Goal: Information Seeking & Learning: Learn about a topic

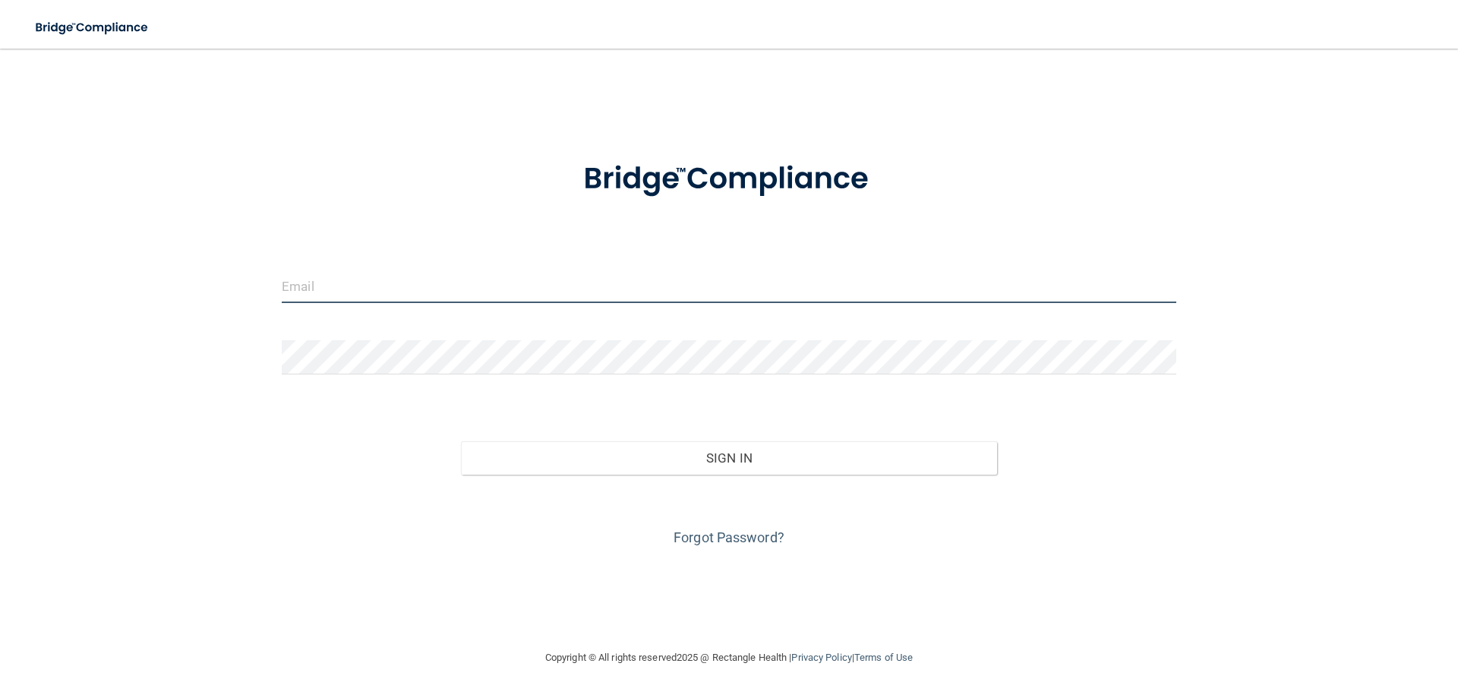
click at [512, 288] on input "email" at bounding box center [729, 286] width 894 height 34
type input "[EMAIL_ADDRESS][DOMAIN_NAME]"
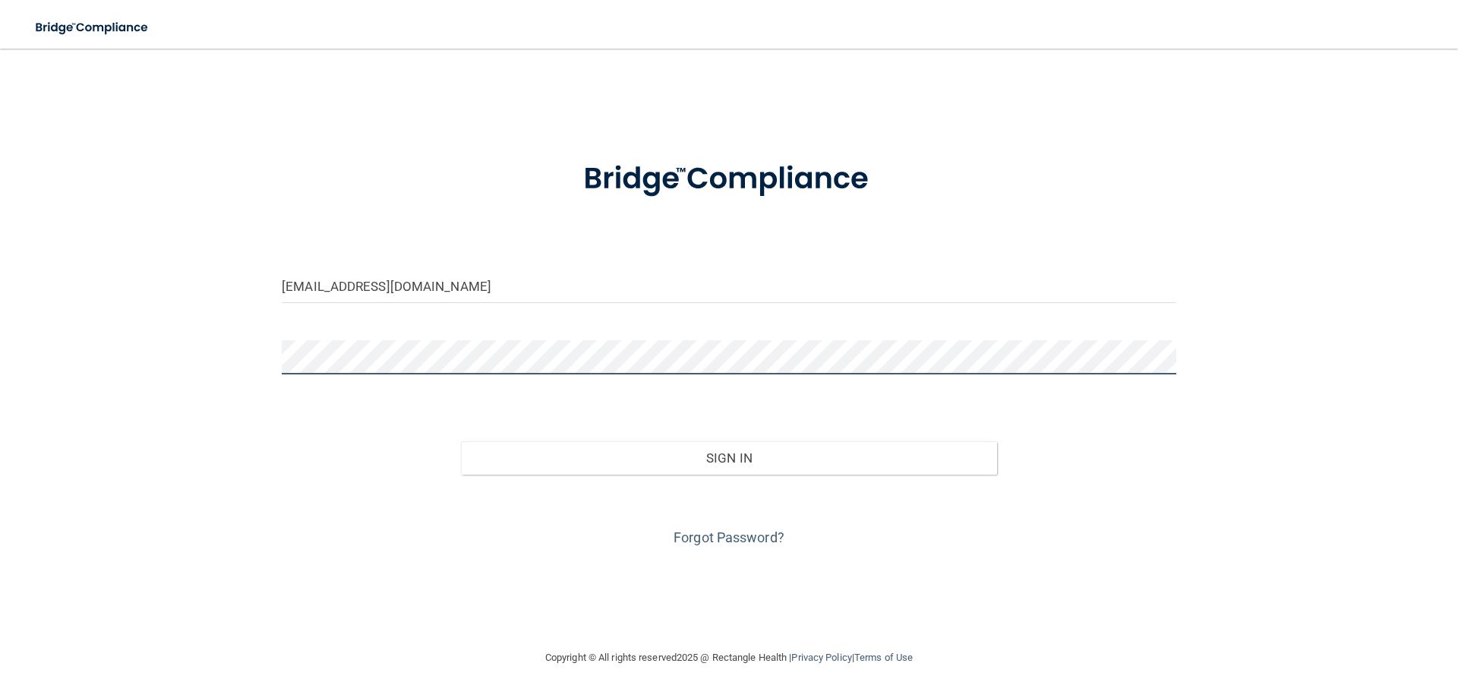
click at [461, 441] on button "Sign In" at bounding box center [729, 457] width 537 height 33
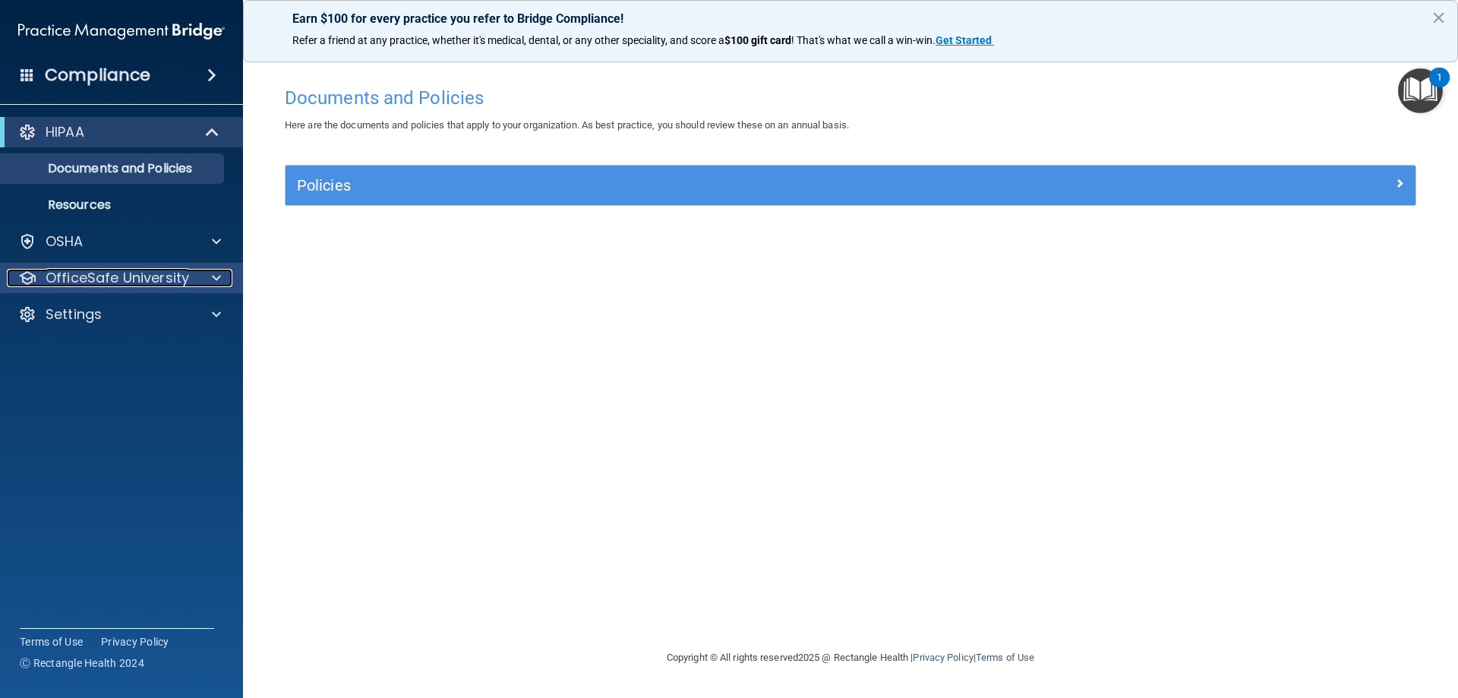
click at [115, 280] on p "OfficeSafe University" at bounding box center [117, 278] width 143 height 18
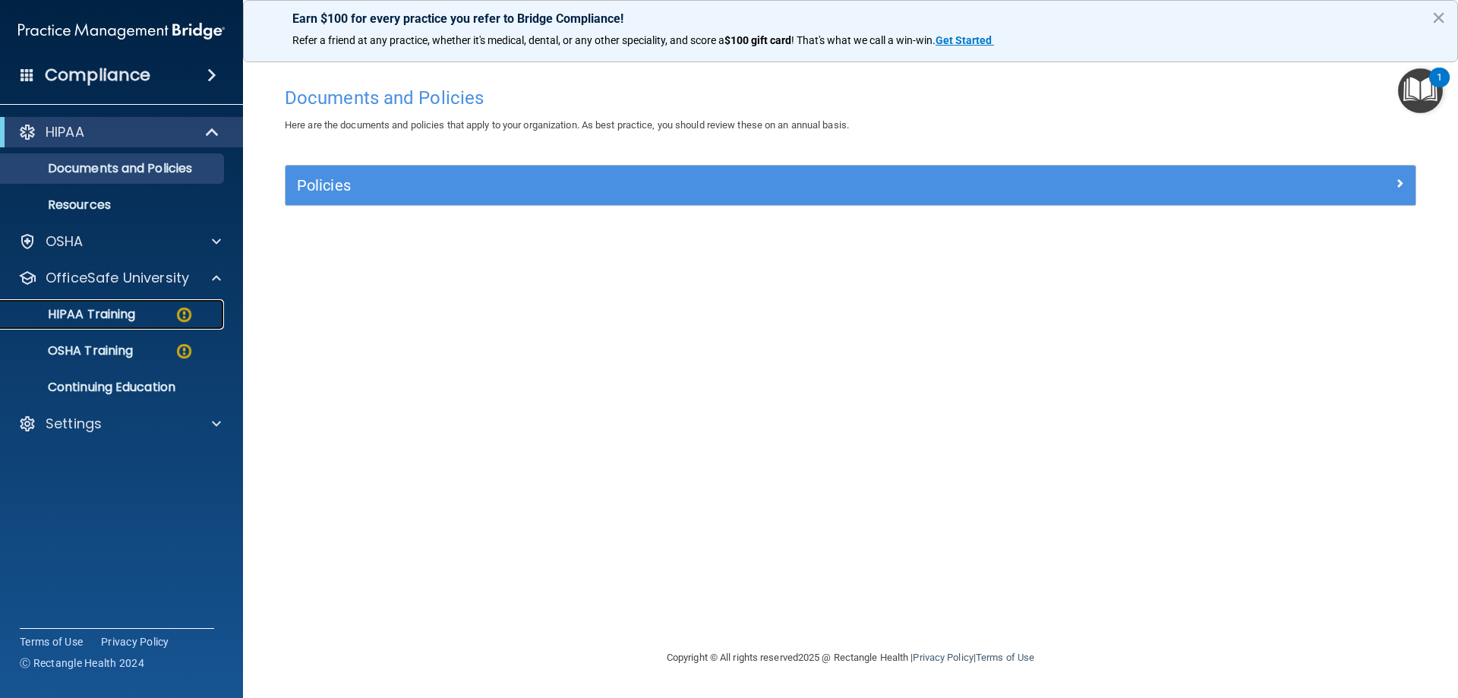
click at [107, 315] on p "HIPAA Training" at bounding box center [72, 314] width 125 height 15
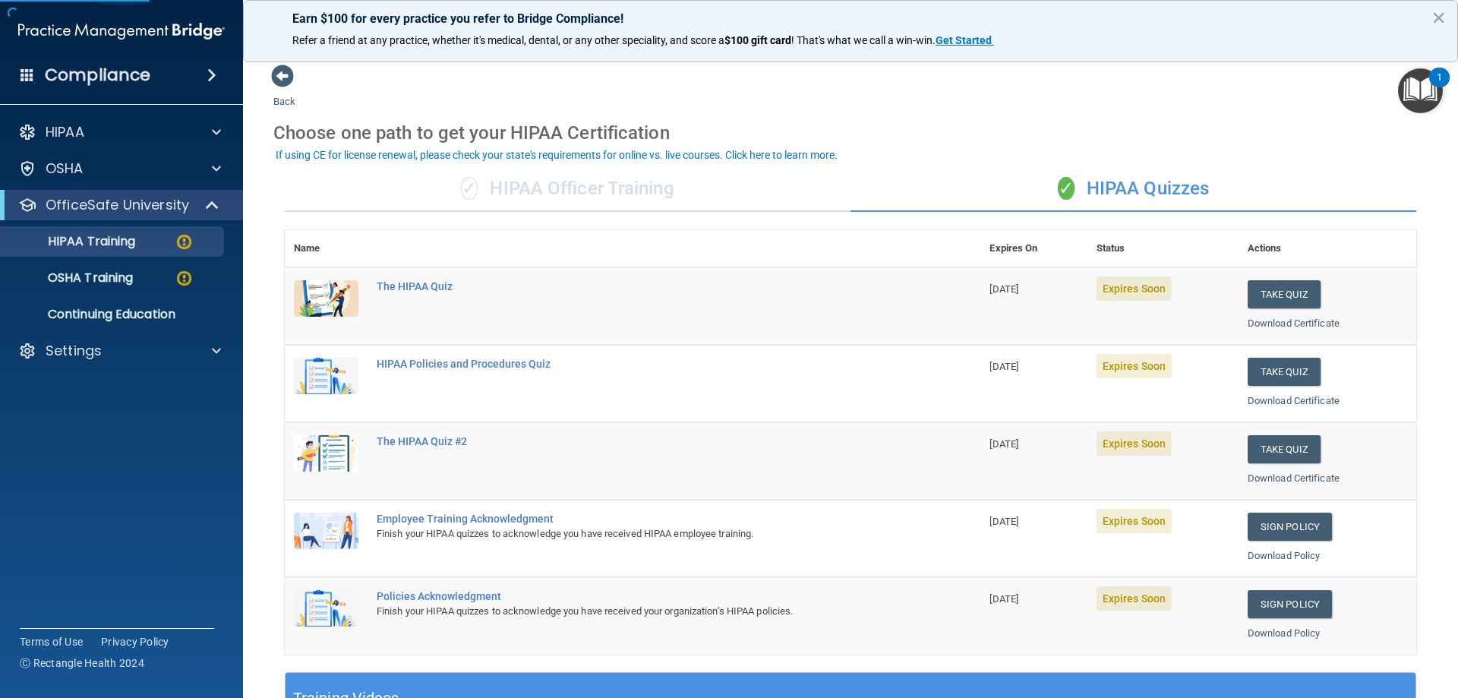
click at [534, 175] on div "✓ HIPAA Officer Training" at bounding box center [568, 189] width 566 height 46
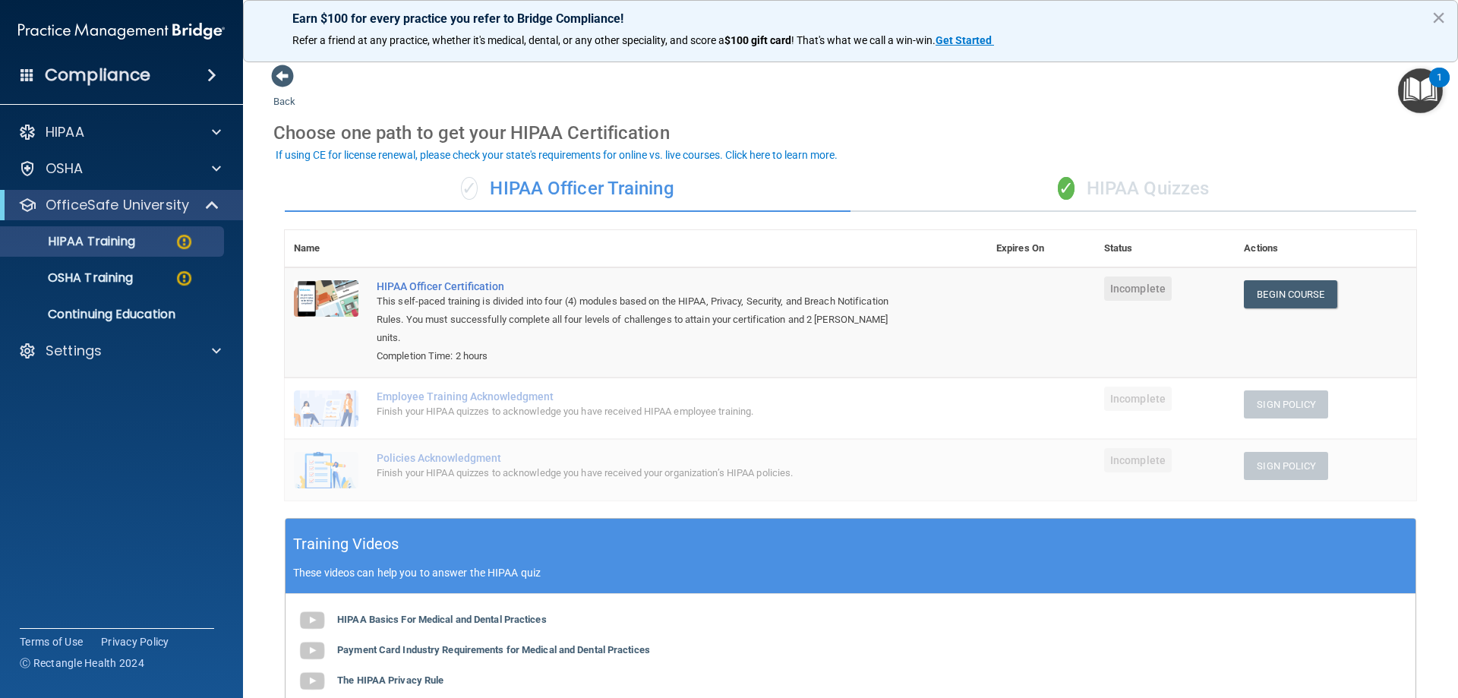
click at [1109, 189] on div "✓ HIPAA Quizzes" at bounding box center [1133, 189] width 566 height 46
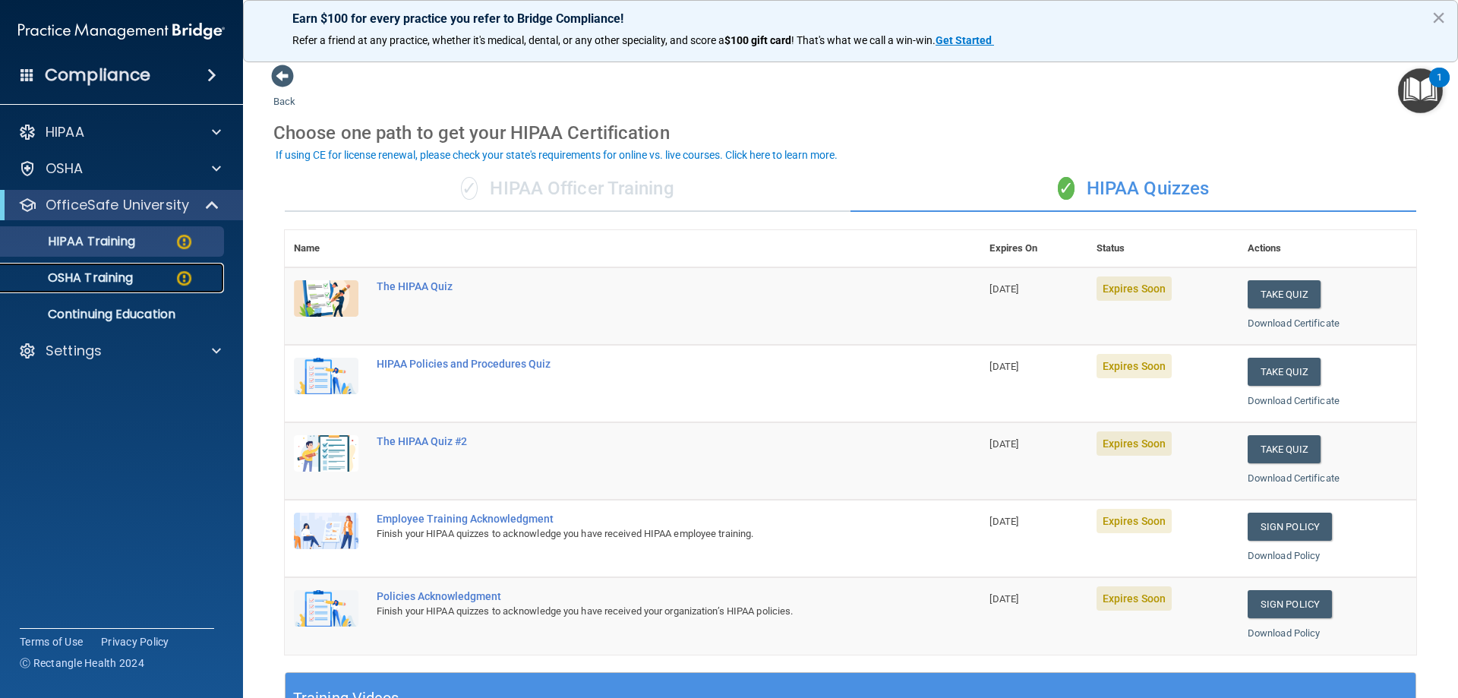
click at [102, 272] on p "OSHA Training" at bounding box center [71, 277] width 123 height 15
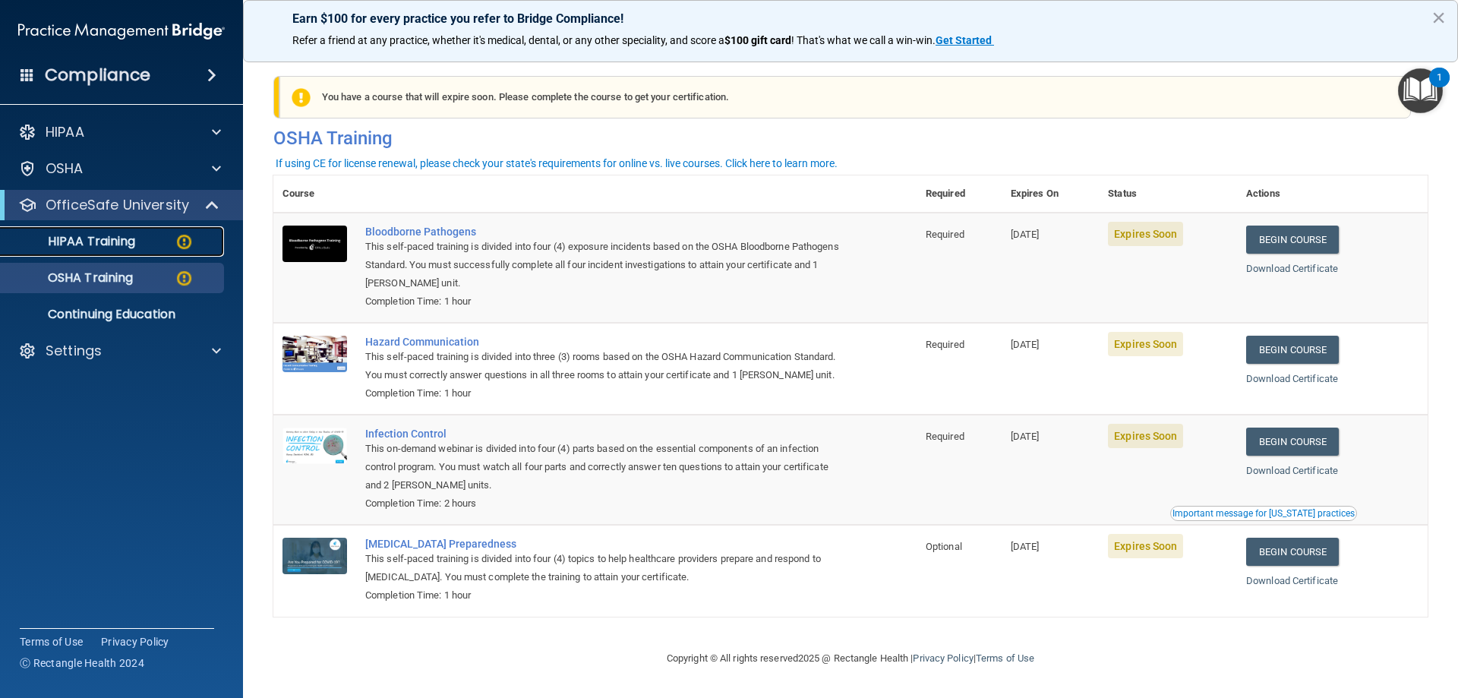
click at [106, 241] on p "HIPAA Training" at bounding box center [72, 241] width 125 height 15
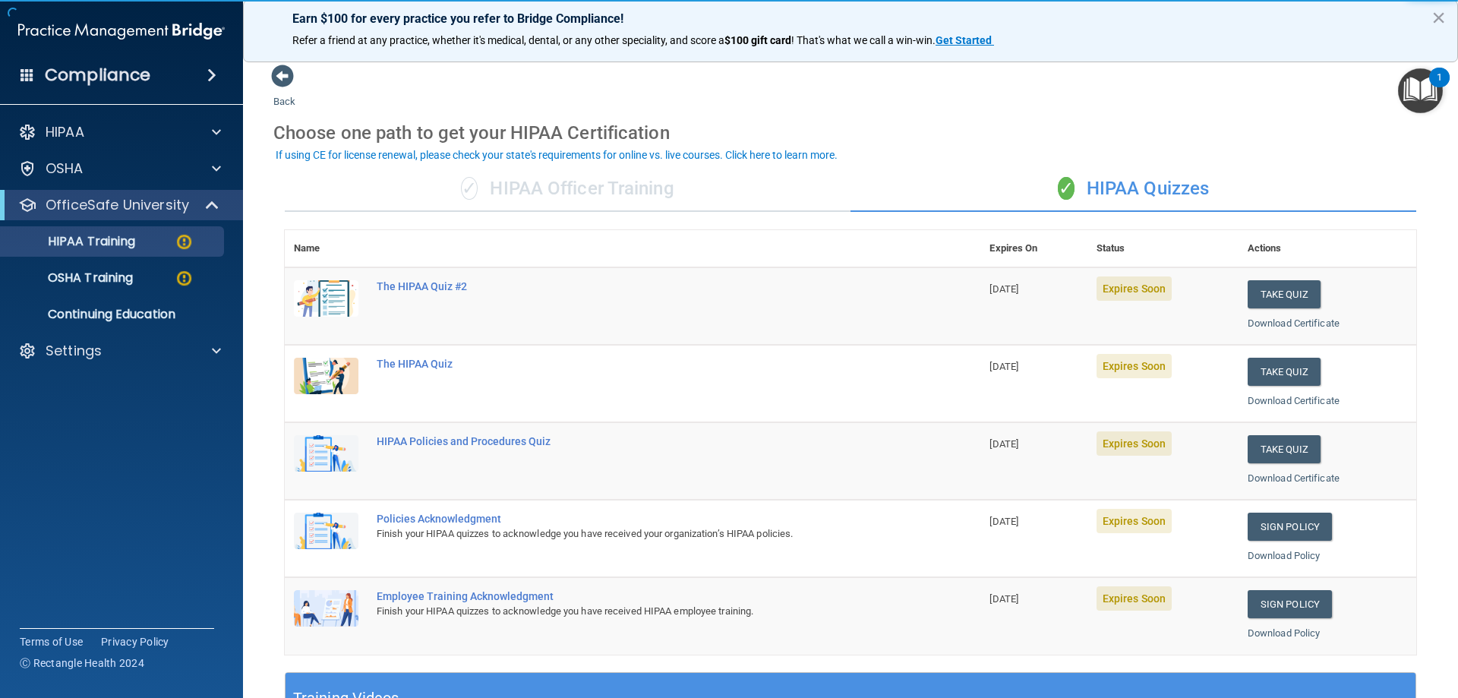
click at [573, 184] on div "✓ HIPAA Officer Training" at bounding box center [568, 189] width 566 height 46
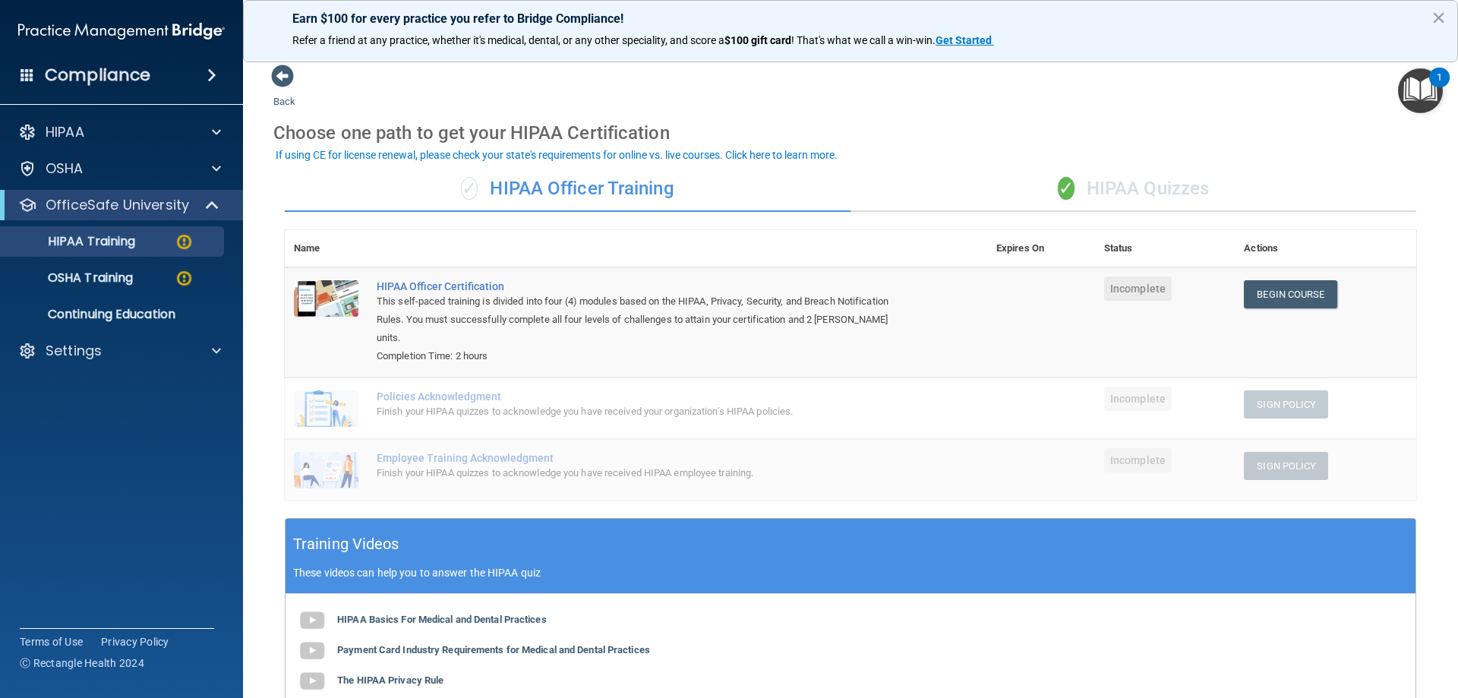
click at [1136, 191] on div "✓ HIPAA Quizzes" at bounding box center [1133, 189] width 566 height 46
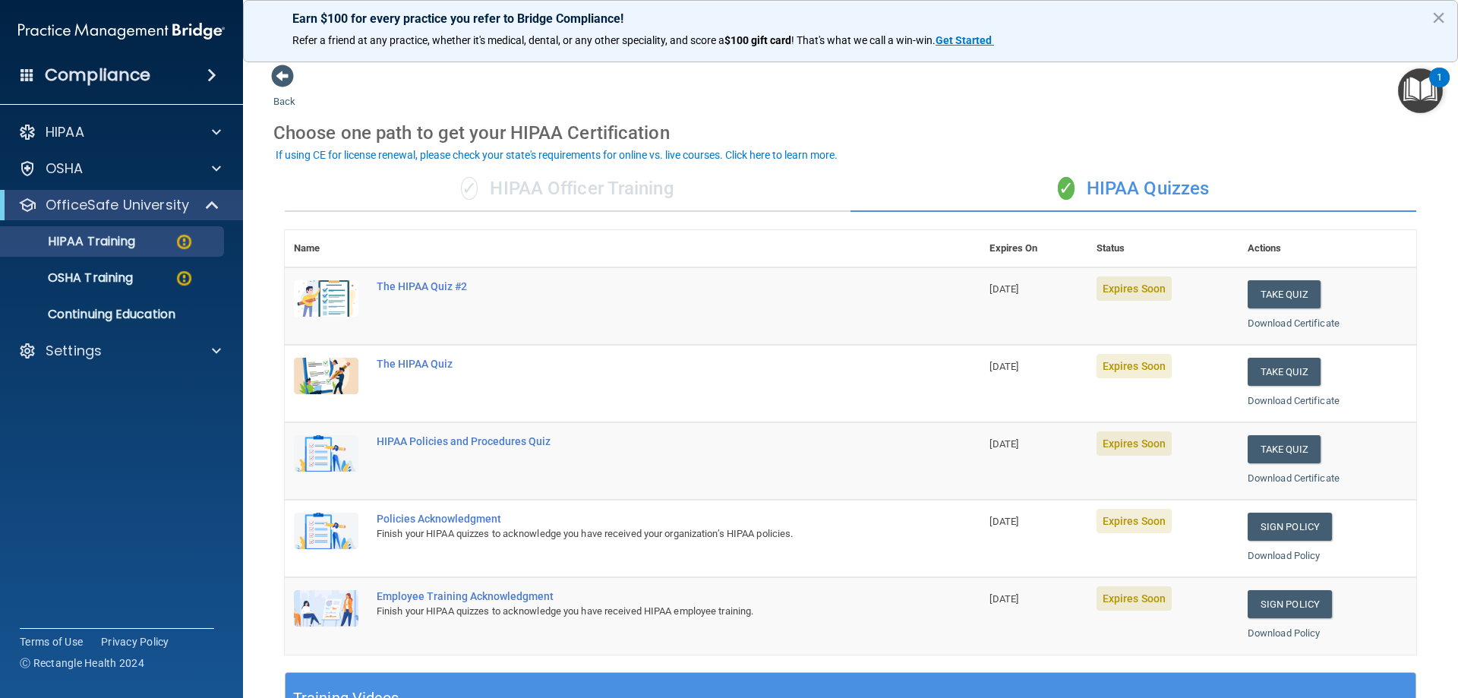
click at [503, 194] on div "✓ HIPAA Officer Training" at bounding box center [568, 189] width 566 height 46
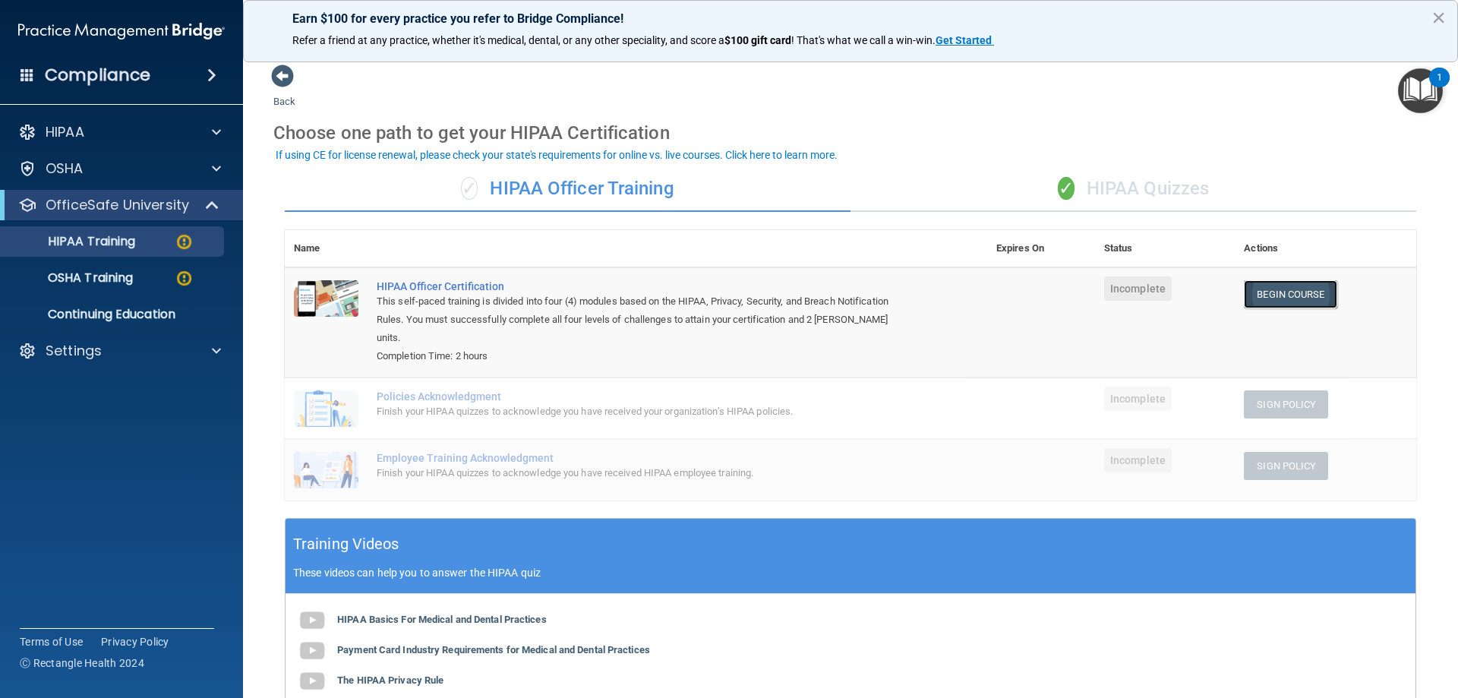
click at [1305, 298] on link "Begin Course" at bounding box center [1290, 294] width 93 height 28
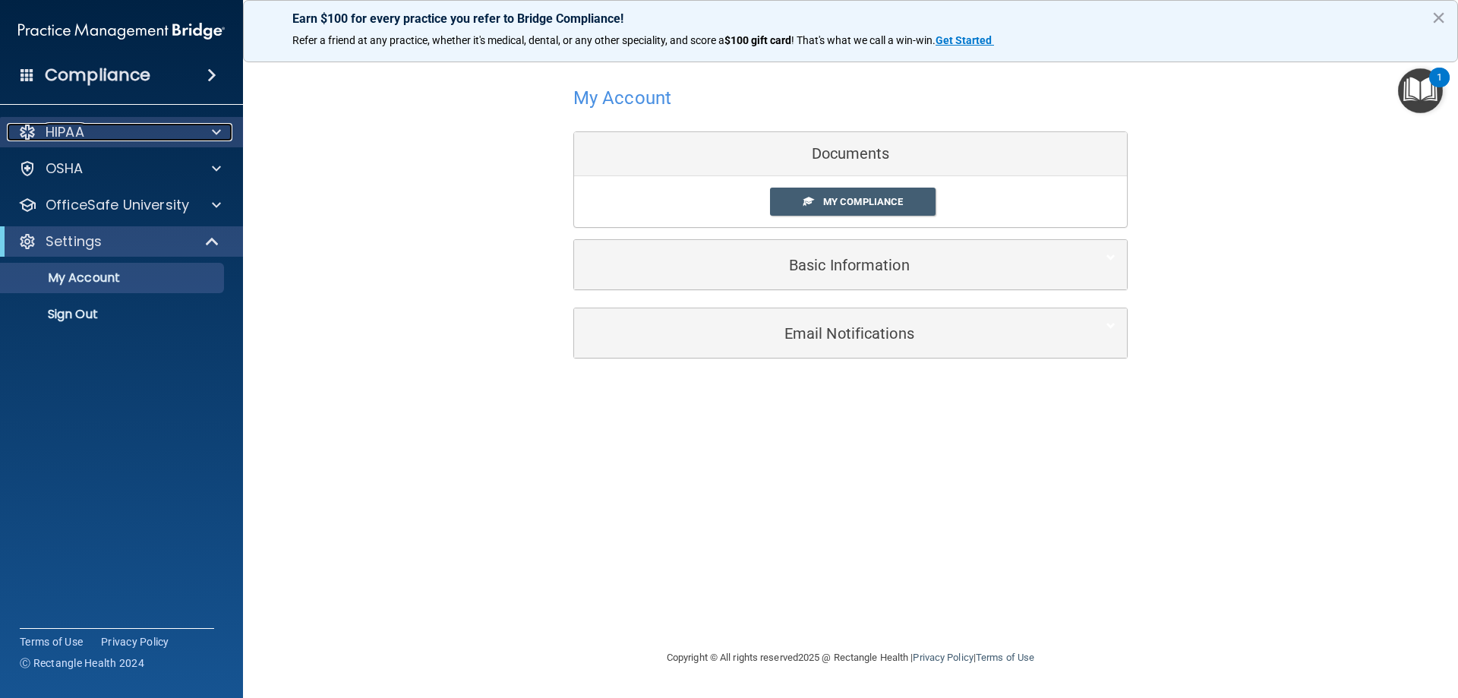
click at [164, 128] on div "HIPAA" at bounding box center [101, 132] width 188 height 18
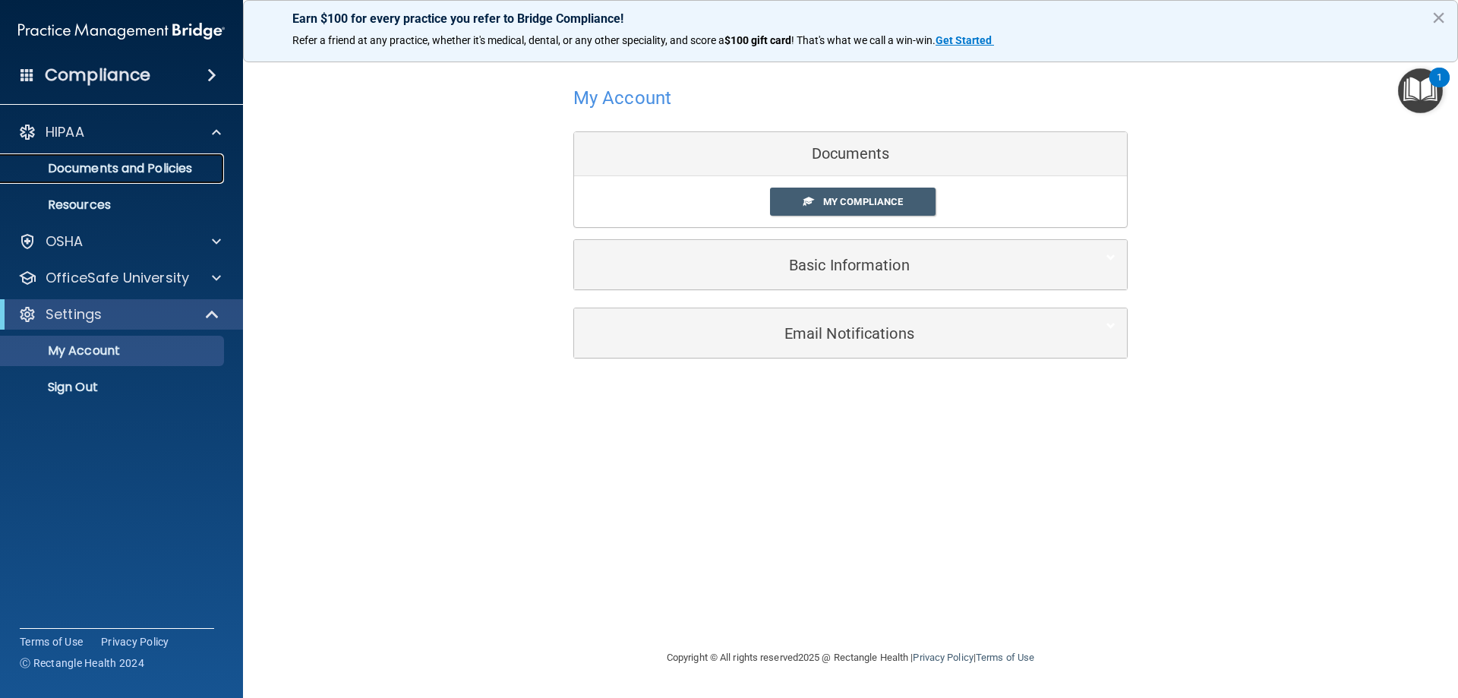
click at [146, 167] on p "Documents and Policies" at bounding box center [113, 168] width 207 height 15
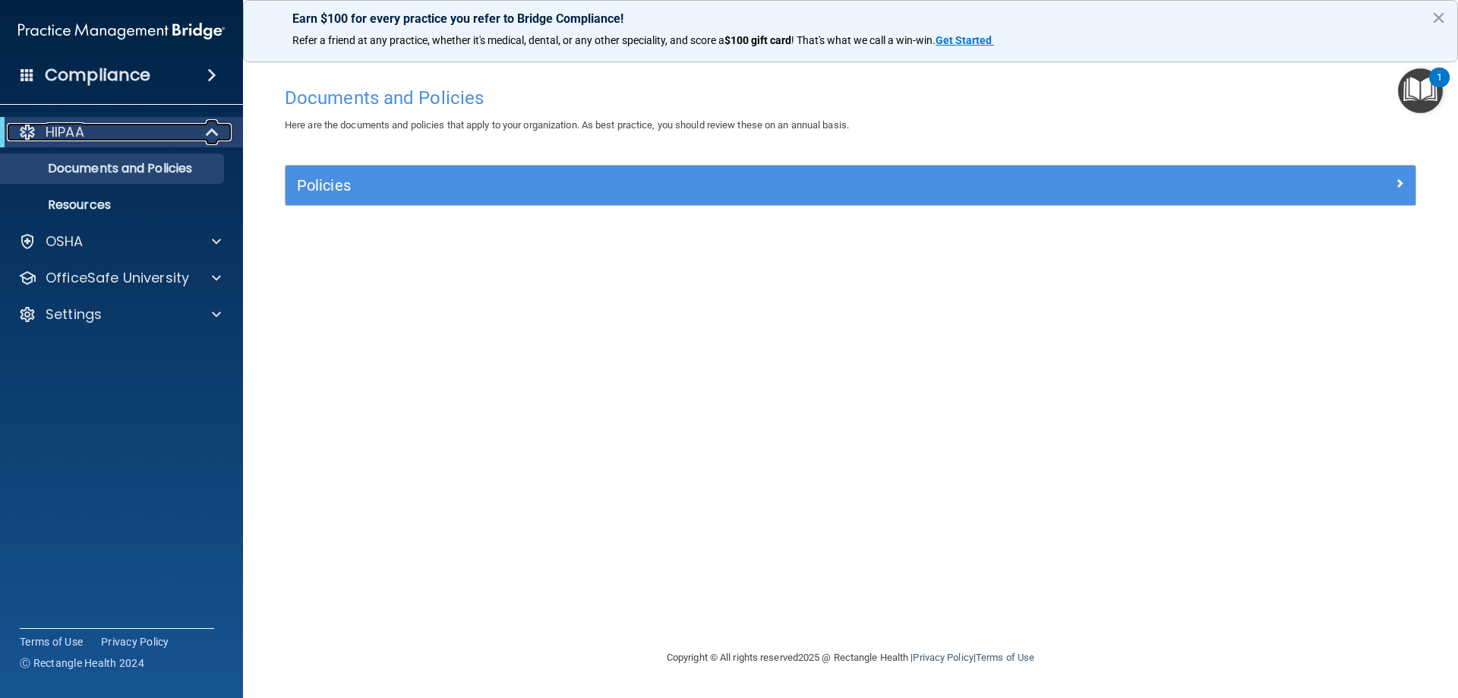
click at [102, 126] on div "HIPAA" at bounding box center [101, 132] width 188 height 18
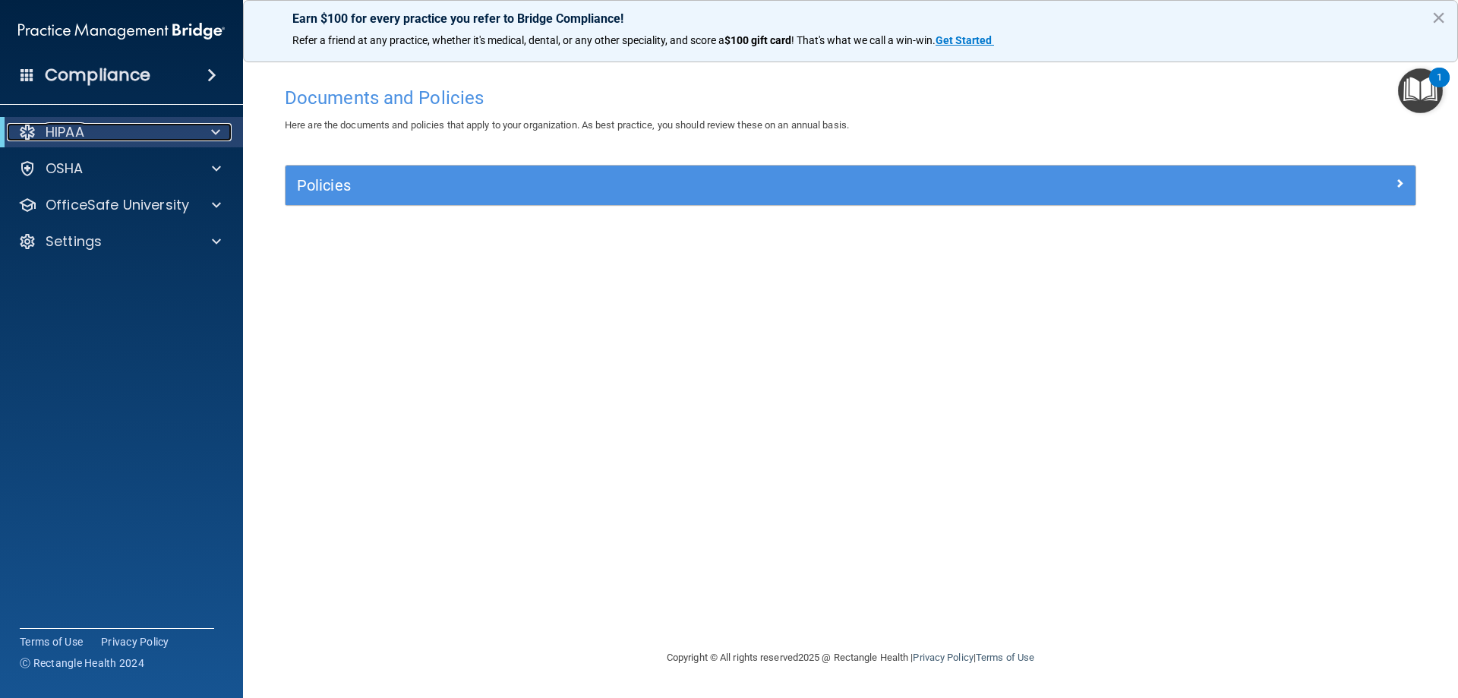
click at [118, 127] on div "HIPAA" at bounding box center [101, 132] width 188 height 18
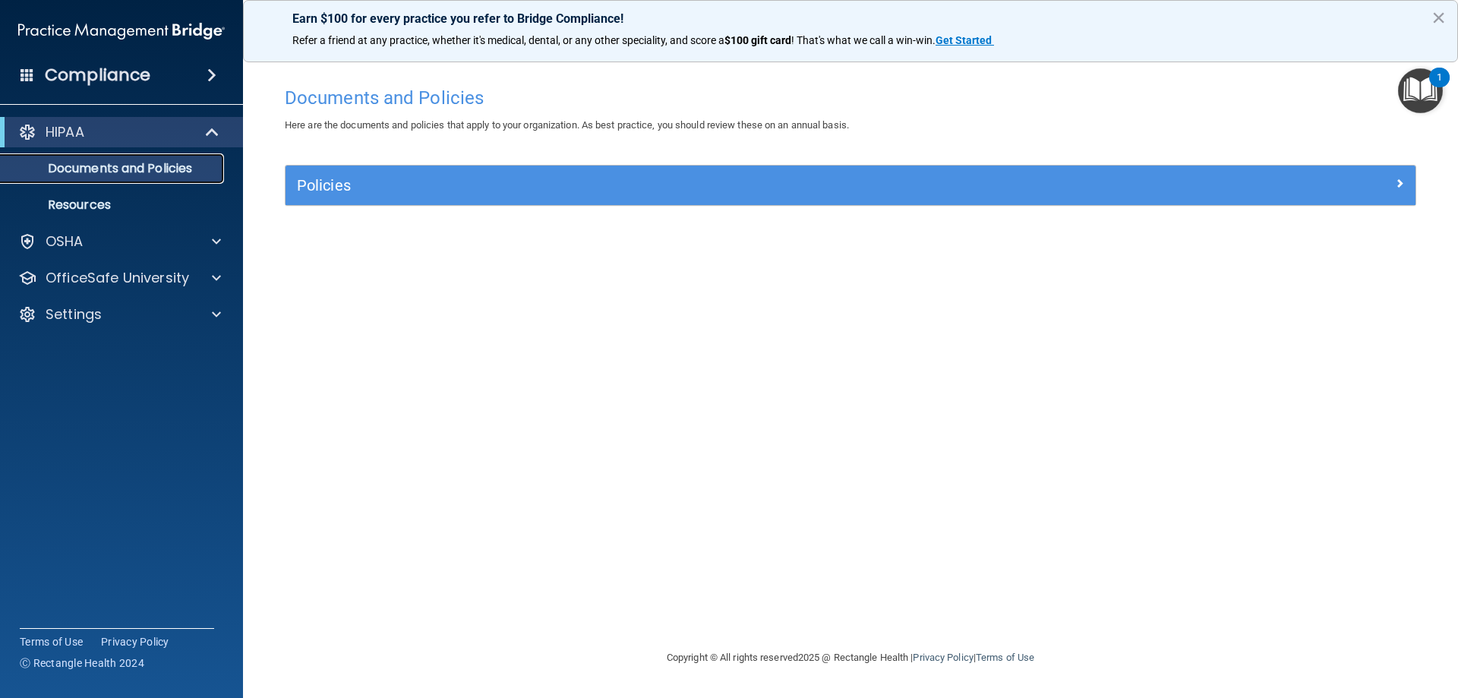
click at [93, 167] on p "Documents and Policies" at bounding box center [113, 168] width 207 height 15
click at [353, 199] on div "Policies" at bounding box center [850, 185] width 1130 height 39
click at [353, 198] on div "Policies" at bounding box center [850, 185] width 1130 height 39
click at [210, 123] on span at bounding box center [213, 132] width 13 height 18
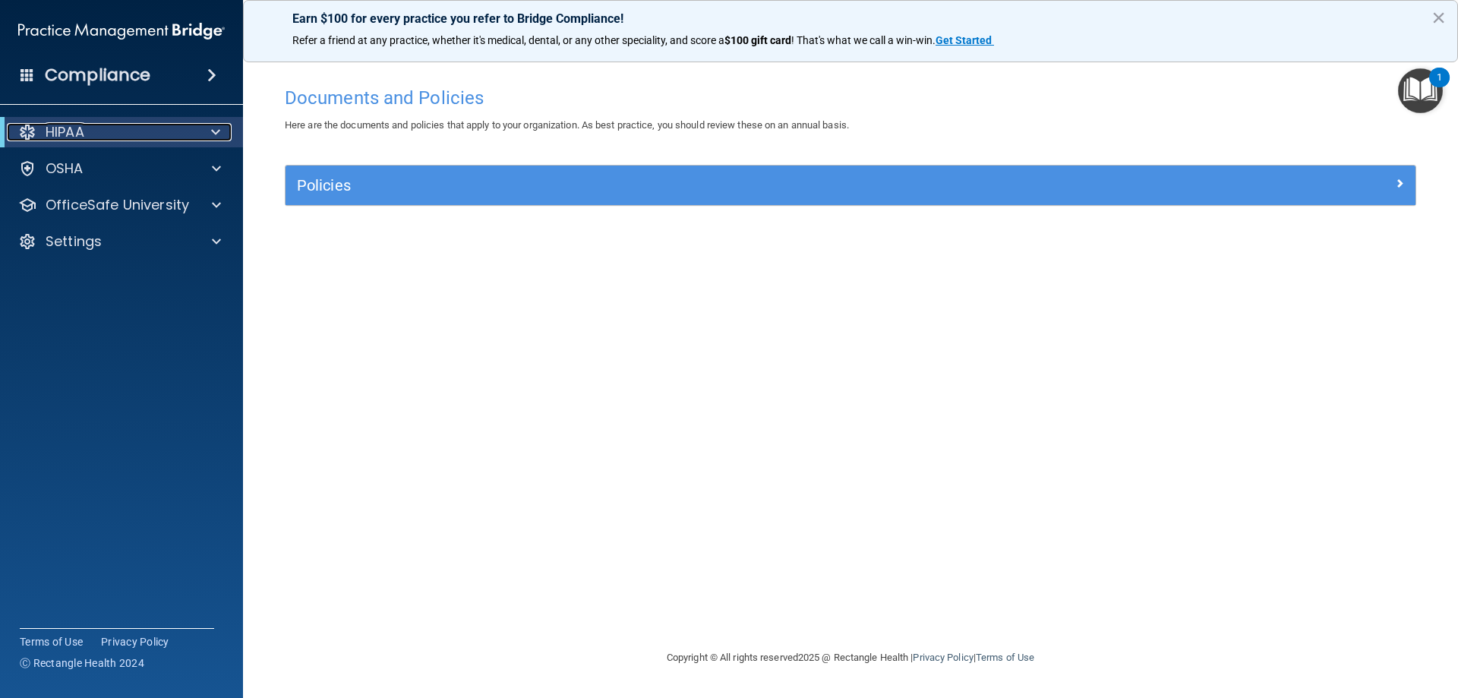
click at [29, 128] on div at bounding box center [27, 132] width 18 height 18
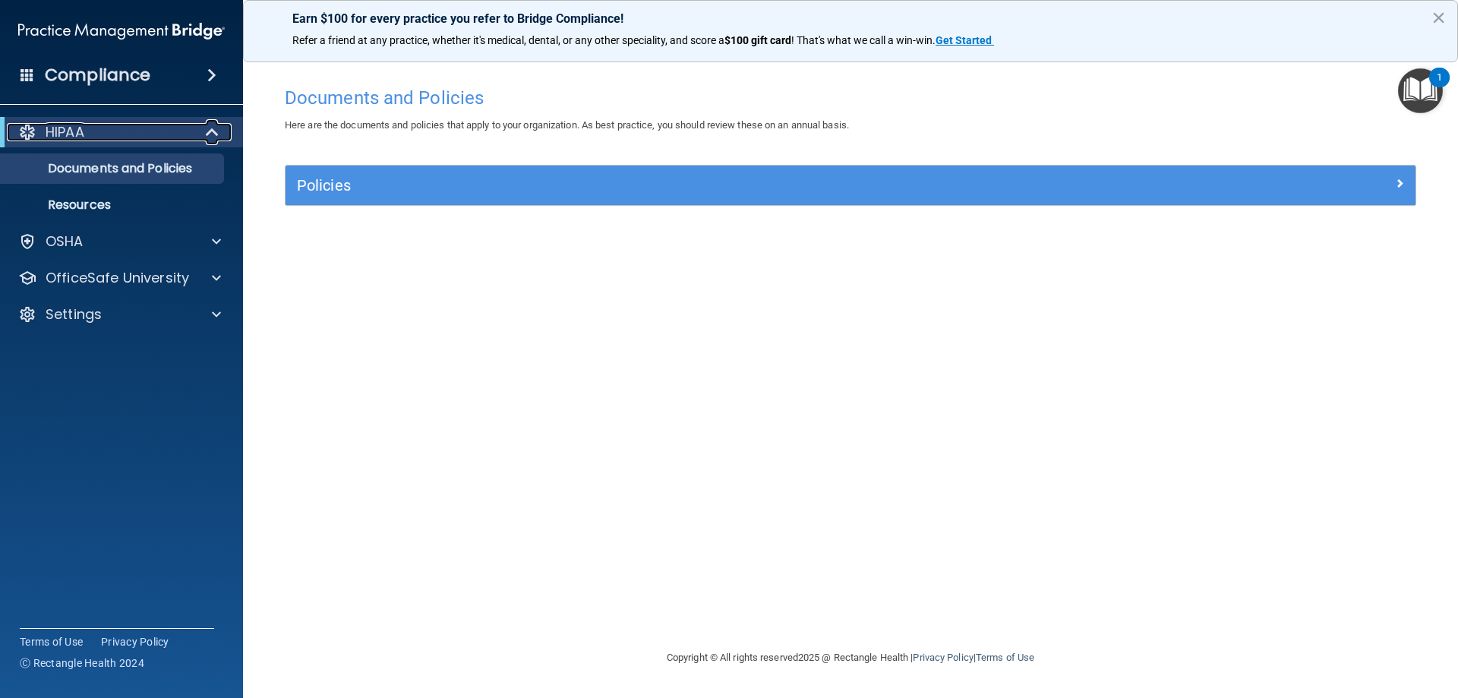
click at [30, 128] on div at bounding box center [27, 132] width 18 height 18
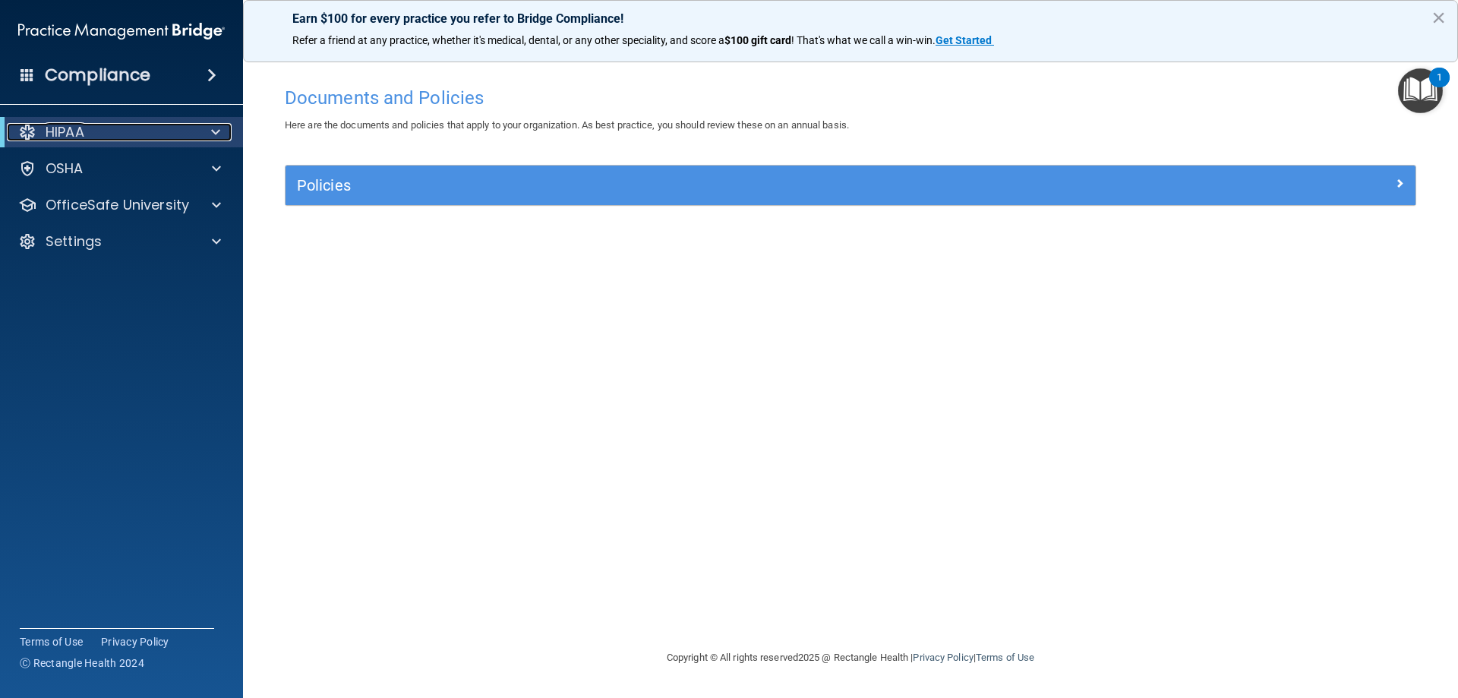
click at [211, 133] on span at bounding box center [215, 132] width 9 height 18
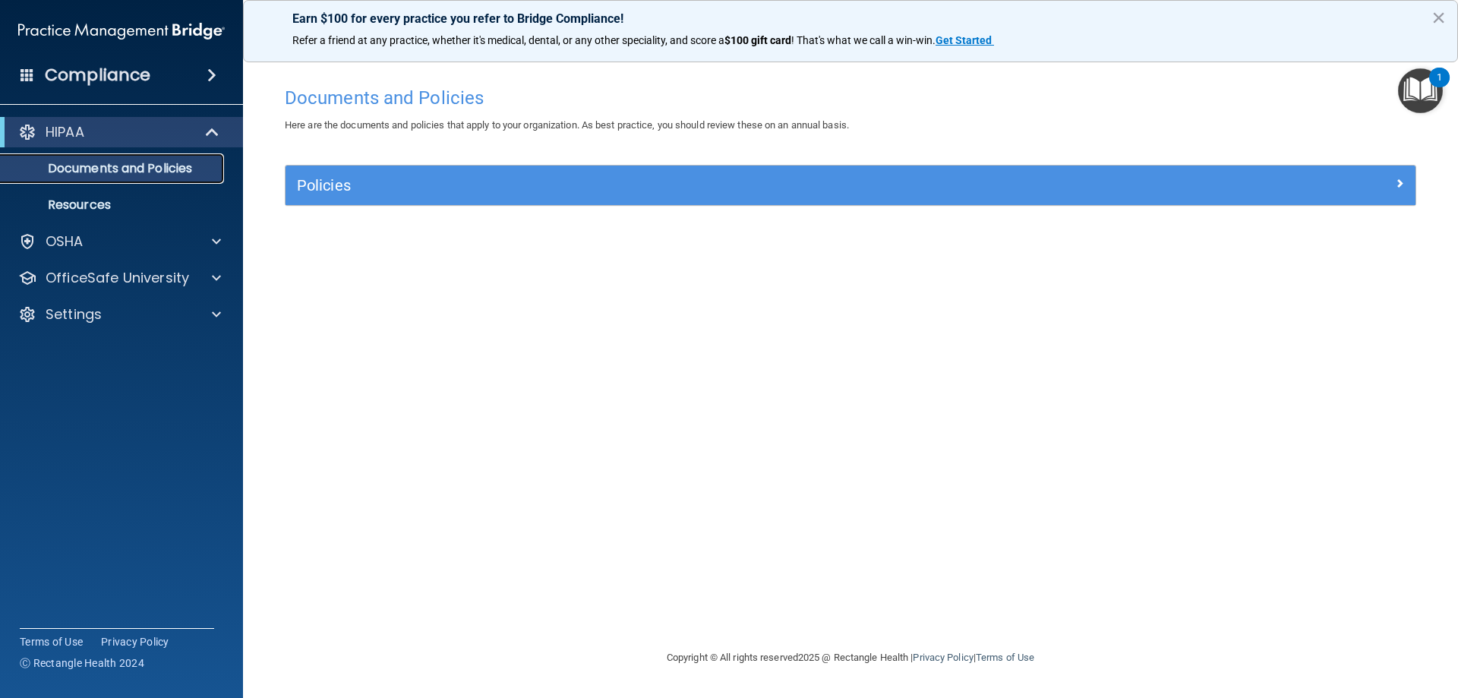
click at [119, 172] on p "Documents and Policies" at bounding box center [113, 168] width 207 height 15
click at [208, 76] on span at bounding box center [211, 75] width 9 height 18
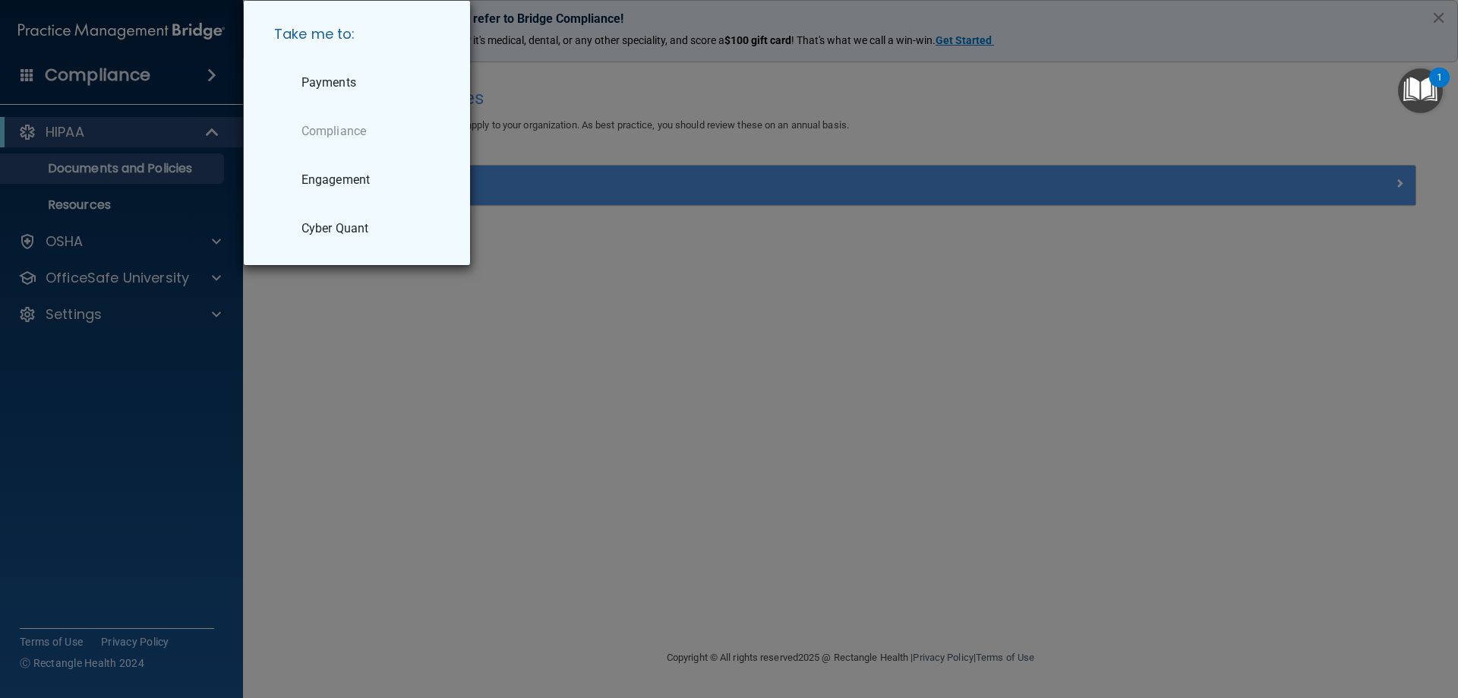
click at [112, 169] on div "Take me to: Payments Compliance Engagement Cyber Quant" at bounding box center [729, 349] width 1458 height 698
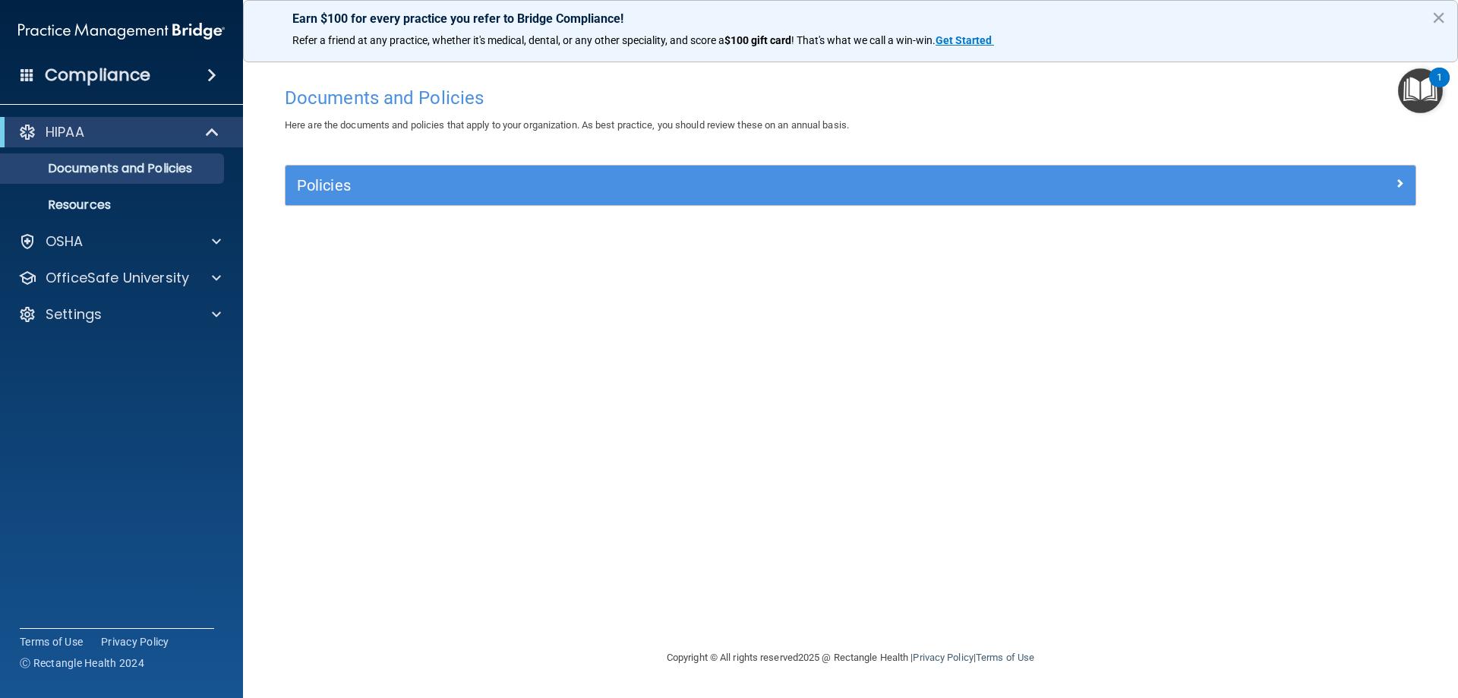
click at [1411, 93] on img "Open Resource Center, 1 new notification" at bounding box center [1420, 90] width 45 height 45
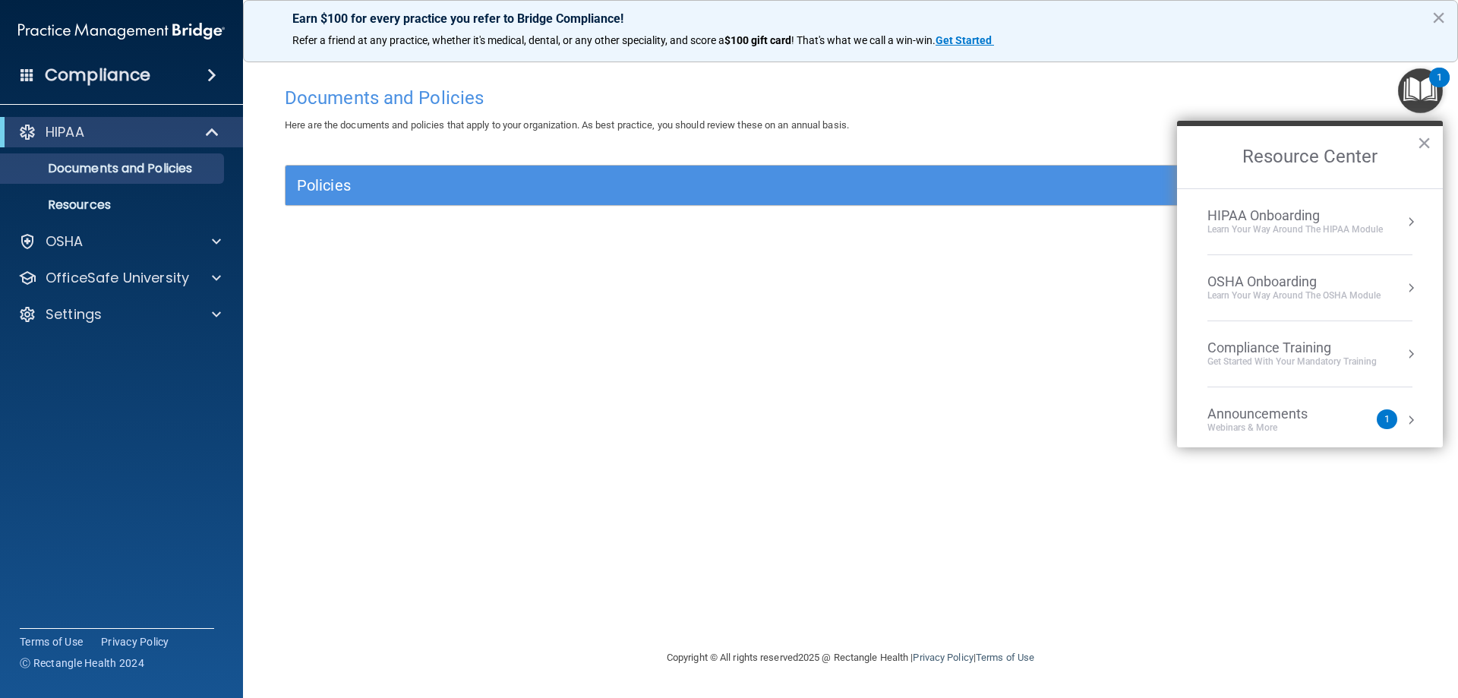
click at [1280, 229] on div "Learn Your Way around the HIPAA module" at bounding box center [1294, 229] width 175 height 13
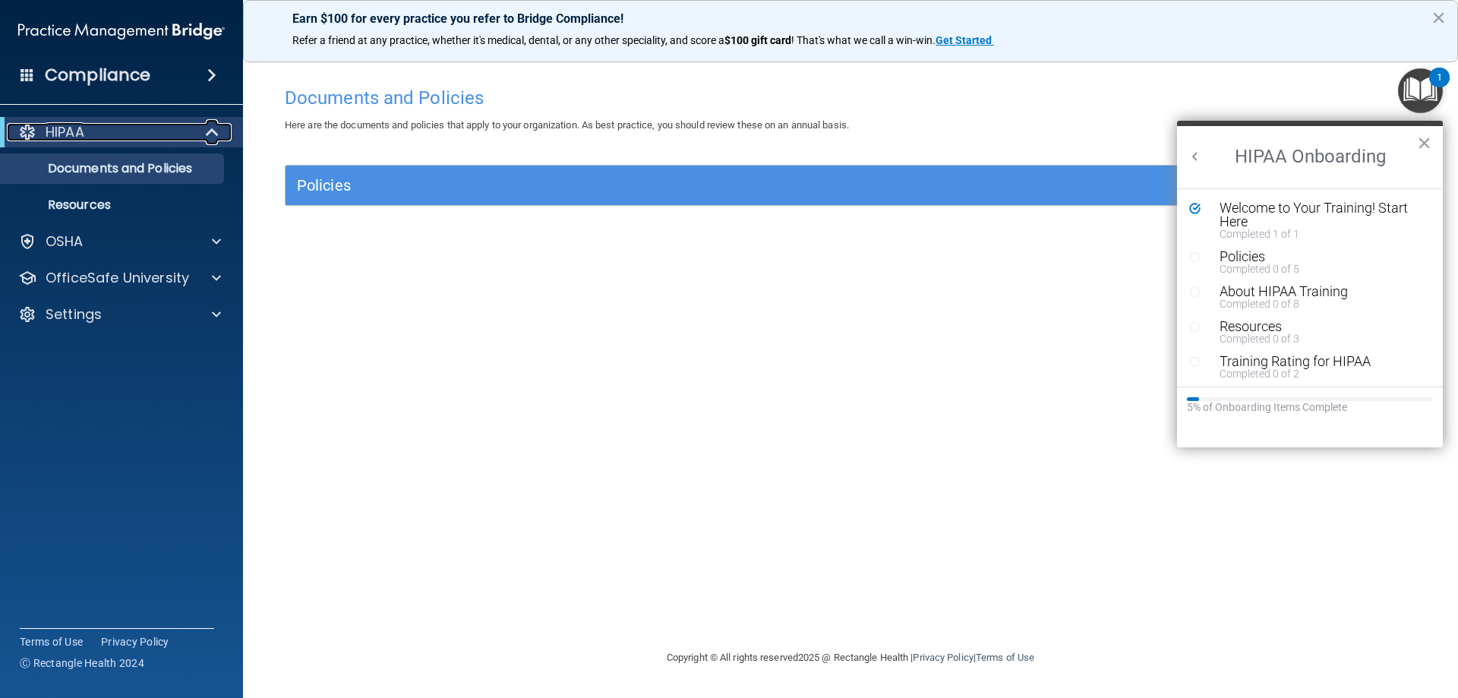
click at [102, 131] on div "HIPAA" at bounding box center [101, 132] width 188 height 18
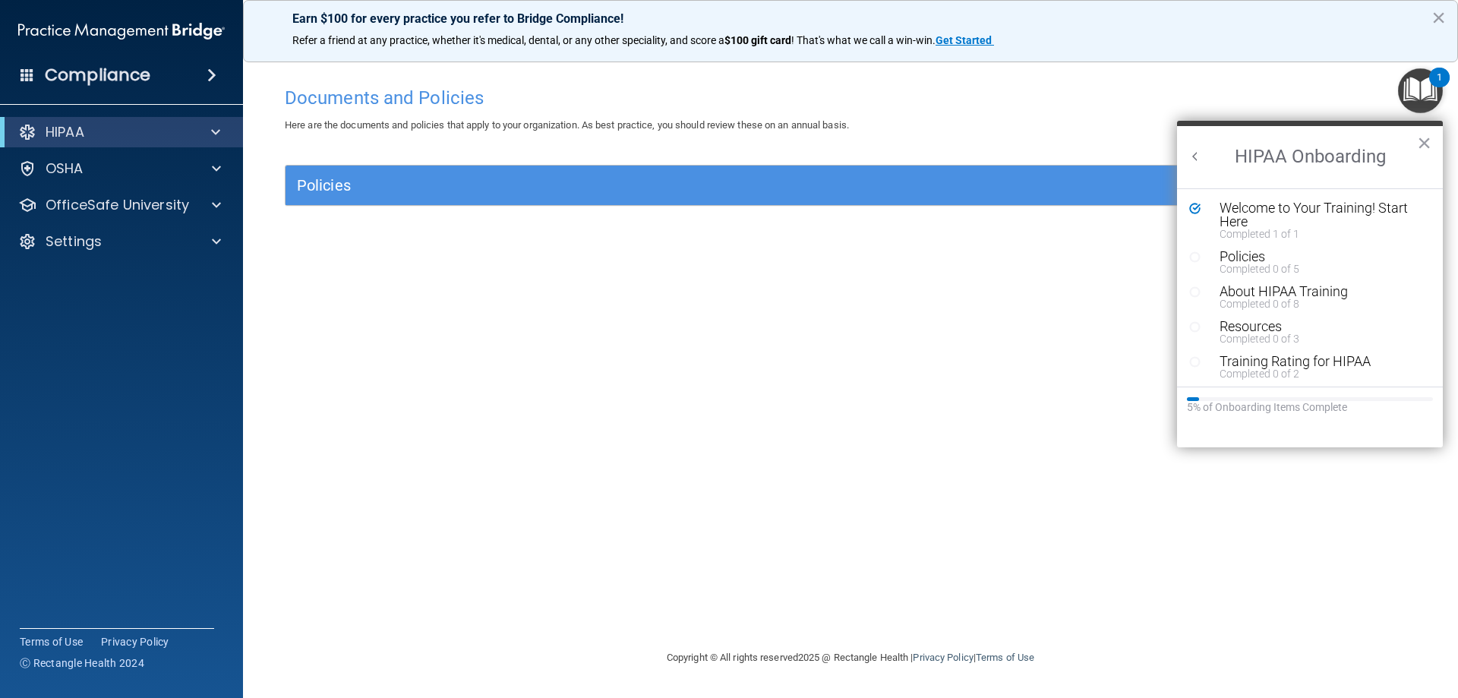
click at [25, 120] on div "HIPAA" at bounding box center [121, 132] width 243 height 30
click at [207, 68] on div "Compliance" at bounding box center [121, 74] width 243 height 33
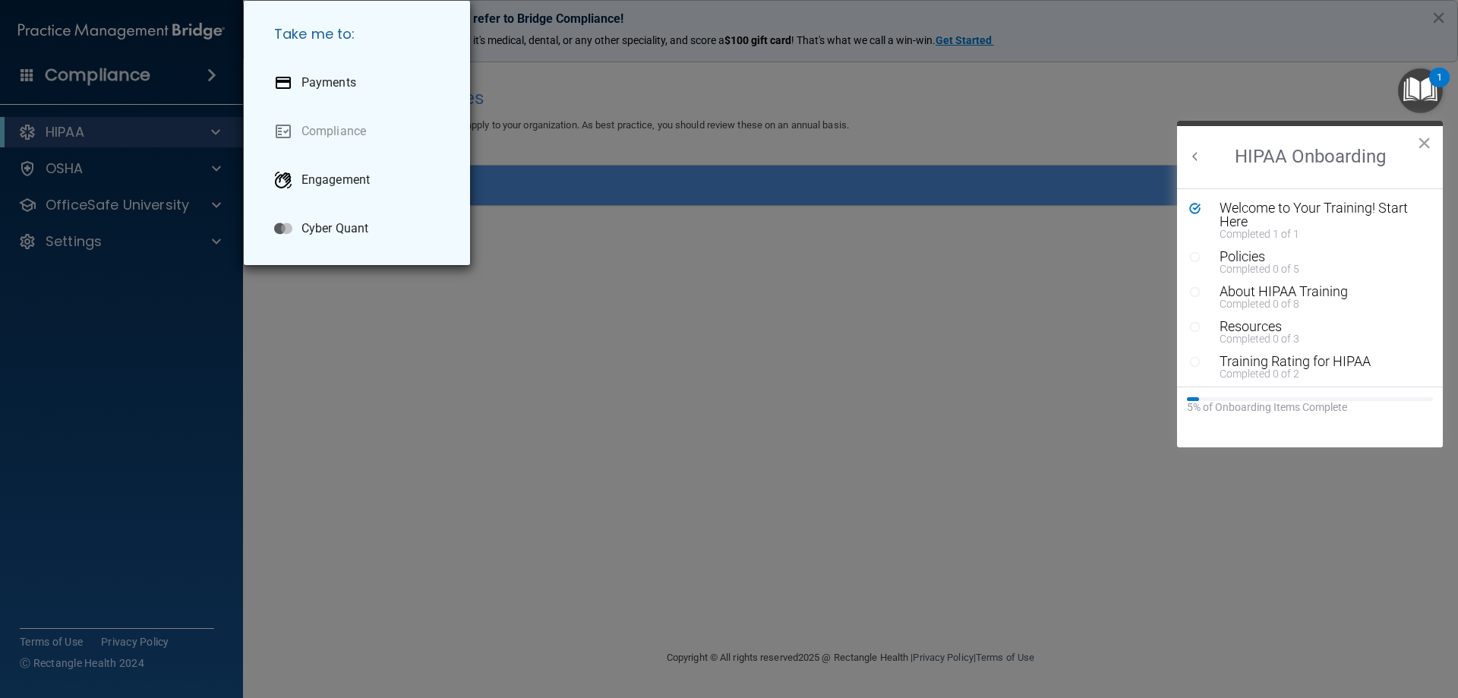
click at [146, 116] on div "Take me to: Payments Compliance Engagement Cyber Quant" at bounding box center [729, 349] width 1458 height 698
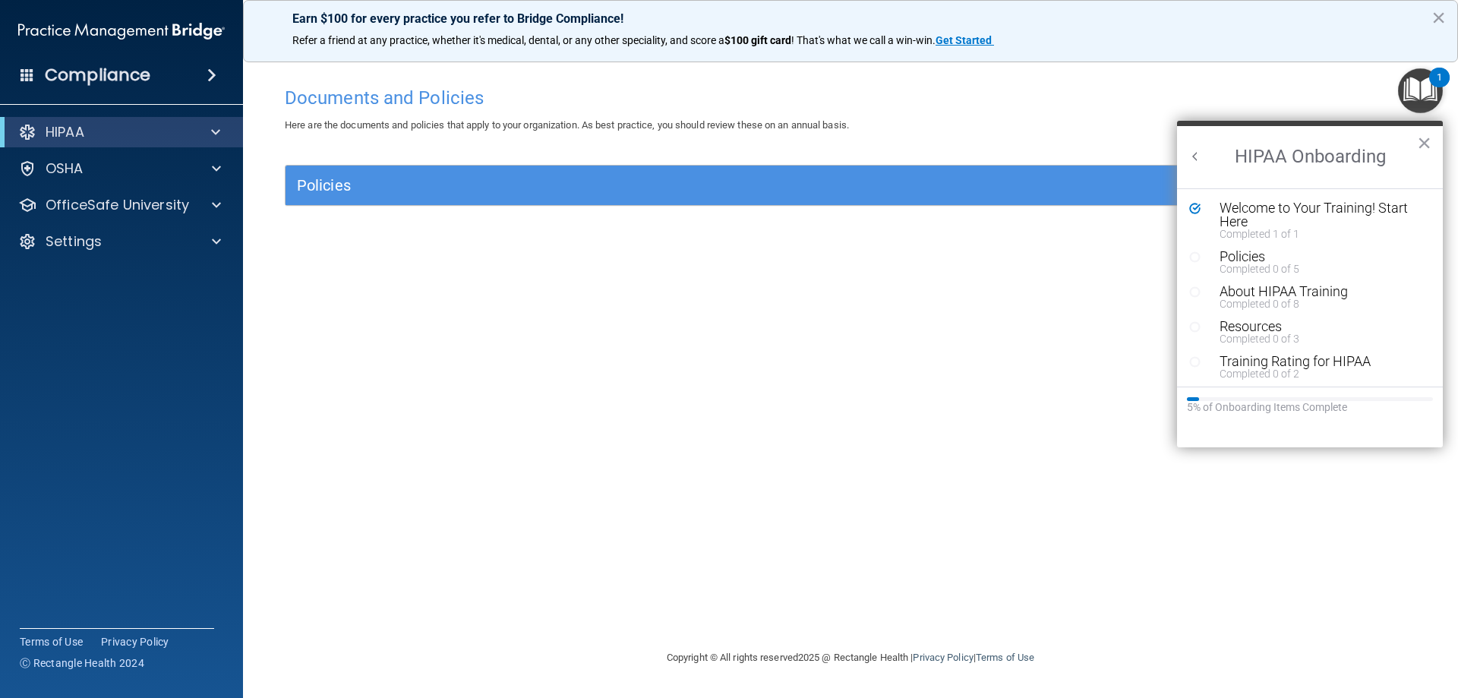
click at [216, 79] on span at bounding box center [211, 75] width 9 height 18
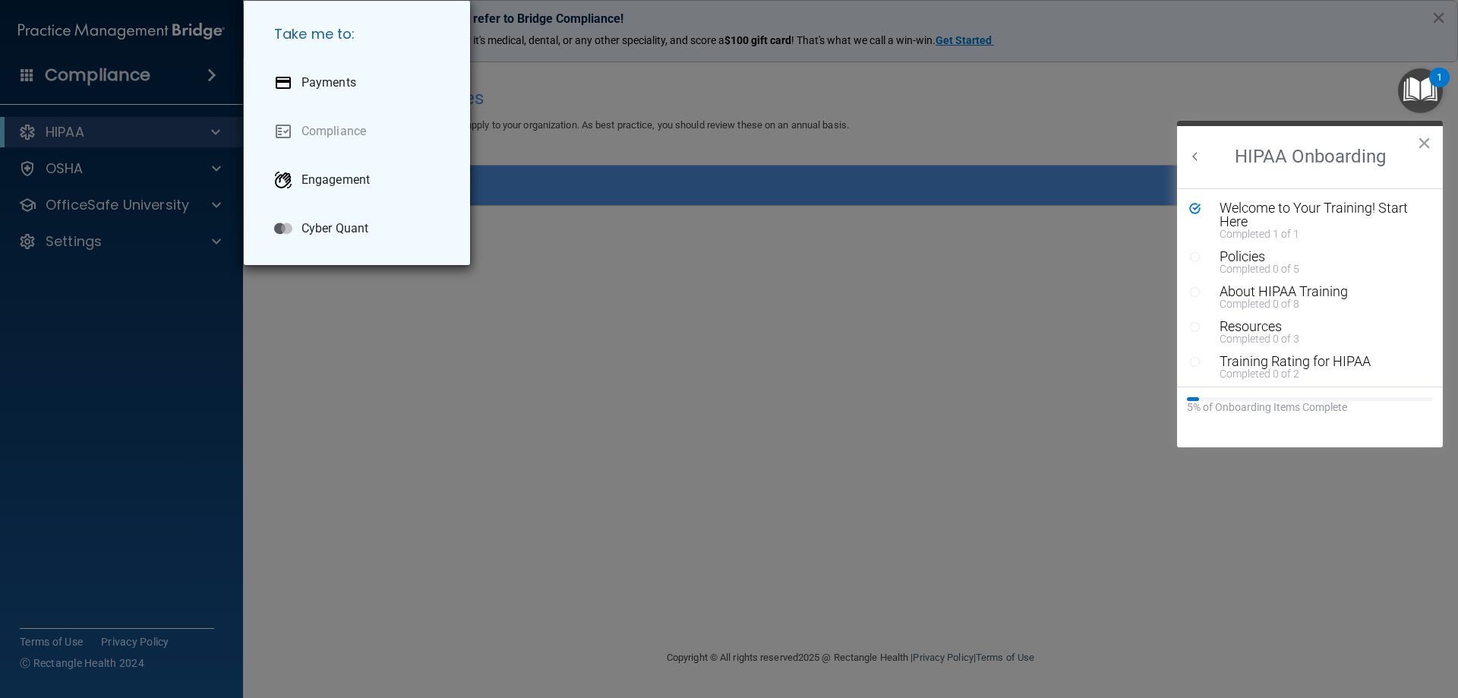
click at [92, 134] on div "Take me to: Payments Compliance Engagement Cyber Quant" at bounding box center [729, 349] width 1458 height 698
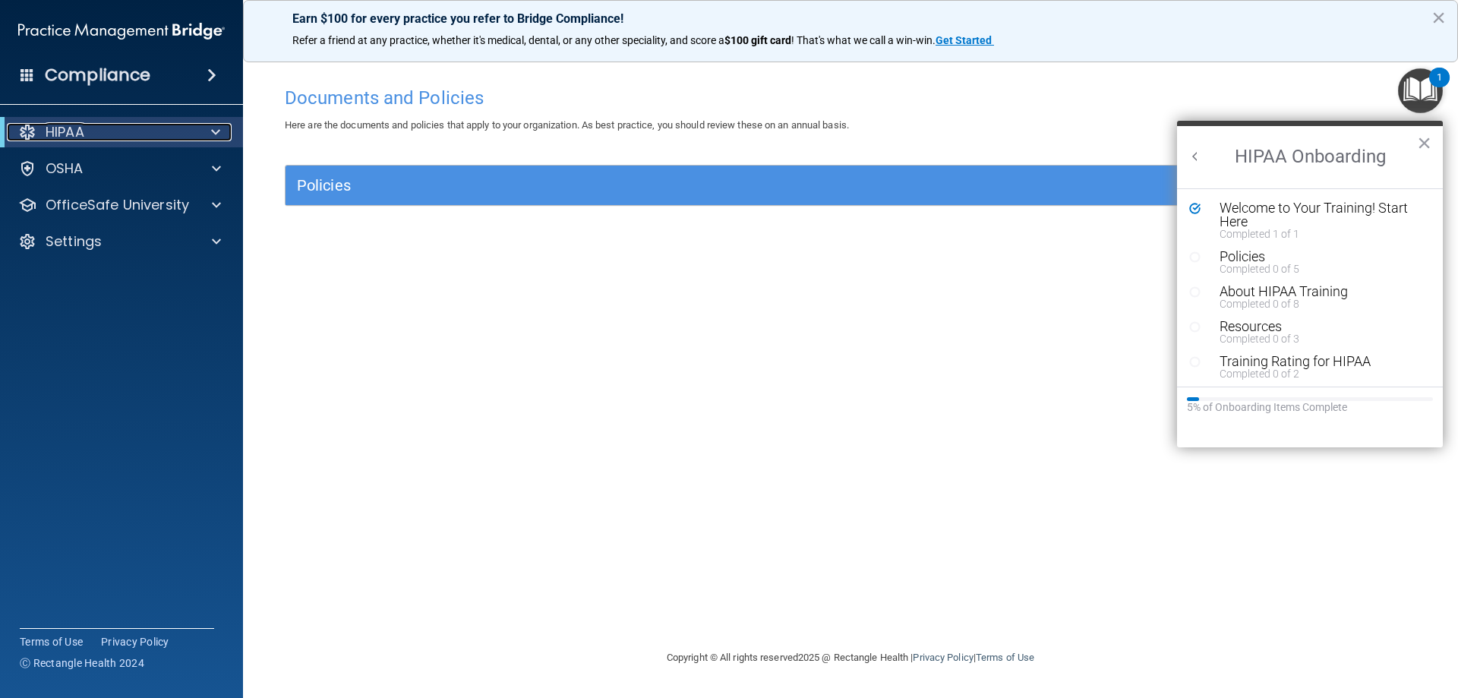
click at [211, 131] on span at bounding box center [215, 132] width 9 height 18
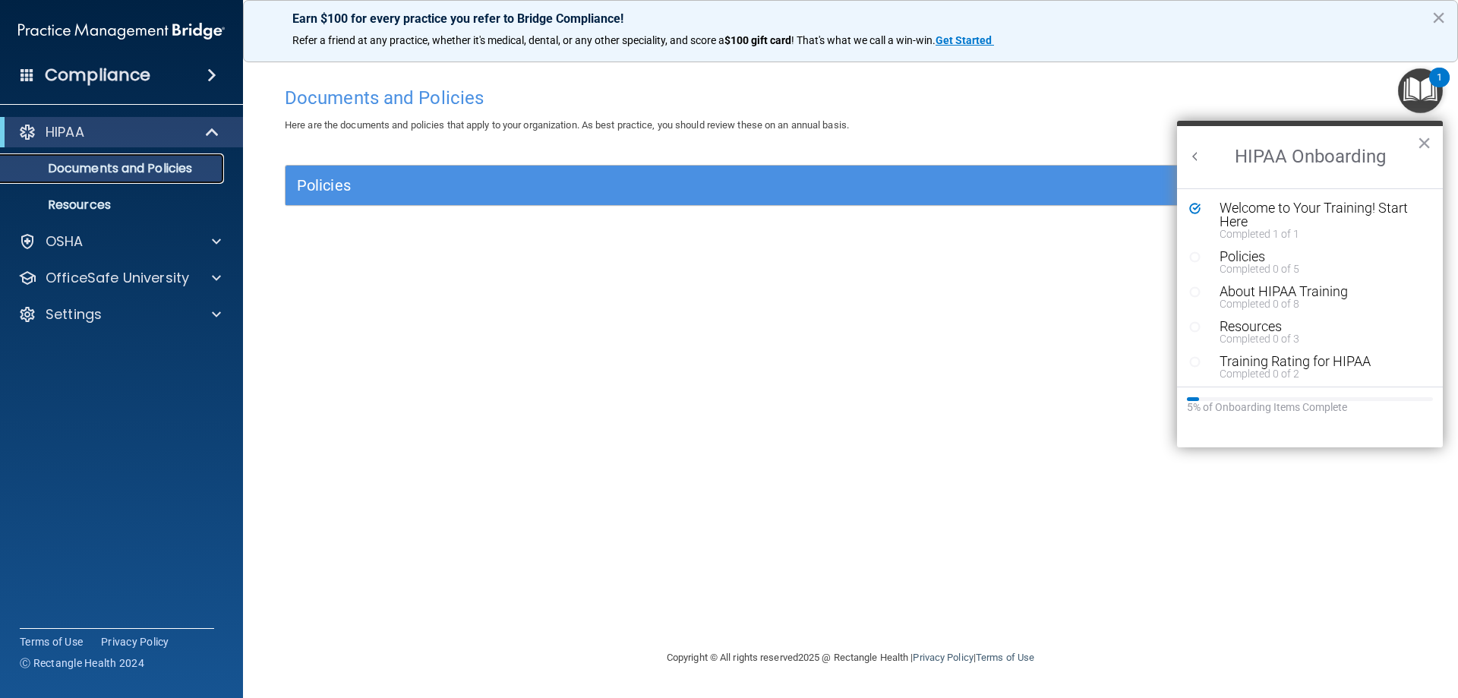
click at [121, 167] on p "Documents and Policies" at bounding box center [113, 168] width 207 height 15
click at [214, 70] on span at bounding box center [211, 75] width 9 height 18
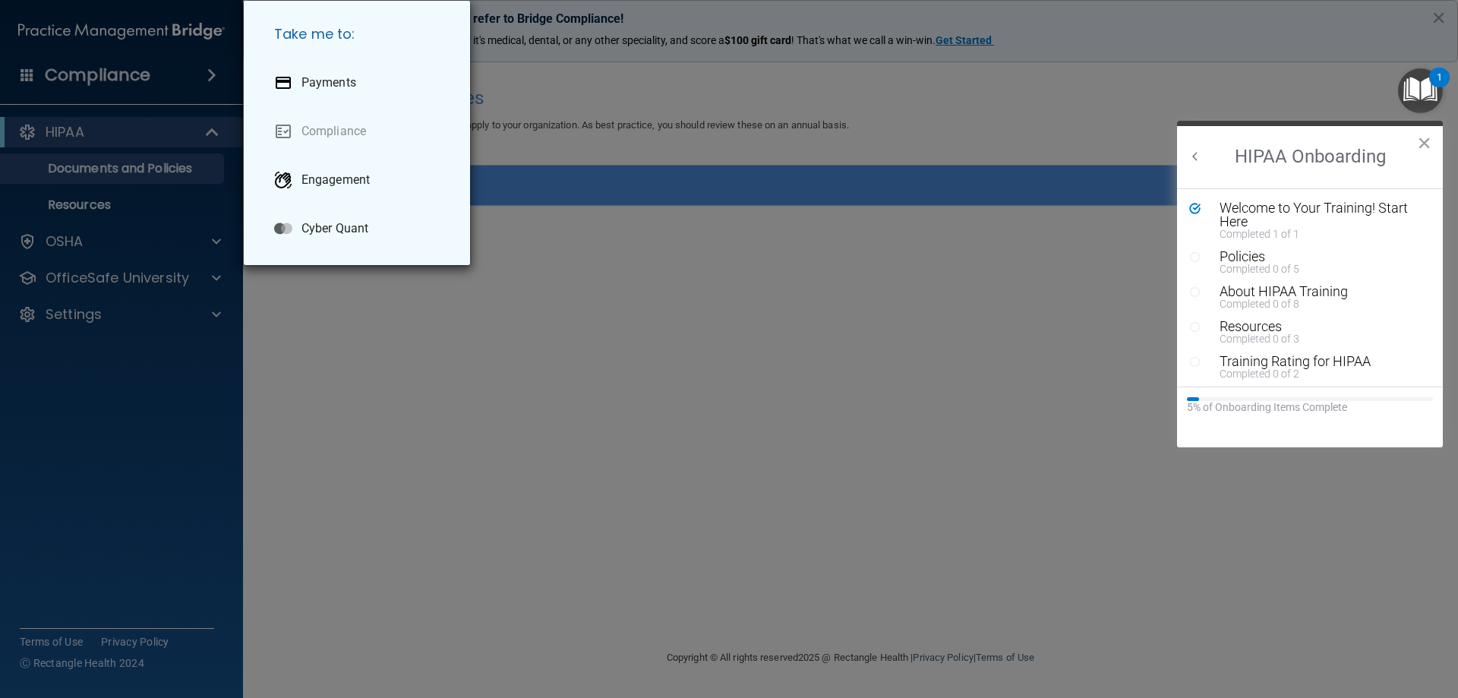
click at [185, 181] on div "Take me to: Payments Compliance Engagement Cyber Quant" at bounding box center [729, 349] width 1458 height 698
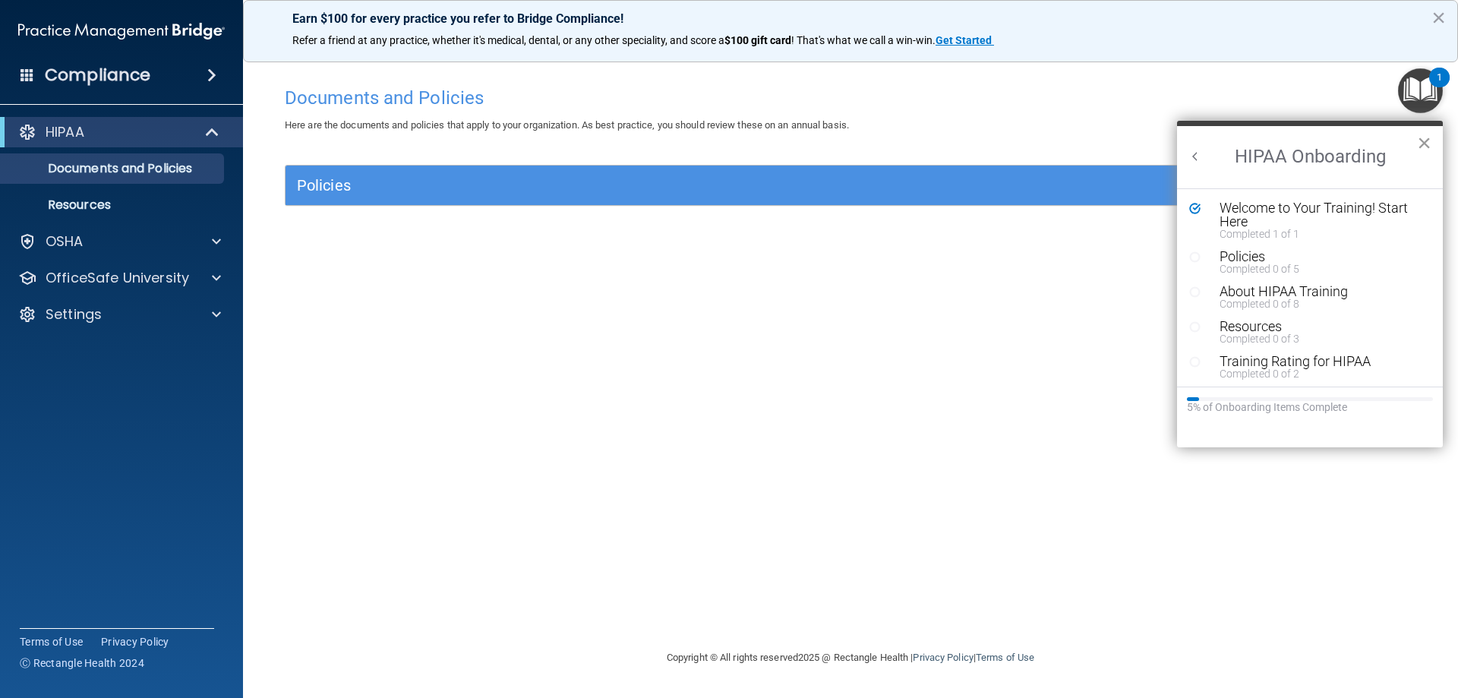
click at [1419, 150] on button "×" at bounding box center [1424, 143] width 14 height 24
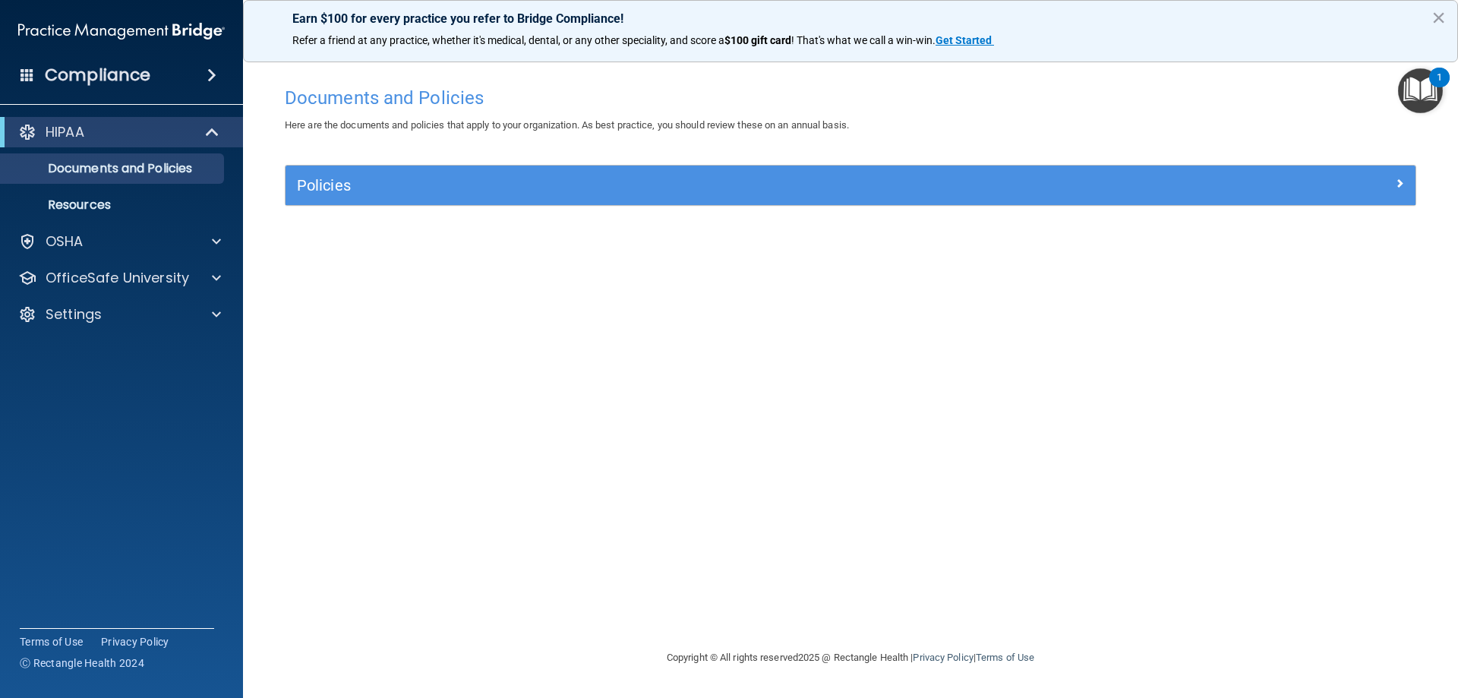
click at [358, 97] on h4 "Documents and Policies" at bounding box center [850, 98] width 1131 height 20
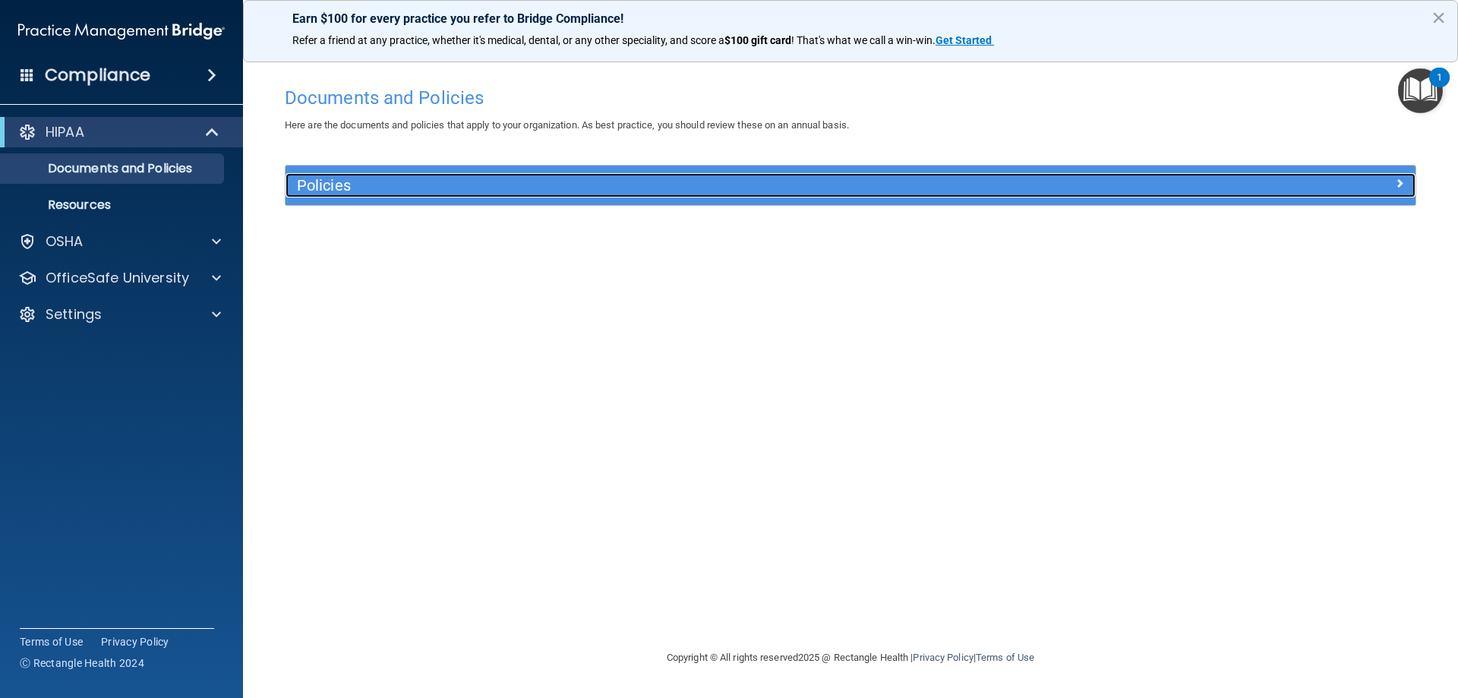
click at [309, 181] on h5 "Policies" at bounding box center [709, 185] width 824 height 17
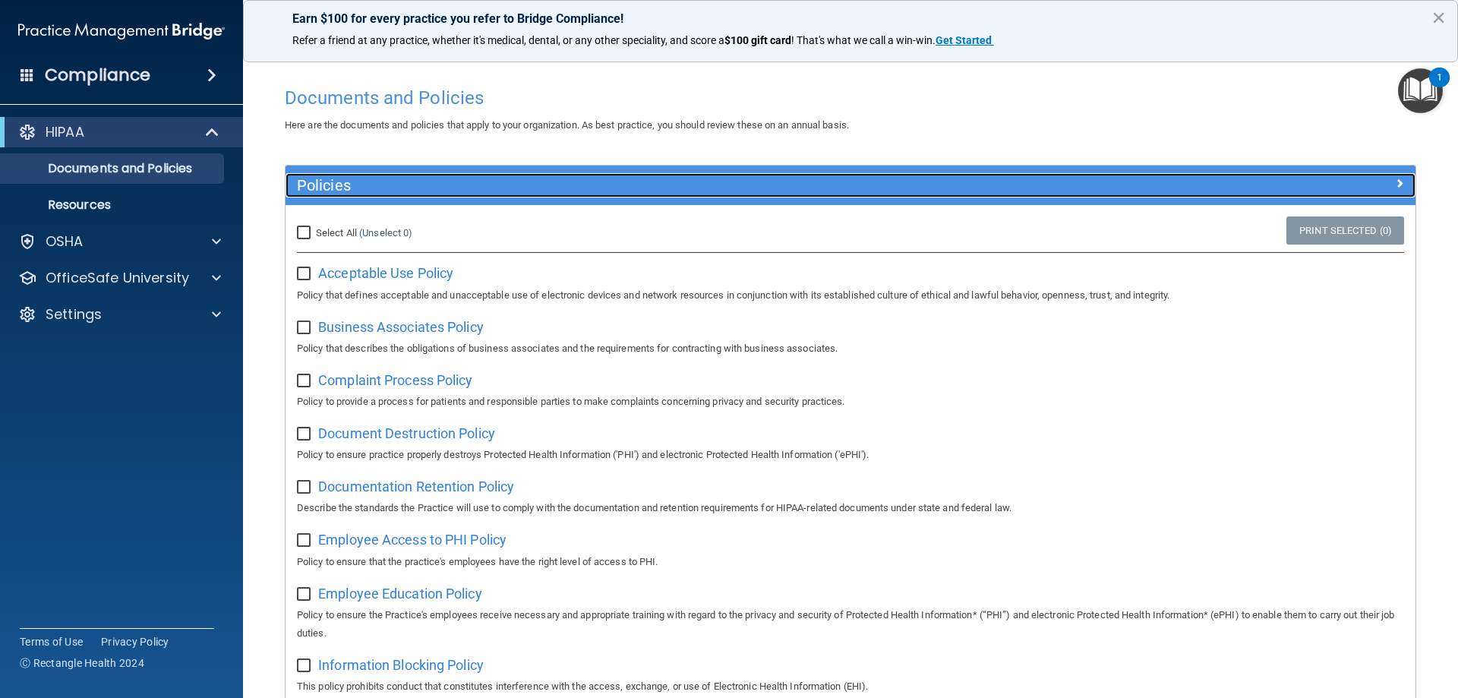
click at [309, 181] on h5 "Policies" at bounding box center [709, 185] width 824 height 17
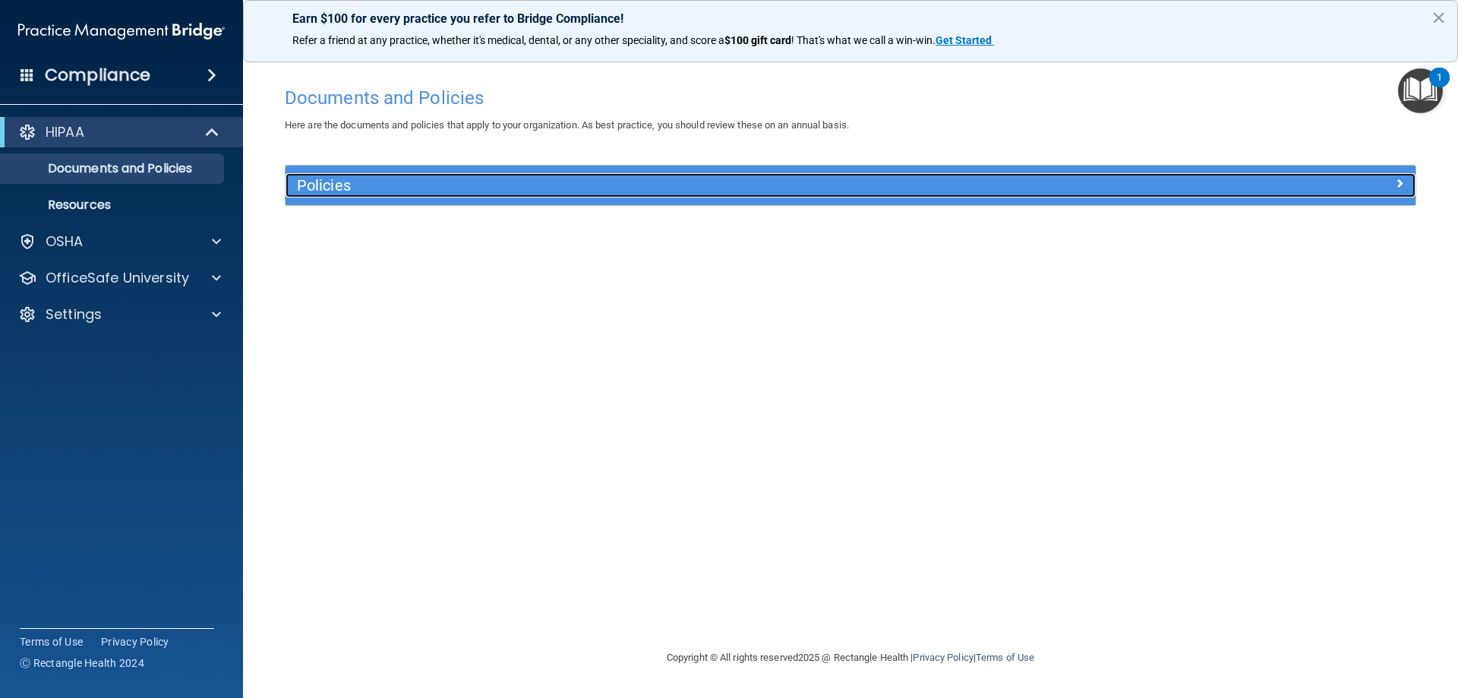
click at [311, 181] on h5 "Policies" at bounding box center [709, 185] width 824 height 17
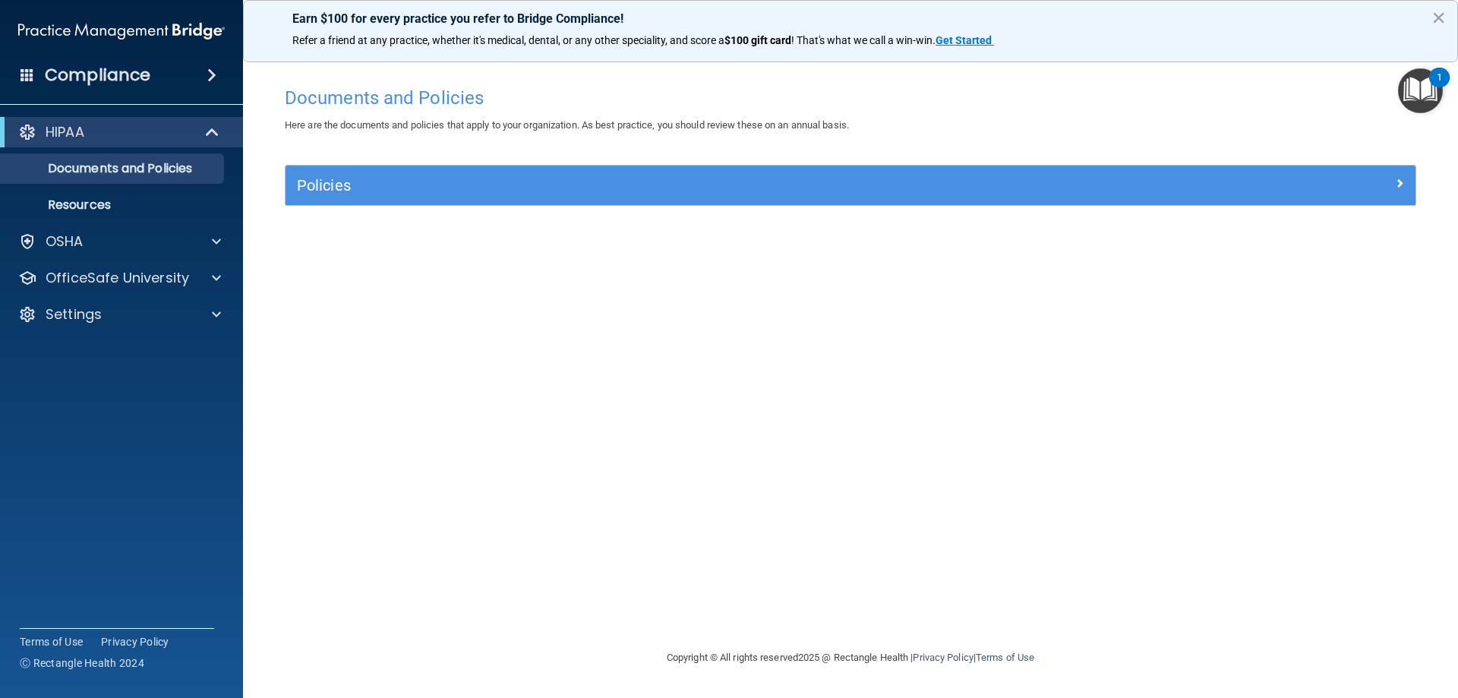
click at [360, 172] on div "Policies" at bounding box center [850, 185] width 1130 height 39
click at [219, 84] on div "Compliance" at bounding box center [121, 74] width 243 height 33
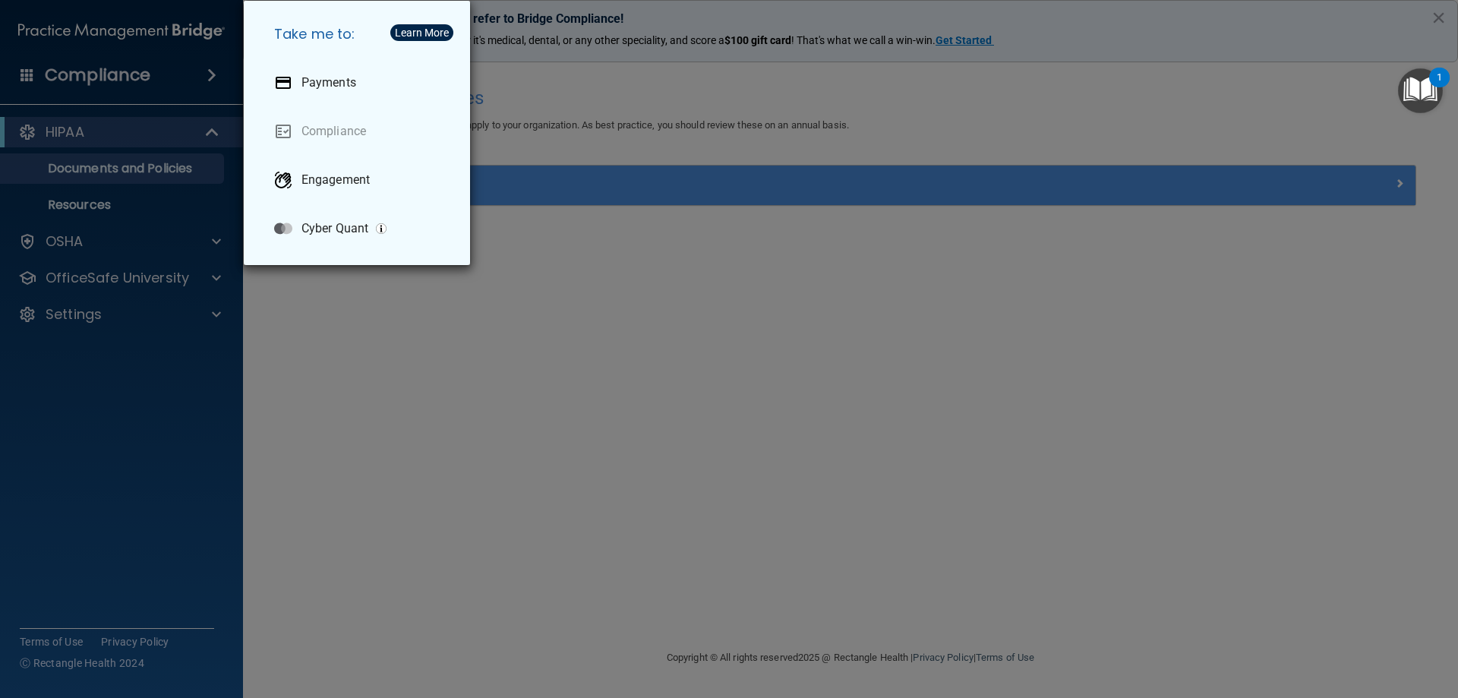
click at [110, 211] on div "Take me to: Payments Compliance Engagement Cyber Quant" at bounding box center [729, 349] width 1458 height 698
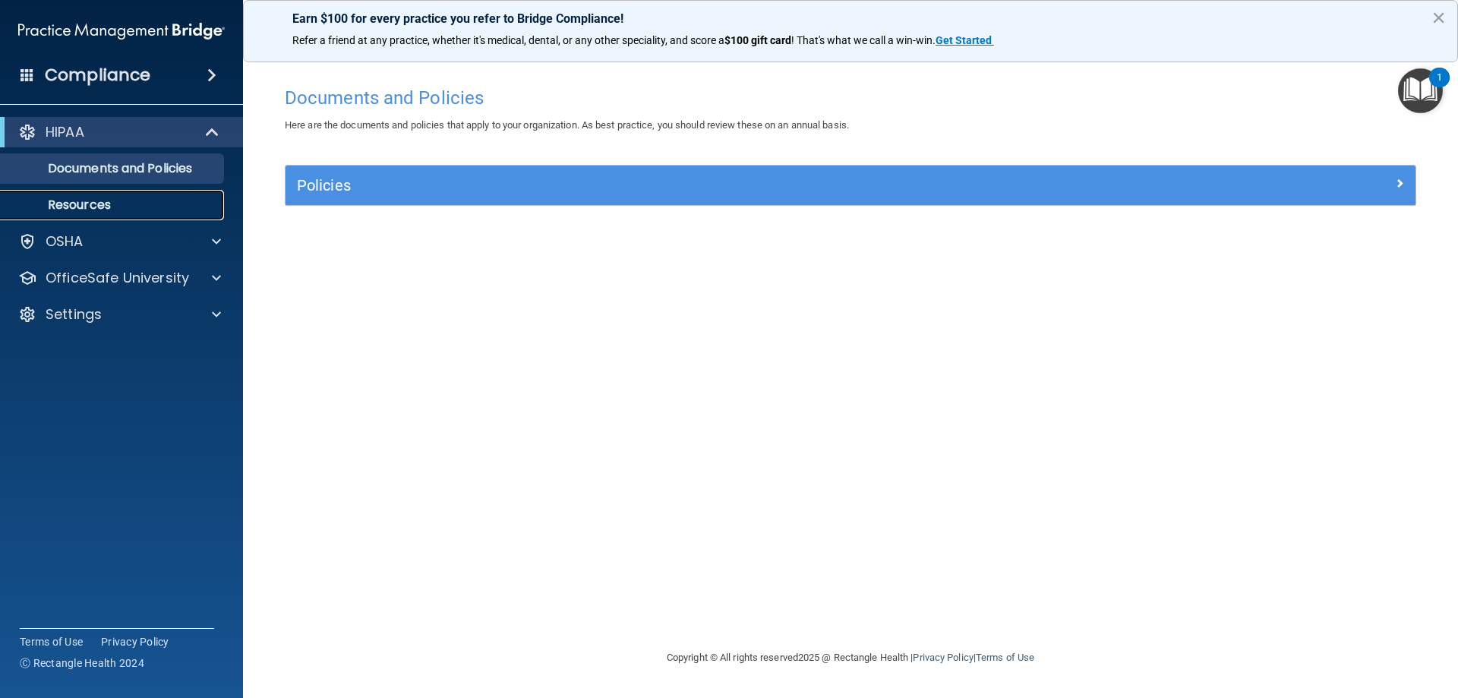
click at [112, 210] on p "Resources" at bounding box center [113, 204] width 207 height 15
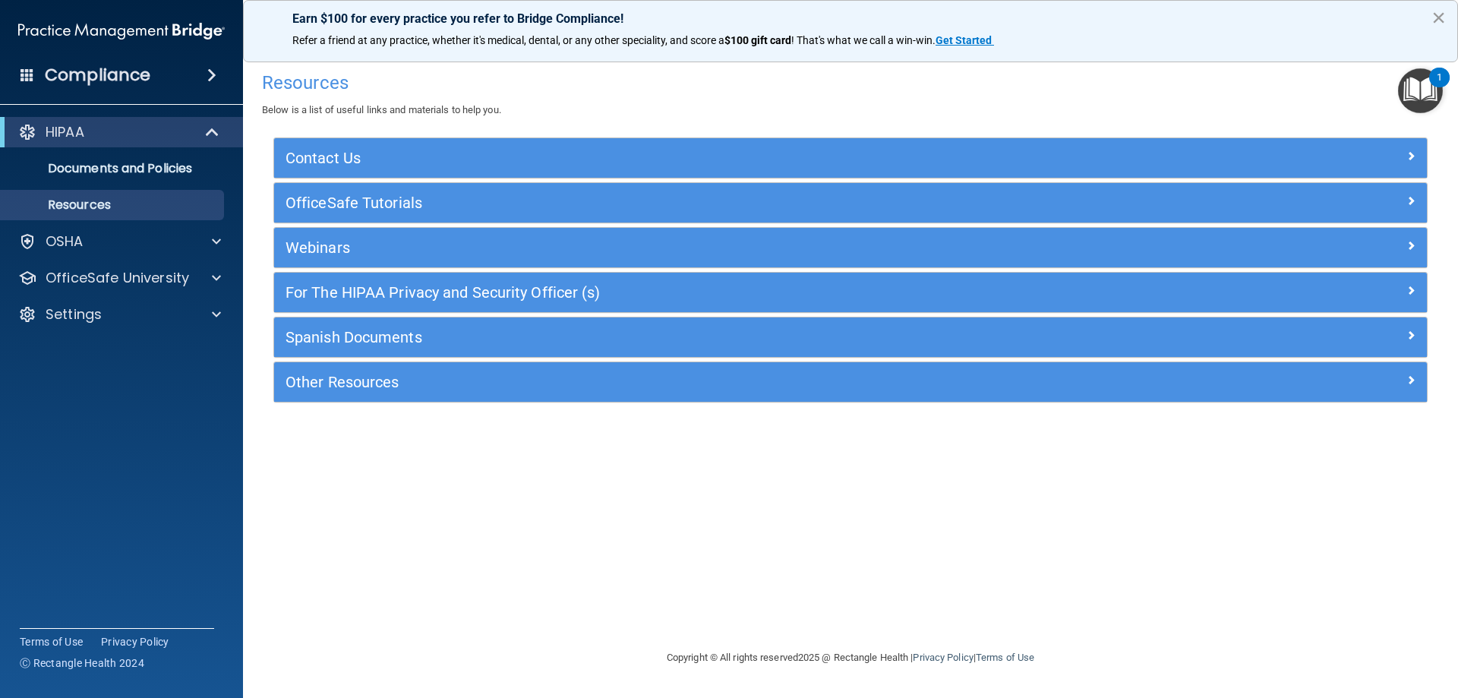
click at [1443, 23] on button "×" at bounding box center [1438, 17] width 14 height 24
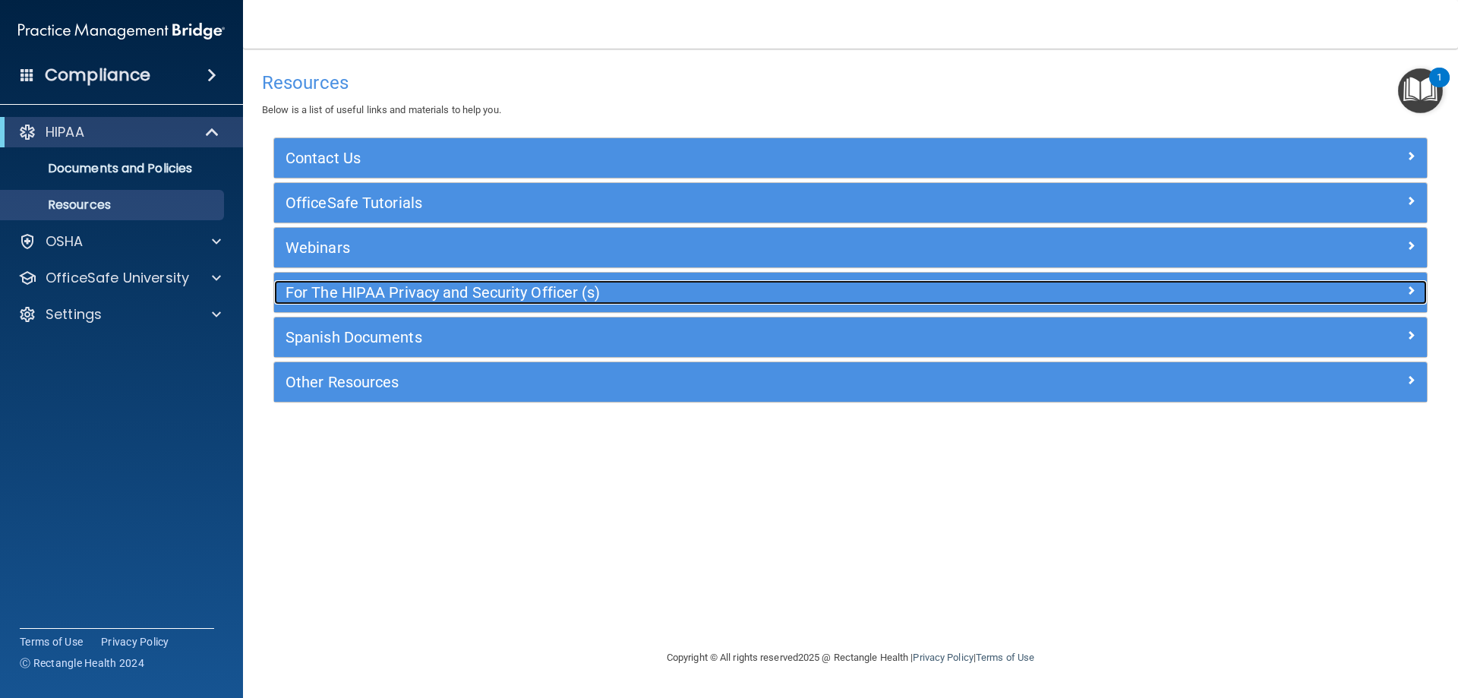
click at [1394, 288] on div at bounding box center [1283, 289] width 288 height 18
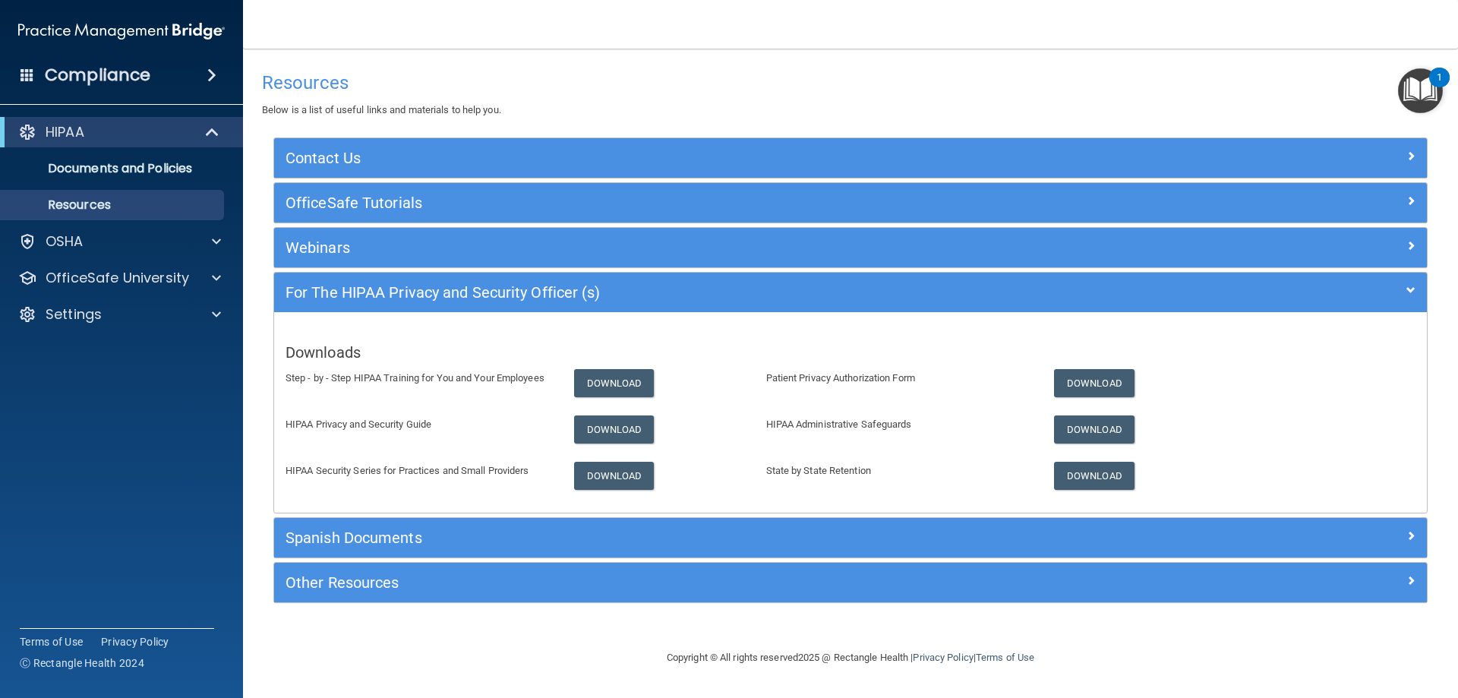
click at [780, 262] on div "Webinars" at bounding box center [850, 247] width 1152 height 39
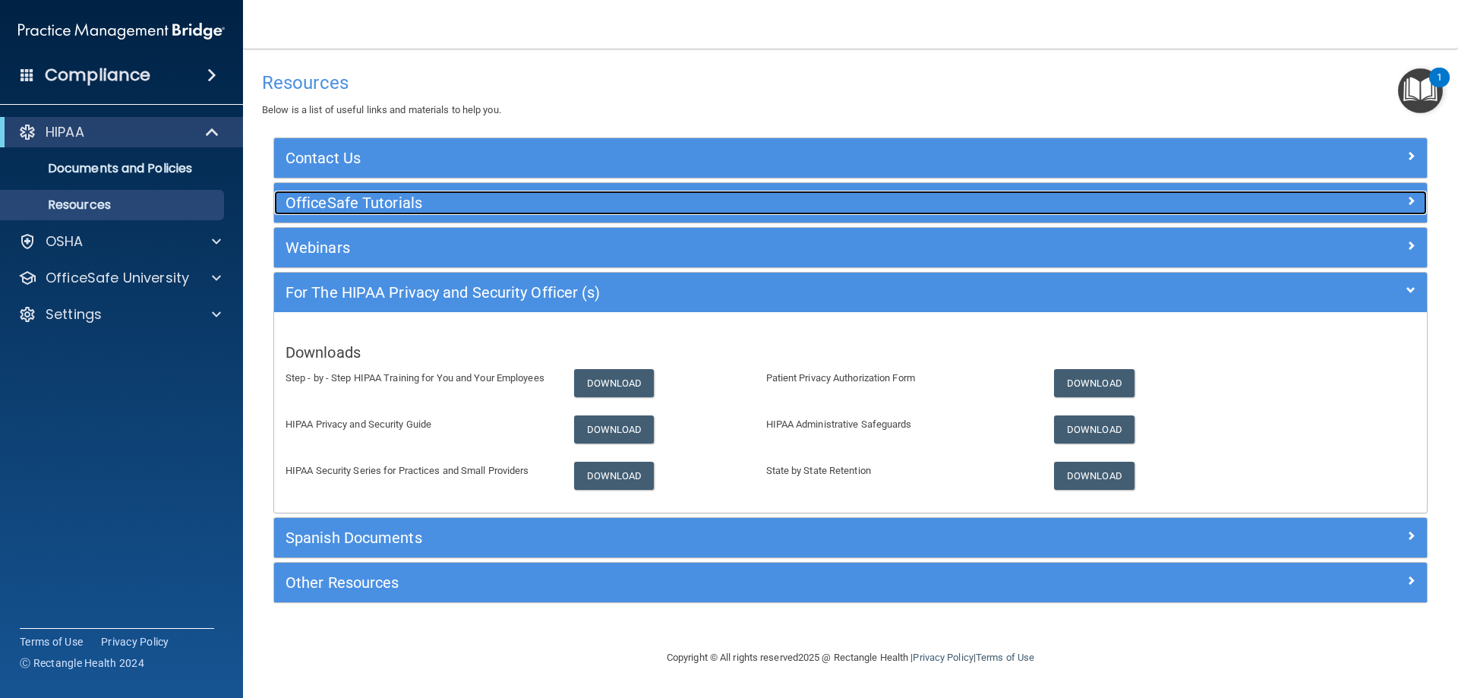
click at [1404, 203] on div at bounding box center [1283, 200] width 288 height 18
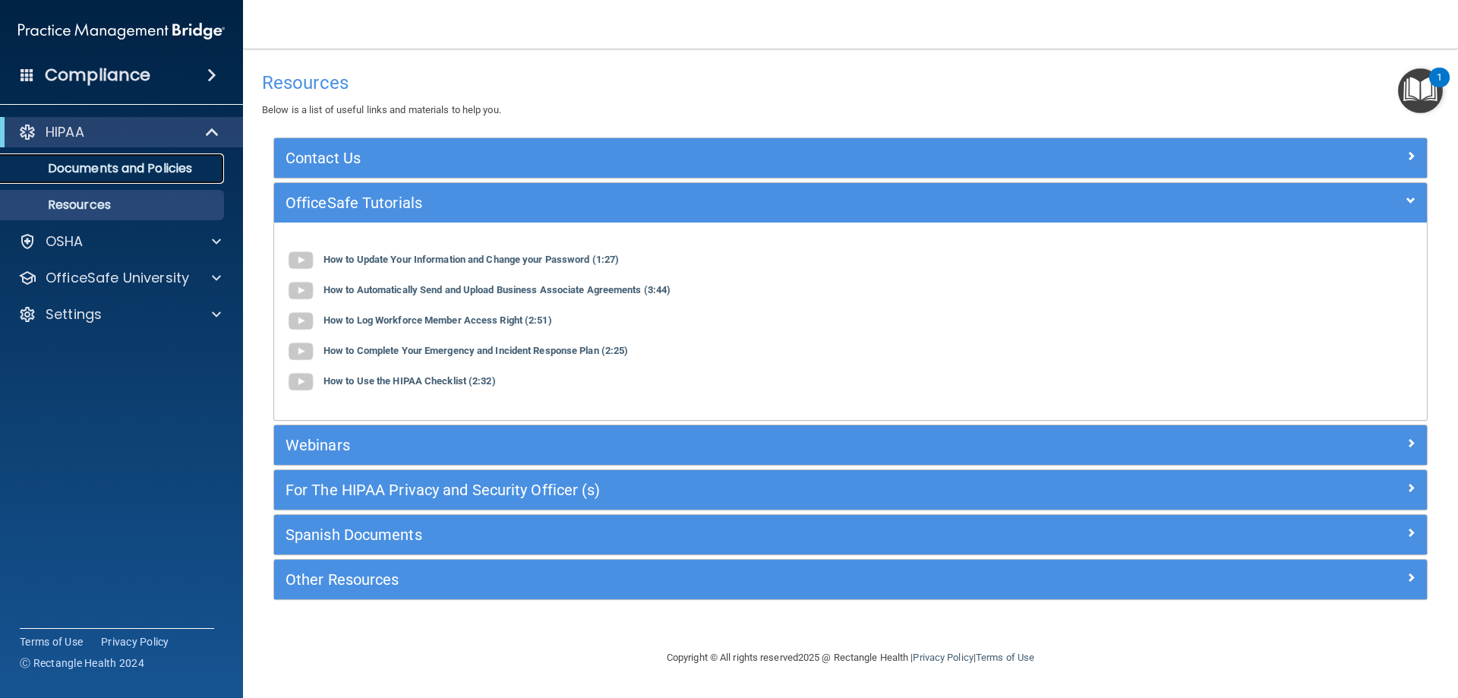
click at [177, 168] on p "Documents and Policies" at bounding box center [113, 168] width 207 height 15
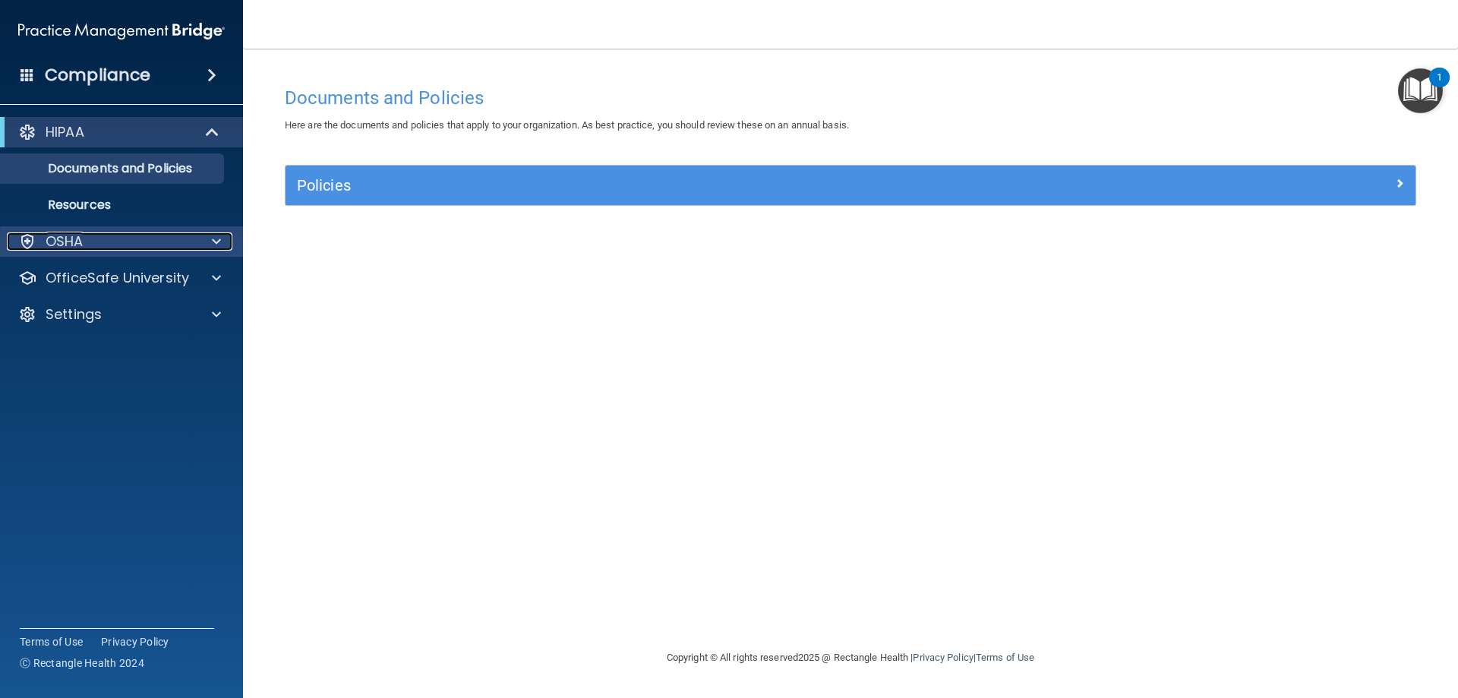
click at [218, 244] on span at bounding box center [216, 241] width 9 height 18
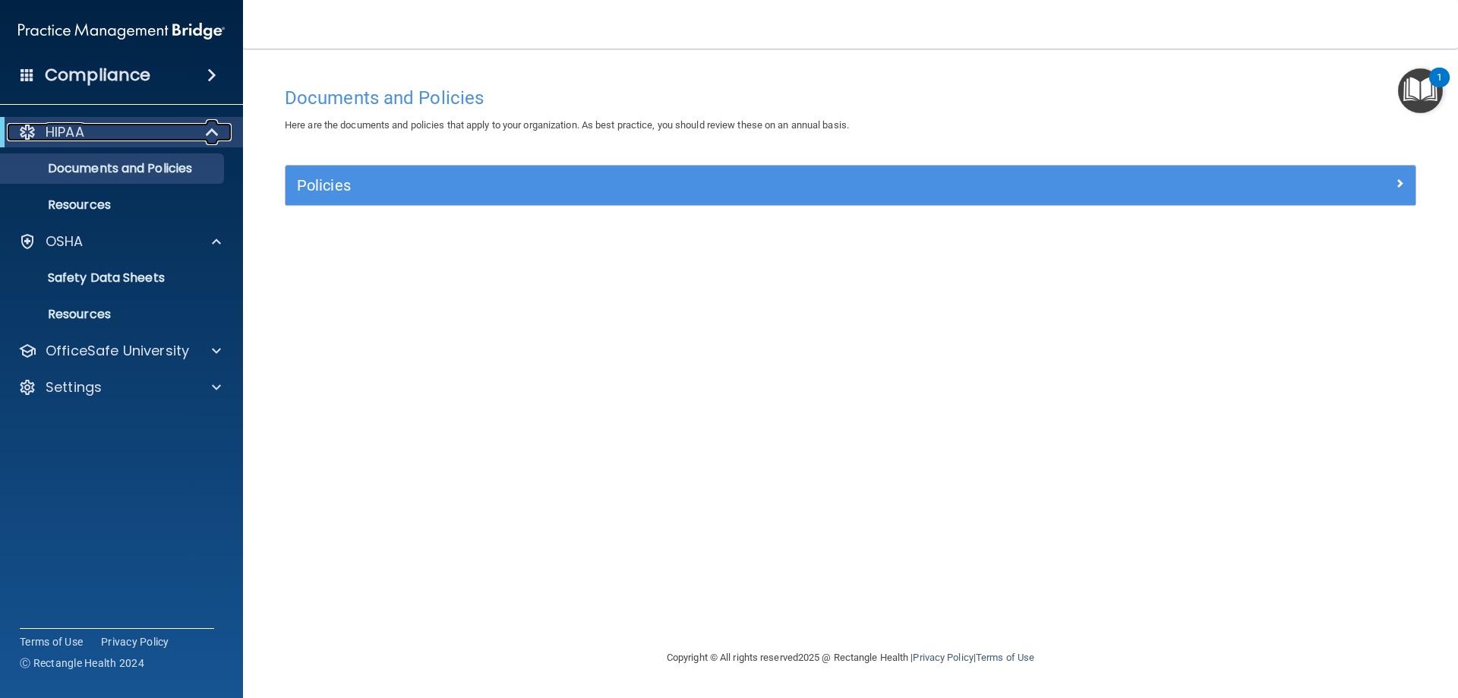
click at [87, 137] on div "HIPAA" at bounding box center [101, 132] width 188 height 18
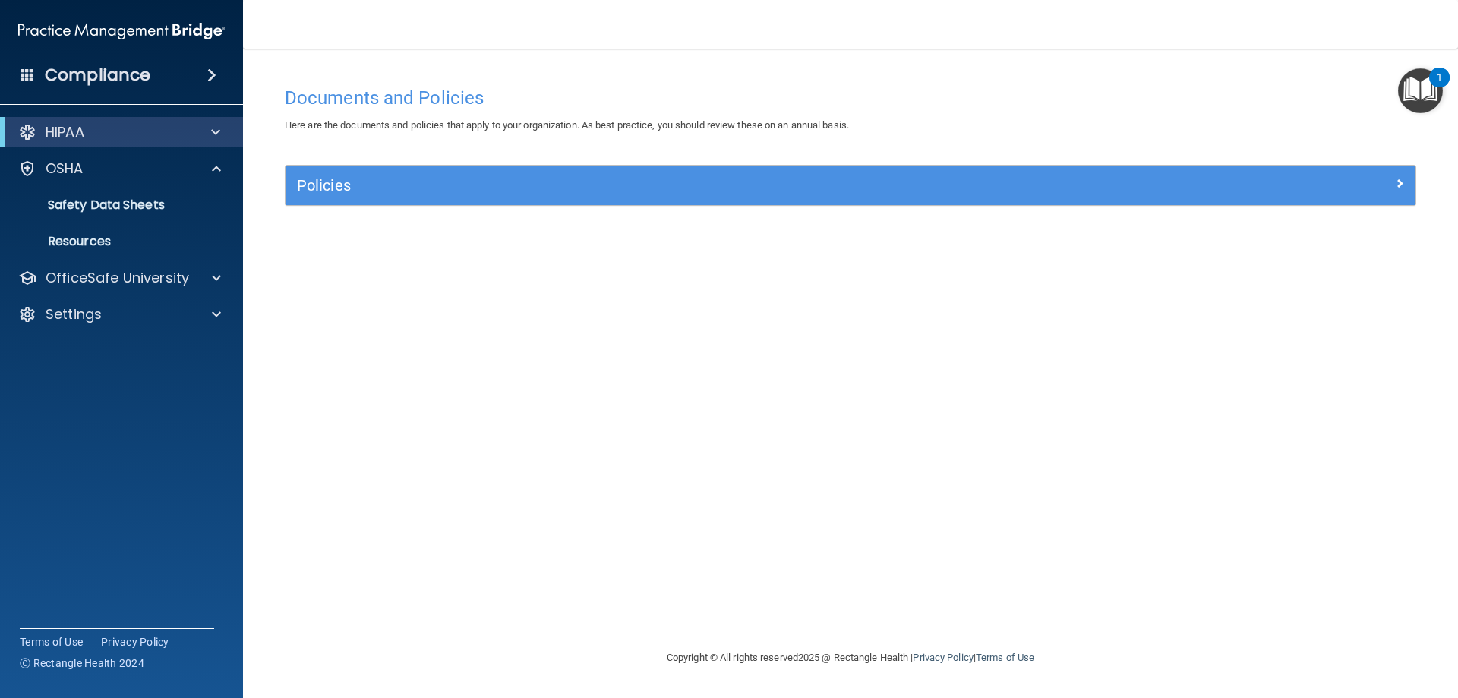
click at [1422, 88] on img "Open Resource Center, 1 new notification" at bounding box center [1420, 90] width 45 height 45
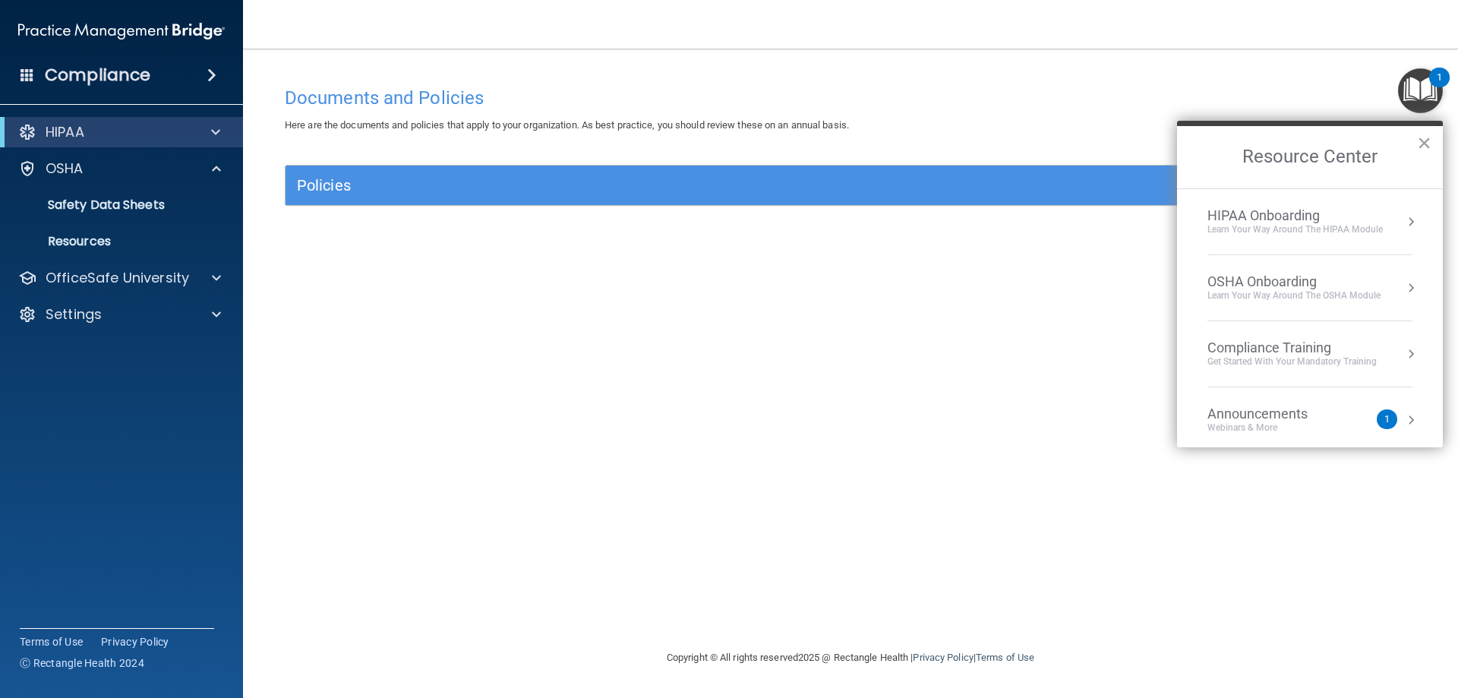
click at [1381, 416] on div "1" at bounding box center [1386, 419] width 20 height 20
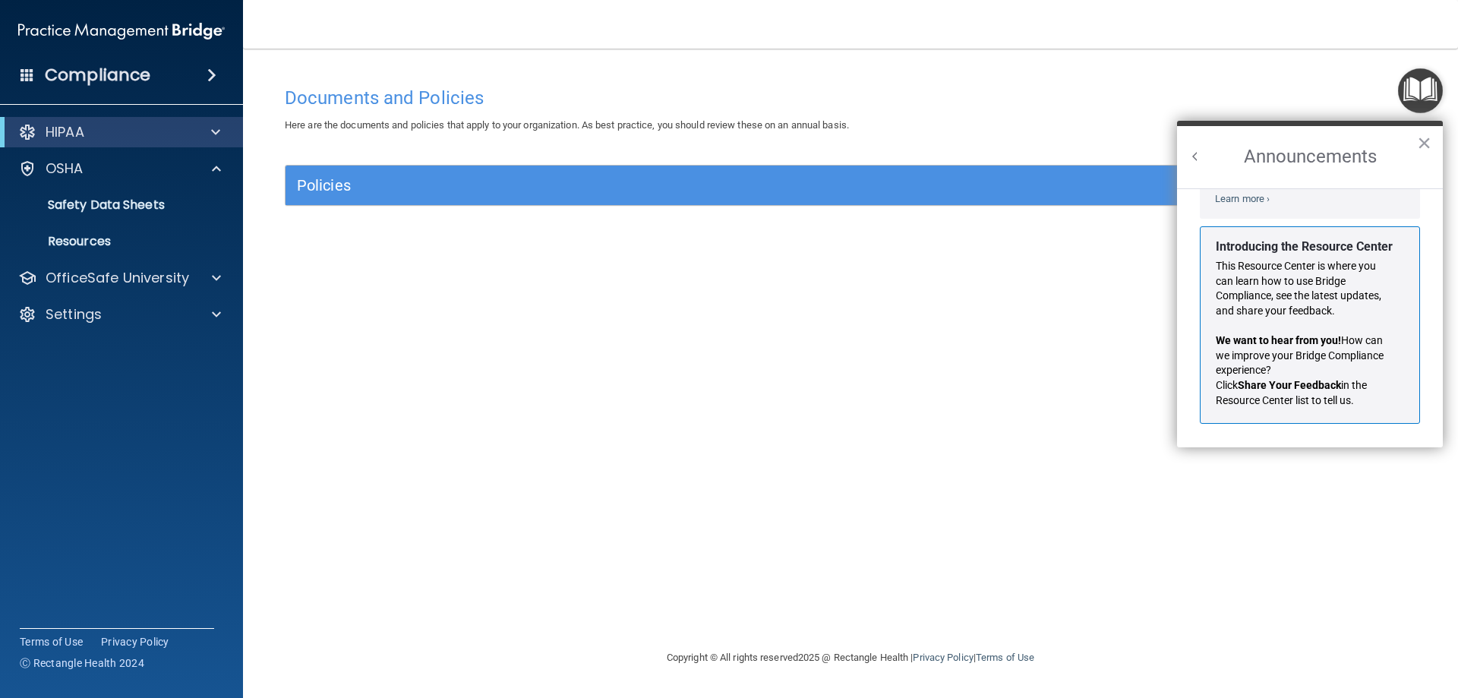
scroll to position [266, 0]
click at [1426, 148] on button "×" at bounding box center [1424, 143] width 14 height 24
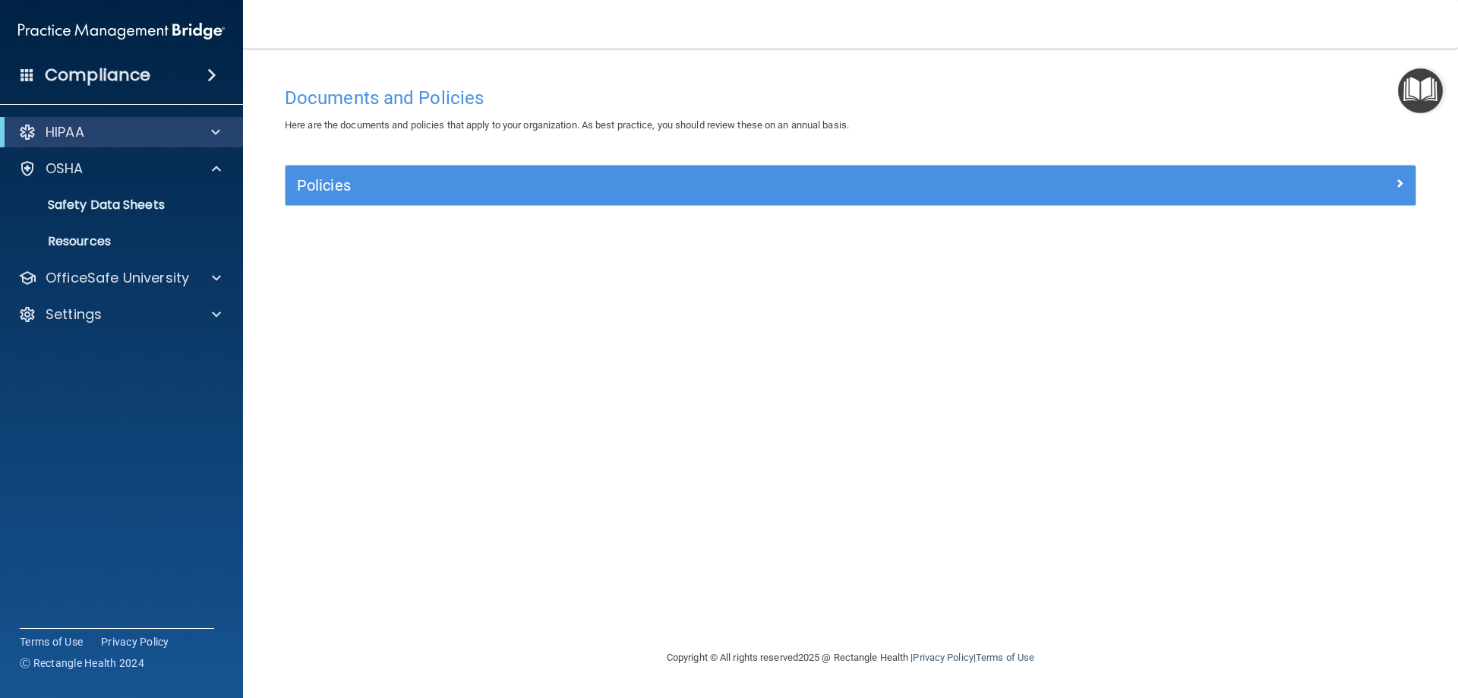
click at [1420, 104] on img "Open Resource Center" at bounding box center [1420, 90] width 45 height 45
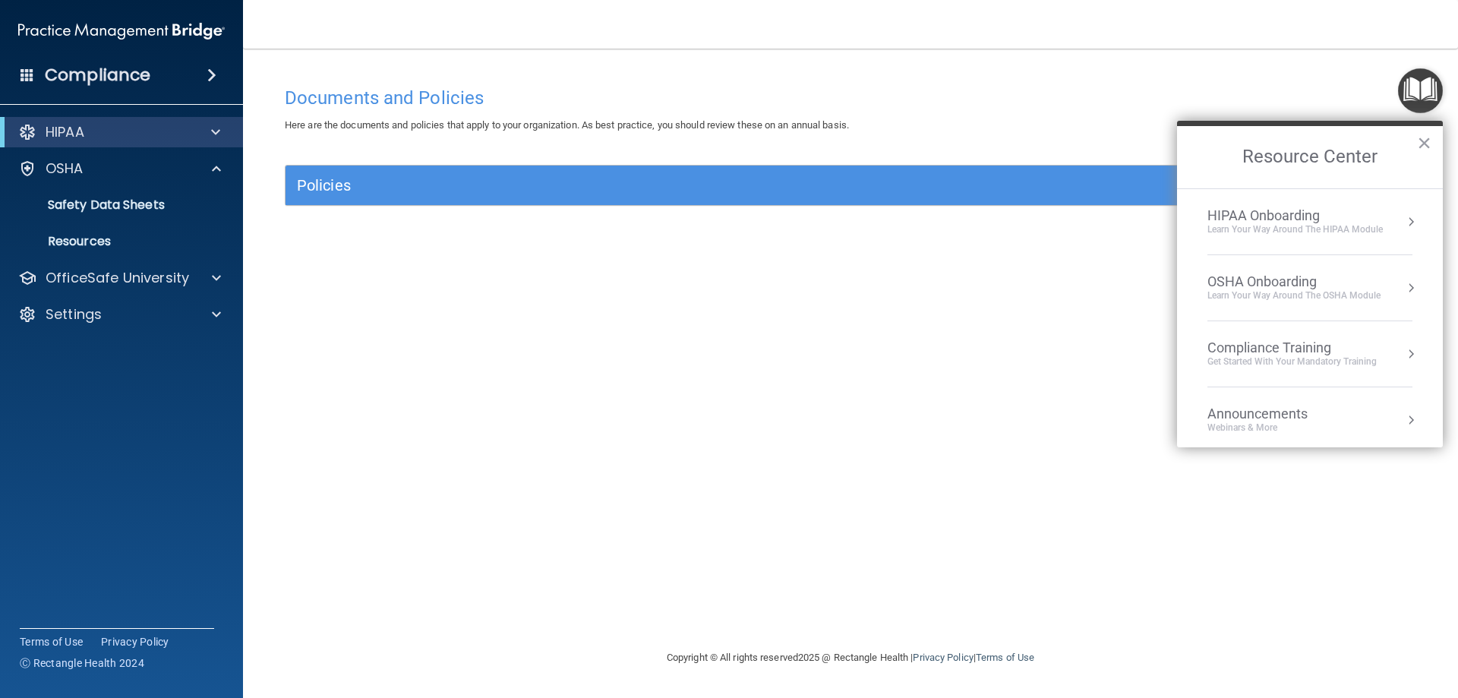
click at [1361, 229] on div "Learn Your Way around the HIPAA module" at bounding box center [1294, 229] width 175 height 13
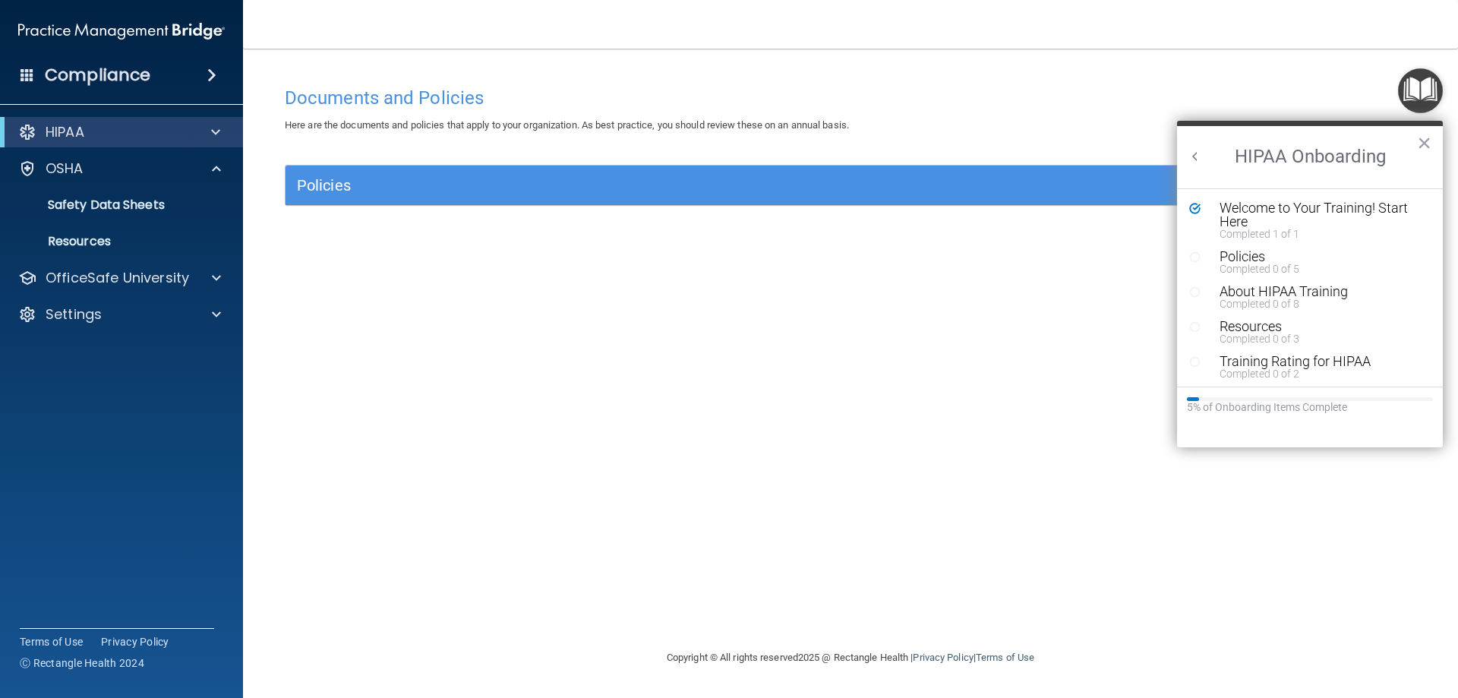
scroll to position [3, 0]
click at [1247, 213] on div "Welcome to Your Training! Start Here" at bounding box center [1315, 211] width 192 height 27
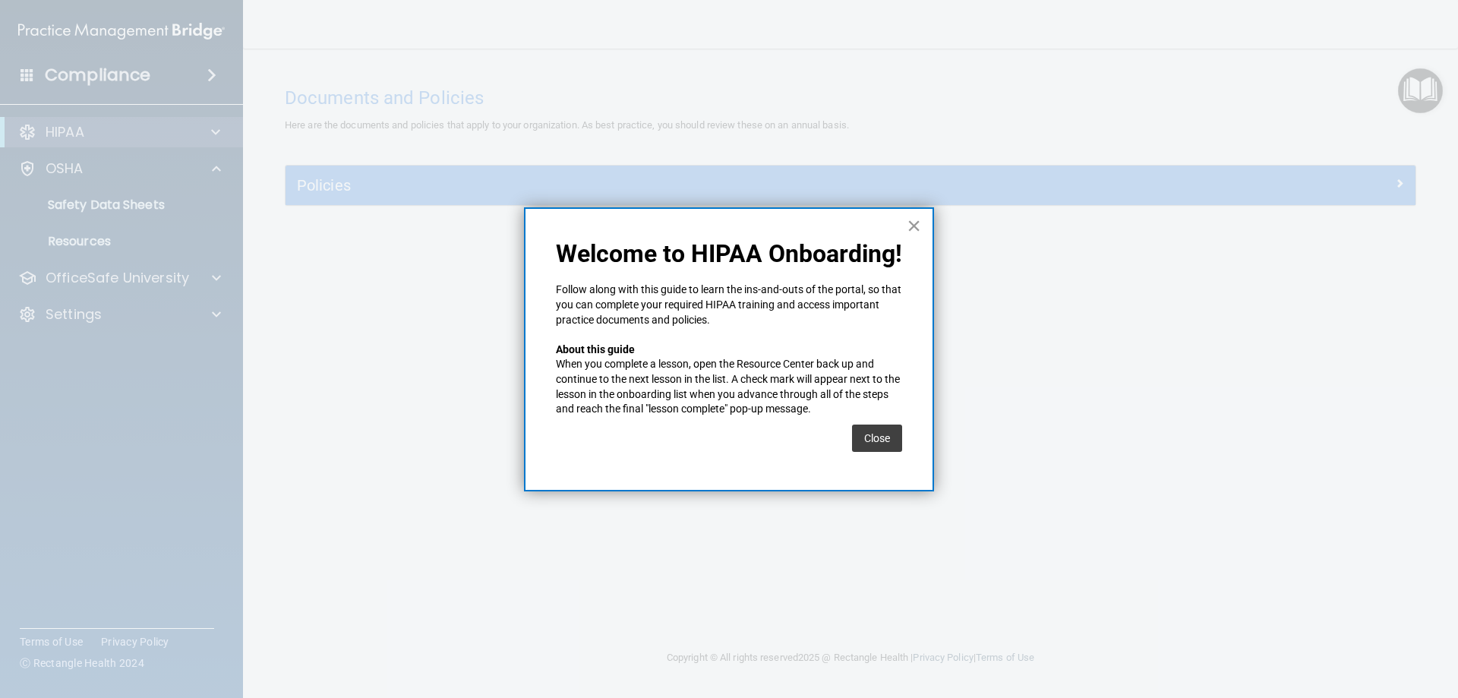
click at [912, 227] on button "×" at bounding box center [913, 225] width 14 height 24
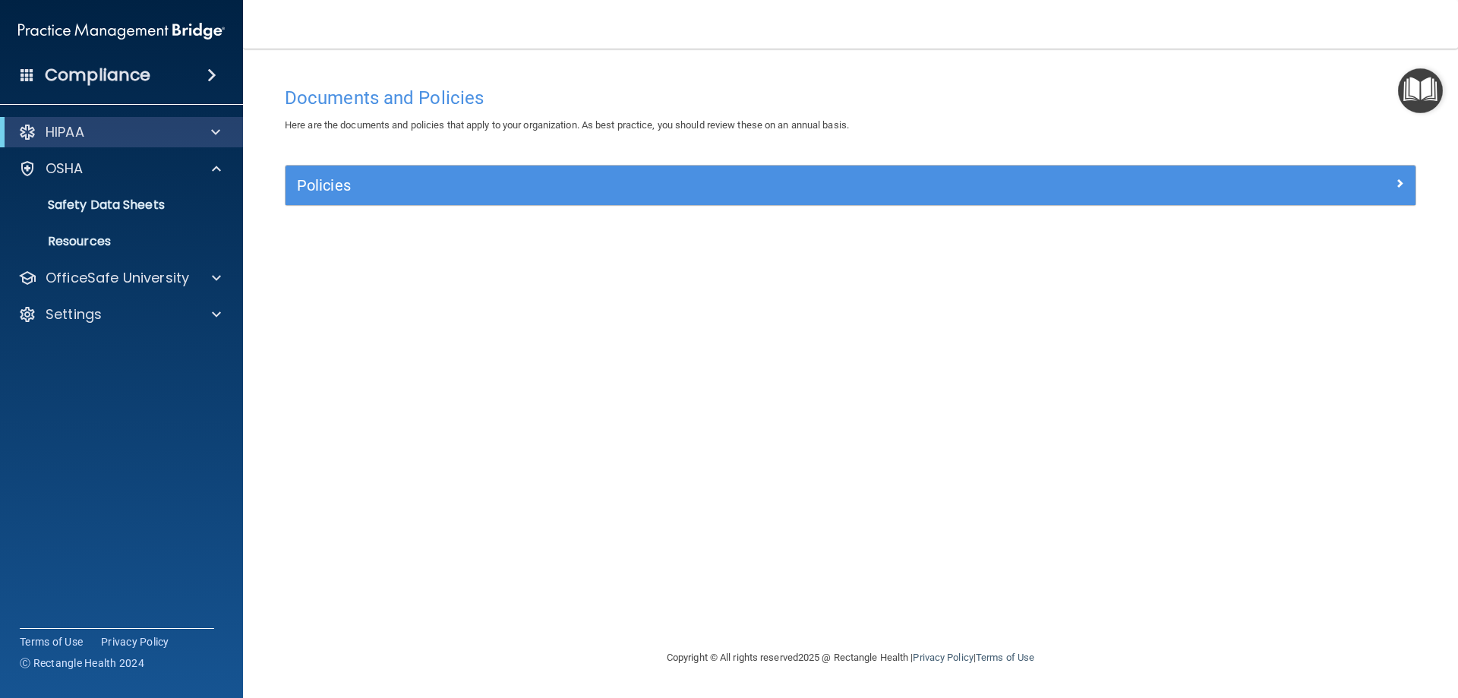
click at [1425, 94] on img "Open Resource Center" at bounding box center [1420, 90] width 45 height 45
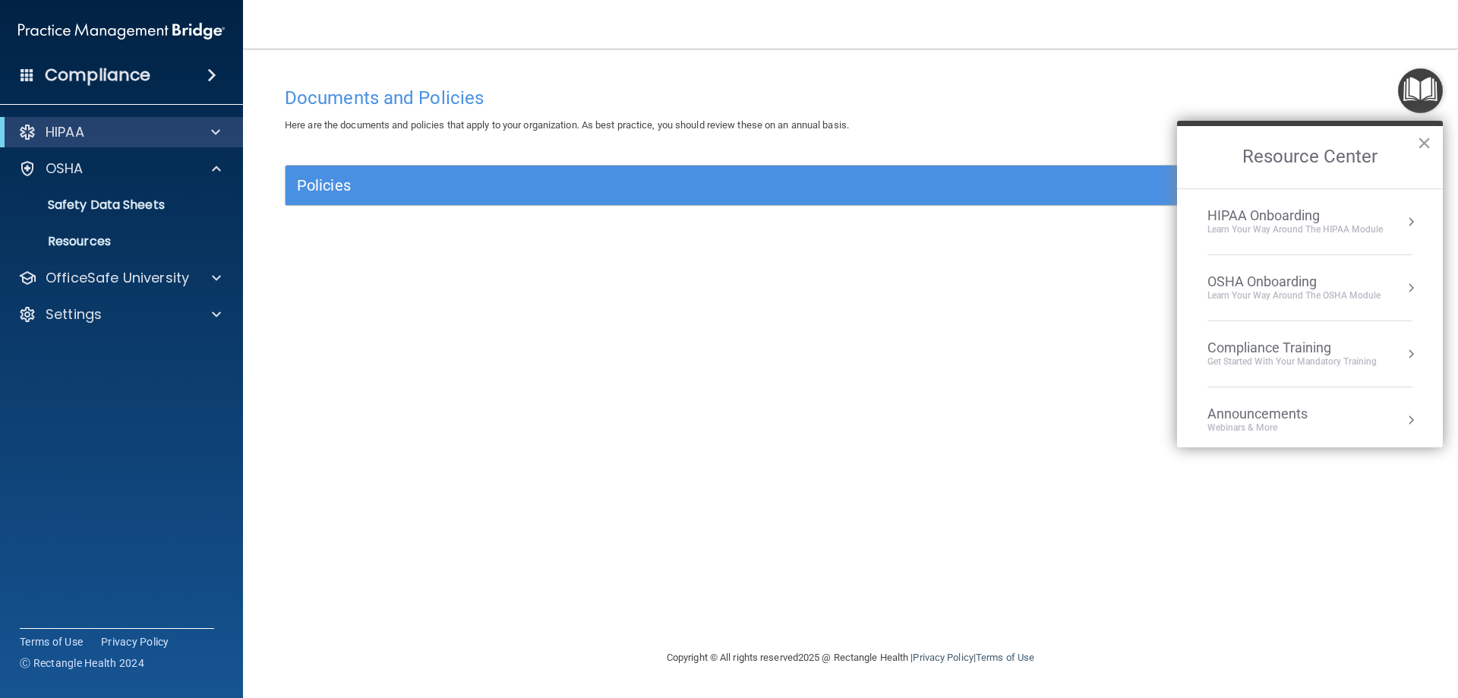
click at [1403, 217] on button "Resource Center" at bounding box center [1410, 221] width 15 height 15
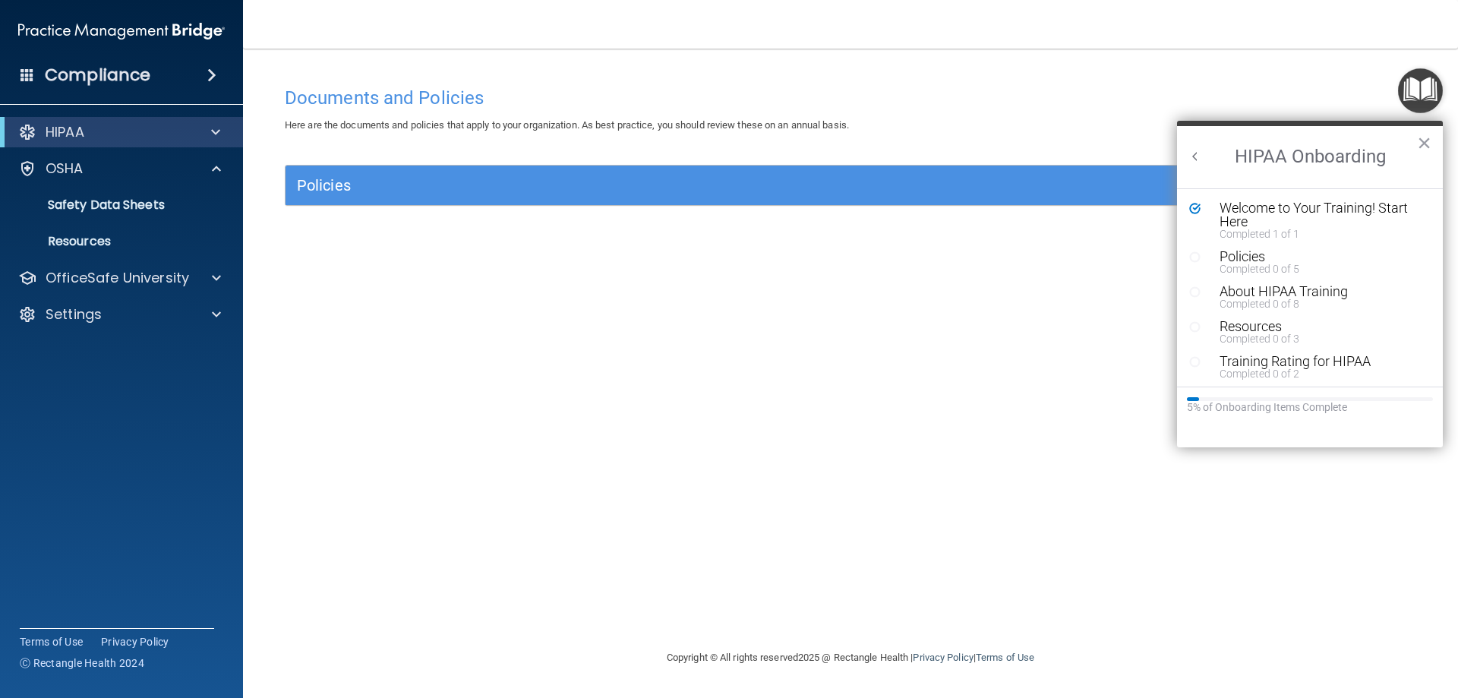
scroll to position [0, 0]
click at [1268, 212] on div "Welcome to Your Training! Start Here" at bounding box center [1315, 214] width 192 height 27
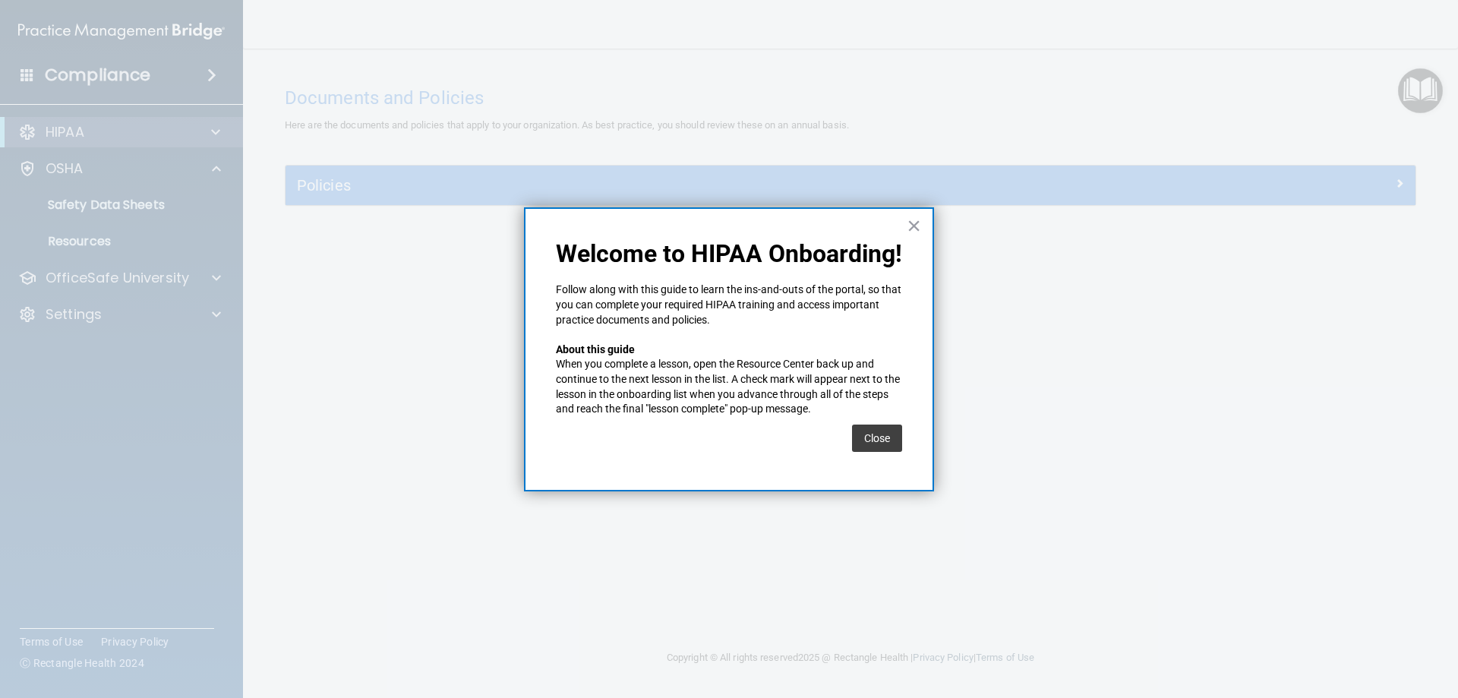
click at [1268, 212] on div at bounding box center [729, 349] width 1458 height 698
click at [882, 440] on button "Close" at bounding box center [877, 437] width 50 height 27
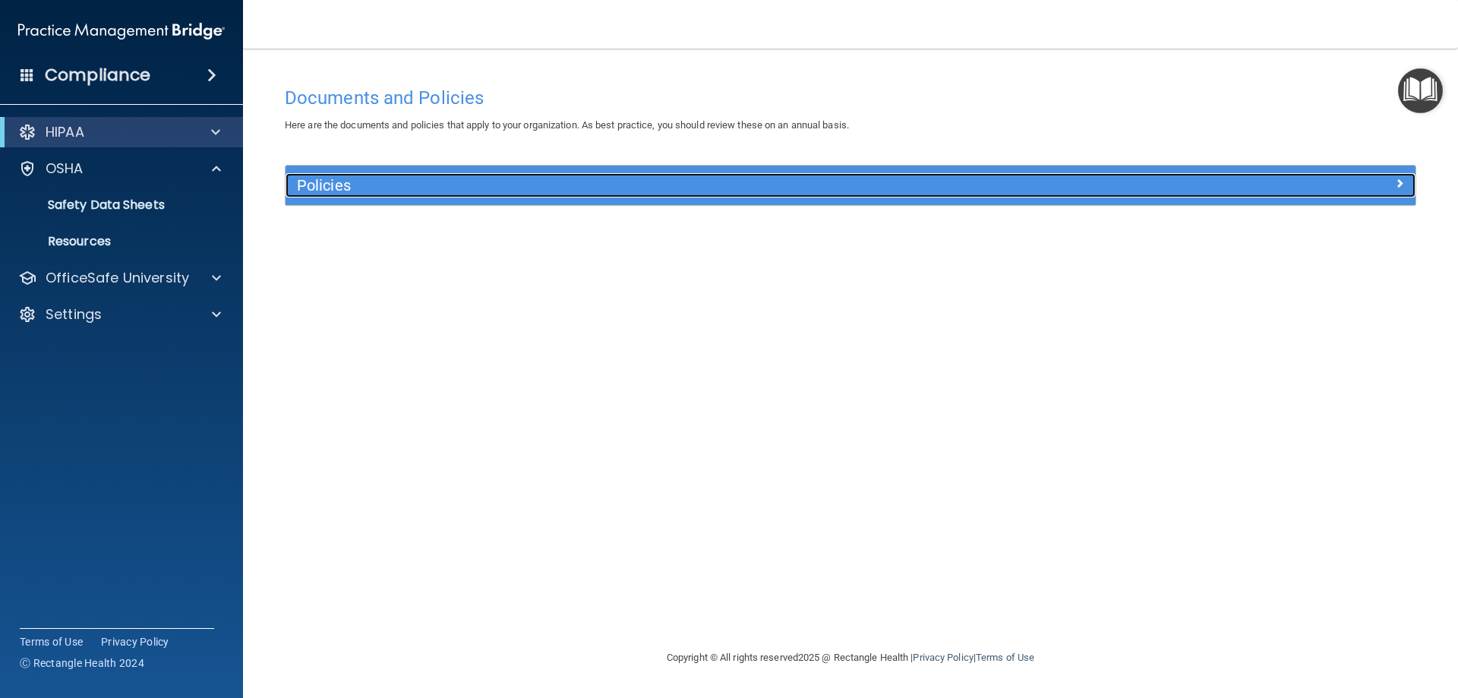
click at [1407, 183] on div at bounding box center [1274, 182] width 282 height 18
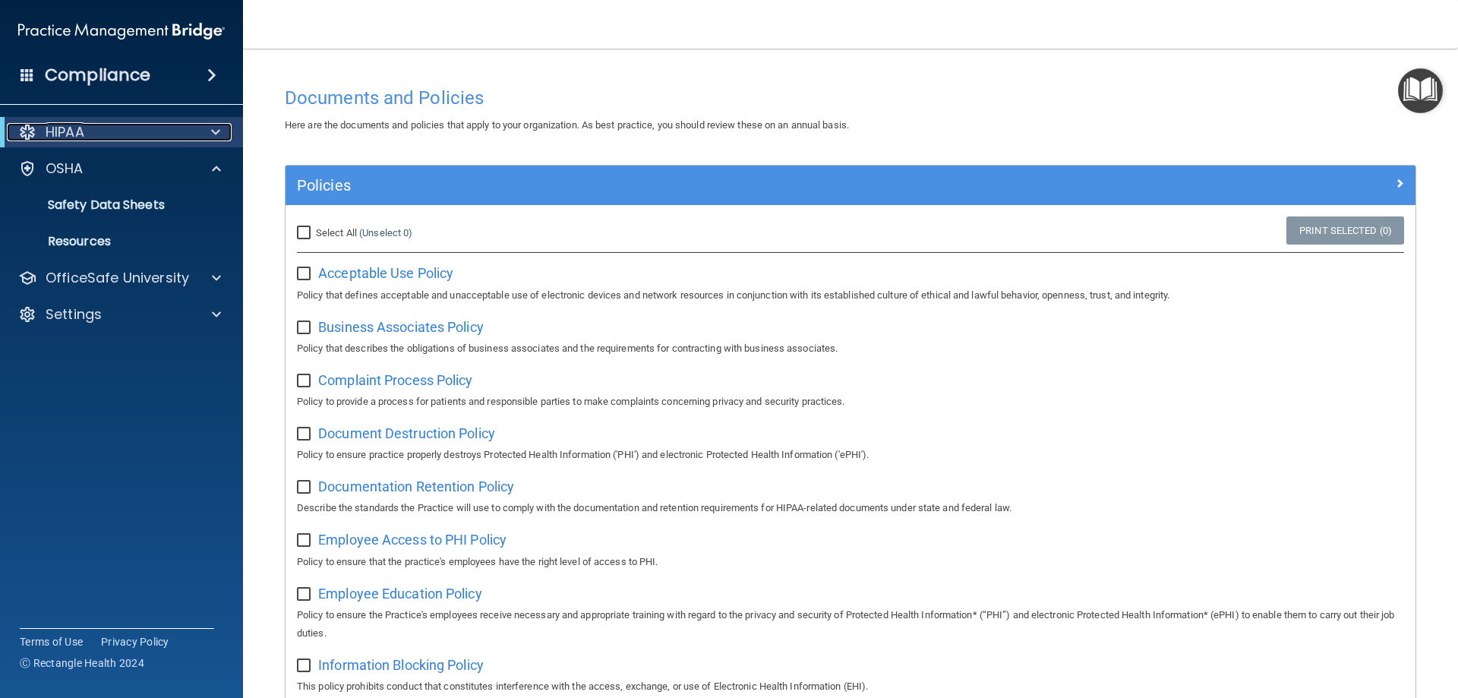
click at [99, 132] on div "HIPAA" at bounding box center [101, 132] width 188 height 18
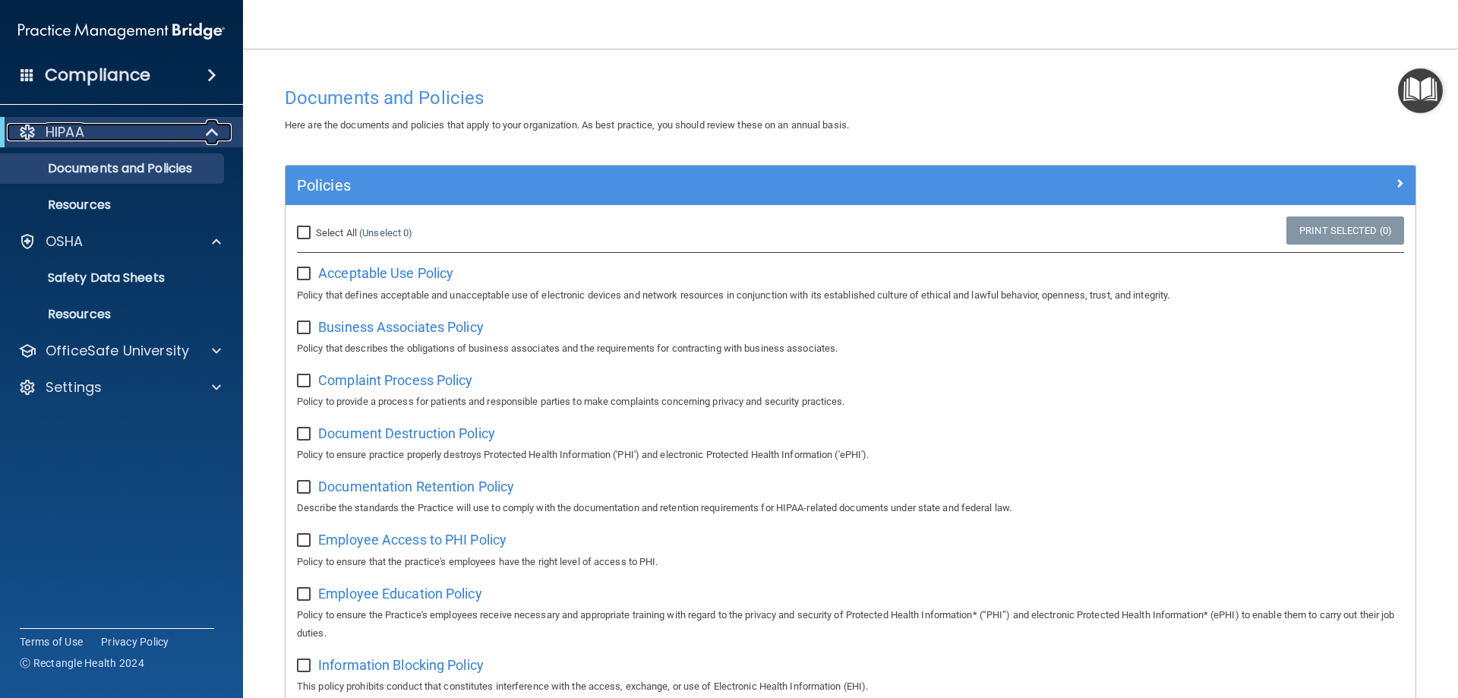
click at [155, 140] on div "HIPAA" at bounding box center [101, 132] width 188 height 18
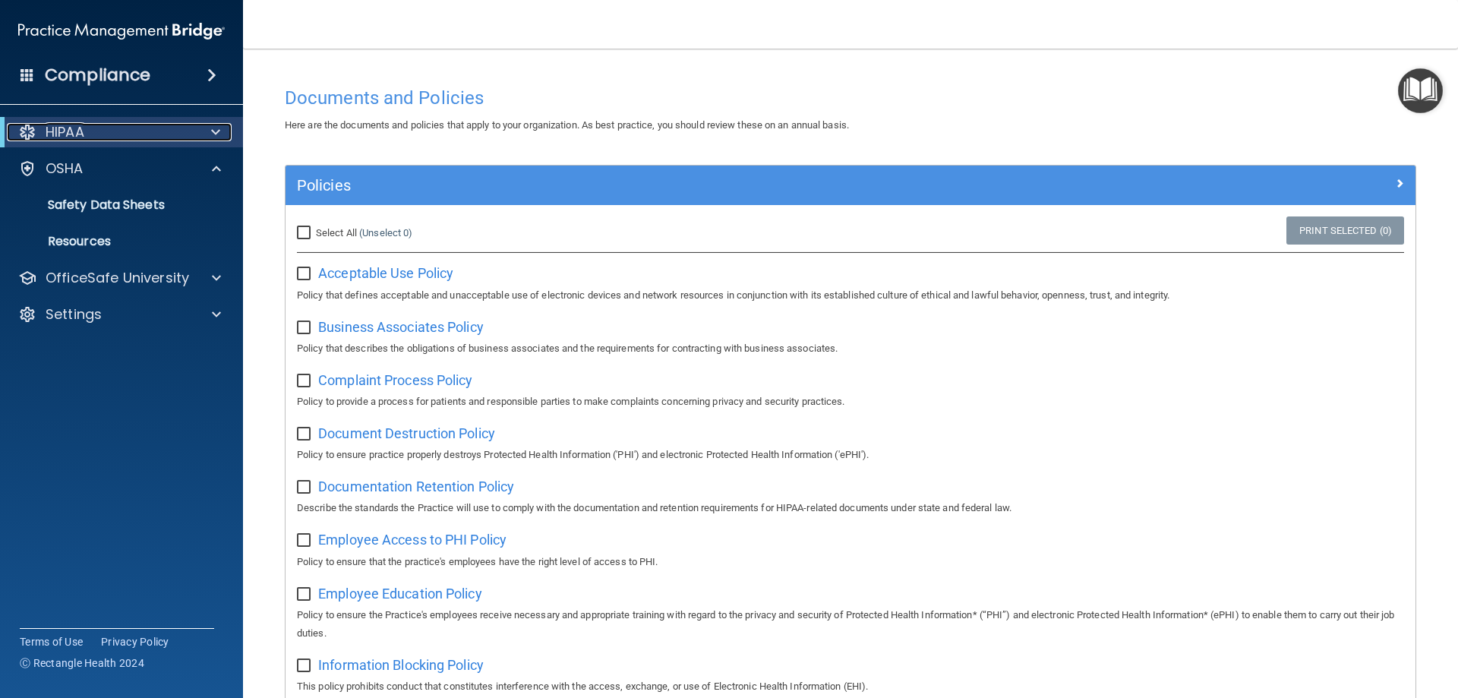
click at [217, 135] on span at bounding box center [215, 132] width 9 height 18
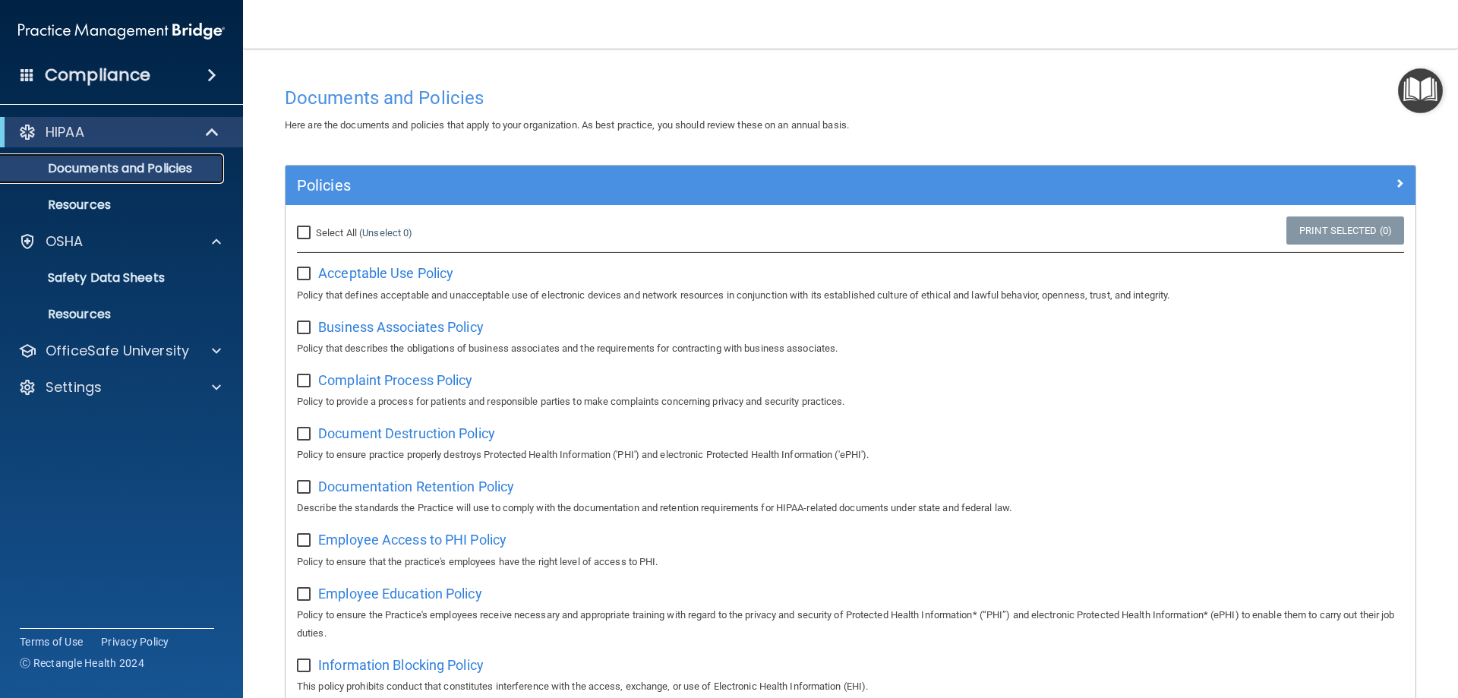
click at [202, 173] on p "Documents and Policies" at bounding box center [113, 168] width 207 height 15
click at [1416, 90] on img "Open Resource Center" at bounding box center [1420, 90] width 45 height 45
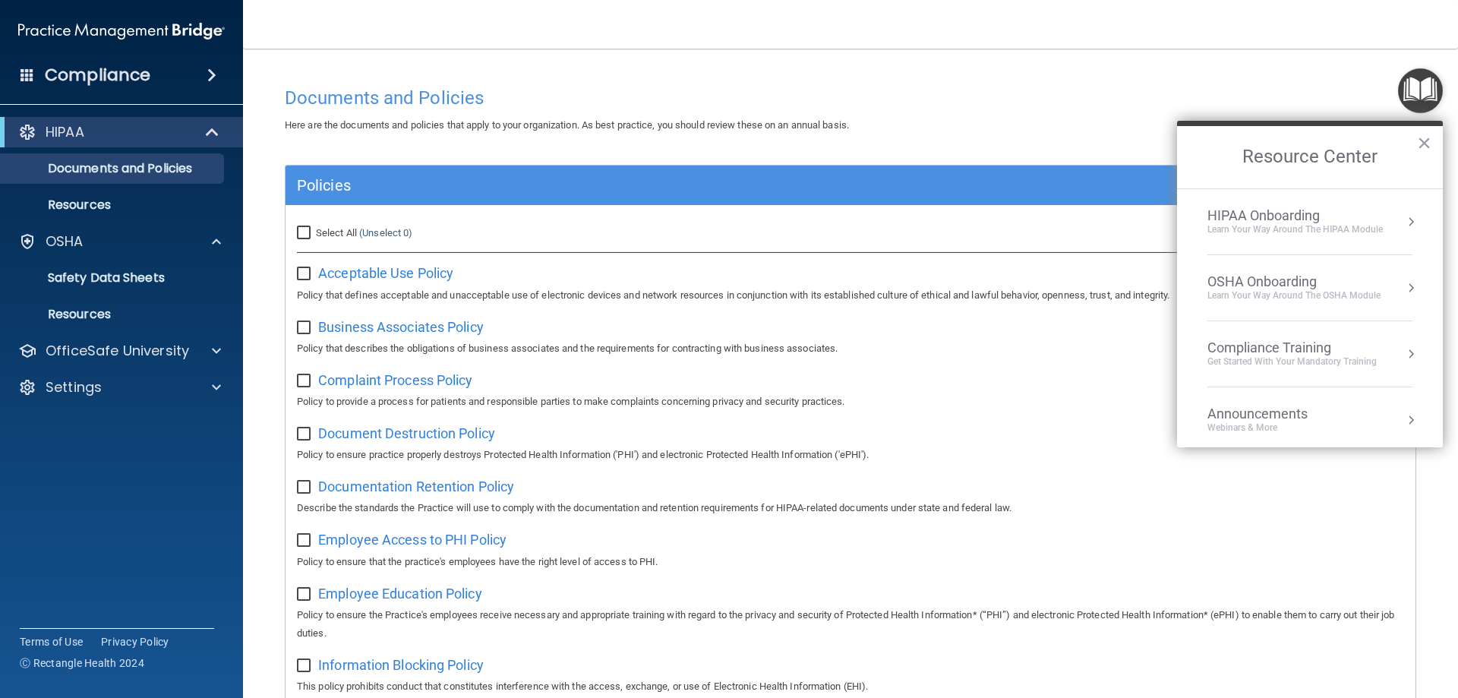
click at [1389, 215] on div "HIPAA Onboarding Learn Your Way around the HIPAA module" at bounding box center [1309, 221] width 205 height 29
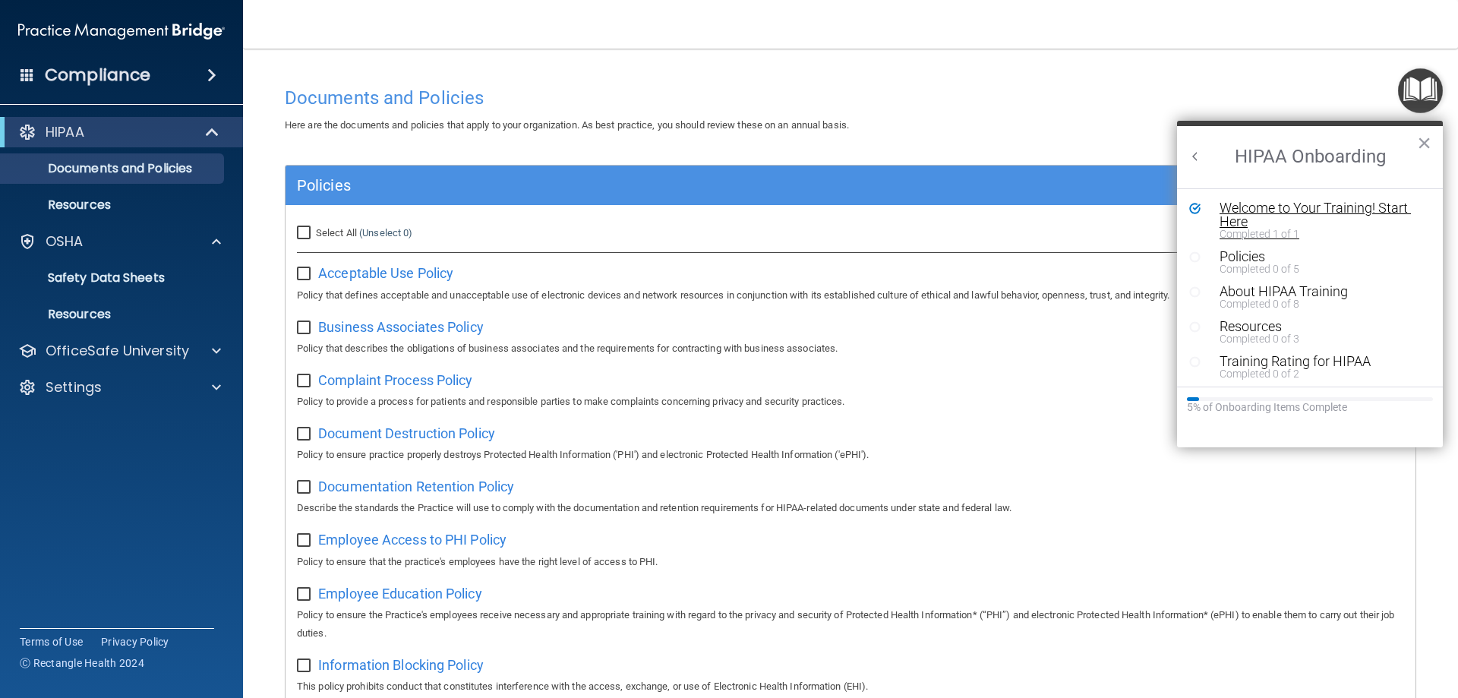
drag, startPoint x: 1361, startPoint y: 210, endPoint x: 1372, endPoint y: 207, distance: 11.8
click at [1372, 207] on div "Welcome to Your Training! Start Here" at bounding box center [1315, 214] width 192 height 27
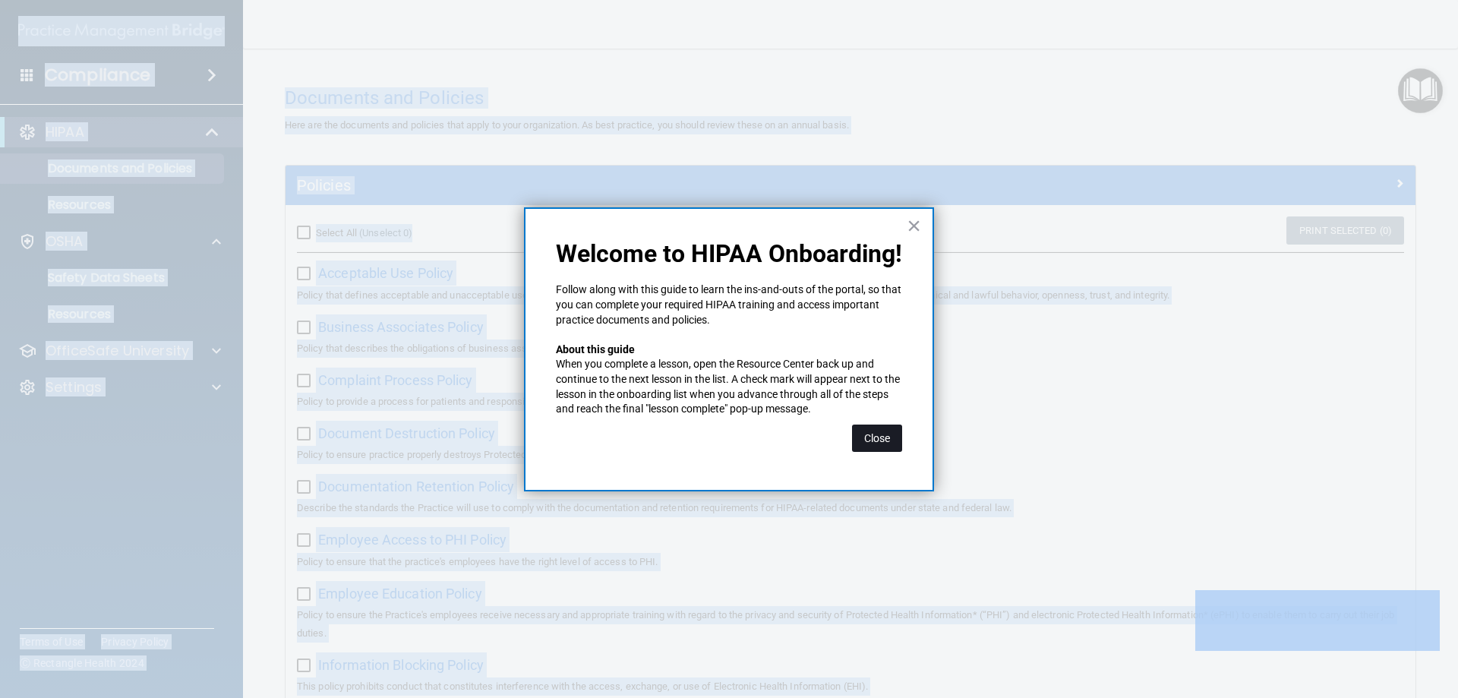
click at [879, 449] on button "Close" at bounding box center [877, 437] width 50 height 27
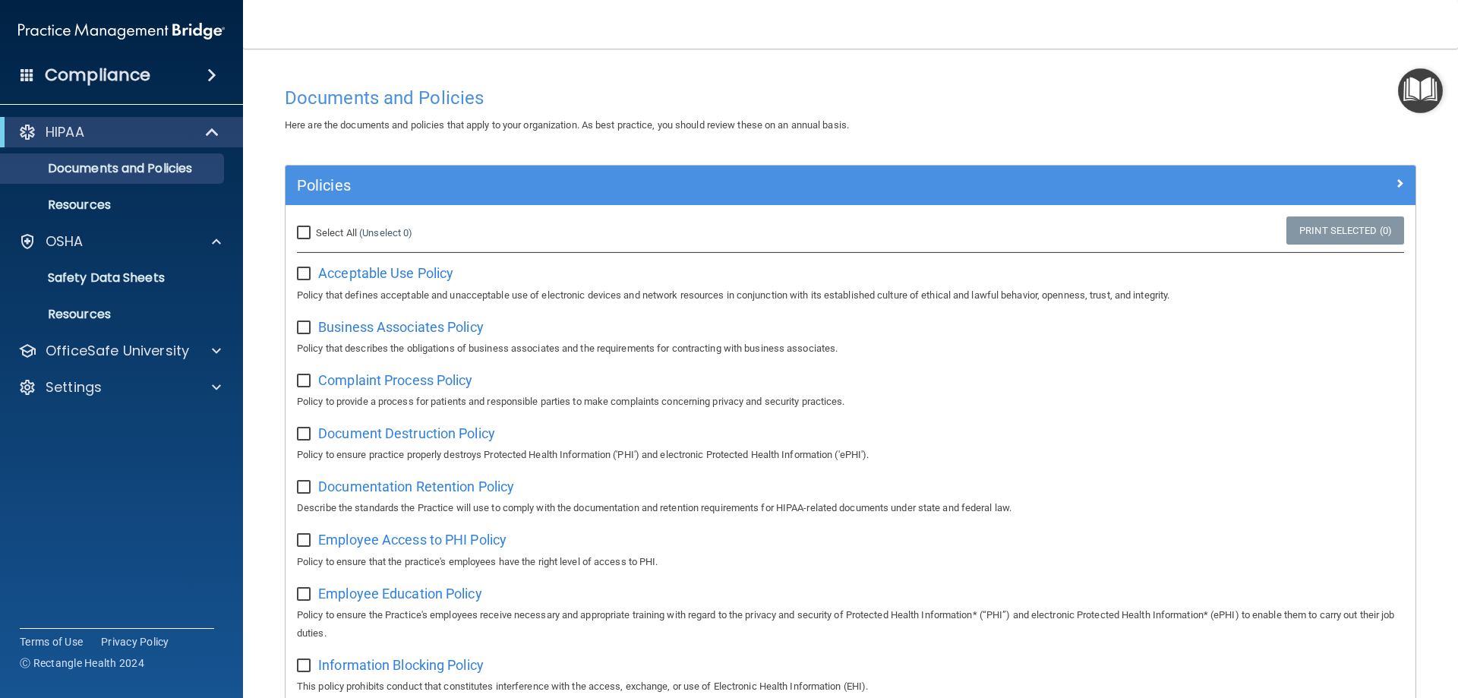
click at [102, 142] on div "HIPAA" at bounding box center [121, 132] width 243 height 30
click at [181, 169] on p "Documents and Policies" at bounding box center [113, 168] width 207 height 15
click at [79, 141] on div "HIPAA" at bounding box center [121, 132] width 243 height 30
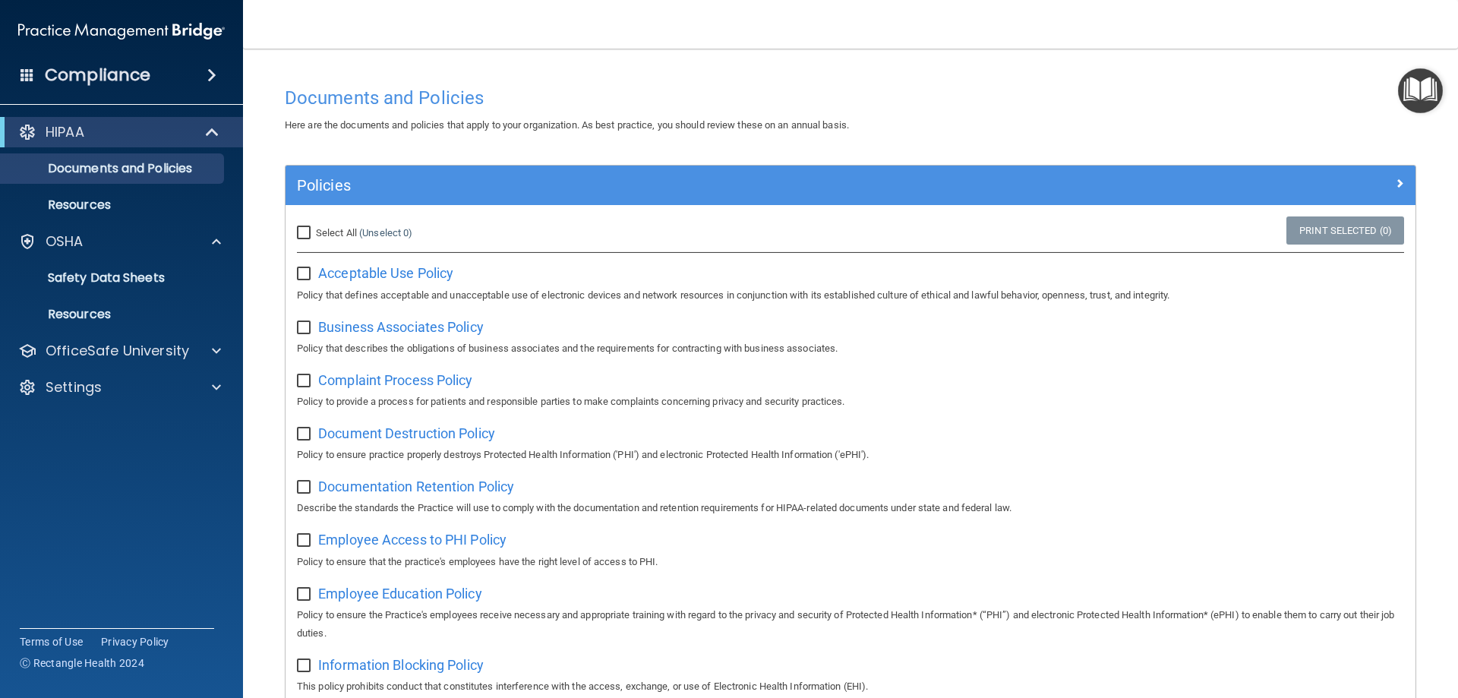
click at [1432, 90] on img "Open Resource Center" at bounding box center [1420, 90] width 45 height 45
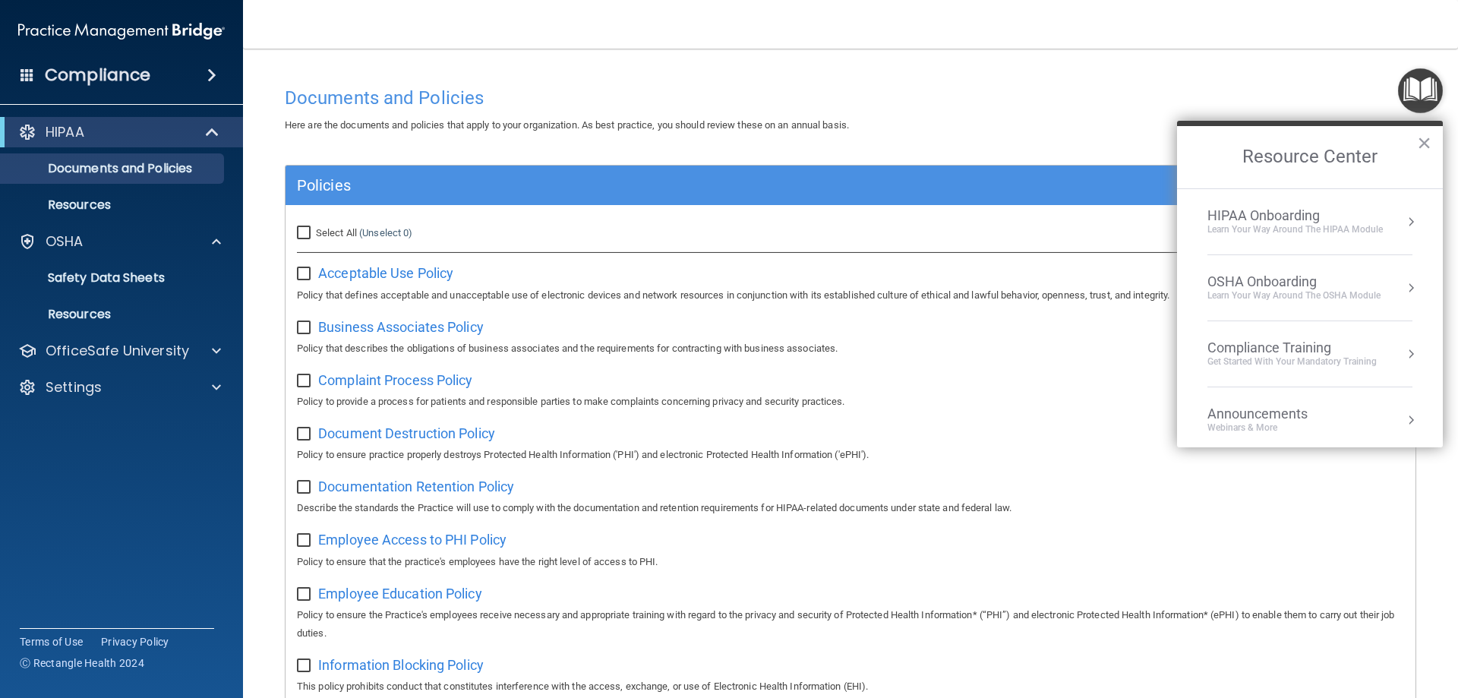
click at [1403, 222] on button "Resource Center" at bounding box center [1410, 221] width 15 height 15
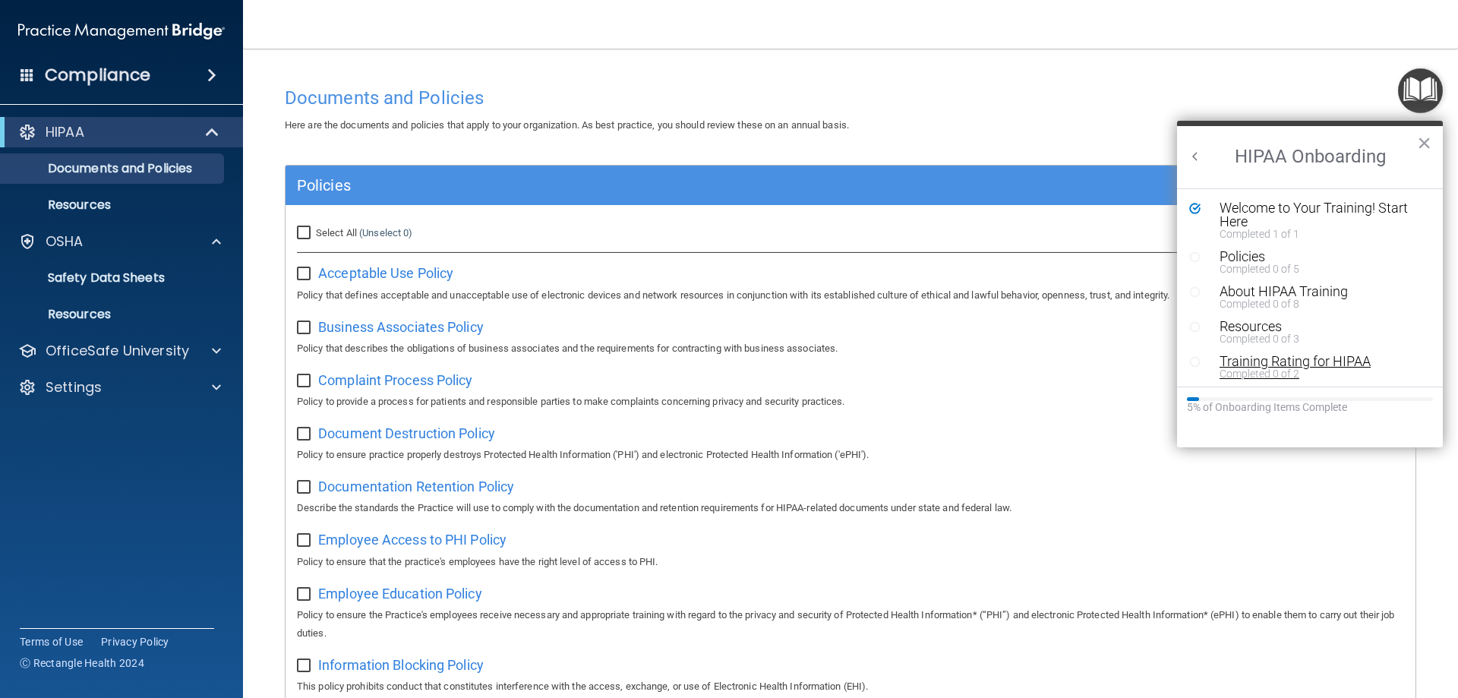
scroll to position [3, 0]
click at [1241, 253] on div "Policies" at bounding box center [1315, 254] width 192 height 14
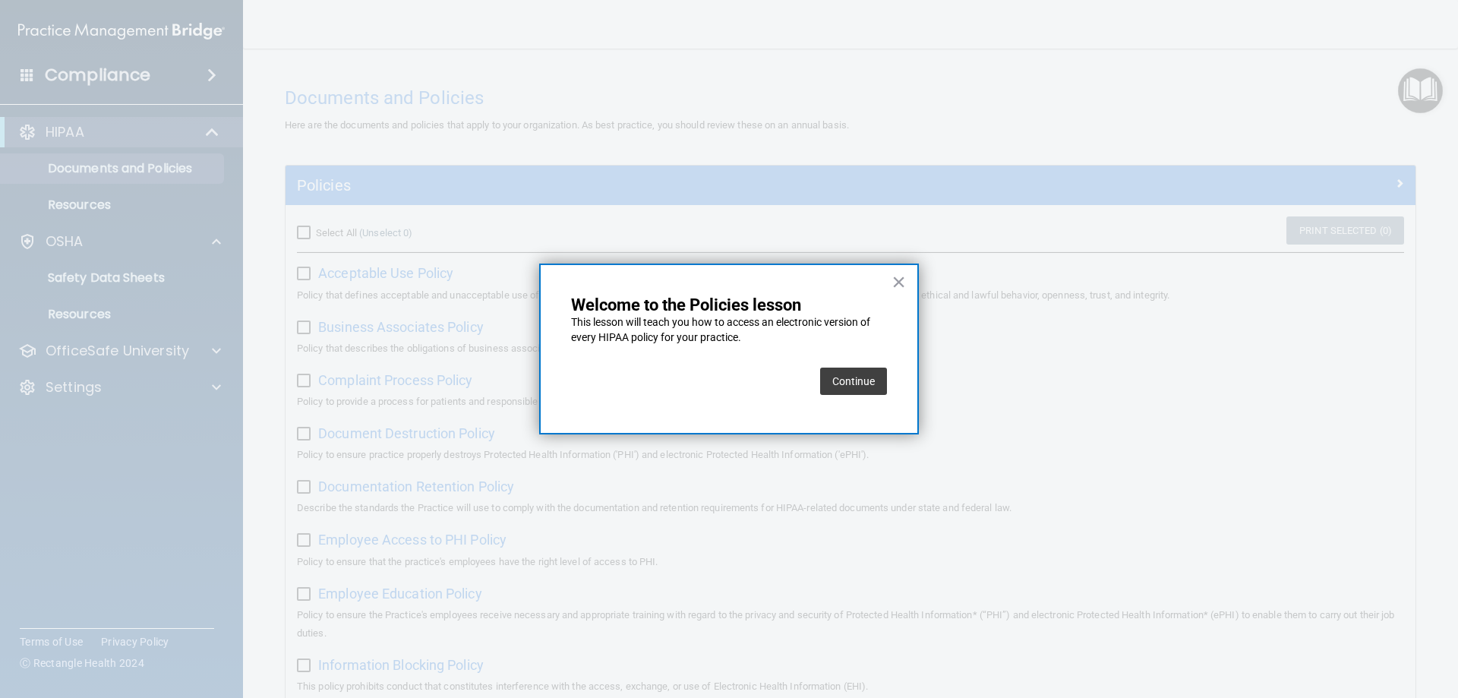
click at [861, 383] on button "Continue" at bounding box center [853, 380] width 67 height 27
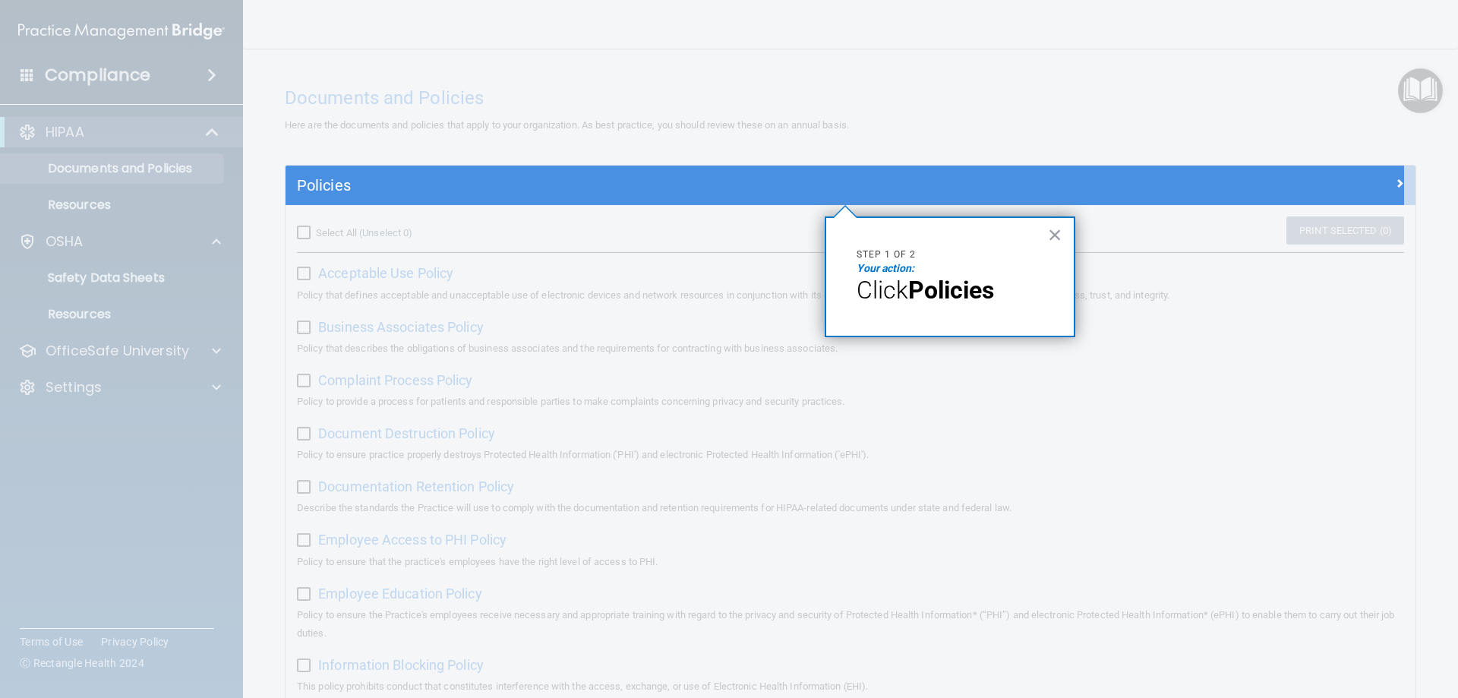
click at [1055, 232] on button "×" at bounding box center [1055, 234] width 14 height 24
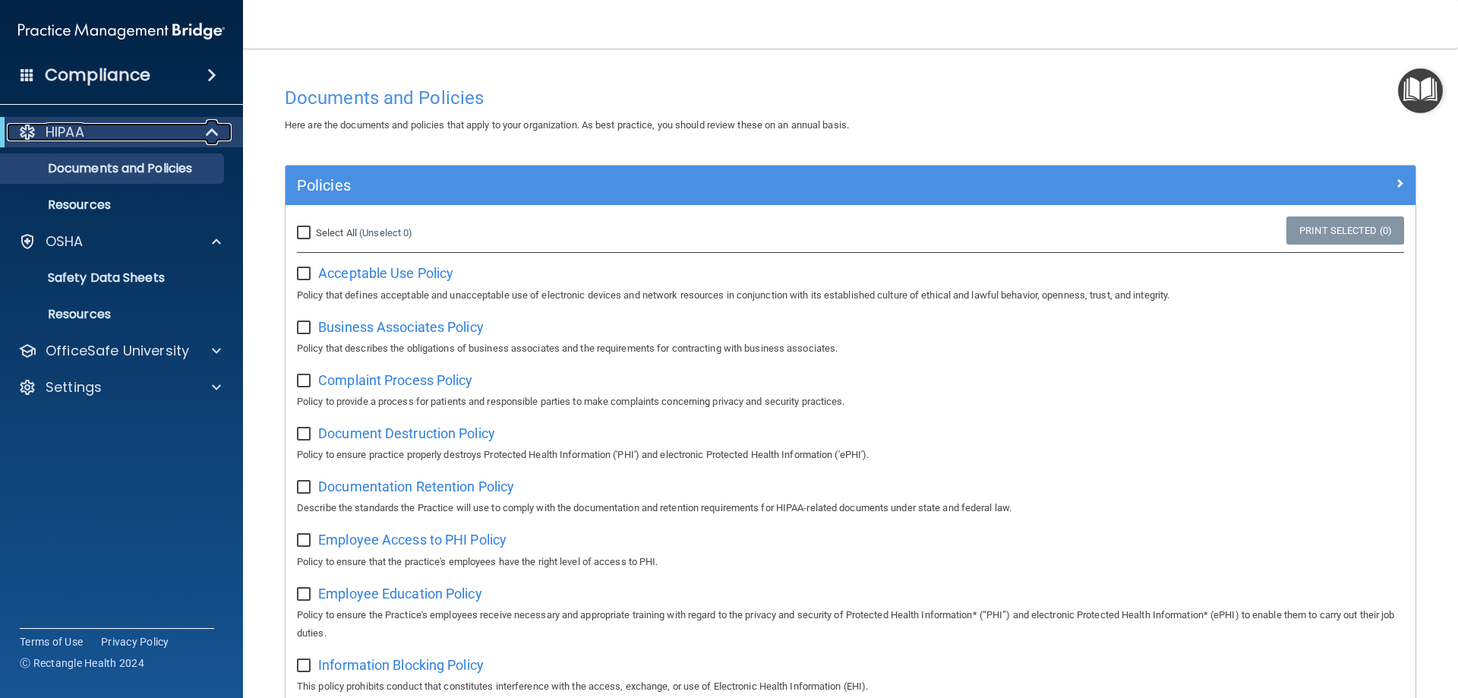
click at [99, 138] on div "HIPAA" at bounding box center [101, 132] width 188 height 18
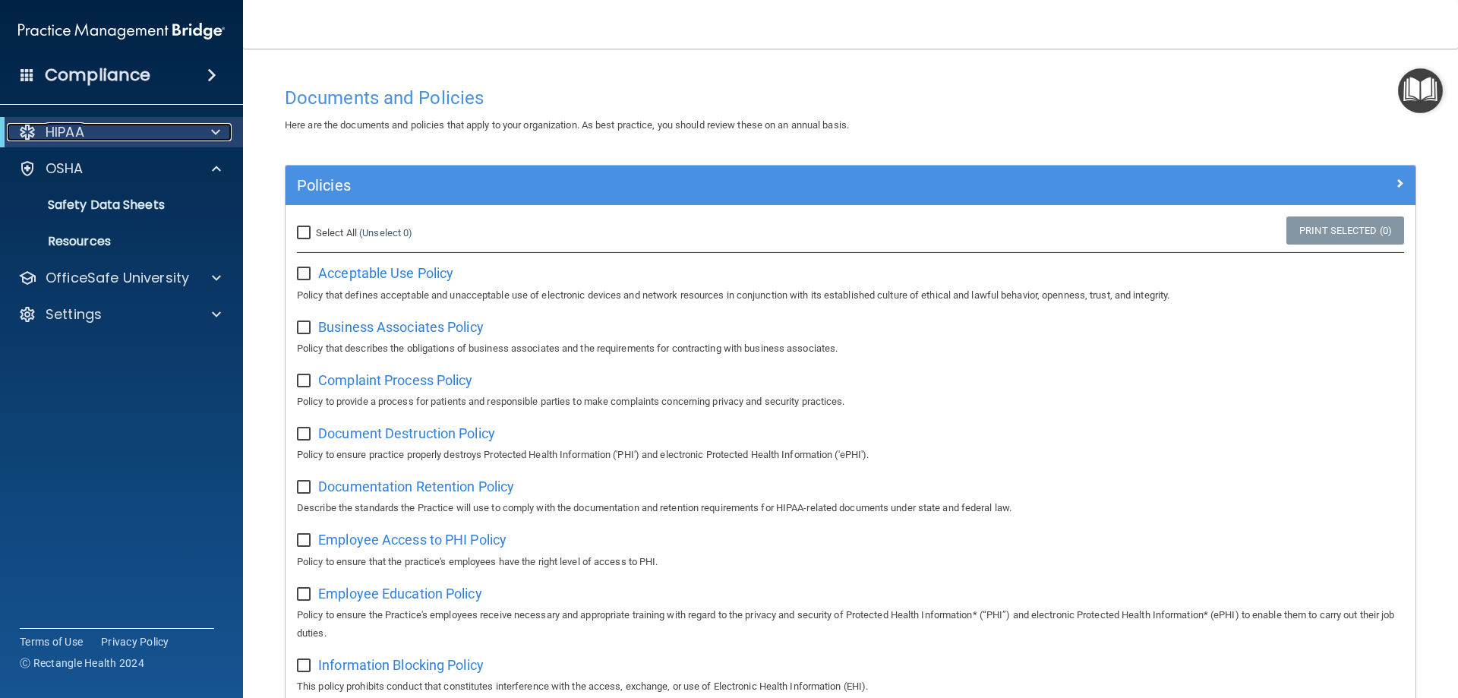
click at [34, 131] on div at bounding box center [27, 132] width 18 height 18
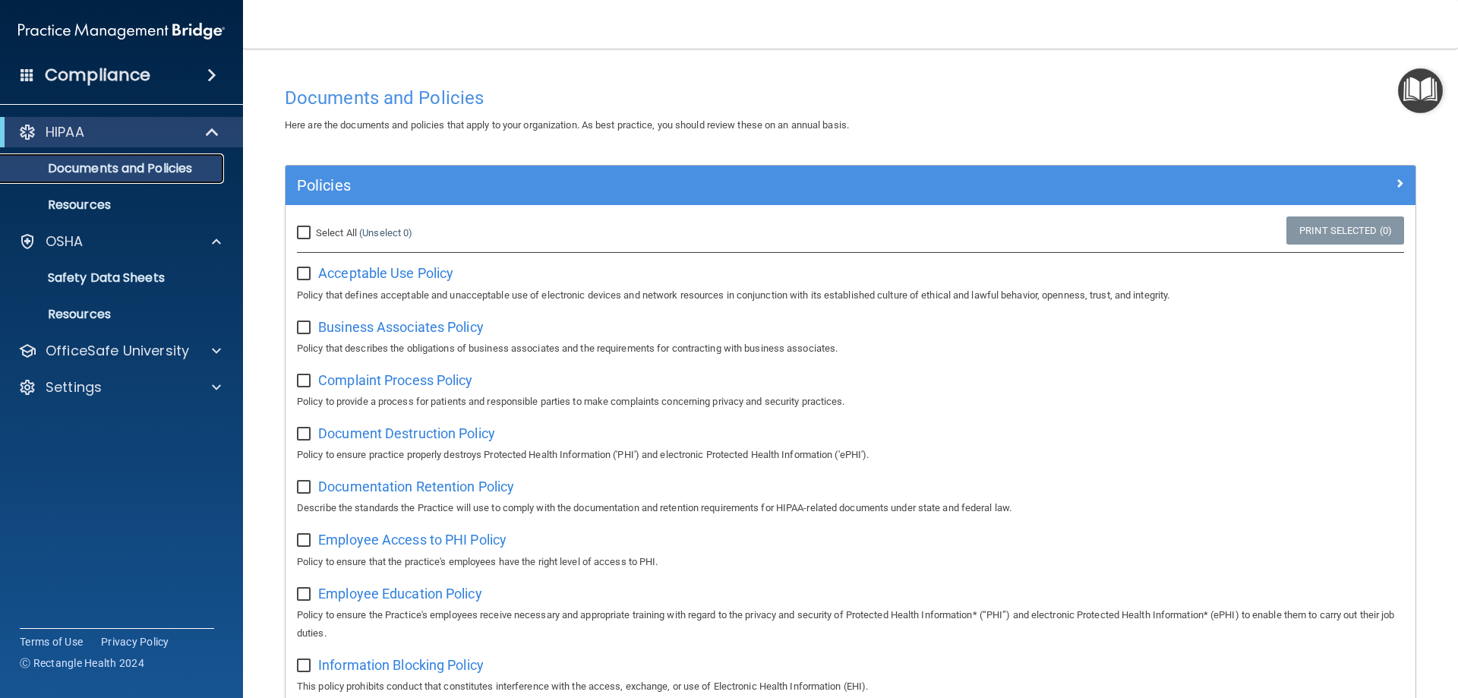
click at [125, 167] on p "Documents and Policies" at bounding box center [113, 168] width 207 height 15
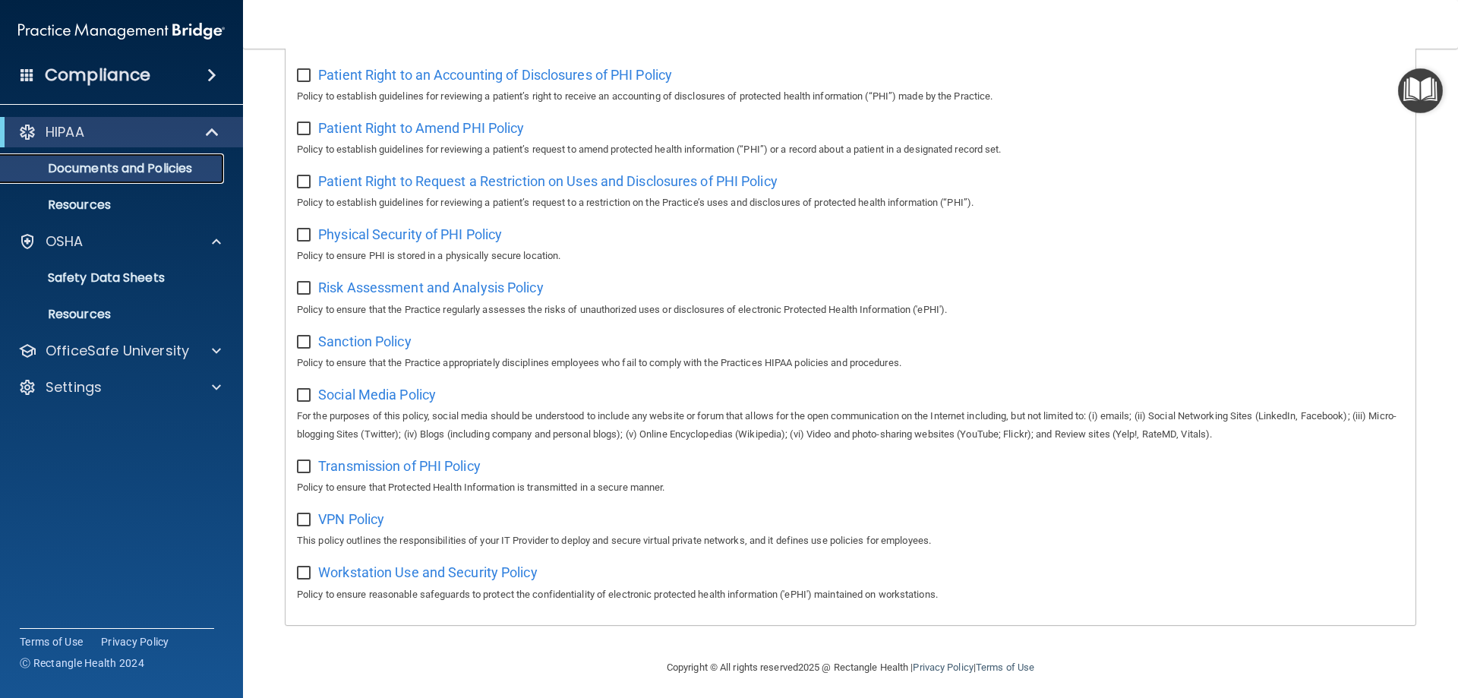
scroll to position [825, 0]
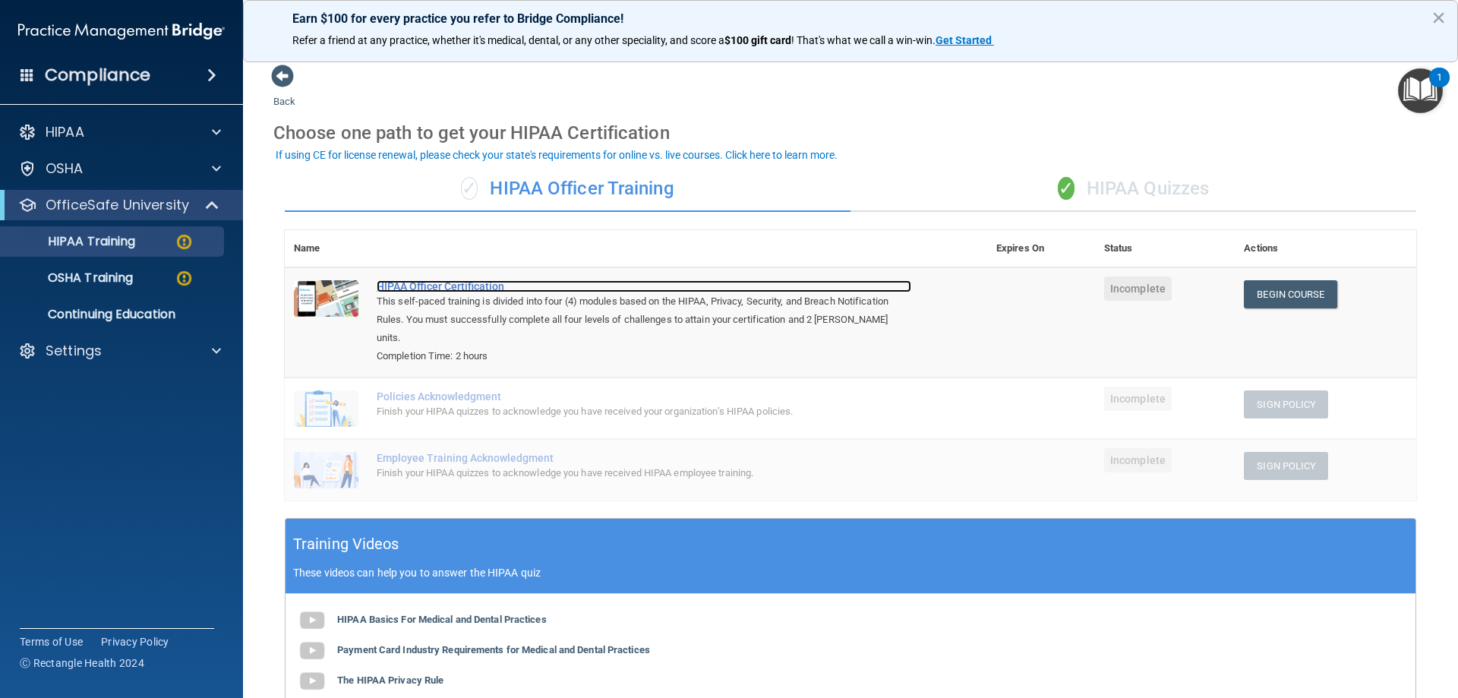
click at [415, 290] on div "HIPAA Officer Certification" at bounding box center [644, 286] width 534 height 12
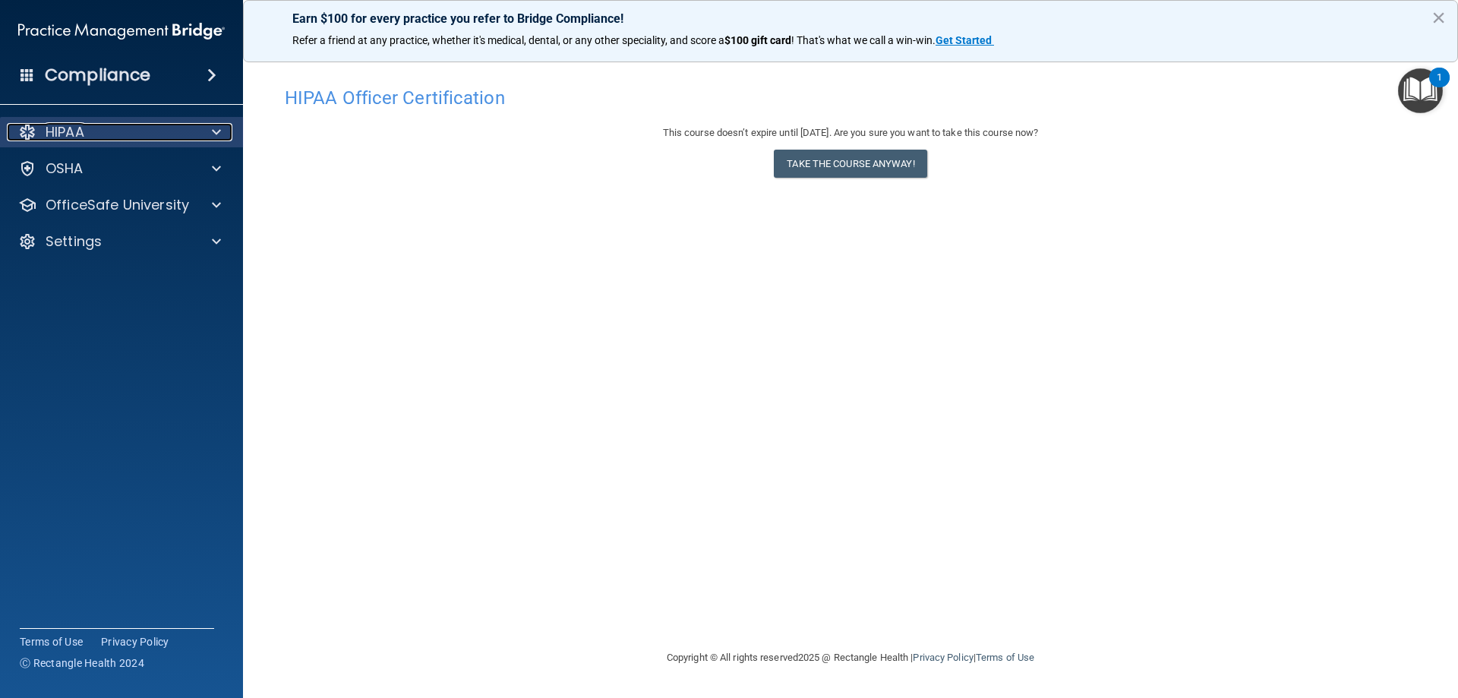
click at [193, 136] on div "HIPAA" at bounding box center [101, 132] width 188 height 18
click at [216, 131] on span at bounding box center [216, 132] width 9 height 18
click at [133, 133] on div "HIPAA" at bounding box center [101, 132] width 188 height 18
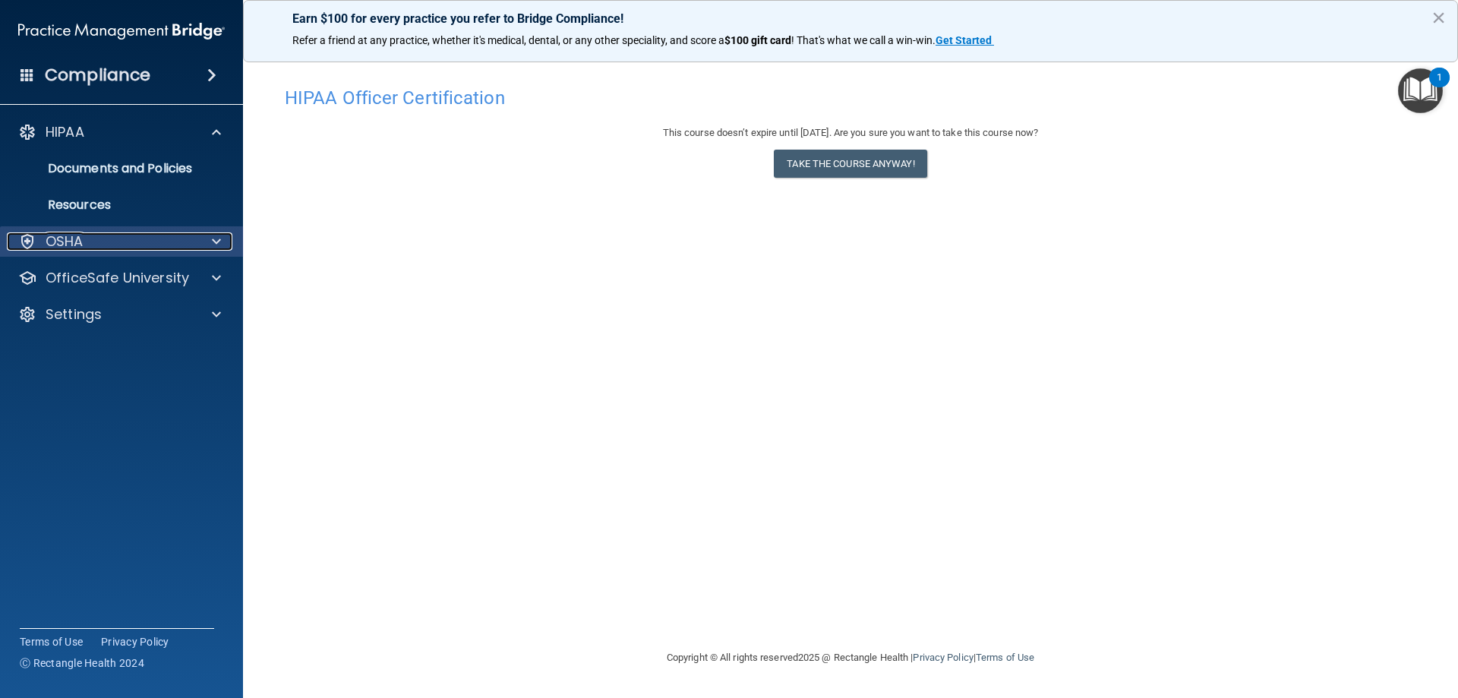
click at [90, 241] on div "OSHA" at bounding box center [101, 241] width 188 height 18
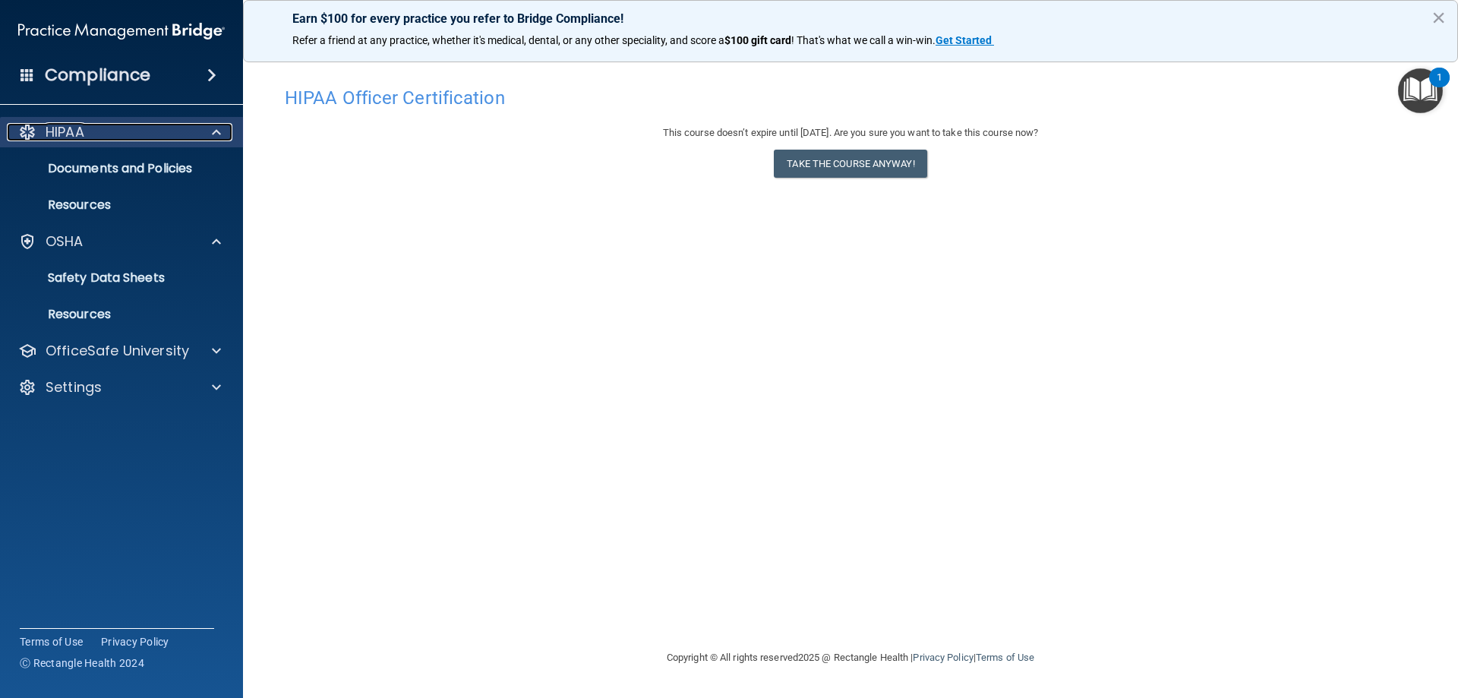
click at [78, 139] on p "HIPAA" at bounding box center [65, 132] width 39 height 18
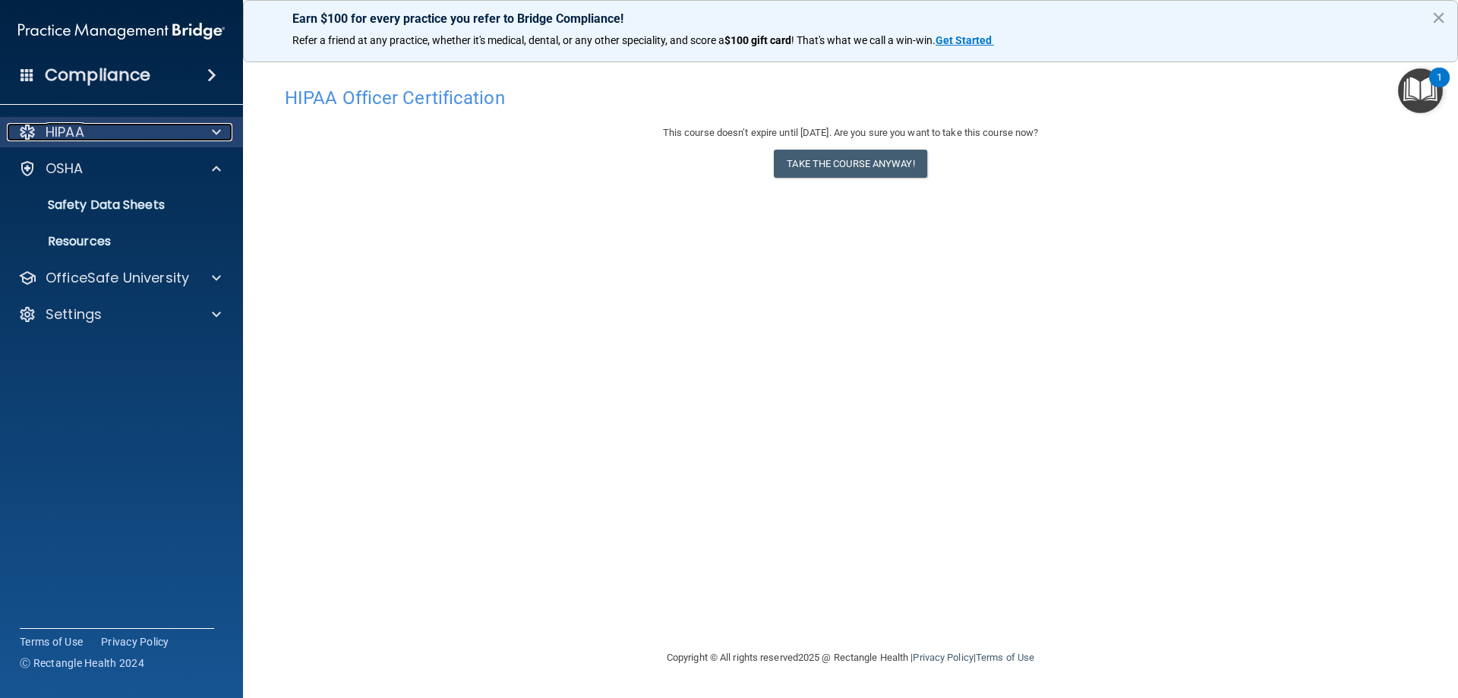
click at [197, 125] on div at bounding box center [214, 132] width 38 height 18
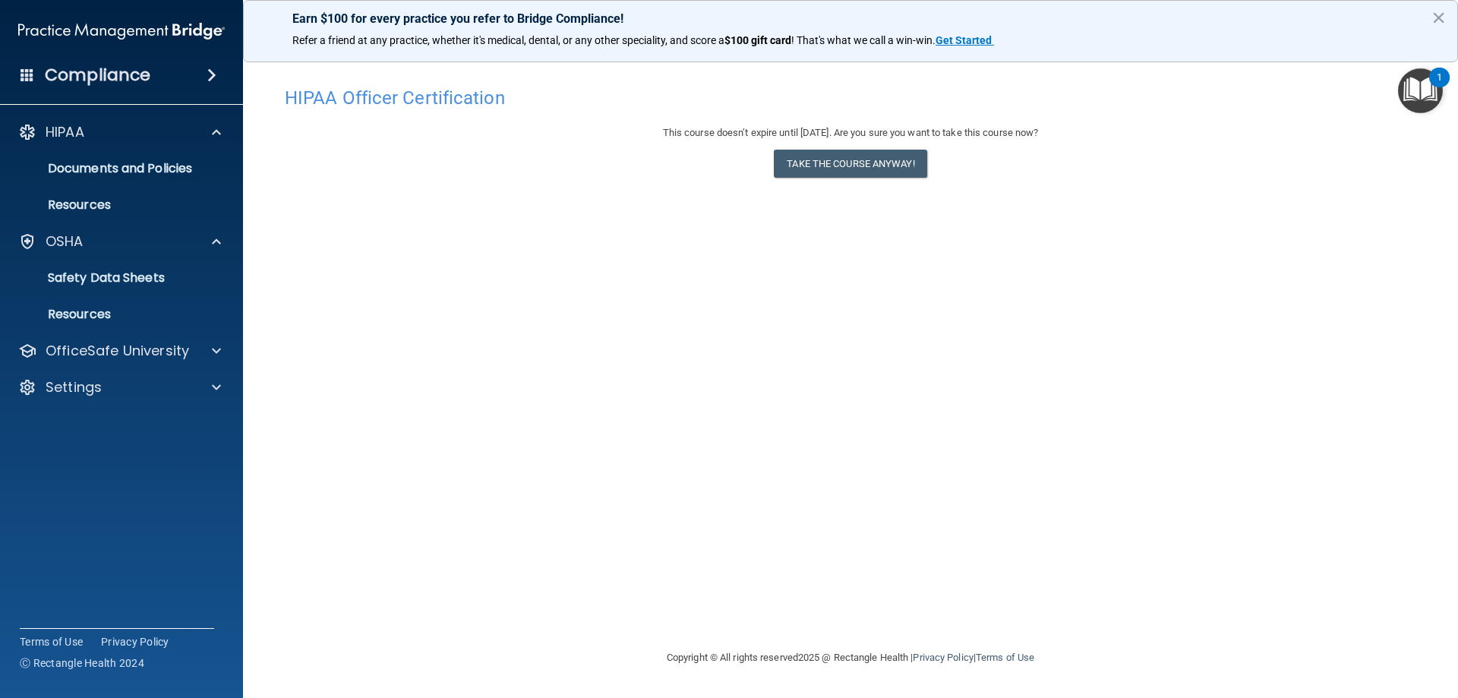
click at [104, 73] on h4 "Compliance" at bounding box center [98, 75] width 106 height 21
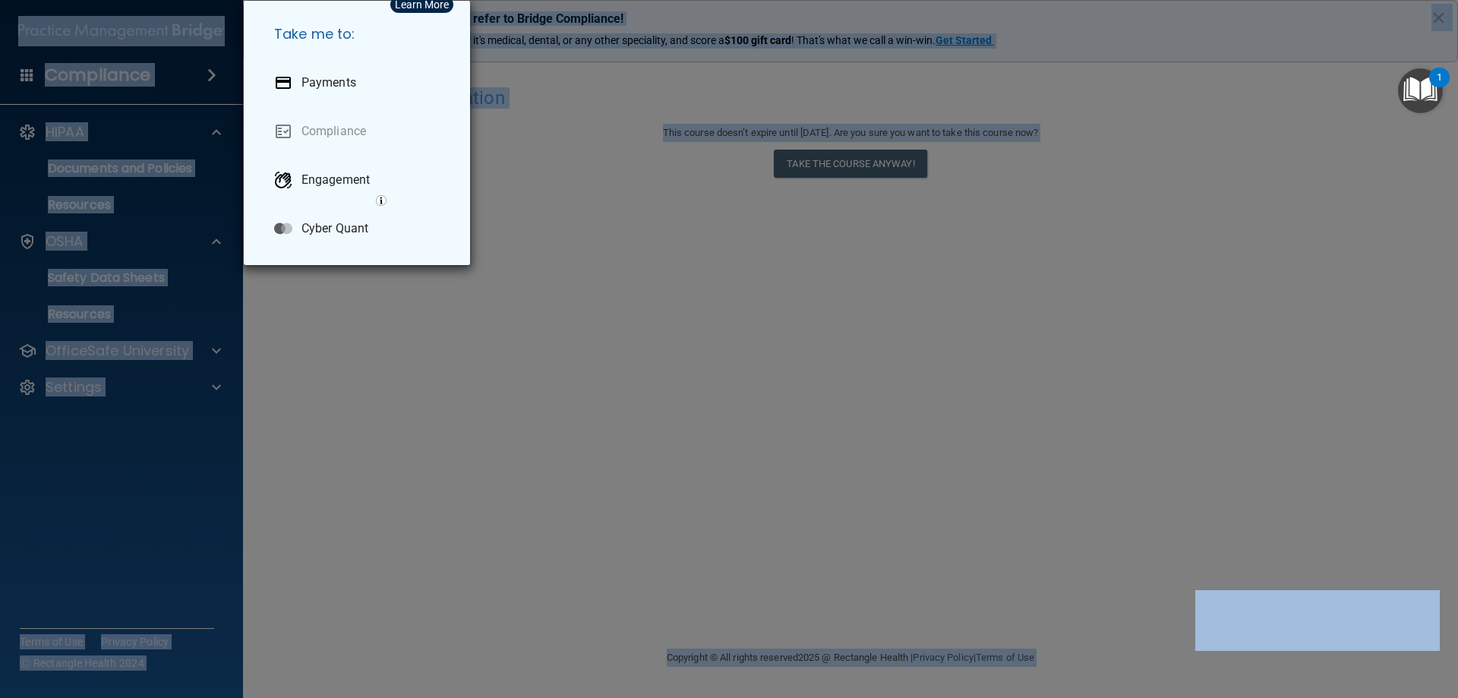
click at [104, 73] on div "Take me to: Payments Compliance Engagement Cyber Quant" at bounding box center [729, 349] width 1458 height 698
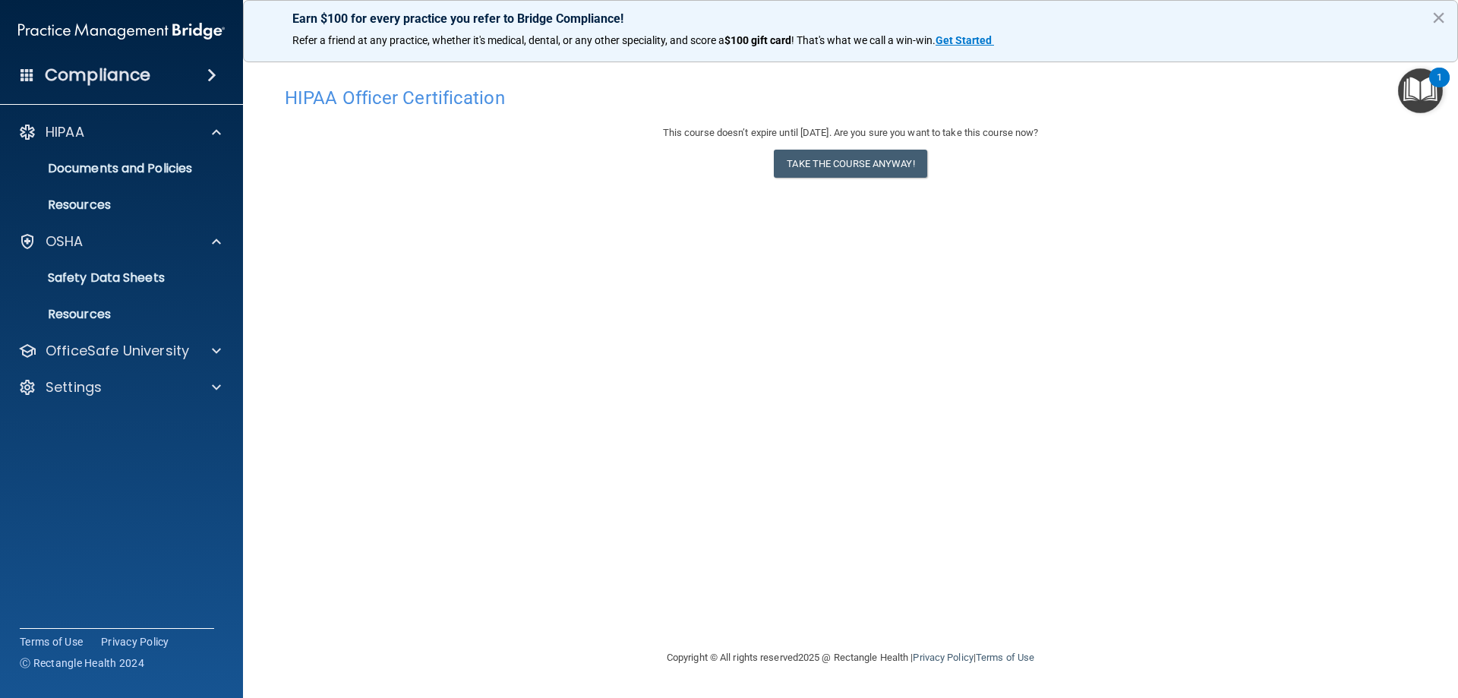
click at [87, 83] on h4 "Compliance" at bounding box center [98, 75] width 106 height 21
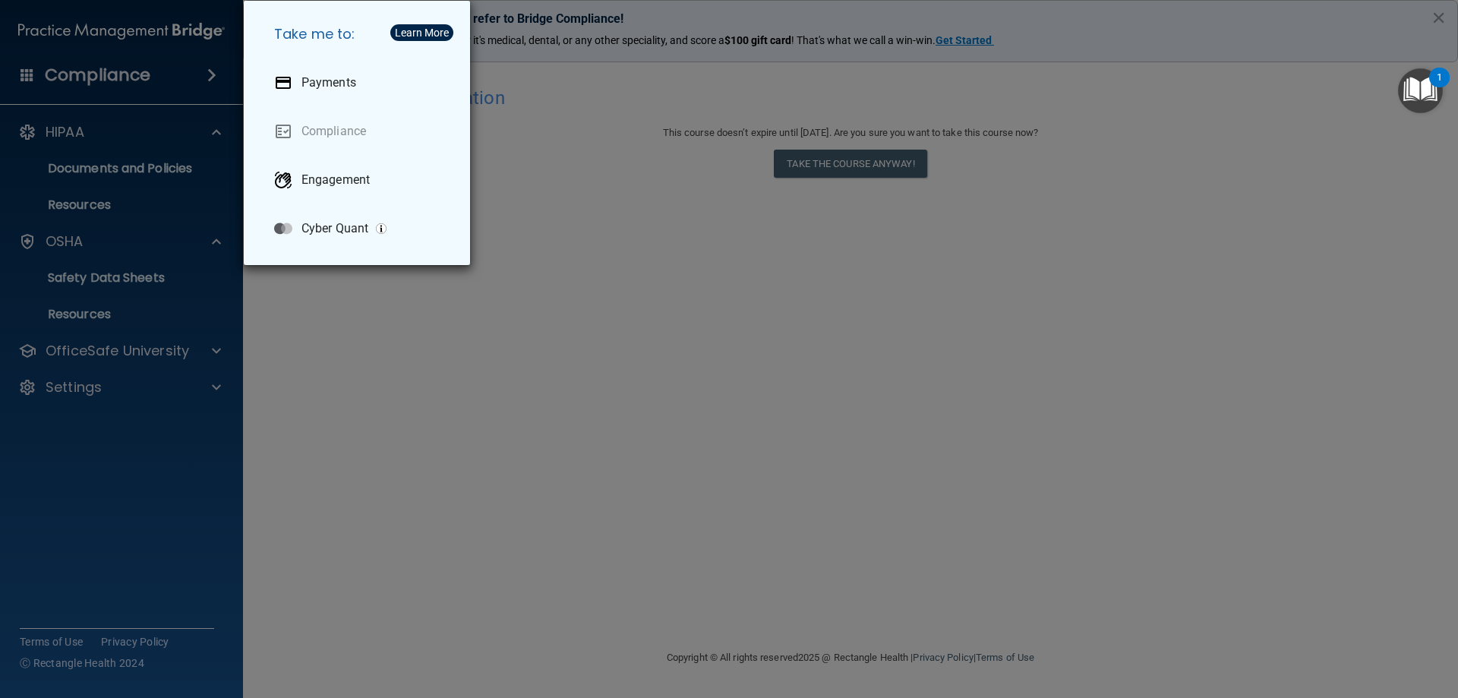
click at [39, 72] on div "Take me to: Payments Compliance Engagement Cyber Quant" at bounding box center [729, 349] width 1458 height 698
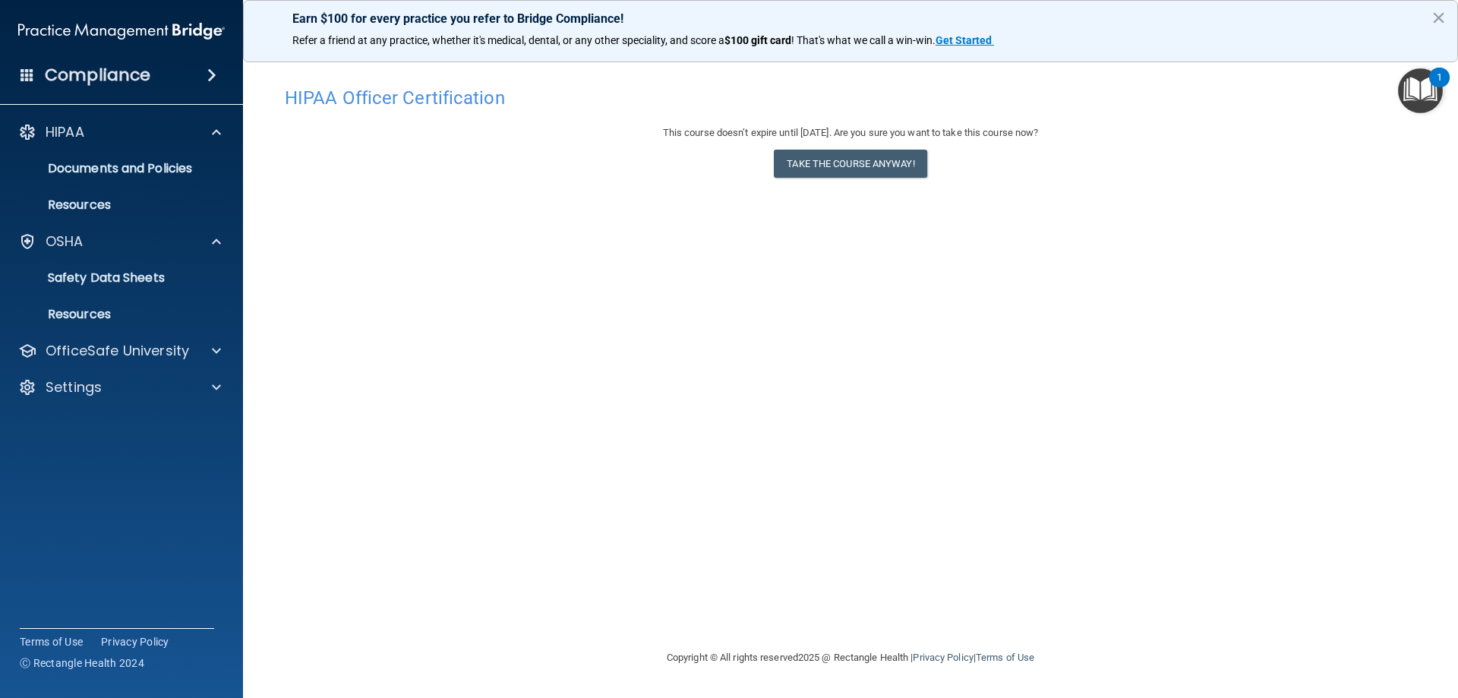
click at [24, 77] on span at bounding box center [27, 75] width 14 height 14
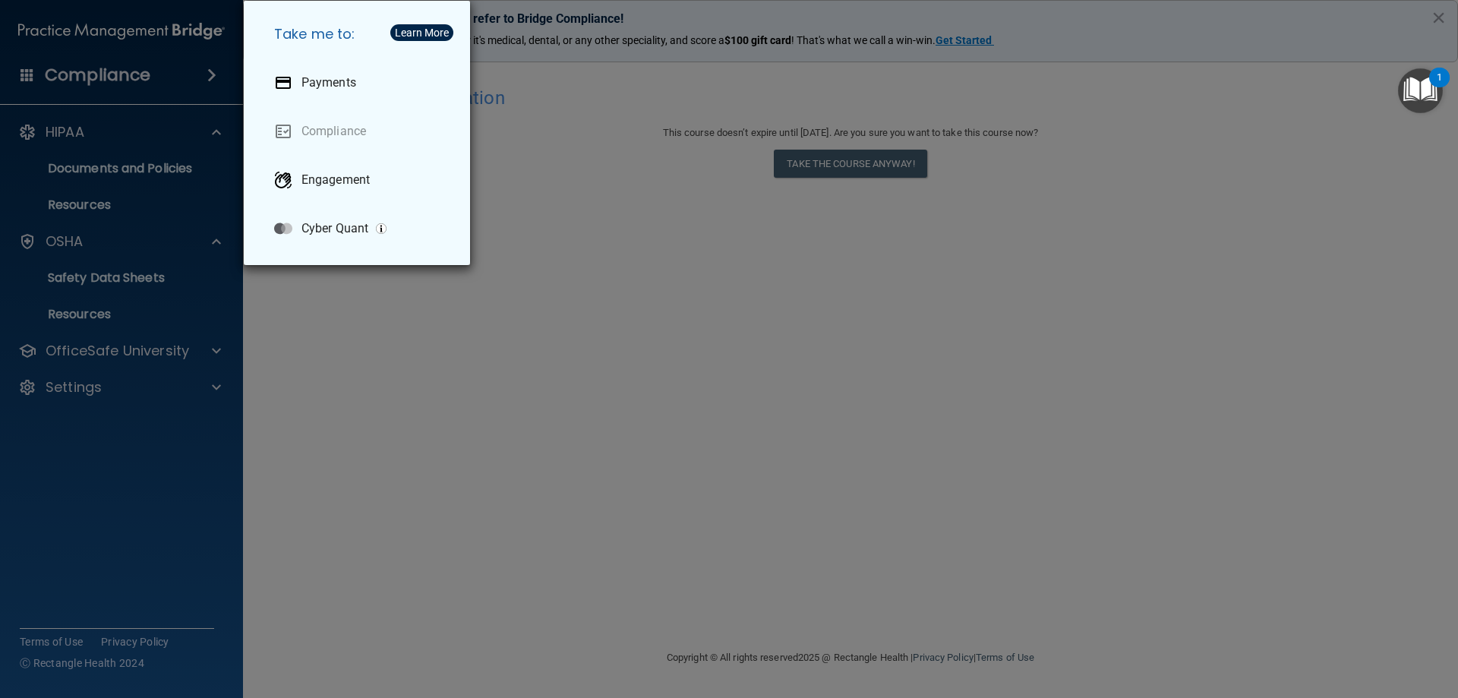
click at [79, 162] on div "Take me to: Payments Compliance Engagement Cyber Quant" at bounding box center [729, 349] width 1458 height 698
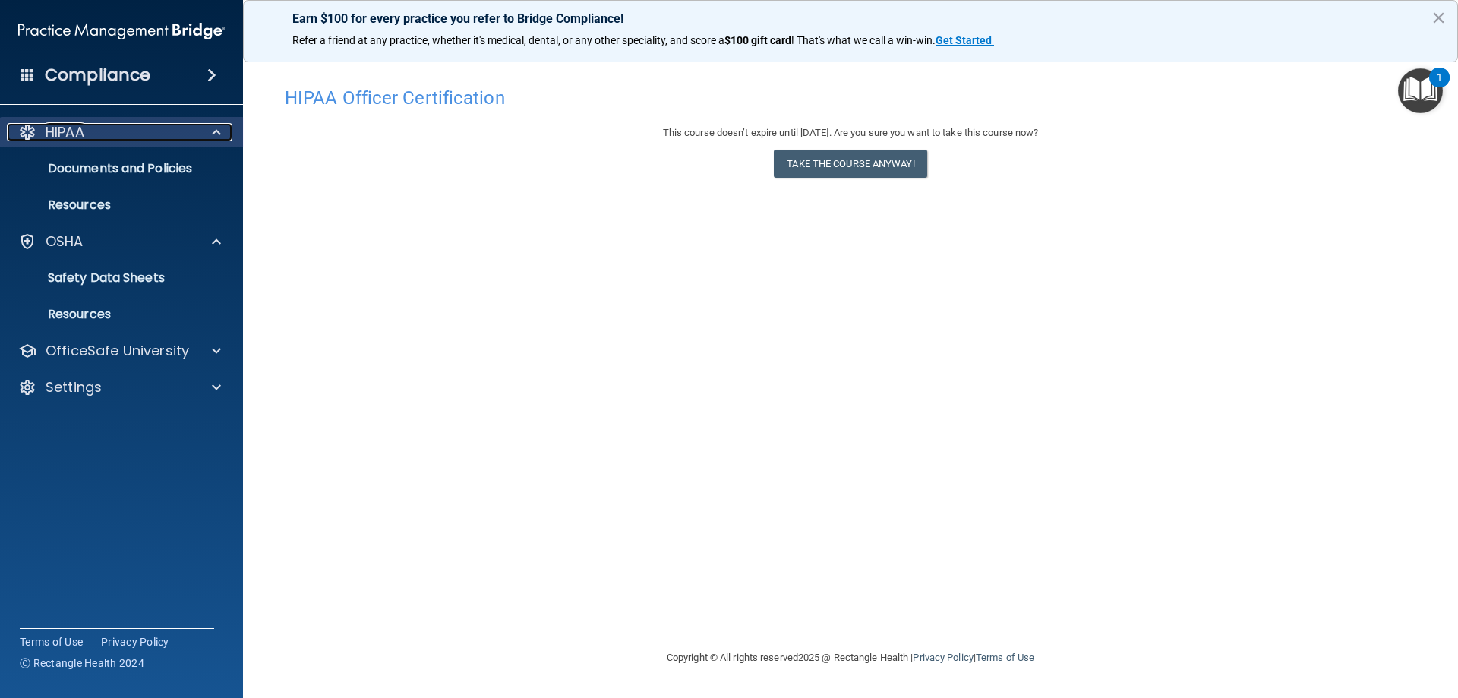
click at [25, 130] on div at bounding box center [27, 132] width 18 height 18
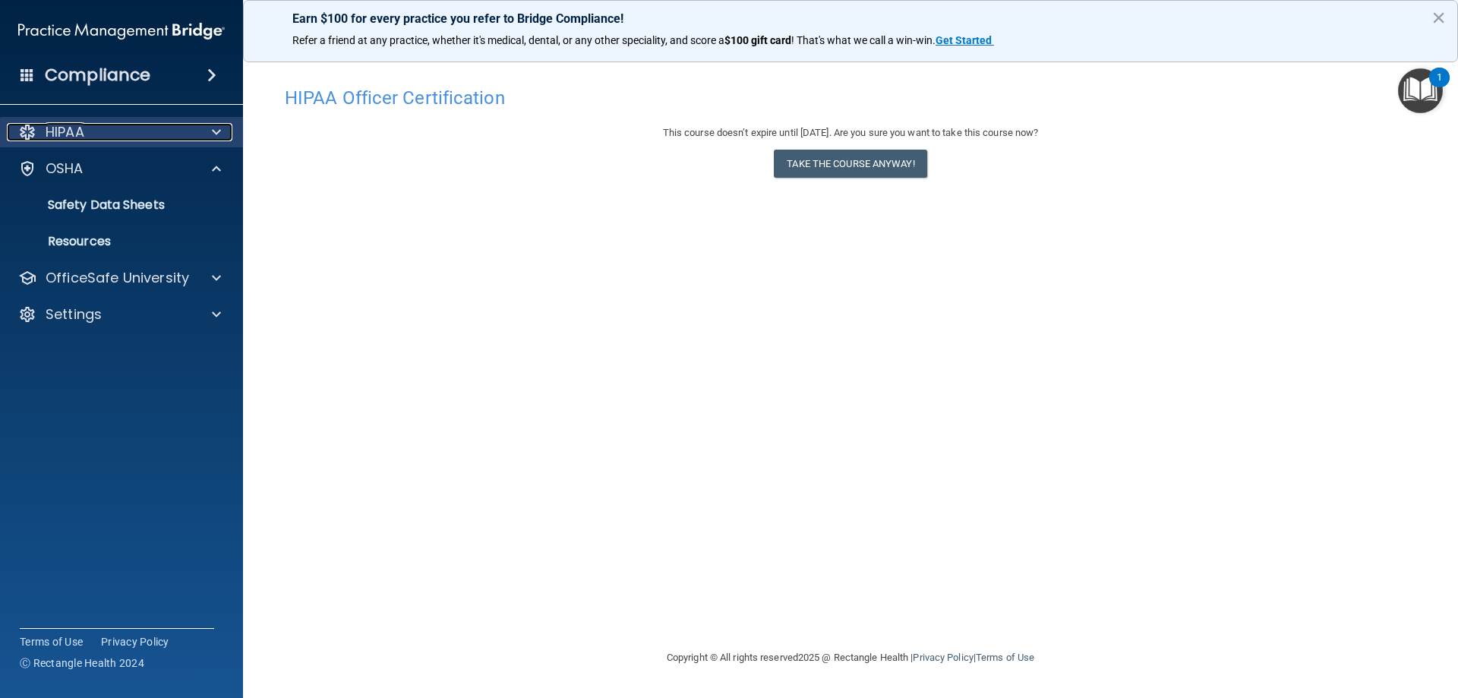
click at [25, 130] on div at bounding box center [27, 132] width 18 height 18
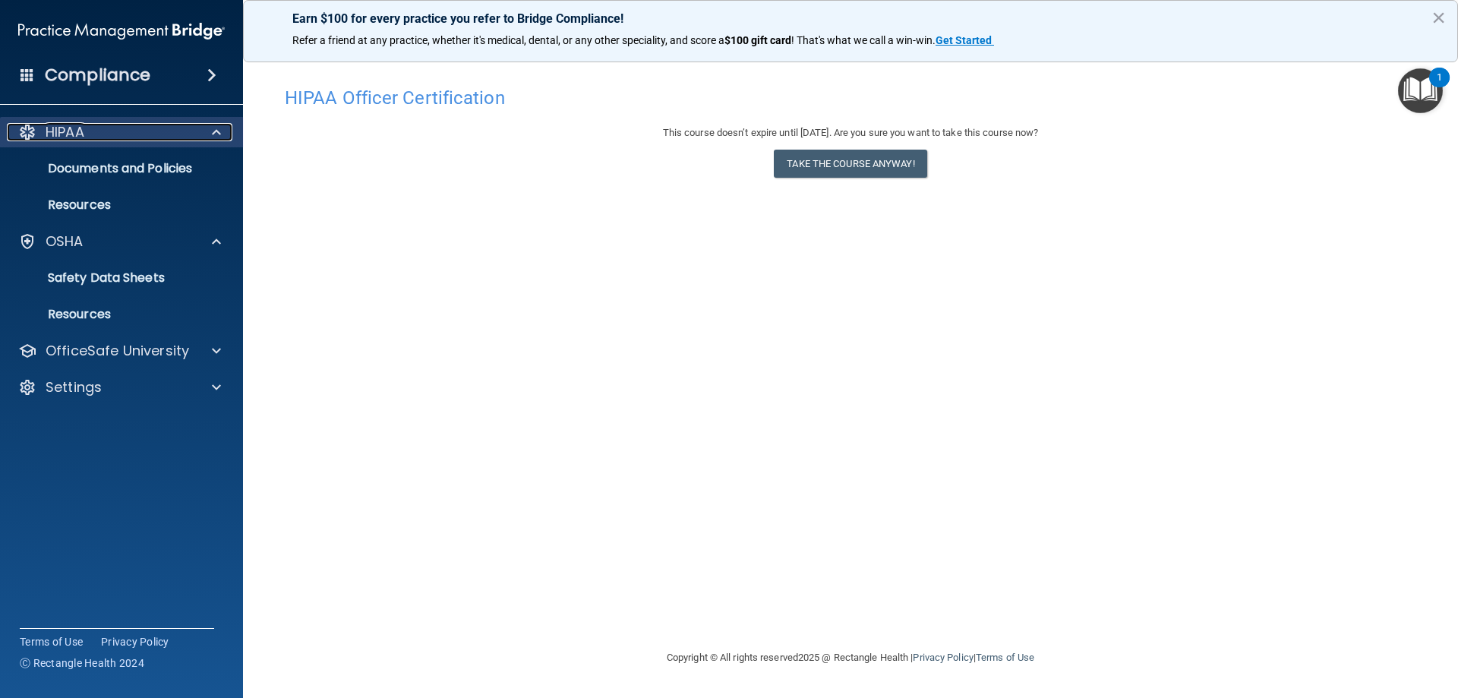
click at [217, 128] on span at bounding box center [216, 132] width 9 height 18
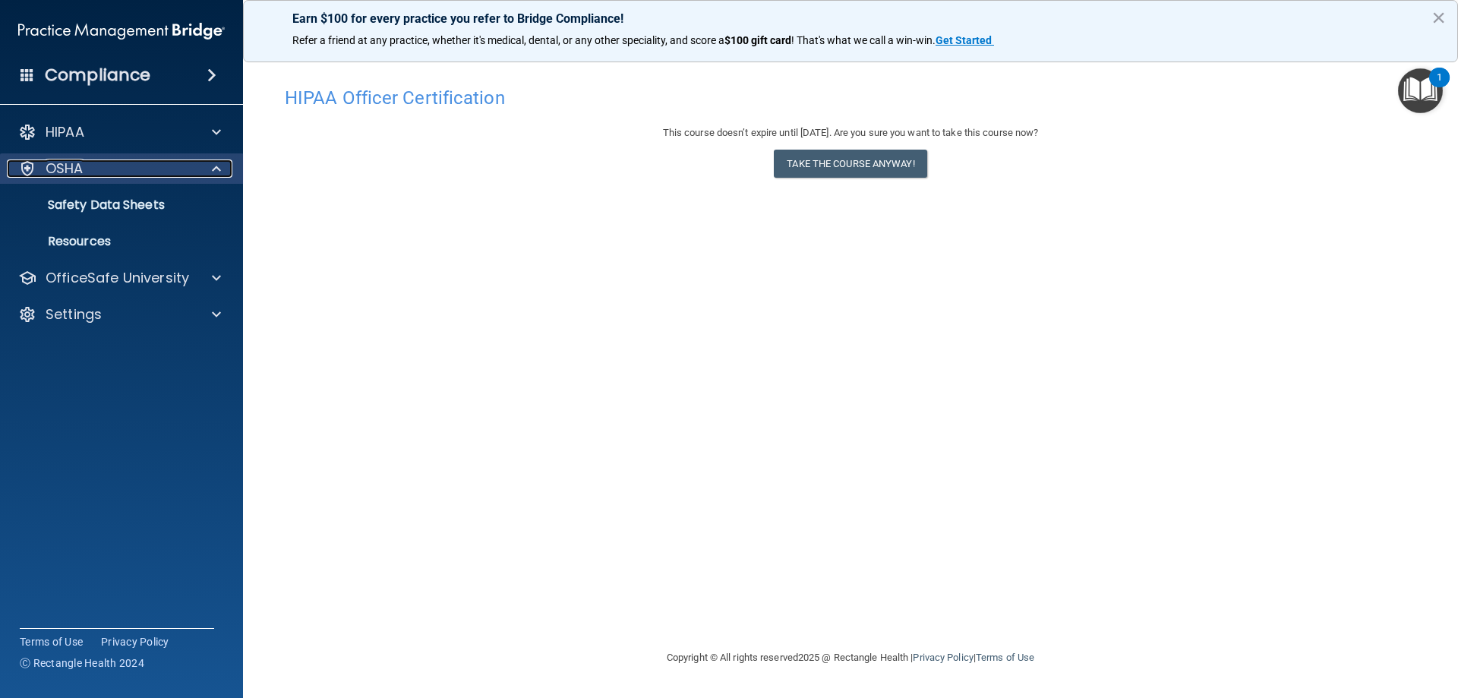
click at [77, 168] on p "OSHA" at bounding box center [65, 168] width 38 height 18
click at [213, 168] on span at bounding box center [216, 168] width 9 height 18
click at [138, 198] on p "Safety Data Sheets" at bounding box center [113, 204] width 207 height 15
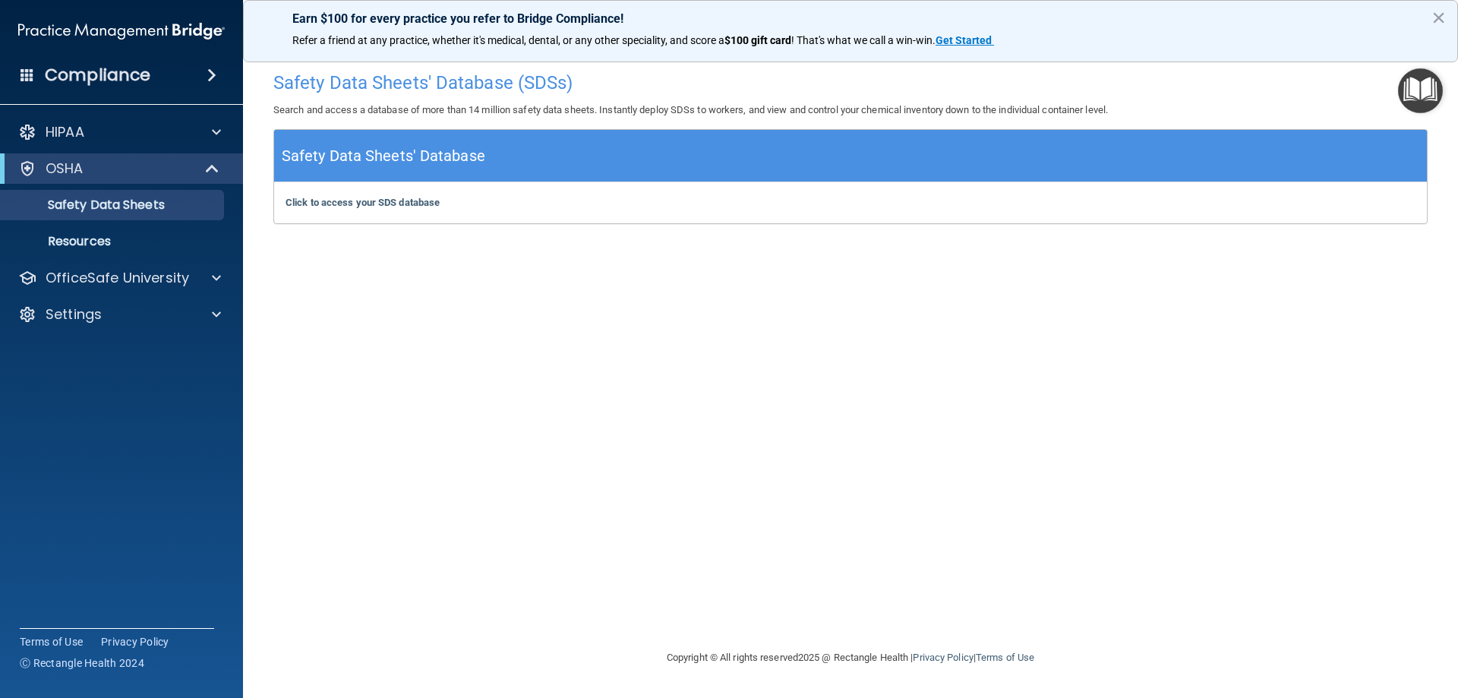
click at [1413, 96] on img "Open Resource Center" at bounding box center [1420, 90] width 45 height 45
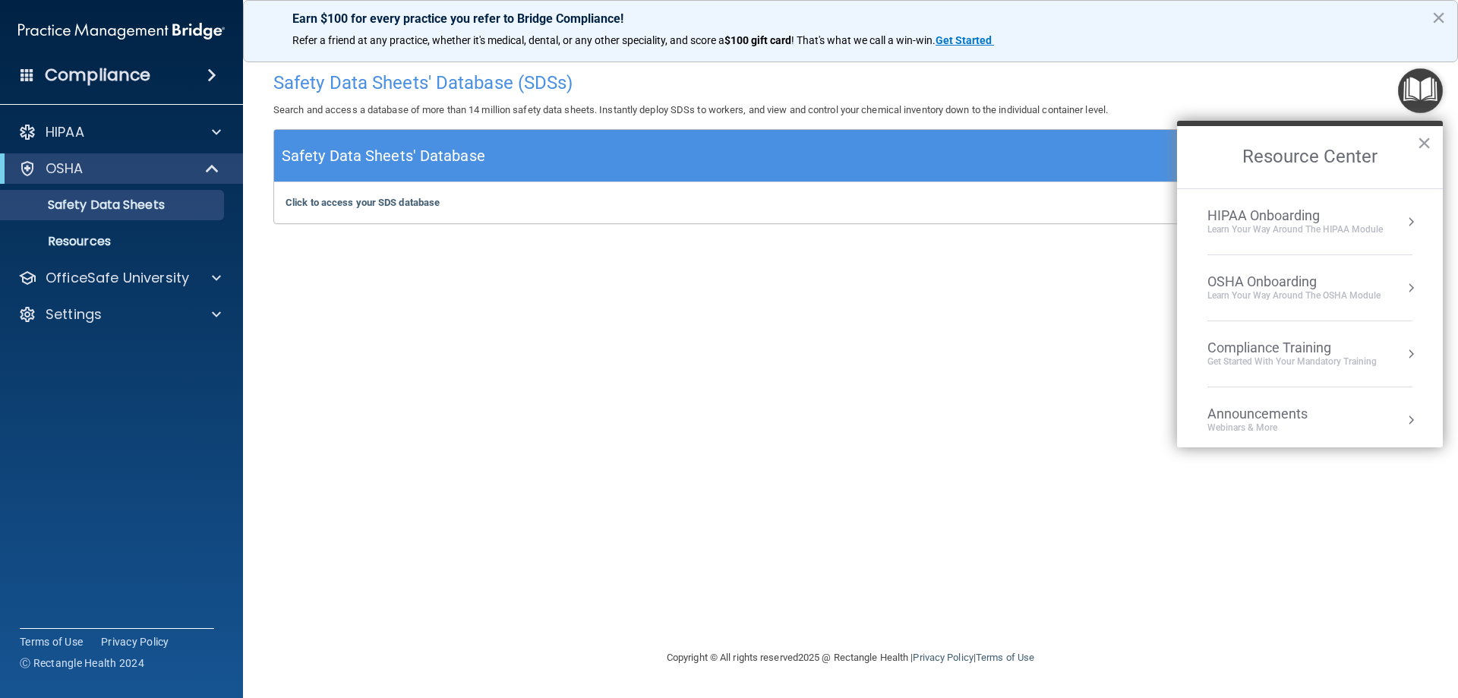
click at [1403, 289] on button "Resource Center" at bounding box center [1410, 287] width 15 height 15
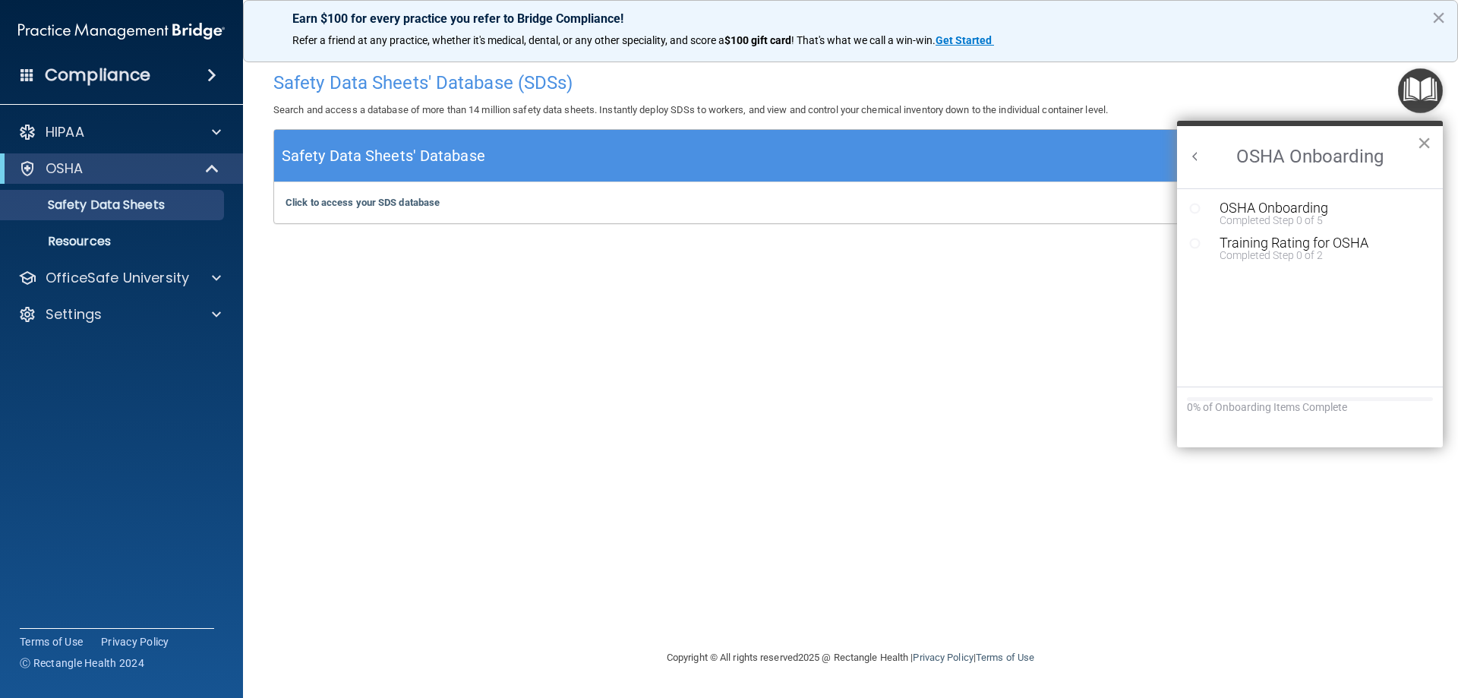
click at [1420, 140] on button "×" at bounding box center [1424, 143] width 14 height 24
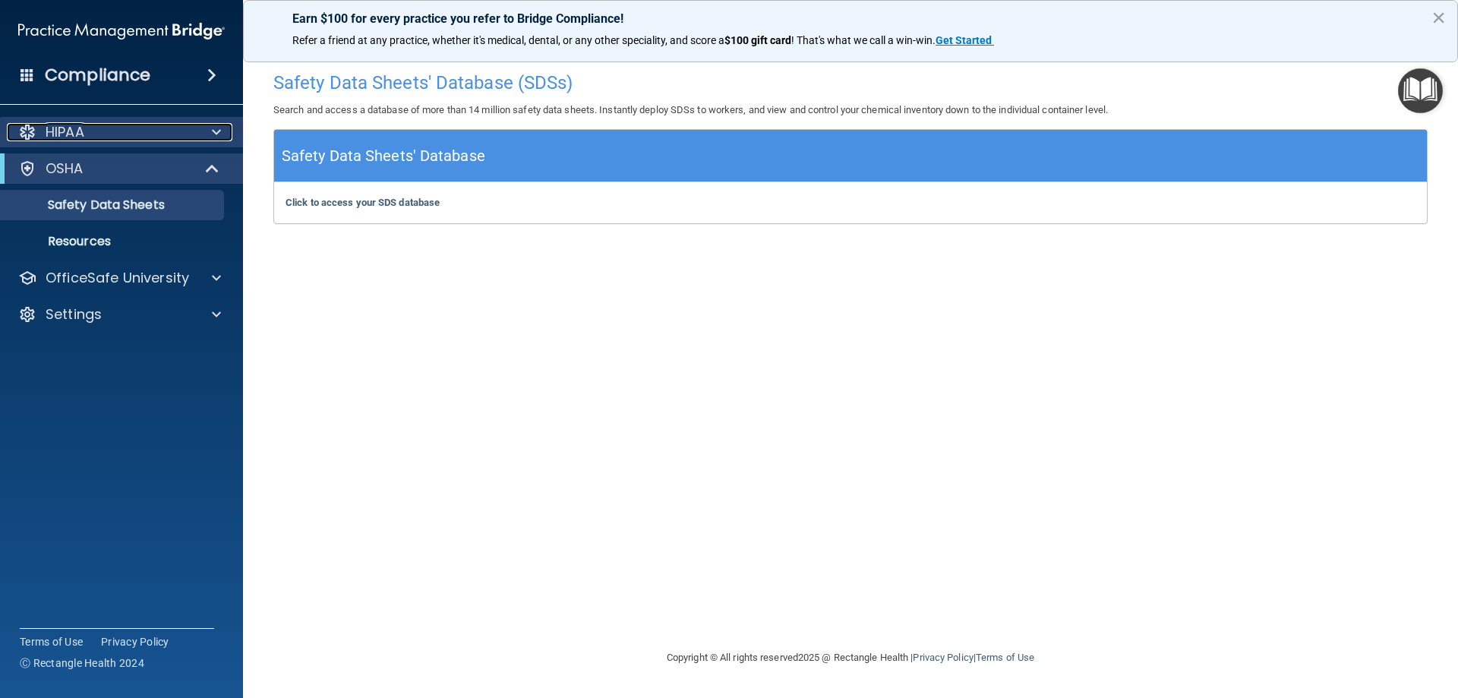
click at [84, 135] on p "HIPAA" at bounding box center [65, 132] width 39 height 18
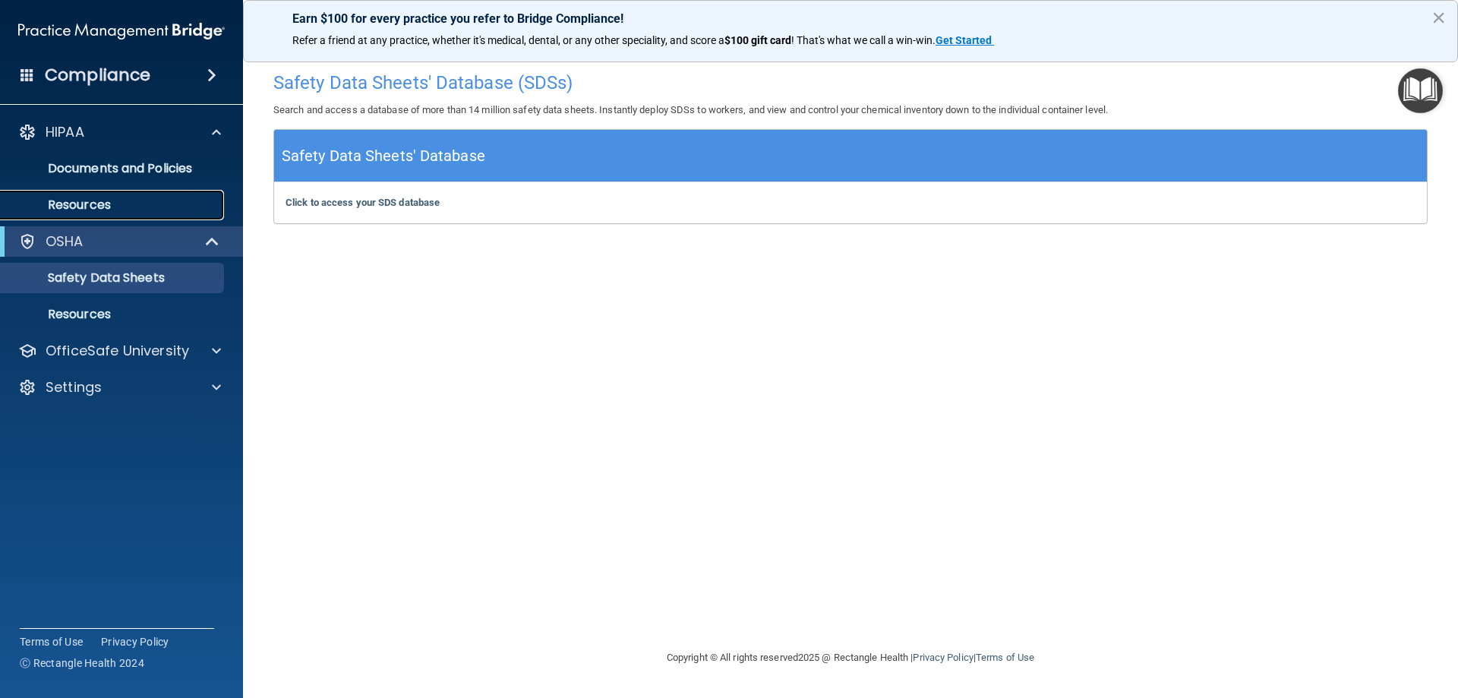
click at [111, 202] on p "Resources" at bounding box center [113, 204] width 207 height 15
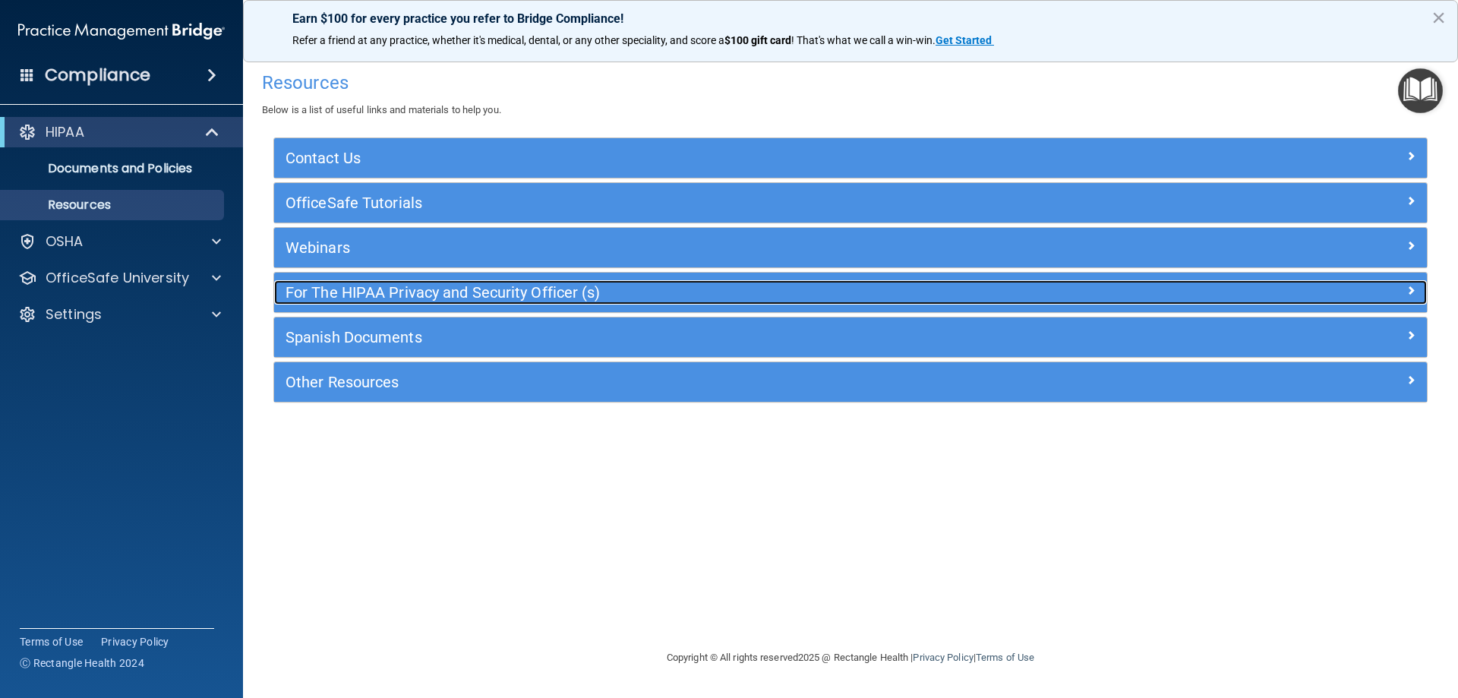
click at [1407, 289] on span at bounding box center [1410, 290] width 9 height 18
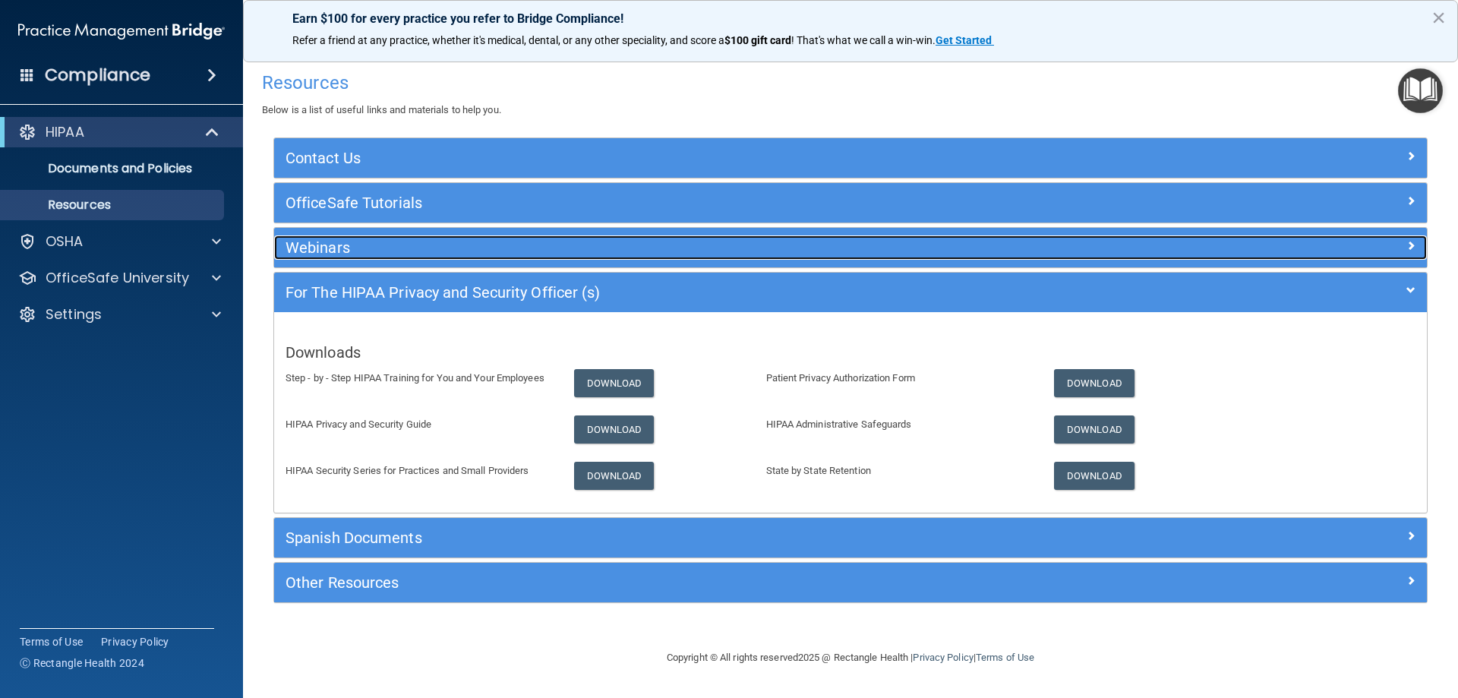
click at [1409, 243] on span at bounding box center [1410, 245] width 9 height 18
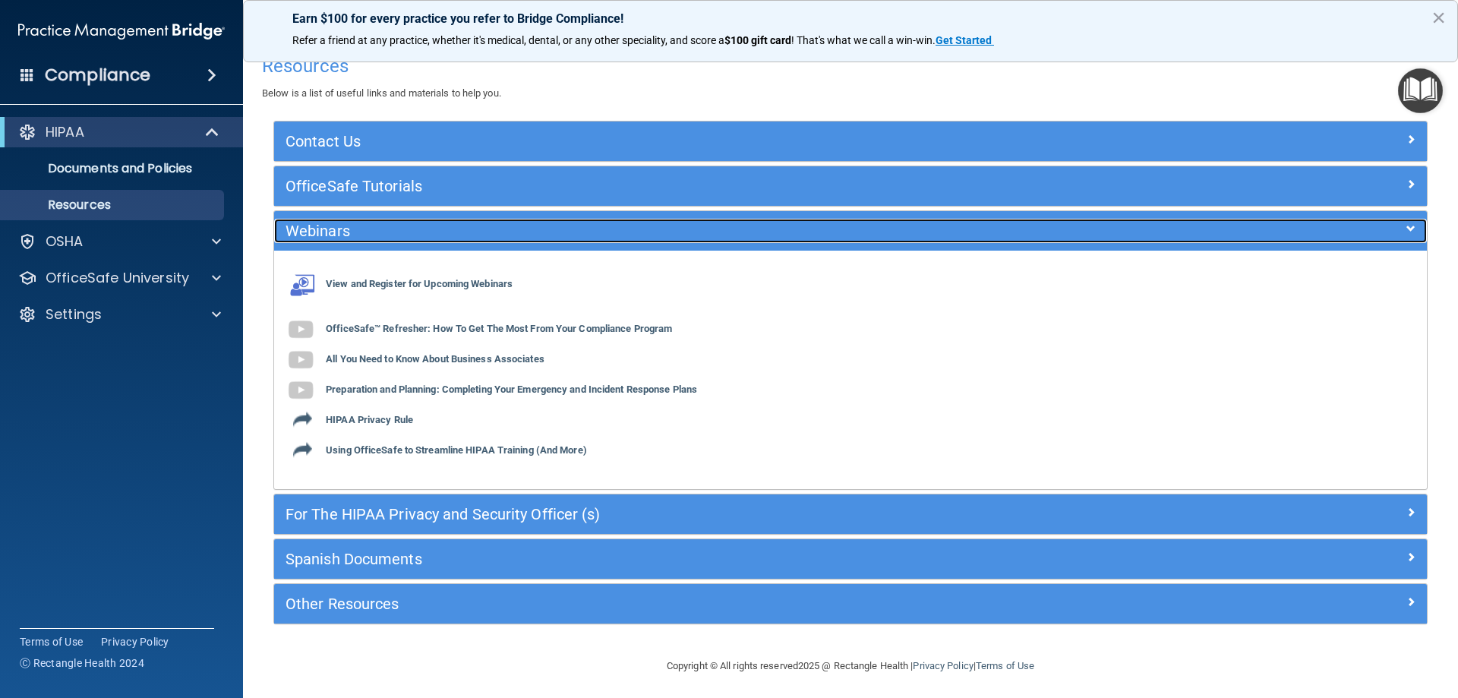
scroll to position [21, 0]
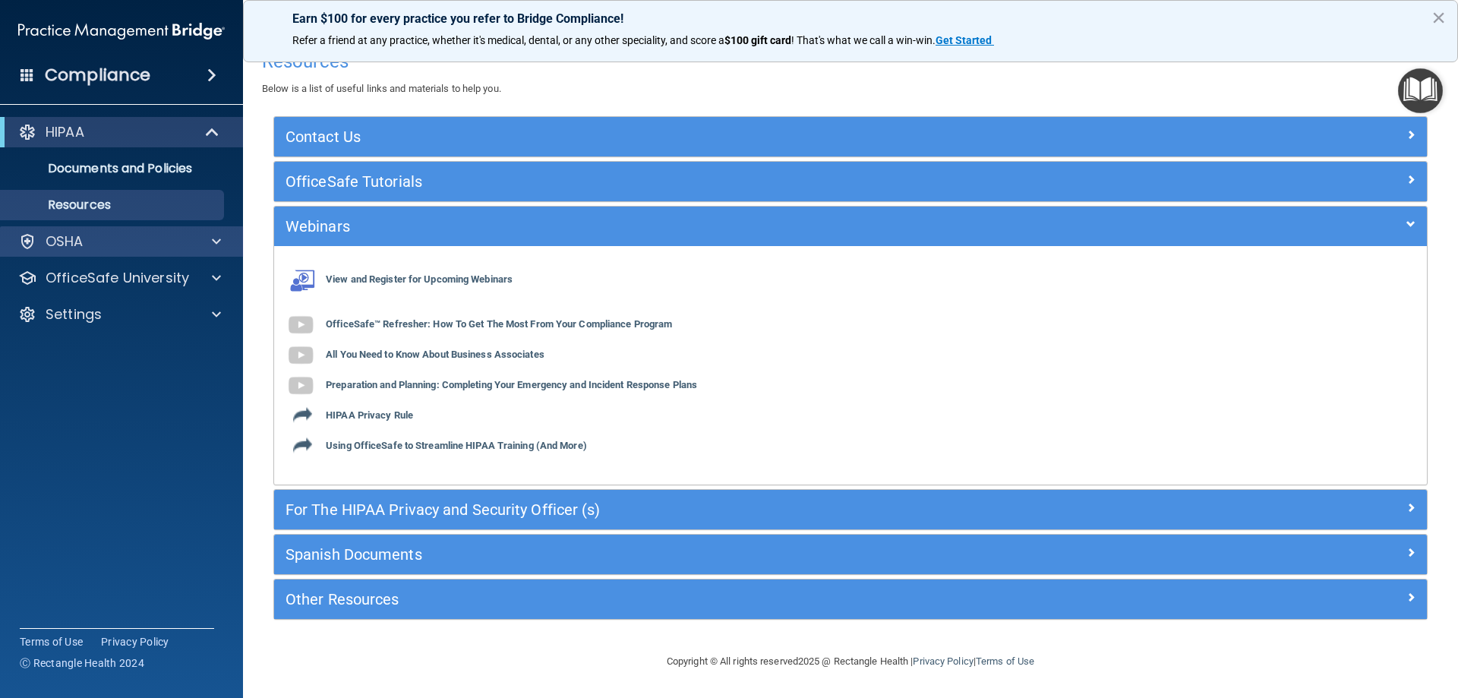
click at [207, 251] on div "OSHA" at bounding box center [122, 241] width 244 height 30
click at [218, 239] on span at bounding box center [216, 241] width 9 height 18
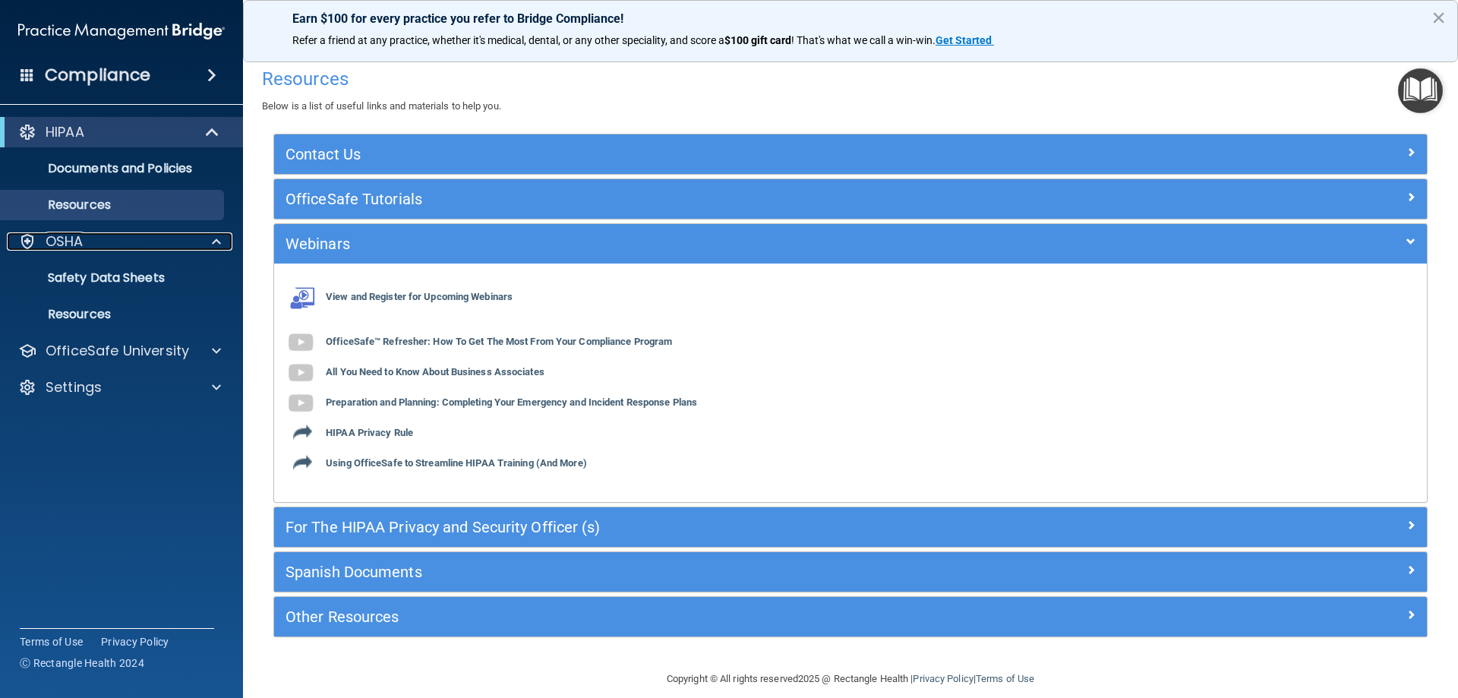
scroll to position [0, 0]
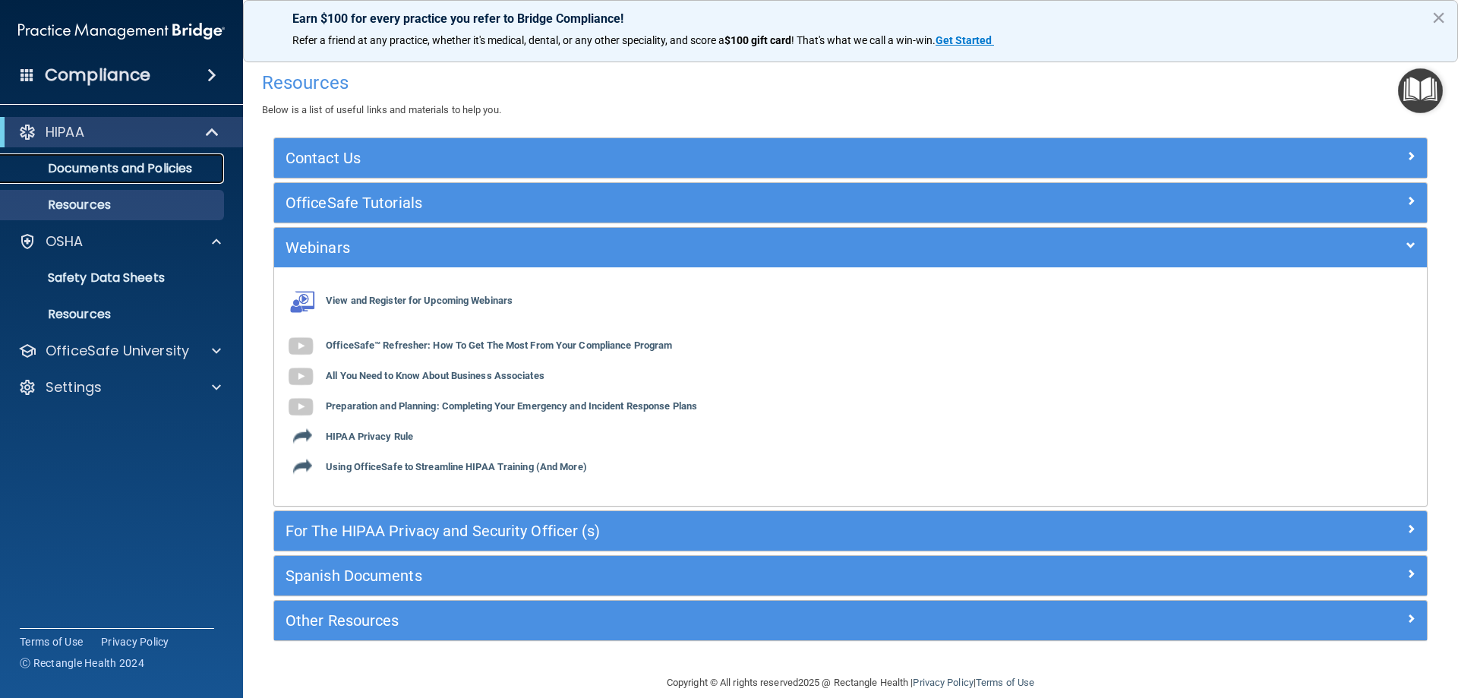
click at [169, 167] on p "Documents and Policies" at bounding box center [113, 168] width 207 height 15
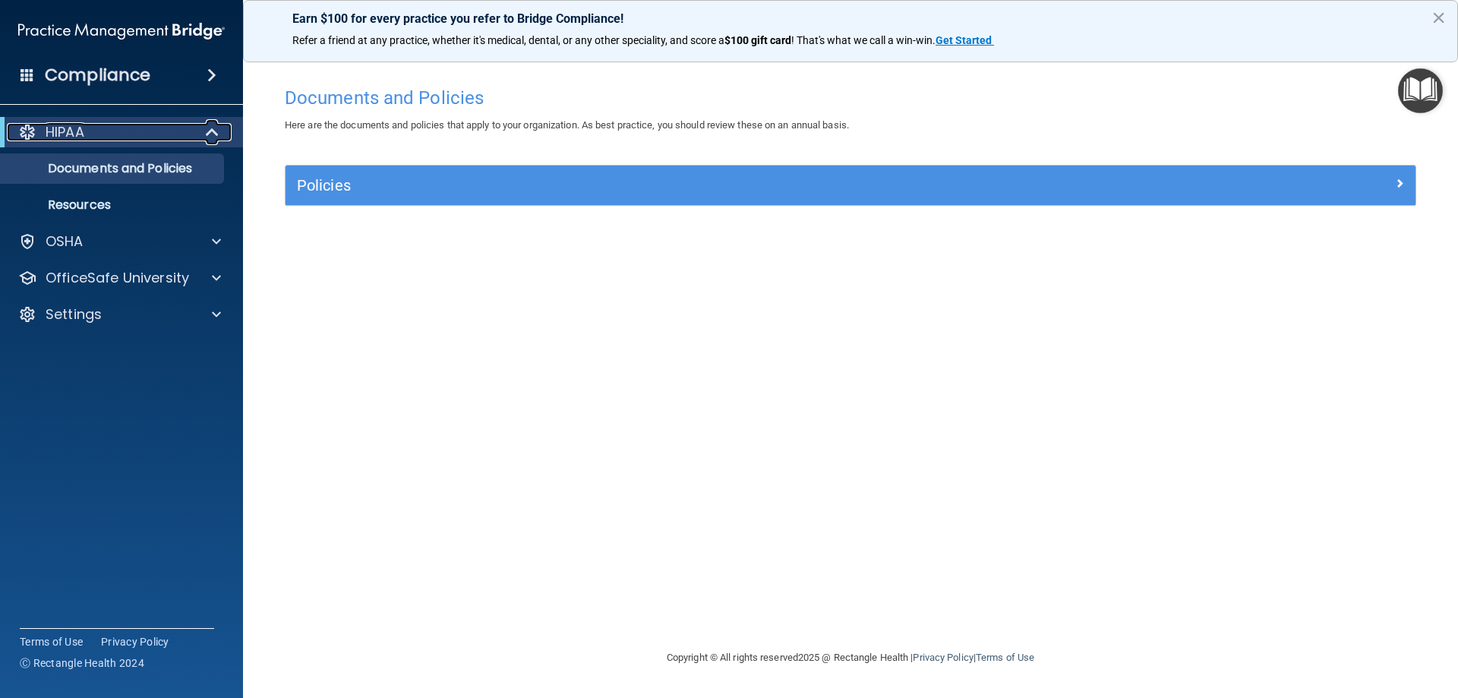
click at [61, 131] on p "HIPAA" at bounding box center [65, 132] width 39 height 18
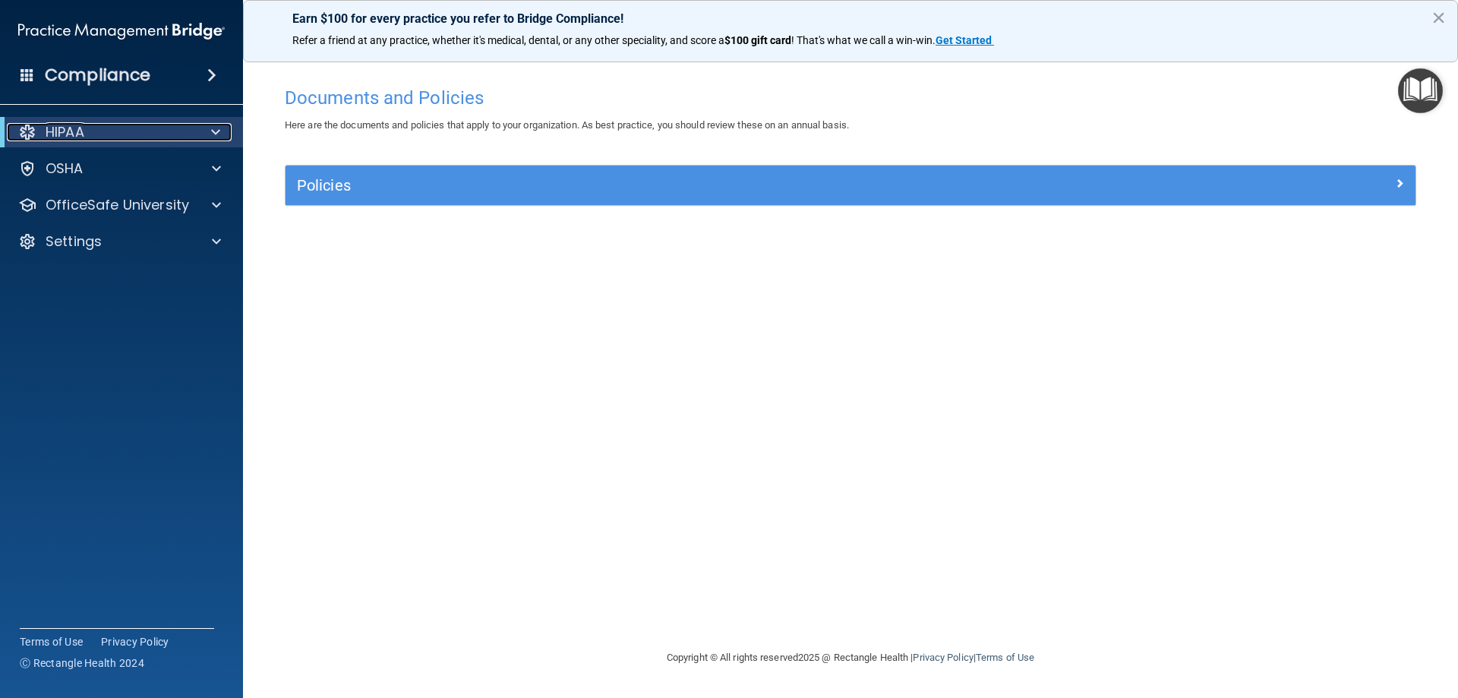
click at [188, 131] on div "HIPAA" at bounding box center [101, 132] width 188 height 18
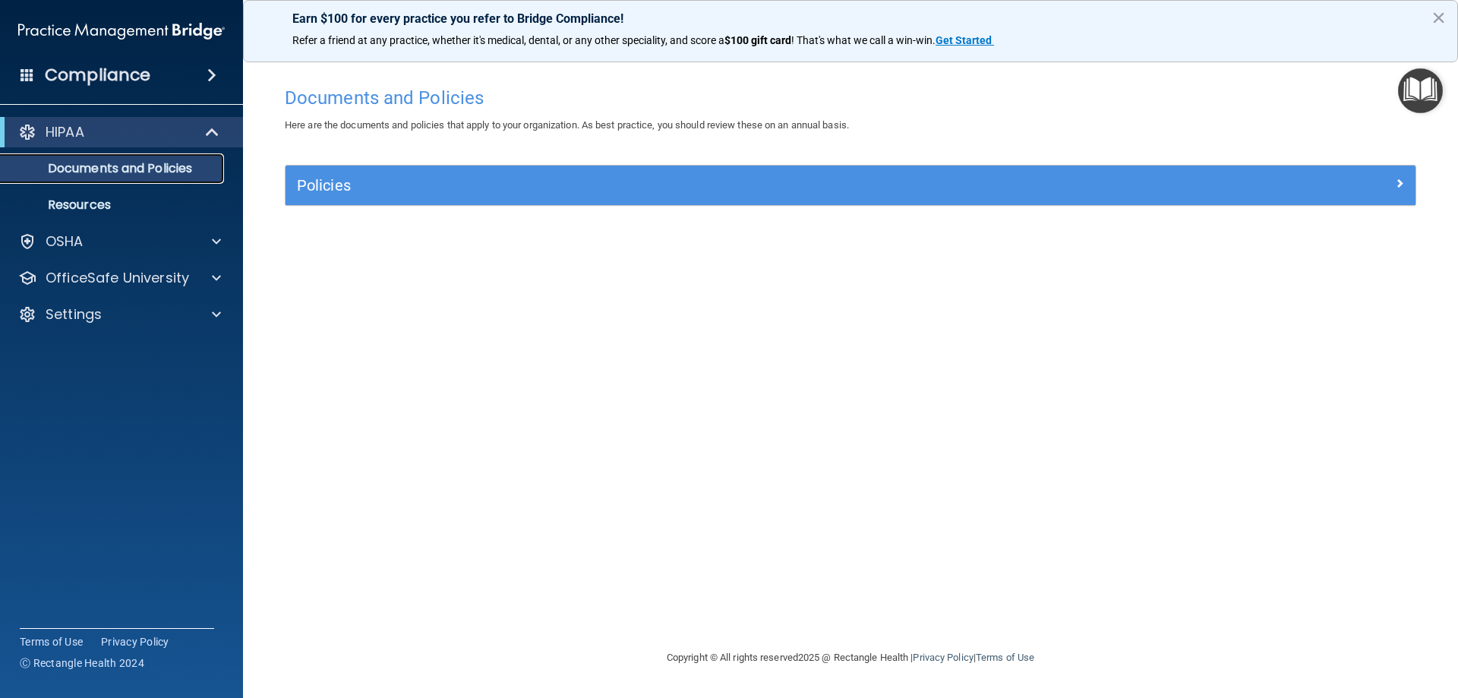
click at [205, 157] on link "Documents and Policies" at bounding box center [104, 168] width 239 height 30
click at [90, 285] on p "OfficeSafe University" at bounding box center [117, 278] width 143 height 18
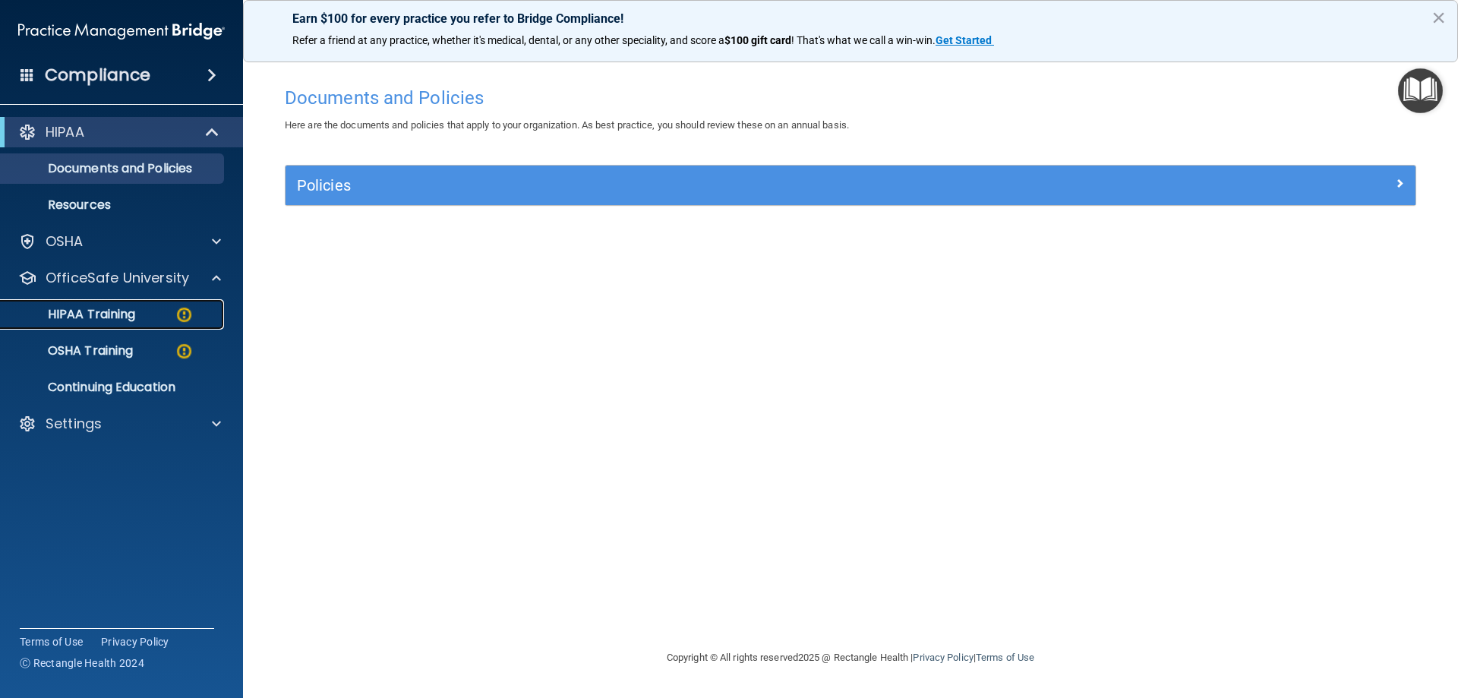
click at [127, 314] on p "HIPAA Training" at bounding box center [72, 314] width 125 height 15
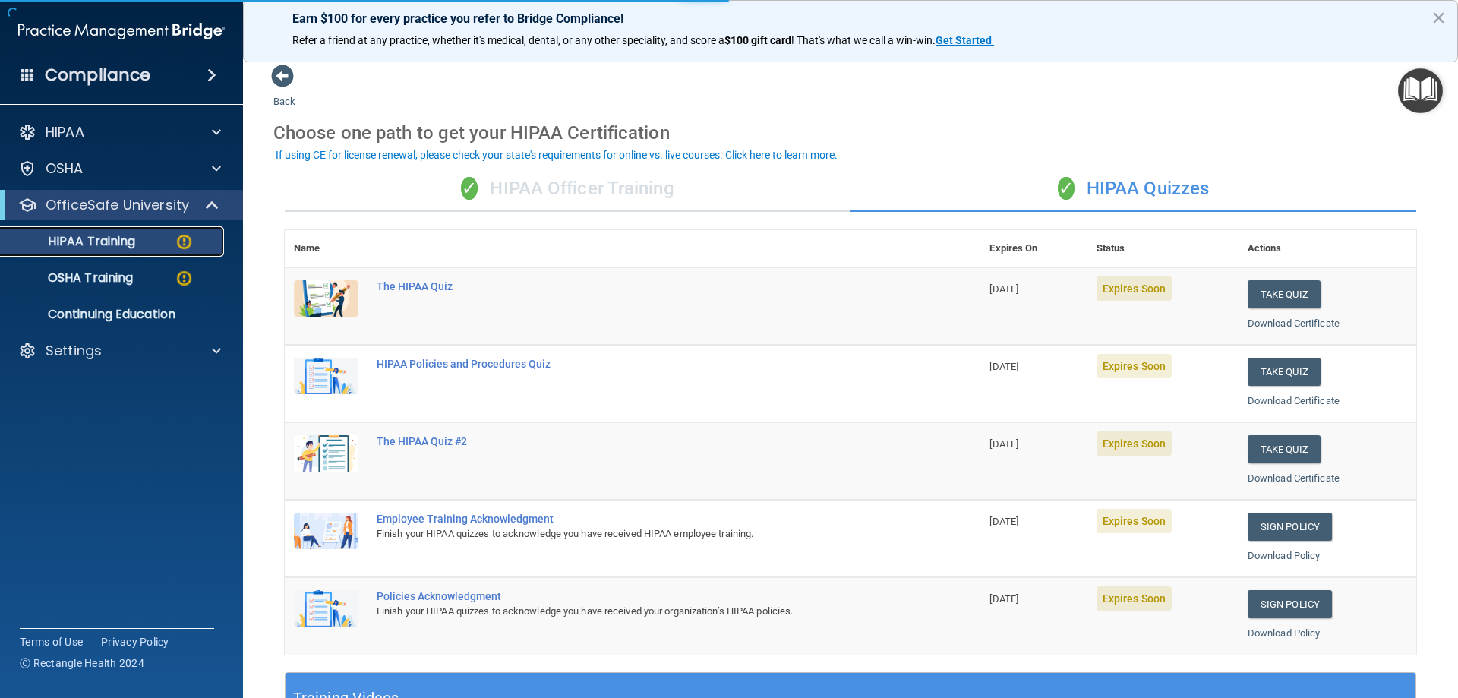
click at [182, 243] on img at bounding box center [184, 241] width 19 height 19
click at [666, 182] on div "✓ HIPAA Officer Training" at bounding box center [568, 189] width 566 height 46
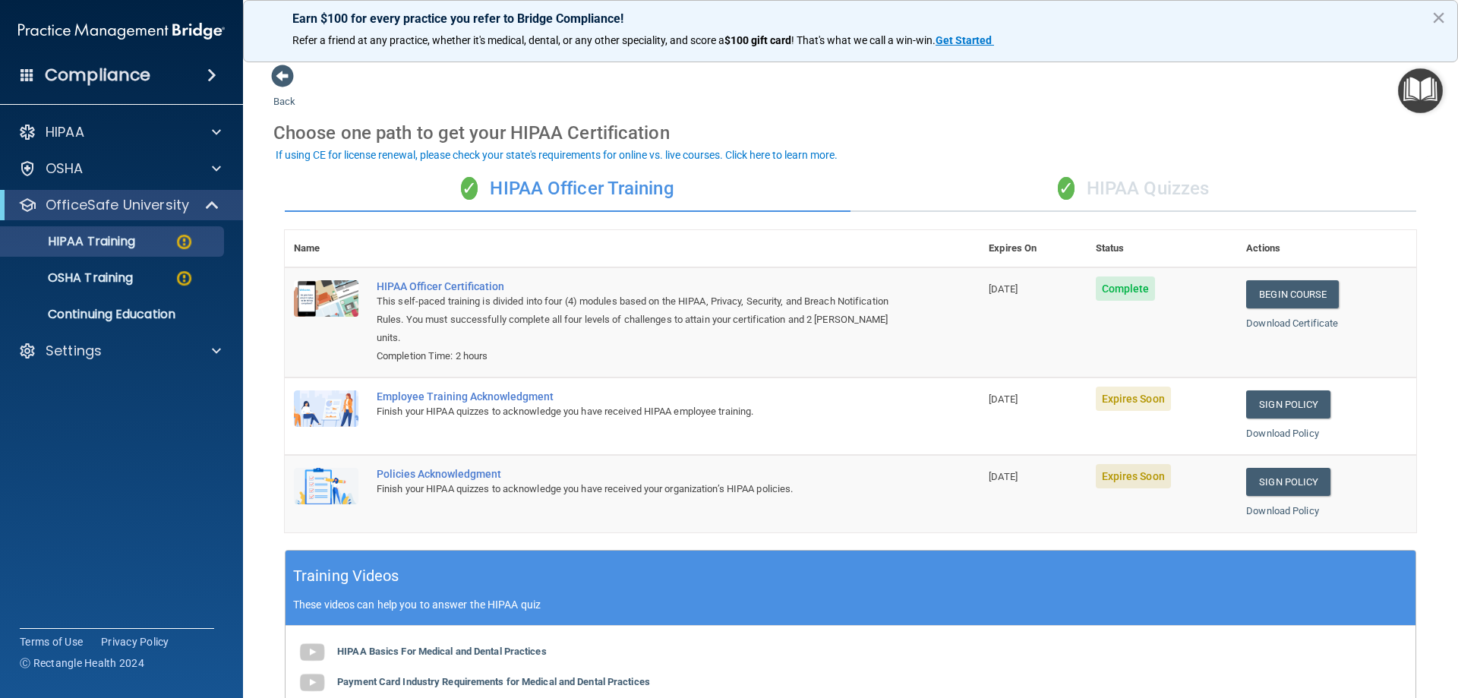
click at [1146, 185] on div "✓ HIPAA Quizzes" at bounding box center [1133, 189] width 566 height 46
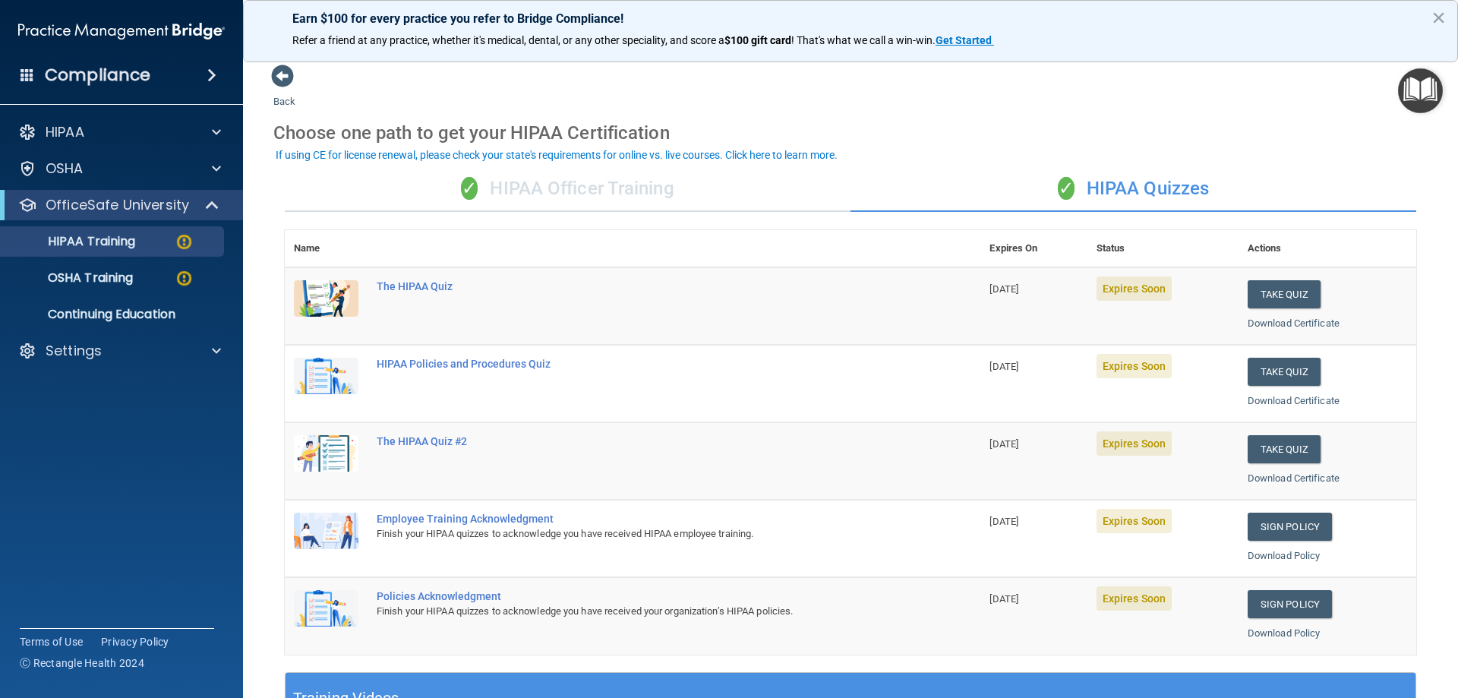
click at [623, 173] on div "✓ HIPAA Officer Training" at bounding box center [568, 189] width 566 height 46
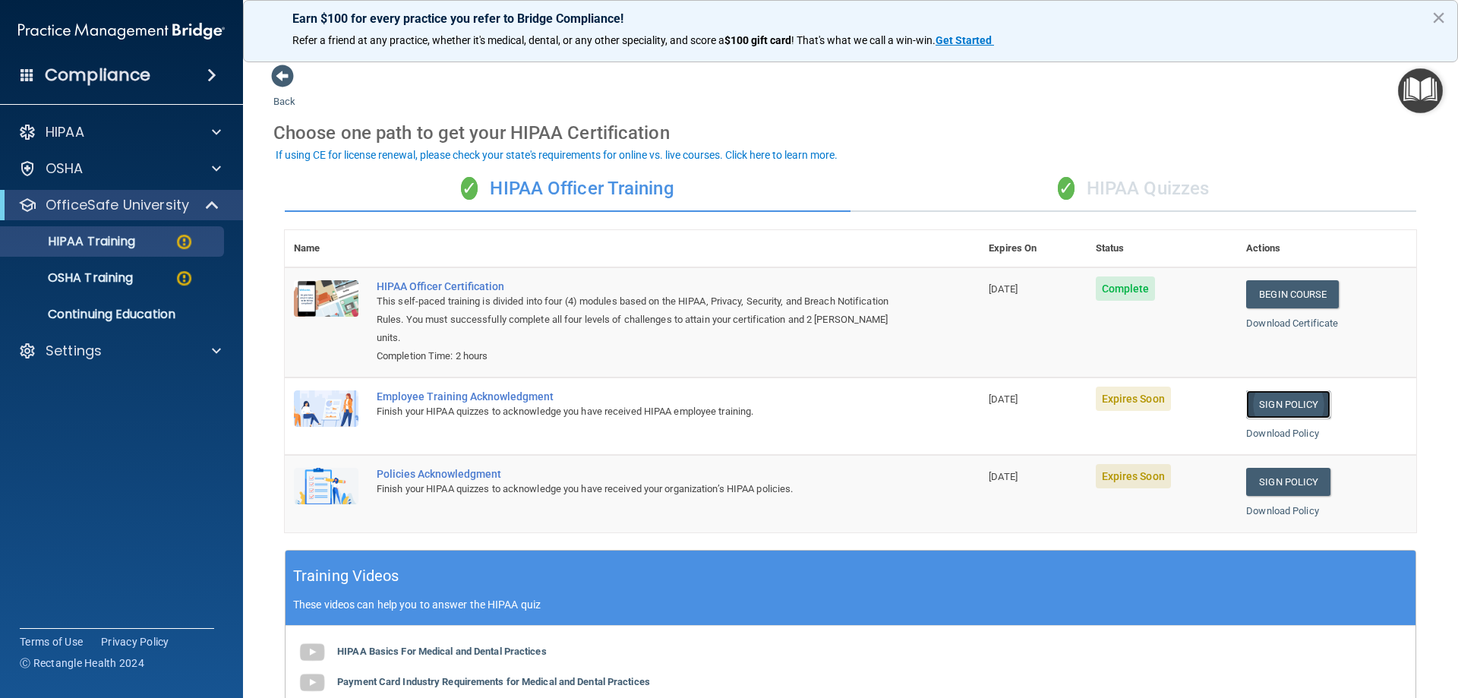
click at [1279, 408] on link "Sign Policy" at bounding box center [1288, 404] width 84 height 28
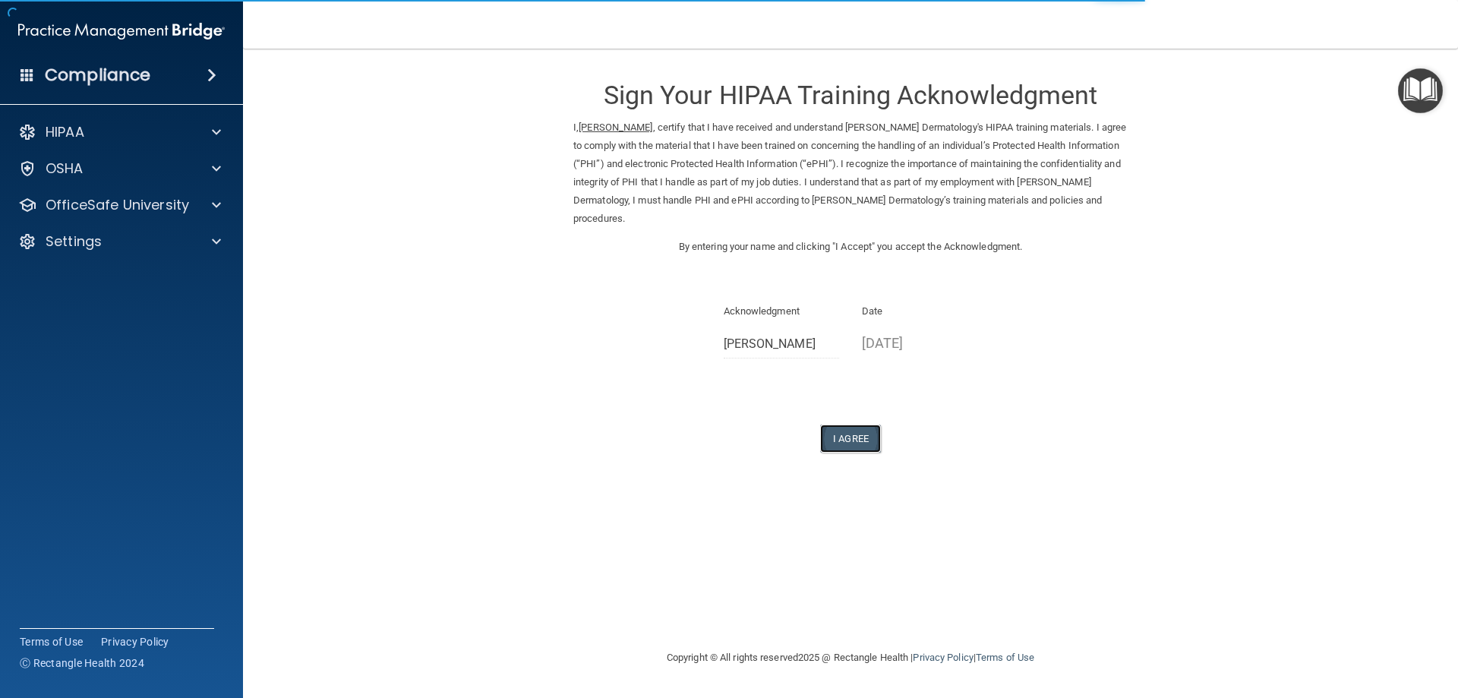
click at [838, 438] on button "I Agree" at bounding box center [850, 438] width 61 height 28
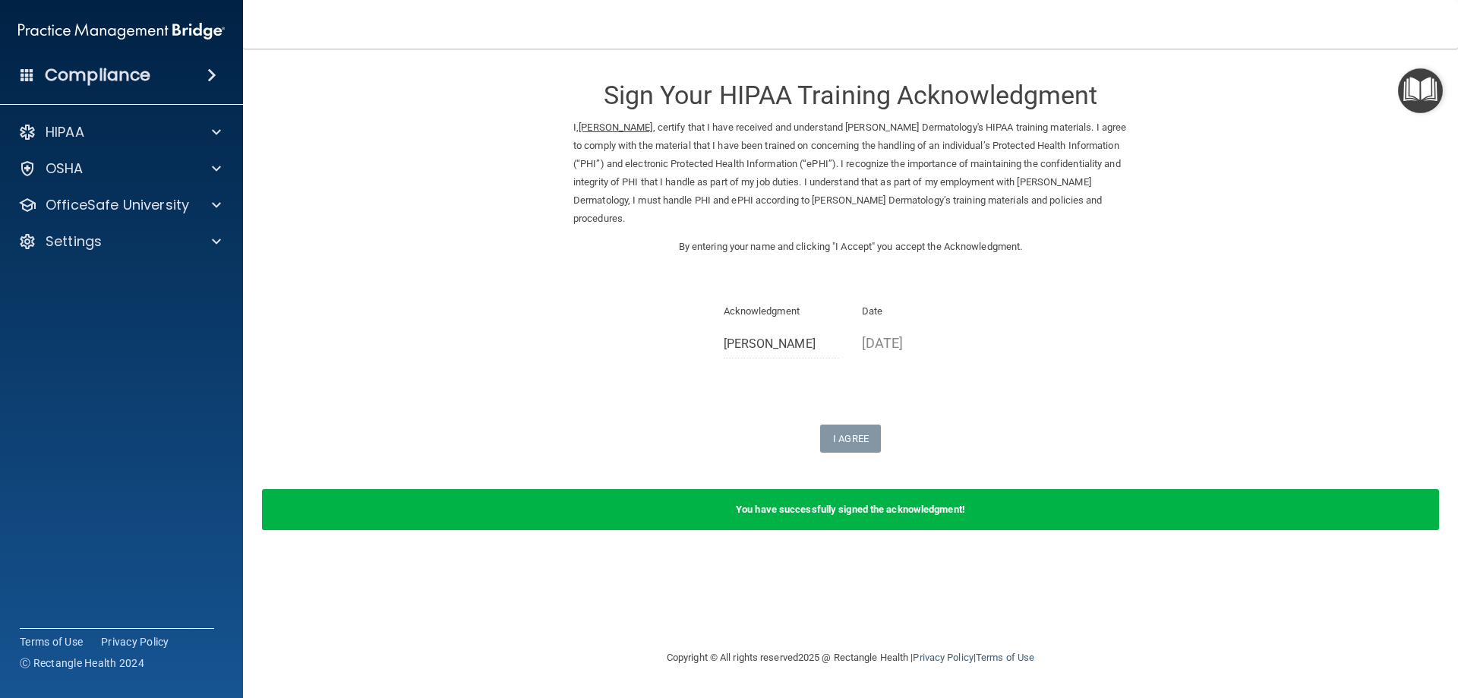
click at [166, 188] on div "HIPAA Documents and Policies Report an Incident Business Associates Emergency P…" at bounding box center [122, 190] width 244 height 158
click at [156, 209] on p "OfficeSafe University" at bounding box center [117, 205] width 143 height 18
click at [142, 246] on div "HIPAA Training" at bounding box center [113, 241] width 207 height 15
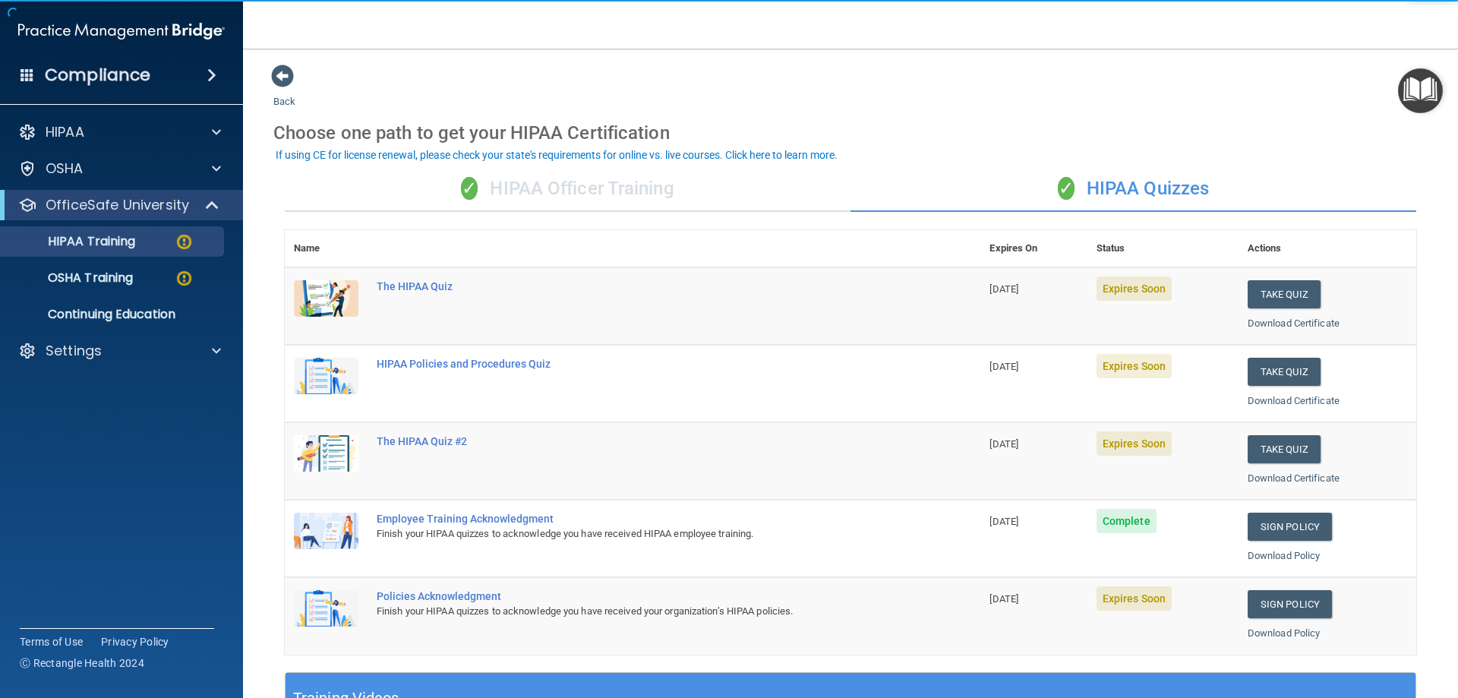
click at [585, 180] on div "✓ HIPAA Officer Training" at bounding box center [568, 189] width 566 height 46
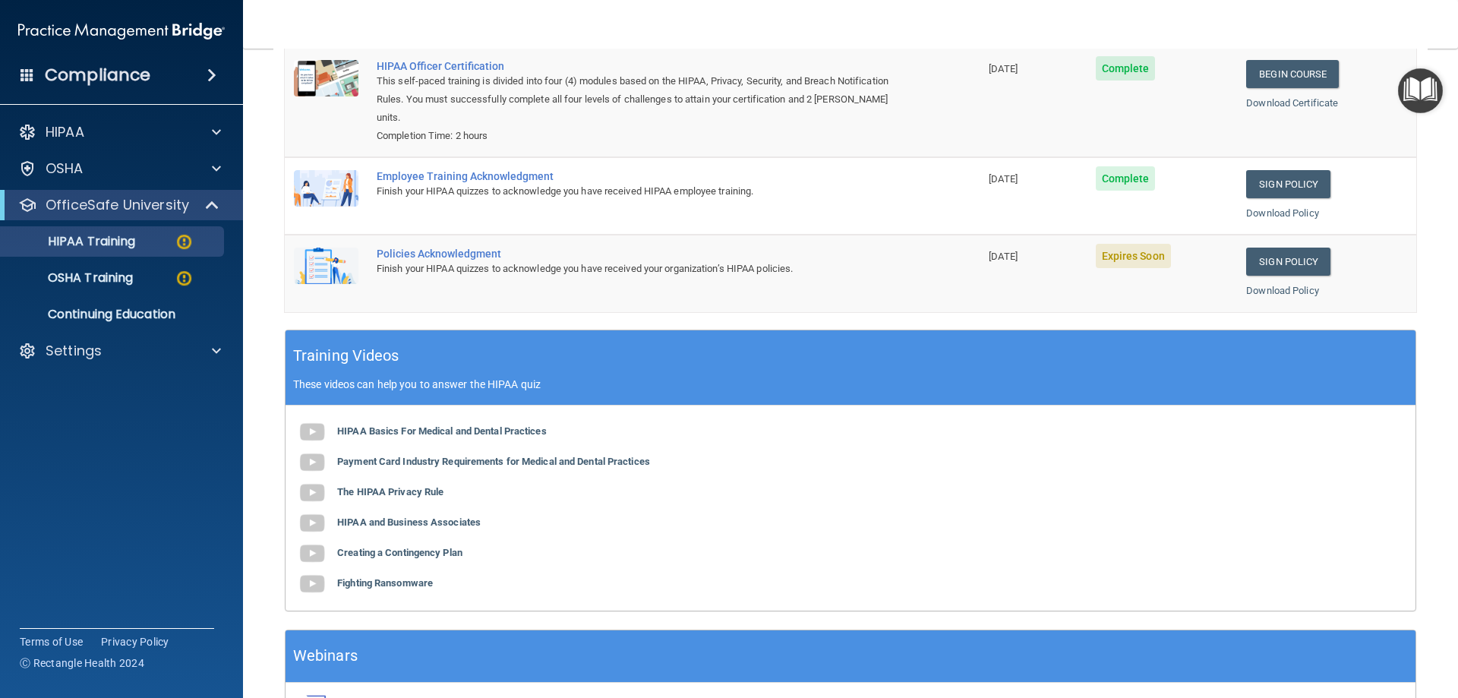
scroll to position [228, 0]
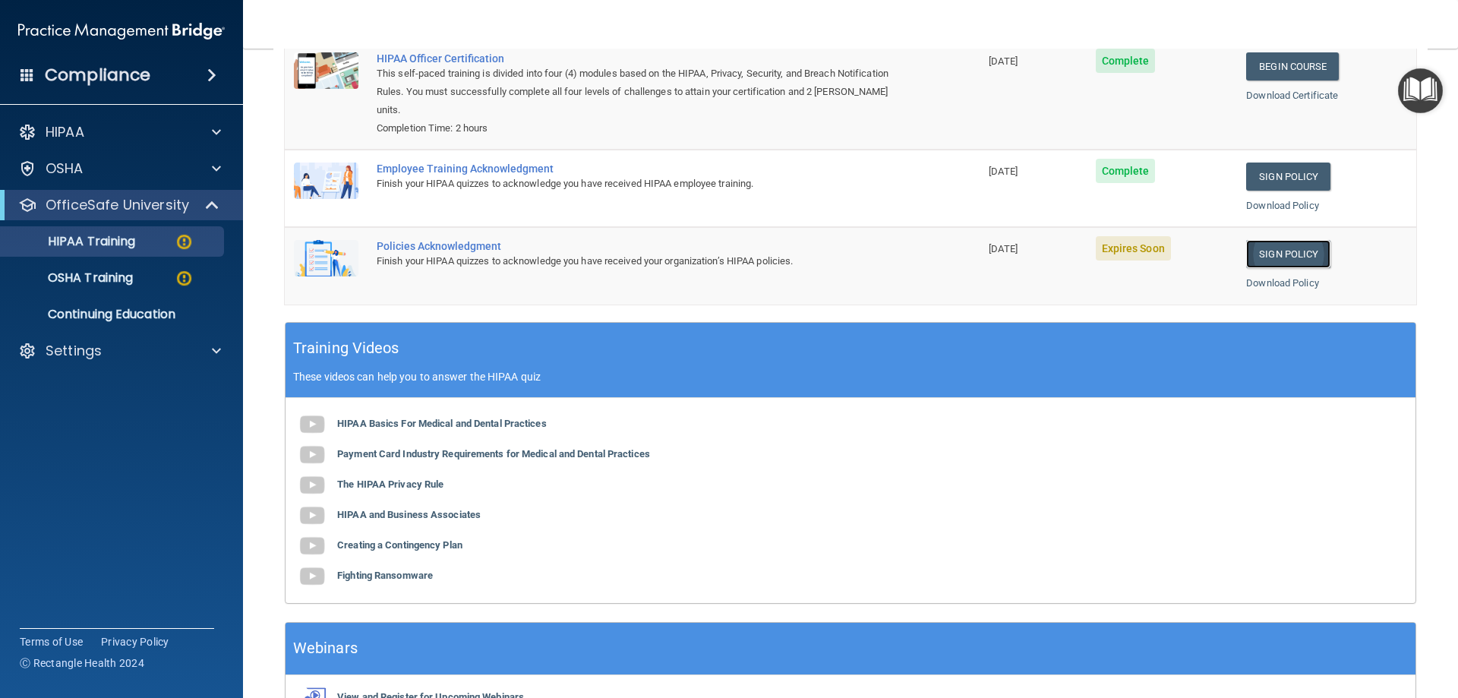
click at [1288, 260] on link "Sign Policy" at bounding box center [1288, 254] width 84 height 28
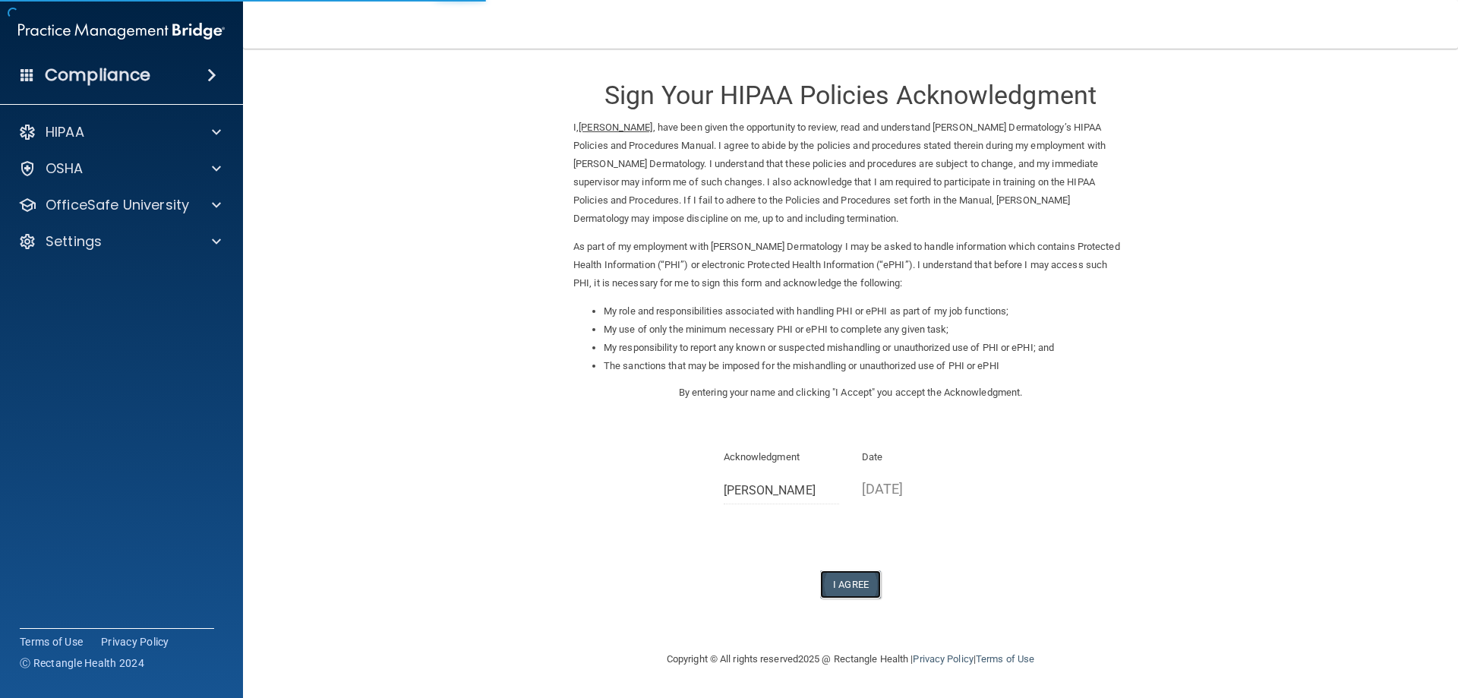
click at [847, 576] on button "I Agree" at bounding box center [850, 584] width 61 height 28
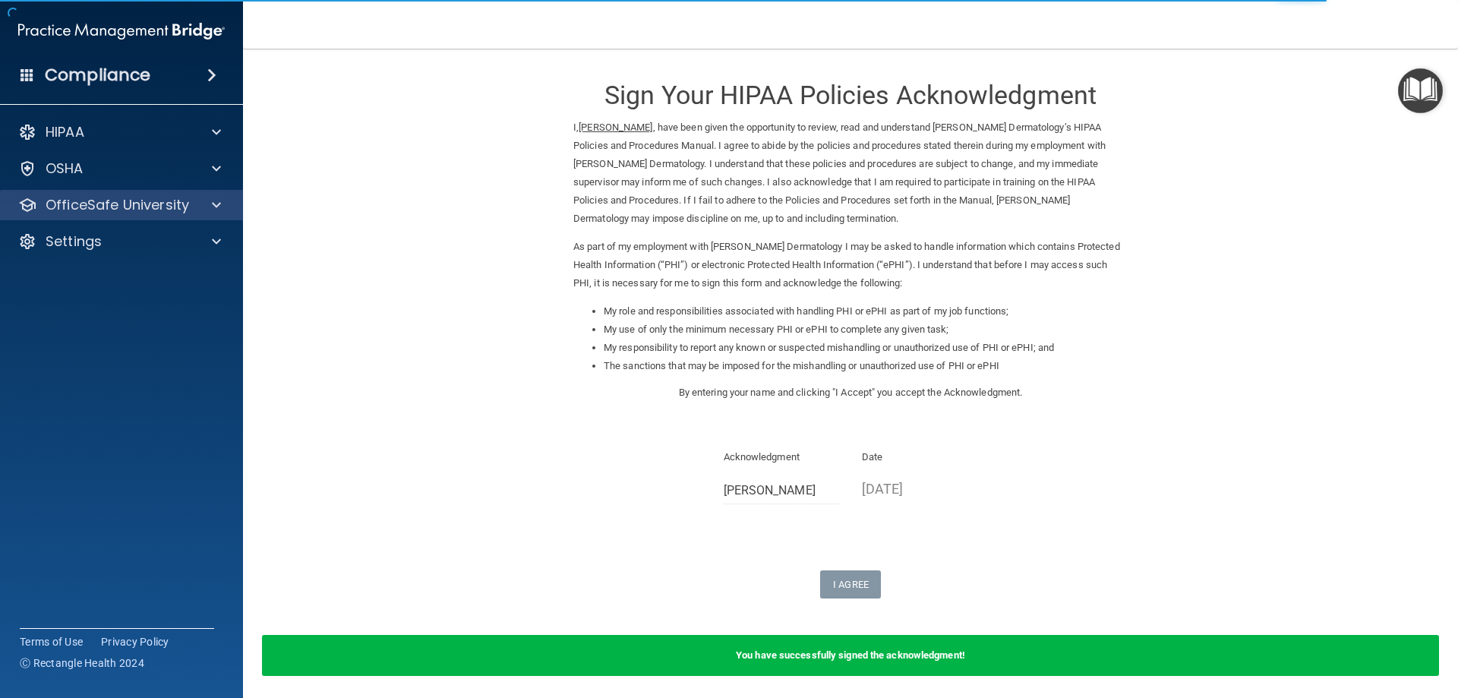
click at [161, 192] on div "OfficeSafe University" at bounding box center [122, 205] width 244 height 30
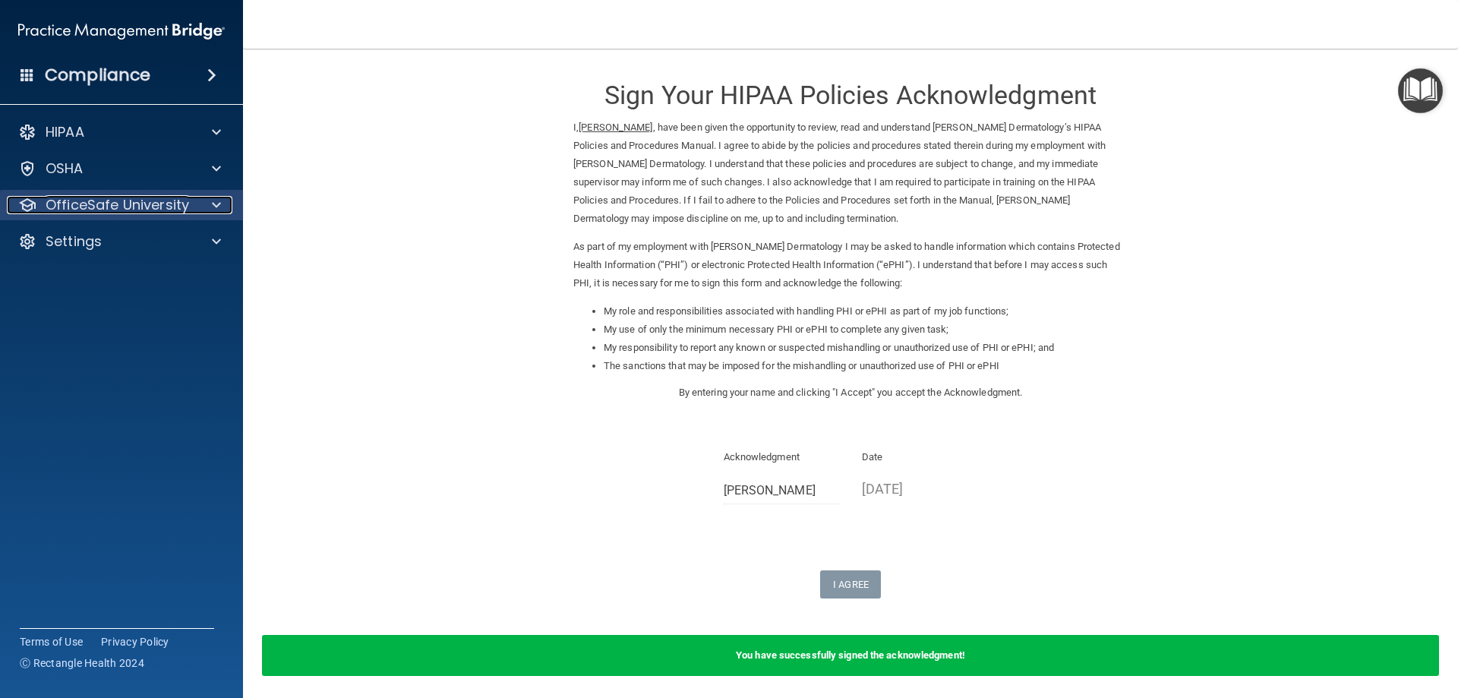
click at [180, 201] on p "OfficeSafe University" at bounding box center [117, 205] width 143 height 18
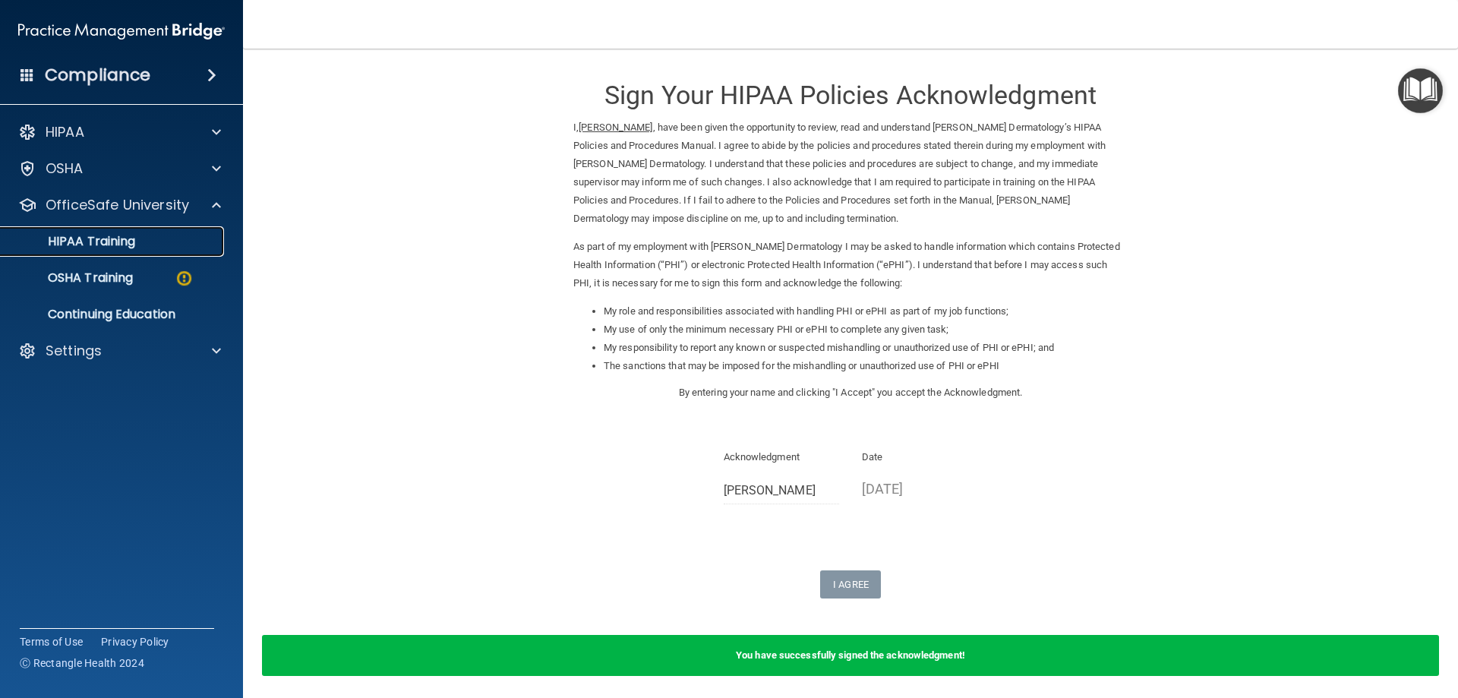
click at [153, 248] on div "HIPAA Training" at bounding box center [113, 241] width 207 height 15
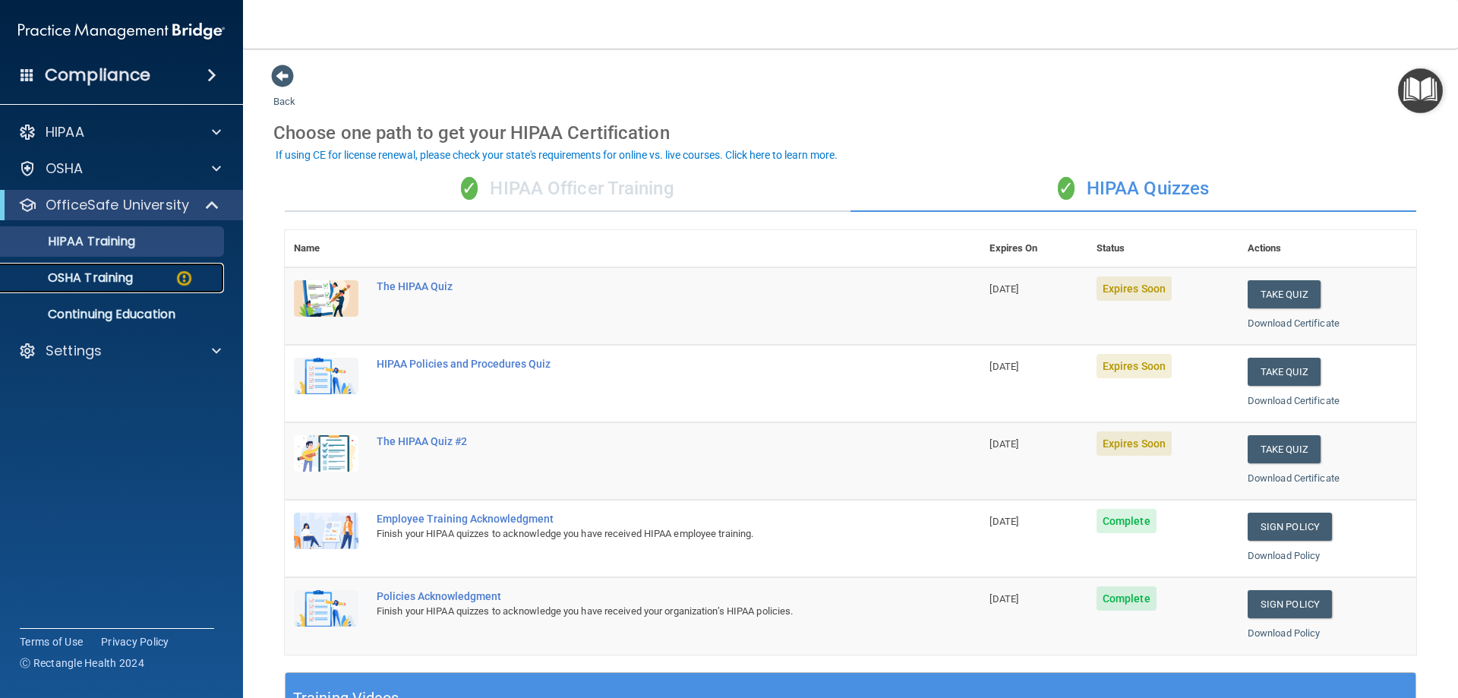
click at [131, 267] on link "OSHA Training" at bounding box center [104, 278] width 239 height 30
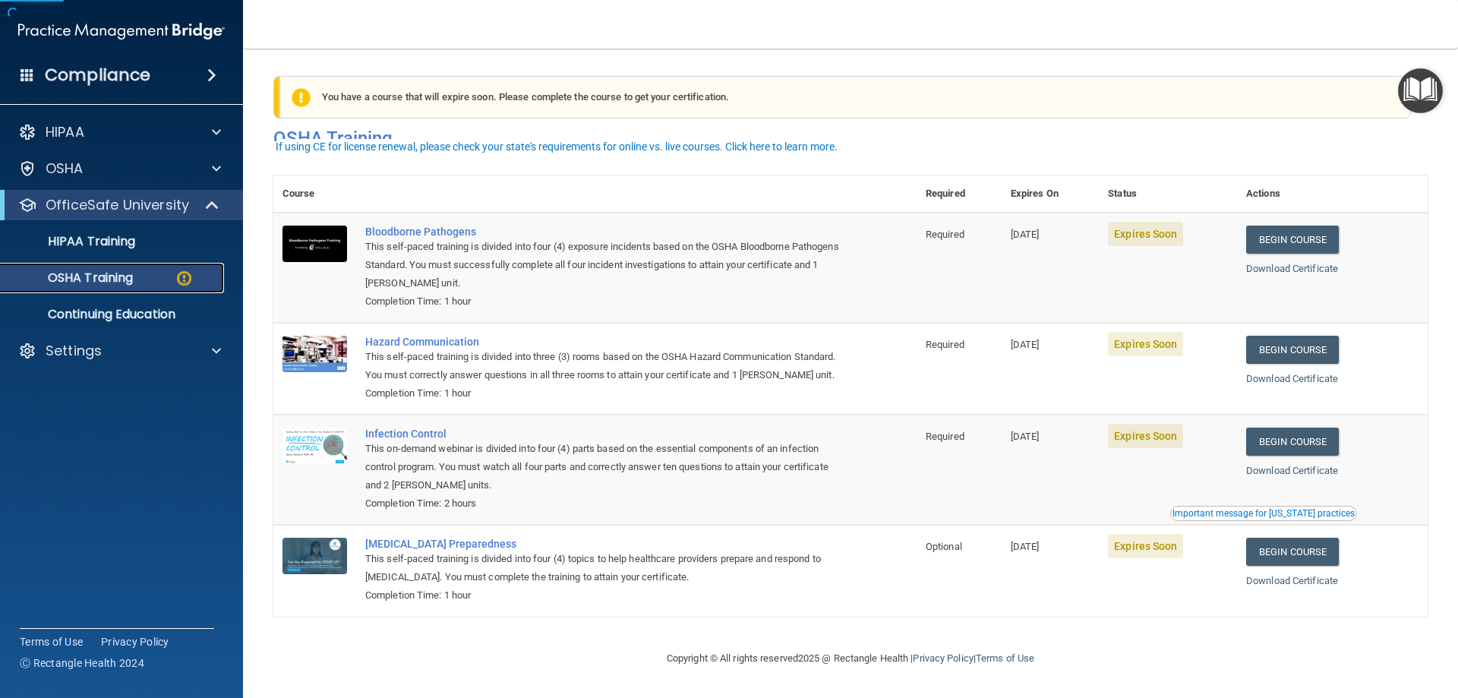
scroll to position [19, 0]
click at [125, 234] on p "HIPAA Training" at bounding box center [72, 241] width 125 height 15
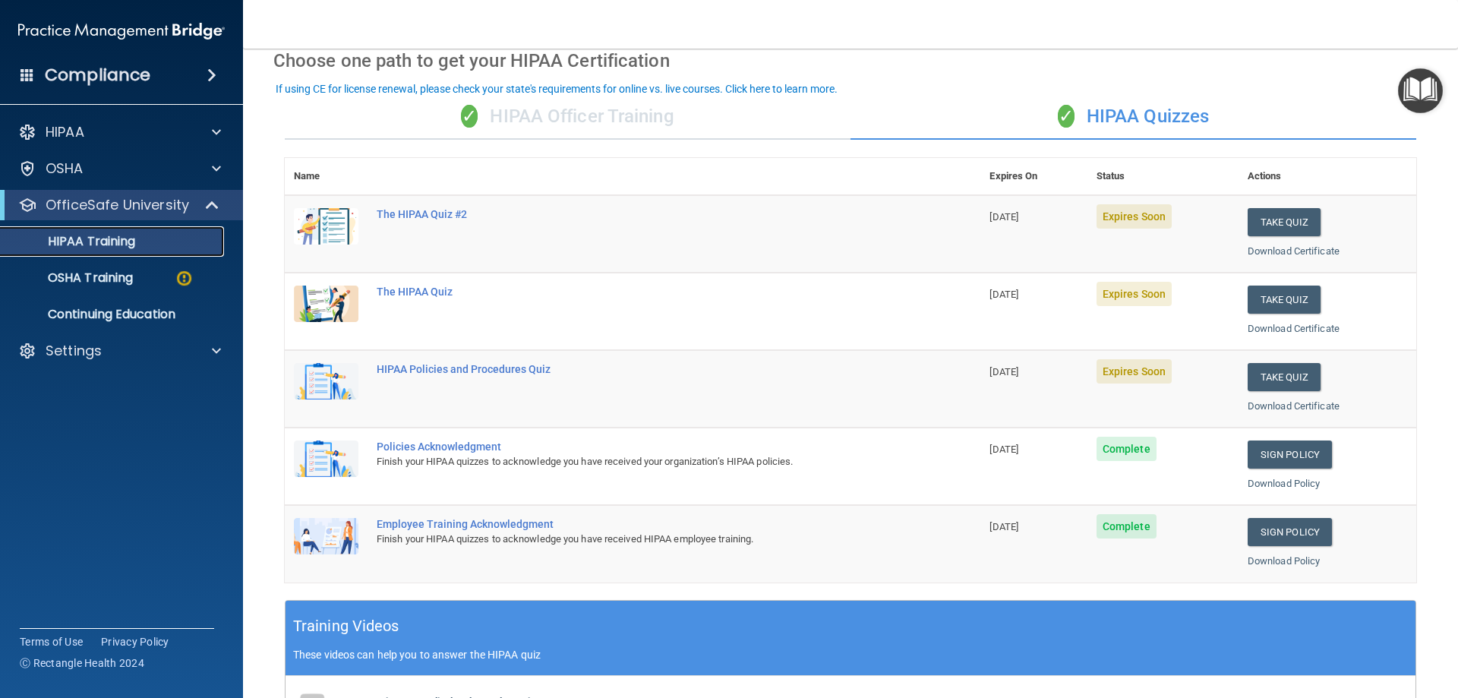
scroll to position [66, 0]
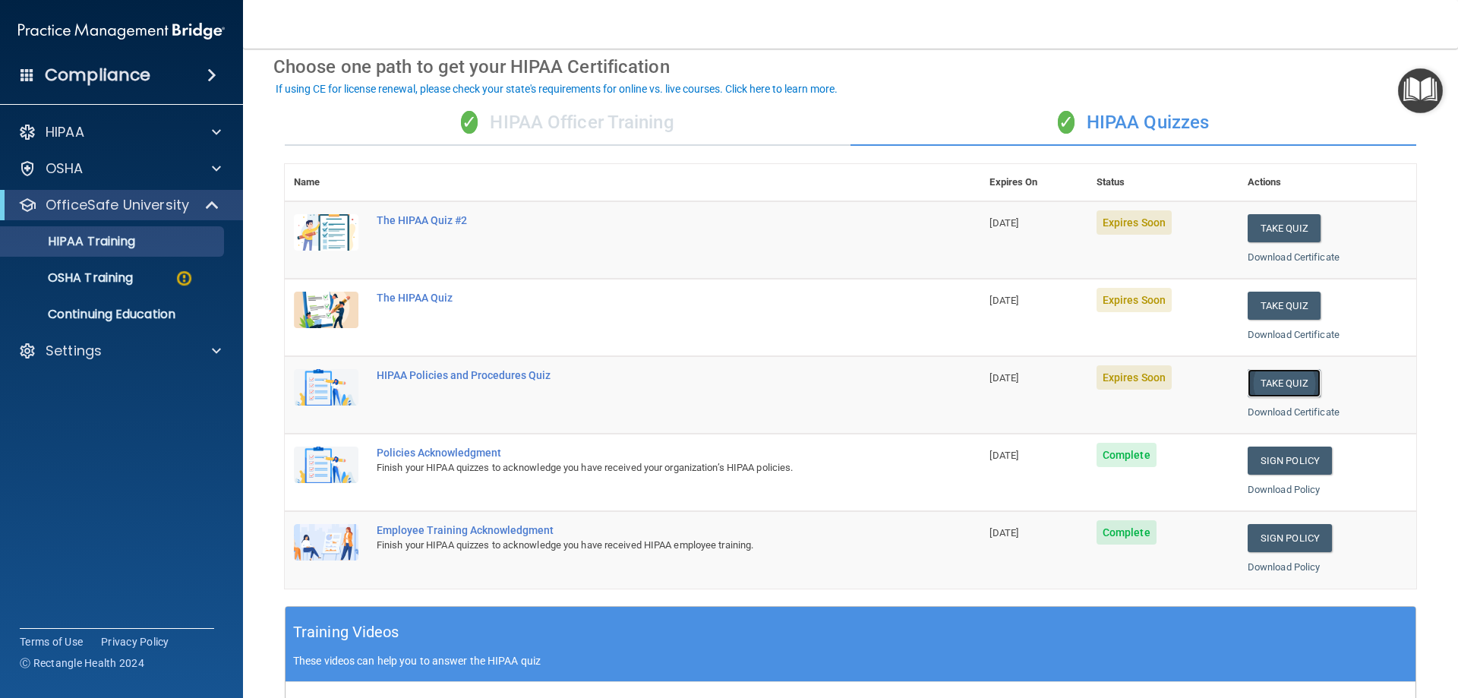
click at [1256, 375] on button "Take Quiz" at bounding box center [1283, 383] width 73 height 28
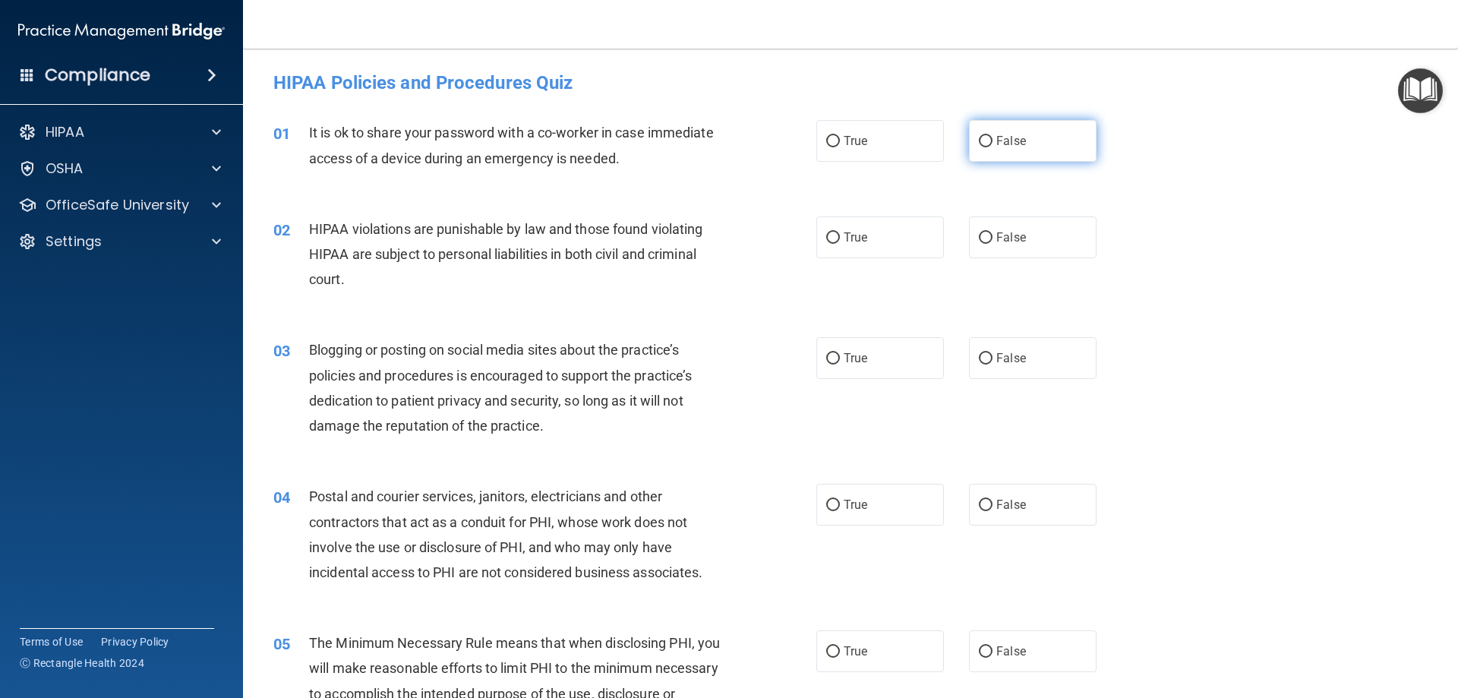
click at [980, 142] on input "False" at bounding box center [986, 141] width 14 height 11
radio input "true"
click at [834, 241] on input "True" at bounding box center [833, 237] width 14 height 11
radio input "true"
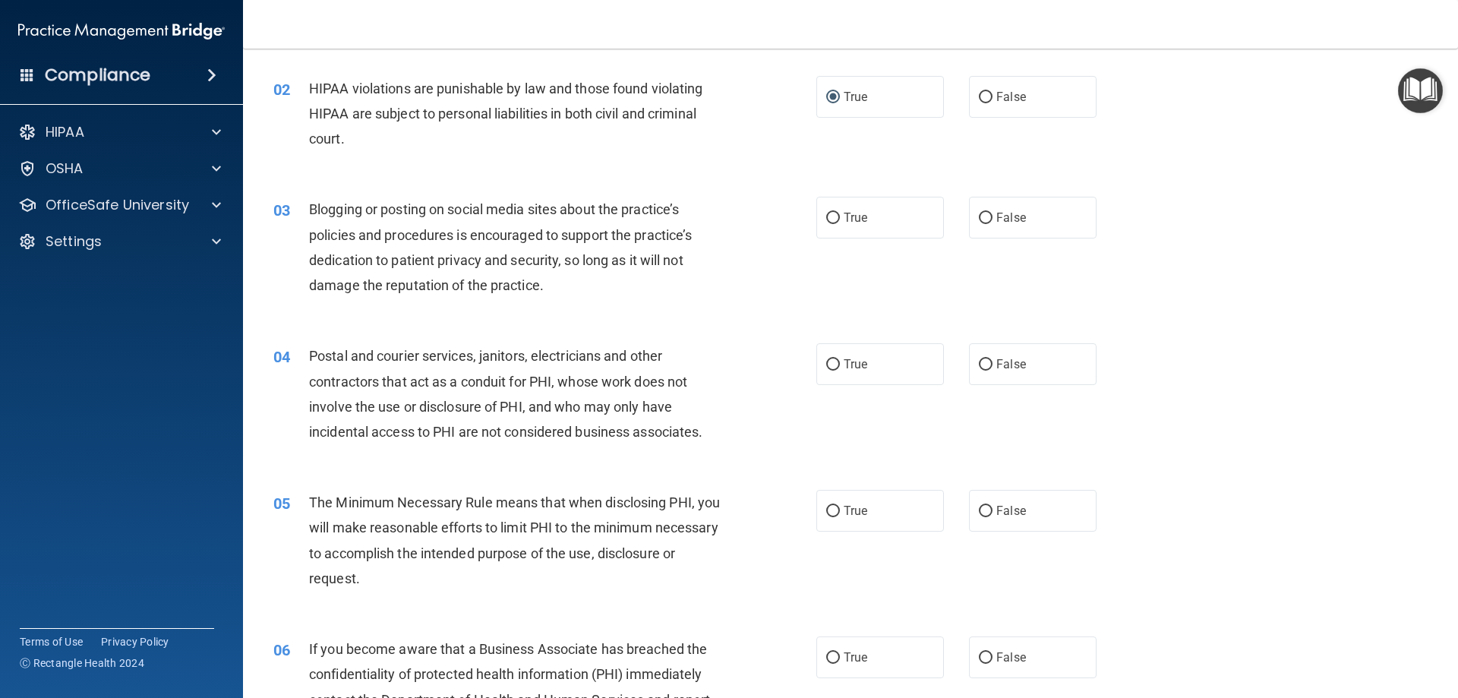
scroll to position [152, 0]
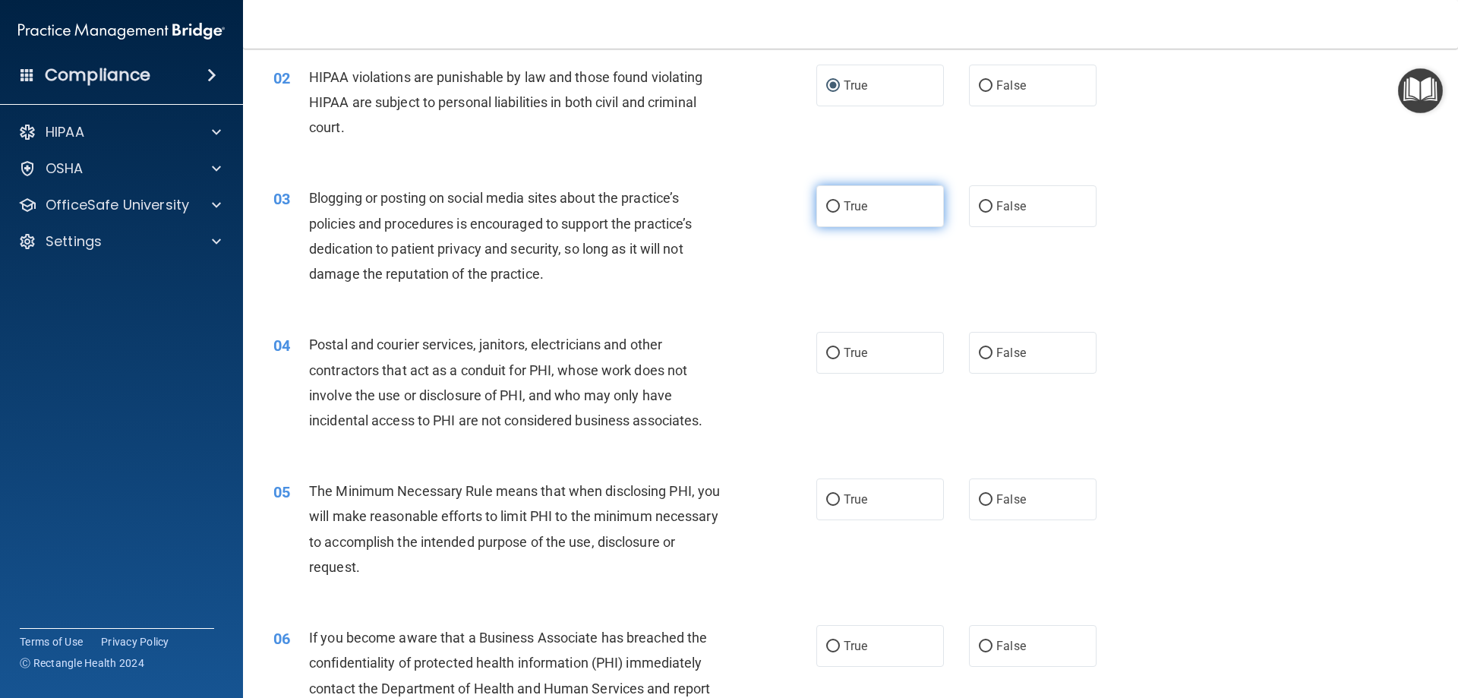
click at [831, 201] on input "True" at bounding box center [833, 206] width 14 height 11
radio input "true"
click at [834, 349] on input "True" at bounding box center [833, 353] width 14 height 11
radio input "true"
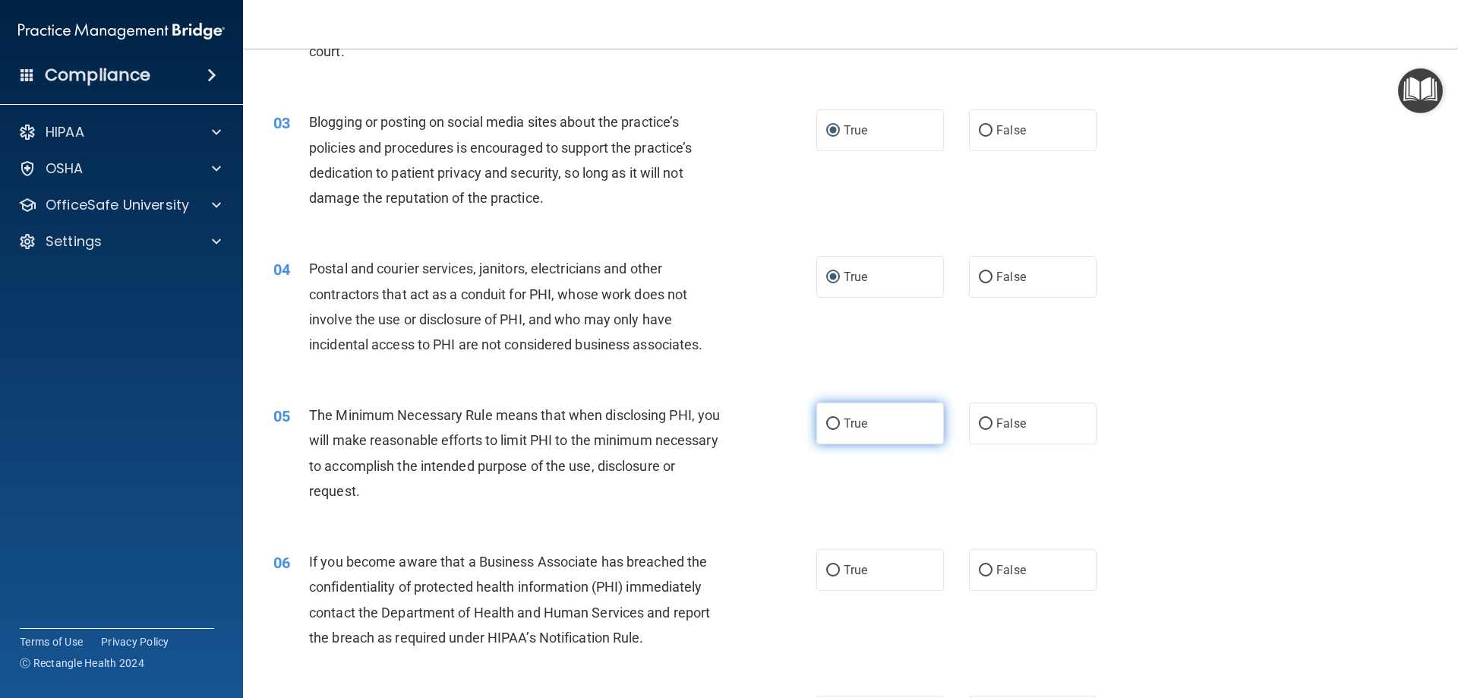
click at [833, 421] on input "True" at bounding box center [833, 423] width 14 height 11
radio input "true"
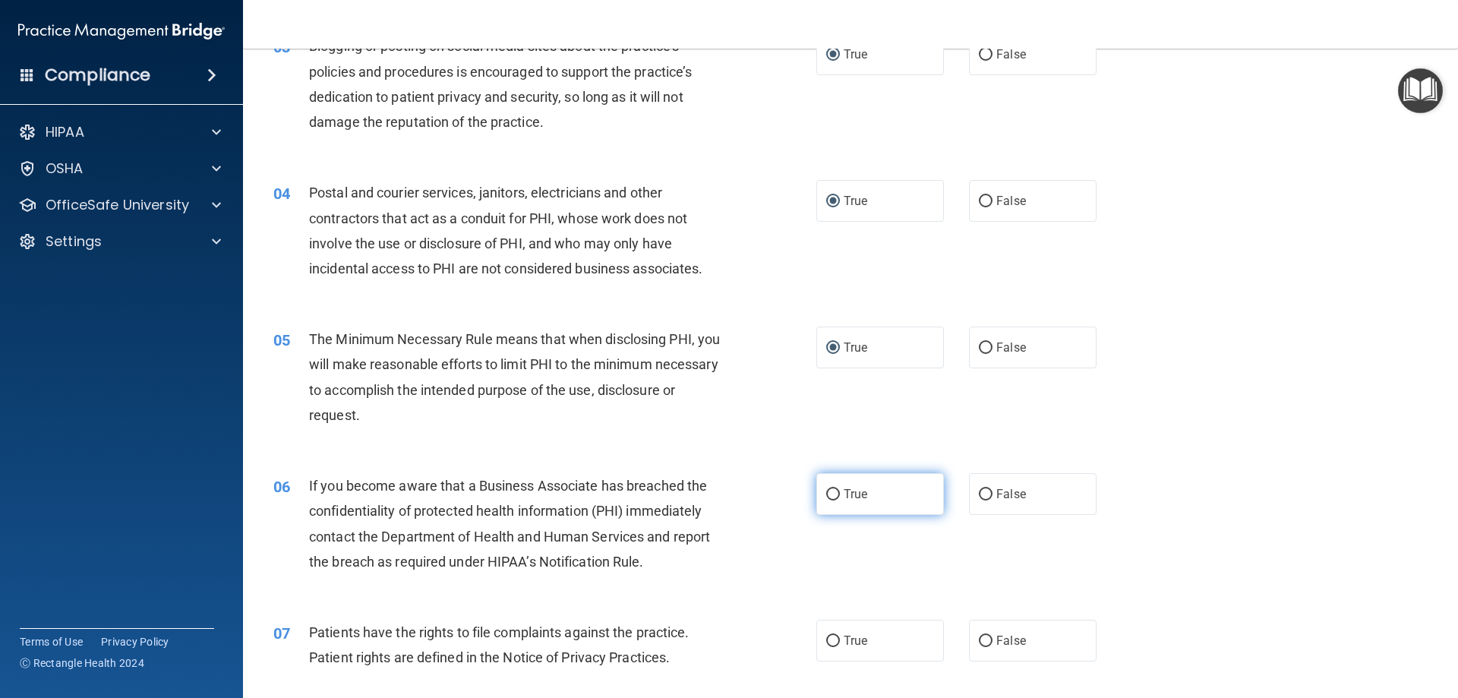
click at [826, 493] on input "True" at bounding box center [833, 494] width 14 height 11
radio input "true"
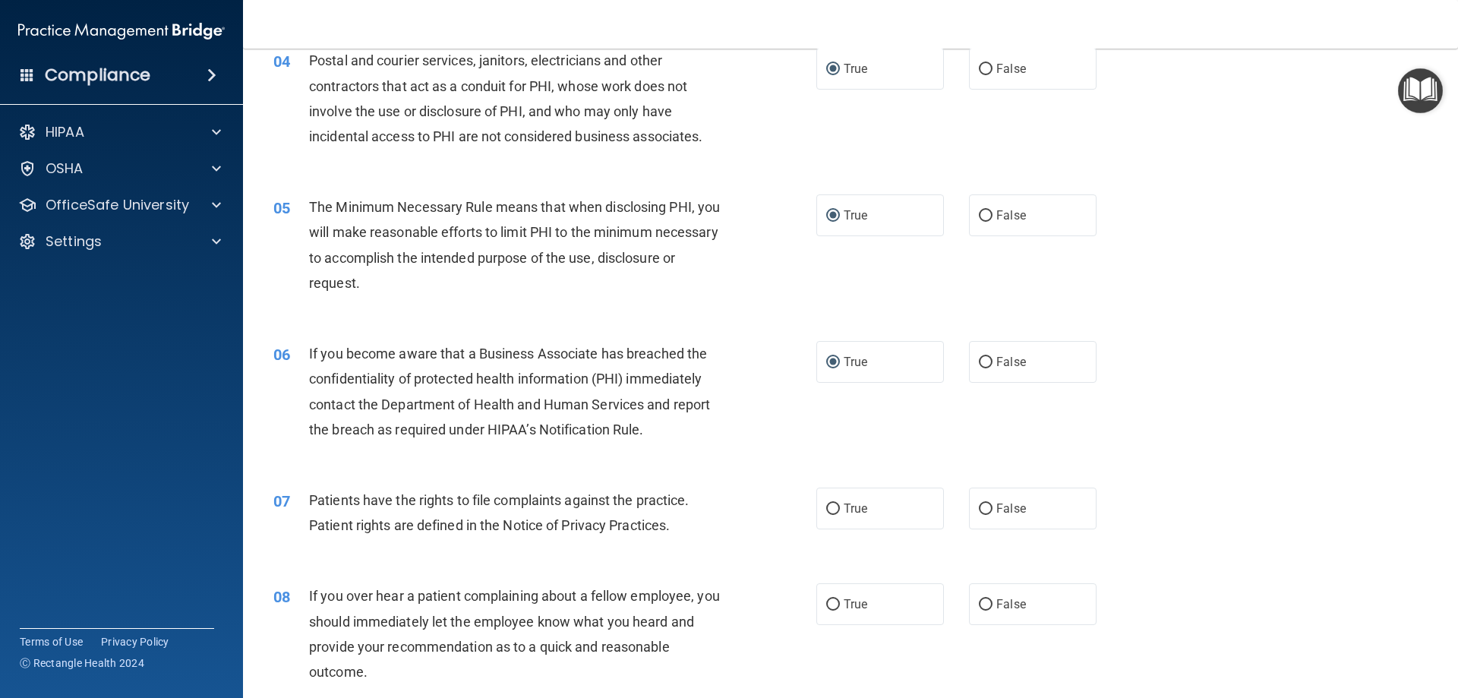
scroll to position [456, 0]
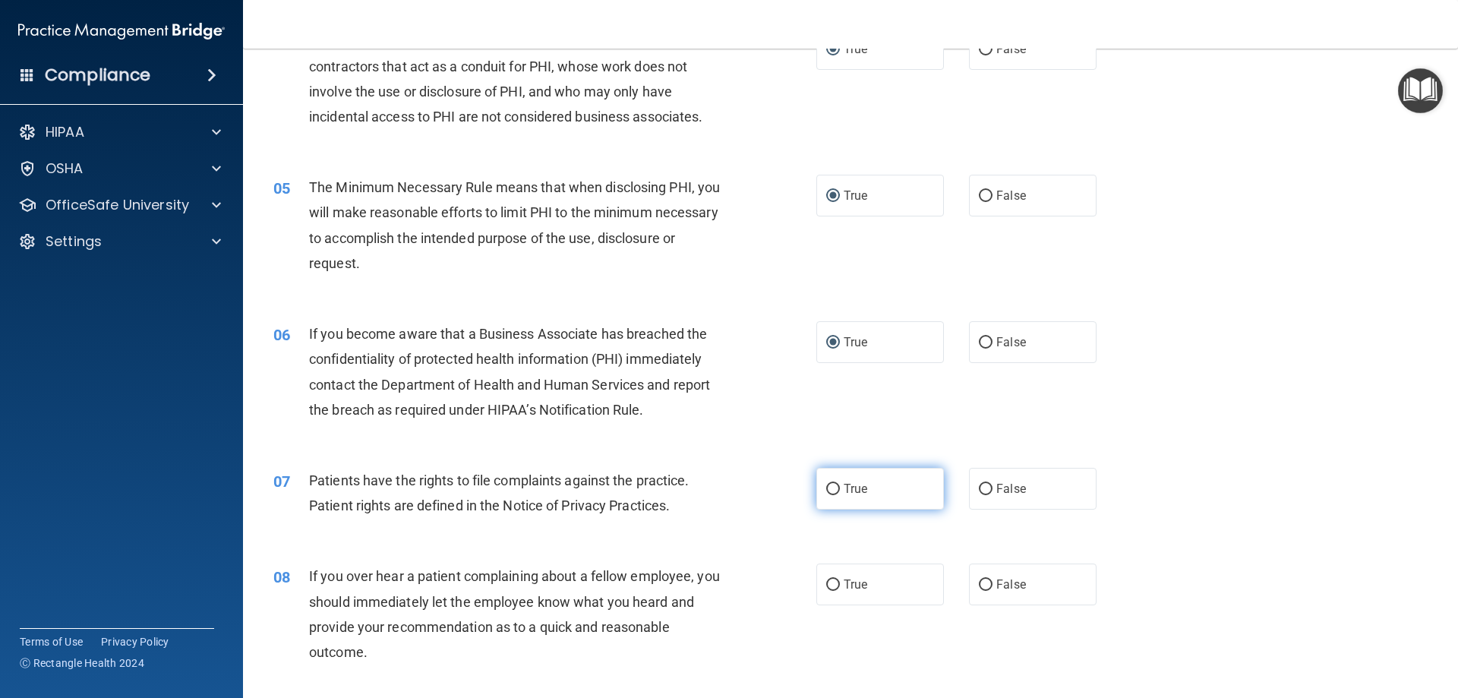
click at [828, 490] on input "True" at bounding box center [833, 489] width 14 height 11
radio input "true"
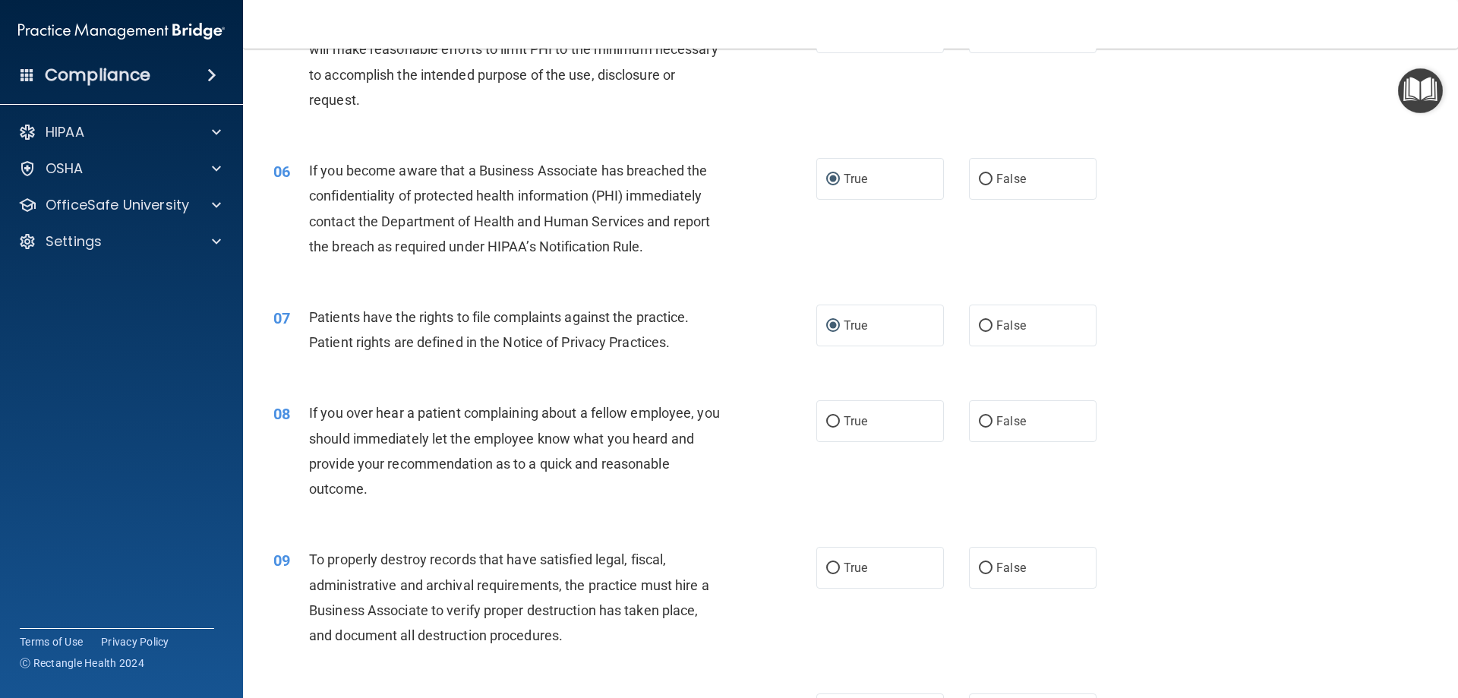
scroll to position [683, 0]
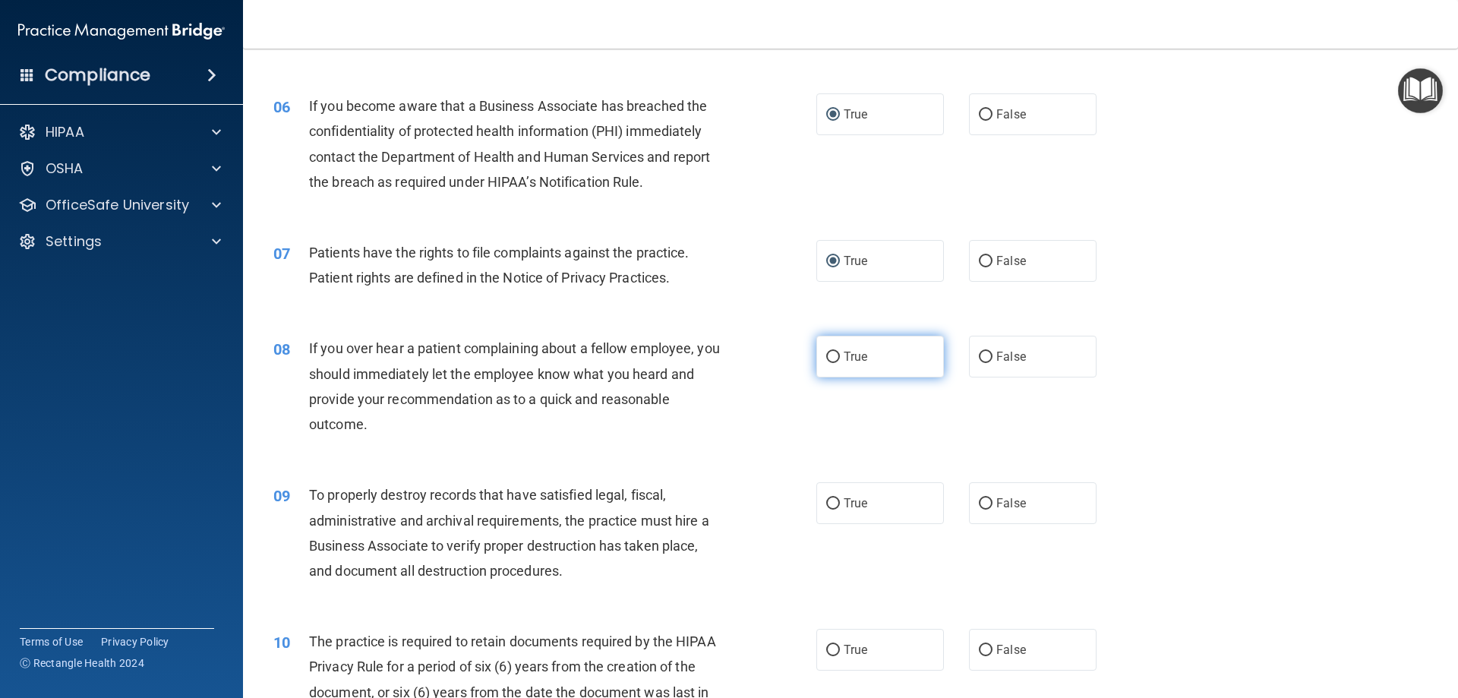
click at [831, 358] on input "True" at bounding box center [833, 357] width 14 height 11
radio input "true"
click at [829, 503] on input "True" at bounding box center [833, 503] width 14 height 11
radio input "true"
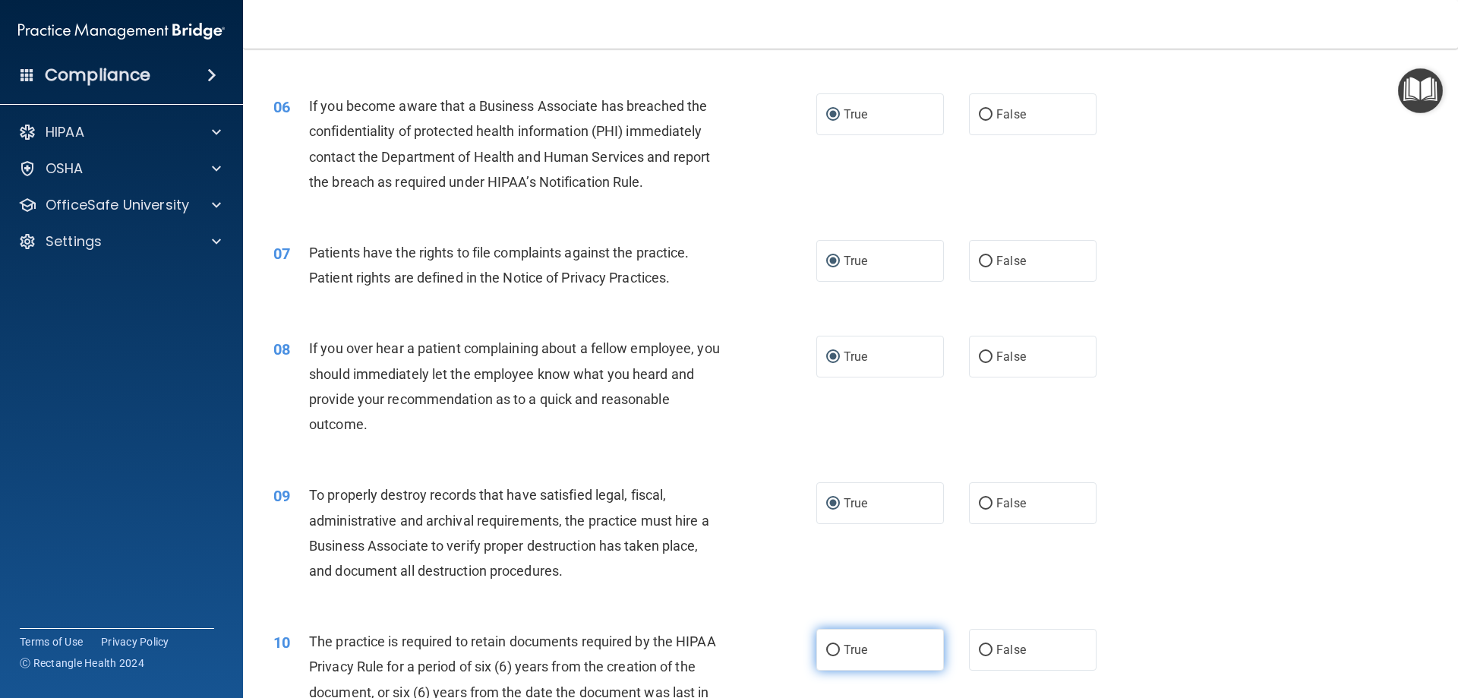
click at [830, 653] on input "True" at bounding box center [833, 650] width 14 height 11
radio input "true"
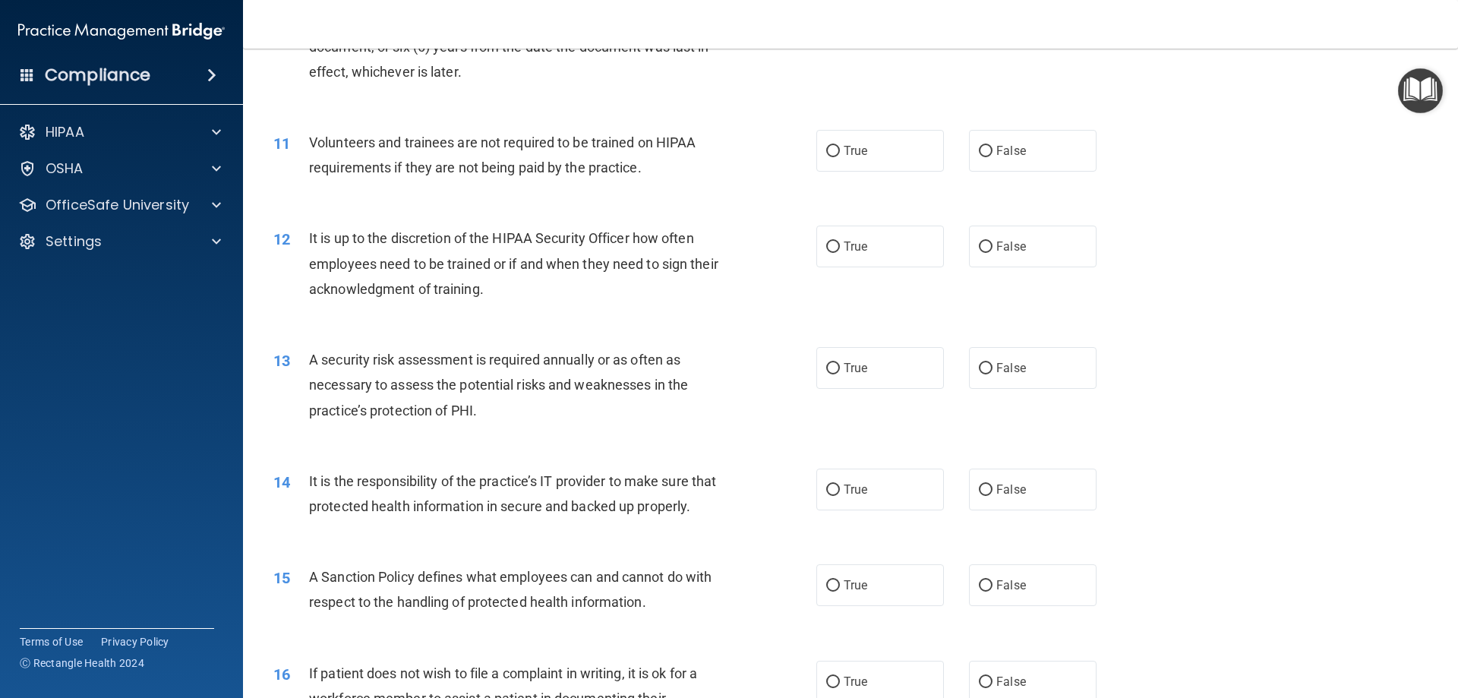
scroll to position [1367, 0]
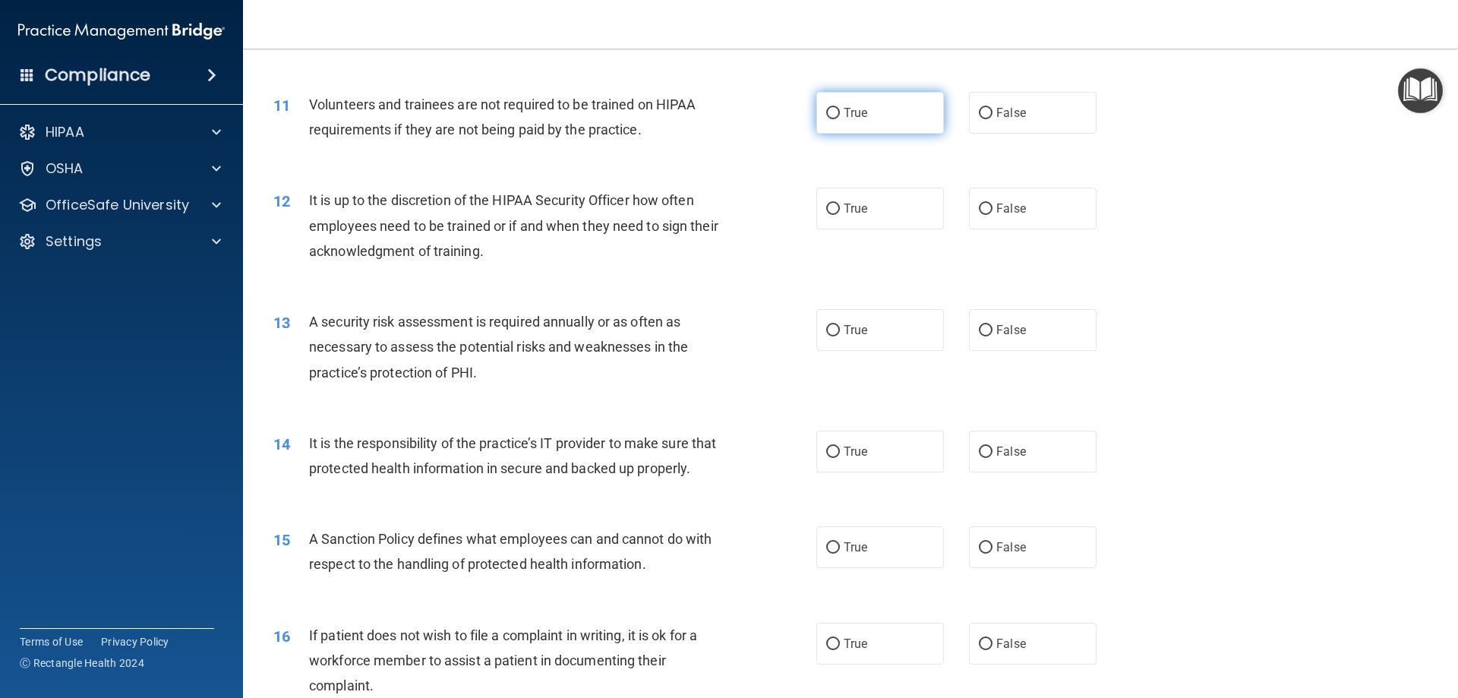
click at [827, 118] on input "True" at bounding box center [833, 113] width 14 height 11
radio input "true"
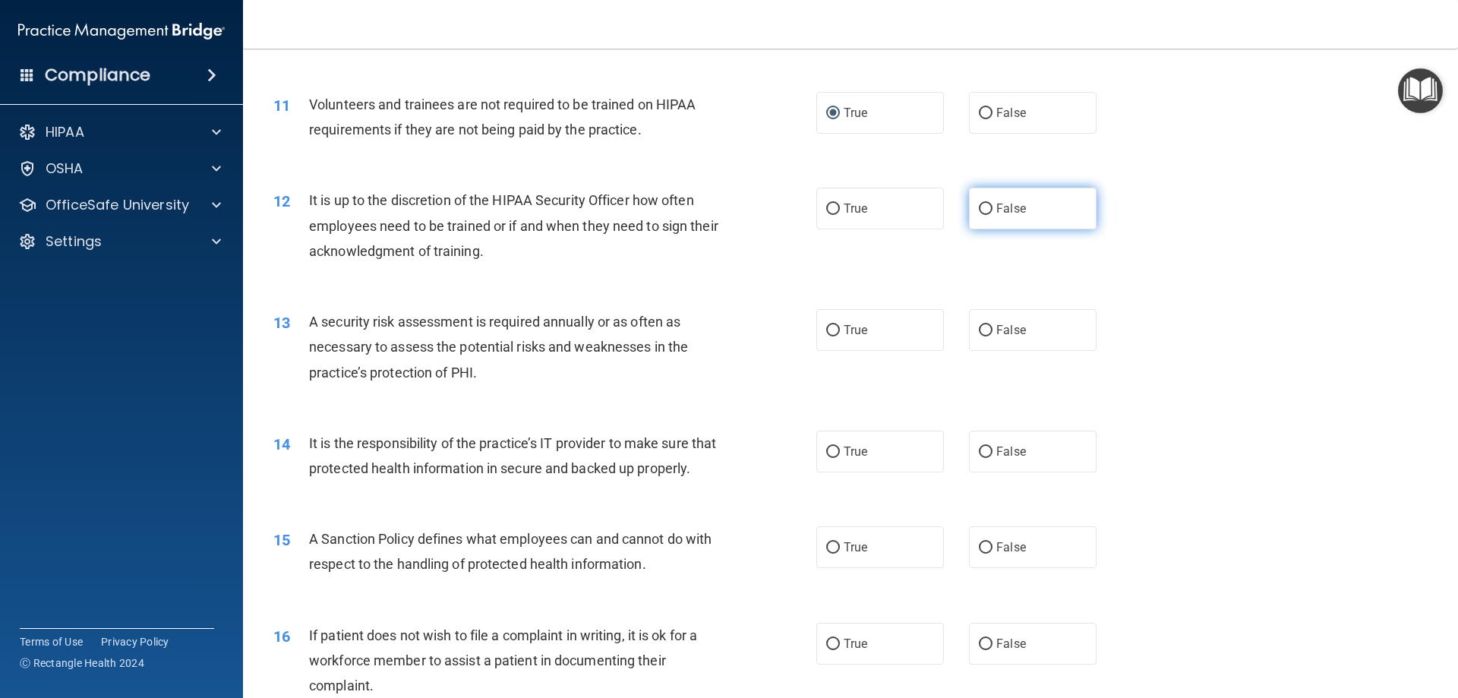
click at [979, 207] on input "False" at bounding box center [986, 208] width 14 height 11
radio input "true"
click at [829, 327] on input "True" at bounding box center [833, 330] width 14 height 11
radio input "true"
click at [831, 447] on input "True" at bounding box center [833, 451] width 14 height 11
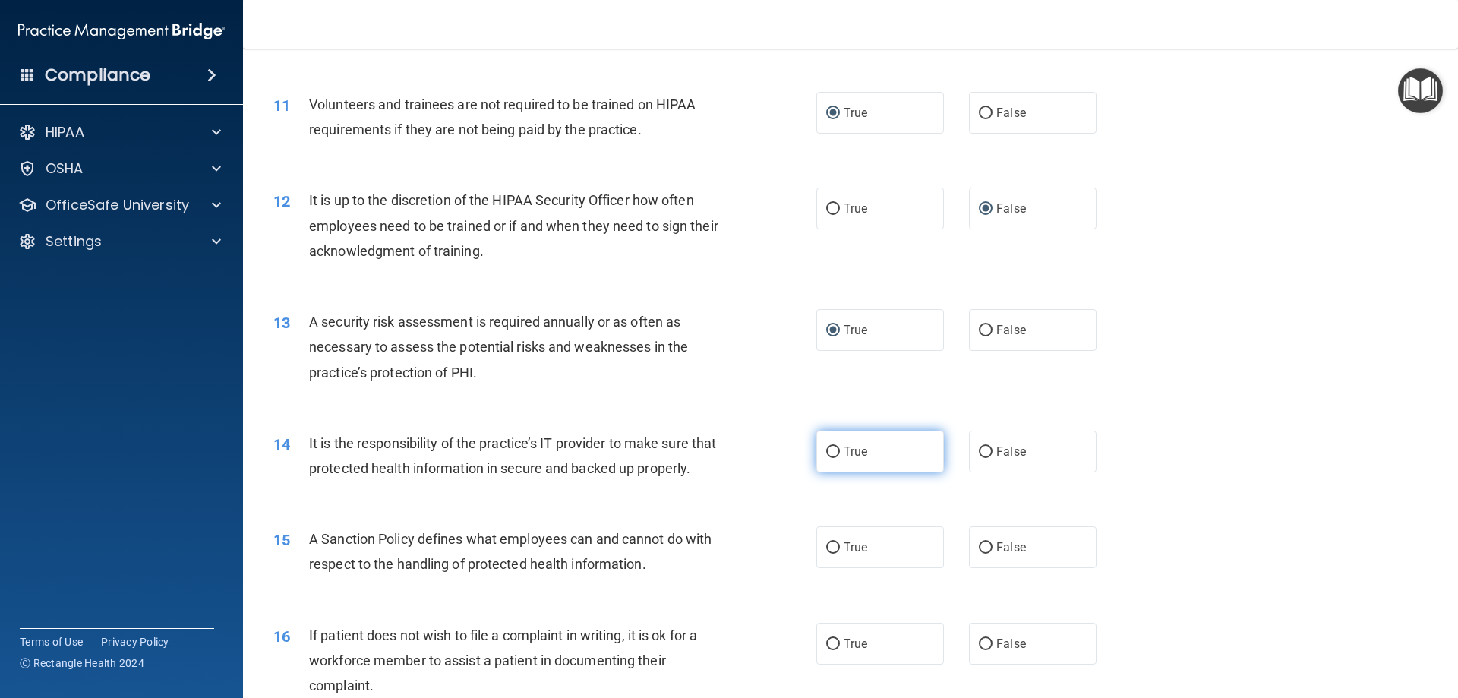
radio input "true"
click at [979, 553] on input "False" at bounding box center [986, 547] width 14 height 11
radio input "true"
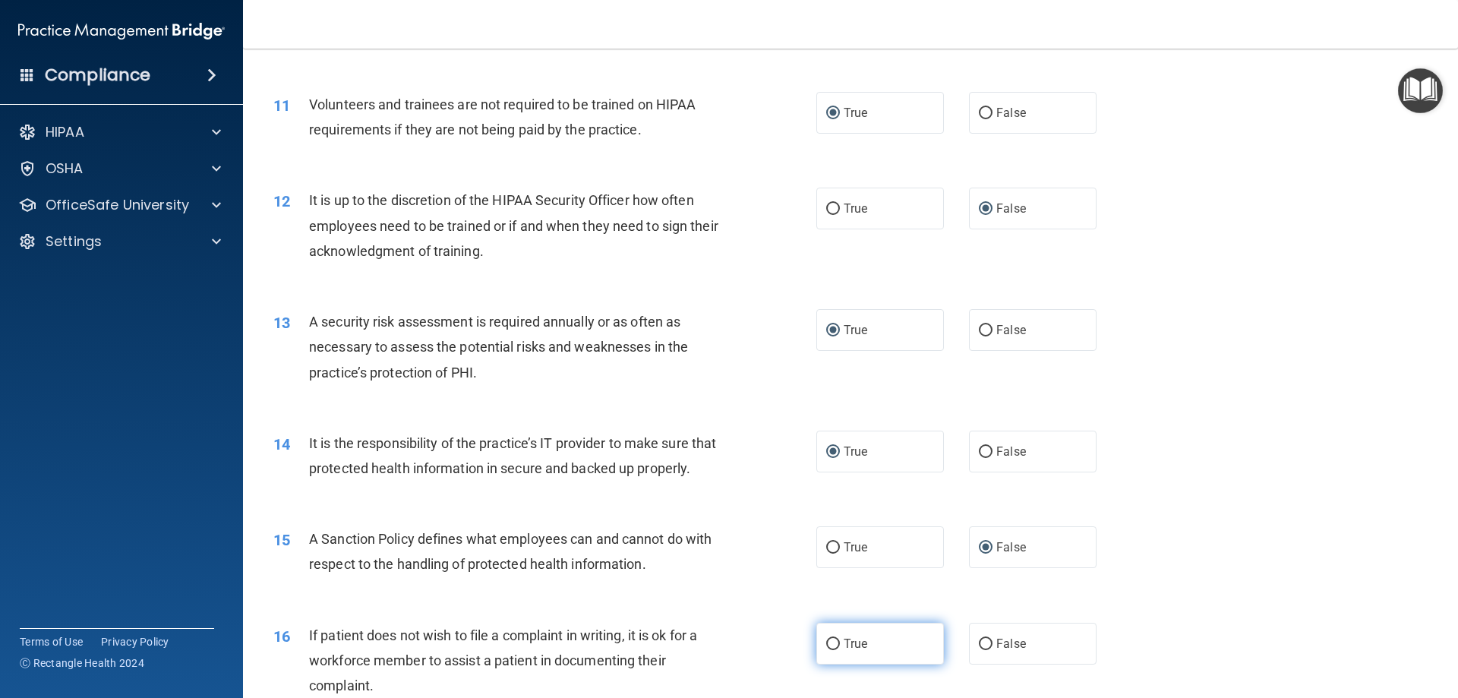
click at [826, 650] on input "True" at bounding box center [833, 643] width 14 height 11
radio input "true"
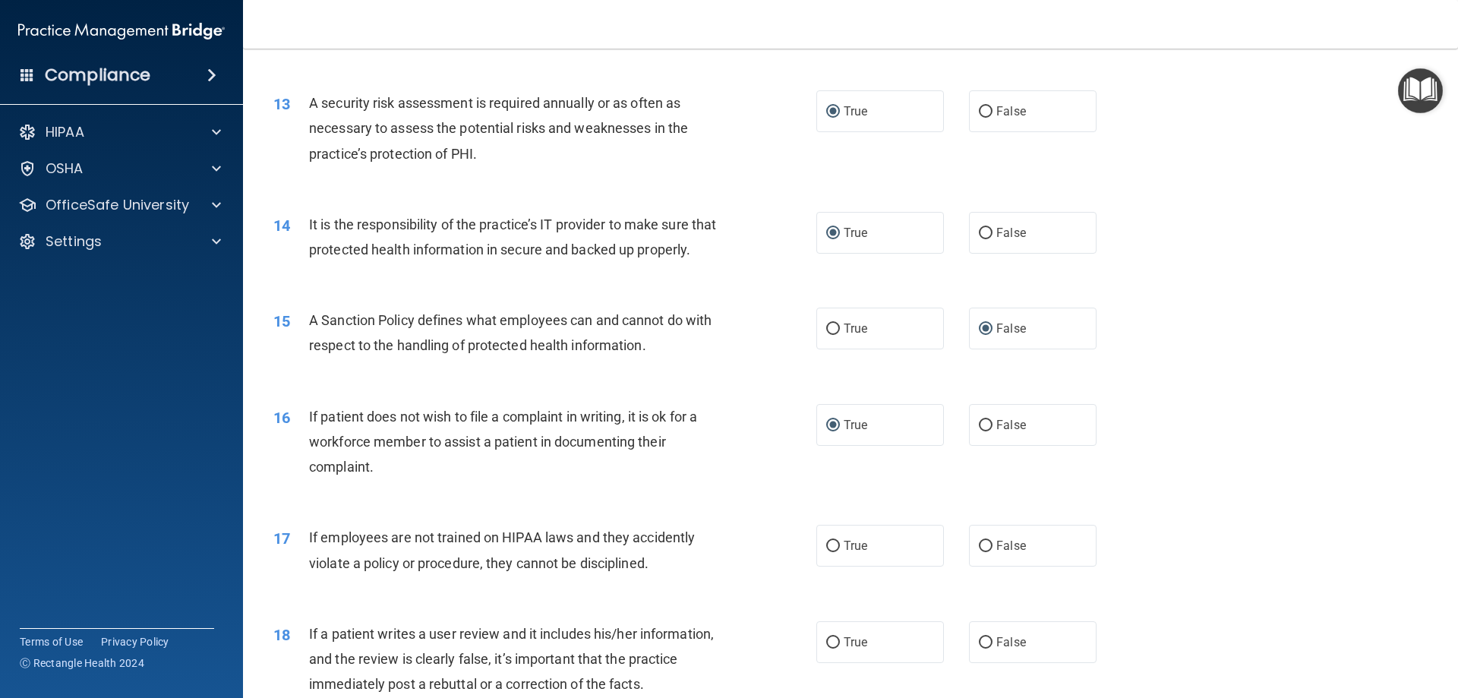
scroll to position [1594, 0]
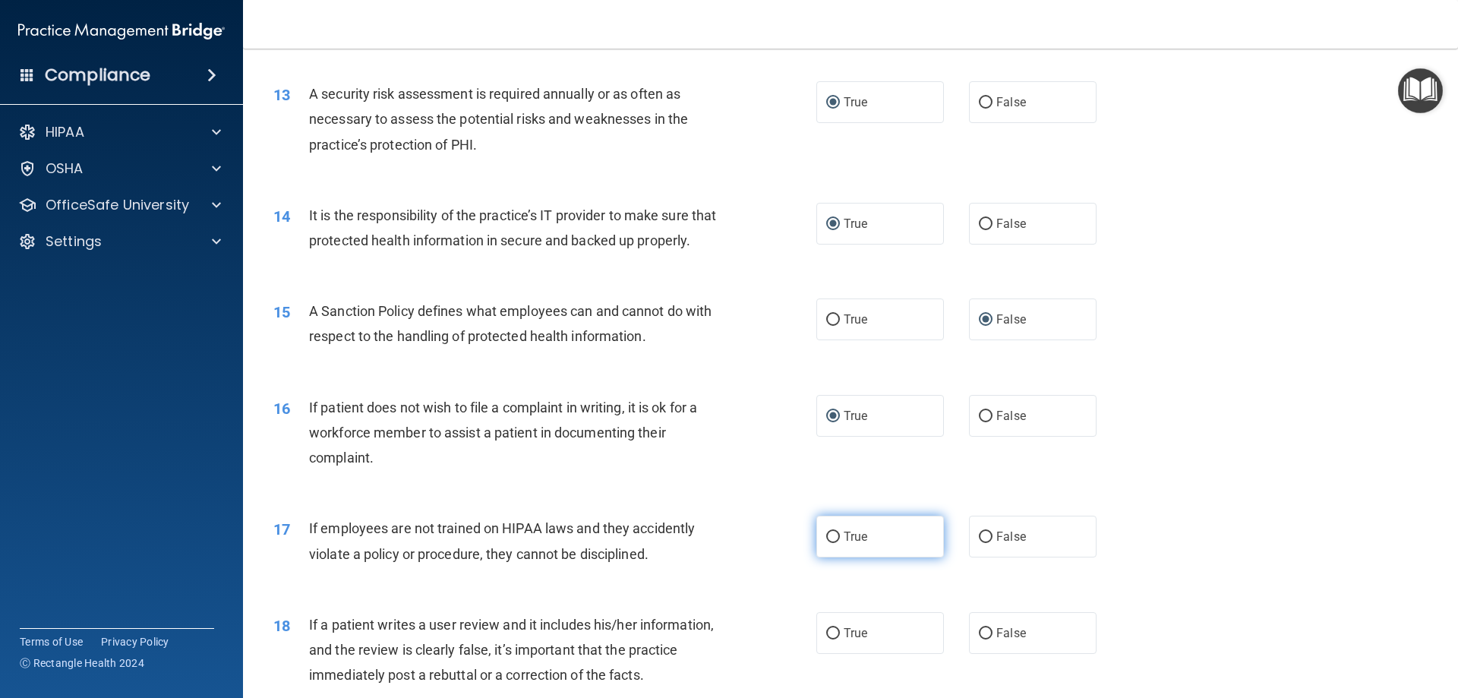
click at [826, 543] on input "True" at bounding box center [833, 536] width 14 height 11
radio input "true"
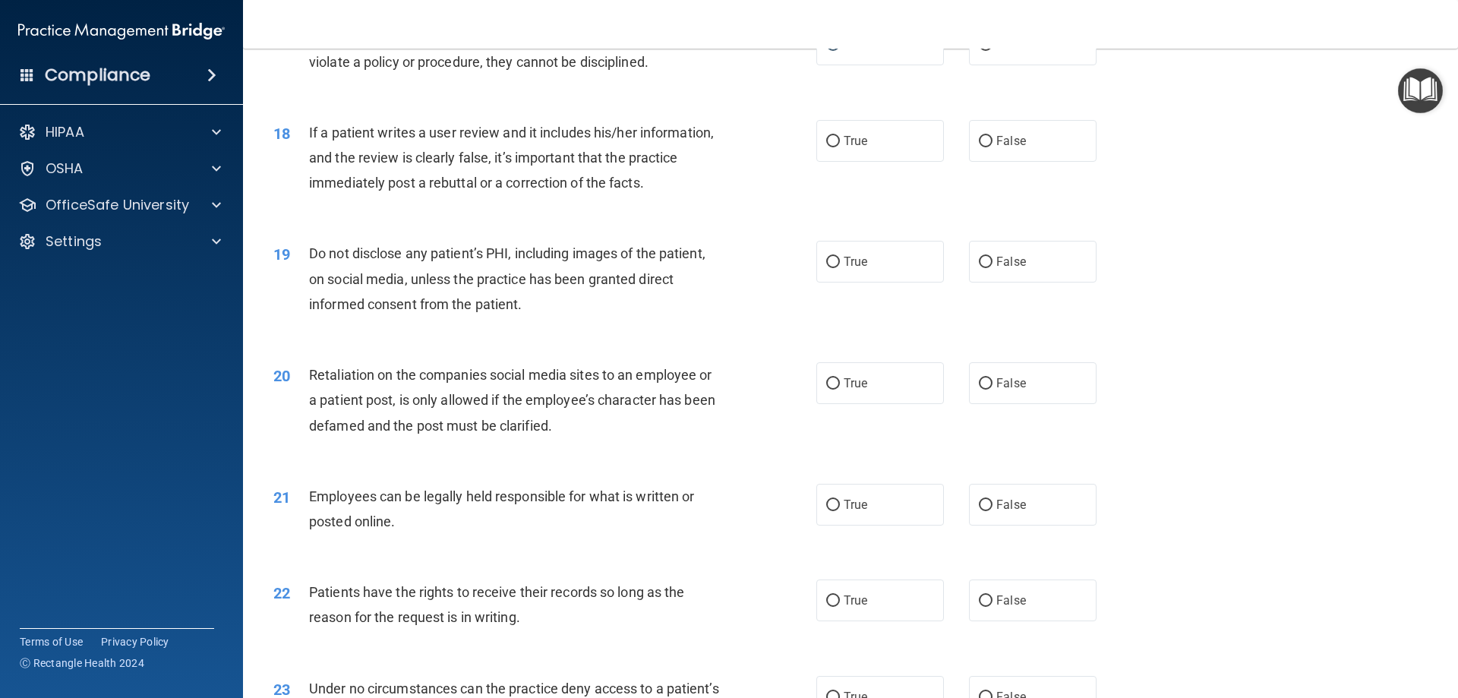
scroll to position [2050, 0]
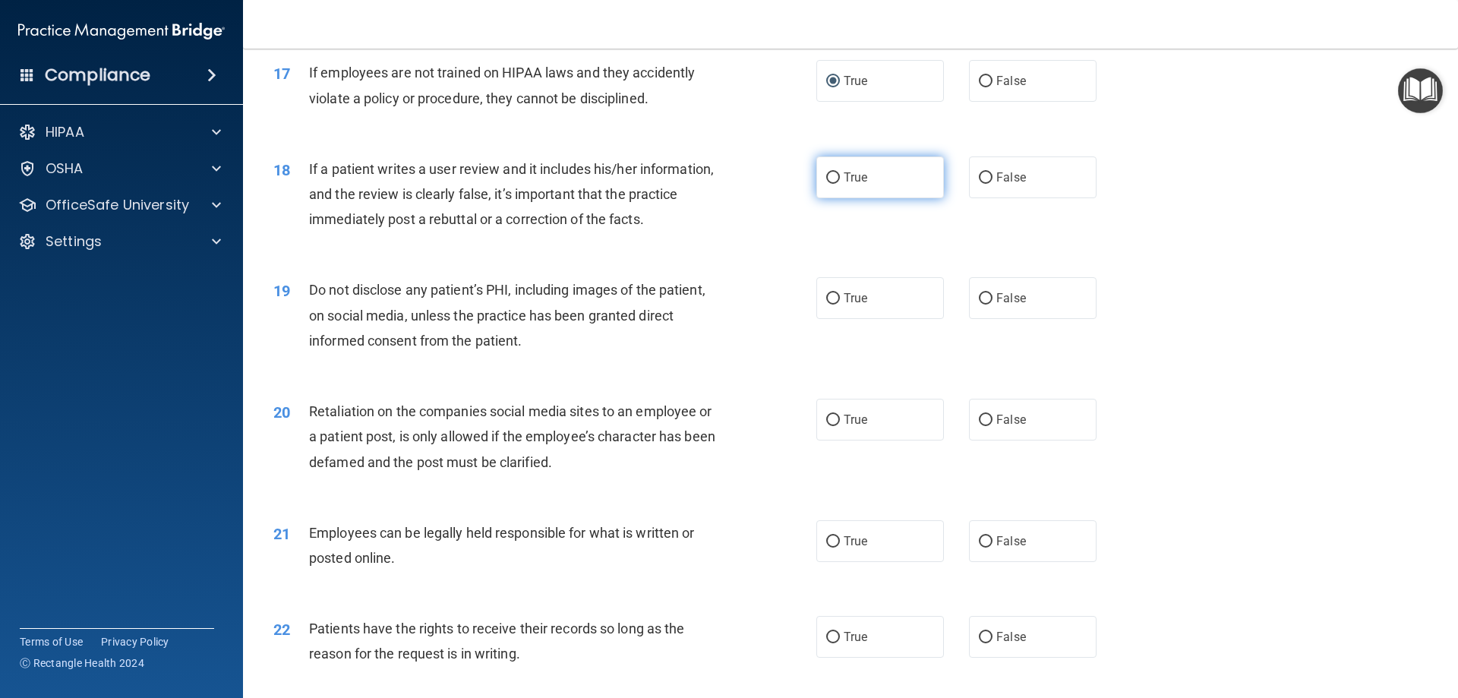
click at [828, 184] on input "True" at bounding box center [833, 177] width 14 height 11
radio input "true"
click at [826, 304] on input "True" at bounding box center [833, 298] width 14 height 11
radio input "true"
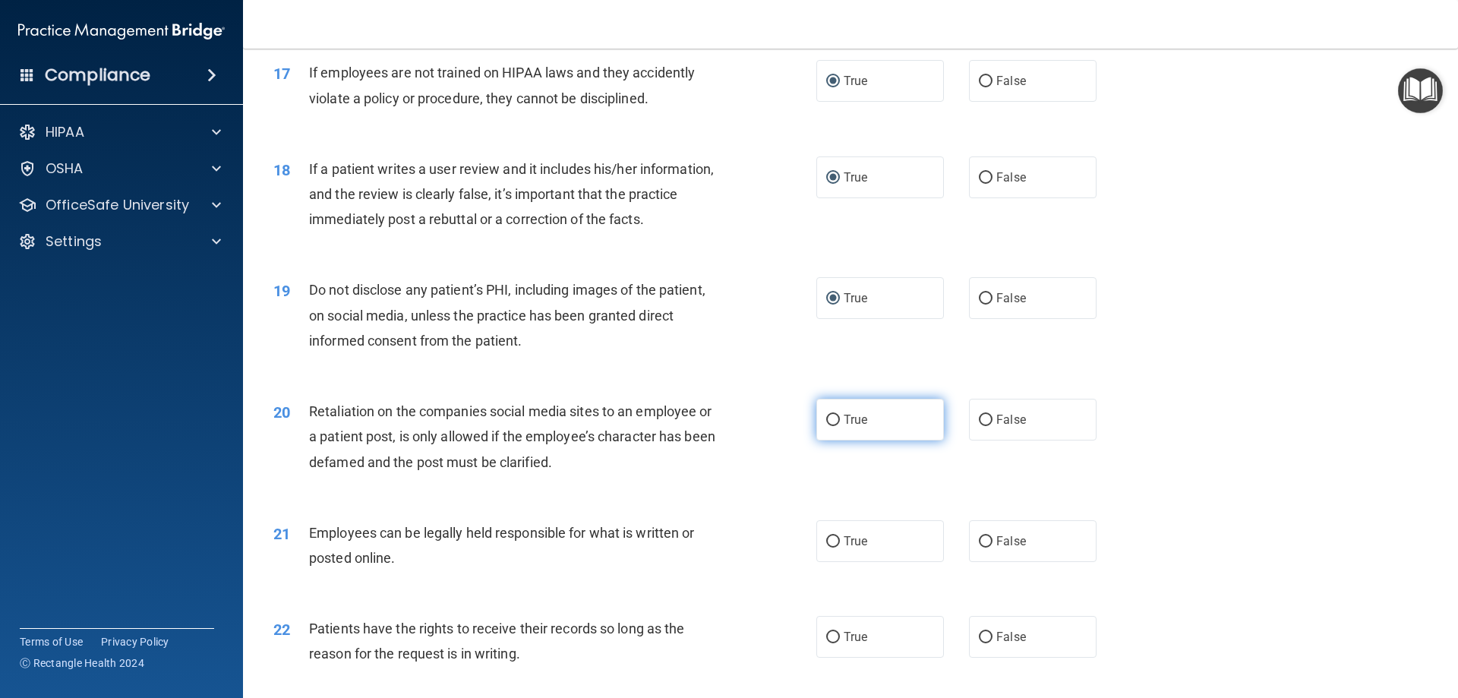
click at [831, 426] on input "True" at bounding box center [833, 420] width 14 height 11
radio input "true"
click at [979, 547] on input "False" at bounding box center [986, 541] width 14 height 11
radio input "true"
click at [832, 643] on input "True" at bounding box center [833, 637] width 14 height 11
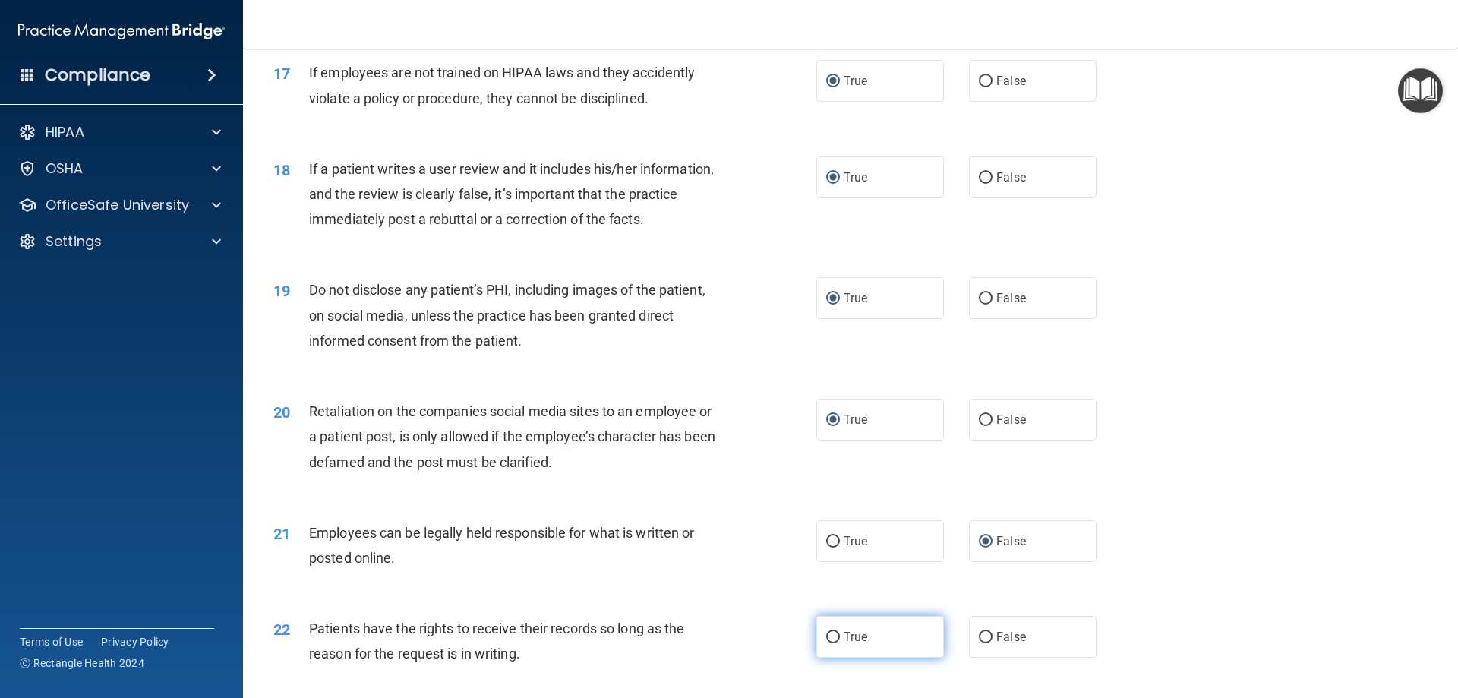
radio input "true"
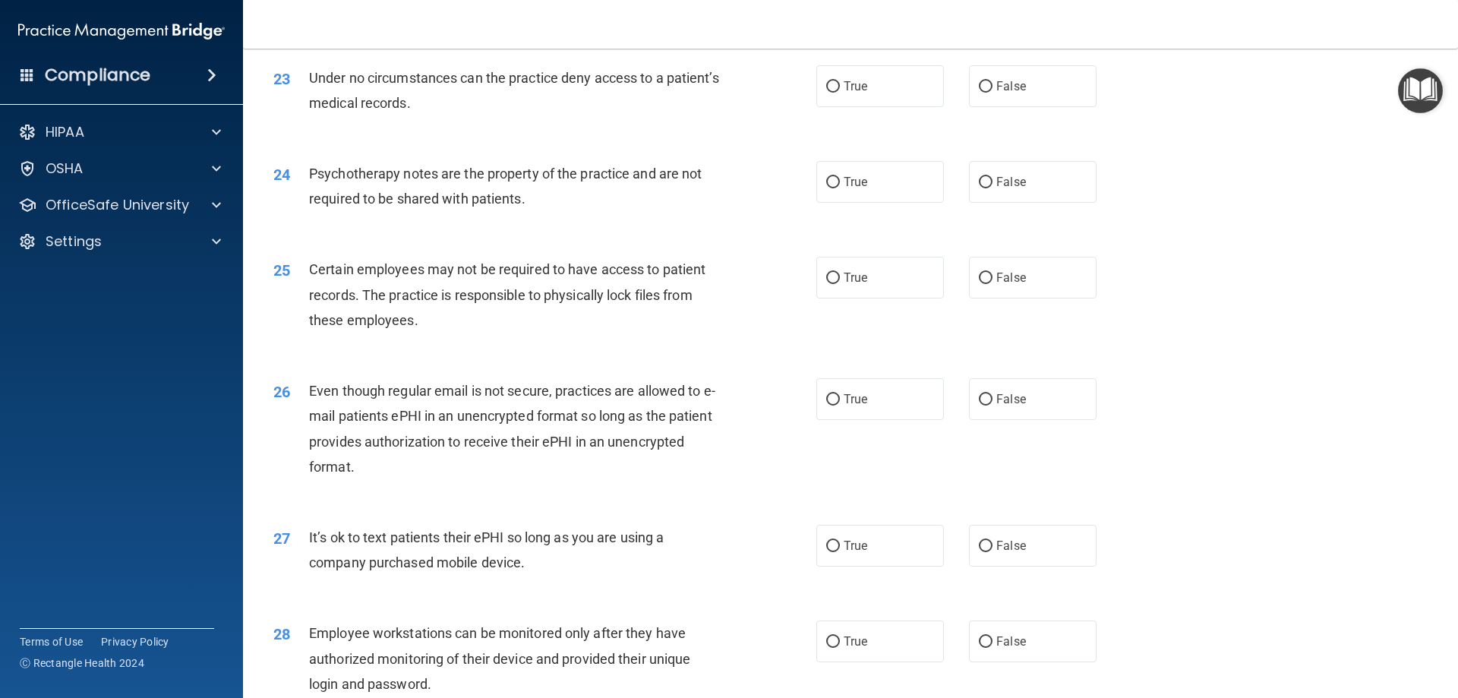
scroll to position [2733, 0]
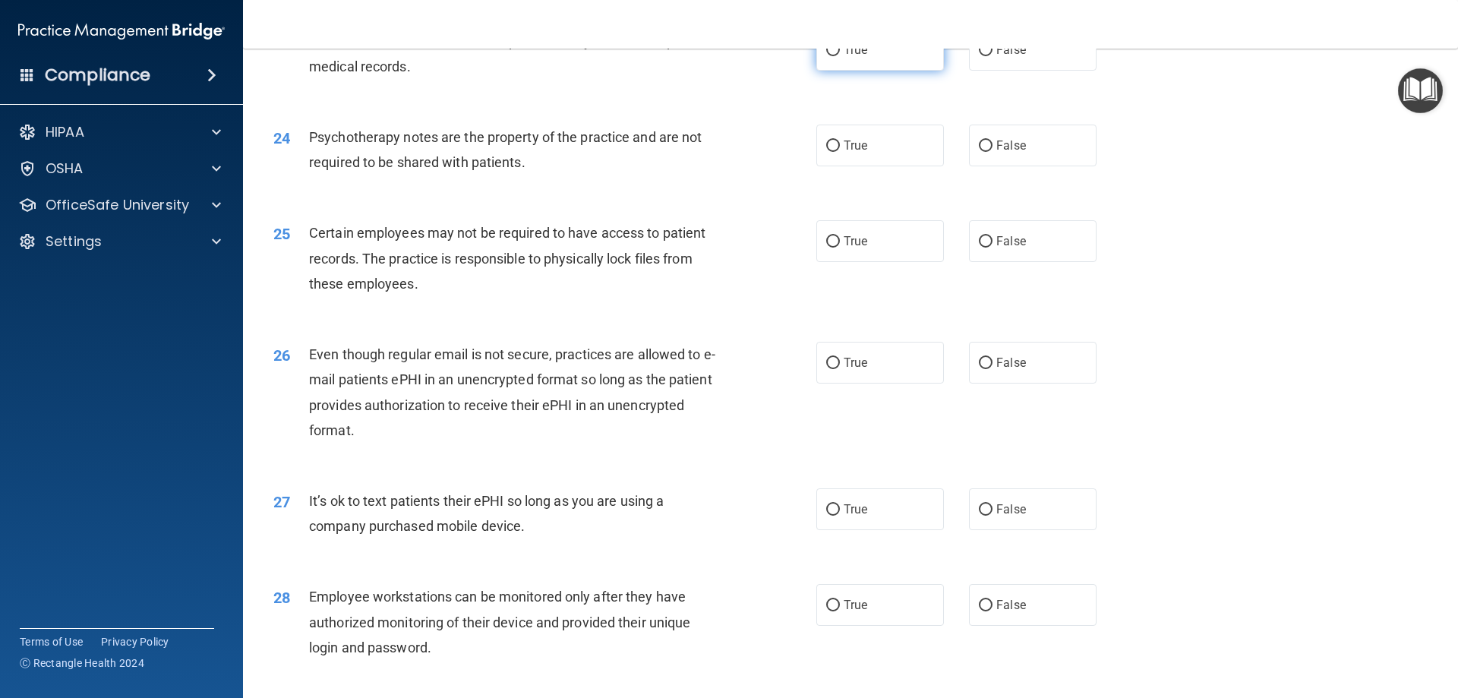
click at [826, 56] on input "True" at bounding box center [833, 50] width 14 height 11
radio input "true"
click at [829, 152] on input "True" at bounding box center [833, 145] width 14 height 11
radio input "true"
click at [980, 248] on input "False" at bounding box center [986, 241] width 14 height 11
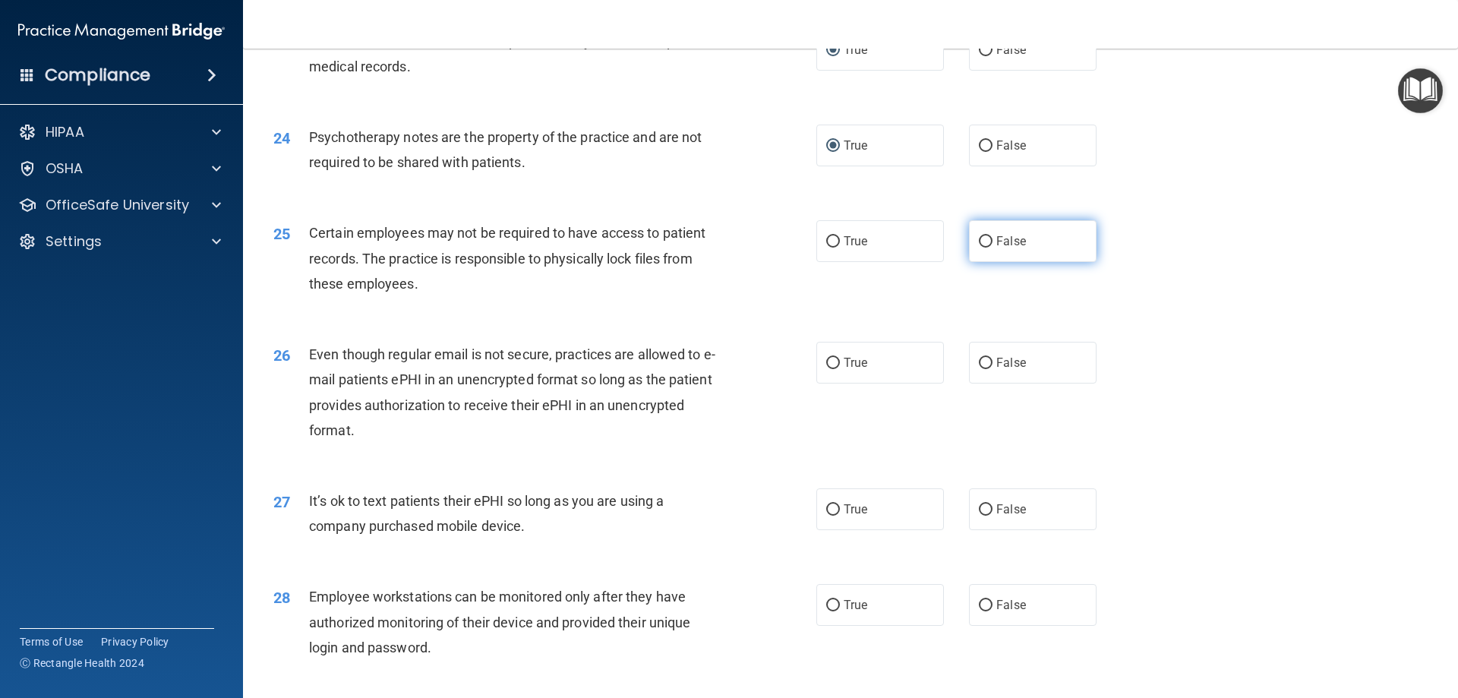
radio input "true"
click at [831, 248] on input "True" at bounding box center [833, 241] width 14 height 11
radio input "true"
radio input "false"
click at [980, 369] on input "False" at bounding box center [986, 363] width 14 height 11
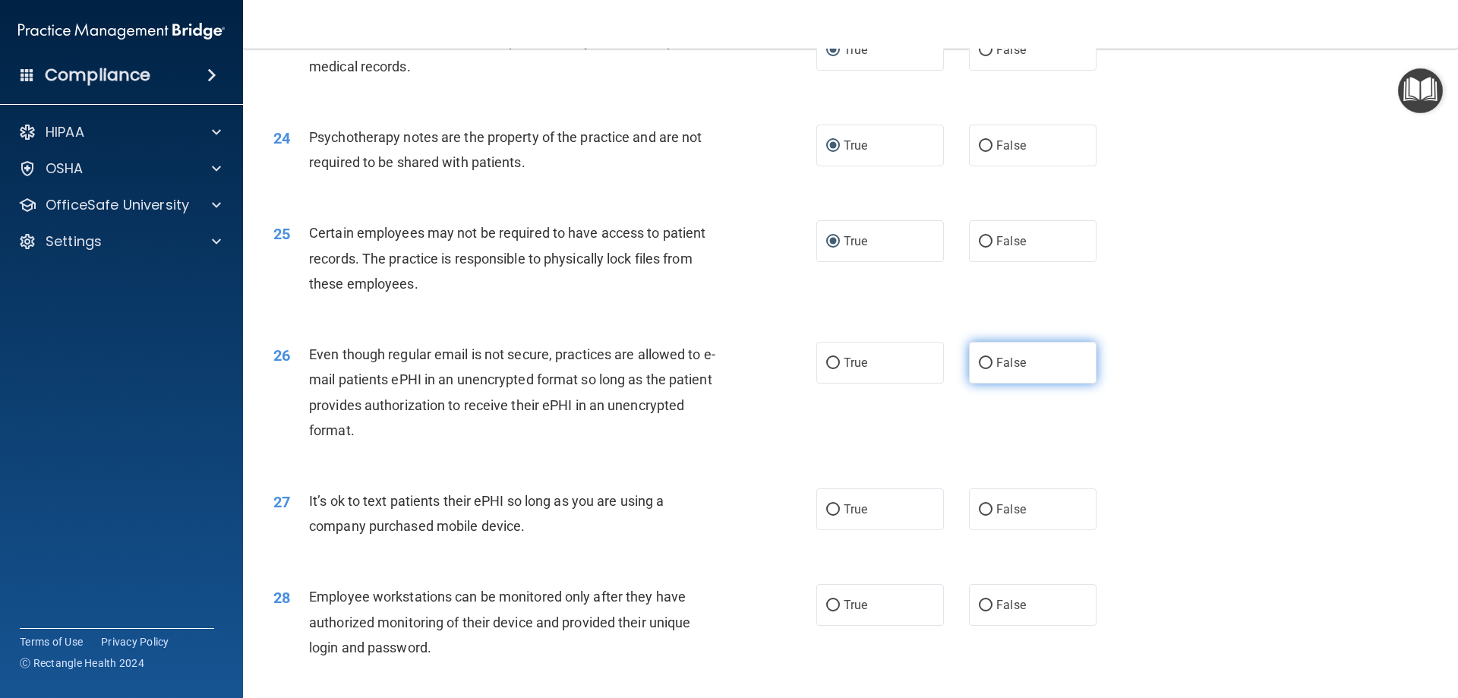
radio input "true"
click at [831, 516] on input "True" at bounding box center [833, 509] width 14 height 11
radio input "true"
click at [980, 611] on input "False" at bounding box center [986, 605] width 14 height 11
radio input "true"
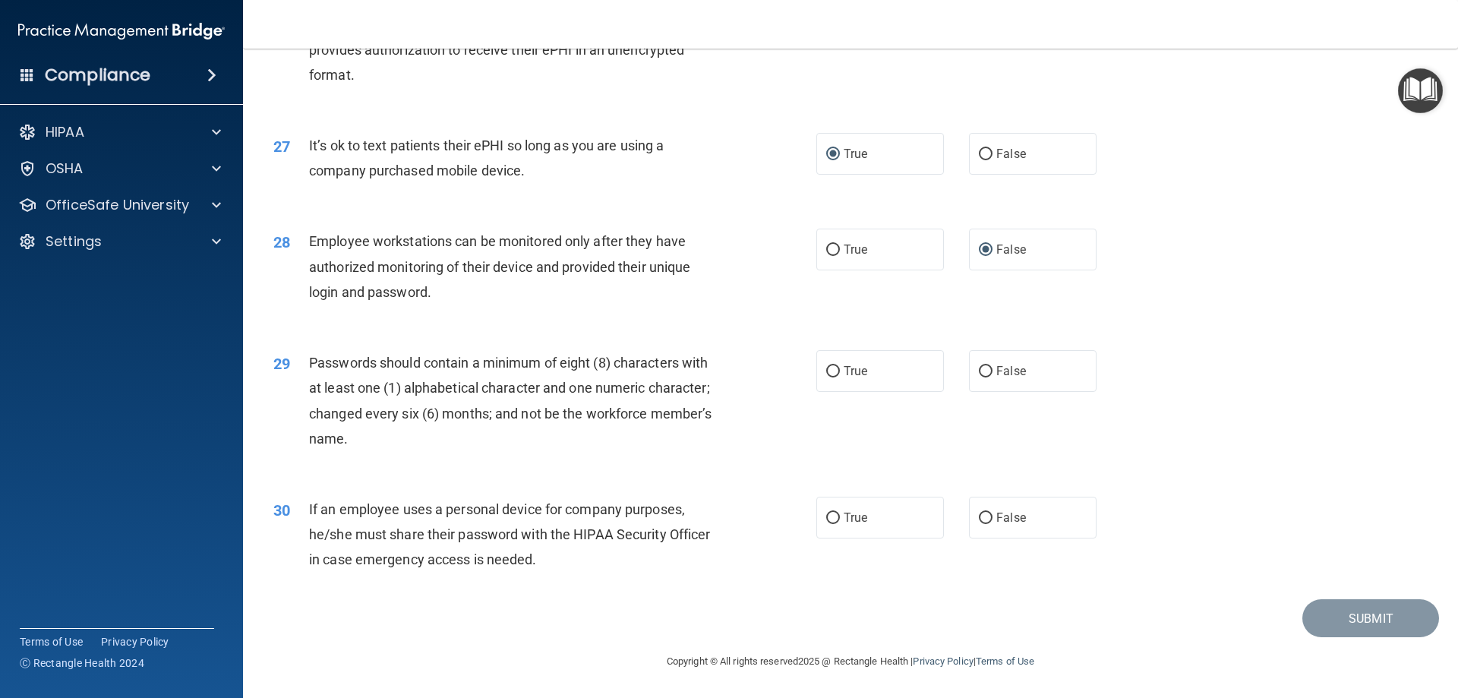
scroll to position [3114, 0]
click at [832, 367] on input "True" at bounding box center [833, 371] width 14 height 11
radio input "true"
click at [832, 519] on input "True" at bounding box center [833, 517] width 14 height 11
radio input "true"
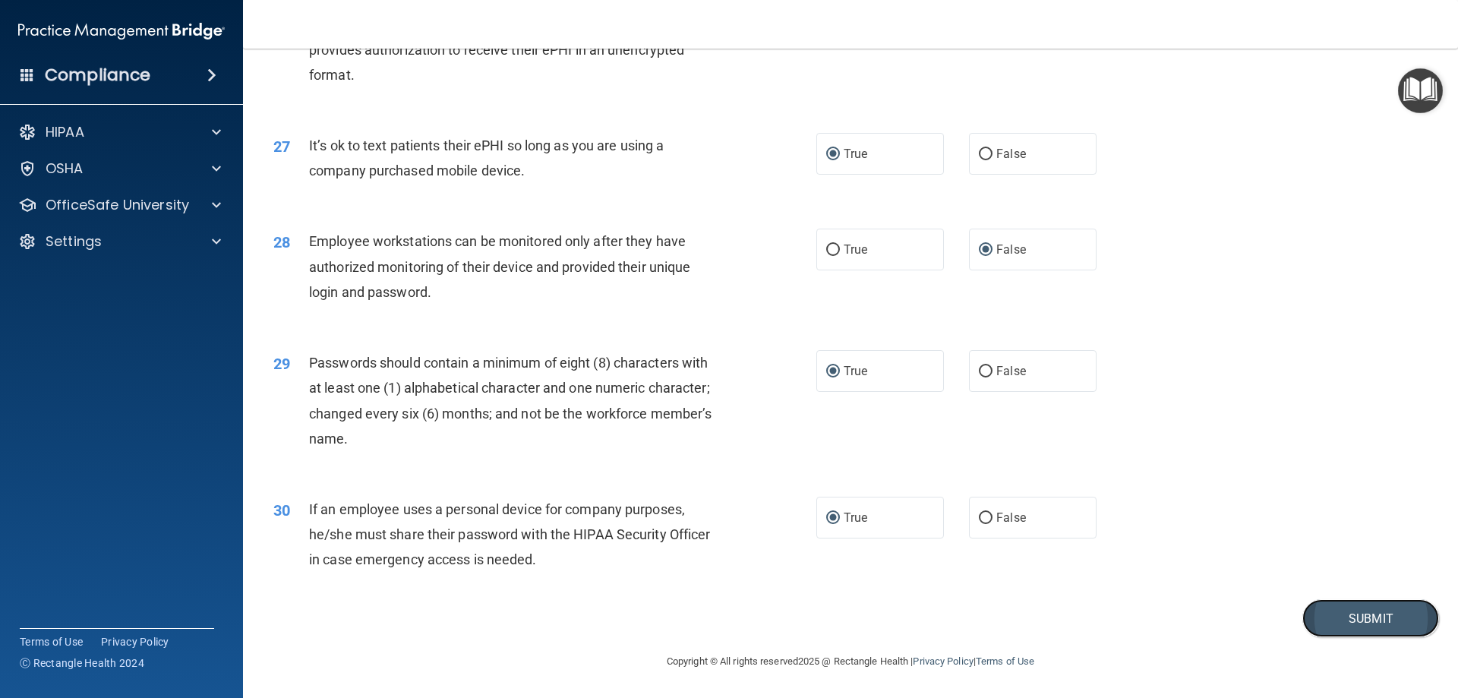
click at [1338, 623] on button "Submit" at bounding box center [1370, 618] width 137 height 39
click at [1354, 616] on button "Submit" at bounding box center [1370, 618] width 137 height 39
click at [1341, 616] on button "Submit" at bounding box center [1370, 618] width 137 height 39
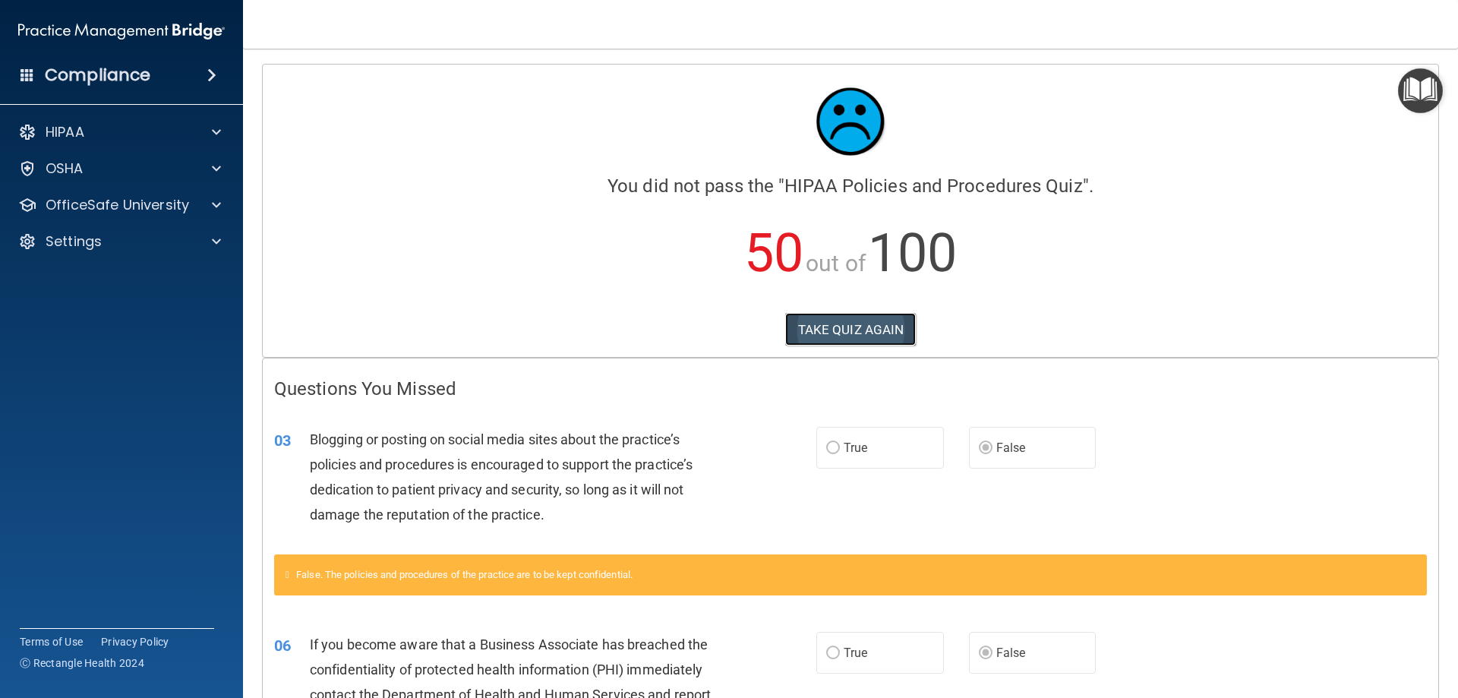
click at [847, 334] on button "TAKE QUIZ AGAIN" at bounding box center [850, 329] width 131 height 33
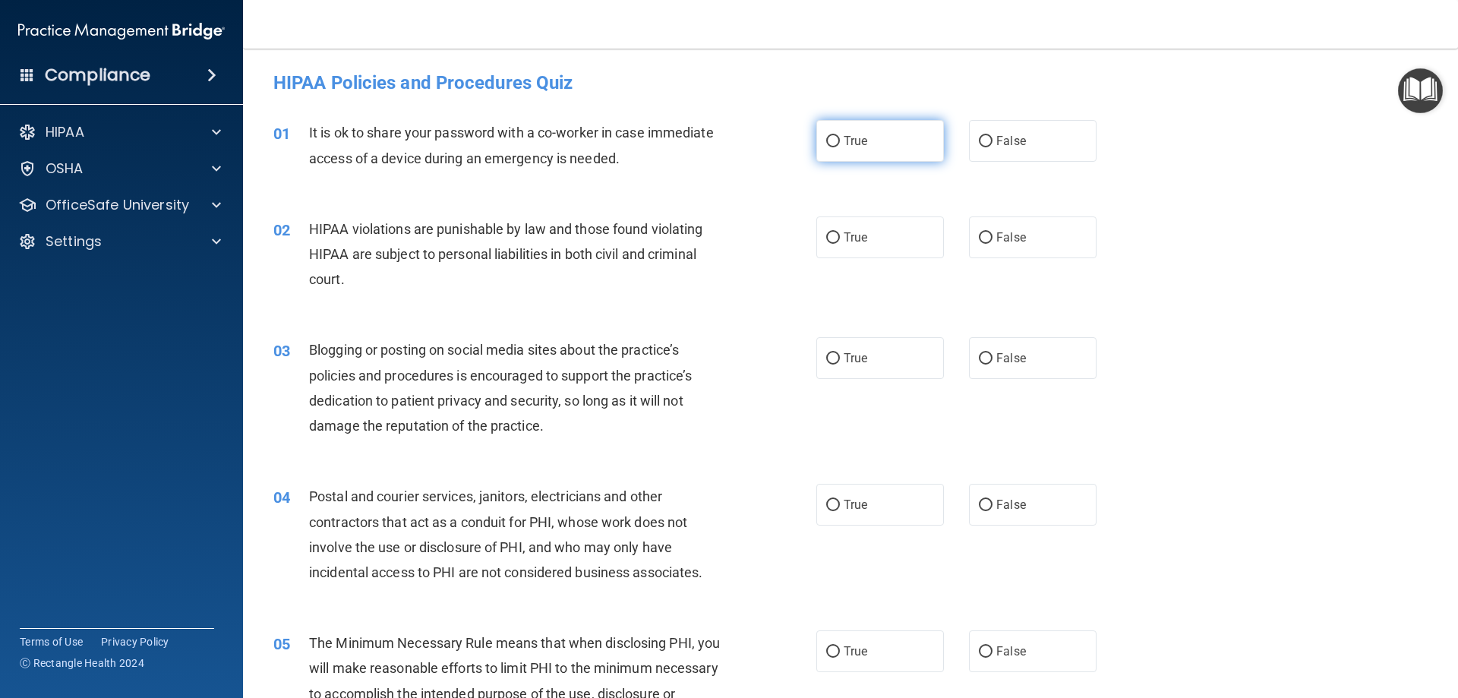
click at [835, 143] on label "True" at bounding box center [880, 141] width 128 height 42
click at [835, 143] on input "True" at bounding box center [833, 141] width 14 height 11
radio input "true"
click at [830, 235] on input "True" at bounding box center [833, 237] width 14 height 11
radio input "true"
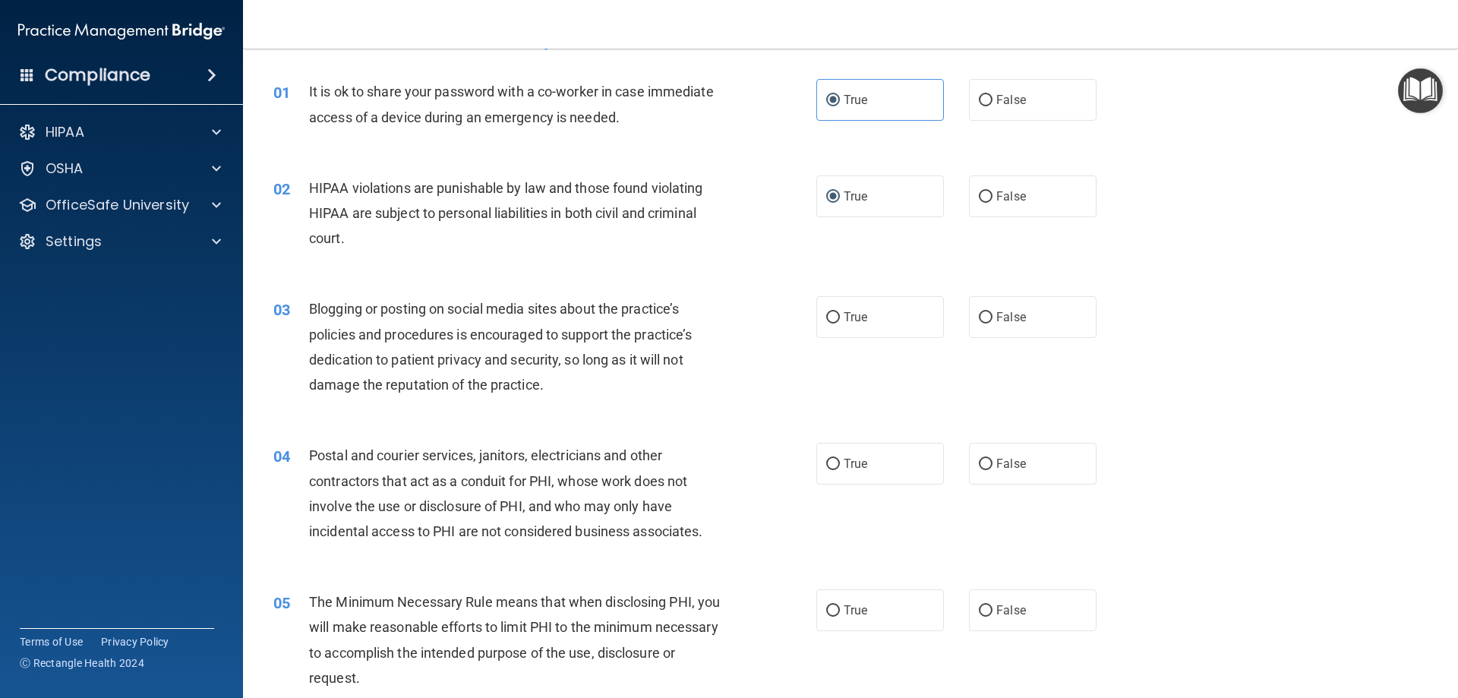
scroll to position [76, 0]
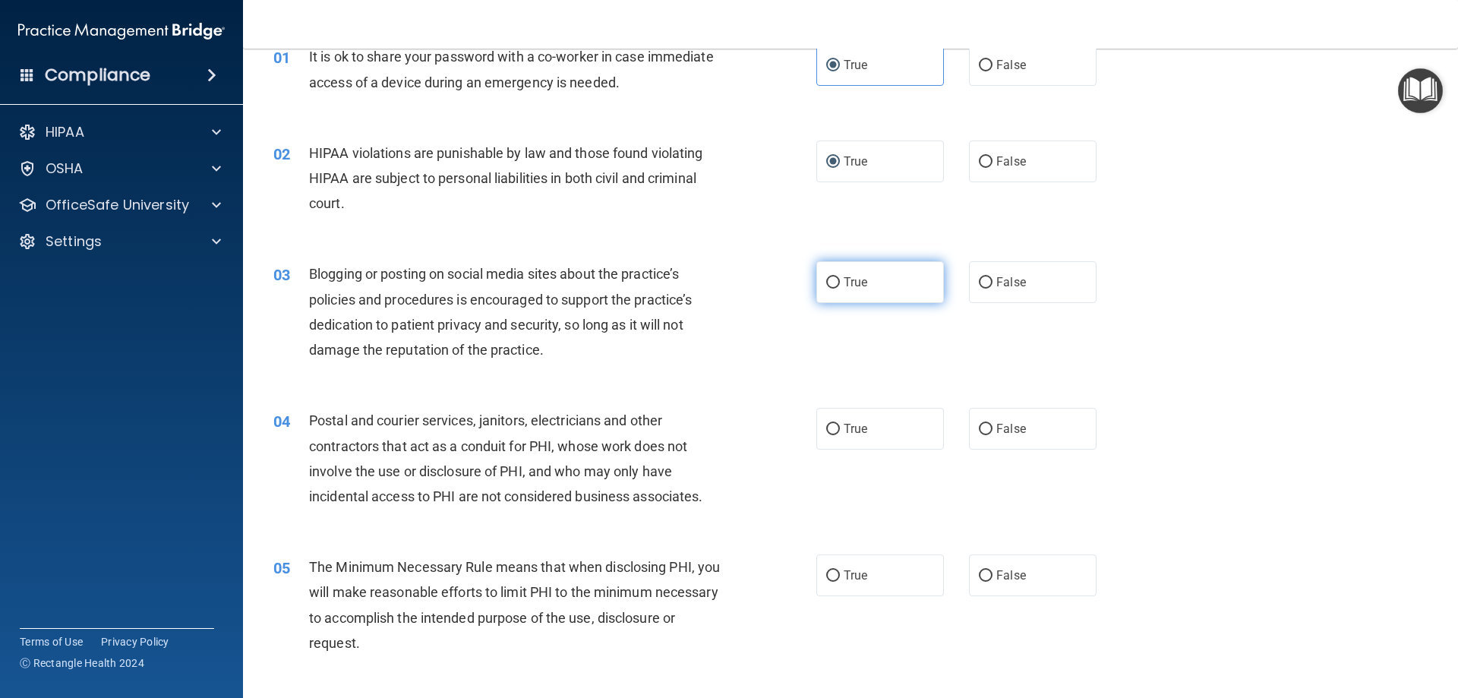
click at [831, 282] on input "True" at bounding box center [833, 282] width 14 height 11
radio input "true"
click at [828, 430] on input "True" at bounding box center [833, 429] width 14 height 11
radio input "true"
click at [982, 573] on input "False" at bounding box center [986, 575] width 14 height 11
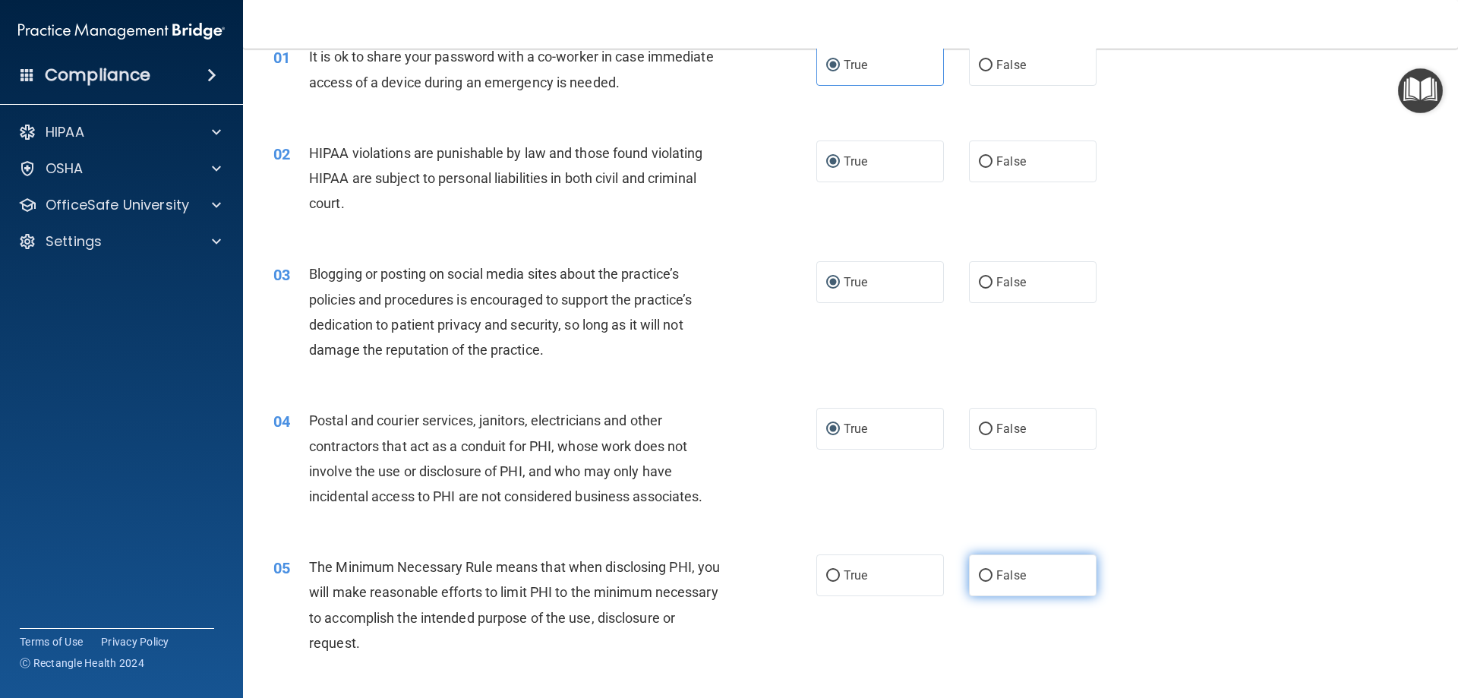
radio input "true"
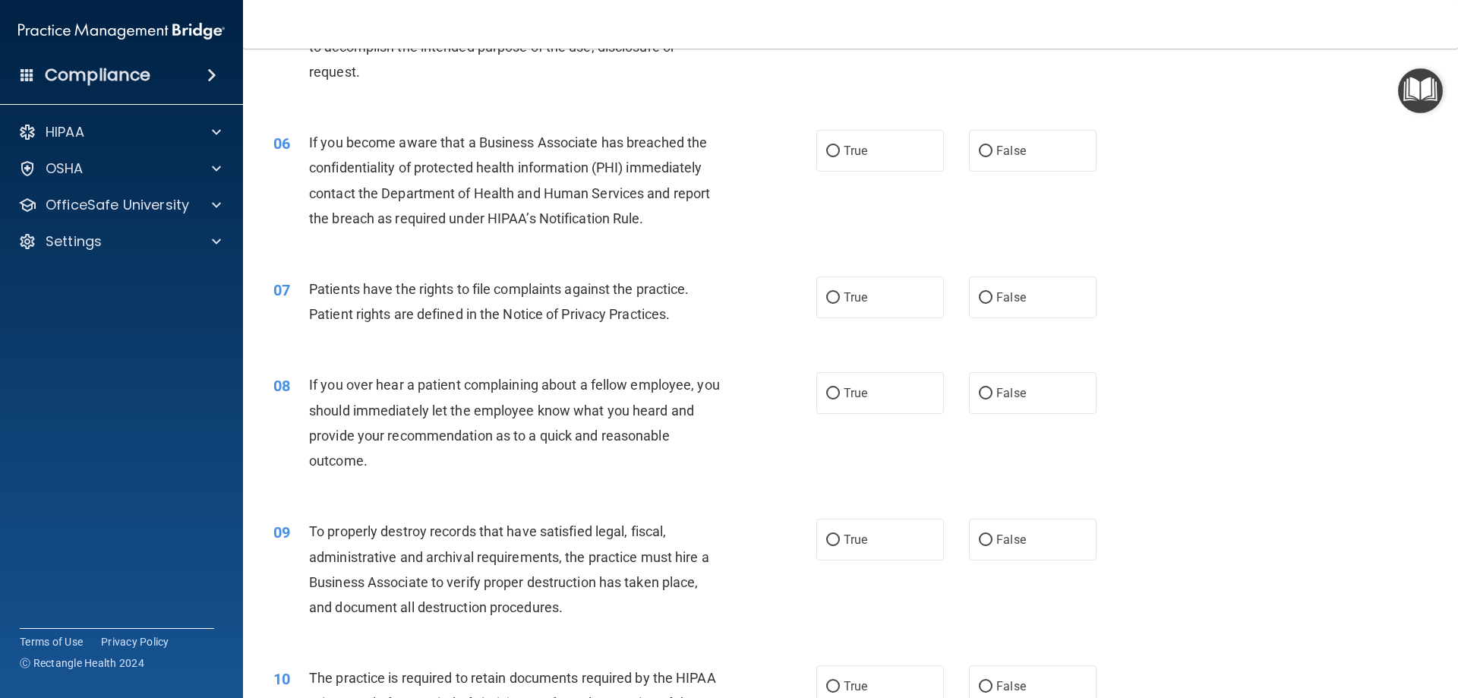
scroll to position [683, 0]
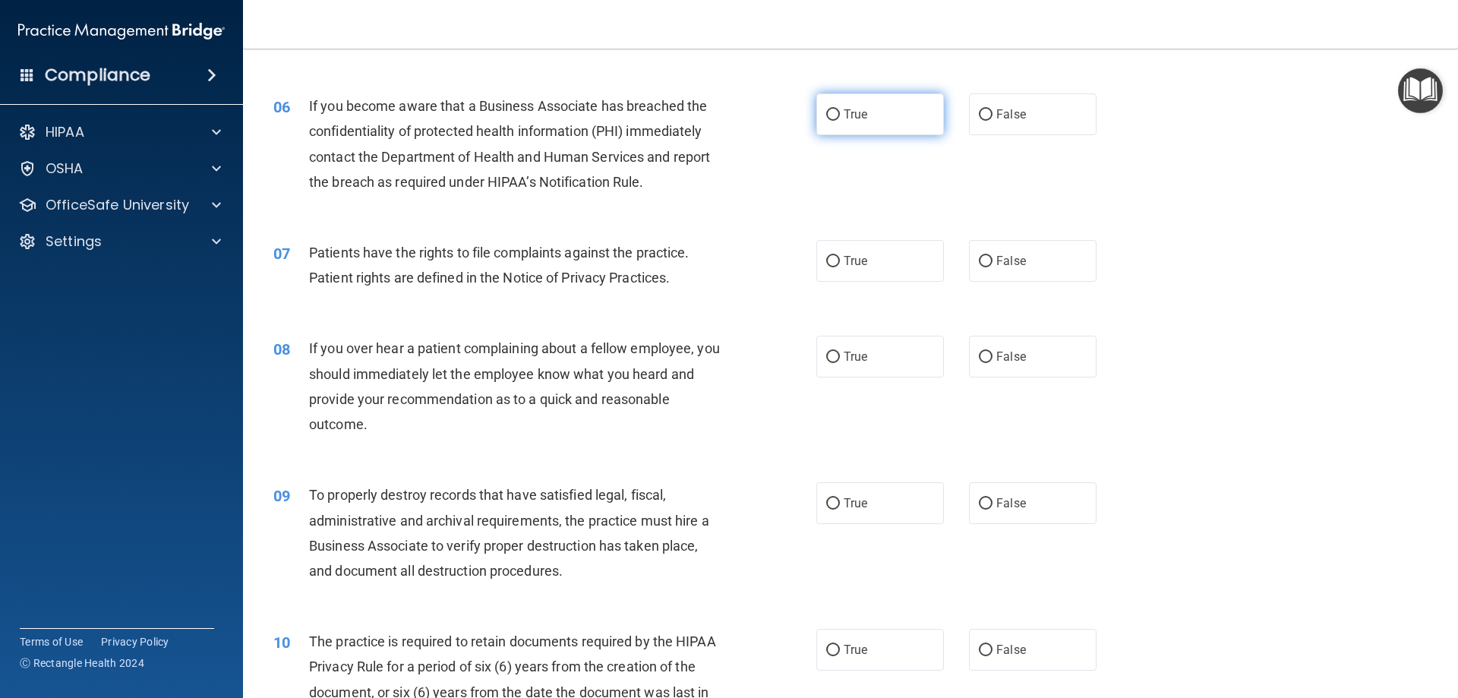
click at [826, 114] on input "True" at bounding box center [833, 114] width 14 height 11
radio input "true"
click at [826, 260] on input "True" at bounding box center [833, 261] width 14 height 11
radio input "true"
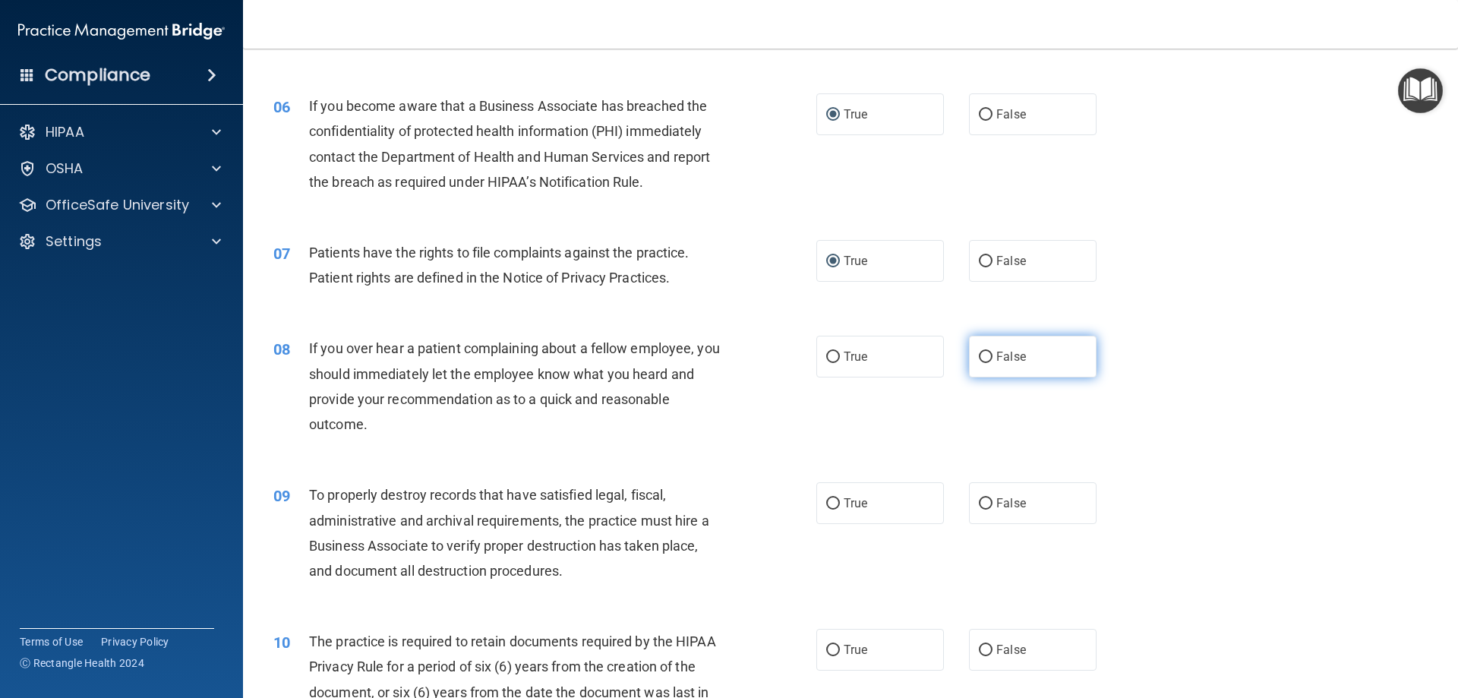
click at [983, 360] on input "False" at bounding box center [986, 357] width 14 height 11
radio input "true"
click at [979, 506] on input "False" at bounding box center [986, 503] width 14 height 11
radio input "true"
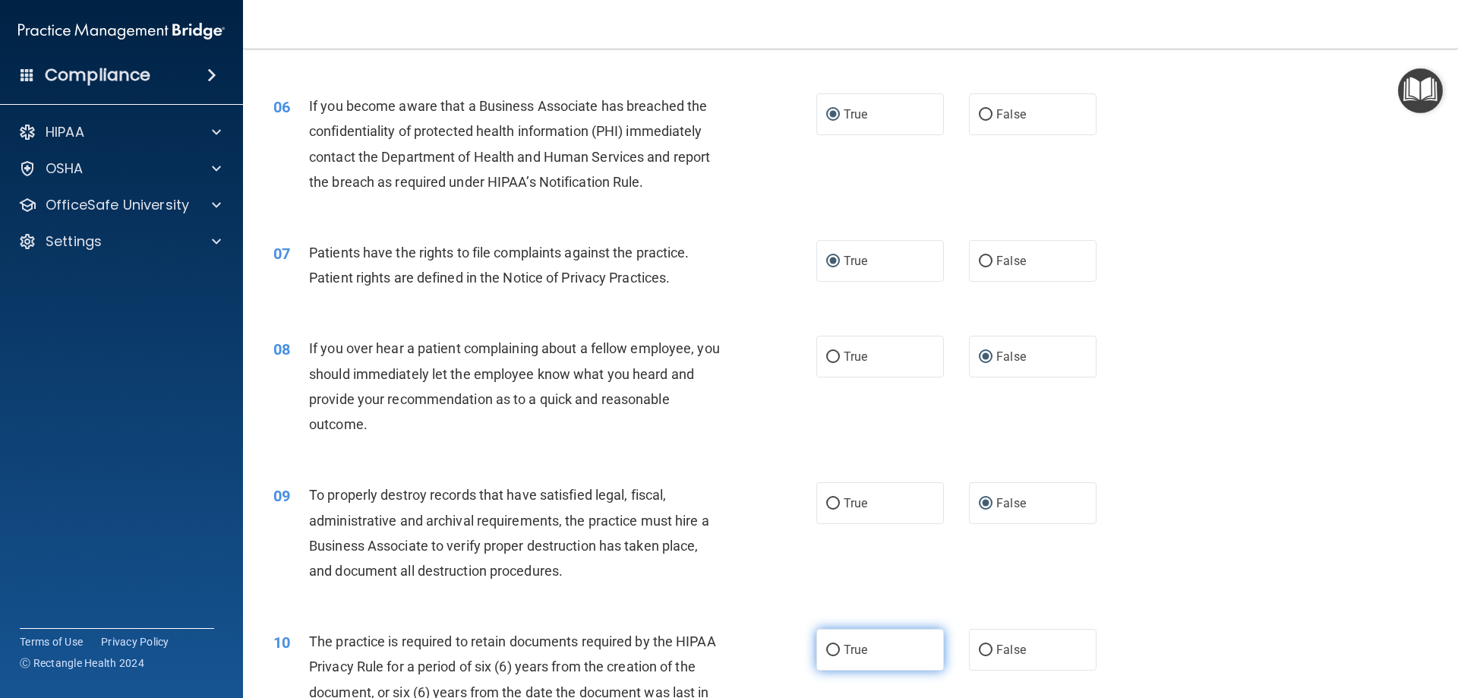
click at [829, 651] on input "True" at bounding box center [833, 650] width 14 height 11
radio input "true"
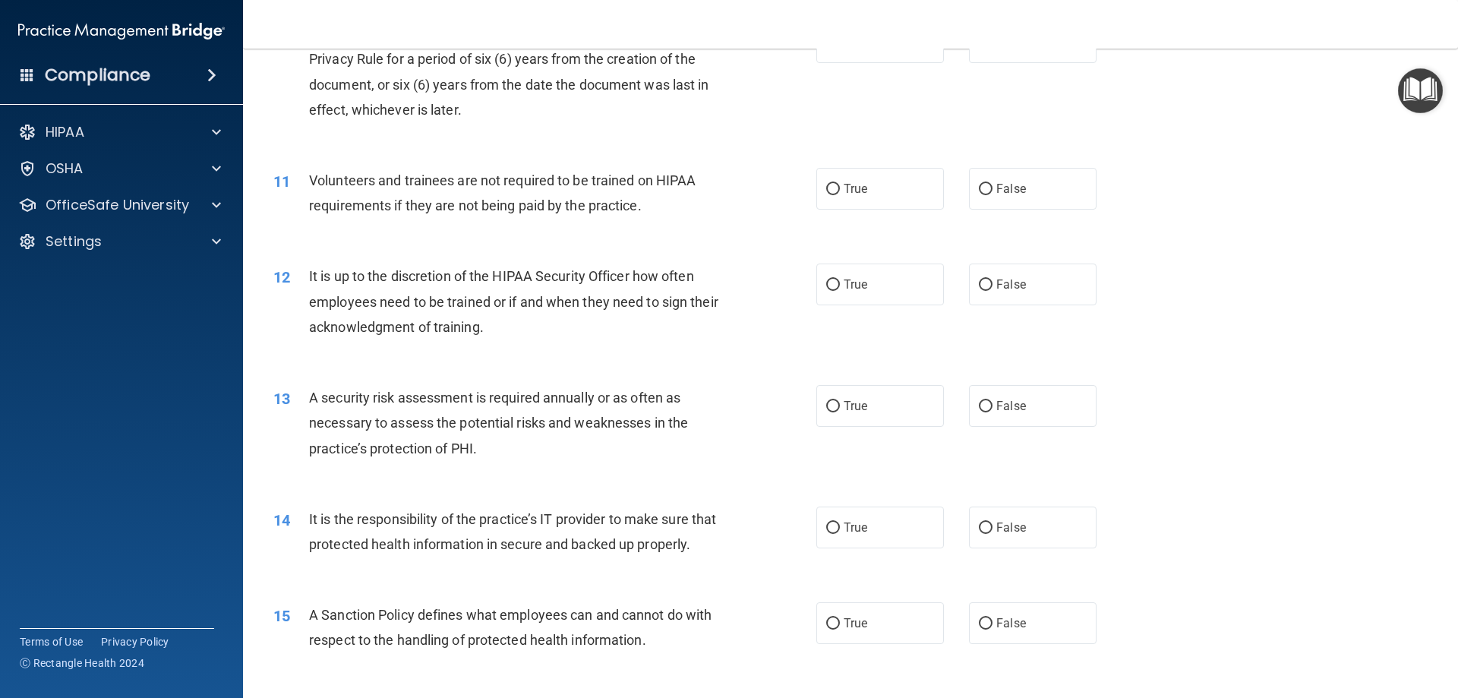
scroll to position [1367, 0]
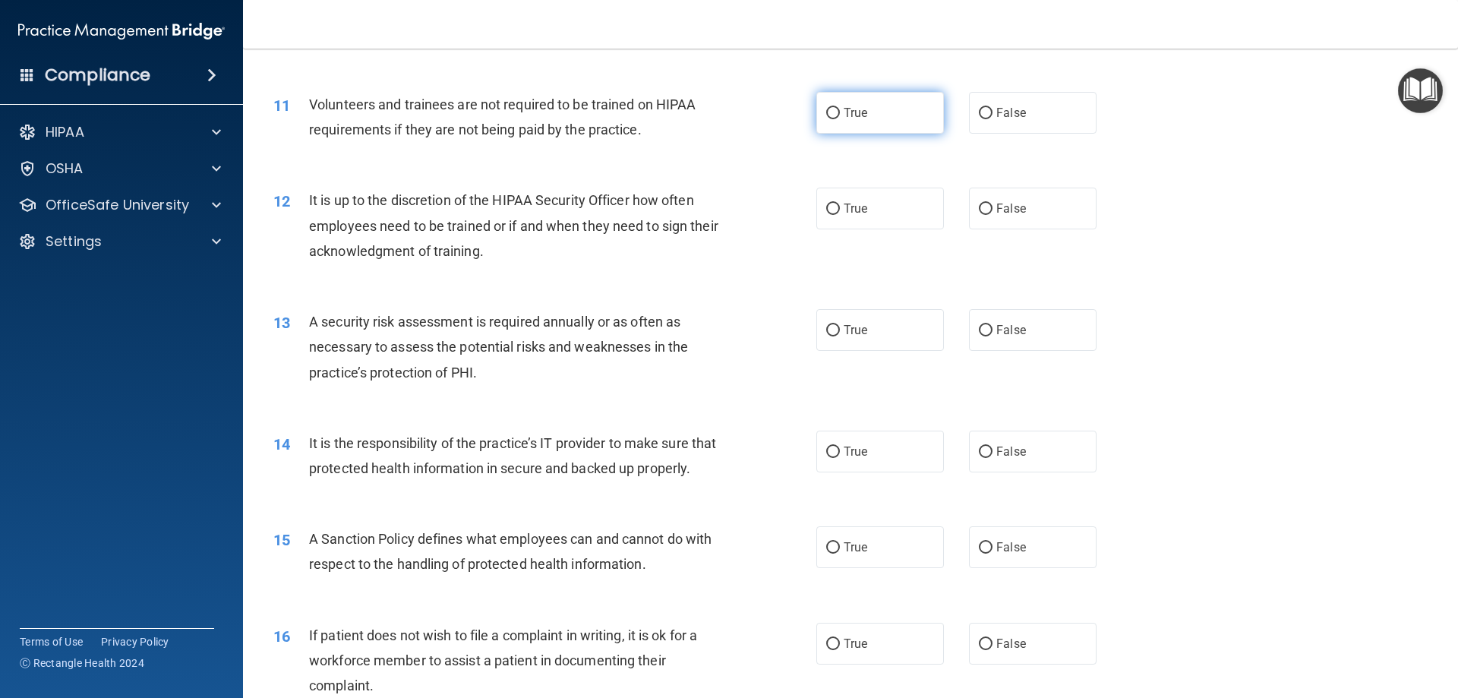
click at [826, 114] on input "True" at bounding box center [833, 113] width 14 height 11
radio input "true"
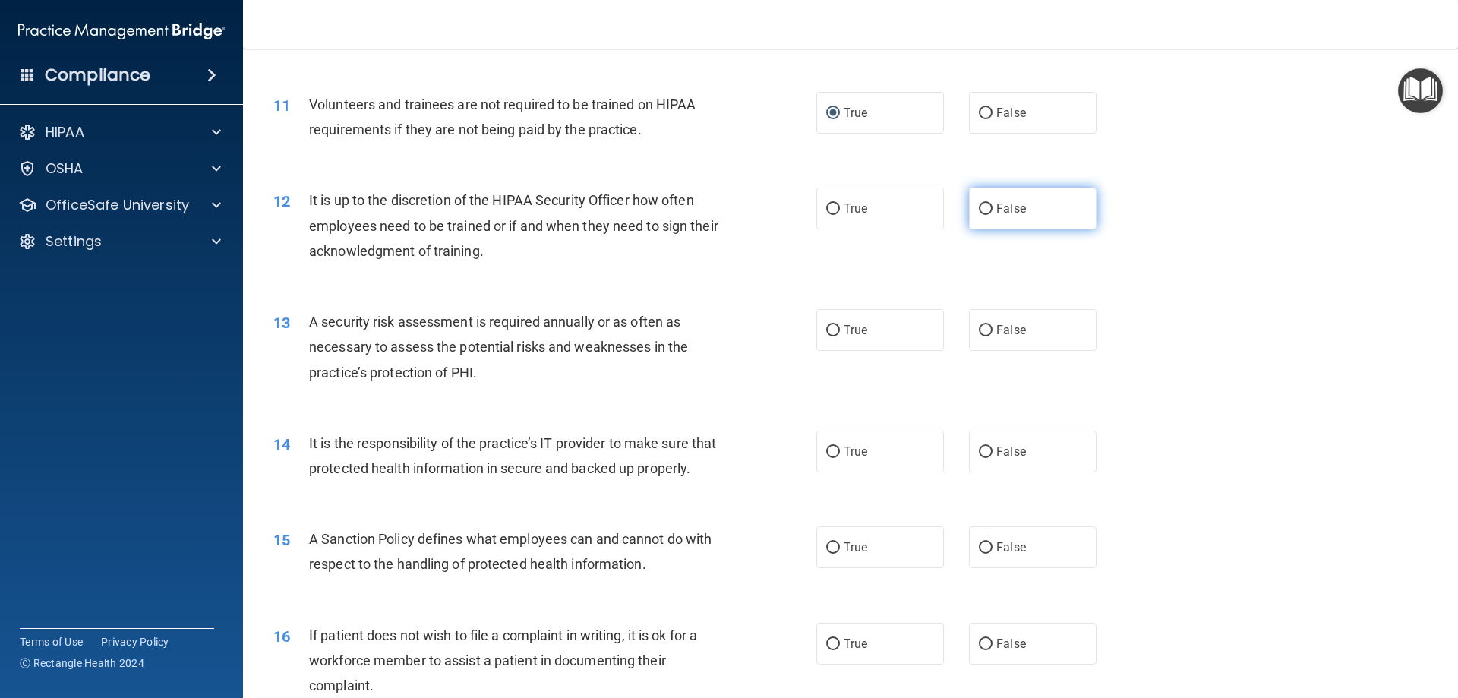
click at [979, 207] on input "False" at bounding box center [986, 208] width 14 height 11
radio input "true"
click at [979, 330] on input "False" at bounding box center [986, 330] width 14 height 11
radio input "true"
click at [828, 450] on input "True" at bounding box center [833, 451] width 14 height 11
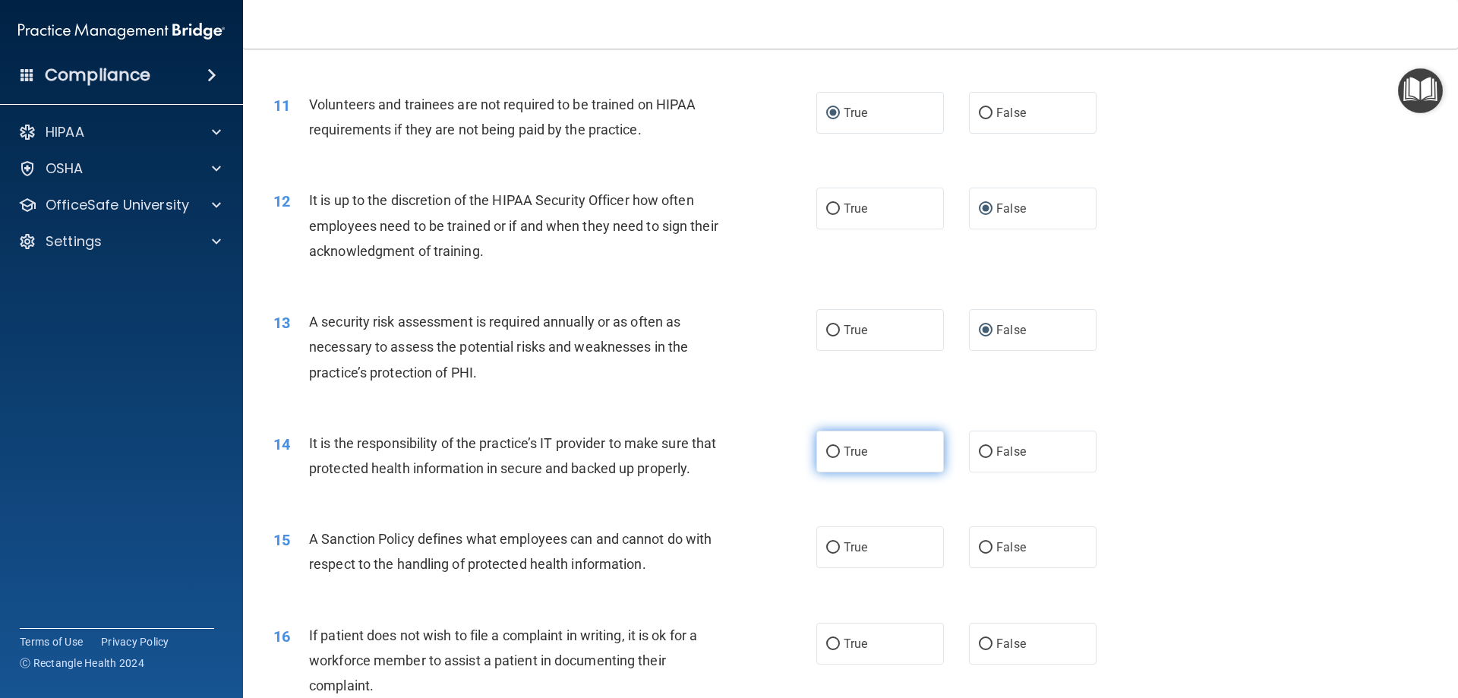
radio input "true"
click at [979, 553] on input "False" at bounding box center [986, 547] width 14 height 11
radio input "true"
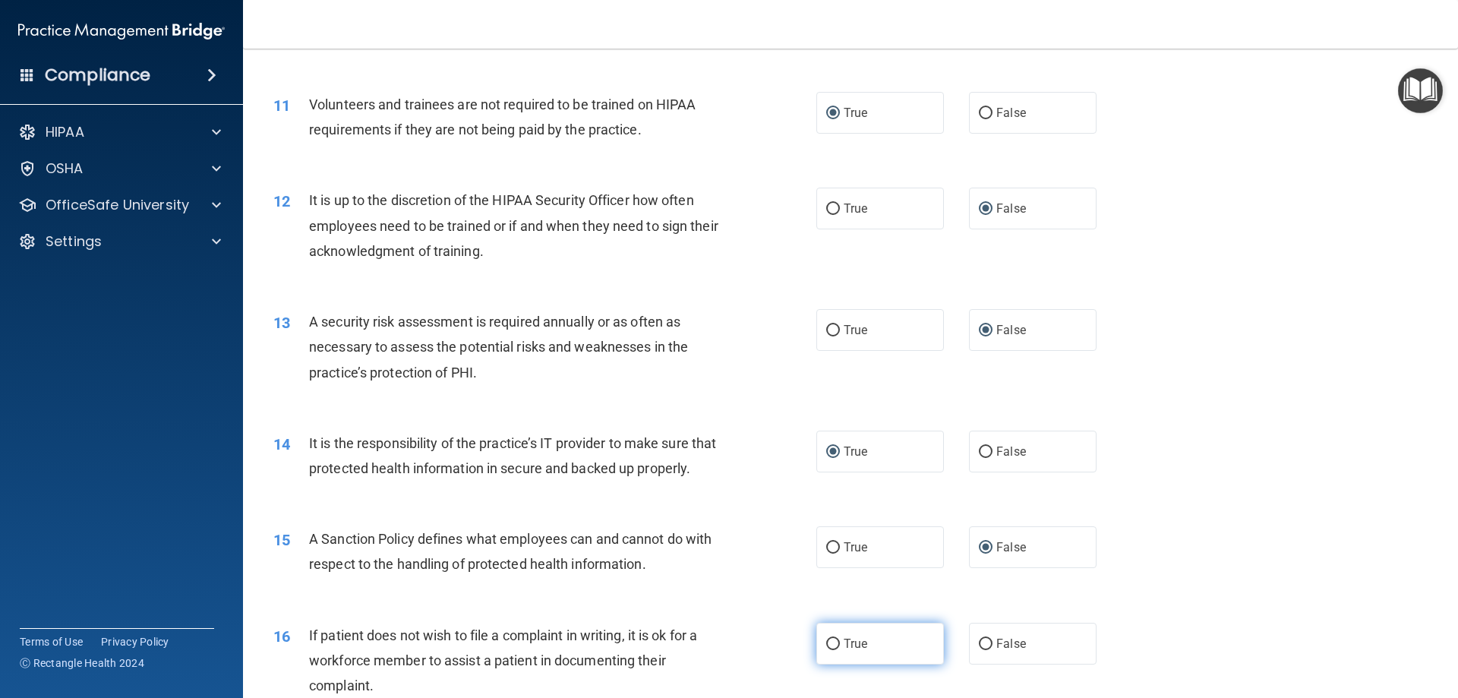
click at [828, 650] on input "True" at bounding box center [833, 643] width 14 height 11
radio input "true"
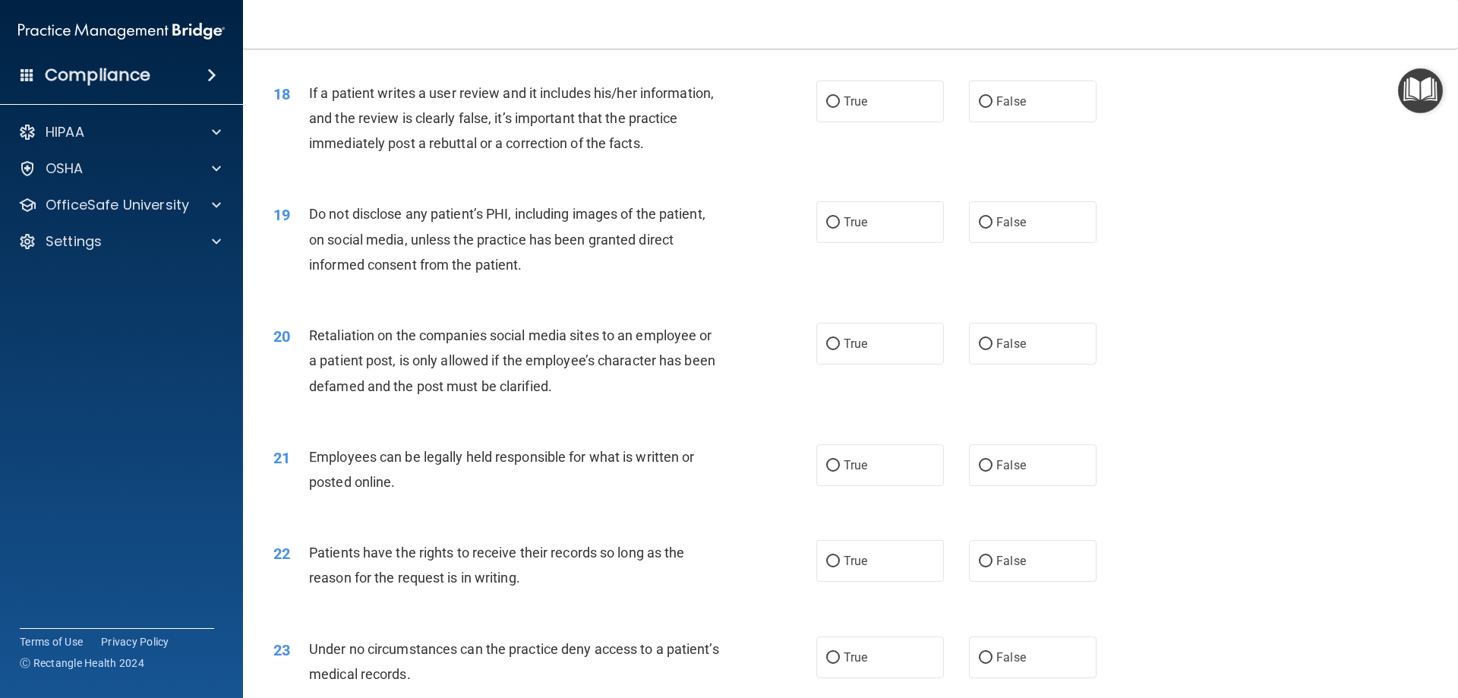
scroll to position [2050, 0]
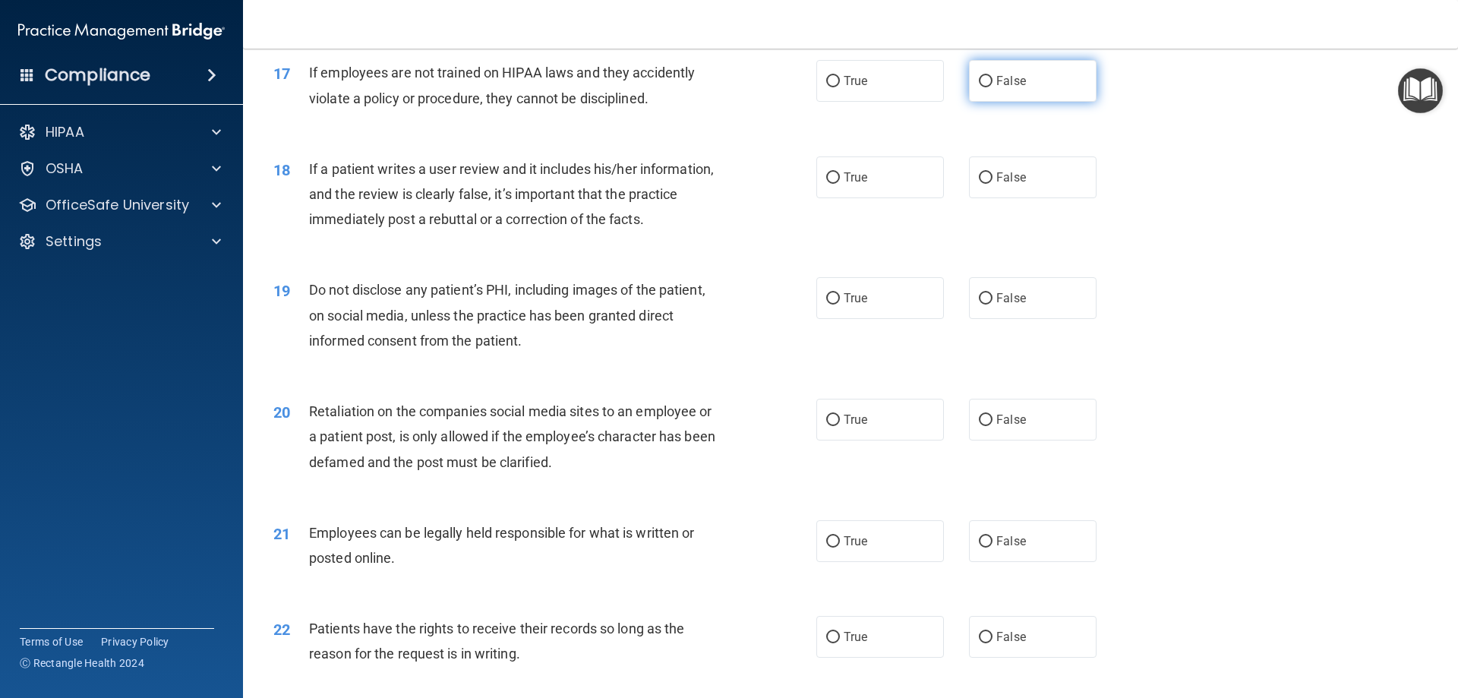
click at [982, 87] on input "False" at bounding box center [986, 81] width 14 height 11
radio input "true"
click at [826, 184] on input "True" at bounding box center [833, 177] width 14 height 11
radio input "true"
click at [831, 304] on input "True" at bounding box center [833, 298] width 14 height 11
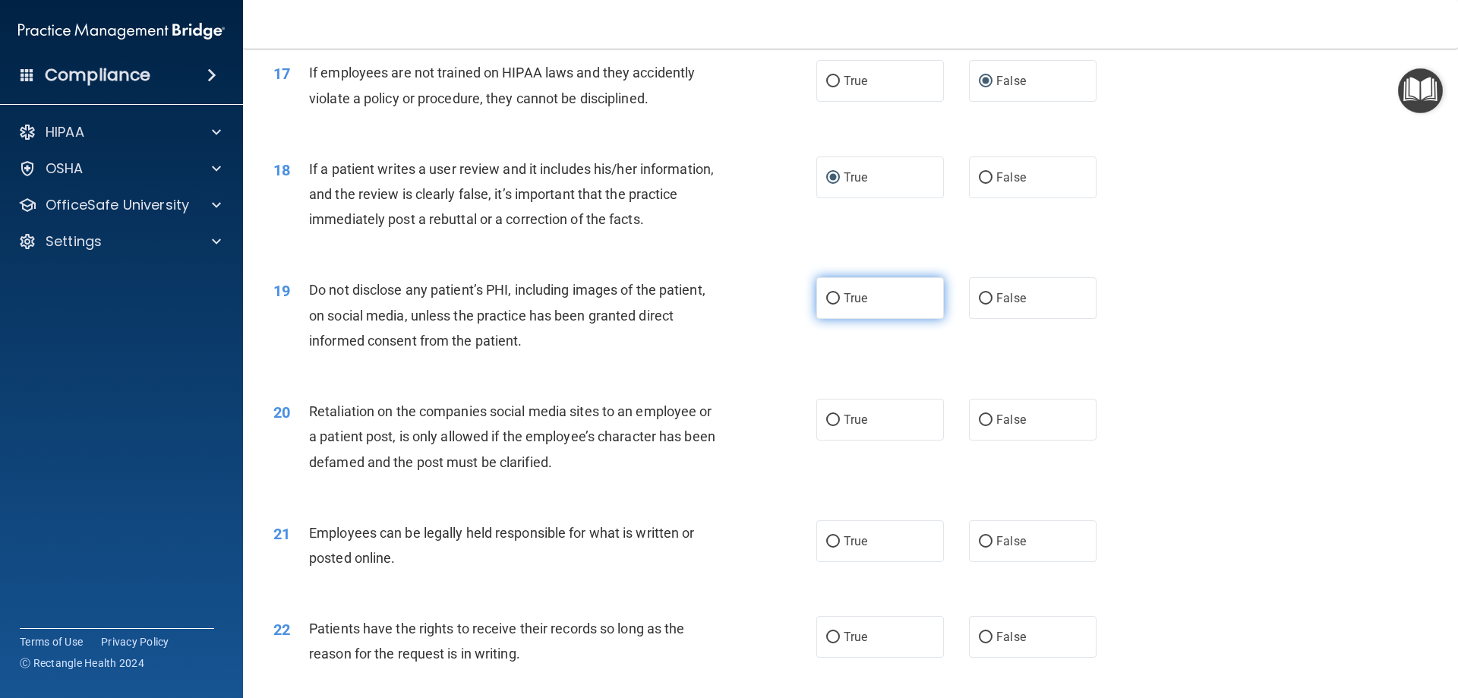
radio input "true"
click at [830, 426] on input "True" at bounding box center [833, 420] width 14 height 11
radio input "true"
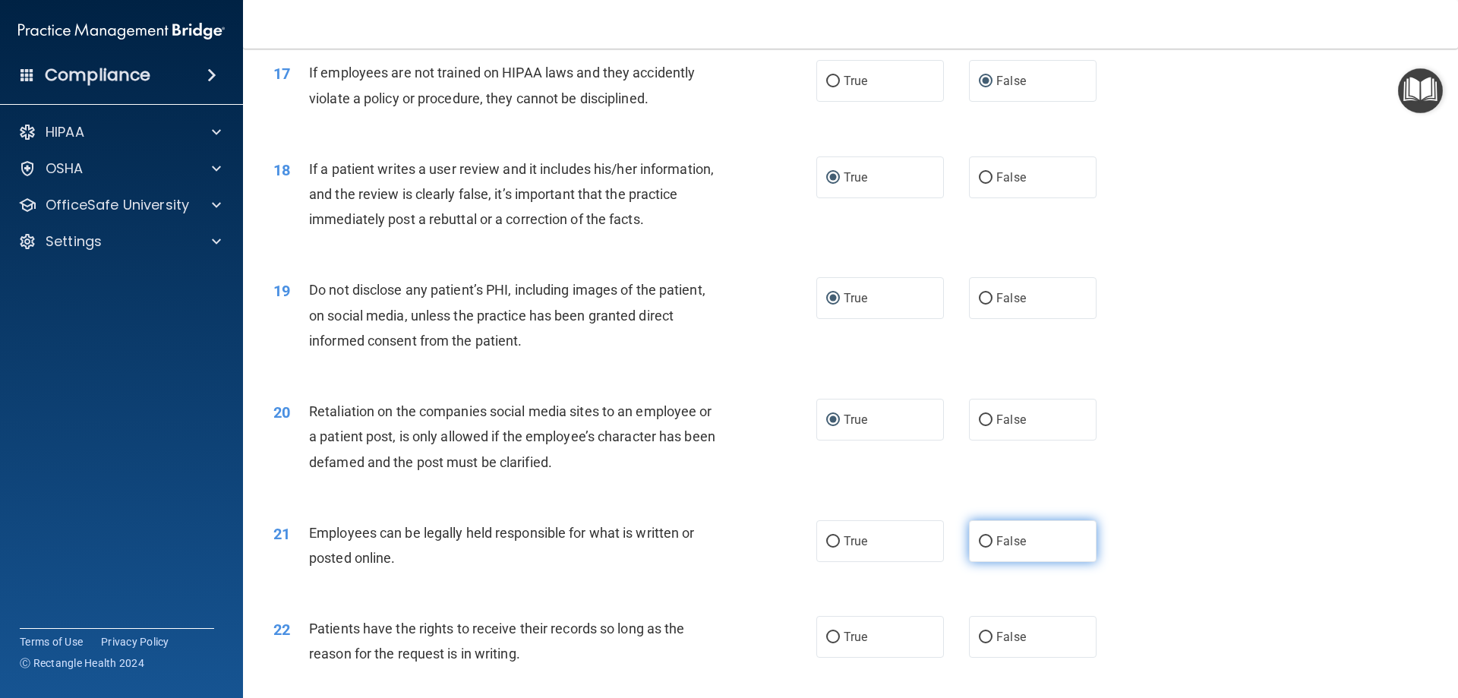
click at [979, 547] on input "False" at bounding box center [986, 541] width 14 height 11
radio input "true"
drag, startPoint x: 825, startPoint y: 655, endPoint x: 829, endPoint y: 665, distance: 10.6
click at [826, 643] on input "True" at bounding box center [833, 637] width 14 height 11
radio input "true"
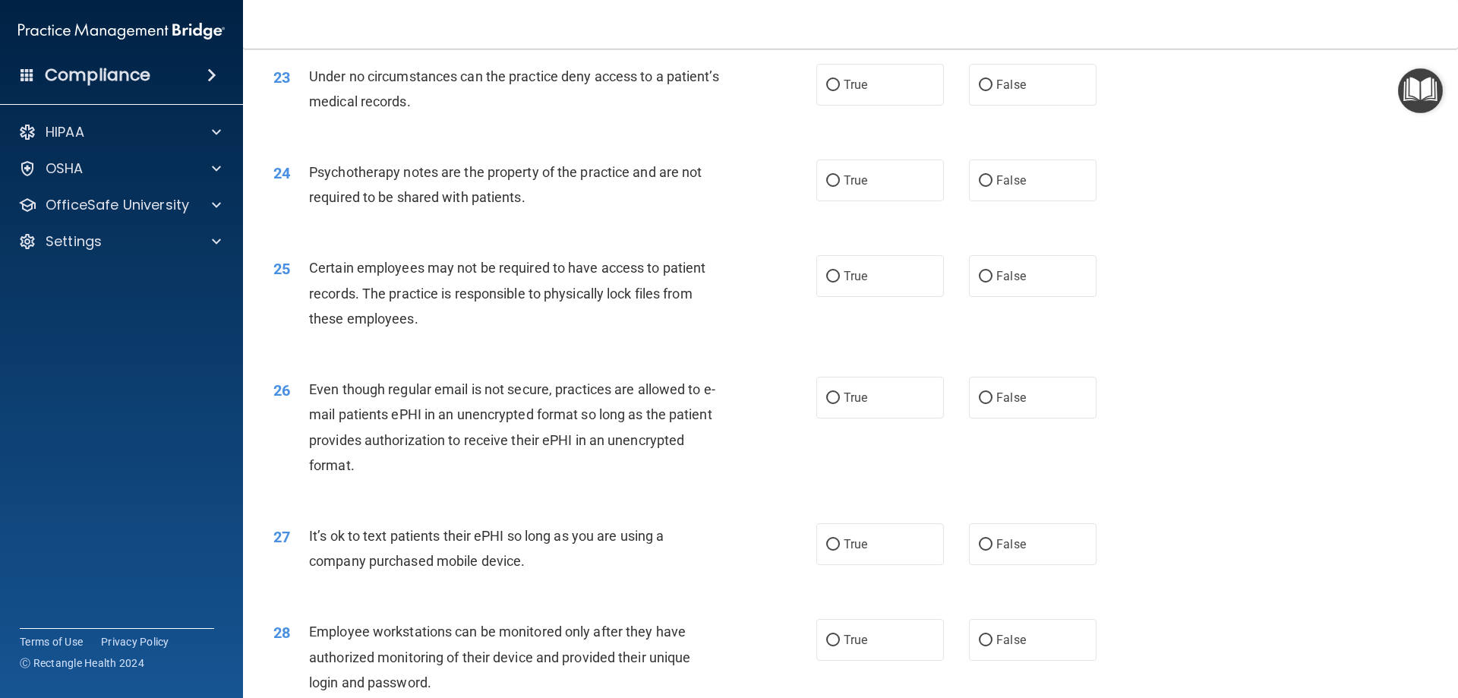
scroll to position [2733, 0]
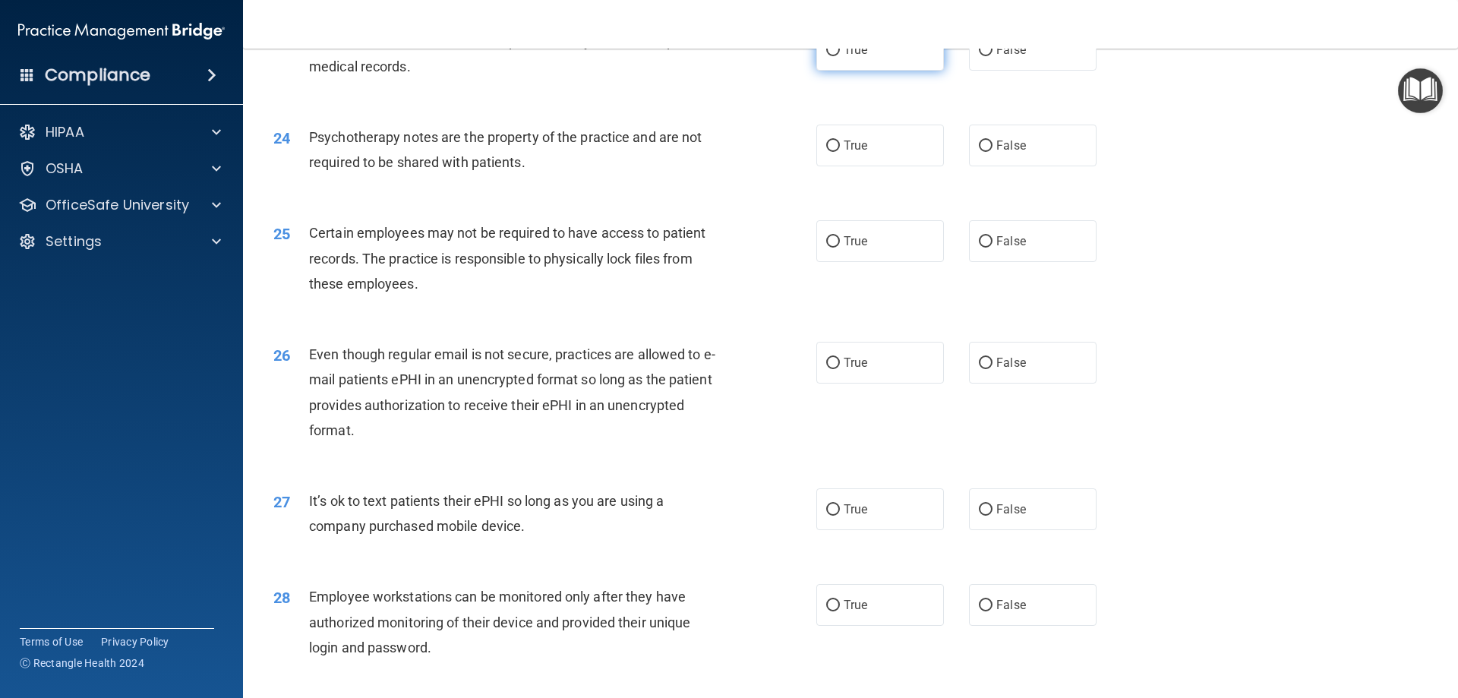
click at [832, 56] on input "True" at bounding box center [833, 50] width 14 height 11
radio input "true"
click at [826, 152] on input "True" at bounding box center [833, 145] width 14 height 11
radio input "true"
click at [826, 248] on input "True" at bounding box center [833, 241] width 14 height 11
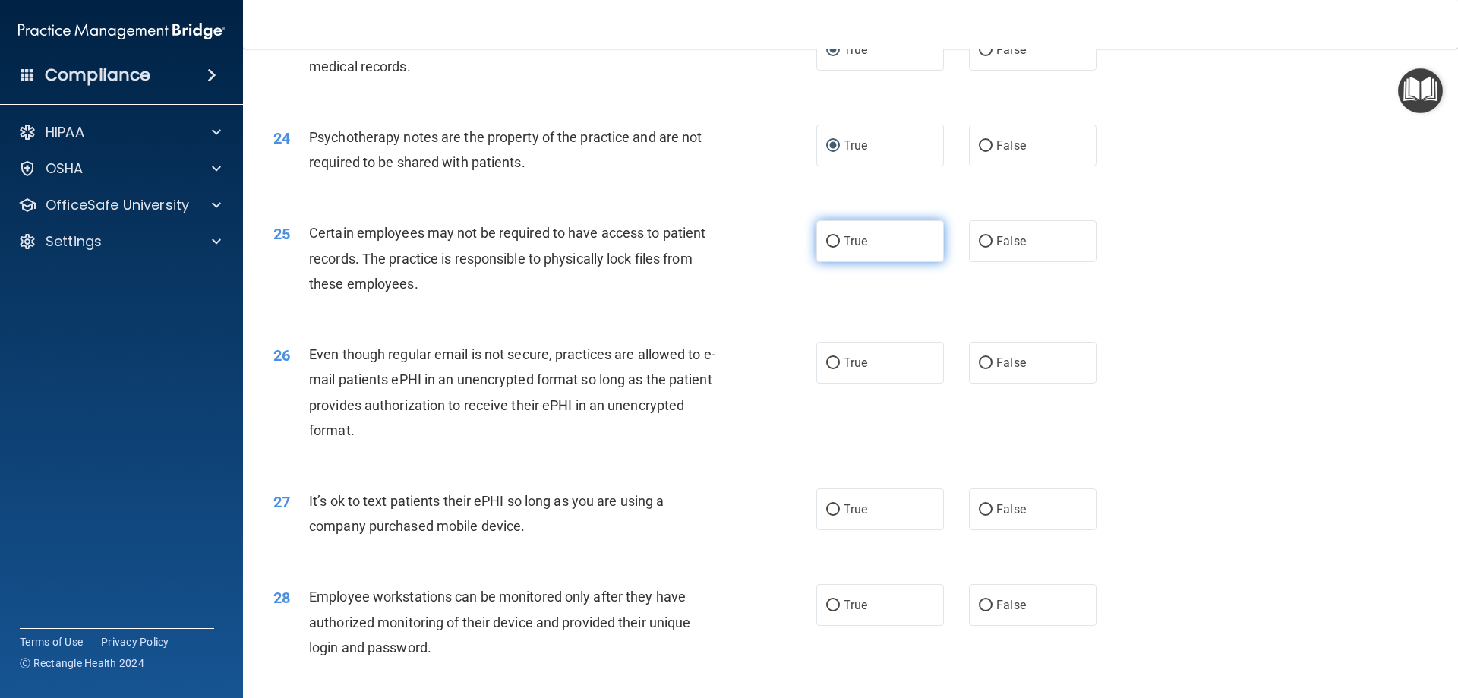
radio input "true"
click at [832, 369] on input "True" at bounding box center [833, 363] width 14 height 11
radio input "true"
drag, startPoint x: 826, startPoint y: 529, endPoint x: 827, endPoint y: 538, distance: 8.4
click at [826, 516] on input "True" at bounding box center [833, 509] width 14 height 11
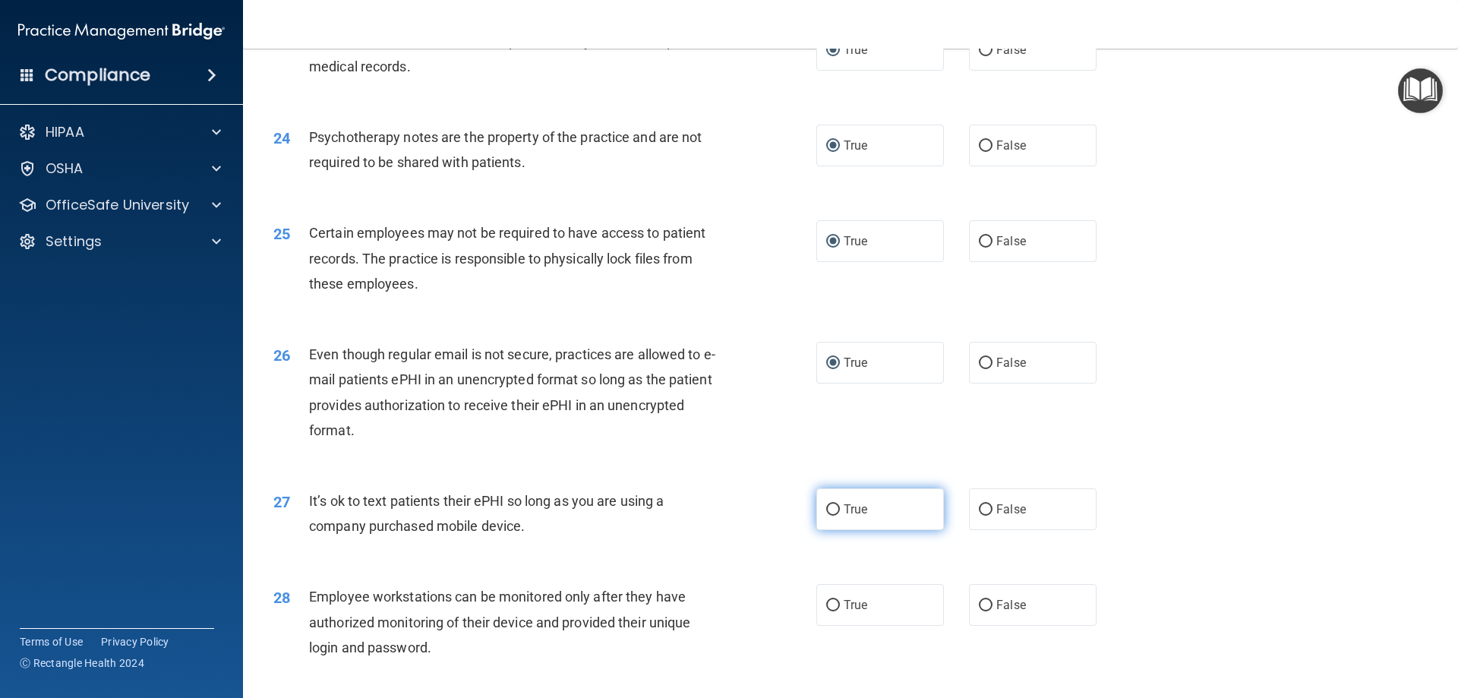
radio input "true"
drag, startPoint x: 978, startPoint y: 626, endPoint x: 995, endPoint y: 635, distance: 18.7
click at [985, 611] on input "False" at bounding box center [986, 605] width 14 height 11
radio input "true"
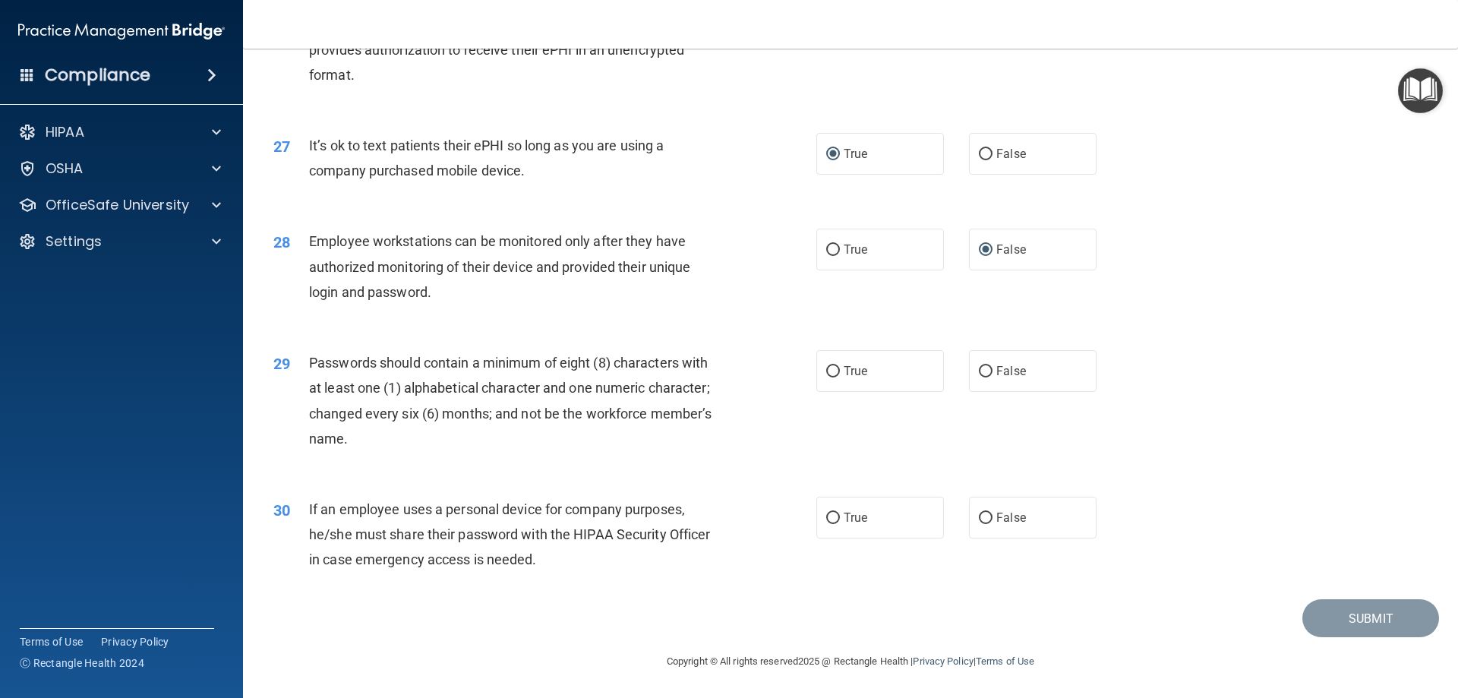
scroll to position [3113, 0]
click at [830, 367] on input "True" at bounding box center [833, 371] width 14 height 11
radio input "true"
click at [826, 516] on input "True" at bounding box center [833, 517] width 14 height 11
radio input "true"
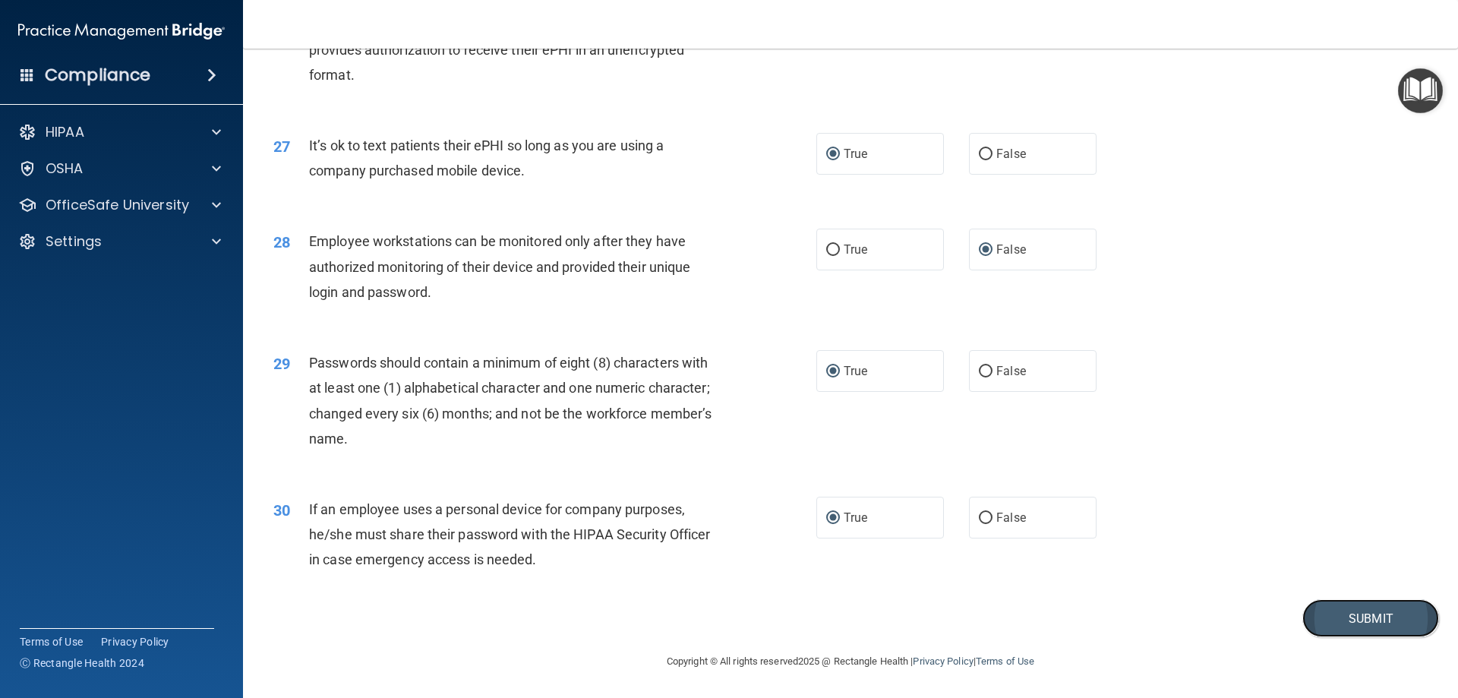
click at [1341, 622] on button "Submit" at bounding box center [1370, 618] width 137 height 39
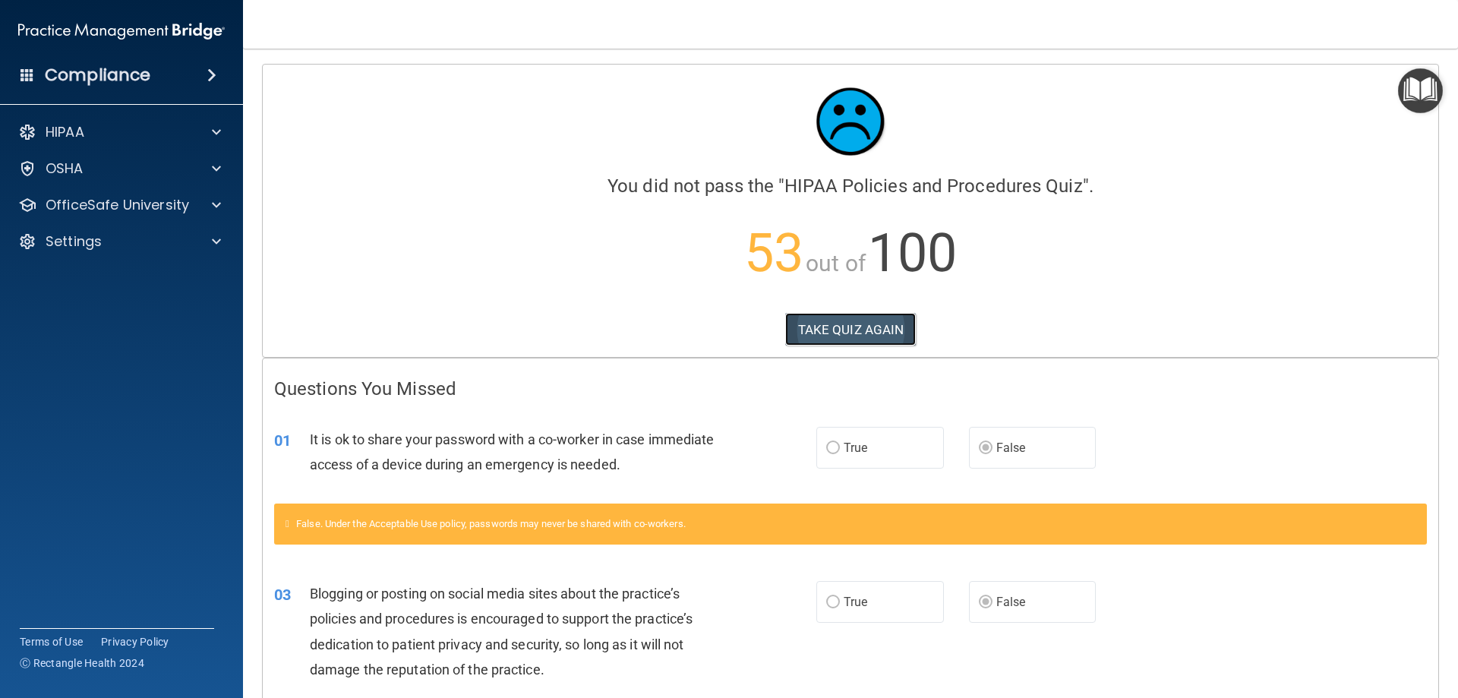
click at [850, 324] on button "TAKE QUIZ AGAIN" at bounding box center [850, 329] width 131 height 33
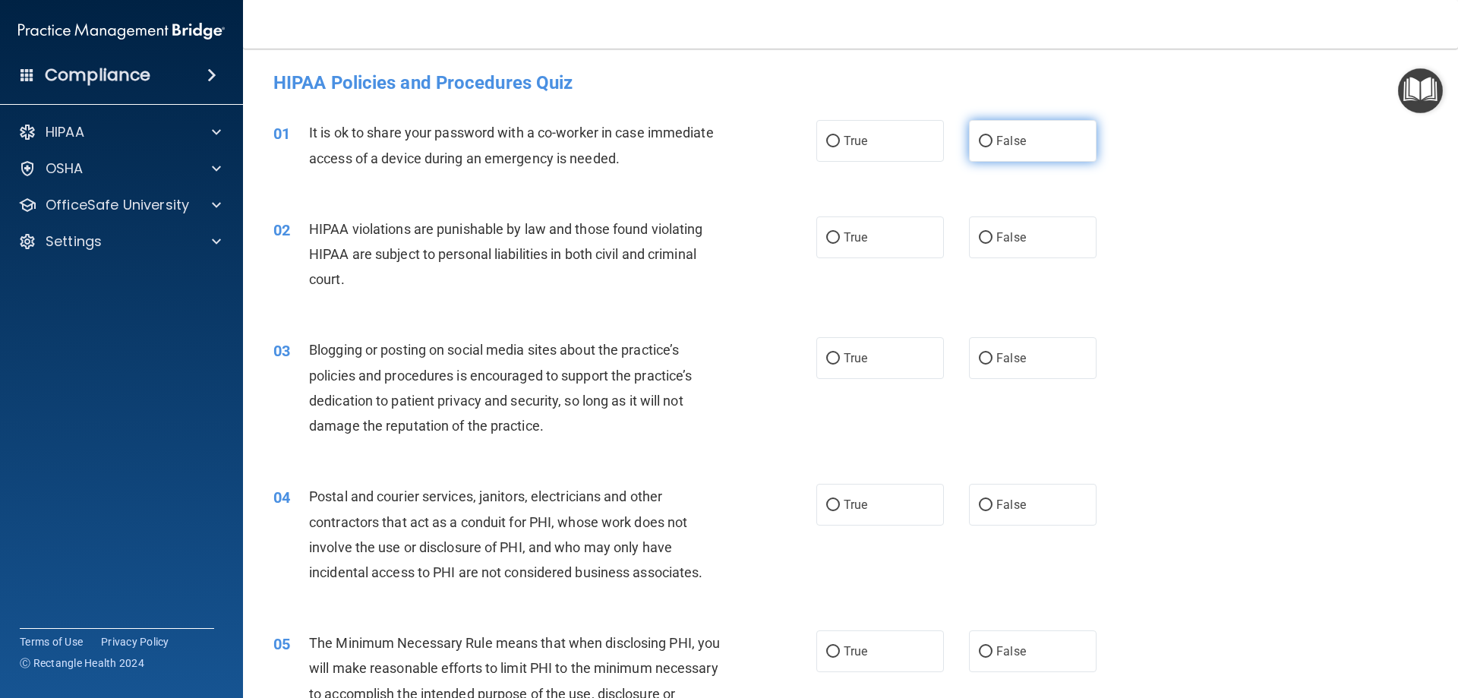
click at [985, 142] on input "False" at bounding box center [986, 141] width 14 height 11
radio input "true"
click at [826, 238] on input "True" at bounding box center [833, 237] width 14 height 11
radio input "true"
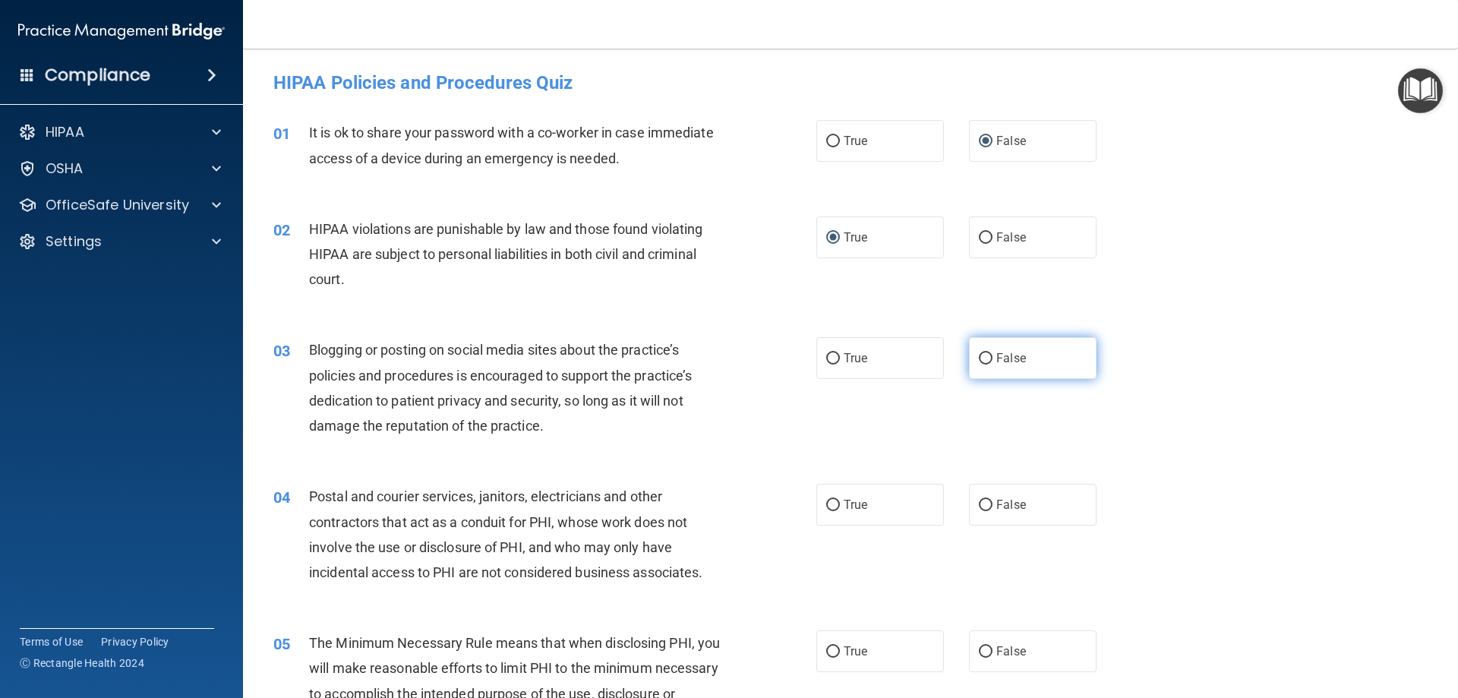
click at [984, 360] on input "False" at bounding box center [986, 358] width 14 height 11
radio input "true"
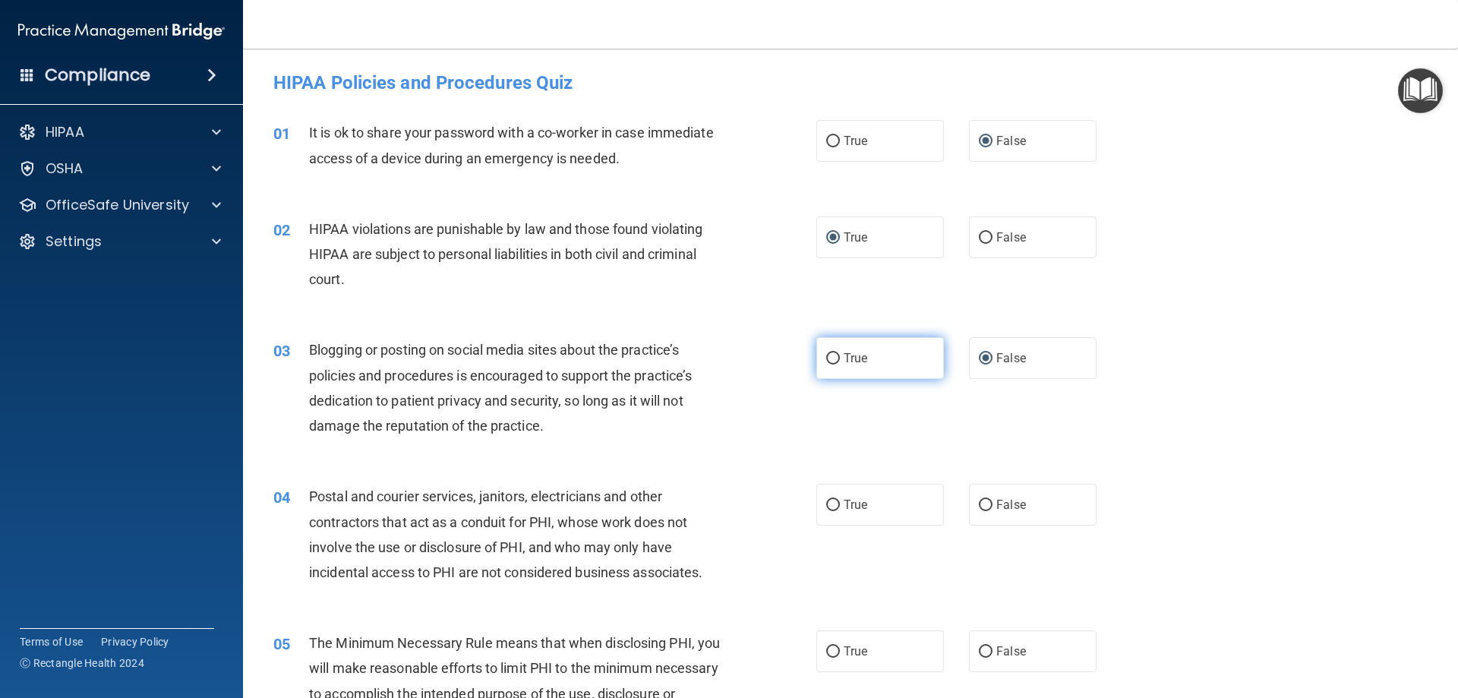
click at [831, 359] on input "True" at bounding box center [833, 358] width 14 height 11
radio input "true"
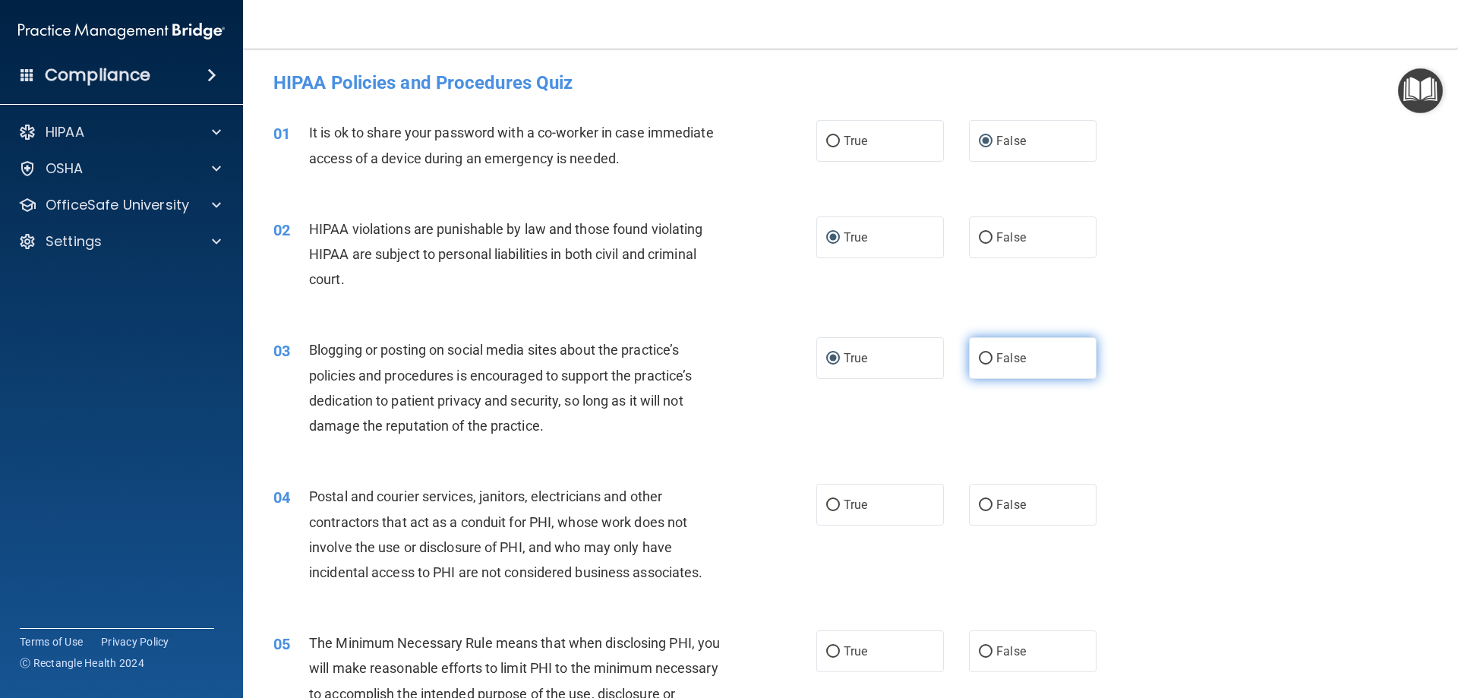
click at [987, 355] on label "False" at bounding box center [1033, 358] width 128 height 42
click at [987, 355] on input "False" at bounding box center [986, 358] width 14 height 11
radio input "true"
radio input "false"
click at [835, 505] on label "True" at bounding box center [880, 505] width 128 height 42
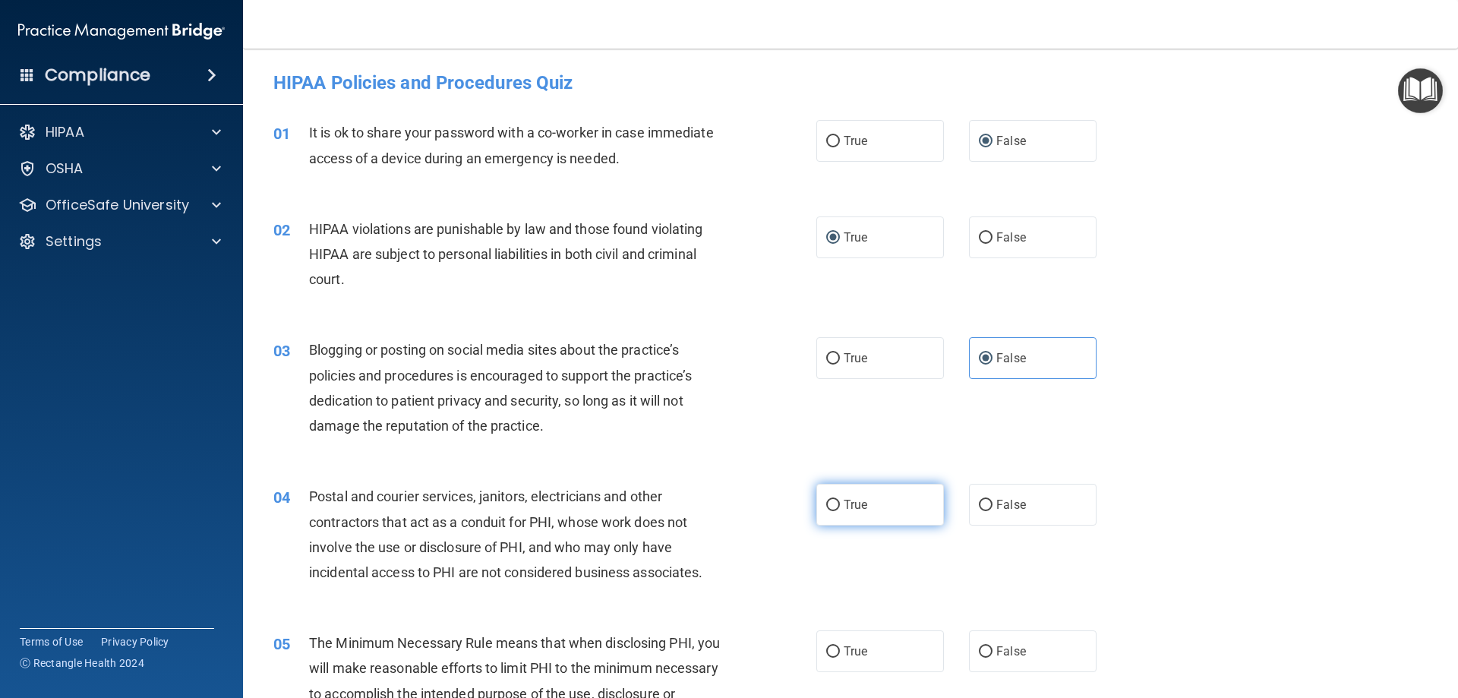
click at [835, 505] on input "True" at bounding box center [833, 505] width 14 height 11
radio input "true"
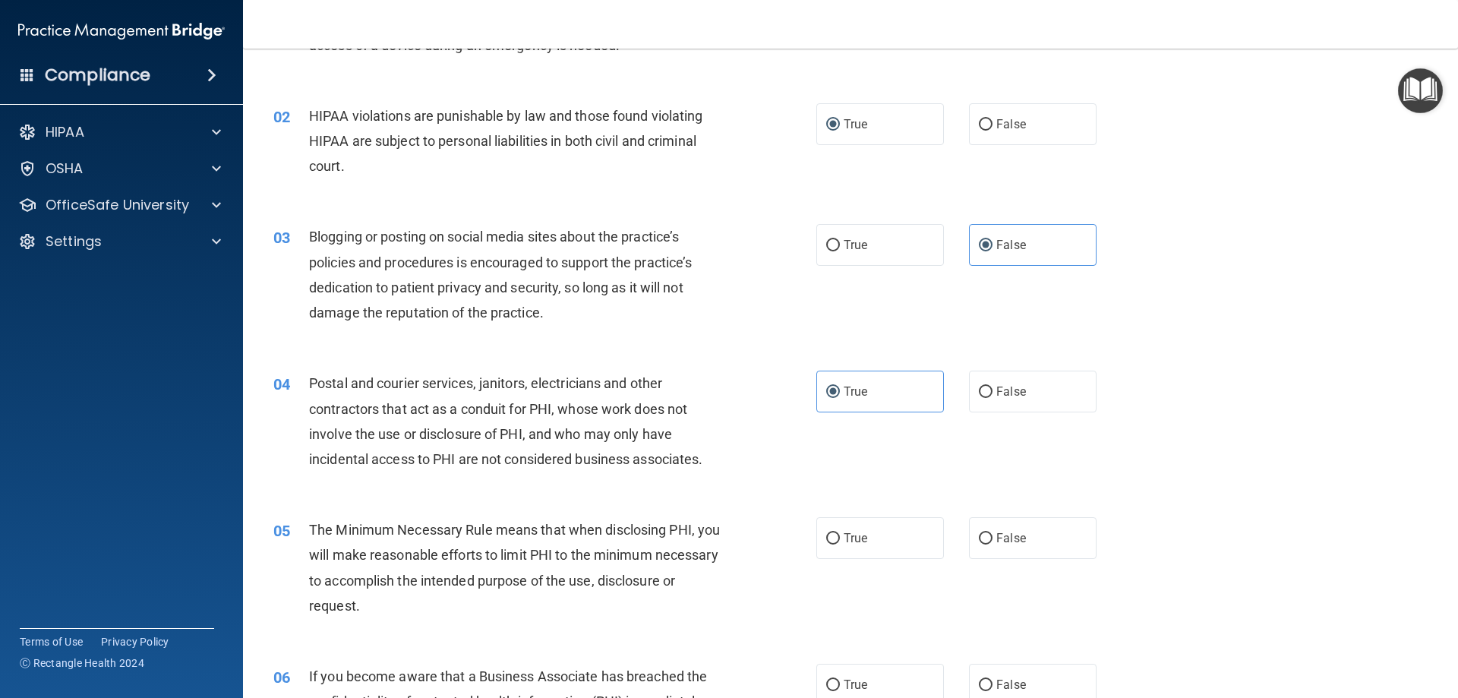
scroll to position [152, 0]
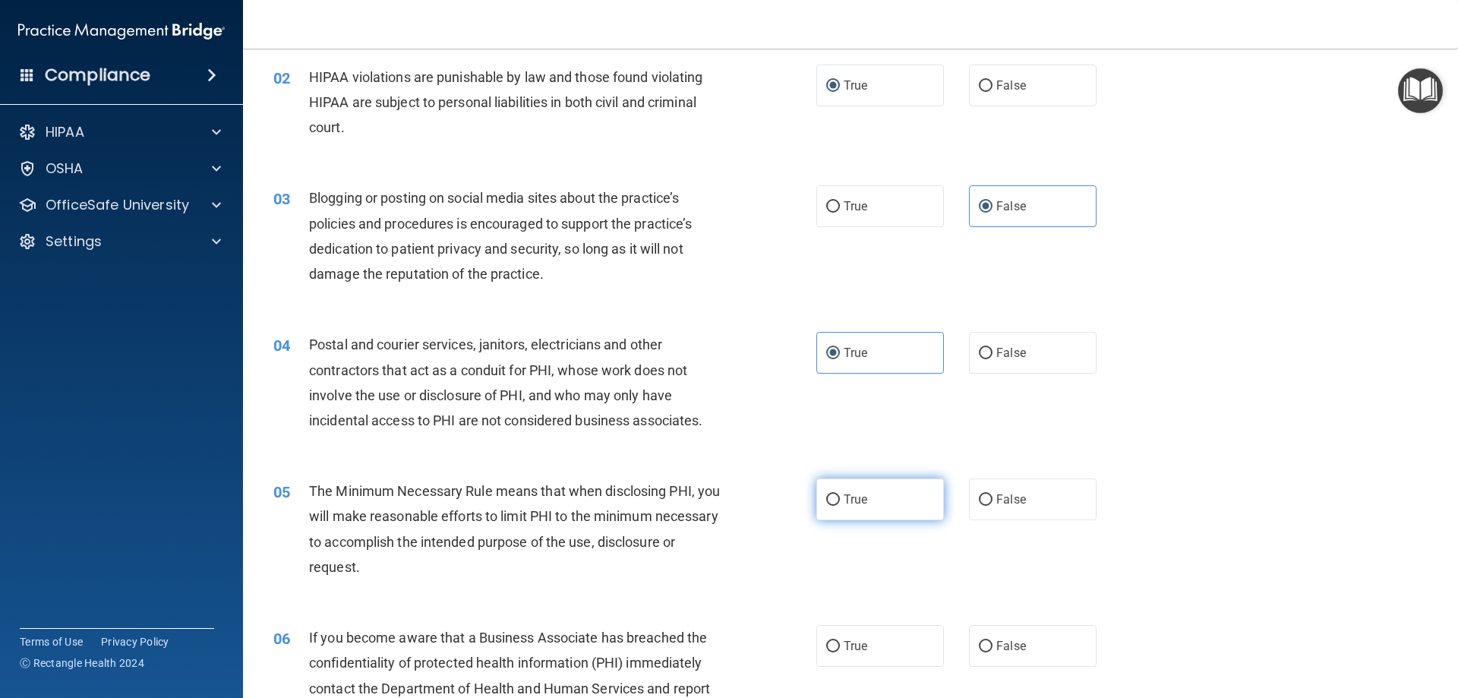
click at [828, 500] on input "True" at bounding box center [833, 499] width 14 height 11
radio input "true"
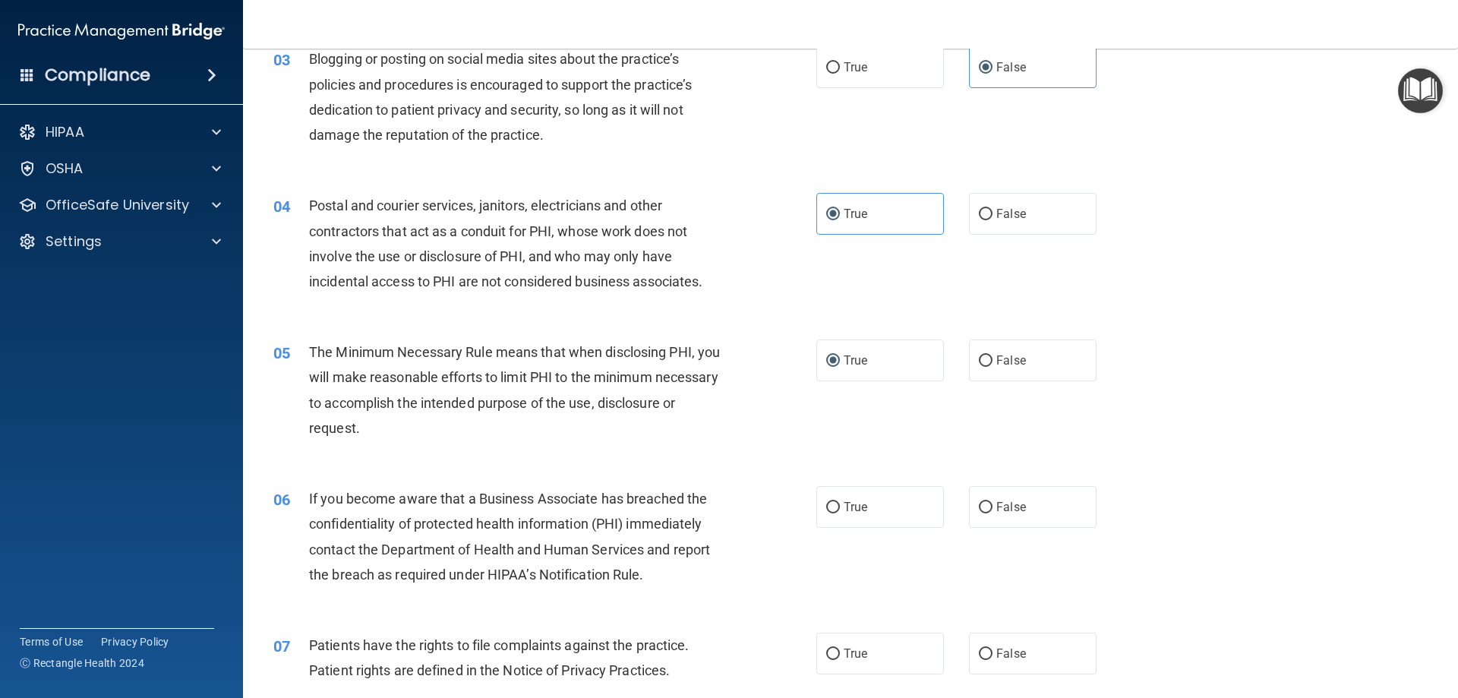
scroll to position [304, 0]
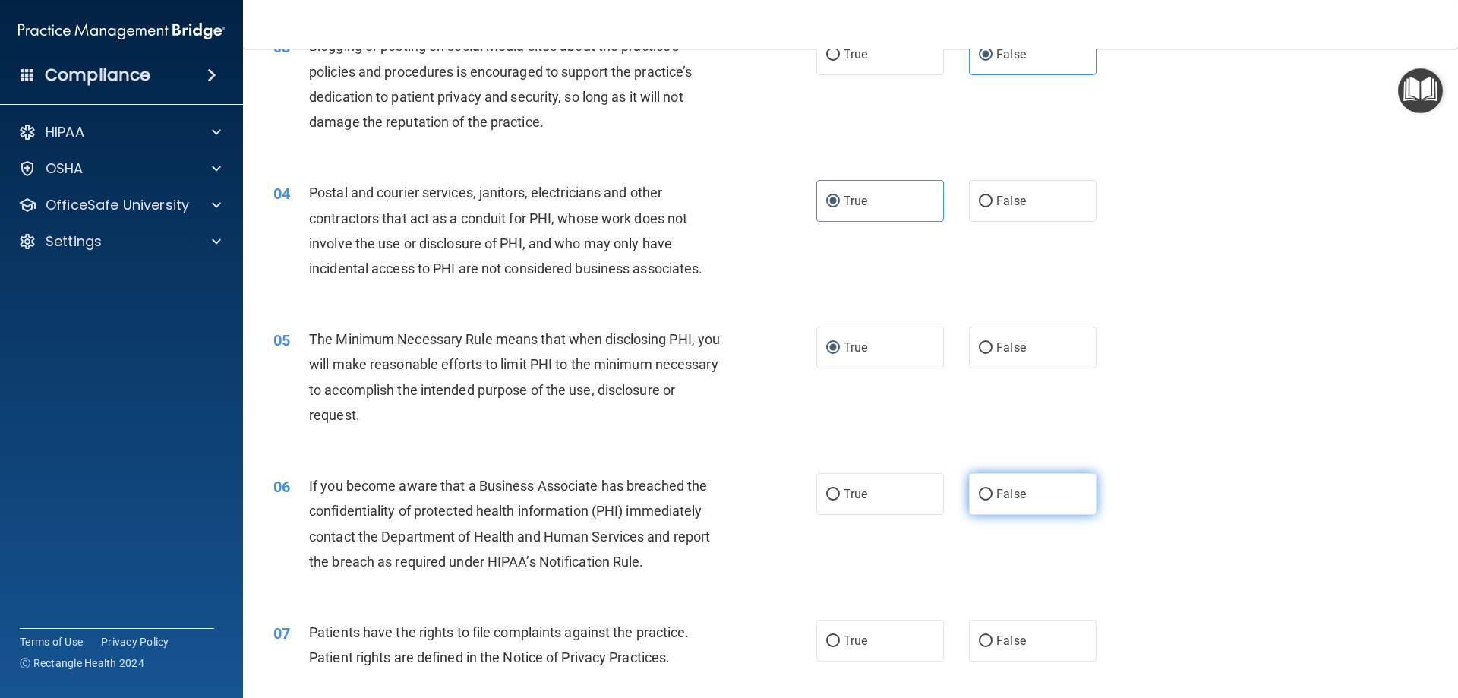
click at [979, 491] on input "False" at bounding box center [986, 494] width 14 height 11
radio input "true"
click at [826, 644] on input "True" at bounding box center [833, 640] width 14 height 11
radio input "true"
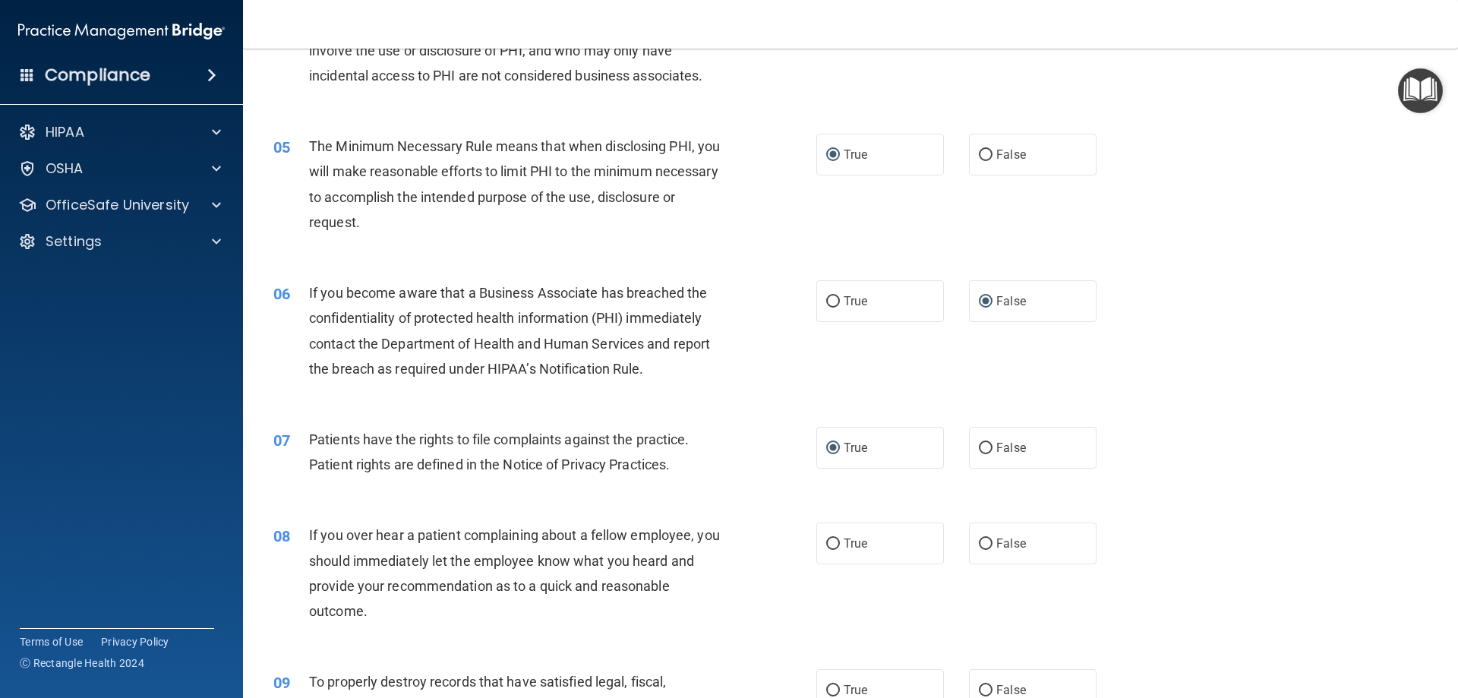
scroll to position [531, 0]
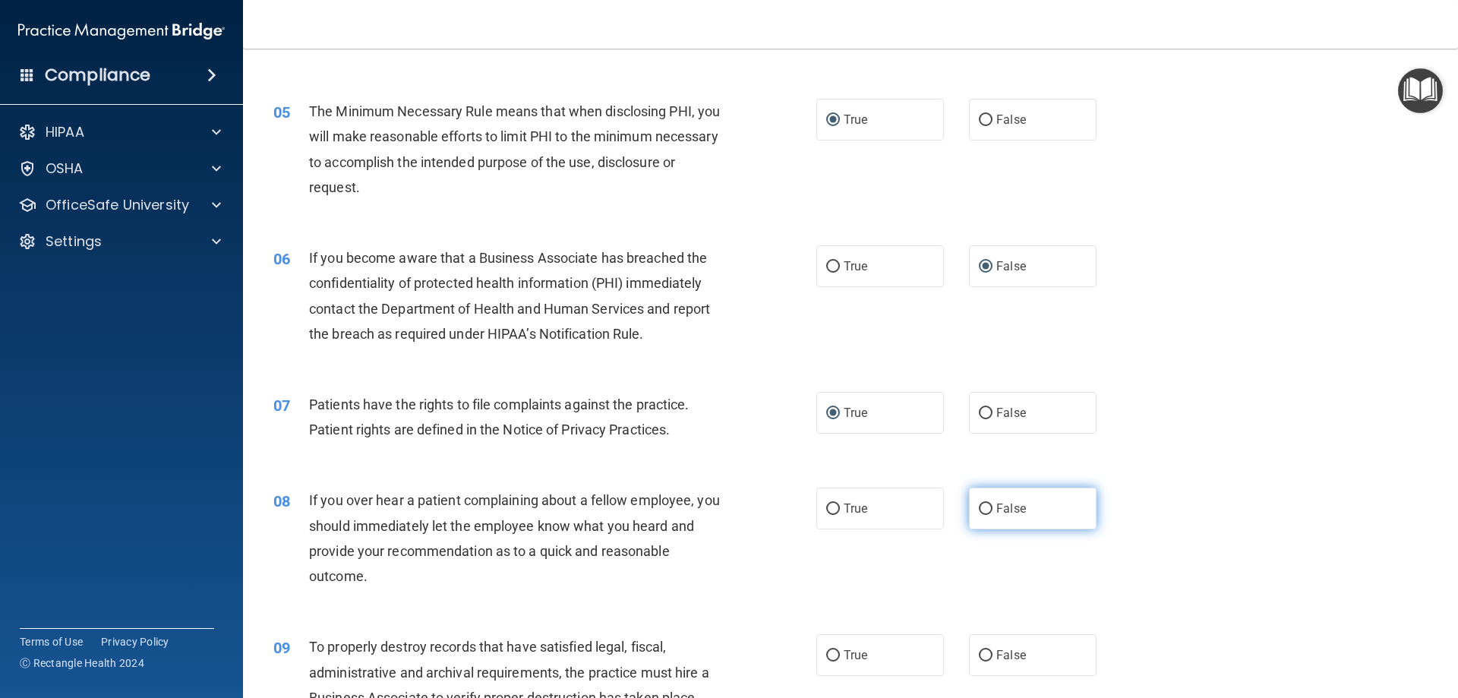
click at [979, 508] on input "False" at bounding box center [986, 508] width 14 height 11
radio input "true"
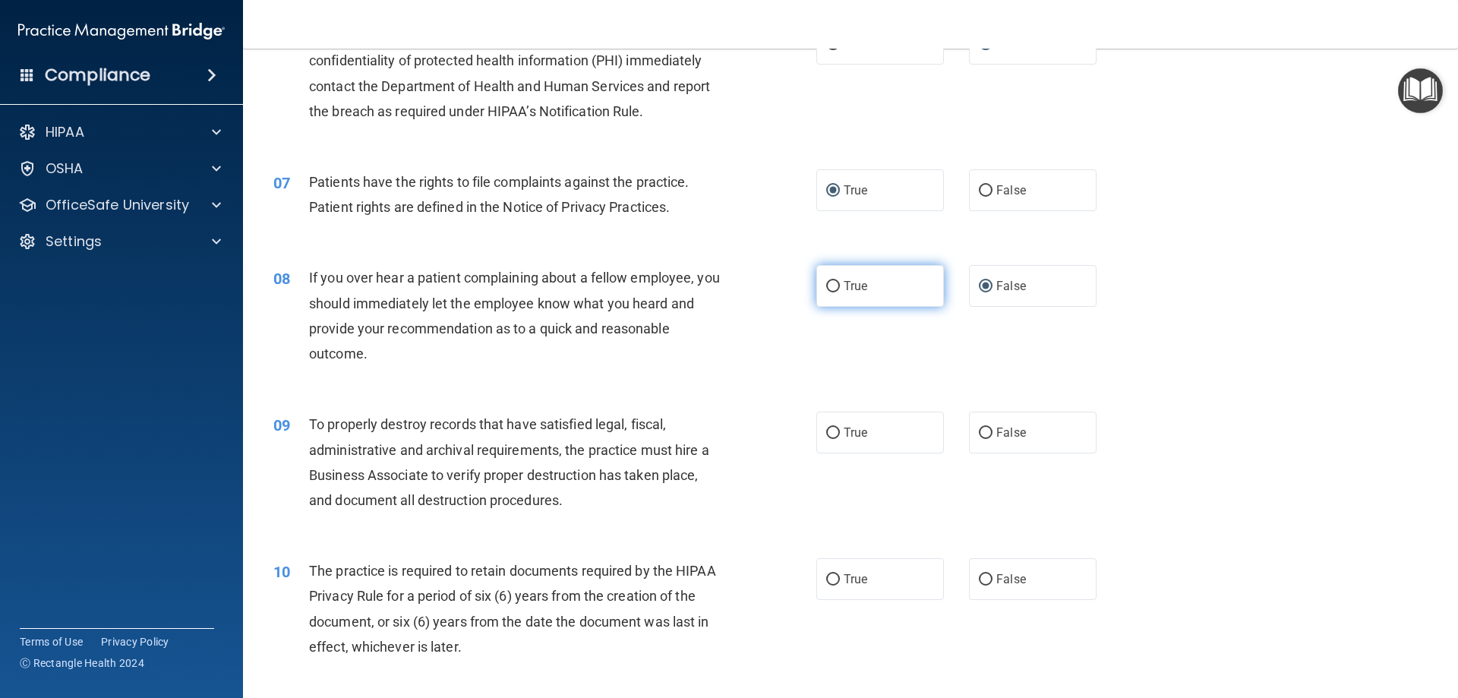
scroll to position [759, 0]
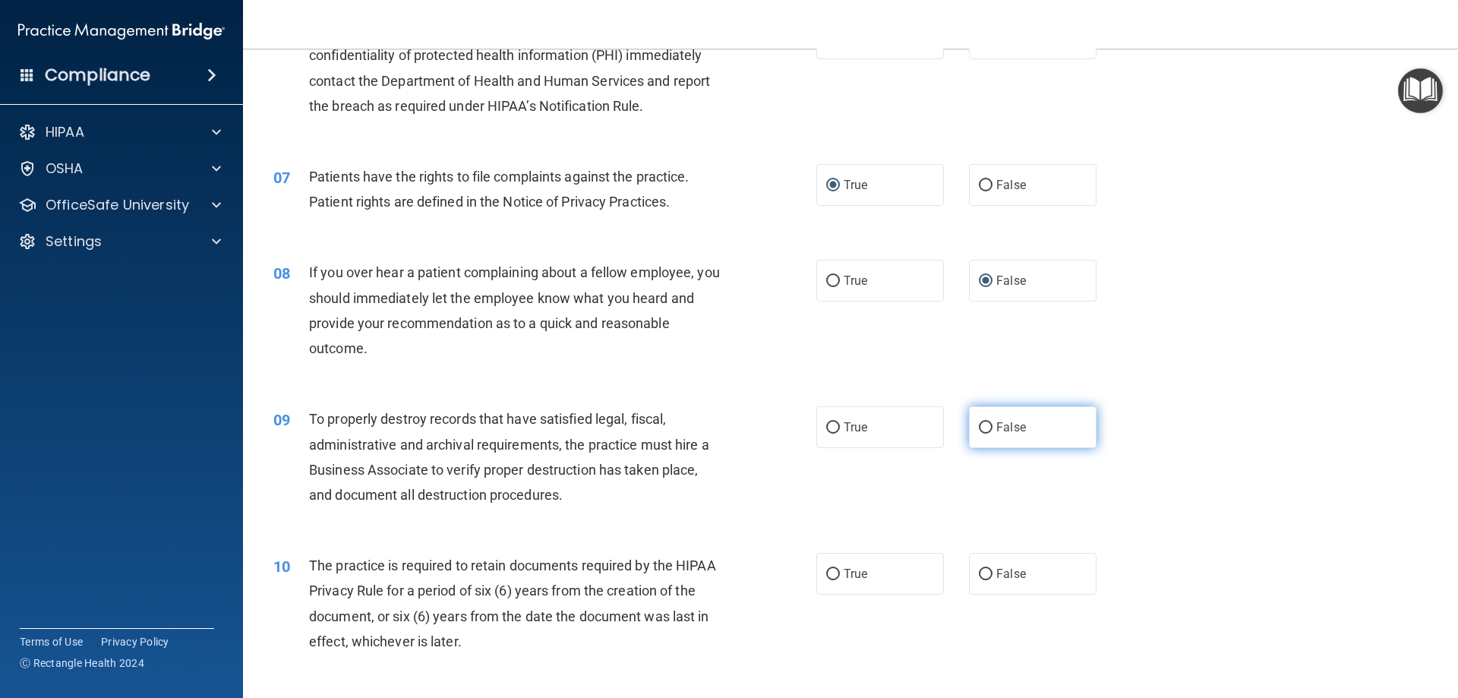
click at [980, 430] on input "False" at bounding box center [986, 427] width 14 height 11
radio input "true"
click at [828, 569] on input "True" at bounding box center [833, 574] width 14 height 11
radio input "true"
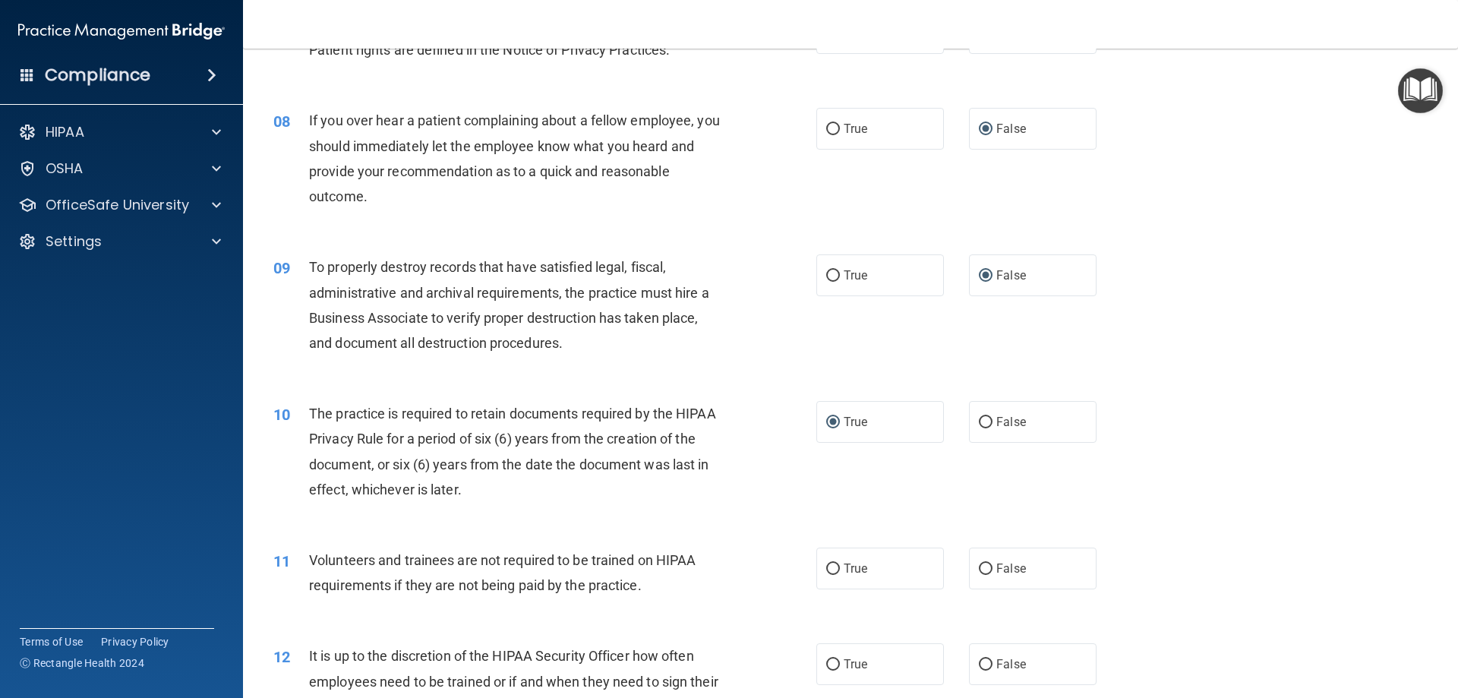
scroll to position [987, 0]
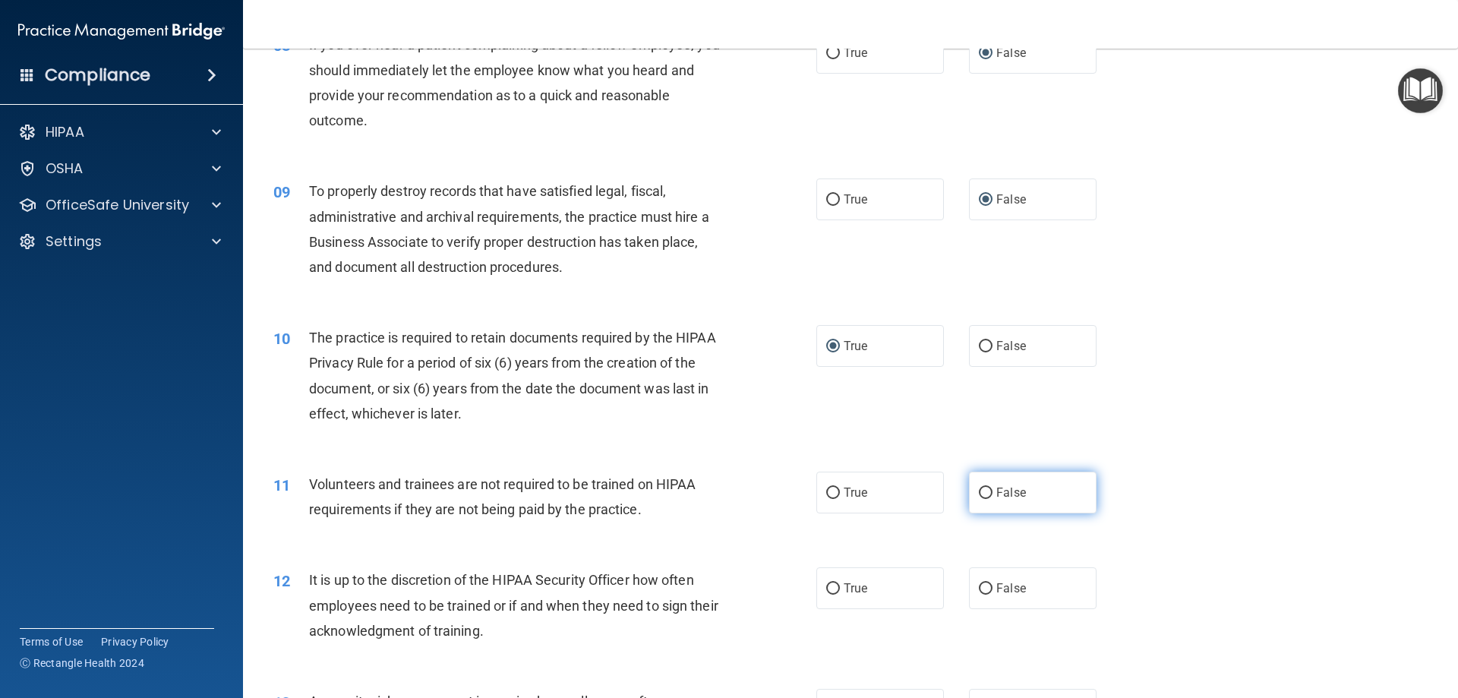
click at [979, 495] on input "False" at bounding box center [986, 492] width 14 height 11
radio input "true"
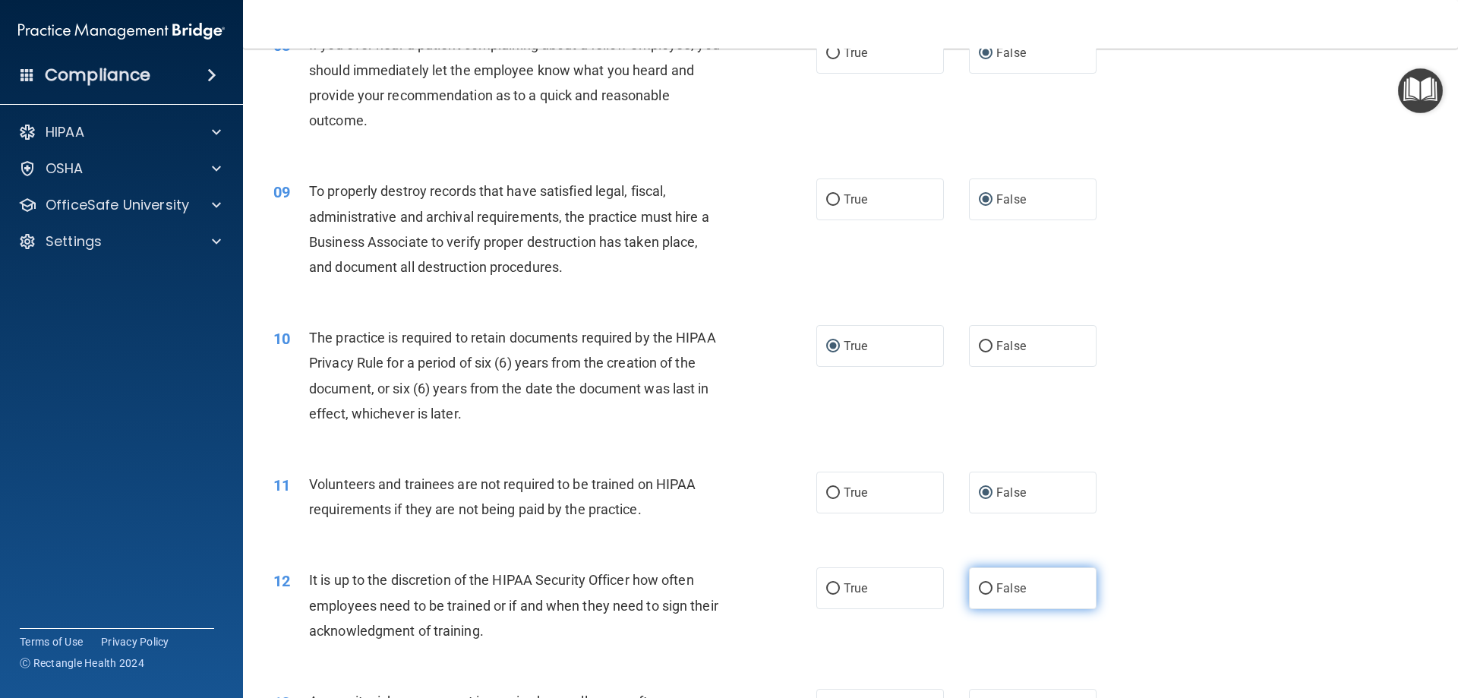
click at [979, 586] on input "False" at bounding box center [986, 588] width 14 height 11
radio input "true"
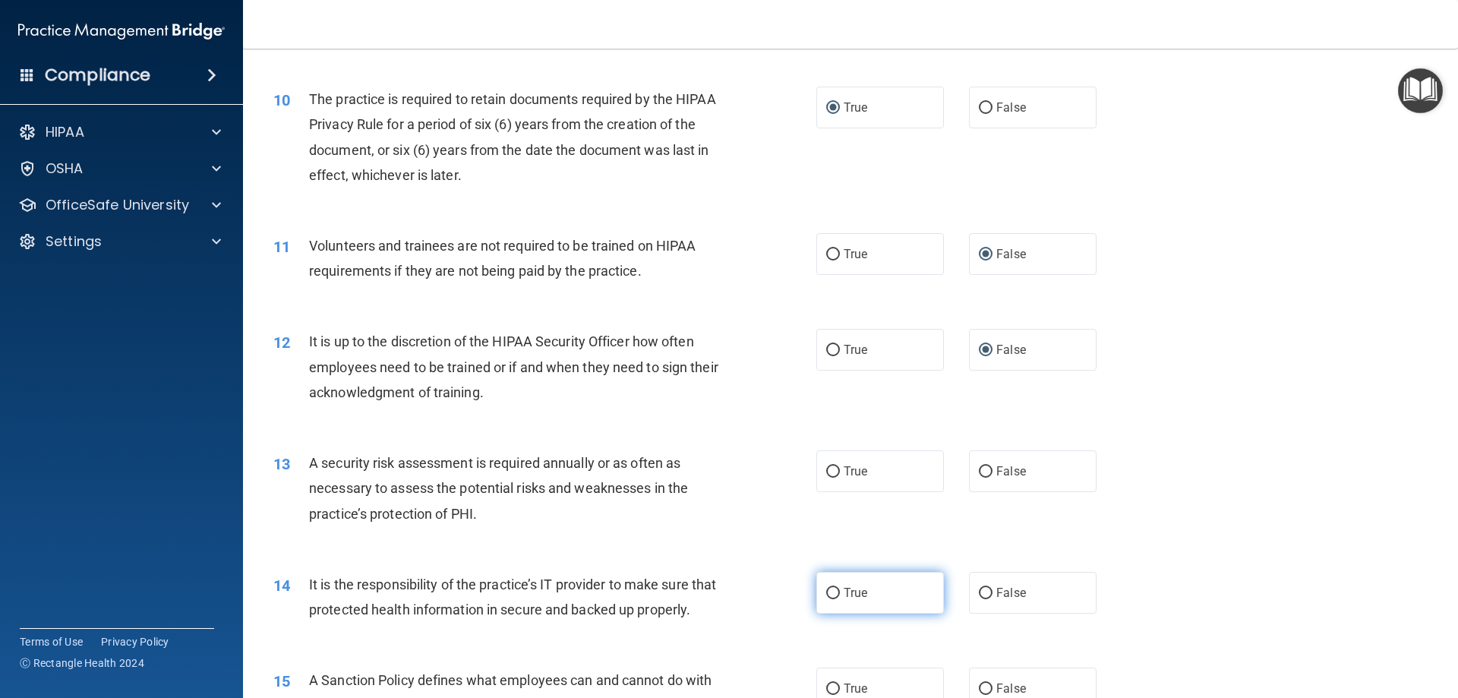
scroll to position [1291, 0]
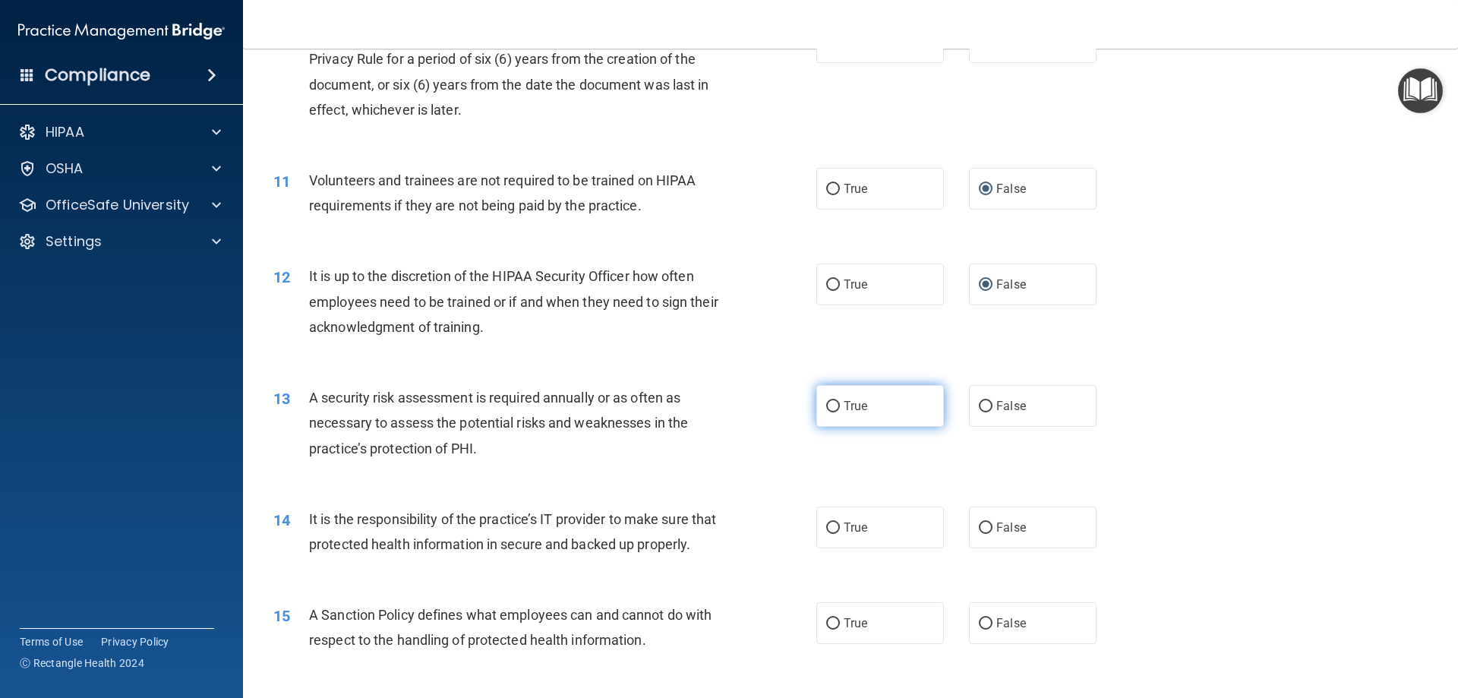
click at [828, 404] on input "True" at bounding box center [833, 406] width 14 height 11
radio input "true"
click at [981, 525] on input "False" at bounding box center [986, 527] width 14 height 11
radio input "true"
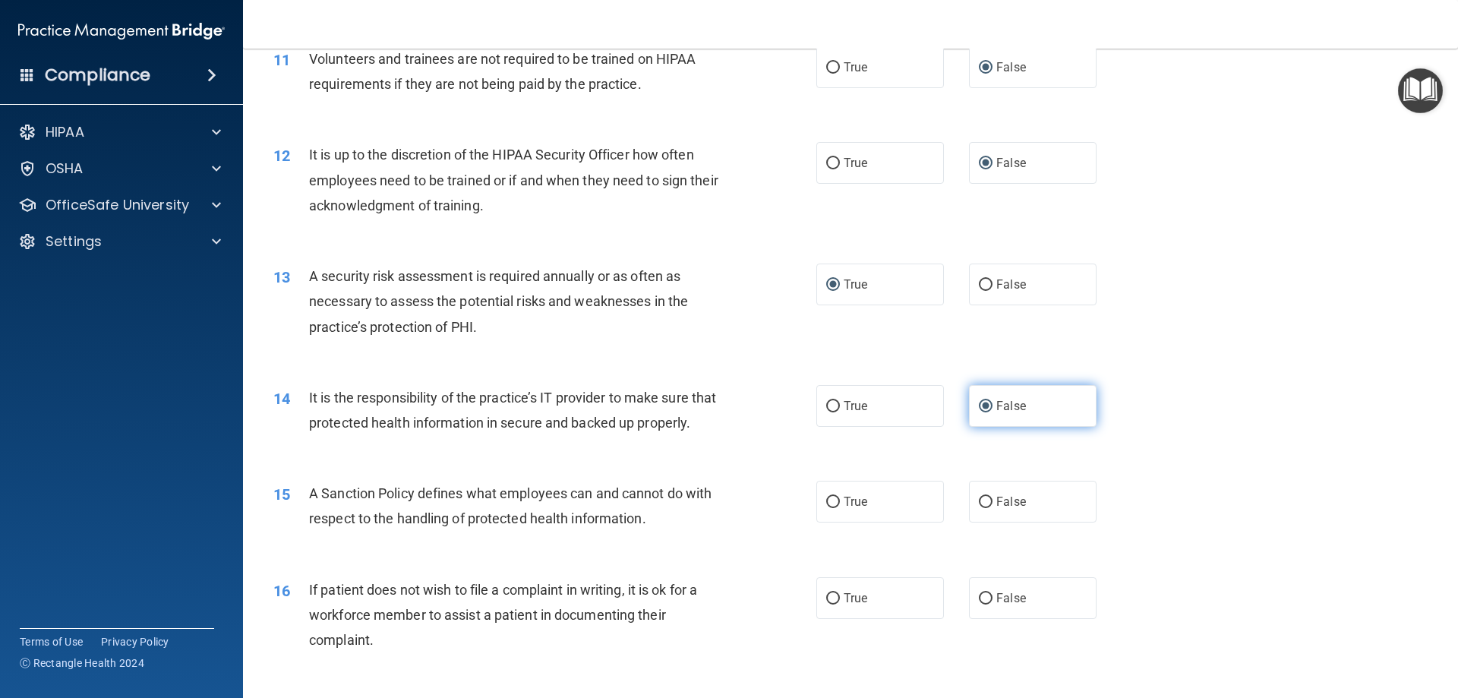
scroll to position [1442, 0]
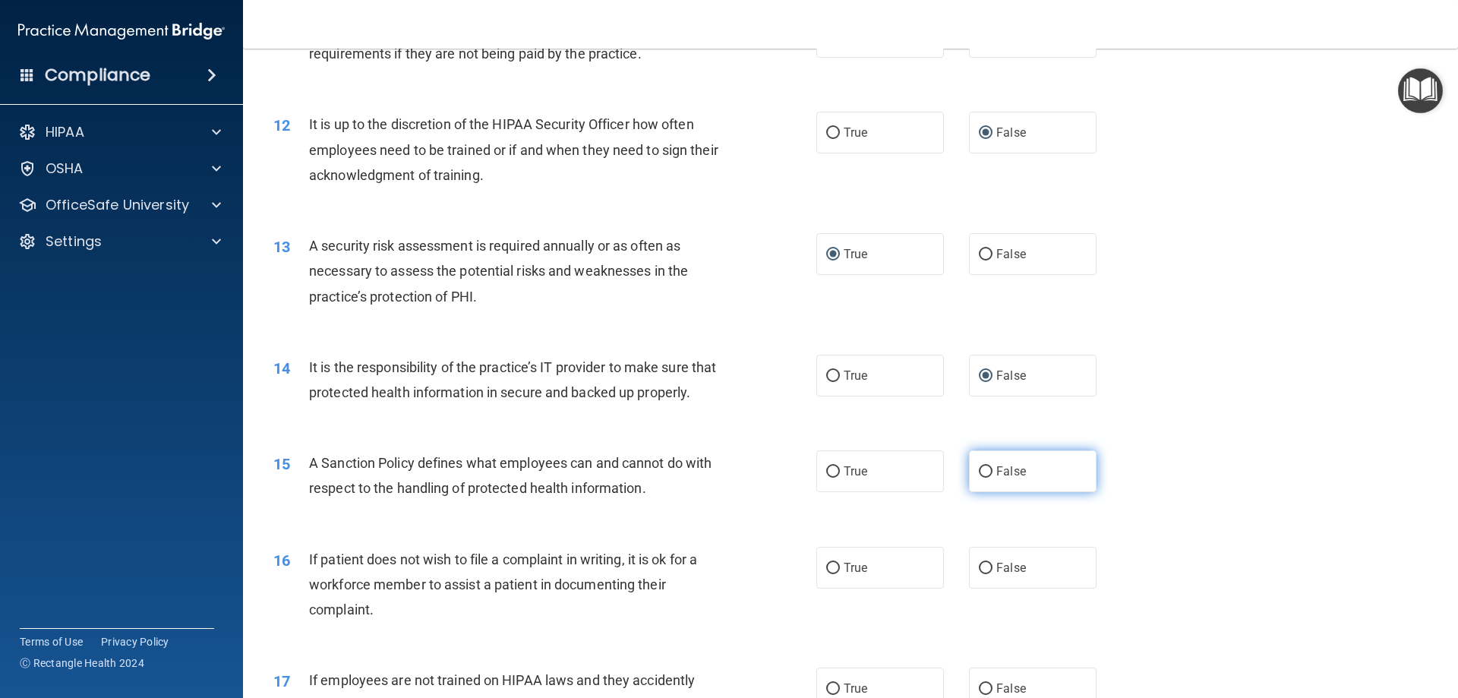
click at [979, 478] on input "False" at bounding box center [986, 471] width 14 height 11
radio input "true"
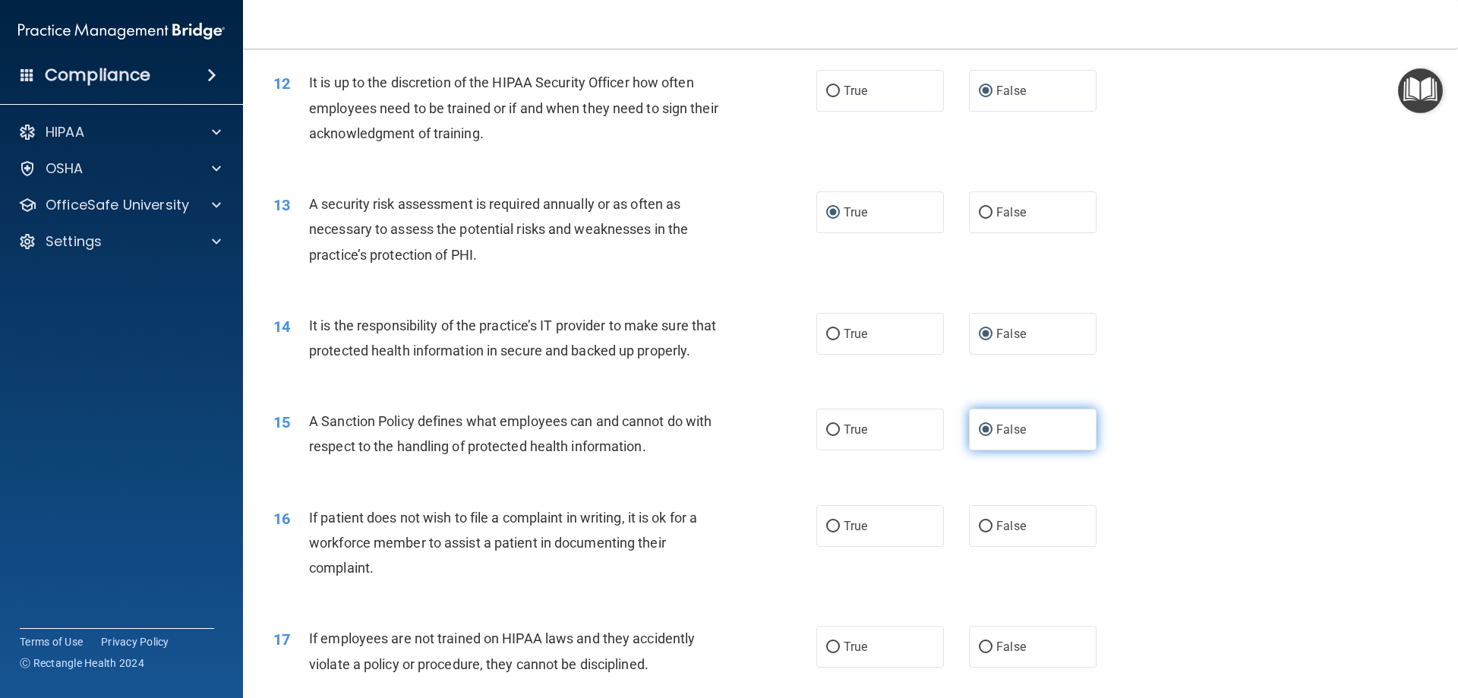
scroll to position [1518, 0]
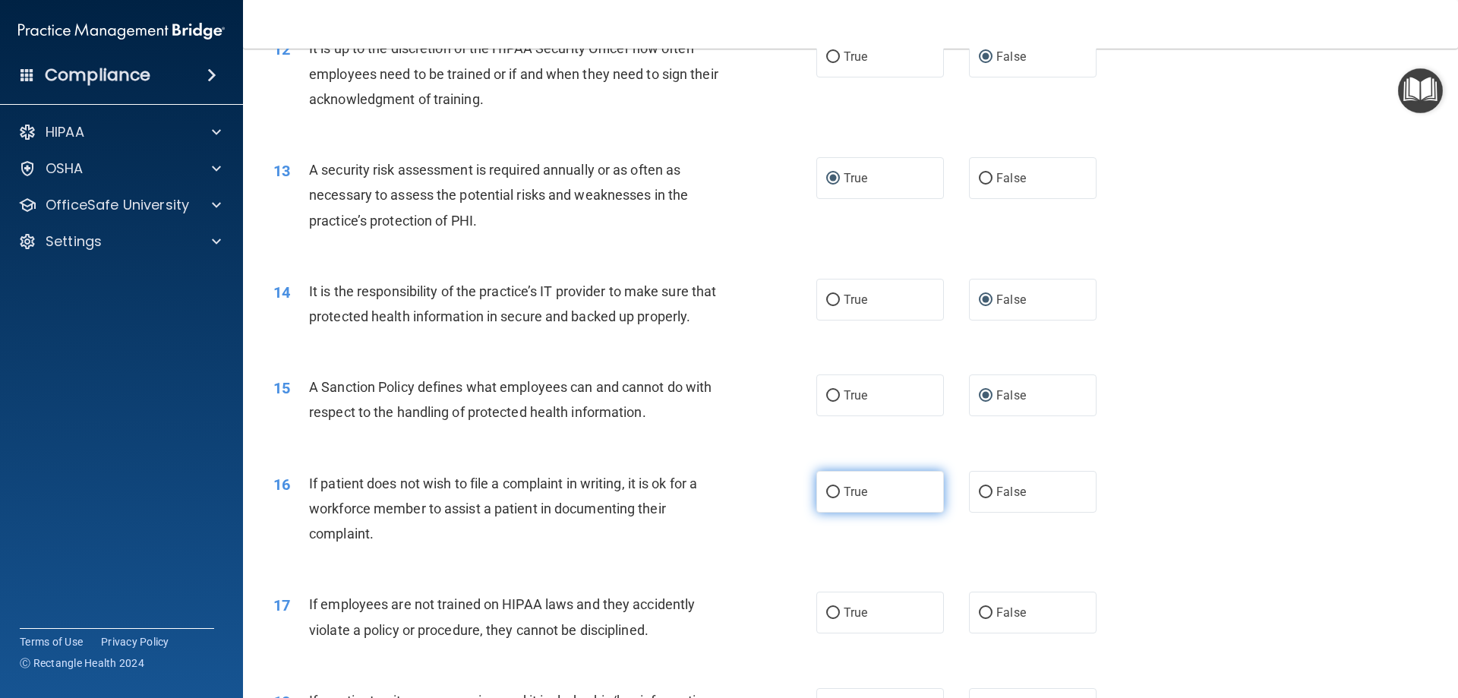
click at [834, 498] on input "True" at bounding box center [833, 492] width 14 height 11
radio input "true"
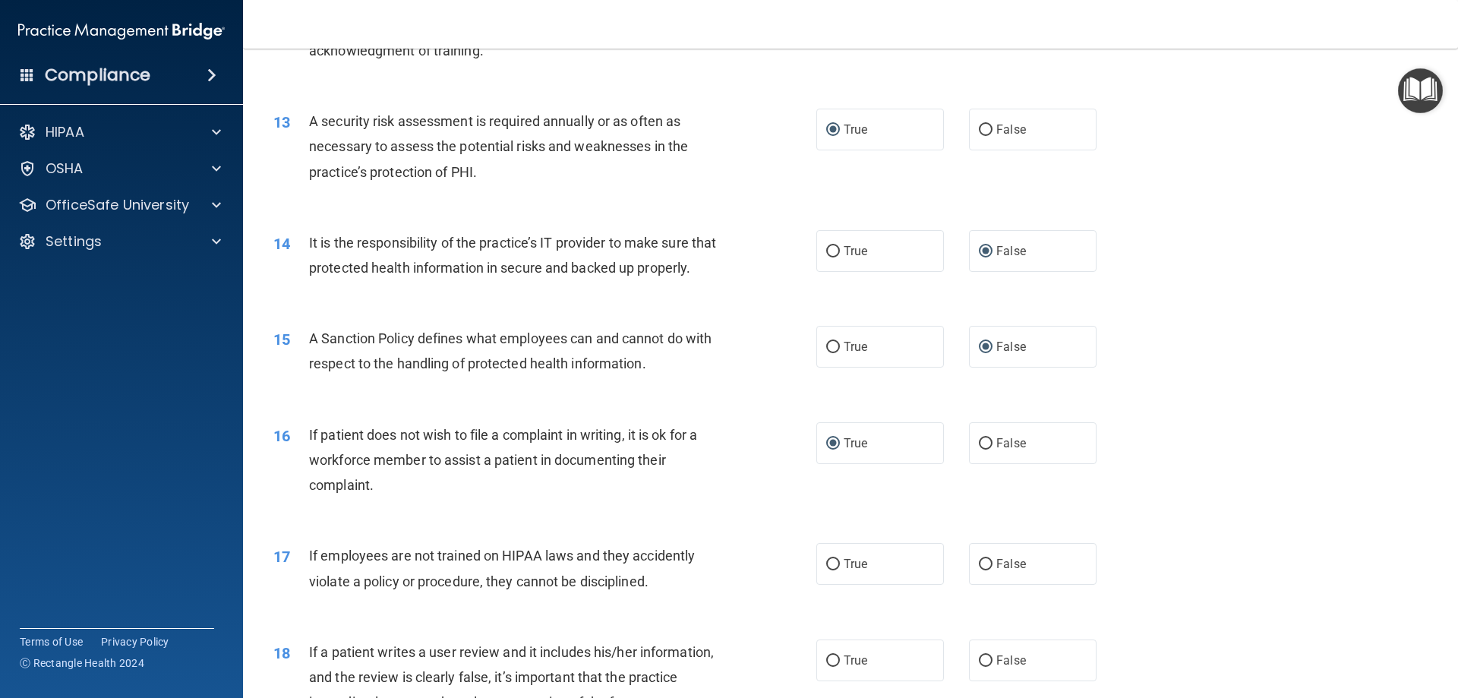
scroll to position [1594, 0]
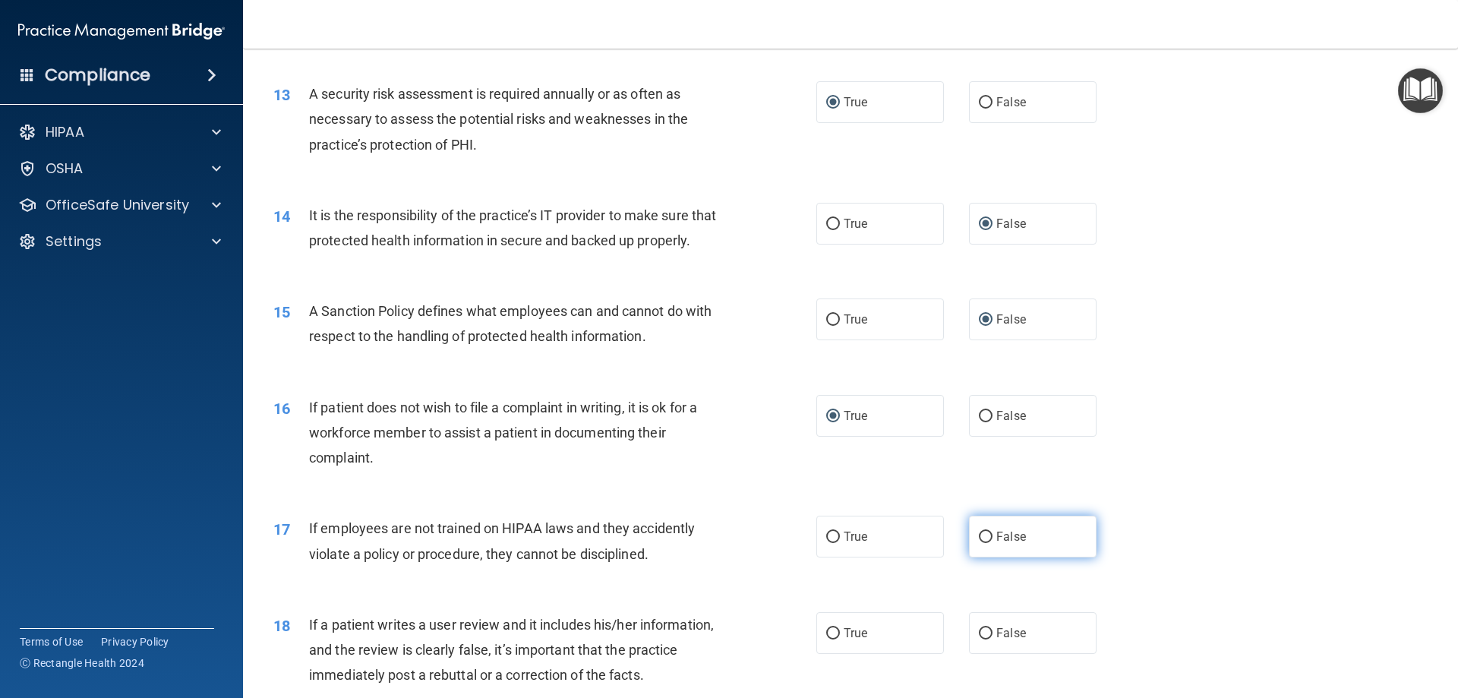
click at [980, 543] on input "False" at bounding box center [986, 536] width 14 height 11
radio input "true"
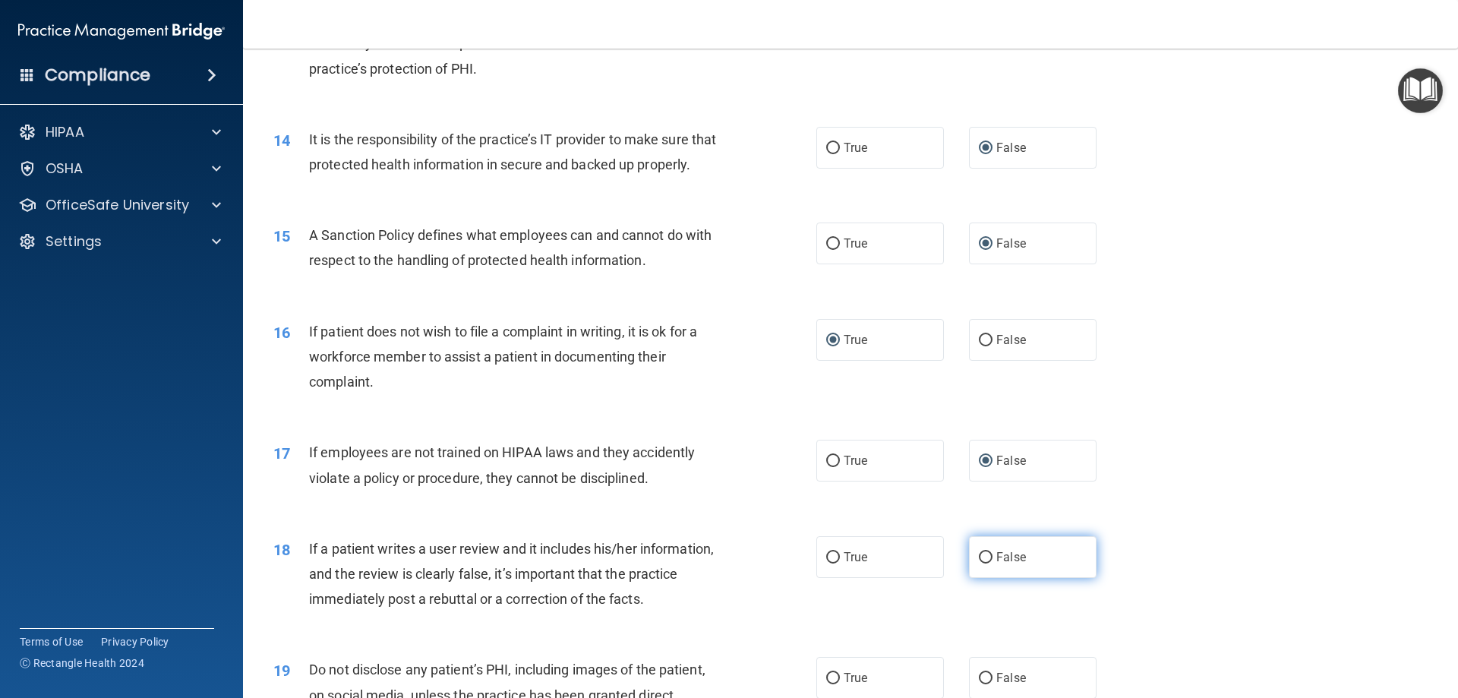
click at [979, 563] on input "False" at bounding box center [986, 557] width 14 height 11
radio input "true"
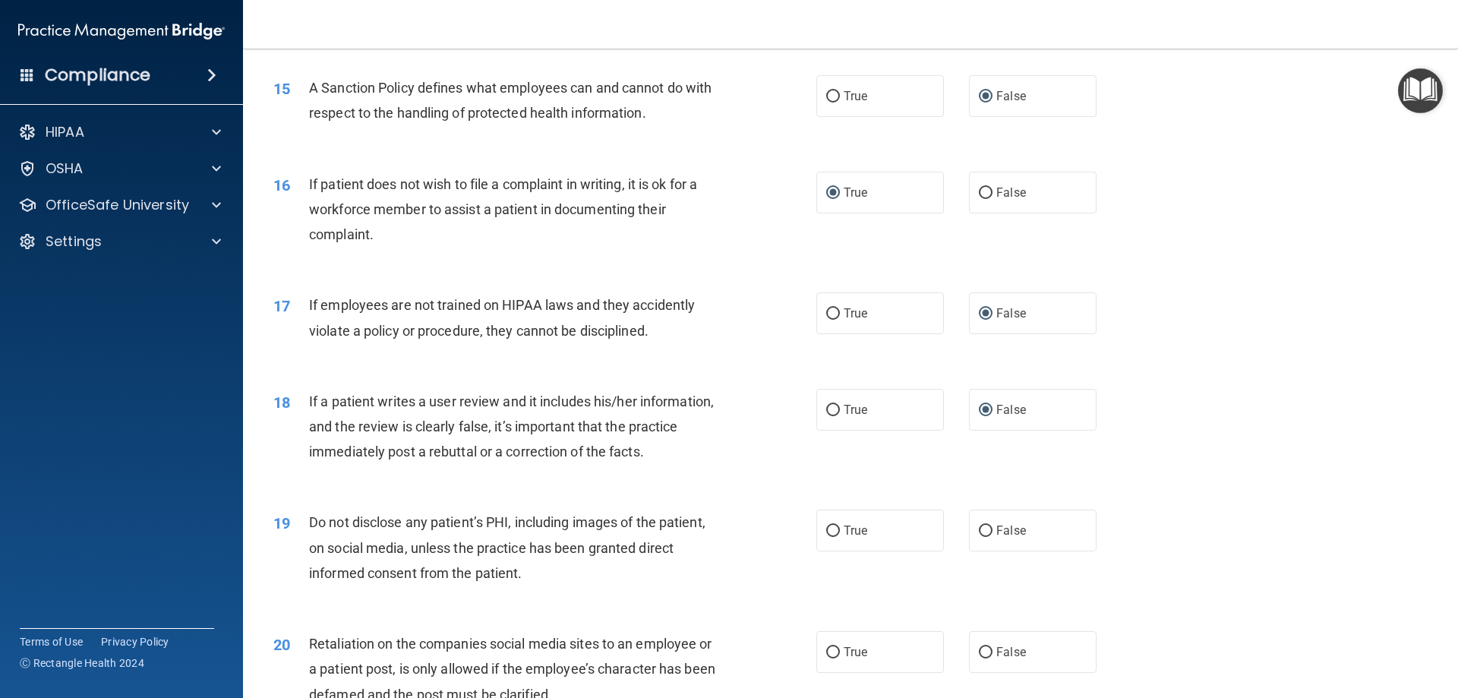
scroll to position [1822, 0]
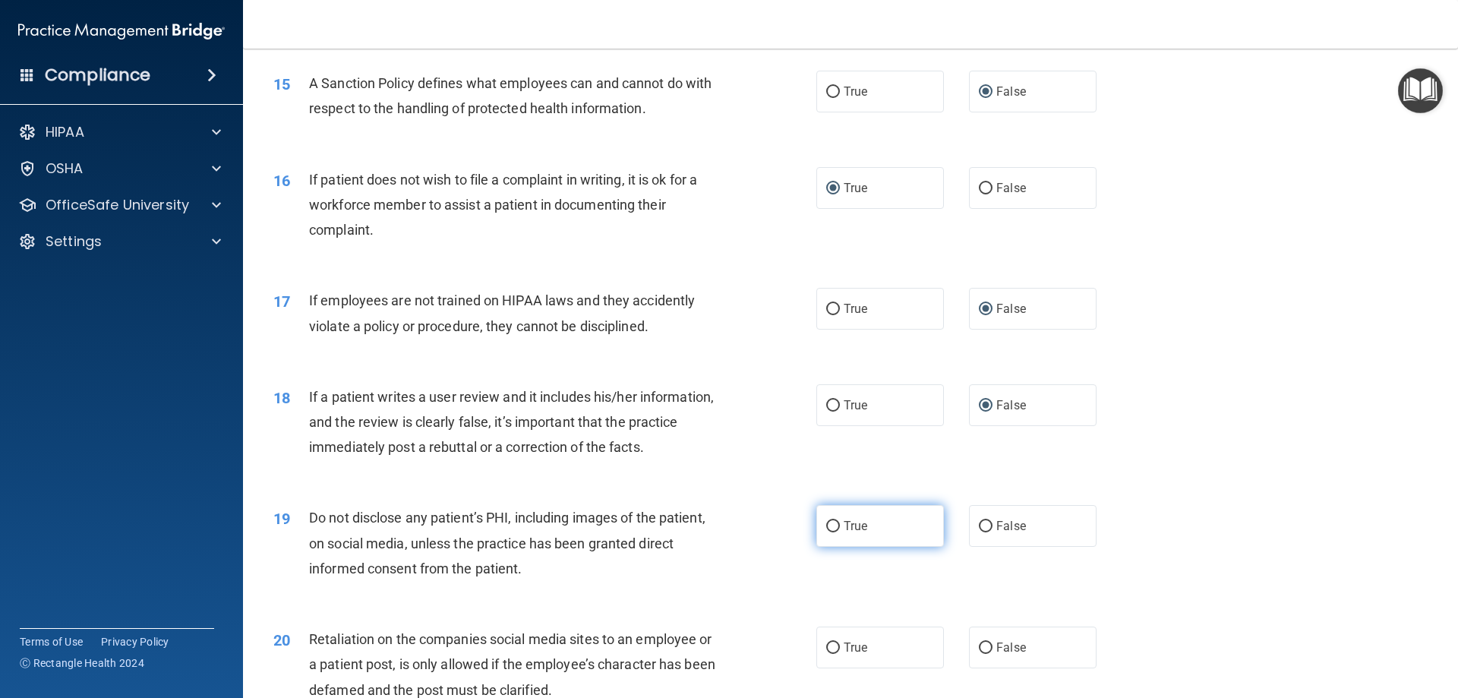
click at [831, 547] on label "True" at bounding box center [880, 526] width 128 height 42
click at [834, 532] on input "True" at bounding box center [833, 526] width 14 height 11
radio input "true"
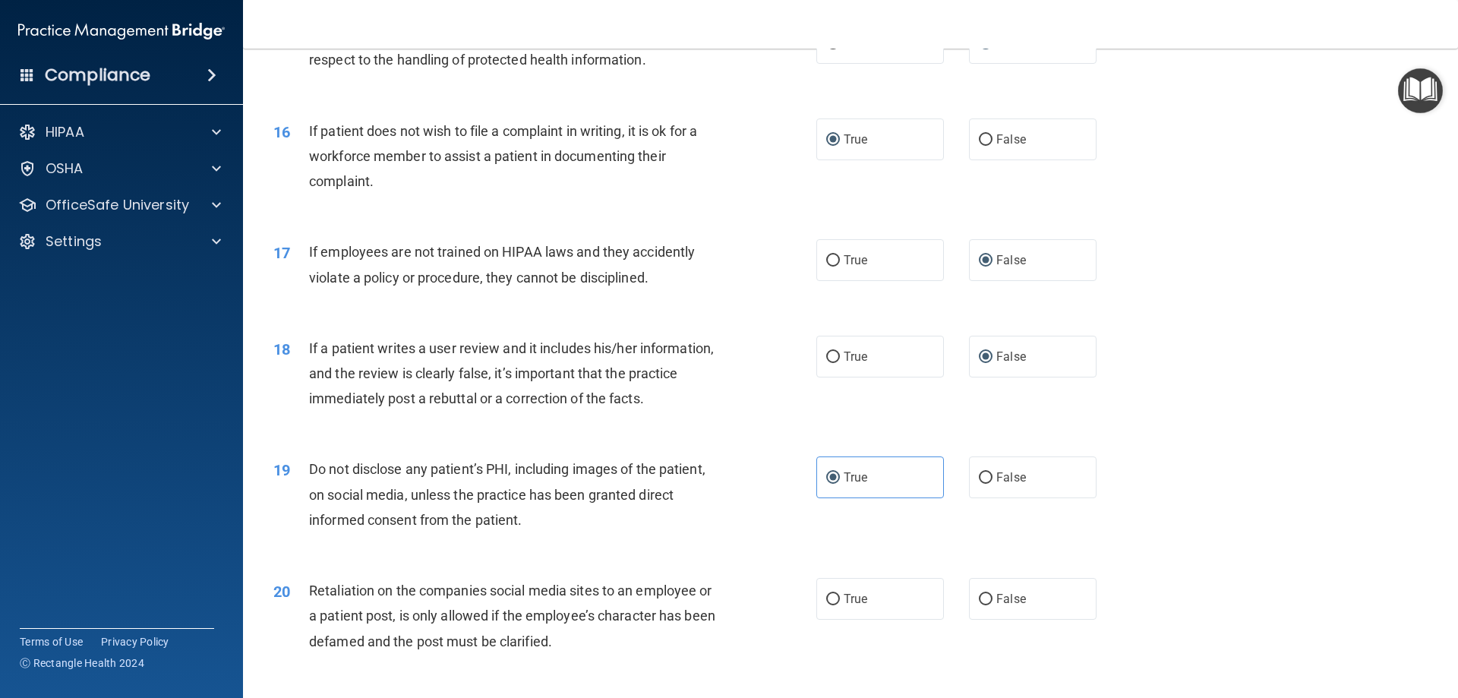
scroll to position [1898, 0]
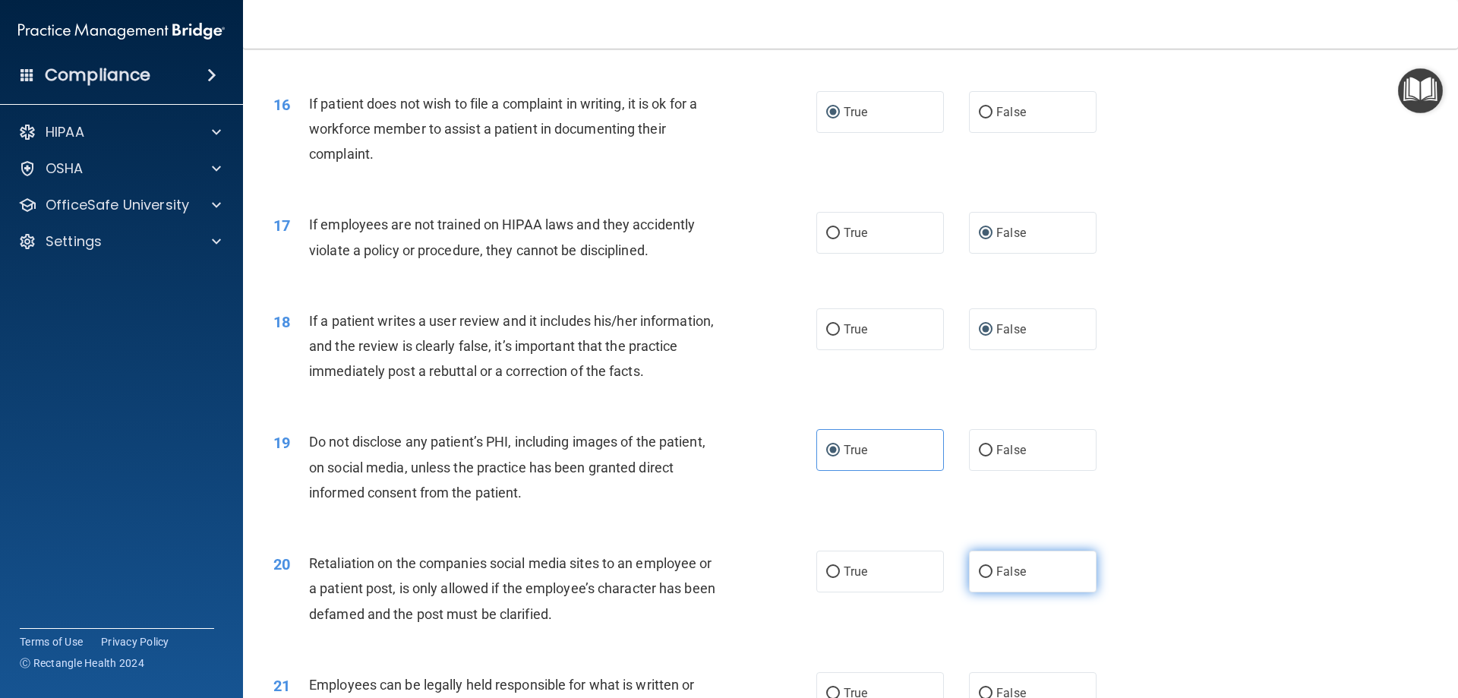
click at [979, 578] on input "False" at bounding box center [986, 571] width 14 height 11
radio input "true"
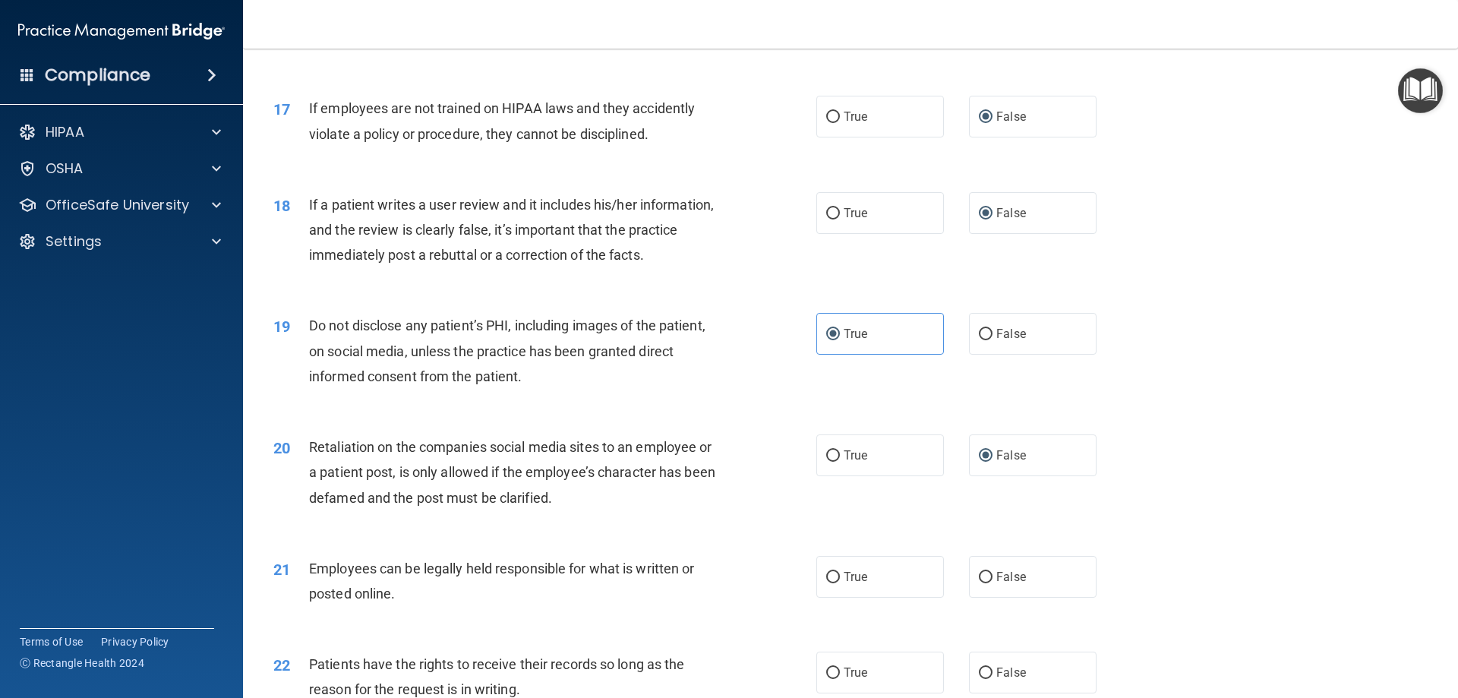
scroll to position [2050, 0]
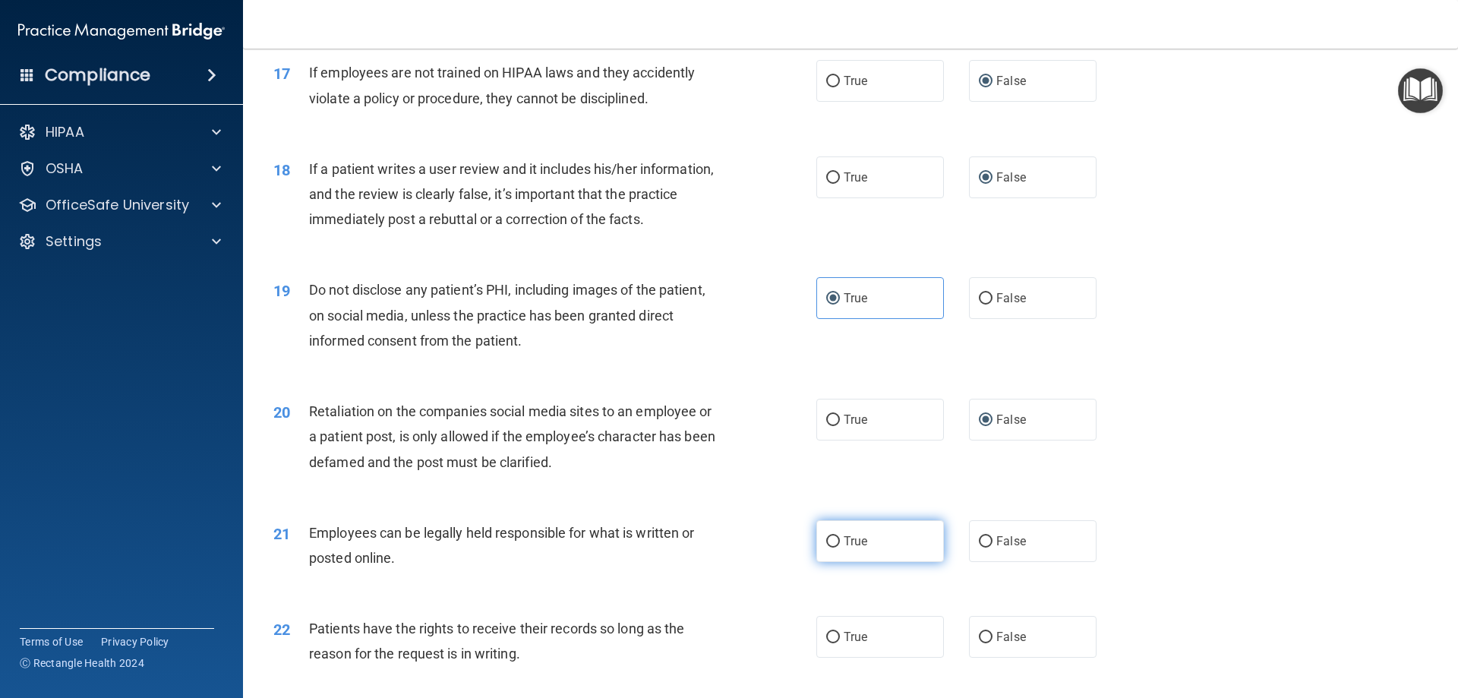
click at [831, 547] on input "True" at bounding box center [833, 541] width 14 height 11
radio input "true"
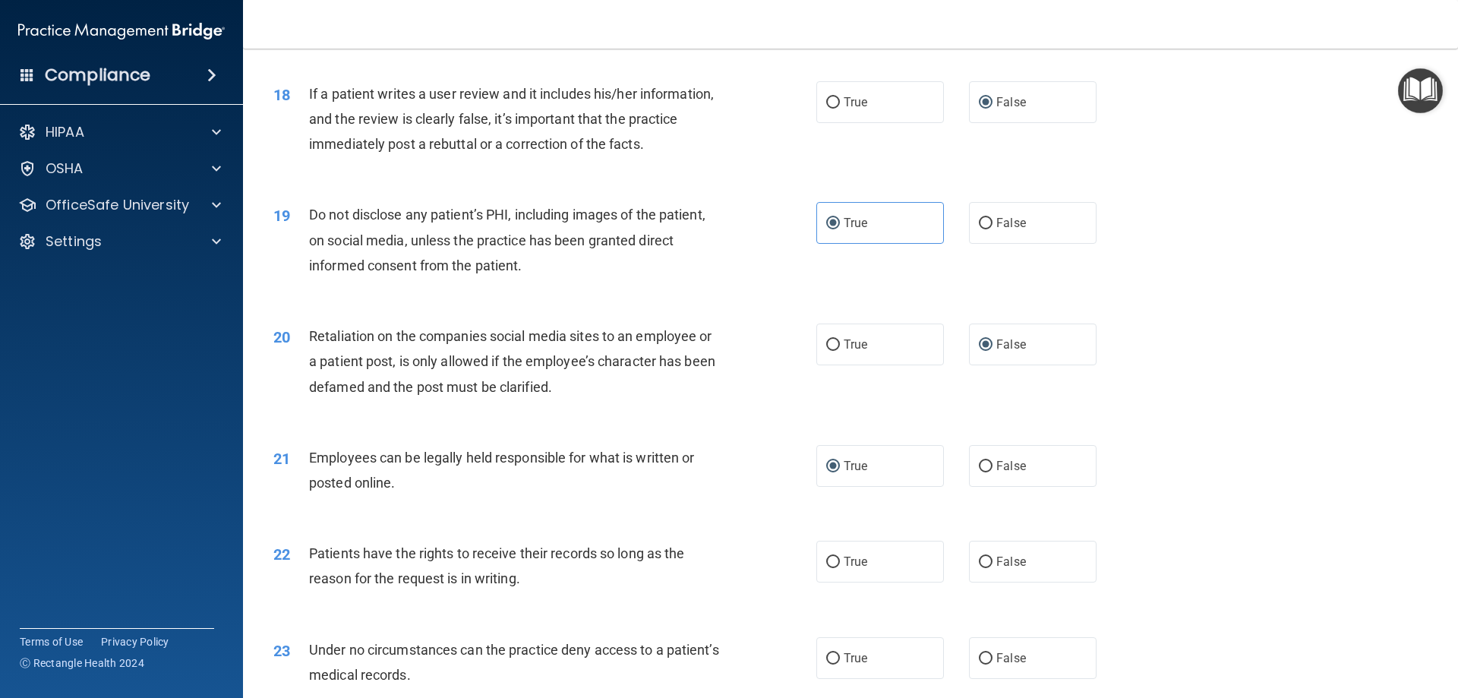
scroll to position [2126, 0]
click at [979, 567] on input "False" at bounding box center [986, 561] width 14 height 11
radio input "true"
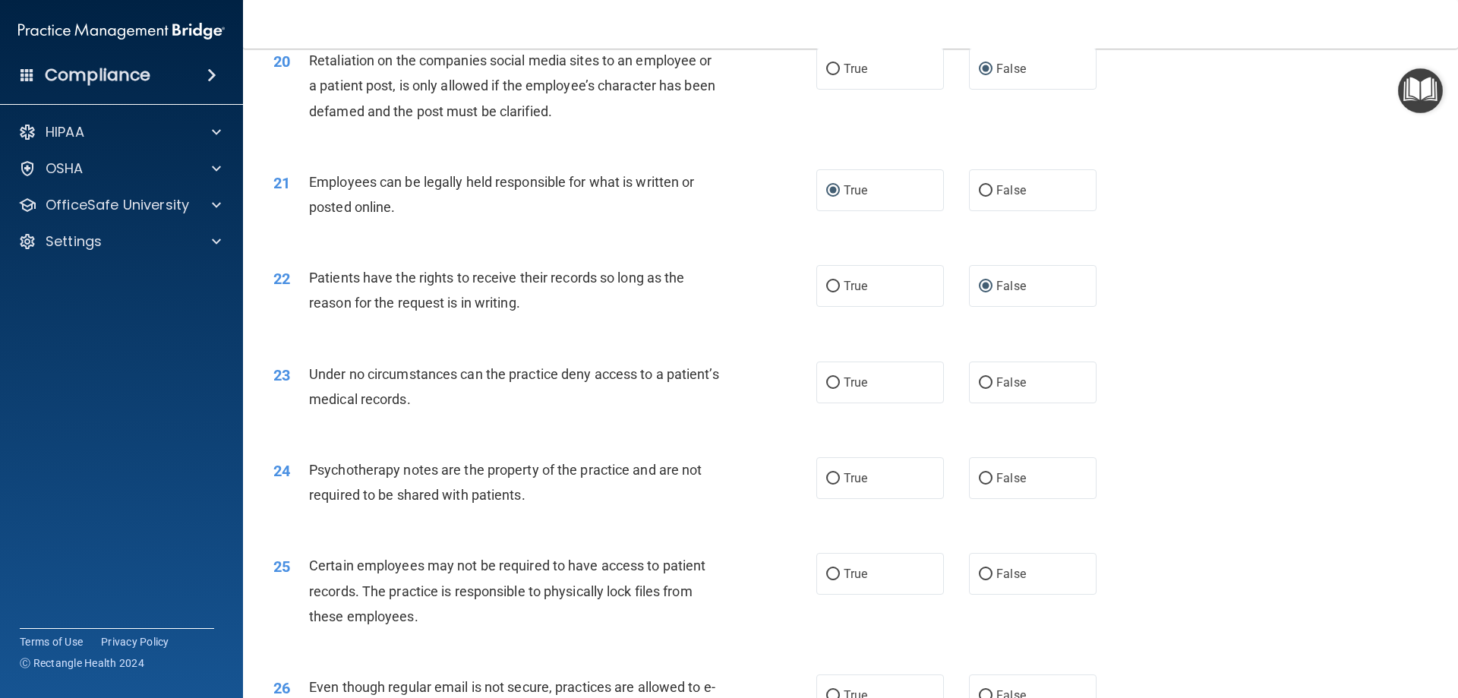
scroll to position [2429, 0]
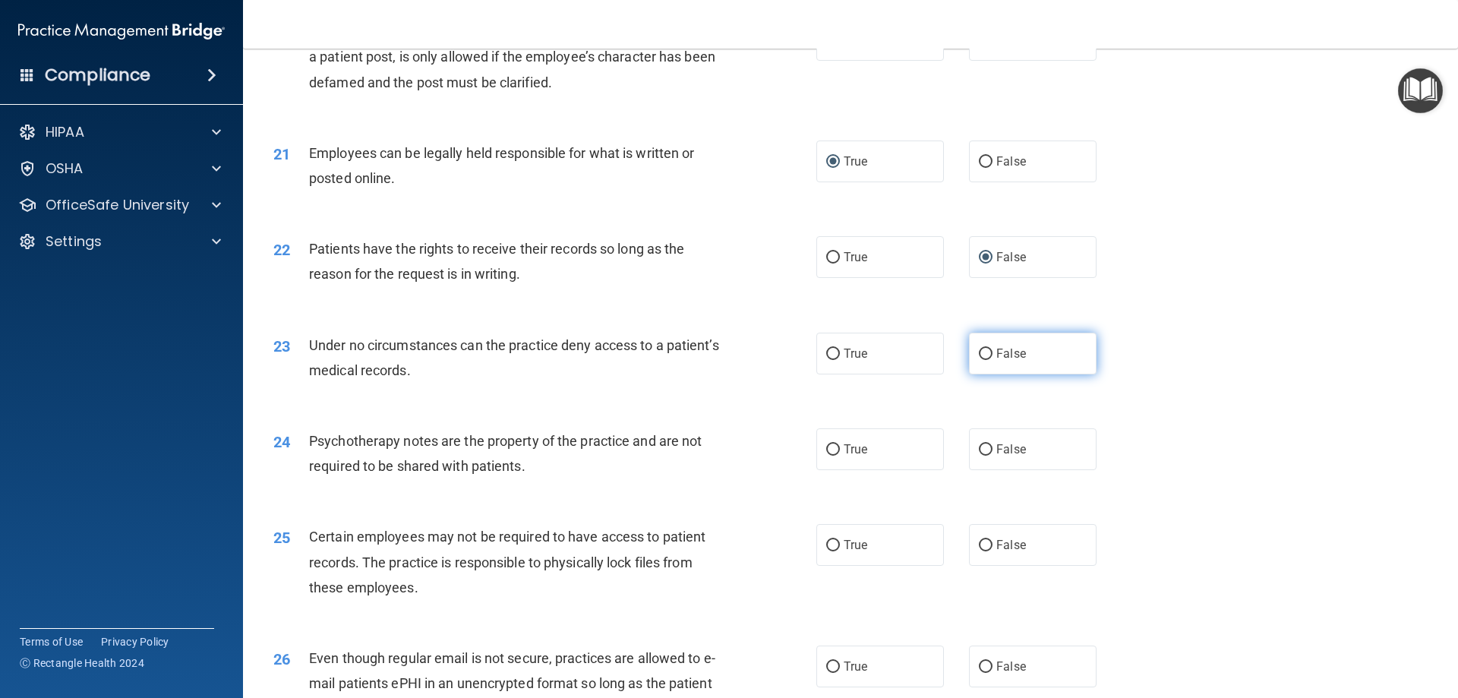
click at [982, 360] on input "False" at bounding box center [986, 353] width 14 height 11
radio input "true"
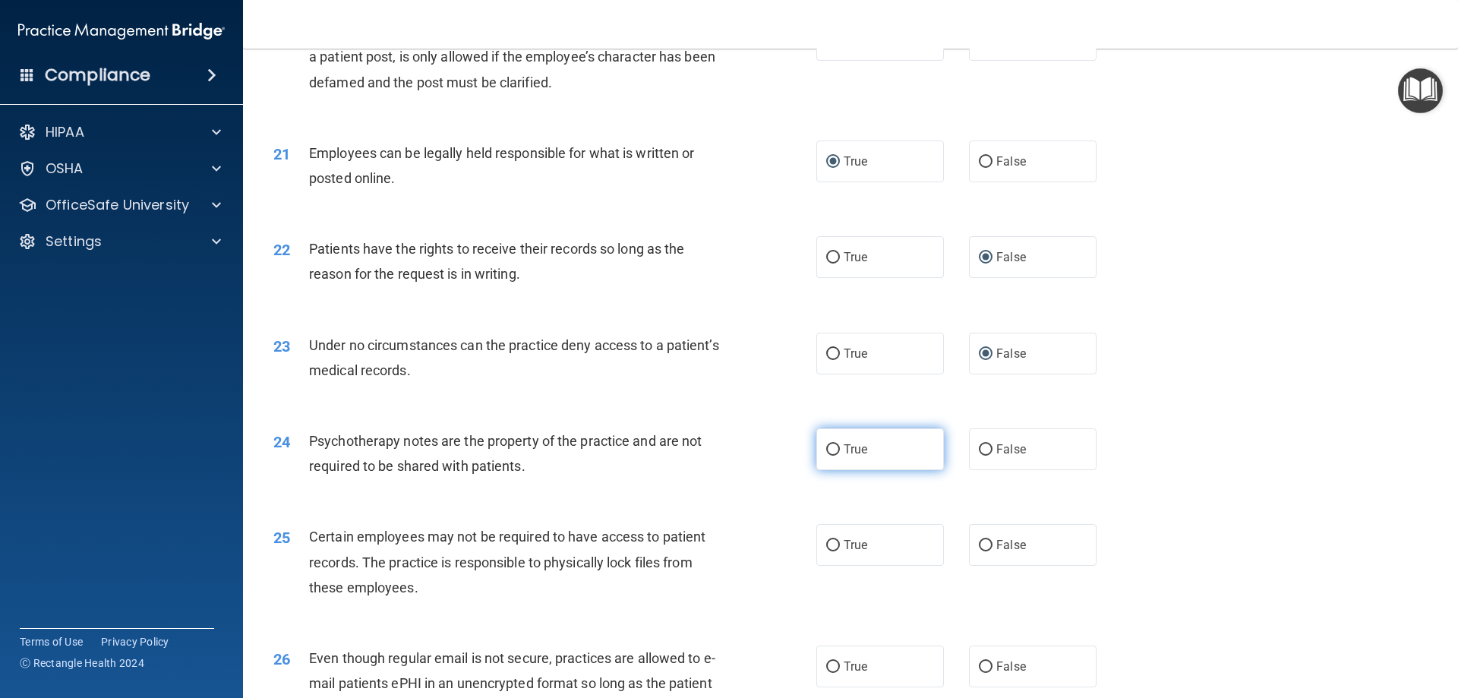
click at [827, 456] on input "True" at bounding box center [833, 449] width 14 height 11
radio input "true"
click at [826, 551] on input "True" at bounding box center [833, 545] width 14 height 11
radio input "true"
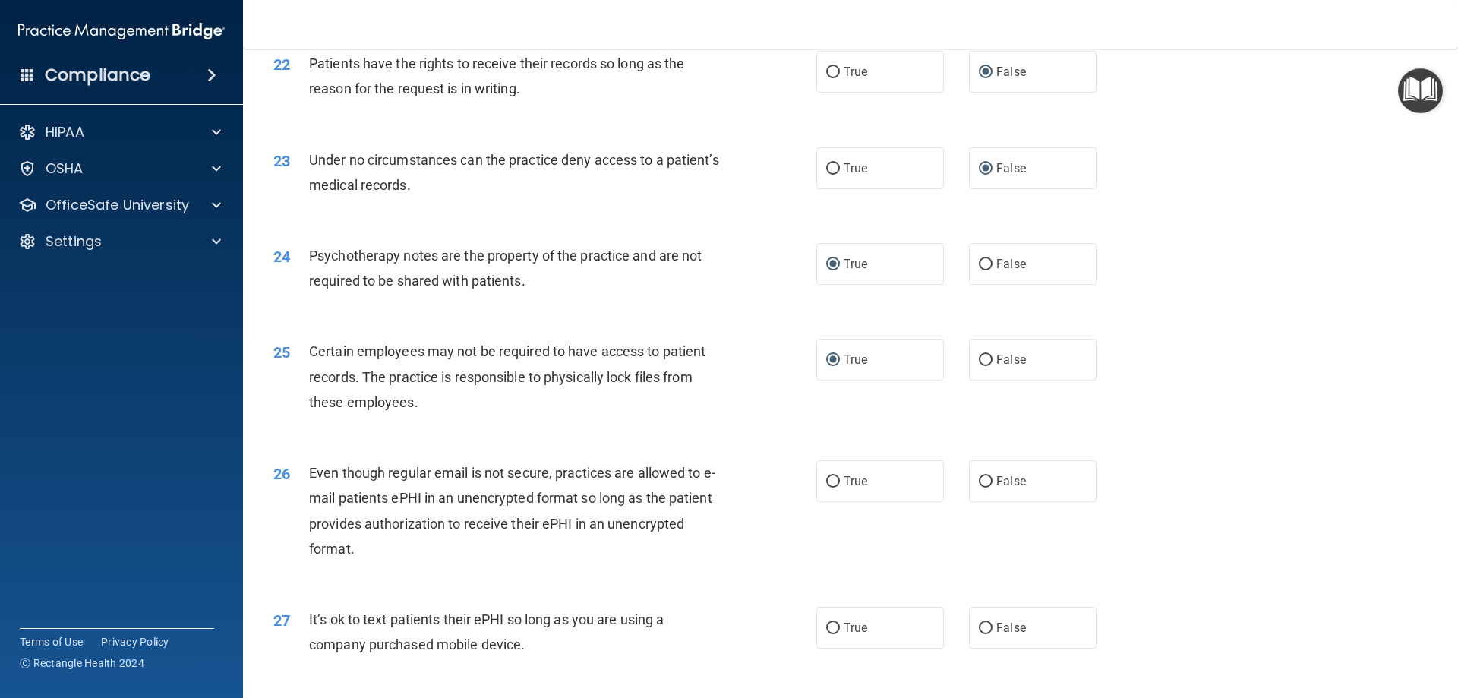
scroll to position [2657, 0]
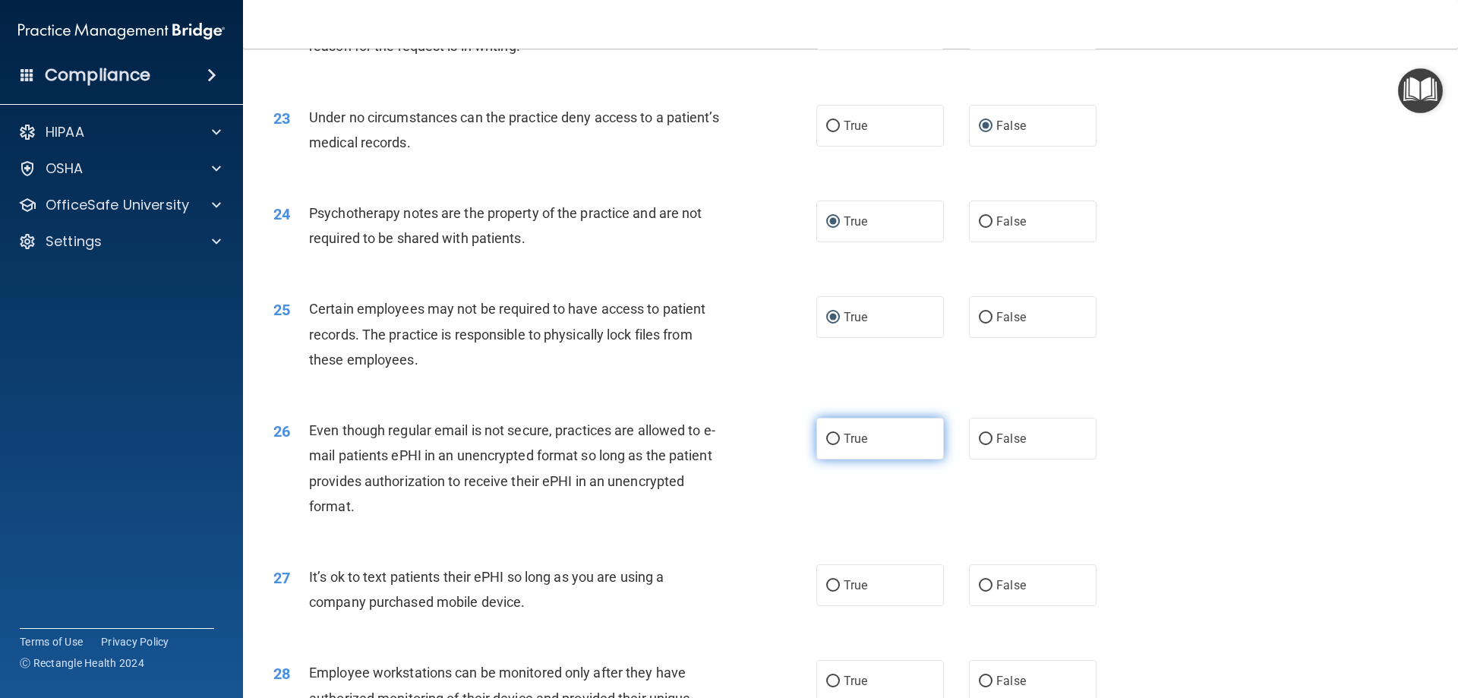
click at [826, 445] on input "True" at bounding box center [833, 439] width 14 height 11
radio input "true"
click at [979, 591] on input "False" at bounding box center [986, 585] width 14 height 11
radio input "true"
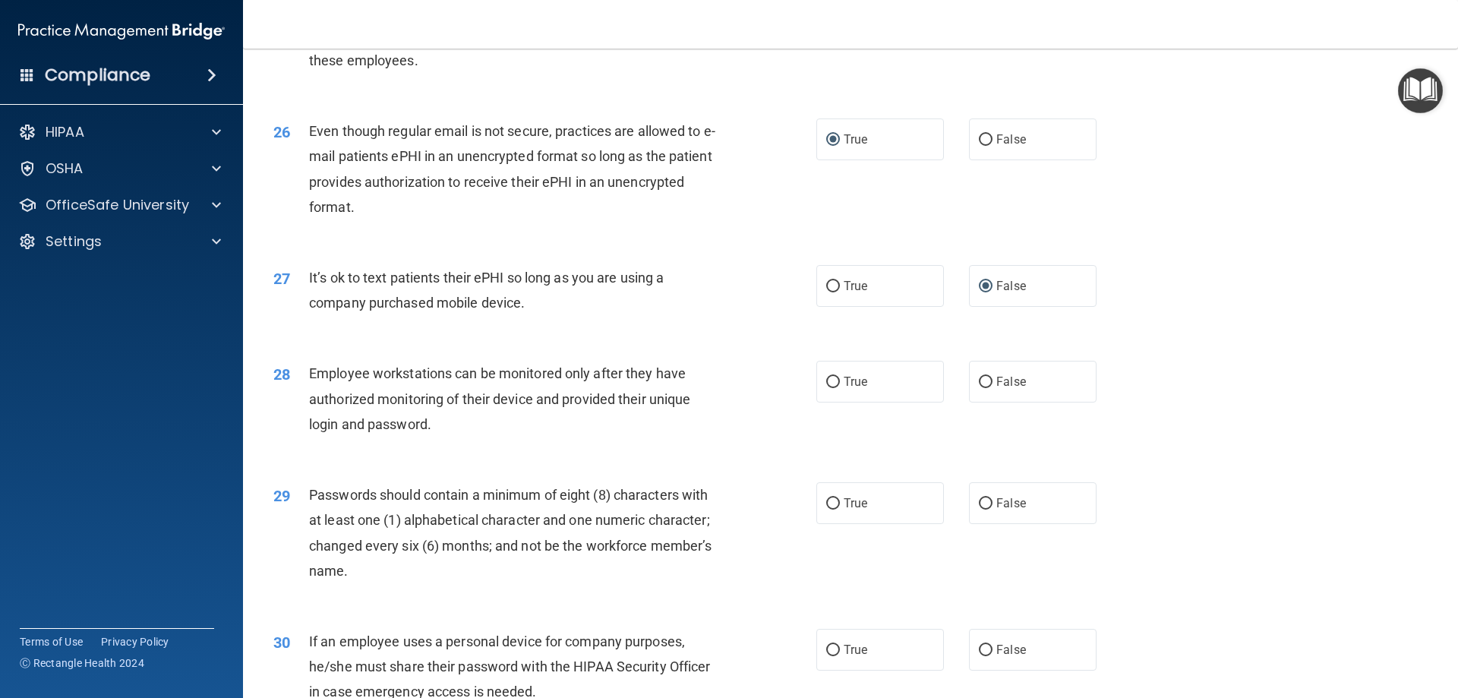
scroll to position [2961, 0]
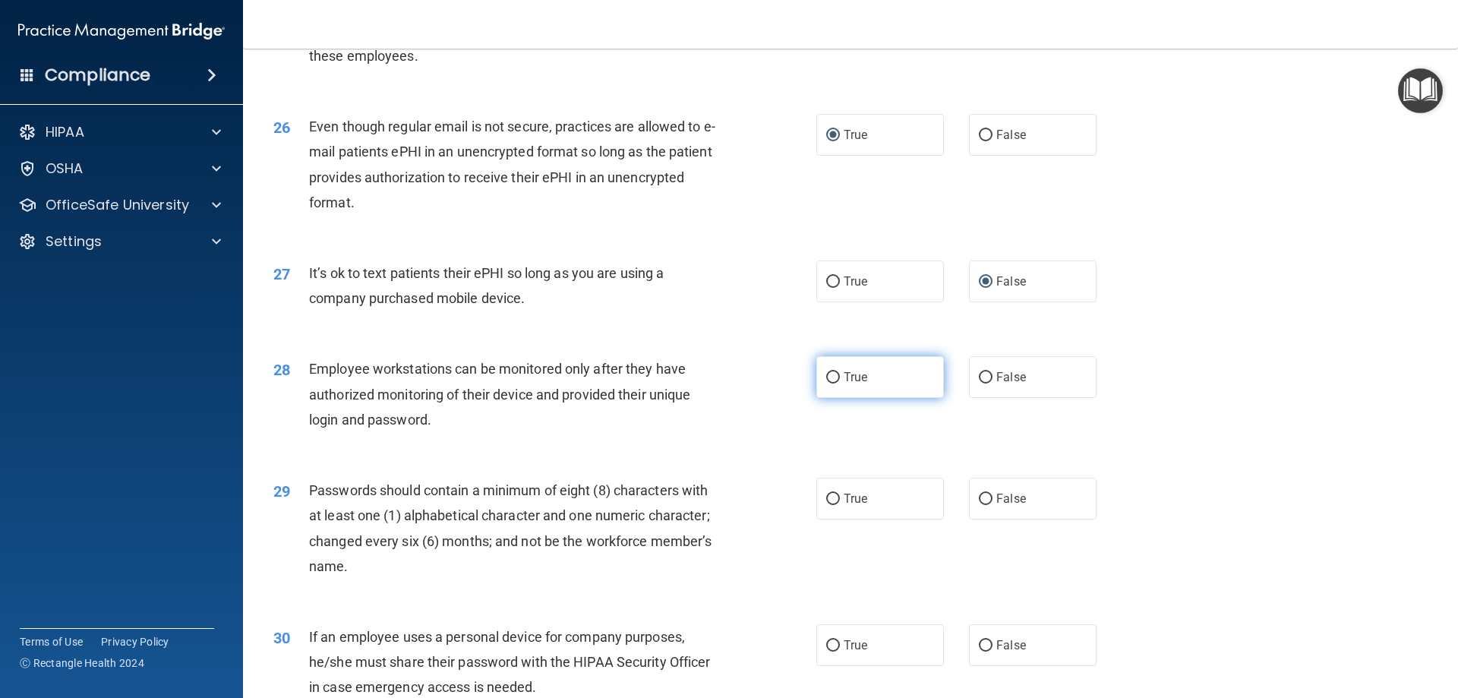
click at [826, 383] on input "True" at bounding box center [833, 377] width 14 height 11
radio input "true"
click at [979, 505] on input "False" at bounding box center [986, 498] width 14 height 11
radio input "true"
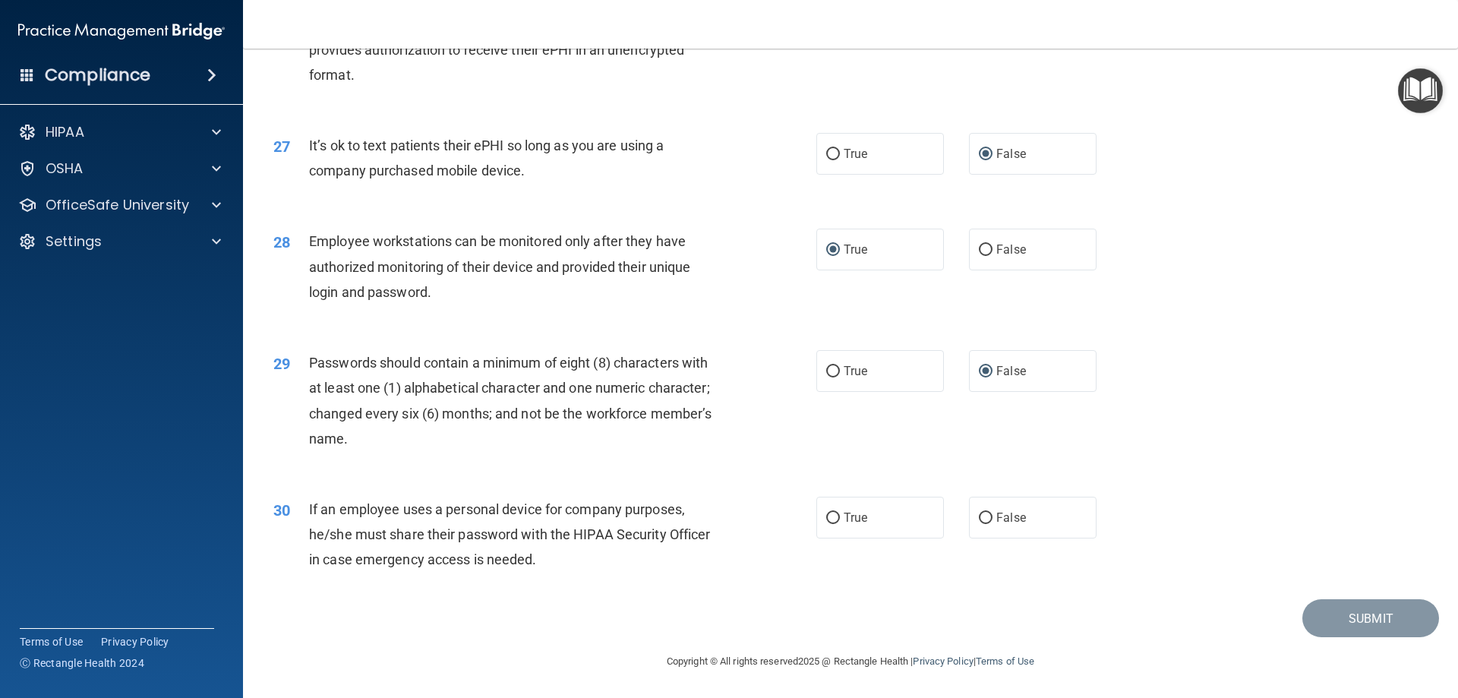
scroll to position [3114, 0]
click at [979, 517] on input "False" at bounding box center [986, 517] width 14 height 11
radio input "true"
click at [1351, 616] on button "Submit" at bounding box center [1370, 618] width 137 height 39
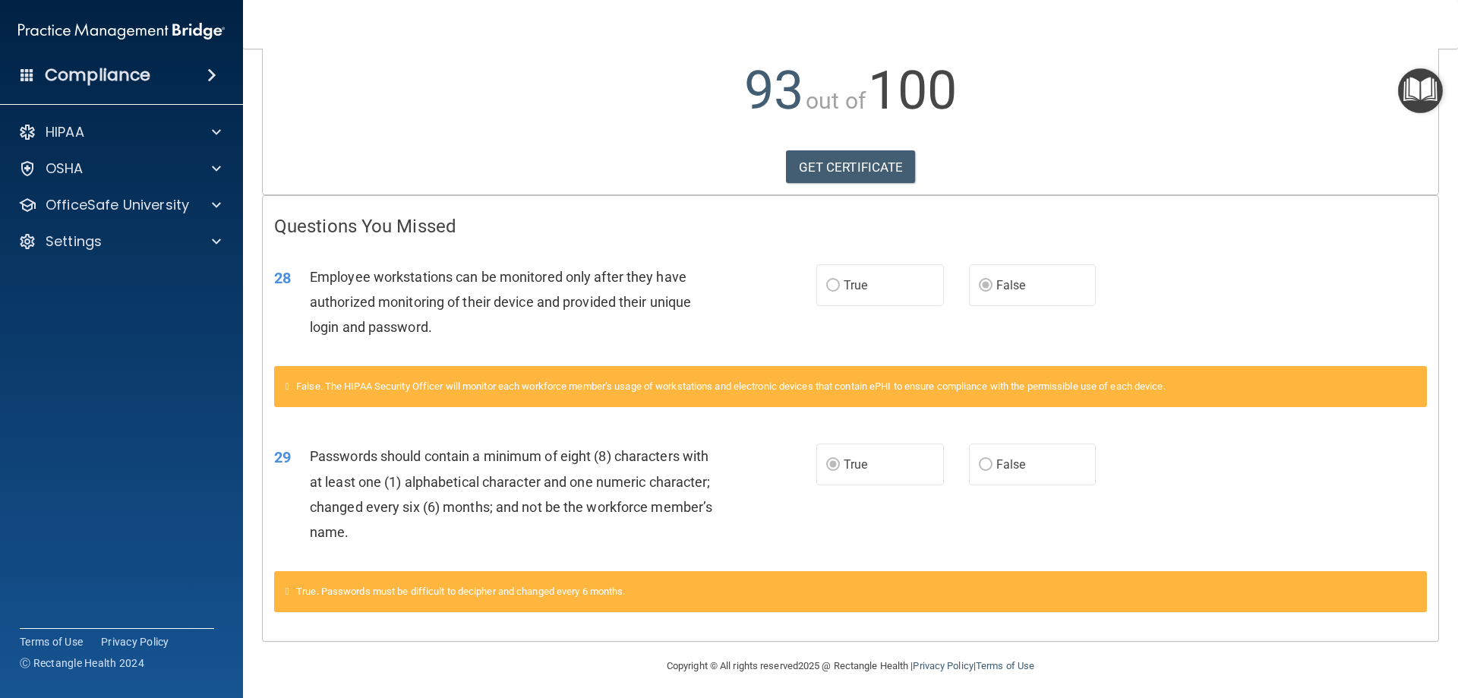
scroll to position [167, 0]
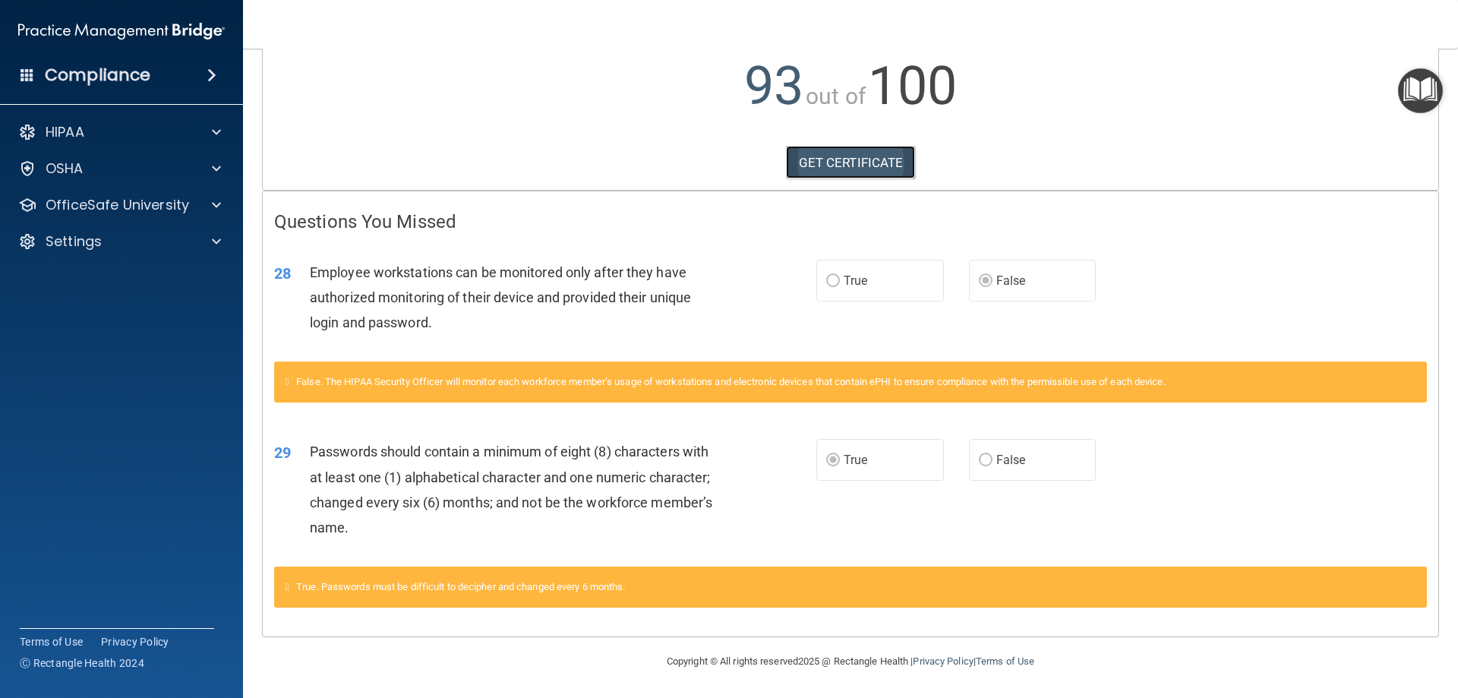
click at [861, 156] on link "GET CERTIFICATE" at bounding box center [851, 162] width 130 height 33
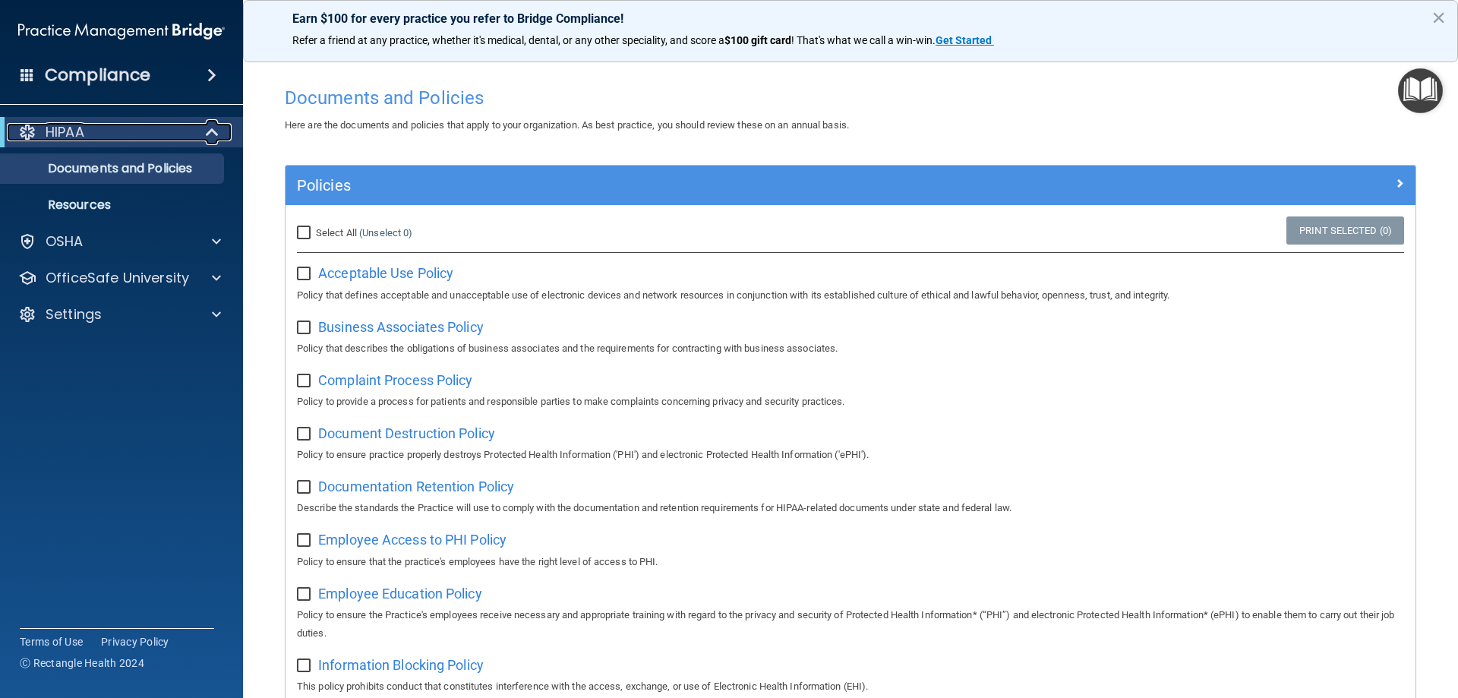
click at [112, 131] on div "HIPAA" at bounding box center [101, 132] width 188 height 18
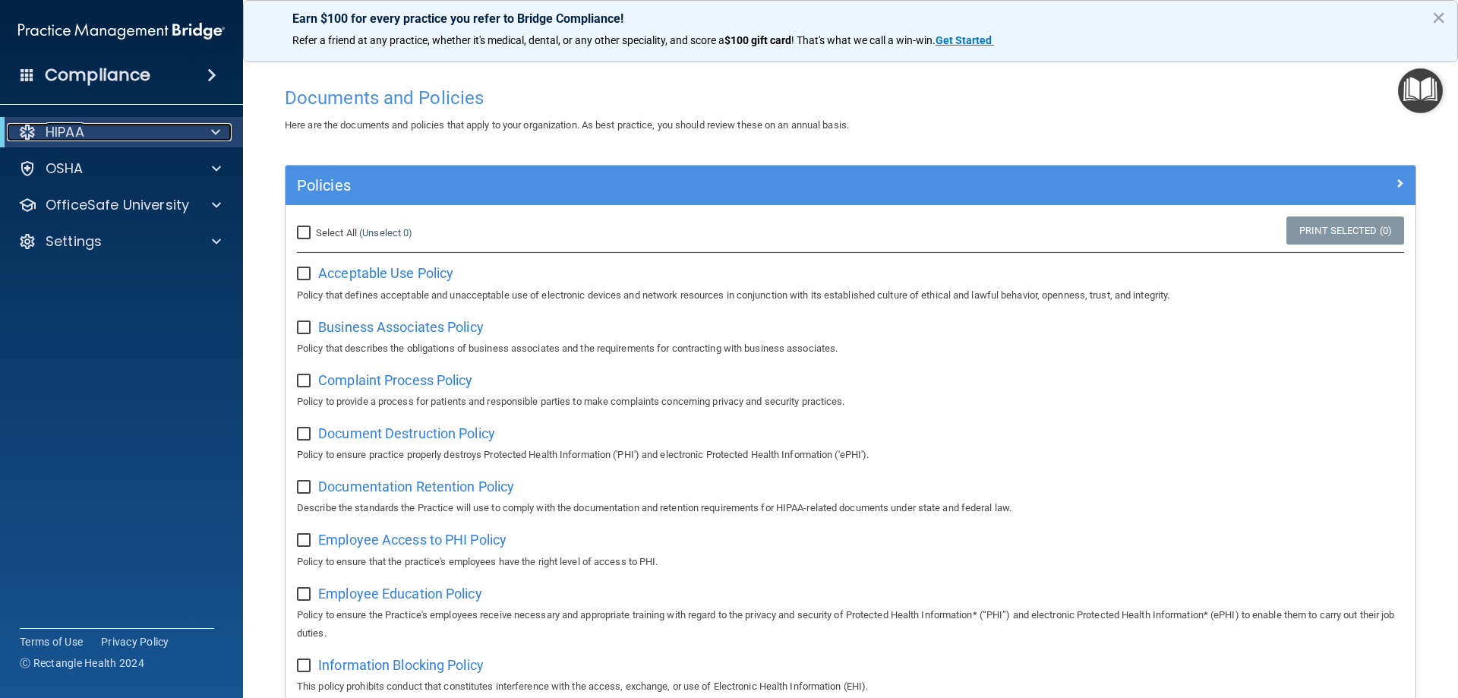
click at [219, 125] on span at bounding box center [215, 132] width 9 height 18
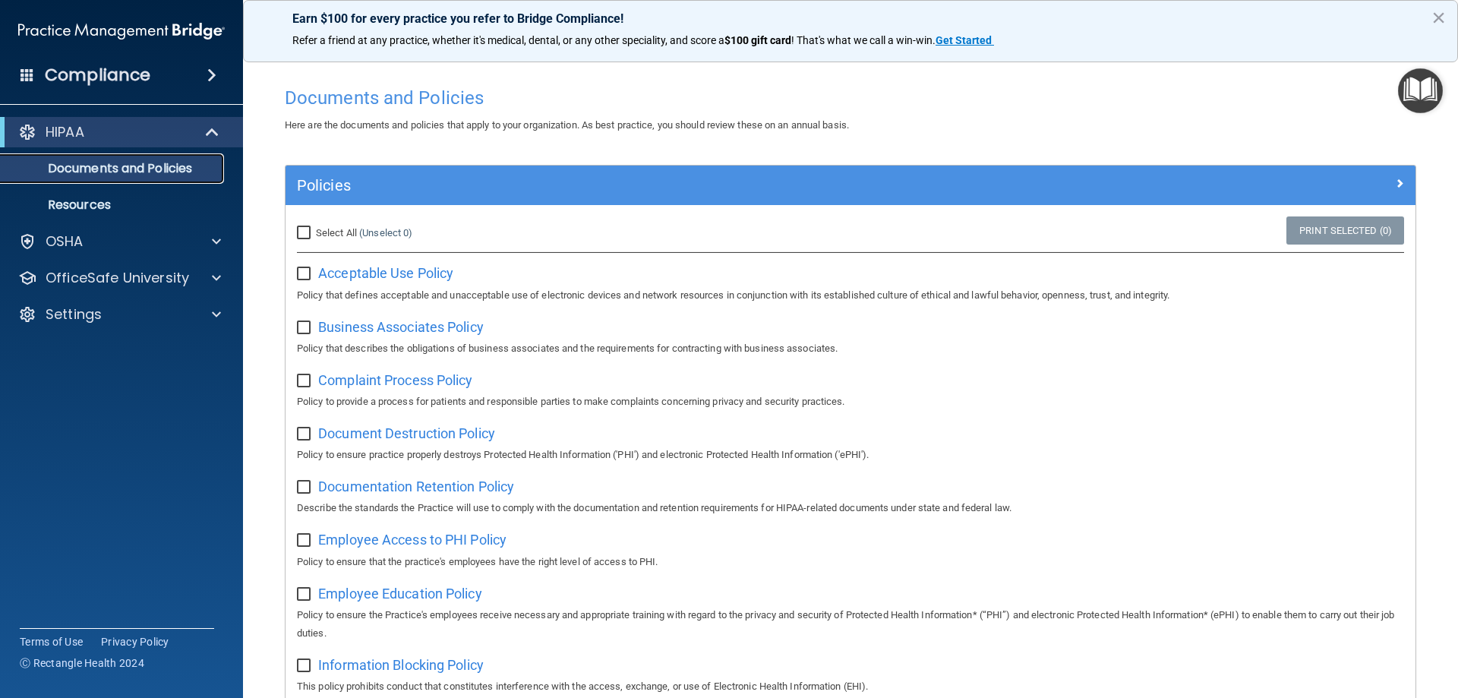
click at [156, 161] on p "Documents and Policies" at bounding box center [113, 168] width 207 height 15
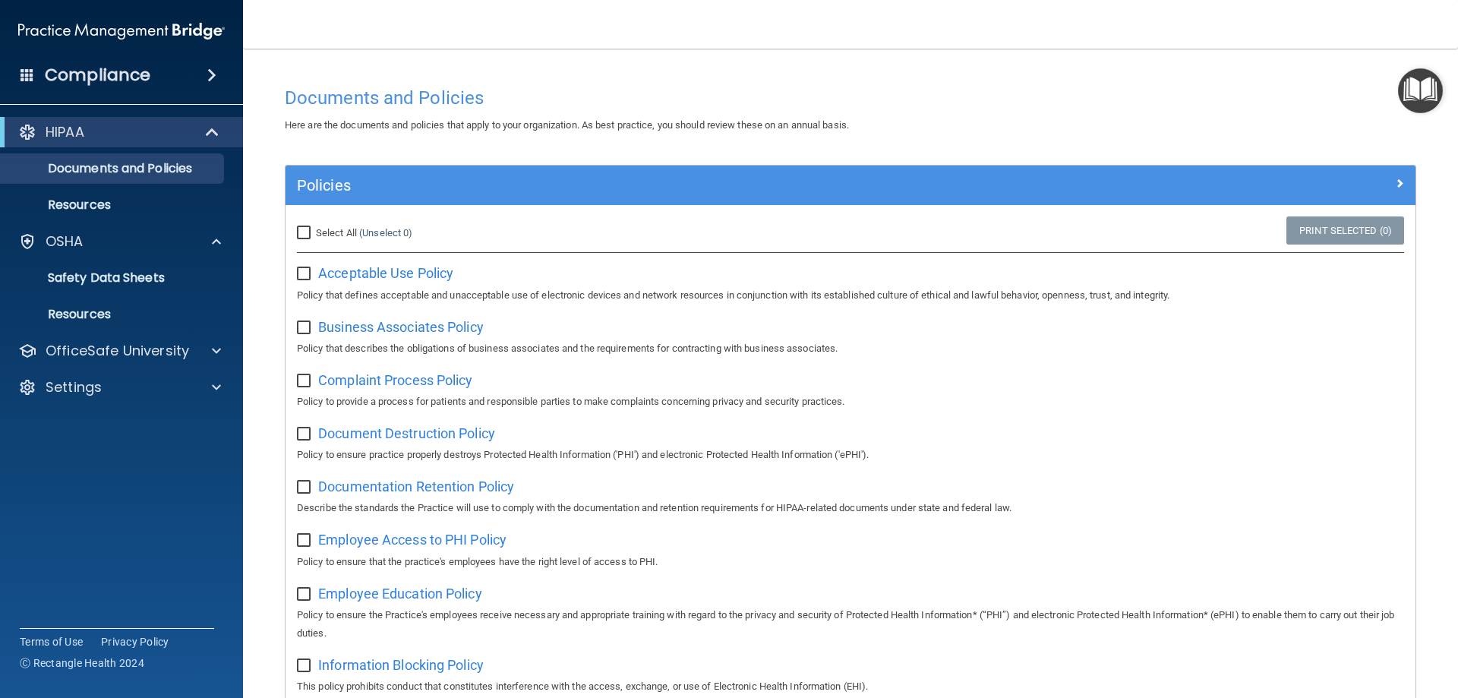
scroll to position [825, 0]
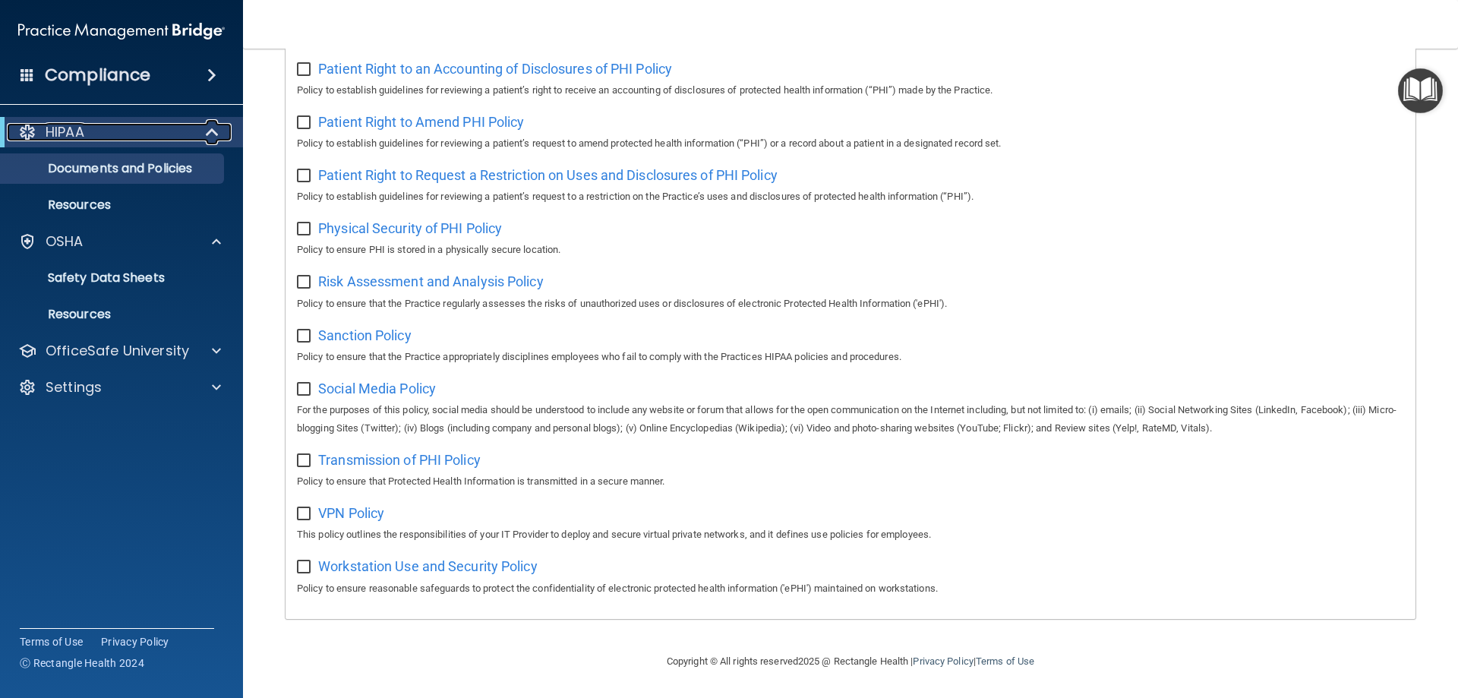
click at [68, 137] on p "HIPAA" at bounding box center [65, 132] width 39 height 18
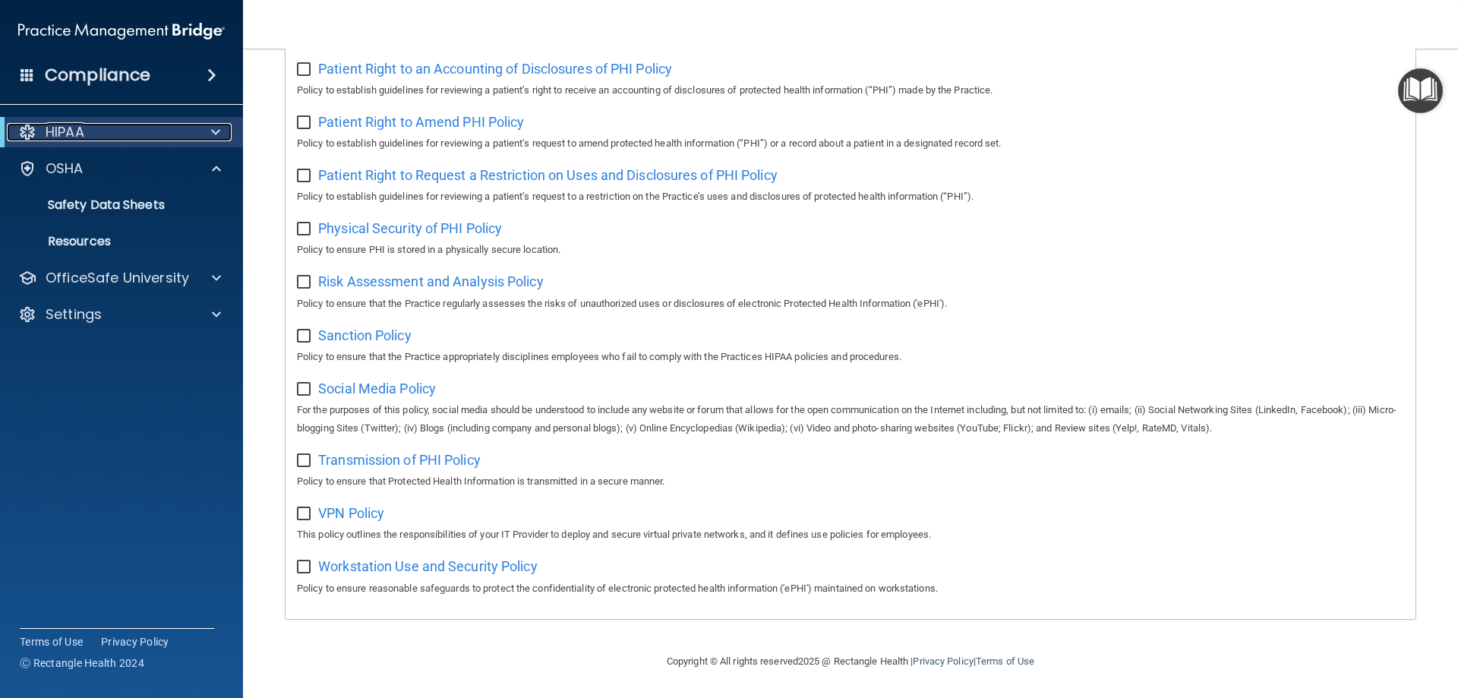
click at [79, 134] on p "HIPAA" at bounding box center [65, 132] width 39 height 18
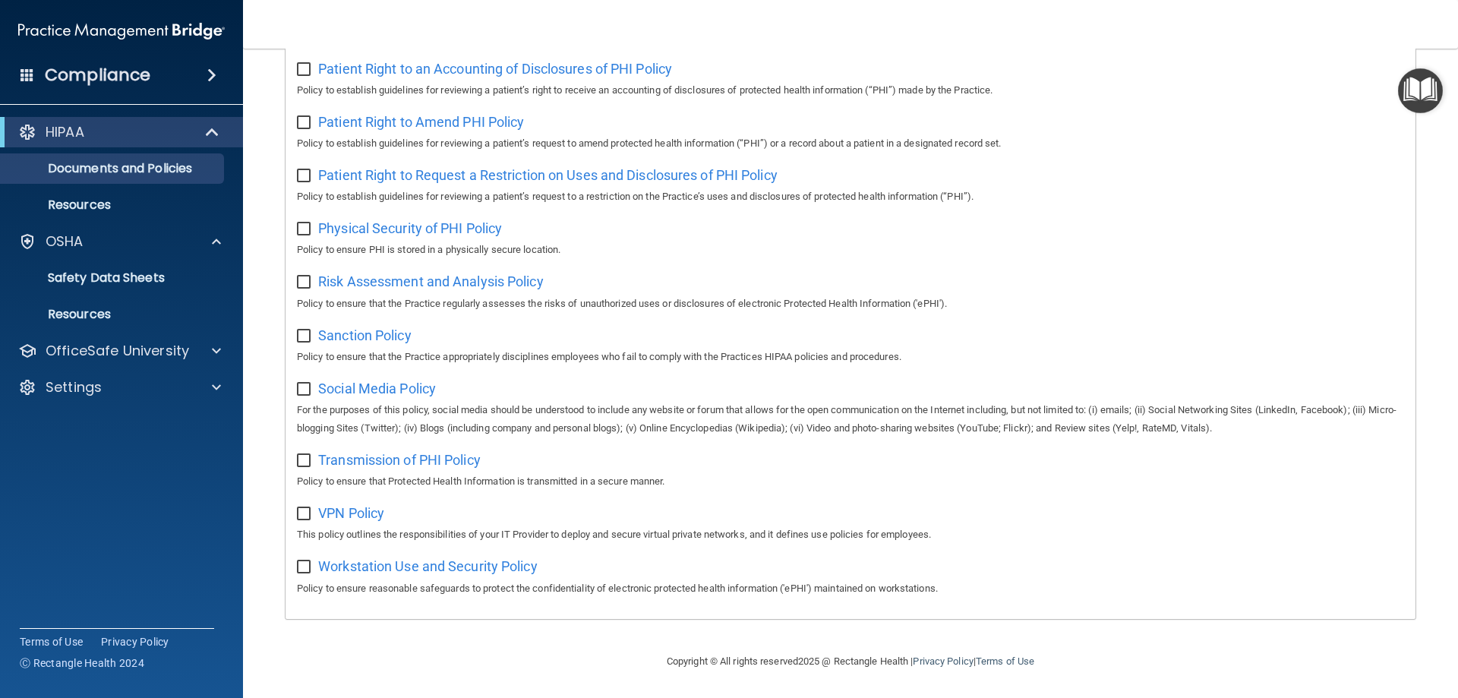
click at [115, 77] on h4 "Compliance" at bounding box center [98, 75] width 106 height 21
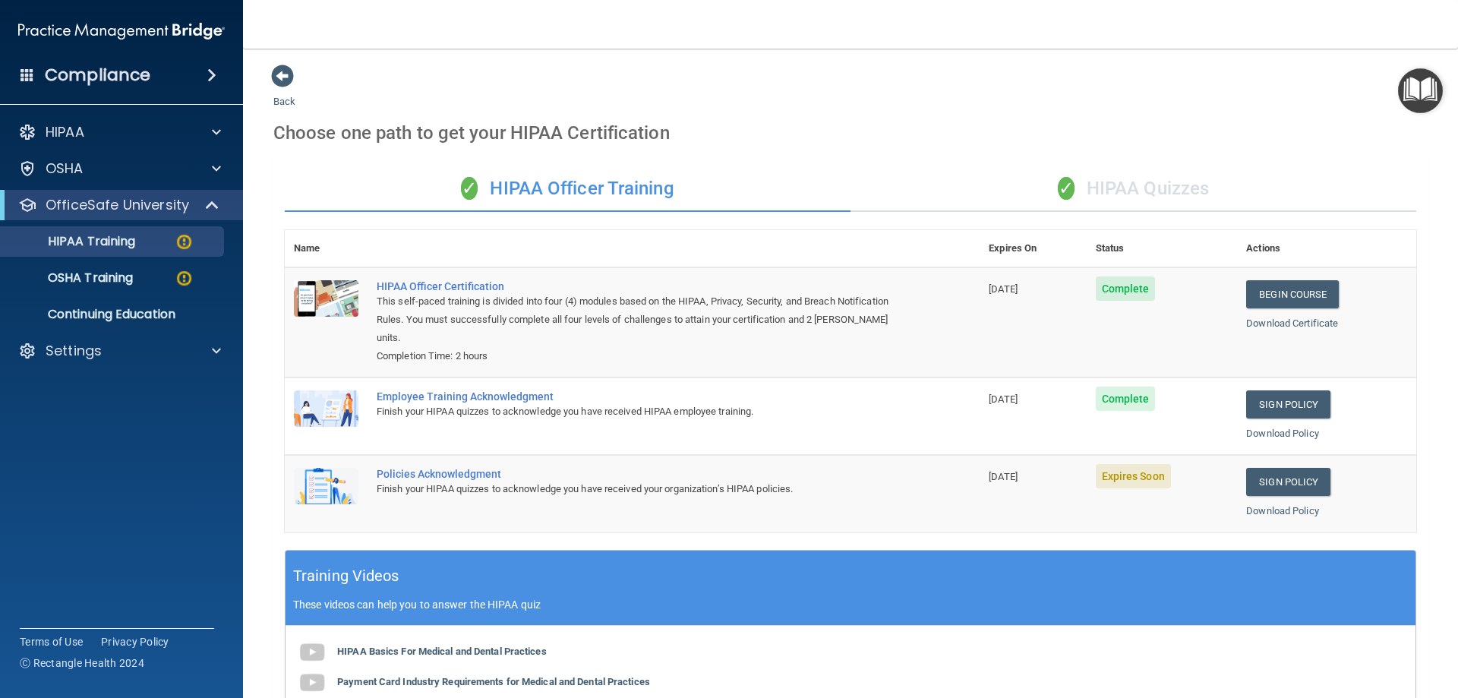
scroll to position [228, 0]
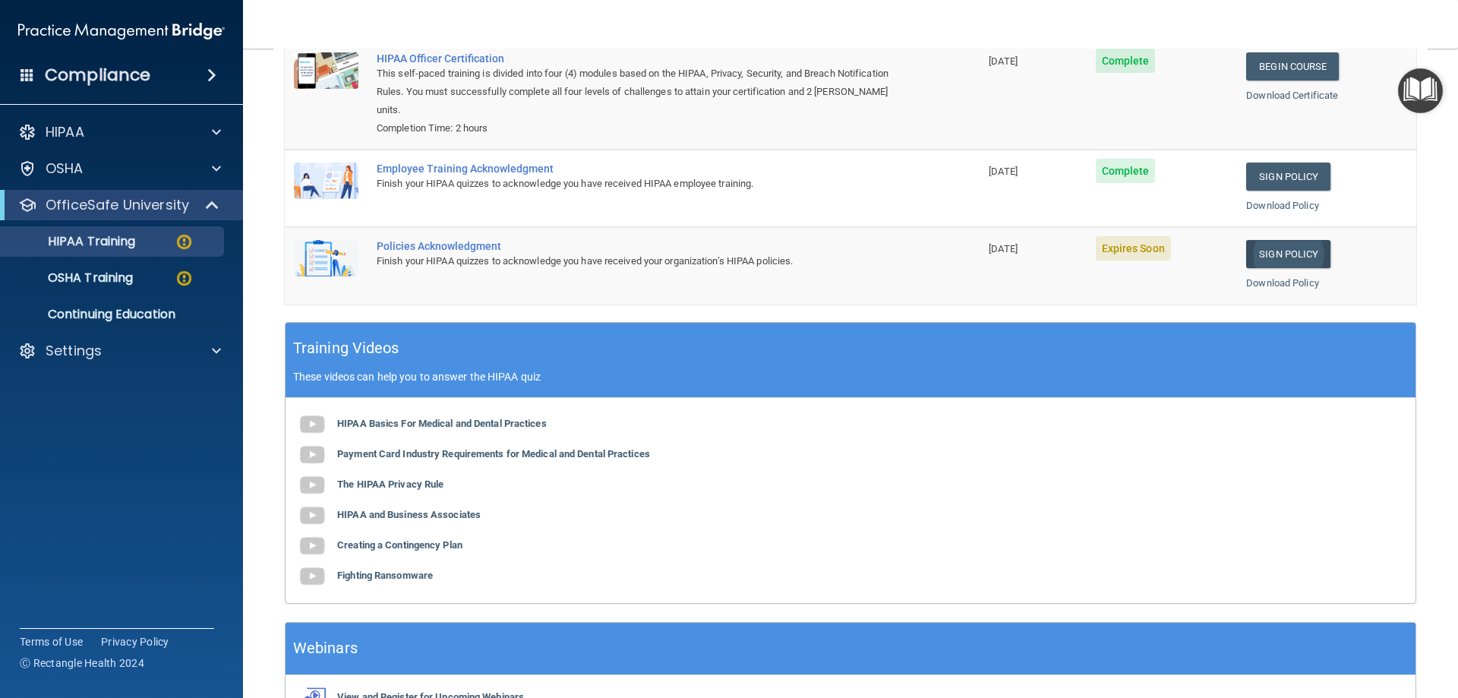
click at [1274, 254] on link "Sign Policy" at bounding box center [1288, 254] width 84 height 28
click at [1266, 254] on link "Sign Policy" at bounding box center [1288, 254] width 84 height 28
click at [1284, 280] on link "Download Policy" at bounding box center [1282, 282] width 73 height 11
click at [1290, 252] on link "Sign Policy" at bounding box center [1288, 254] width 84 height 28
click at [1279, 254] on link "Sign Policy" at bounding box center [1288, 254] width 84 height 28
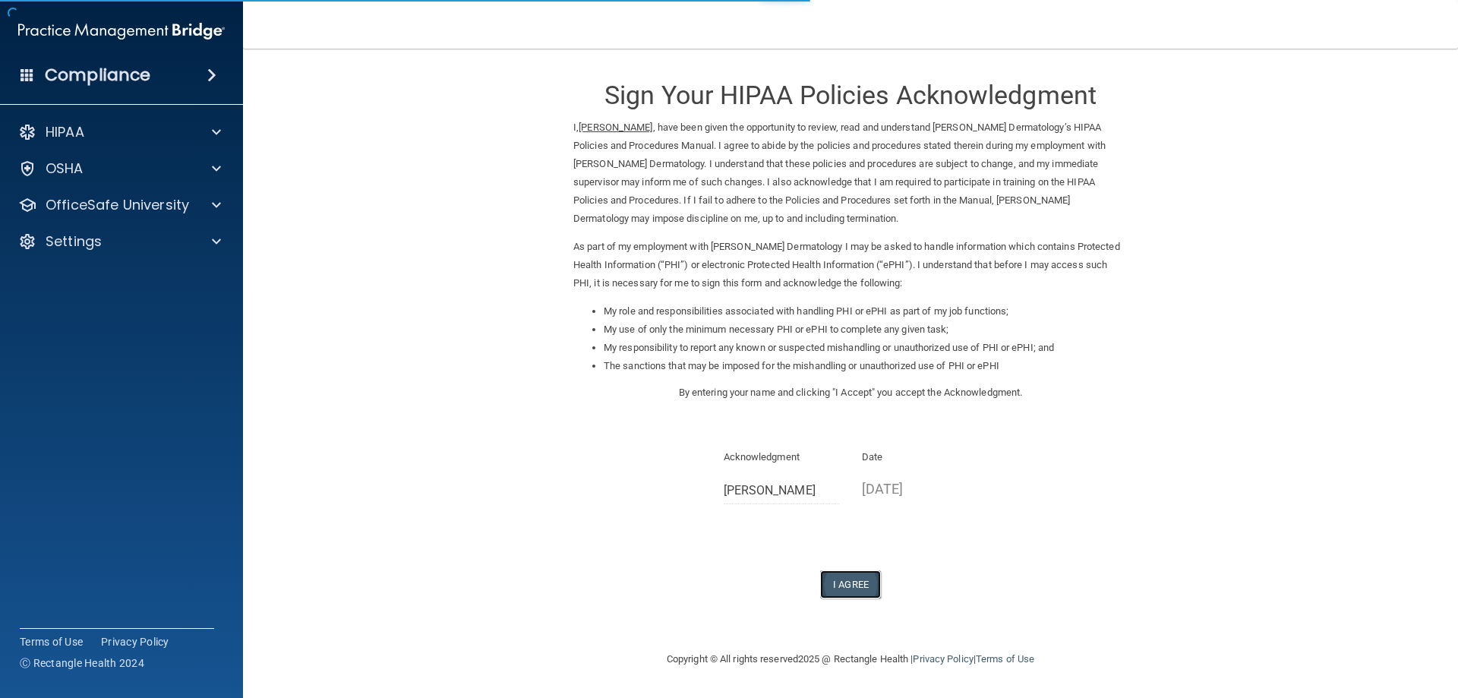
click at [854, 584] on button "I Agree" at bounding box center [850, 584] width 61 height 28
click at [845, 586] on button "I Agree" at bounding box center [850, 584] width 61 height 28
click at [850, 586] on button "I Agree" at bounding box center [850, 584] width 61 height 28
click at [853, 585] on button "I Agree" at bounding box center [850, 584] width 61 height 28
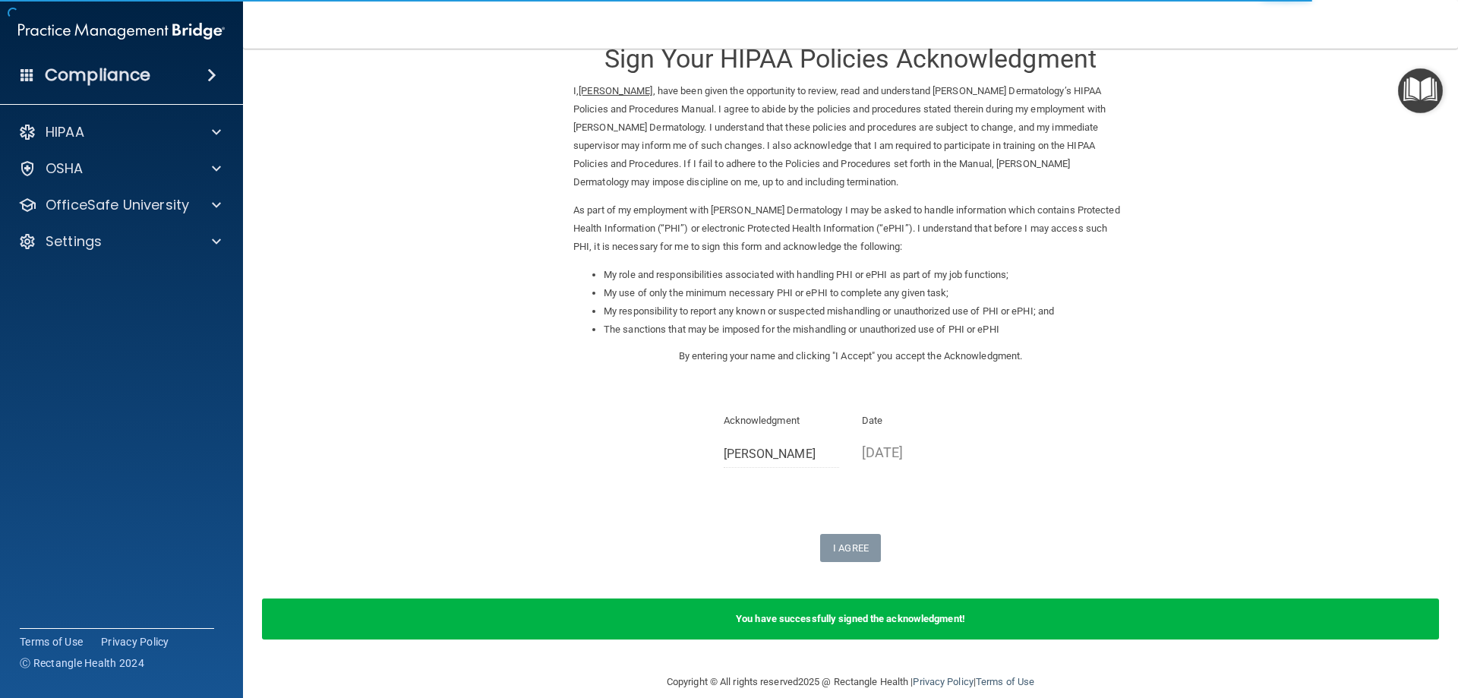
scroll to position [57, 0]
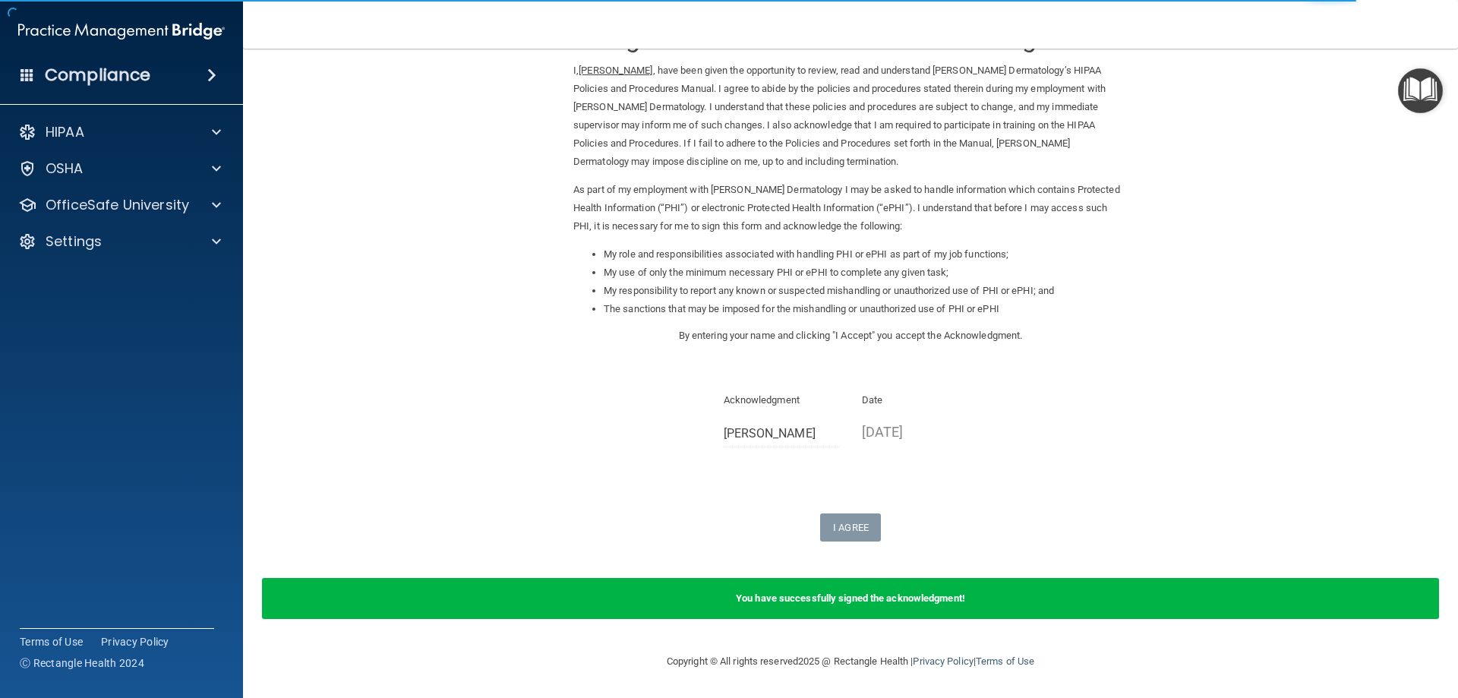
click at [926, 604] on div "You have successfully signed the acknowledgment!" at bounding box center [850, 598] width 1177 height 41
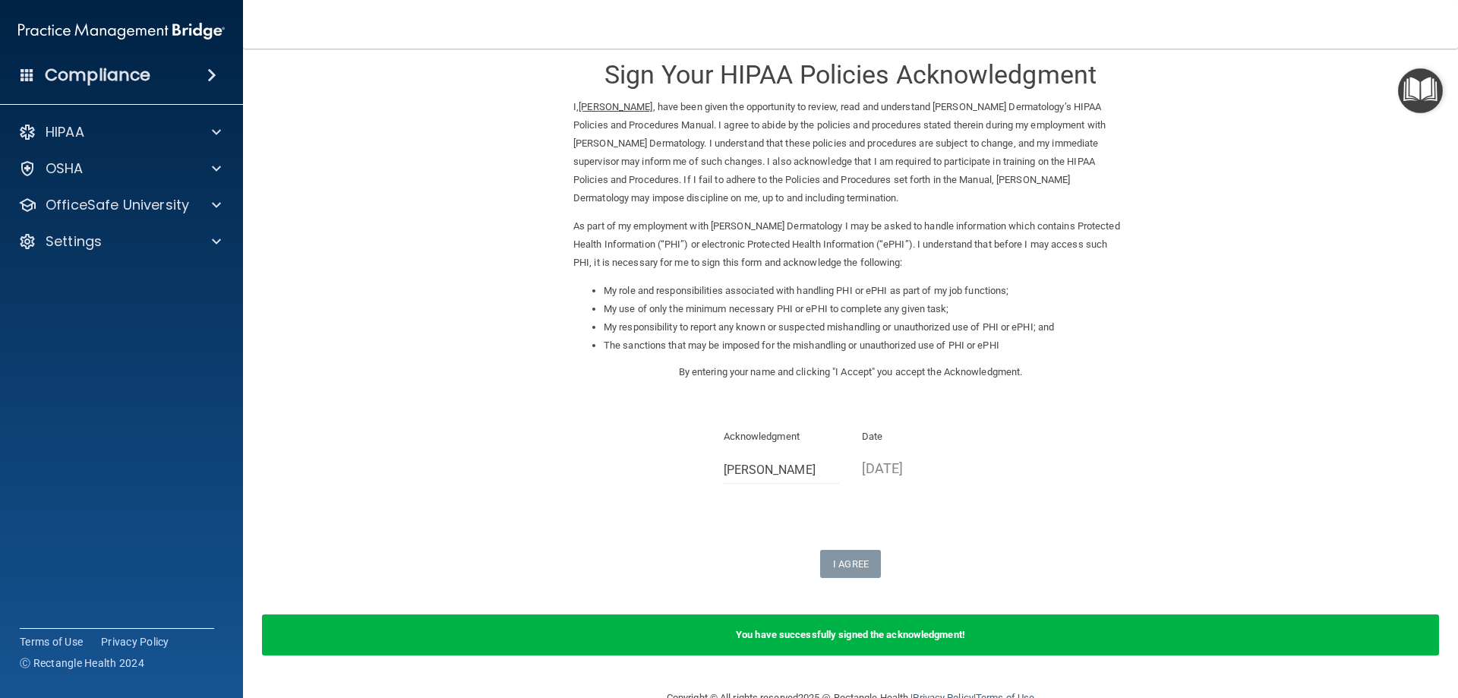
scroll to position [0, 0]
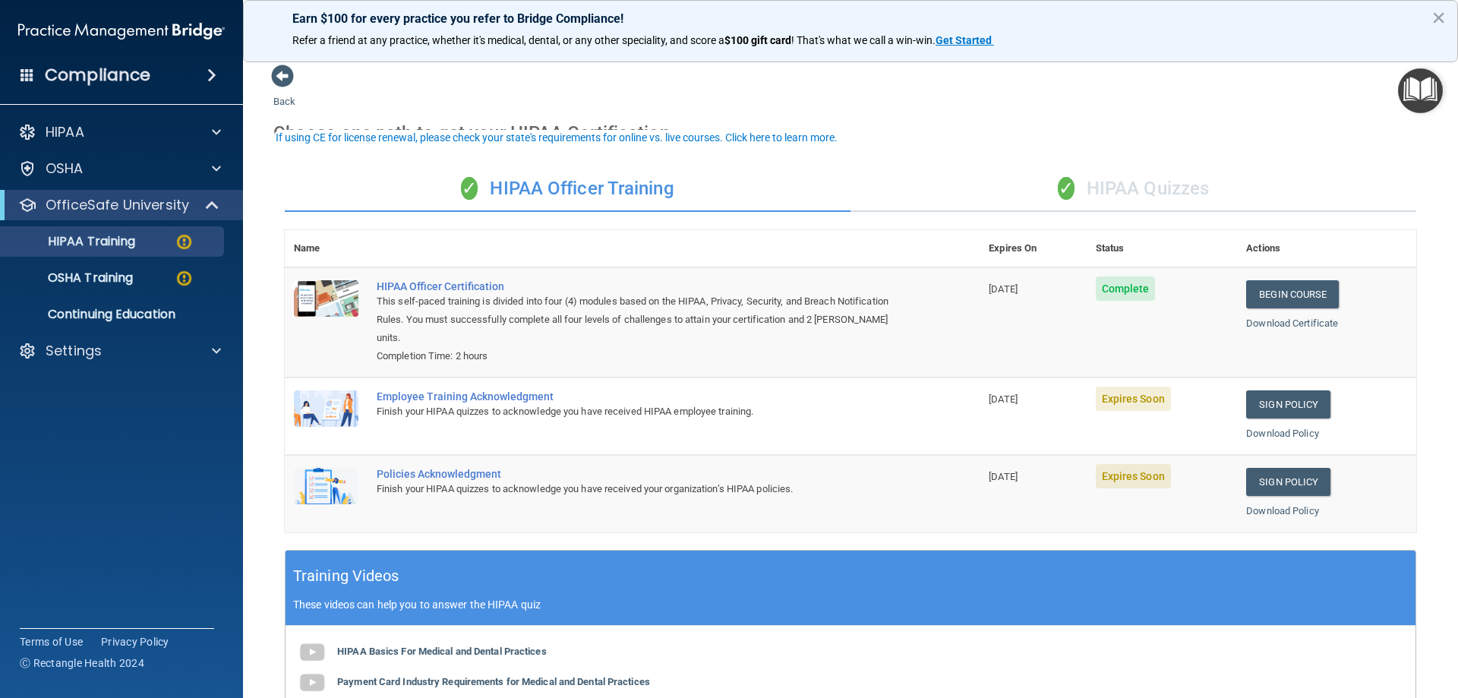
scroll to position [76, 0]
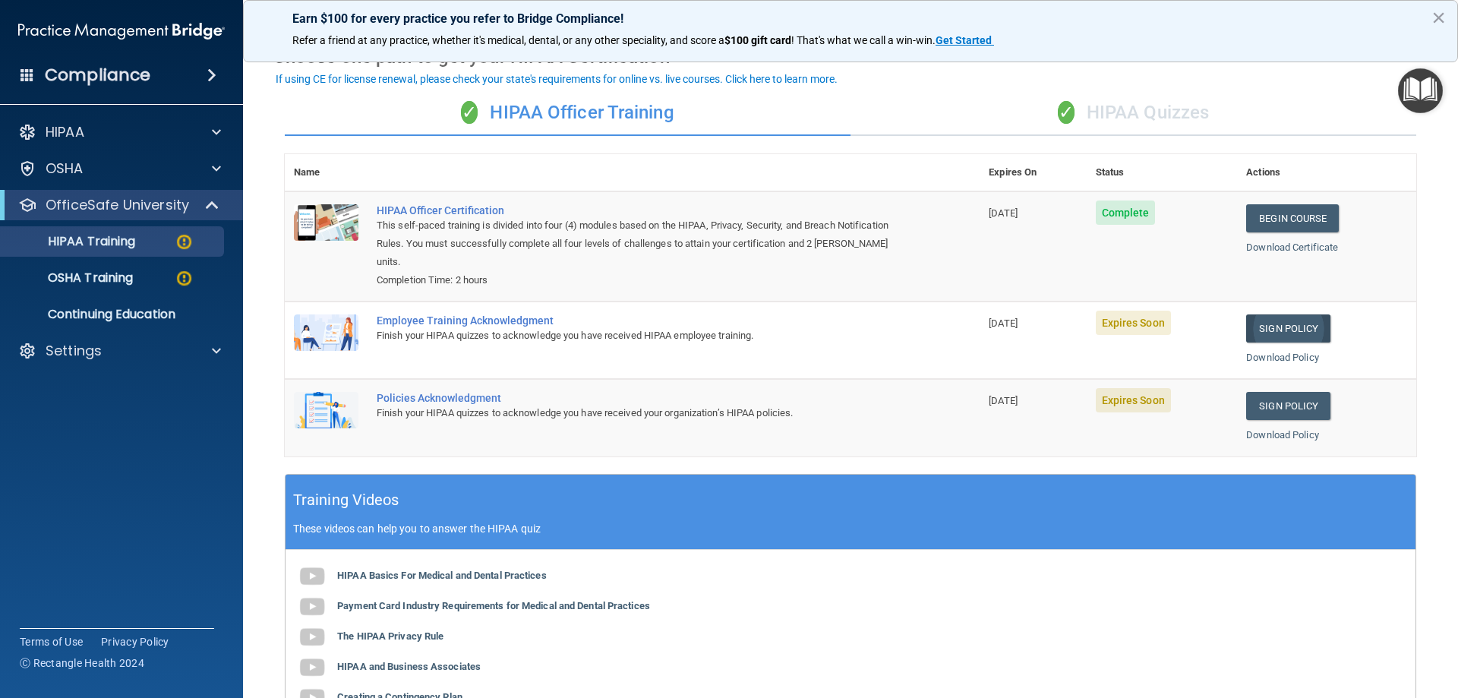
click at [1271, 333] on link "Sign Policy" at bounding box center [1288, 328] width 84 height 28
click at [192, 244] on img at bounding box center [184, 241] width 19 height 19
click at [187, 241] on img at bounding box center [184, 241] width 19 height 19
click at [134, 238] on p "HIPAA Training" at bounding box center [72, 241] width 125 height 15
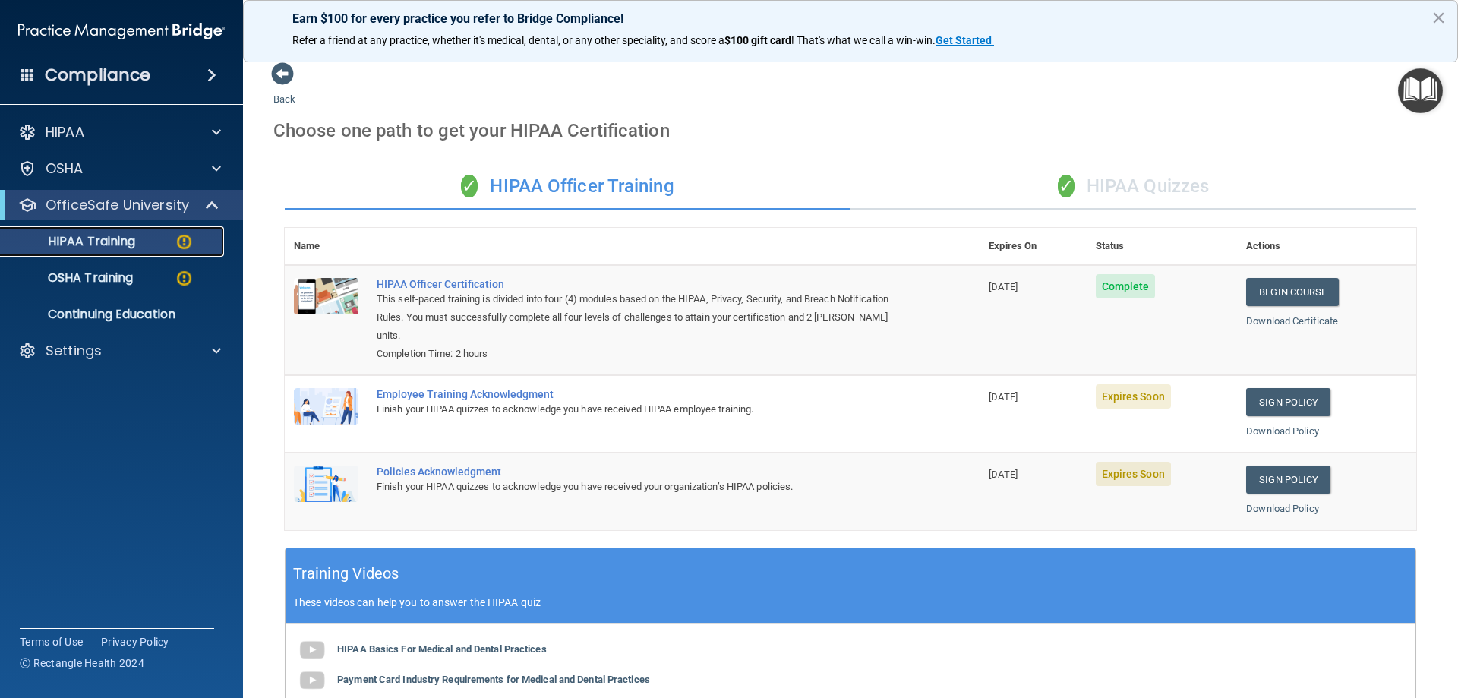
scroll to position [0, 0]
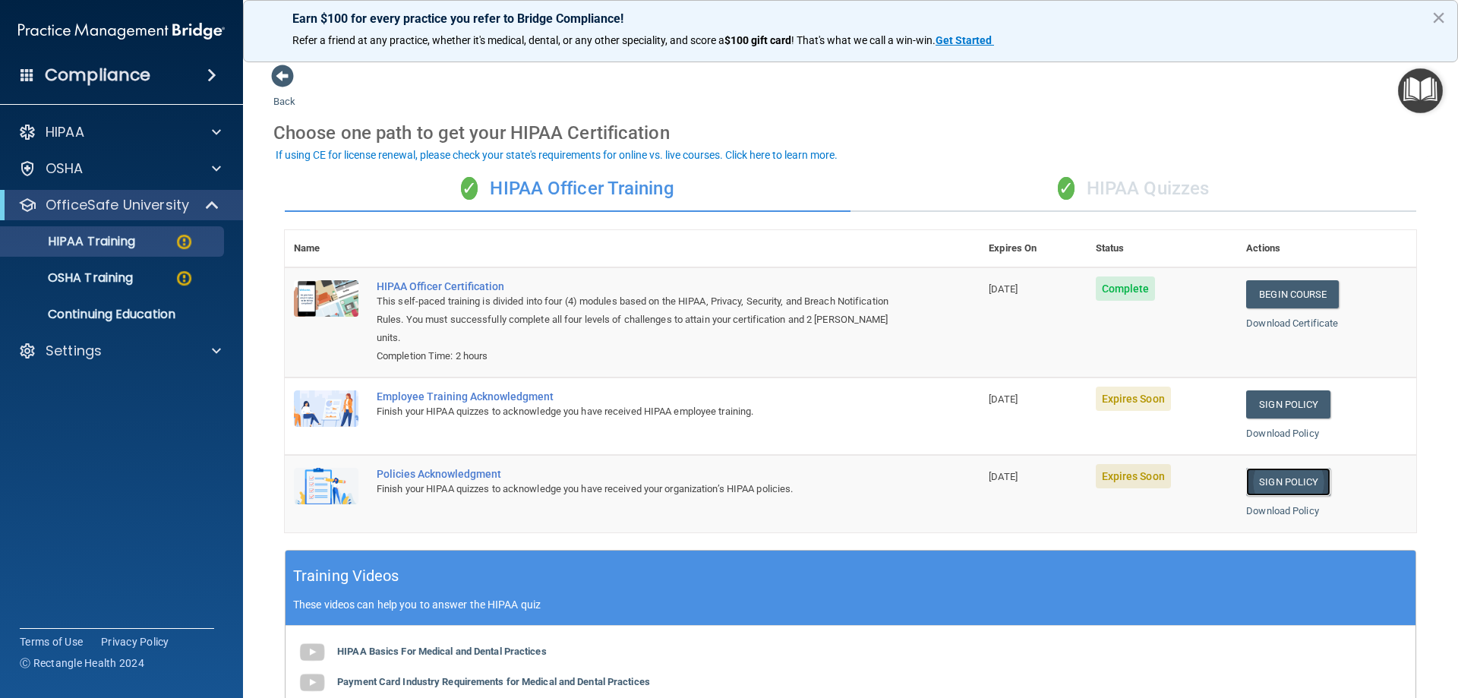
click at [1285, 481] on link "Sign Policy" at bounding box center [1288, 482] width 84 height 28
click at [283, 78] on span at bounding box center [282, 76] width 23 height 23
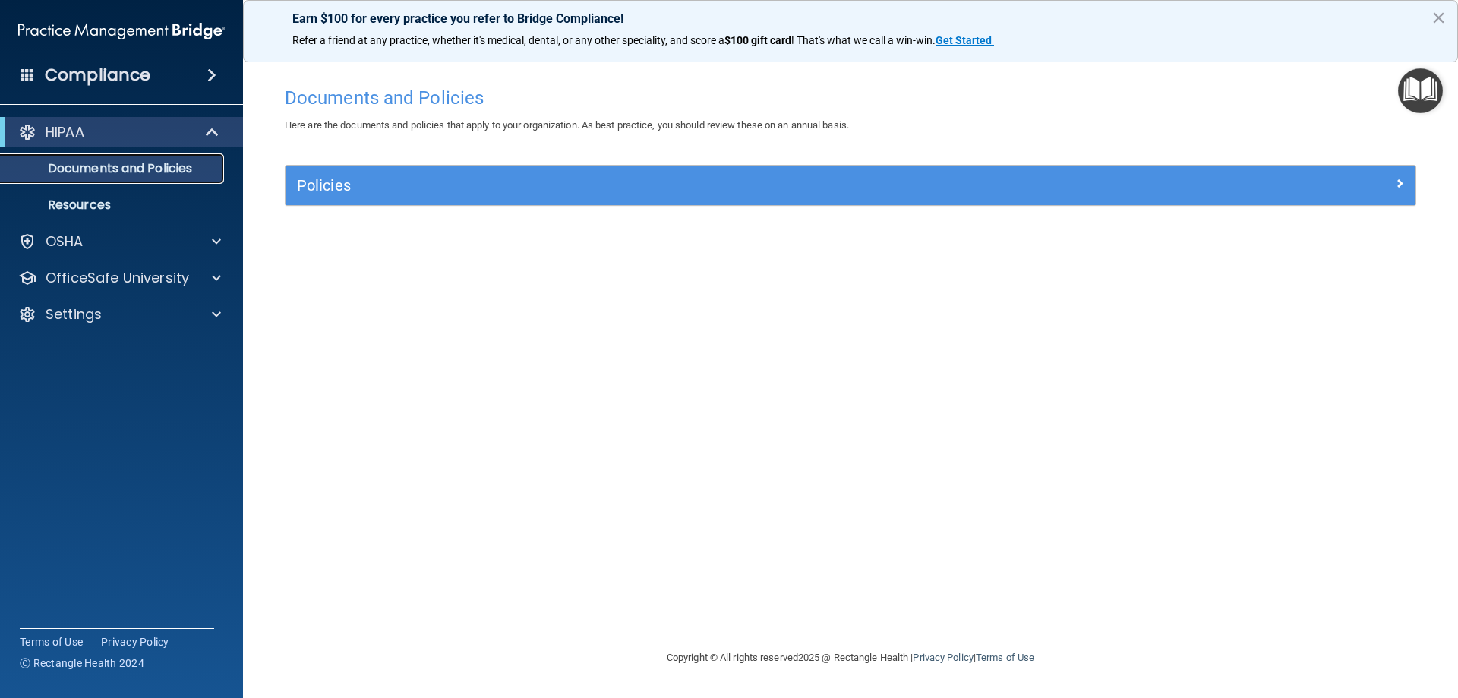
click at [127, 166] on p "Documents and Policies" at bounding box center [113, 168] width 207 height 15
click at [130, 133] on div "HIPAA" at bounding box center [101, 132] width 188 height 18
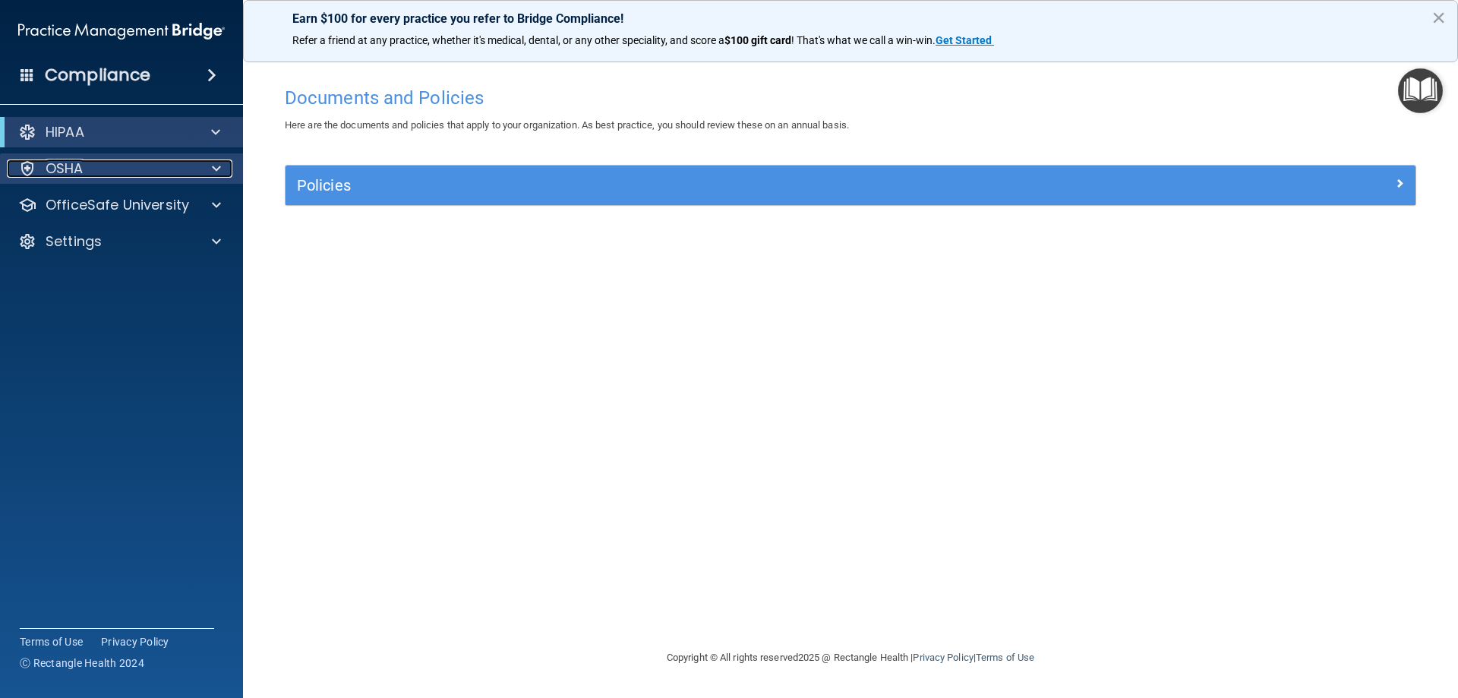
click at [201, 161] on div at bounding box center [214, 168] width 38 height 18
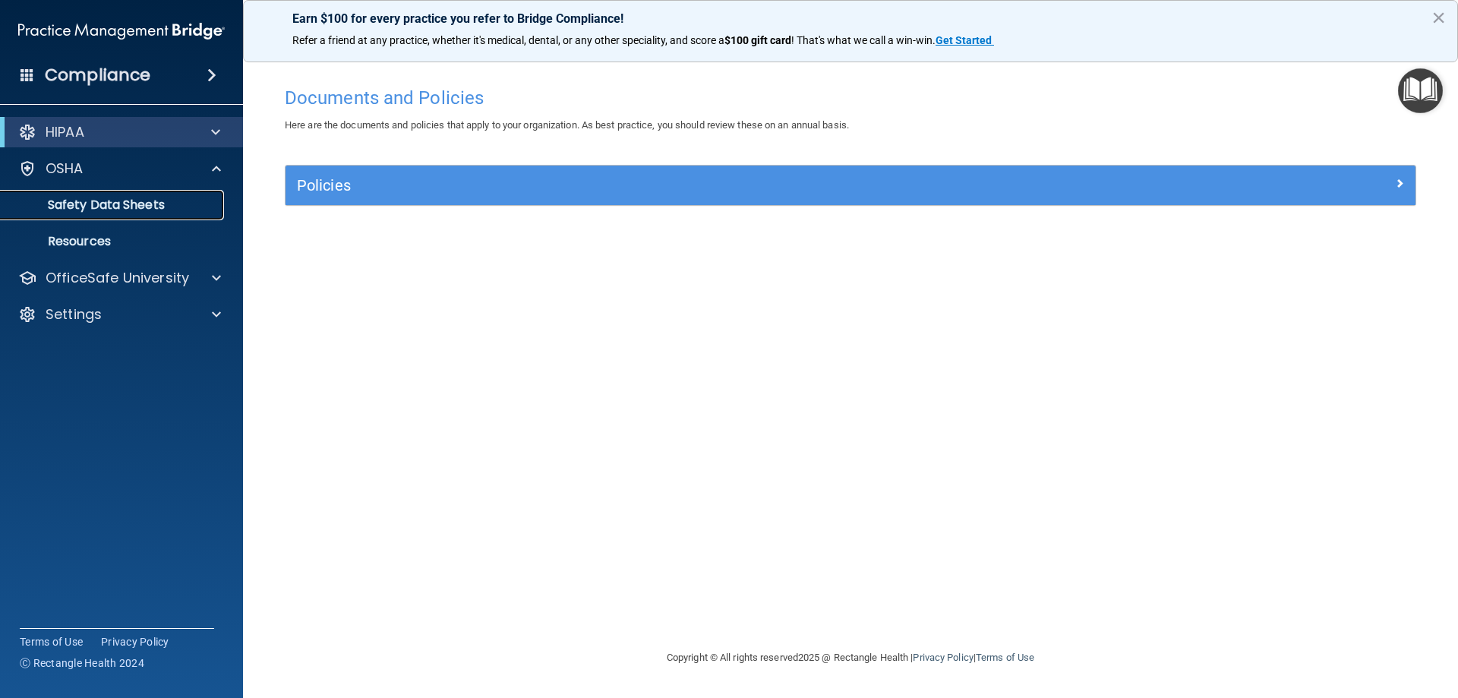
click at [134, 200] on p "Safety Data Sheets" at bounding box center [113, 204] width 207 height 15
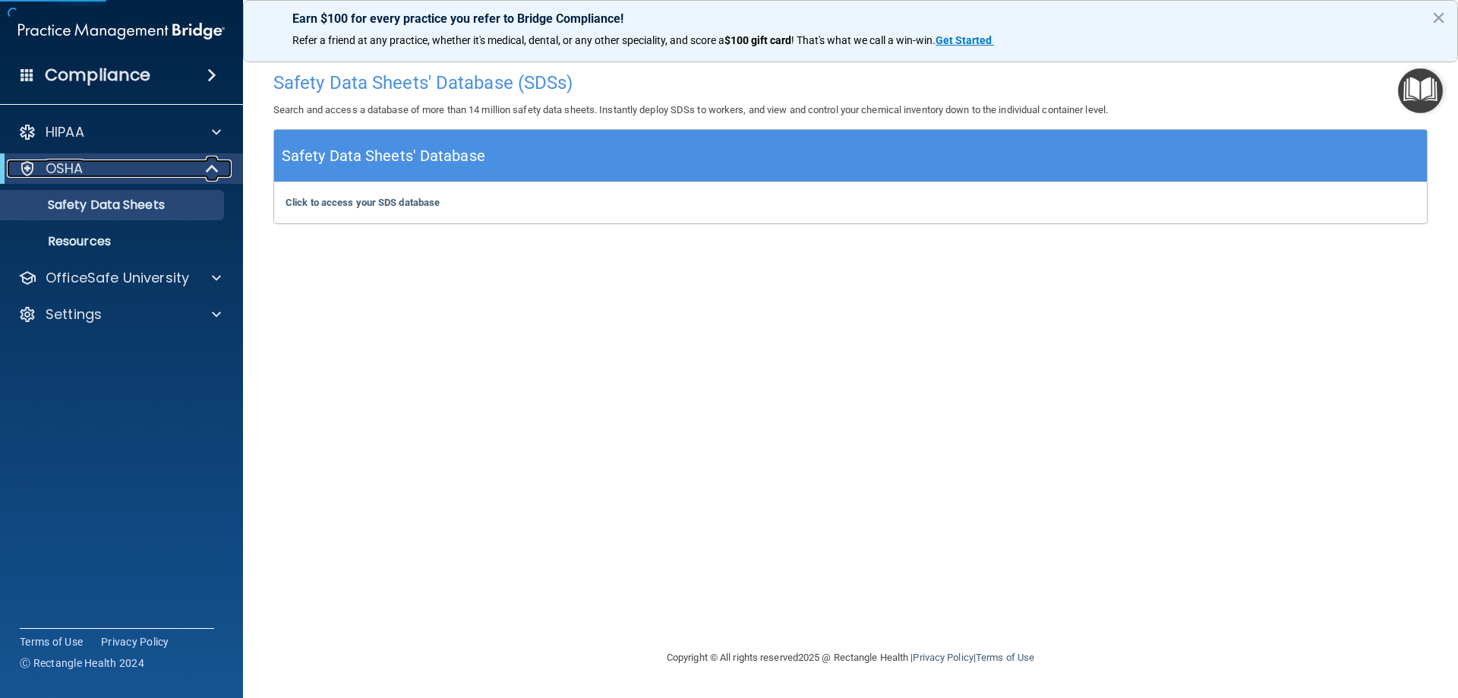
click at [166, 164] on div "OSHA" at bounding box center [101, 168] width 188 height 18
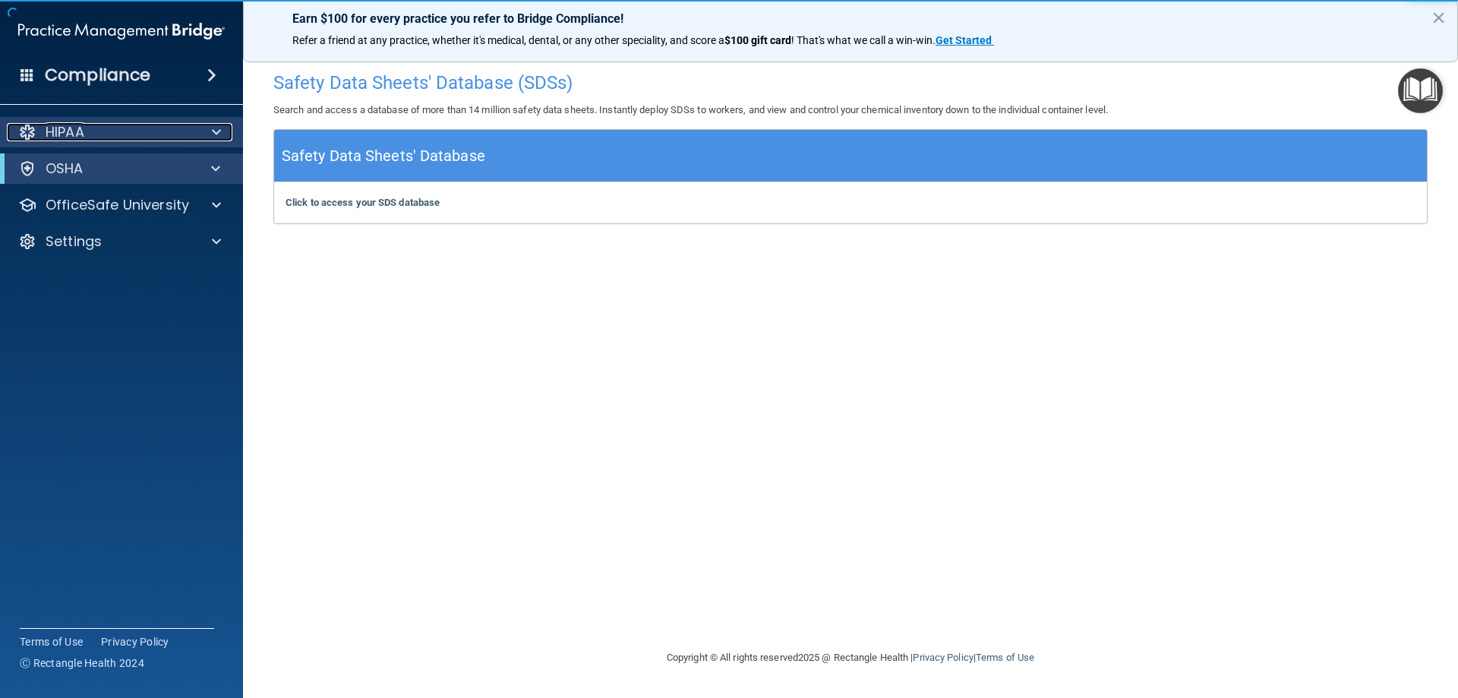
click at [188, 125] on div "HIPAA" at bounding box center [101, 132] width 188 height 18
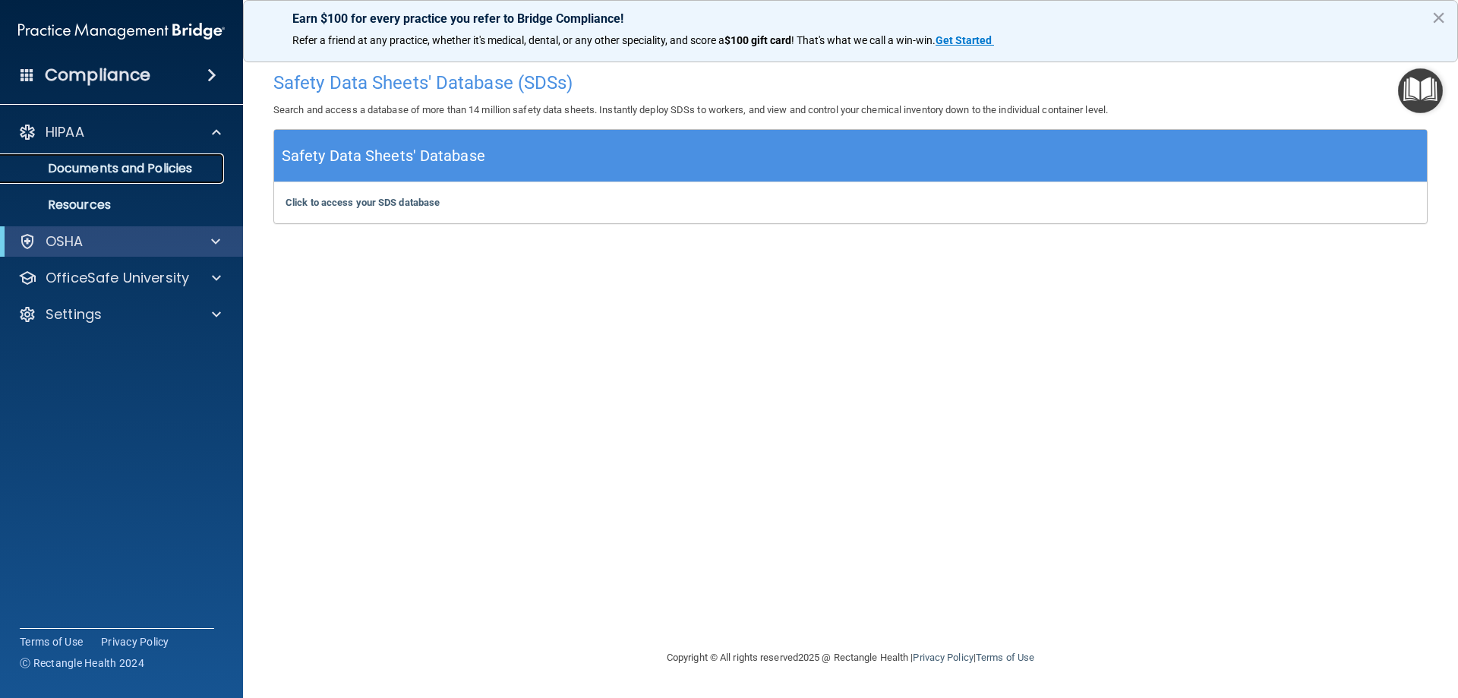
click at [193, 163] on p "Documents and Policies" at bounding box center [113, 168] width 207 height 15
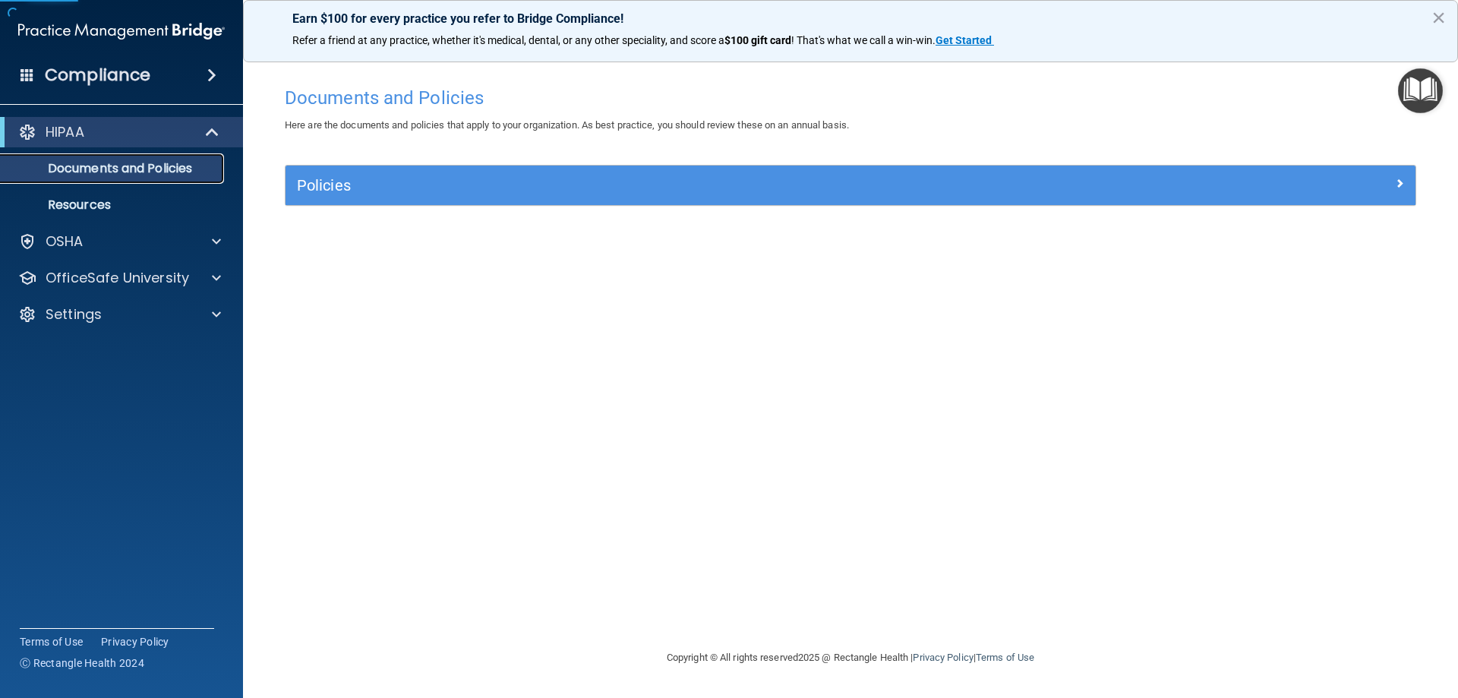
click at [191, 166] on p "Documents and Policies" at bounding box center [113, 168] width 207 height 15
click at [130, 206] on p "Resources" at bounding box center [113, 204] width 207 height 15
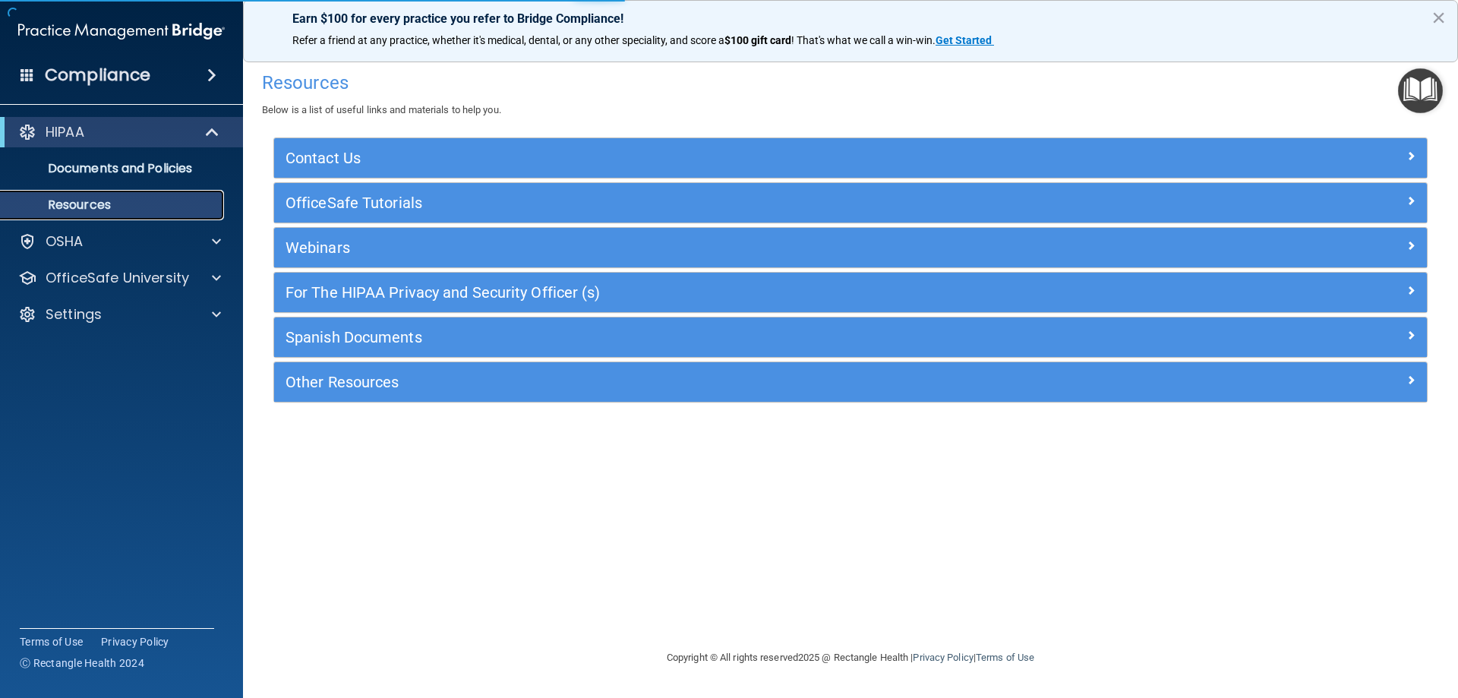
click at [130, 206] on p "Resources" at bounding box center [113, 204] width 207 height 15
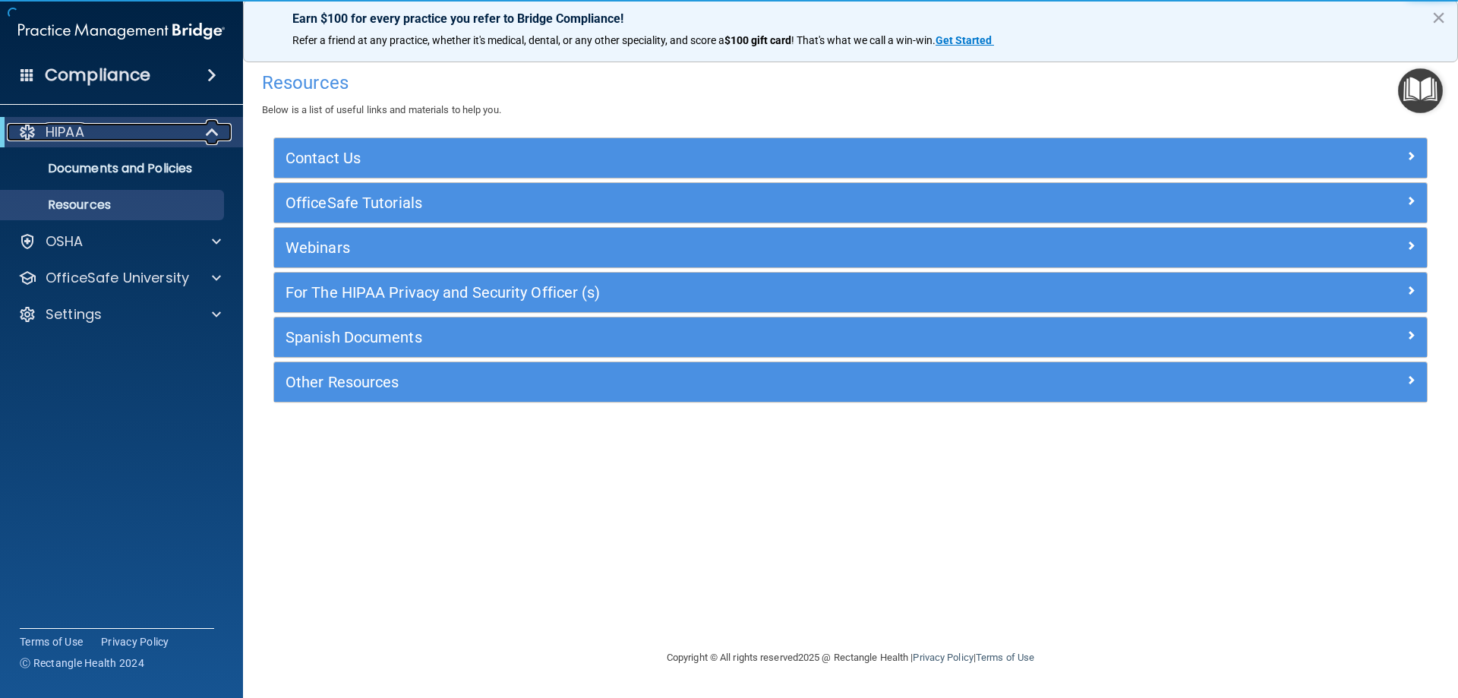
click at [187, 140] on div "HIPAA" at bounding box center [101, 132] width 188 height 18
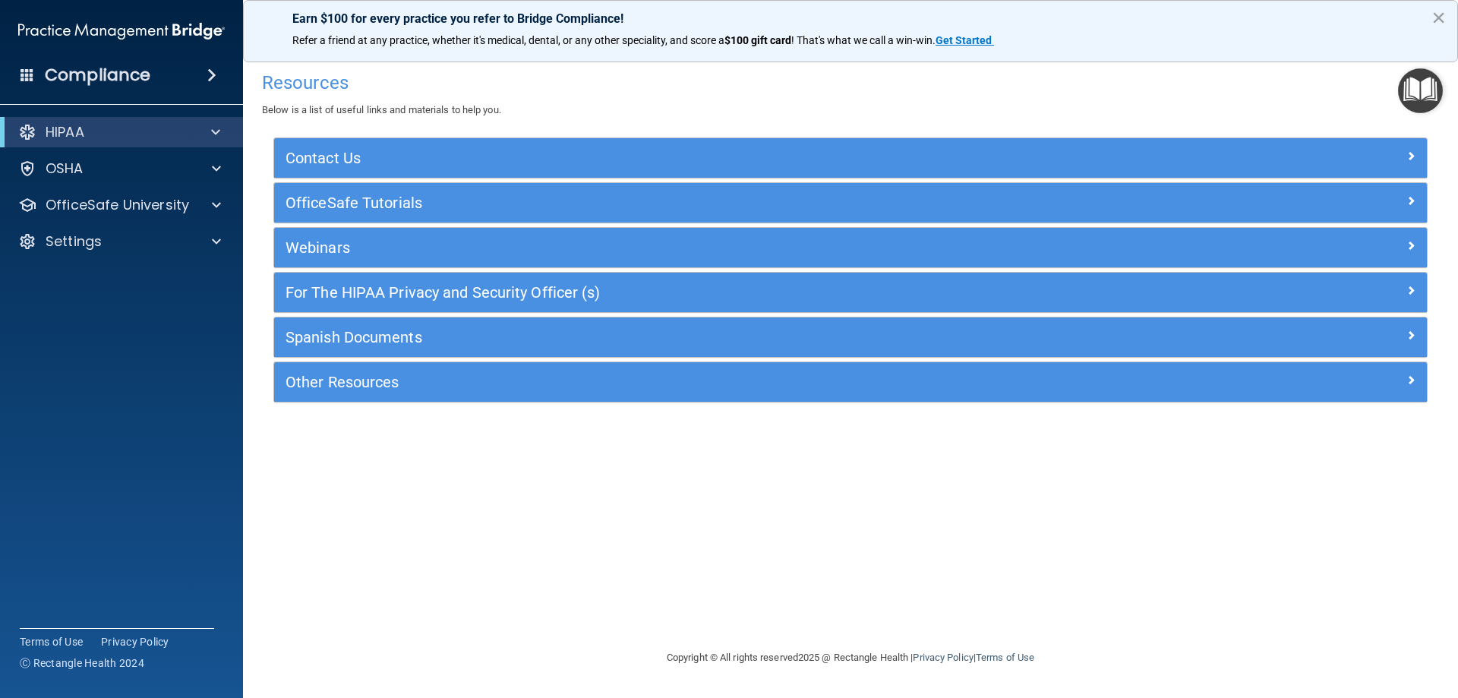
click at [210, 73] on span at bounding box center [211, 75] width 9 height 18
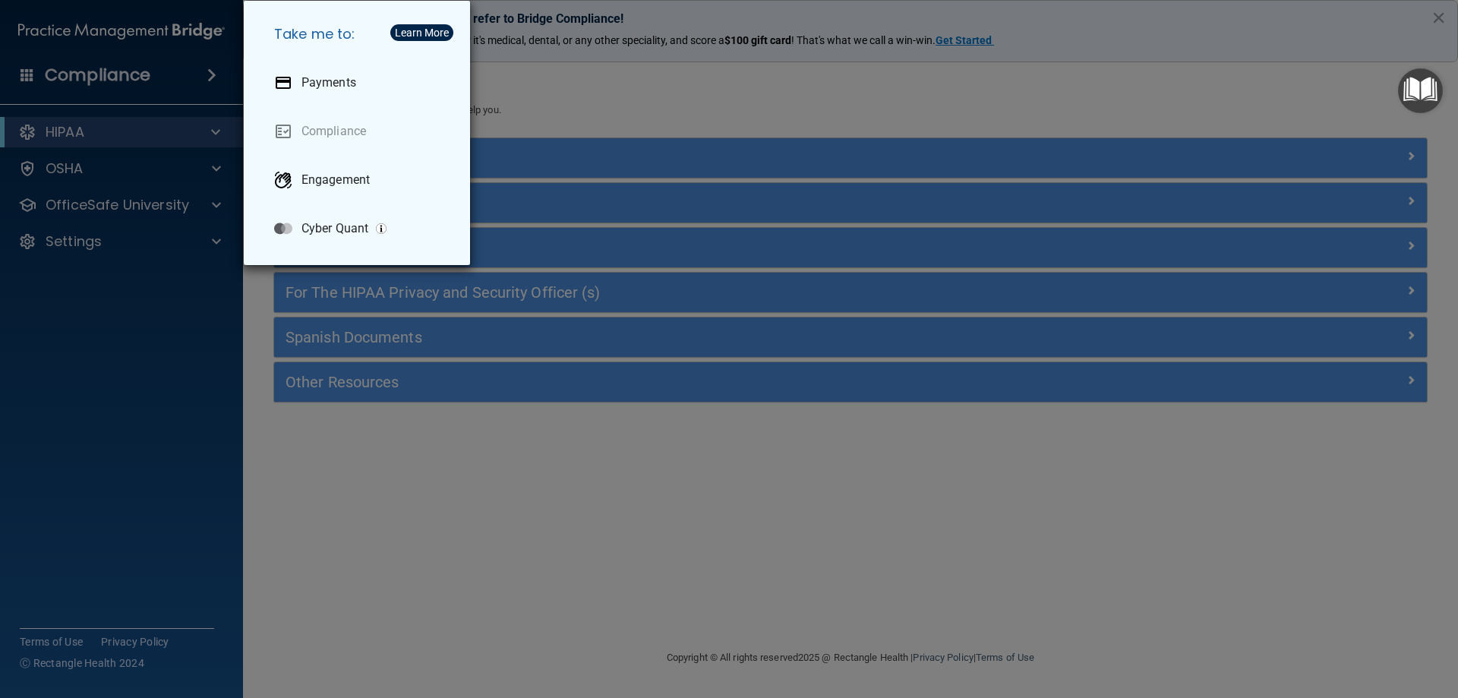
click at [131, 84] on div "Take me to: Payments Compliance Engagement Cyber Quant" at bounding box center [729, 349] width 1458 height 698
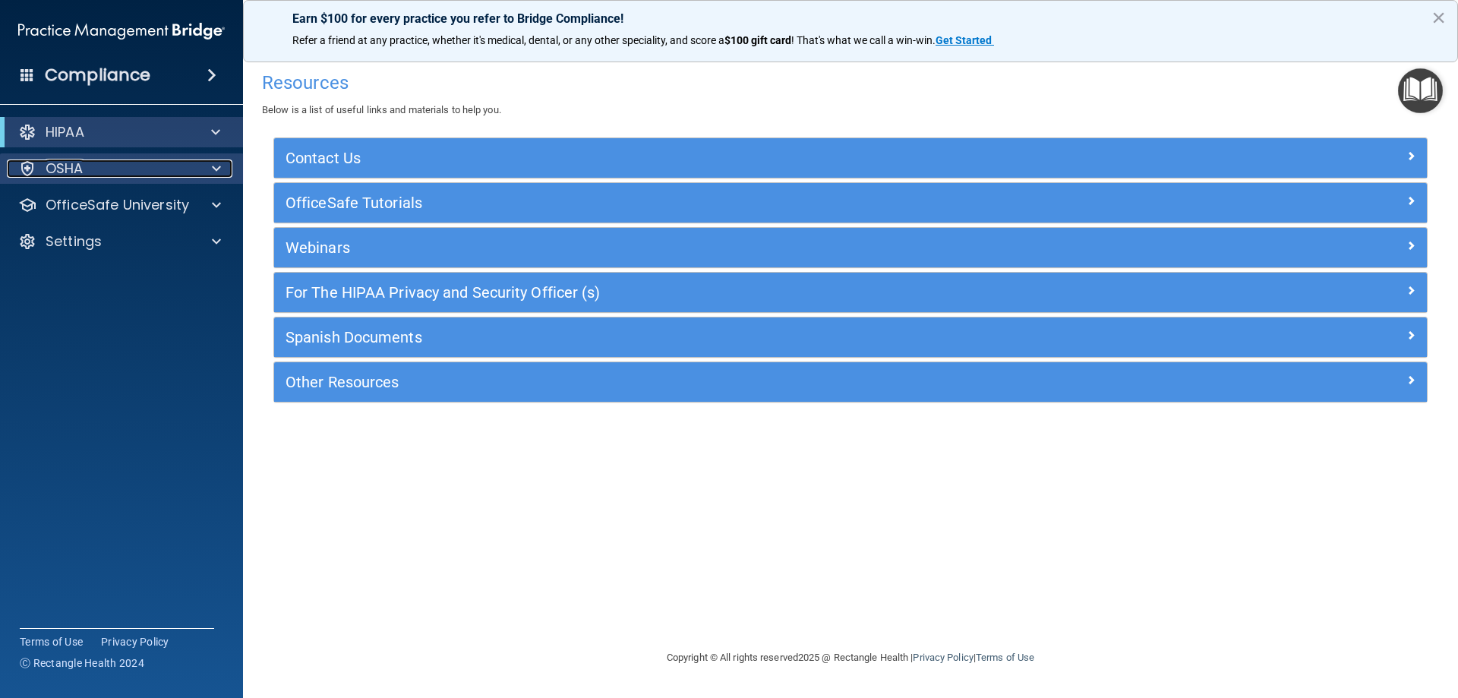
click at [102, 166] on div "OSHA" at bounding box center [101, 168] width 188 height 18
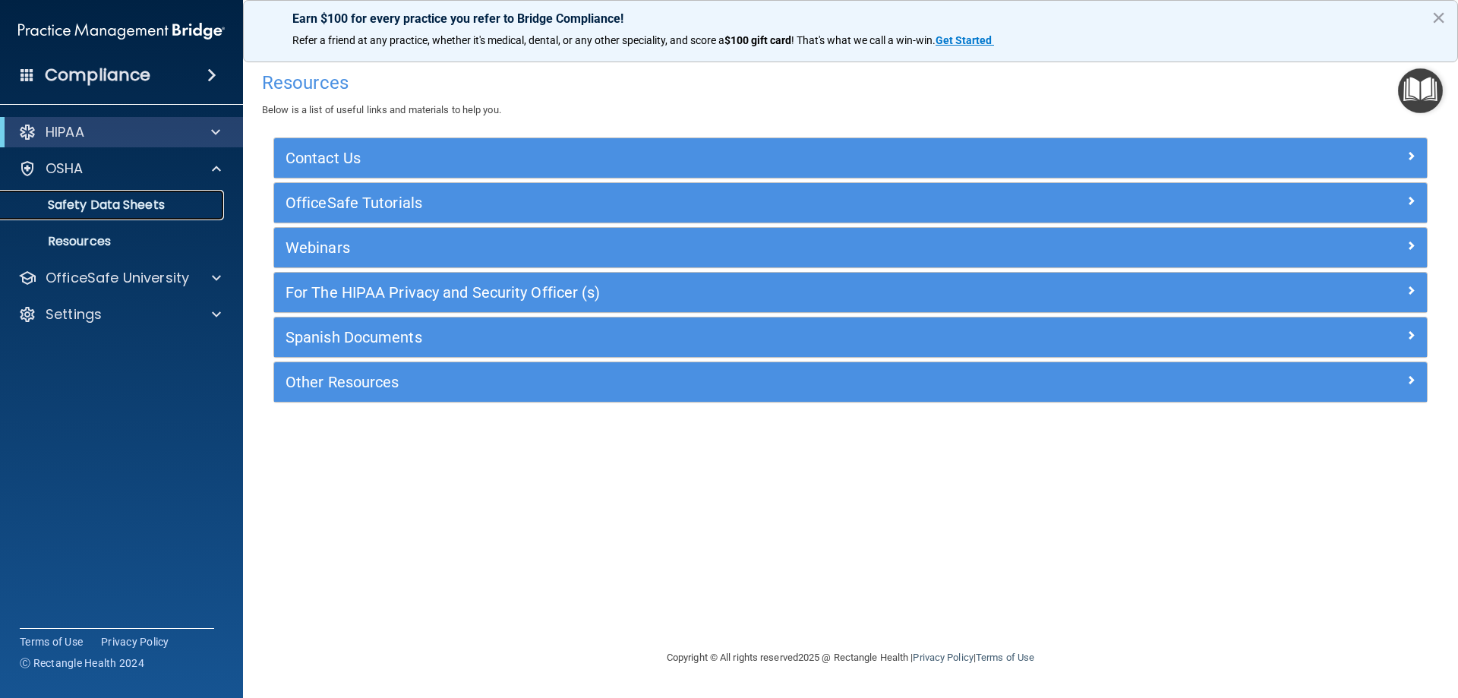
click at [118, 208] on p "Safety Data Sheets" at bounding box center [113, 204] width 207 height 15
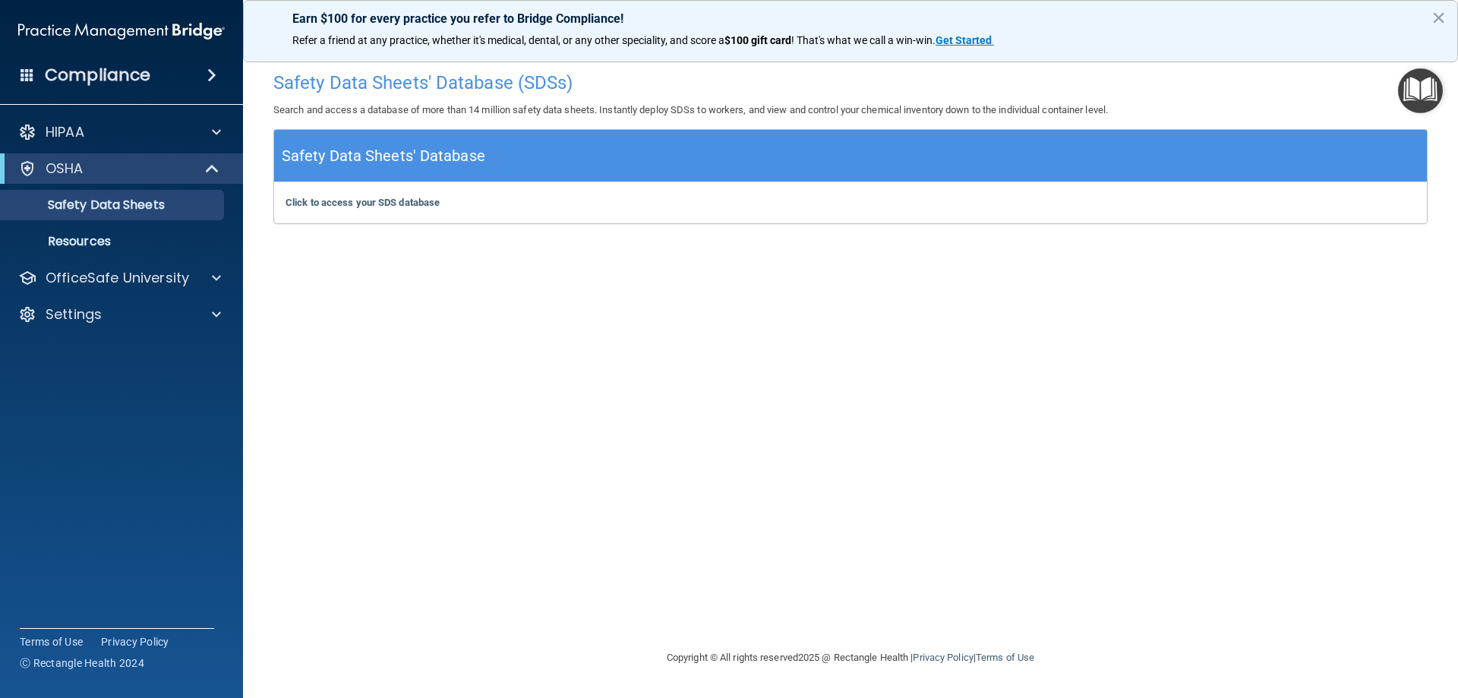
click at [291, 195] on div "Click to access your SDS database Click to access your SDS database" at bounding box center [850, 202] width 1152 height 41
click at [295, 201] on b "Click to access your SDS database" at bounding box center [362, 202] width 154 height 11
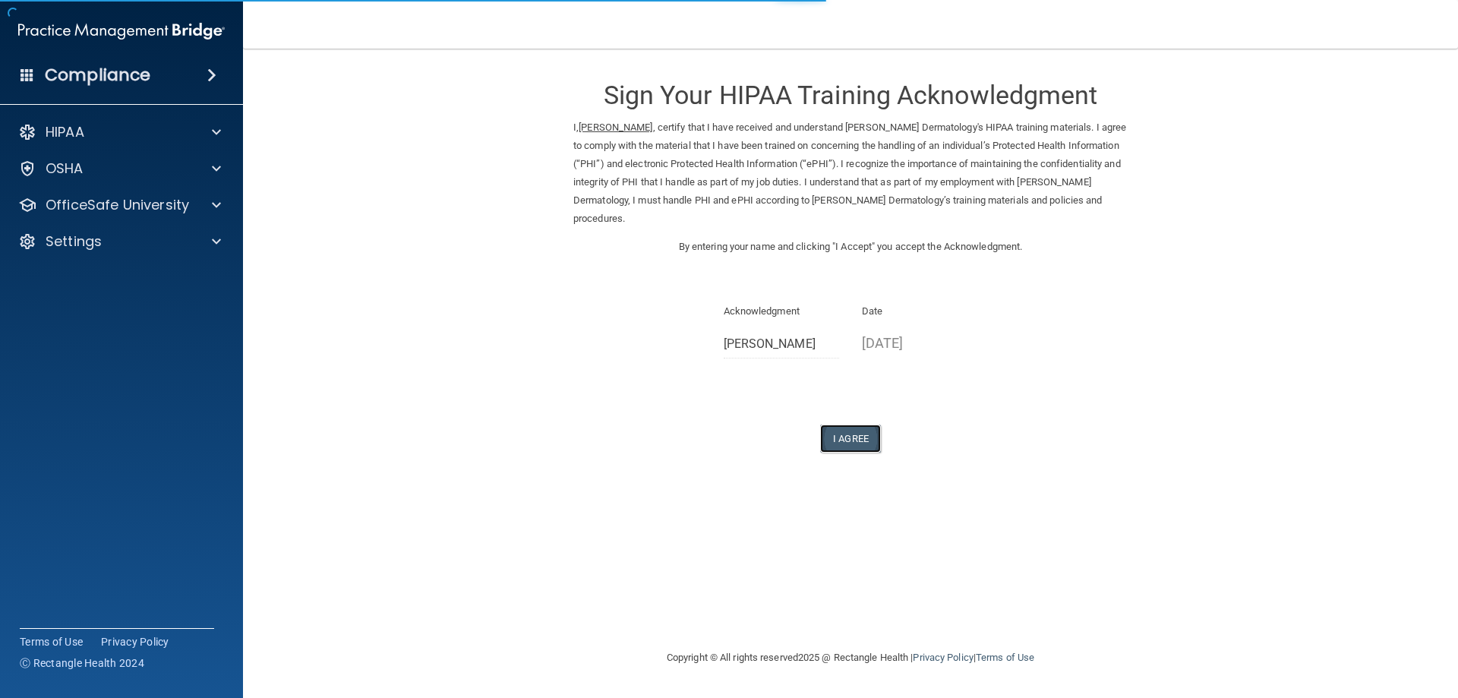
click at [847, 441] on button "I Agree" at bounding box center [850, 438] width 61 height 28
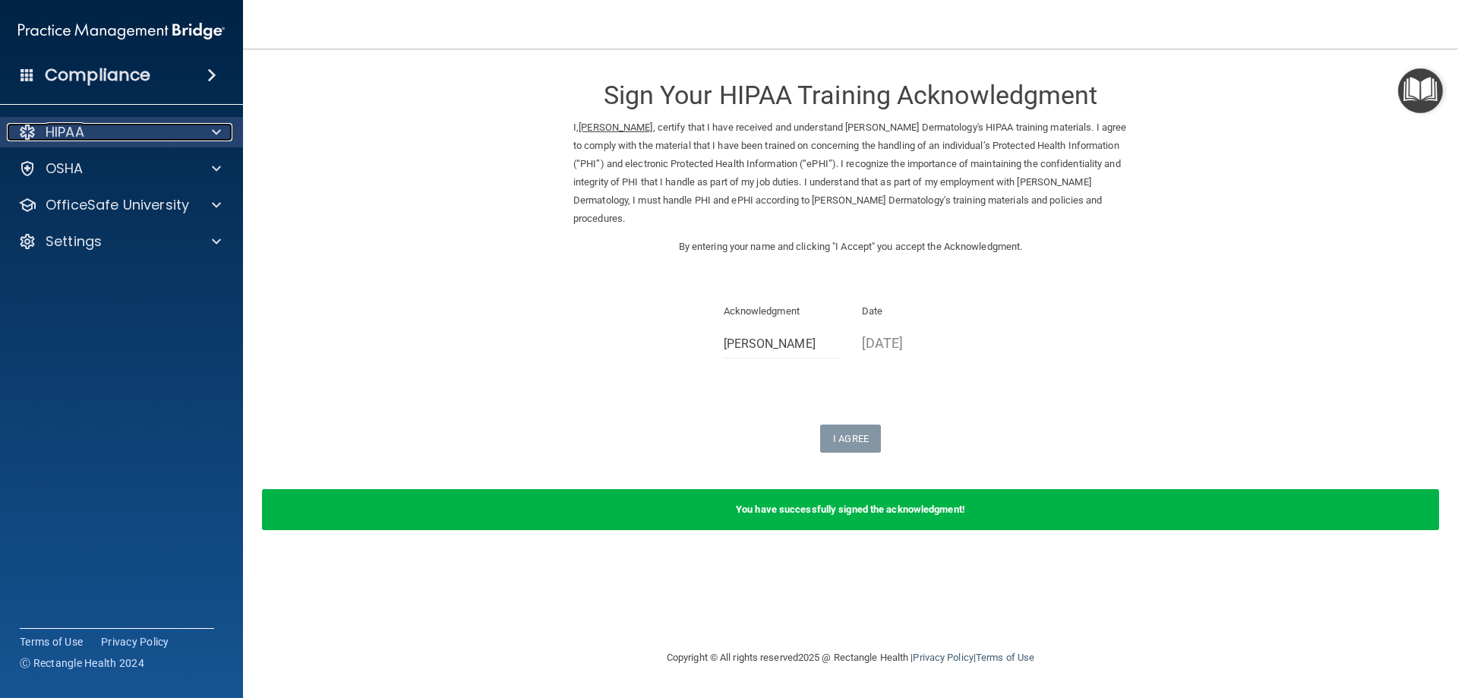
click at [131, 126] on div "HIPAA" at bounding box center [101, 132] width 188 height 18
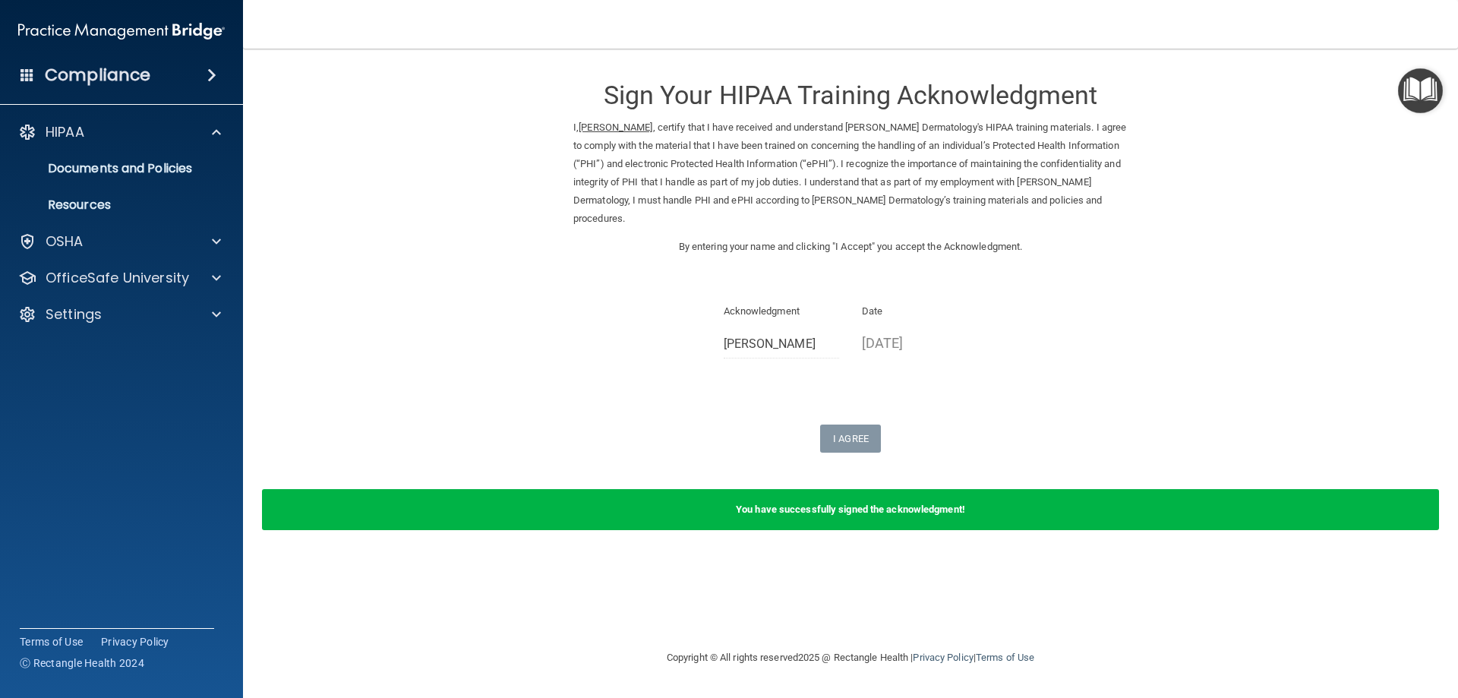
click at [854, 452] on form "Sign Your HIPAA Training Acknowledgment I, Tracey Clark , certify that I have r…" at bounding box center [850, 306] width 1154 height 484
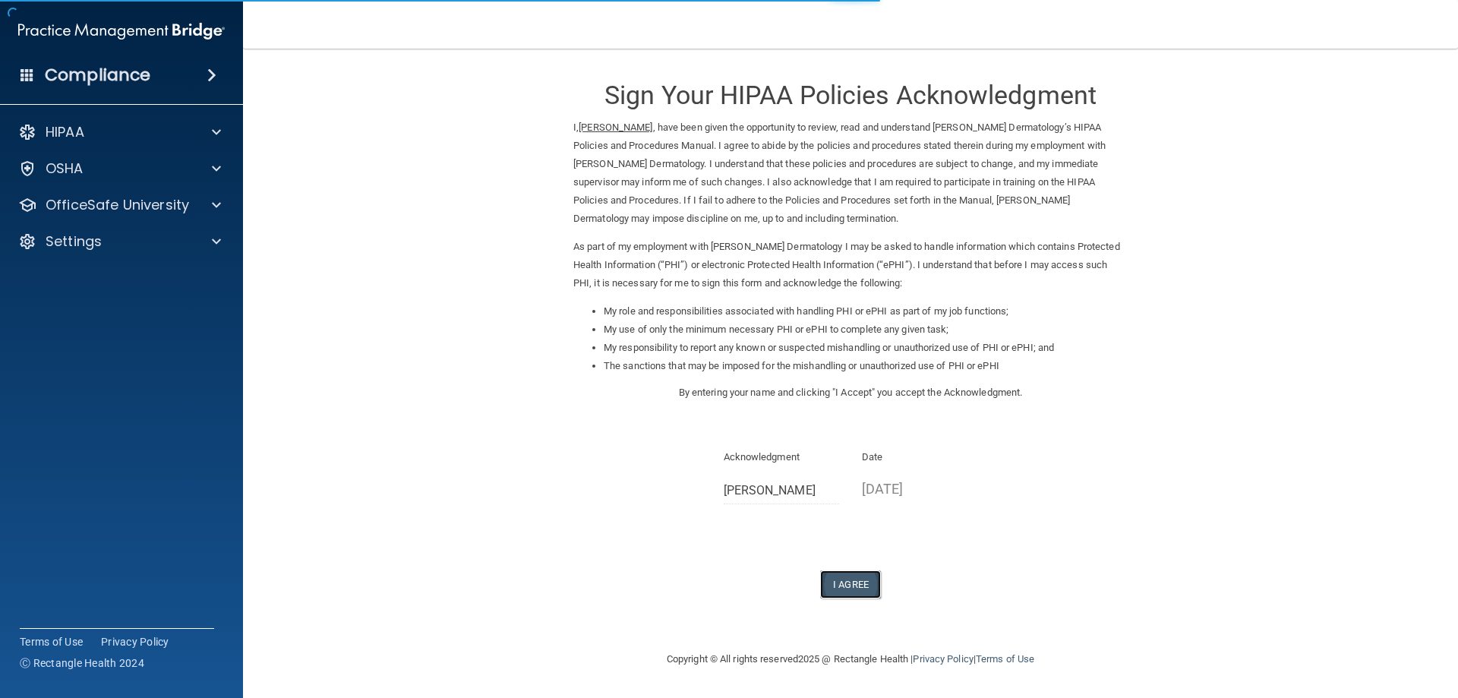
click at [844, 583] on button "I Agree" at bounding box center [850, 584] width 61 height 28
click at [862, 585] on button "I Agree" at bounding box center [850, 584] width 61 height 28
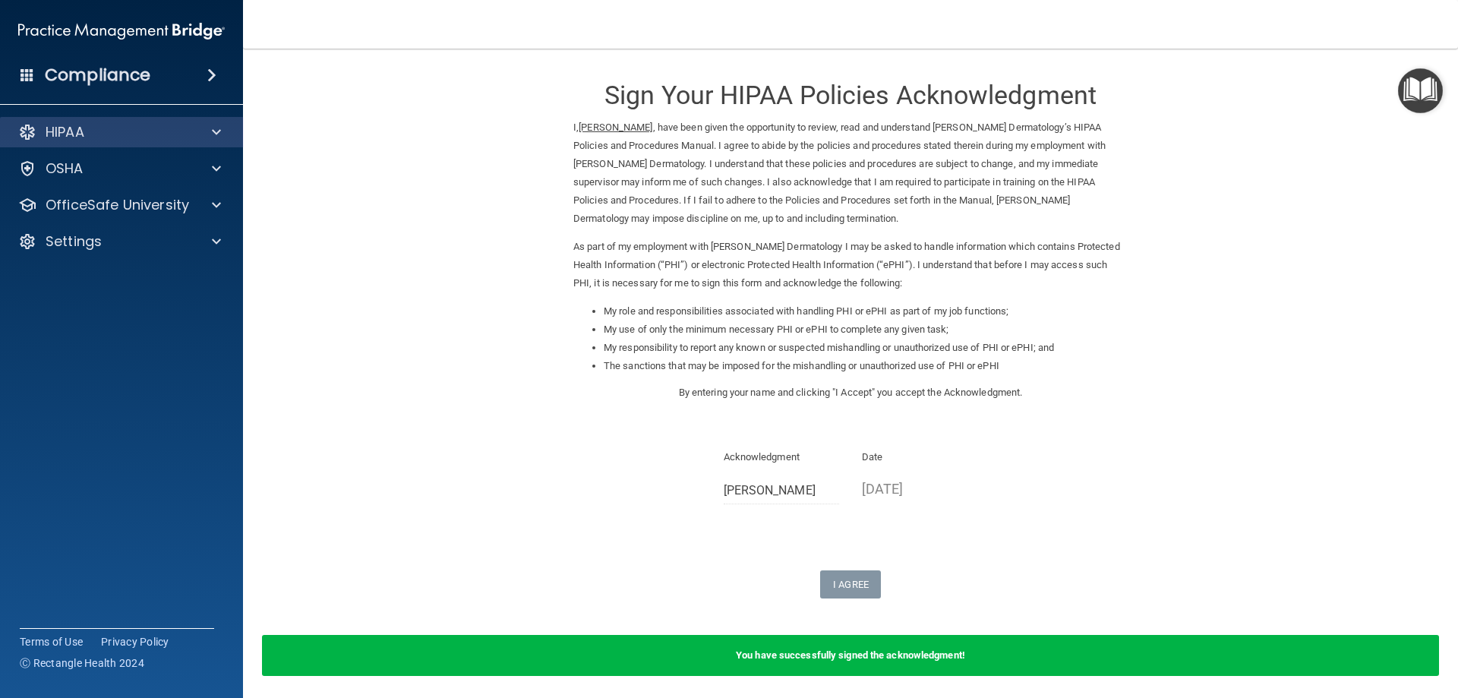
click at [140, 118] on div "HIPAA" at bounding box center [122, 132] width 244 height 30
click at [225, 131] on div at bounding box center [214, 132] width 38 height 18
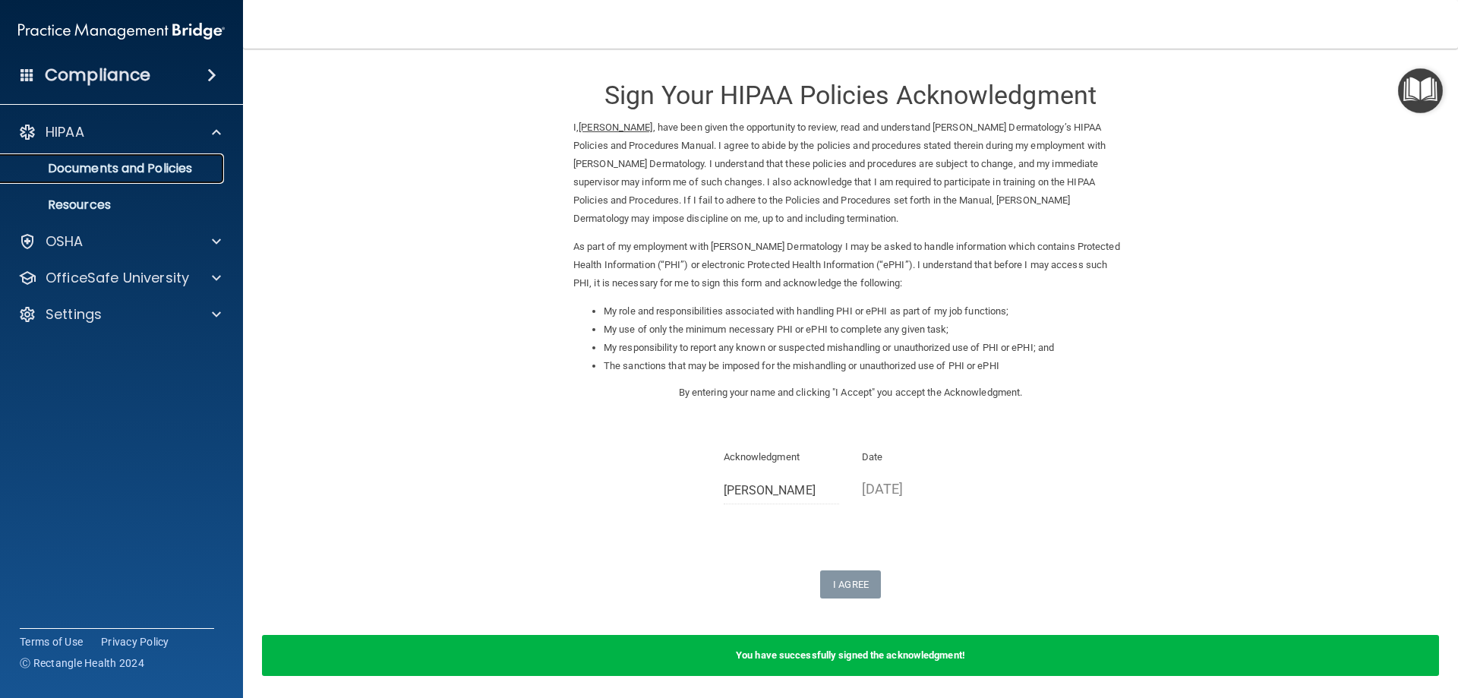
click at [166, 165] on p "Documents and Policies" at bounding box center [113, 168] width 207 height 15
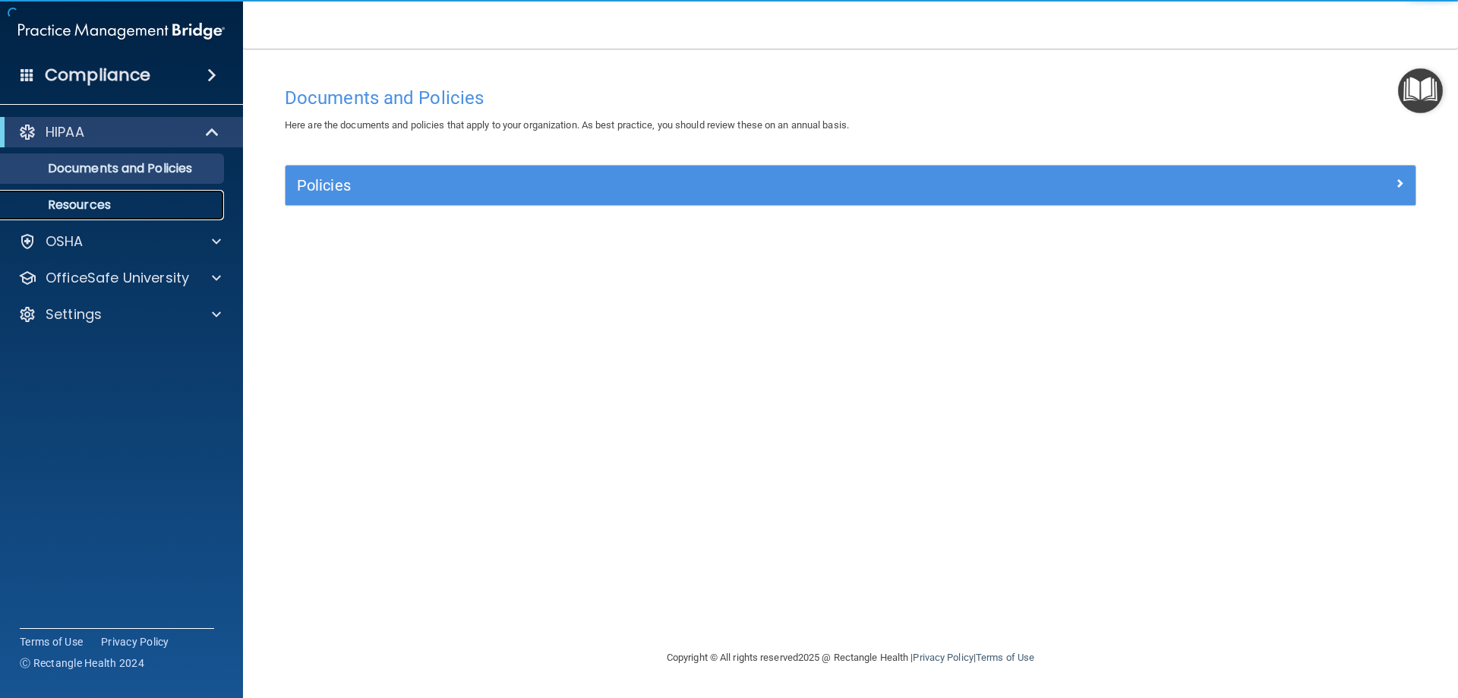
click at [101, 197] on p "Resources" at bounding box center [113, 204] width 207 height 15
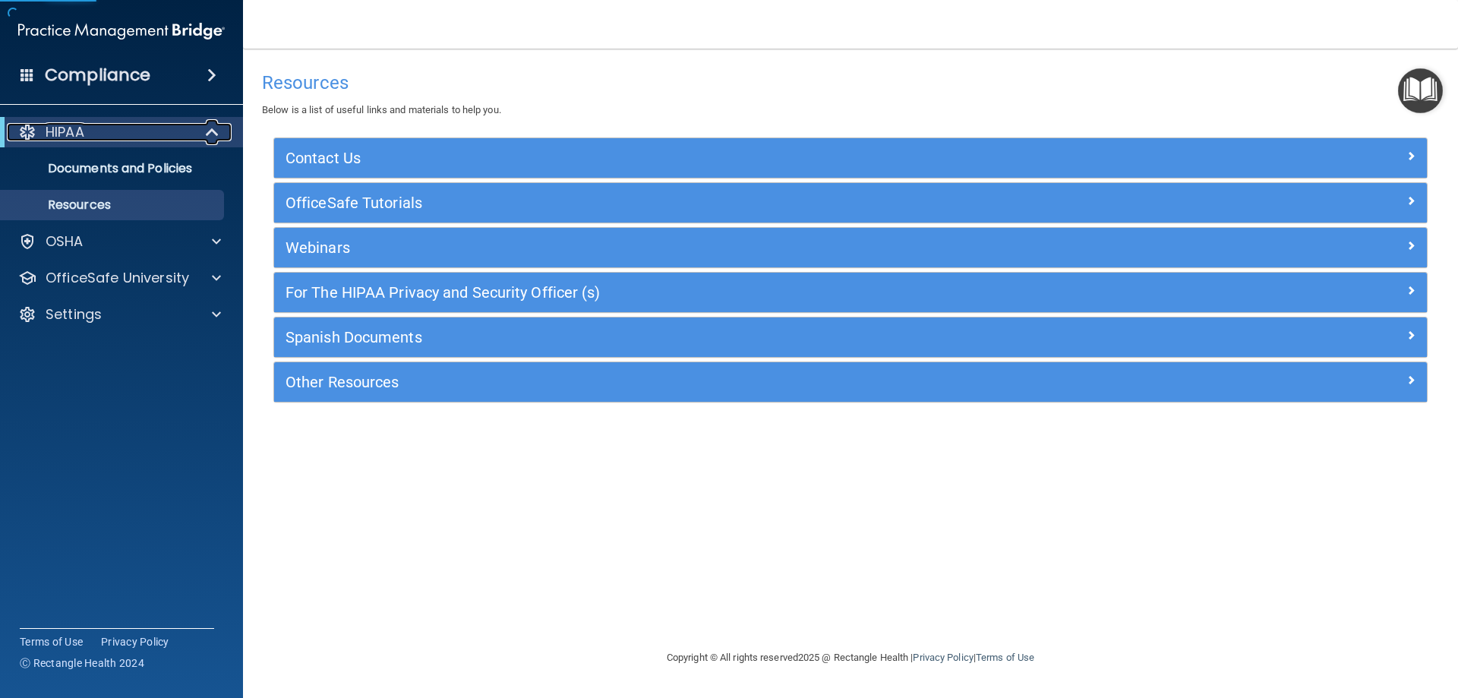
click at [138, 137] on div "HIPAA" at bounding box center [101, 132] width 188 height 18
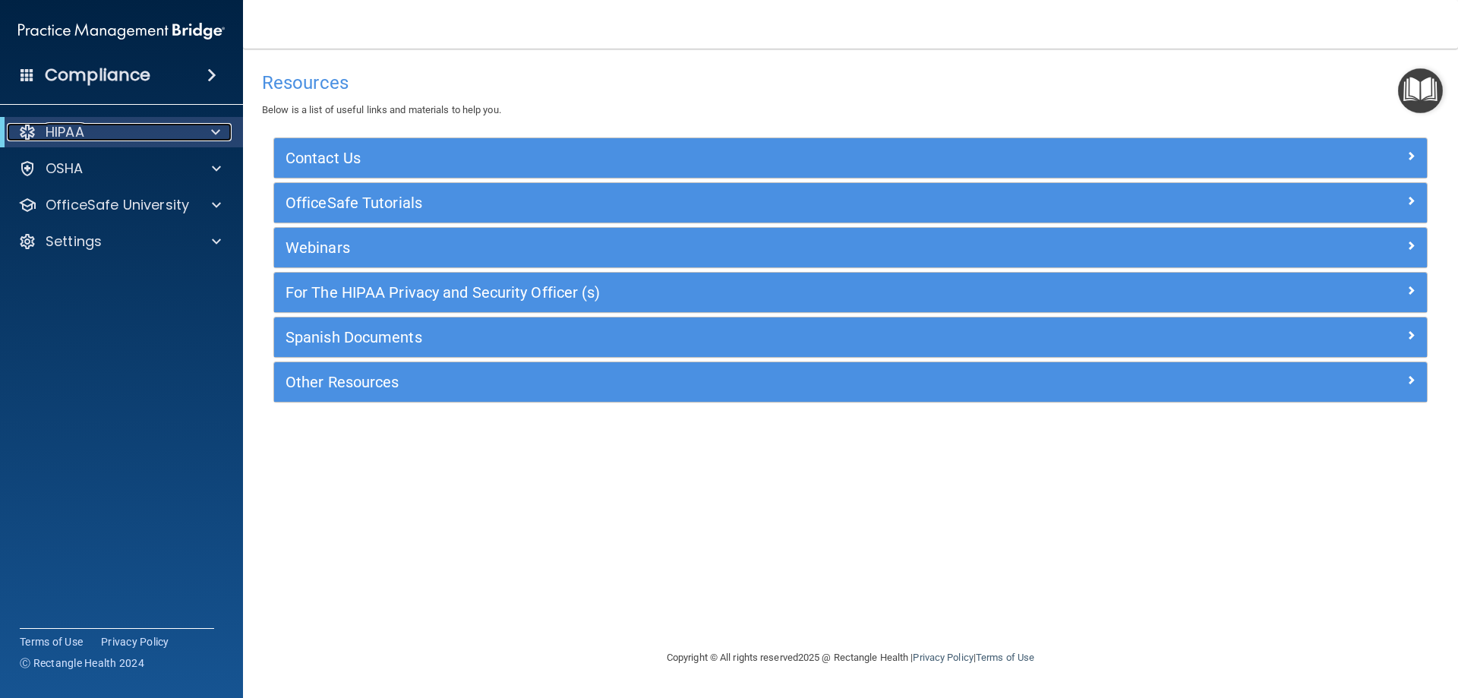
click at [140, 137] on div "HIPAA" at bounding box center [101, 132] width 188 height 18
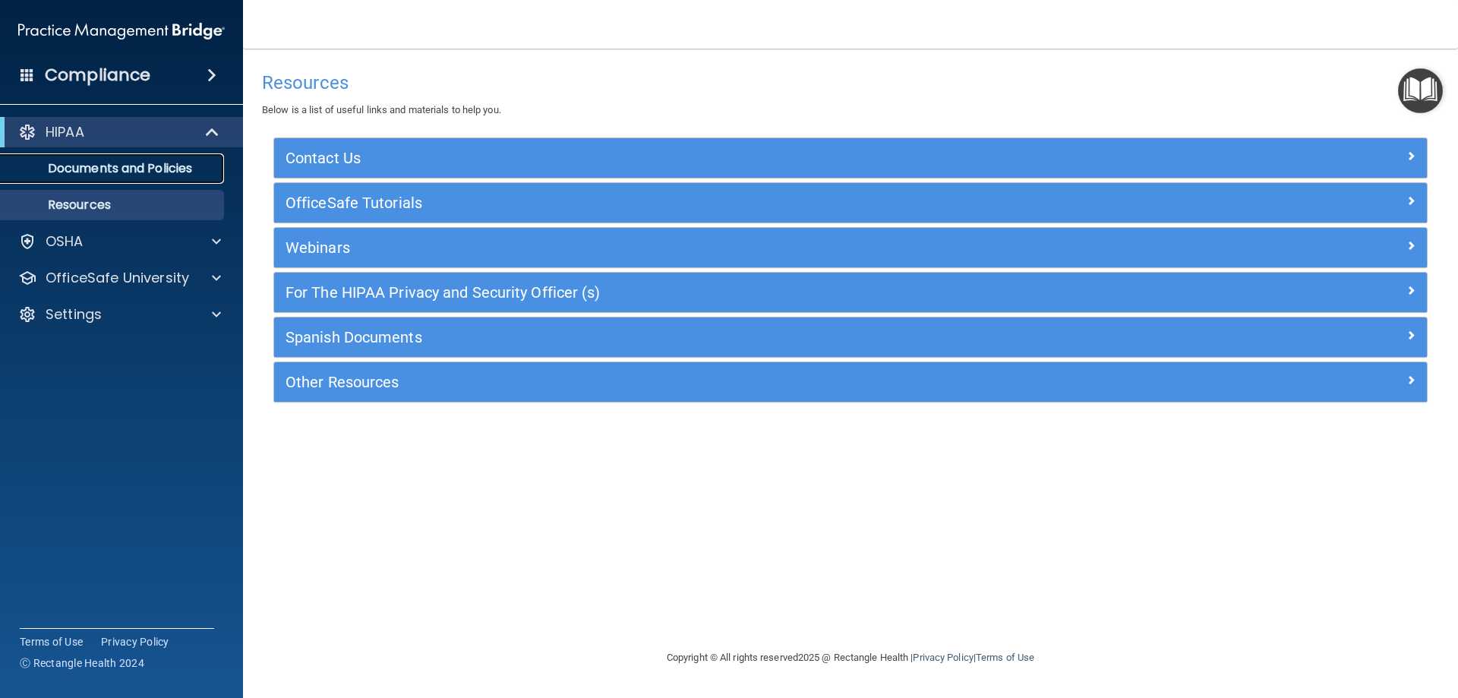
click at [145, 169] on p "Documents and Policies" at bounding box center [113, 168] width 207 height 15
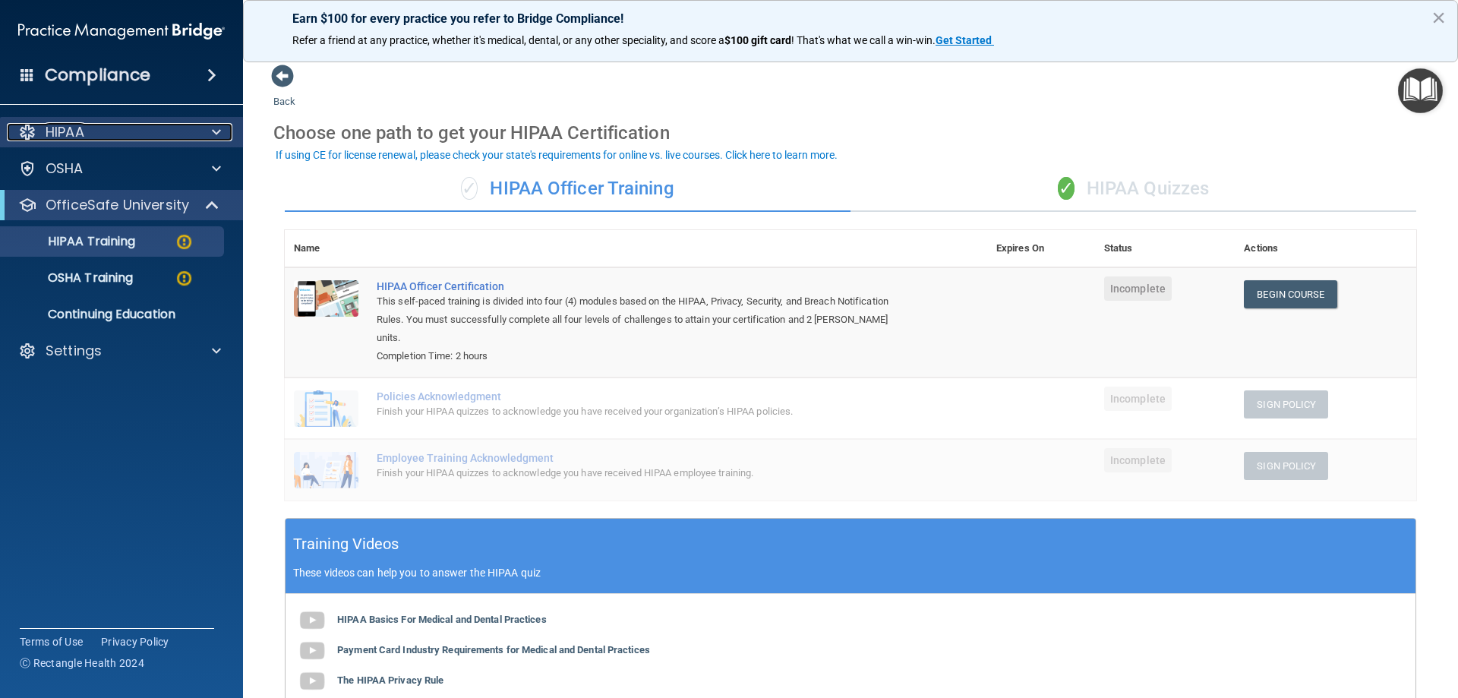
click at [118, 131] on div "HIPAA" at bounding box center [101, 132] width 188 height 18
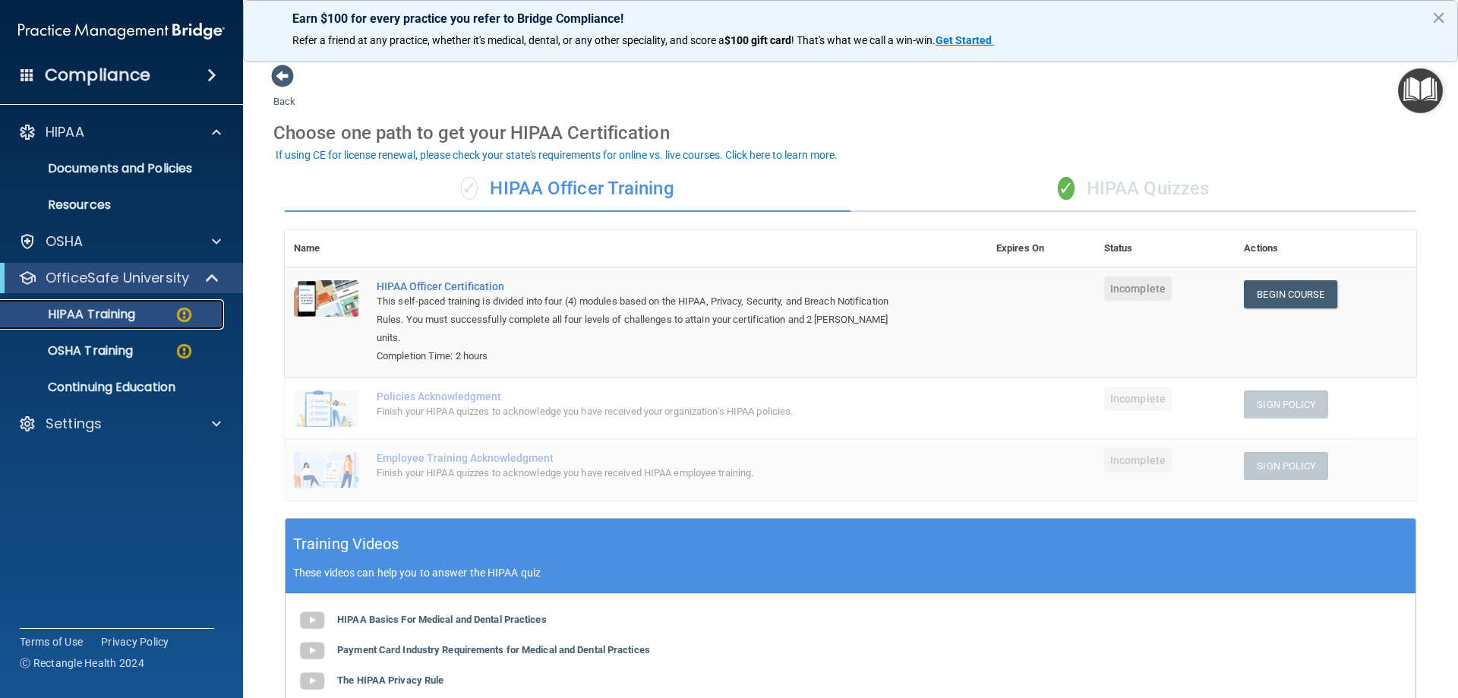
click at [113, 317] on p "HIPAA Training" at bounding box center [72, 314] width 125 height 15
click at [121, 311] on p "HIPAA Training" at bounding box center [72, 314] width 125 height 15
click at [187, 313] on img at bounding box center [184, 314] width 19 height 19
click at [196, 356] on div "OSHA Training" at bounding box center [113, 350] width 207 height 15
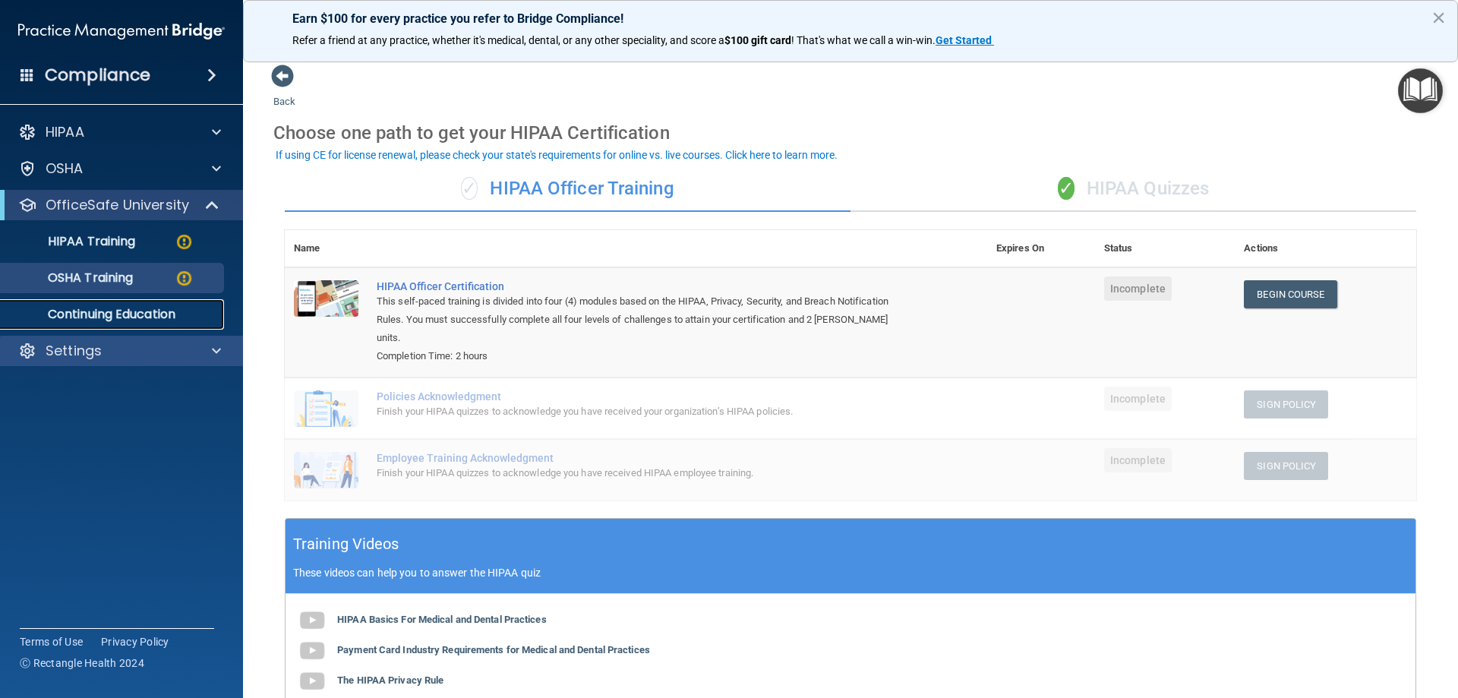
click at [194, 356] on div "HIPAA Documents and Policies Report an Incident Business Associates Emergency P…" at bounding box center [122, 244] width 244 height 267
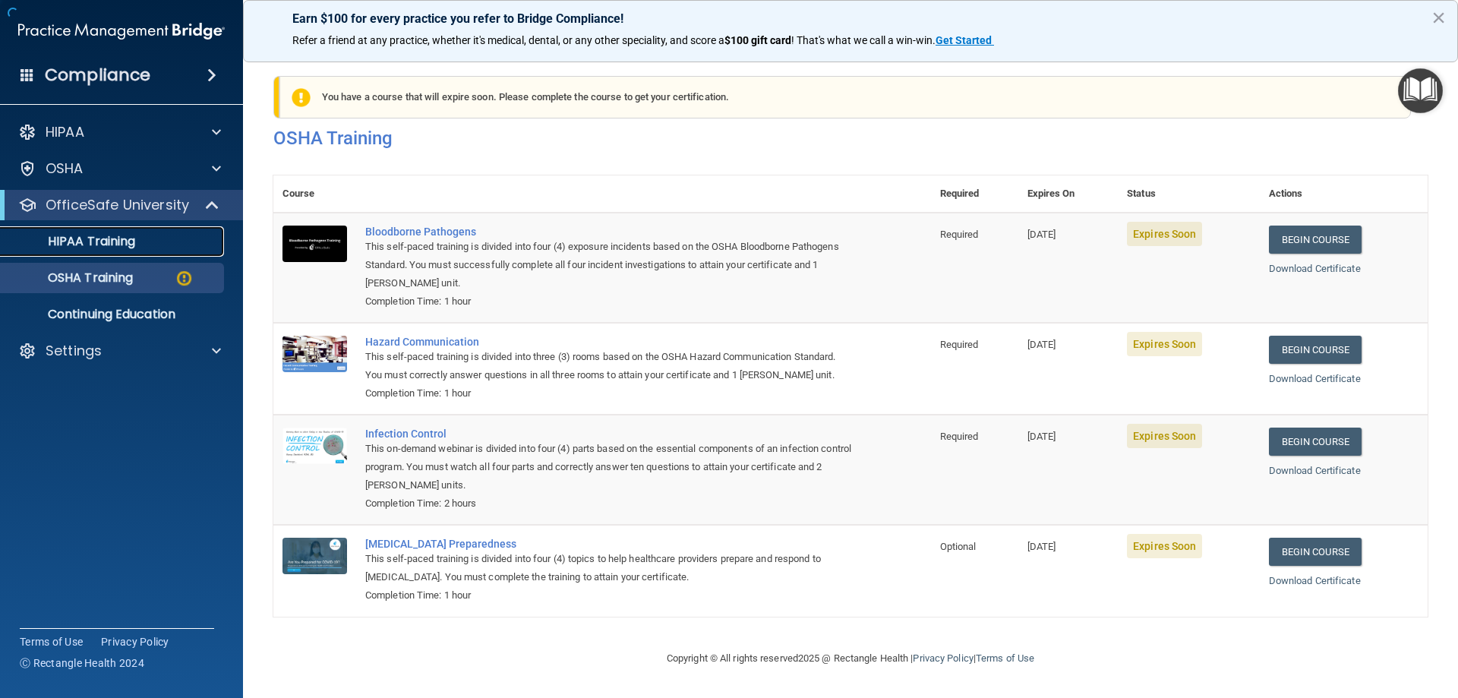
click at [111, 241] on p "HIPAA Training" at bounding box center [72, 241] width 125 height 15
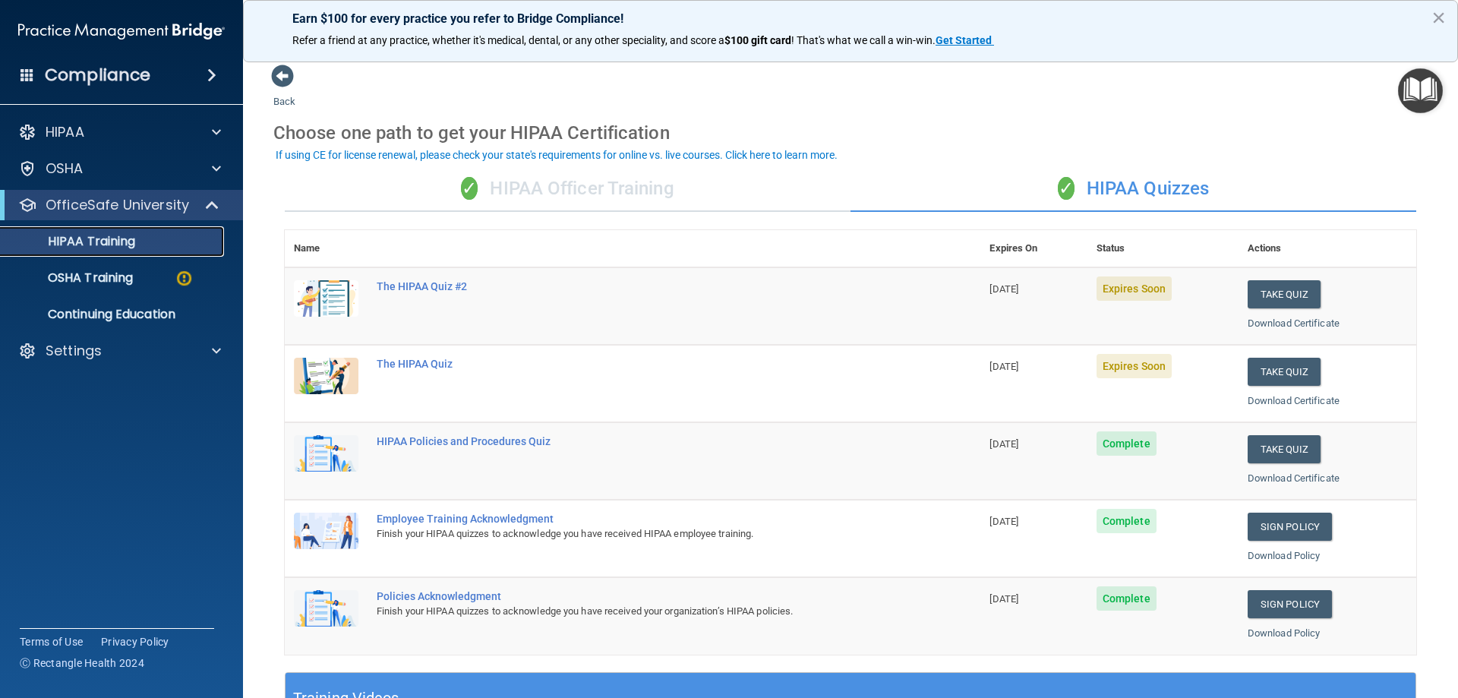
scroll to position [76, 0]
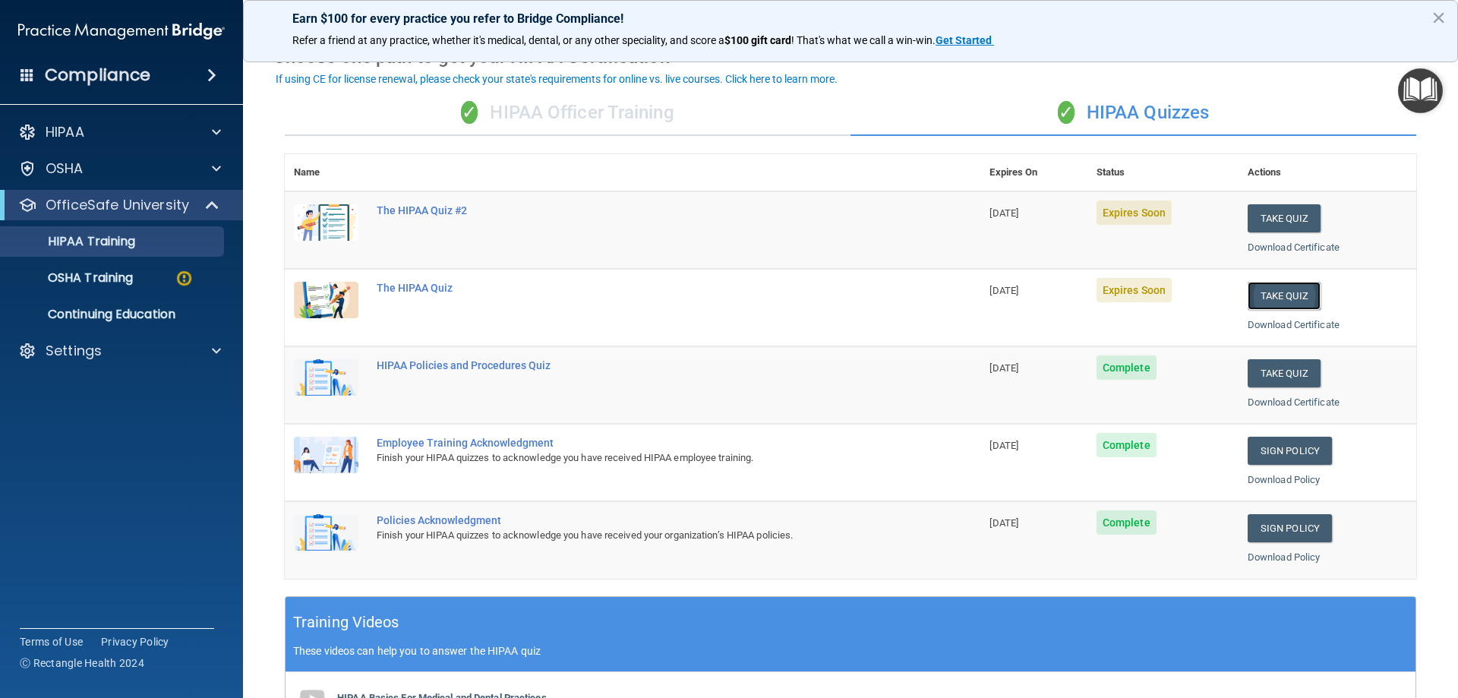
click at [1266, 298] on button "Take Quiz" at bounding box center [1283, 296] width 73 height 28
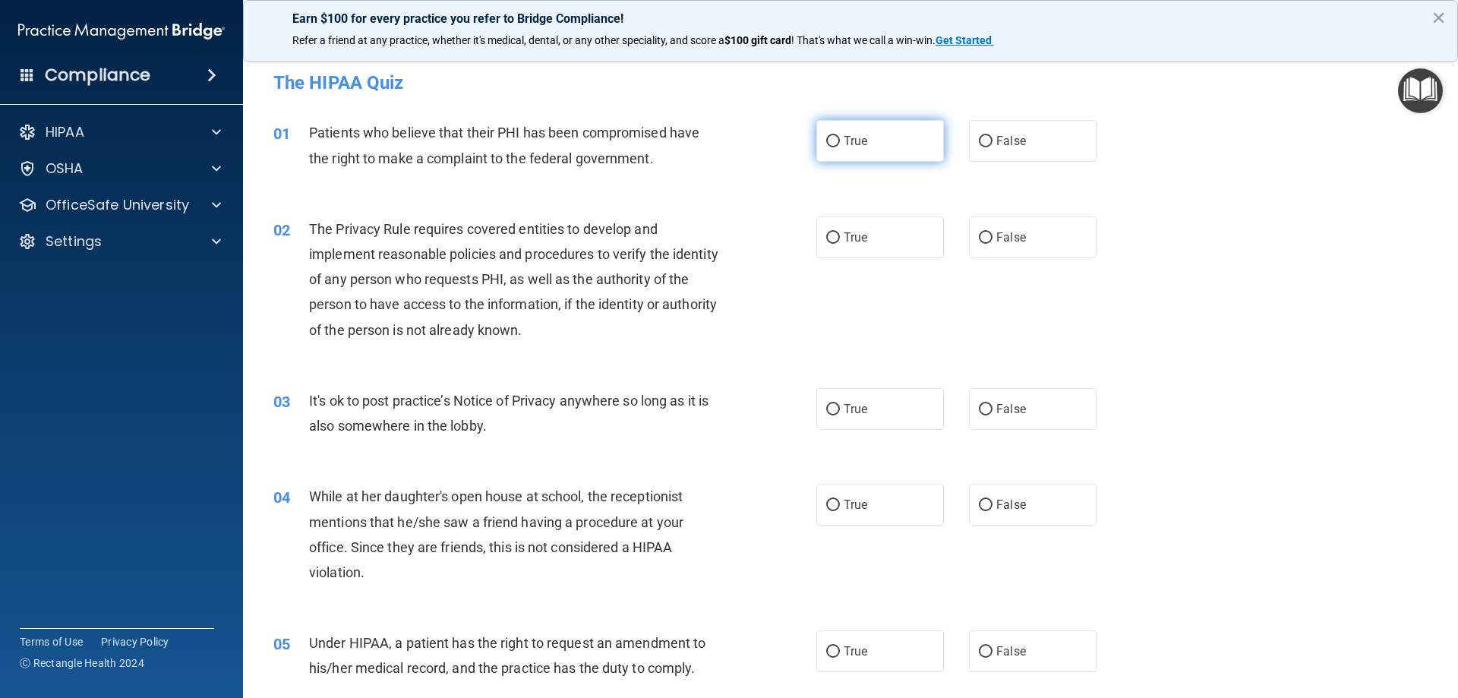
click at [816, 143] on label "True" at bounding box center [880, 141] width 128 height 42
click at [826, 143] on input "True" at bounding box center [833, 141] width 14 height 11
radio input "true"
click at [826, 240] on input "True" at bounding box center [833, 237] width 14 height 11
radio input "true"
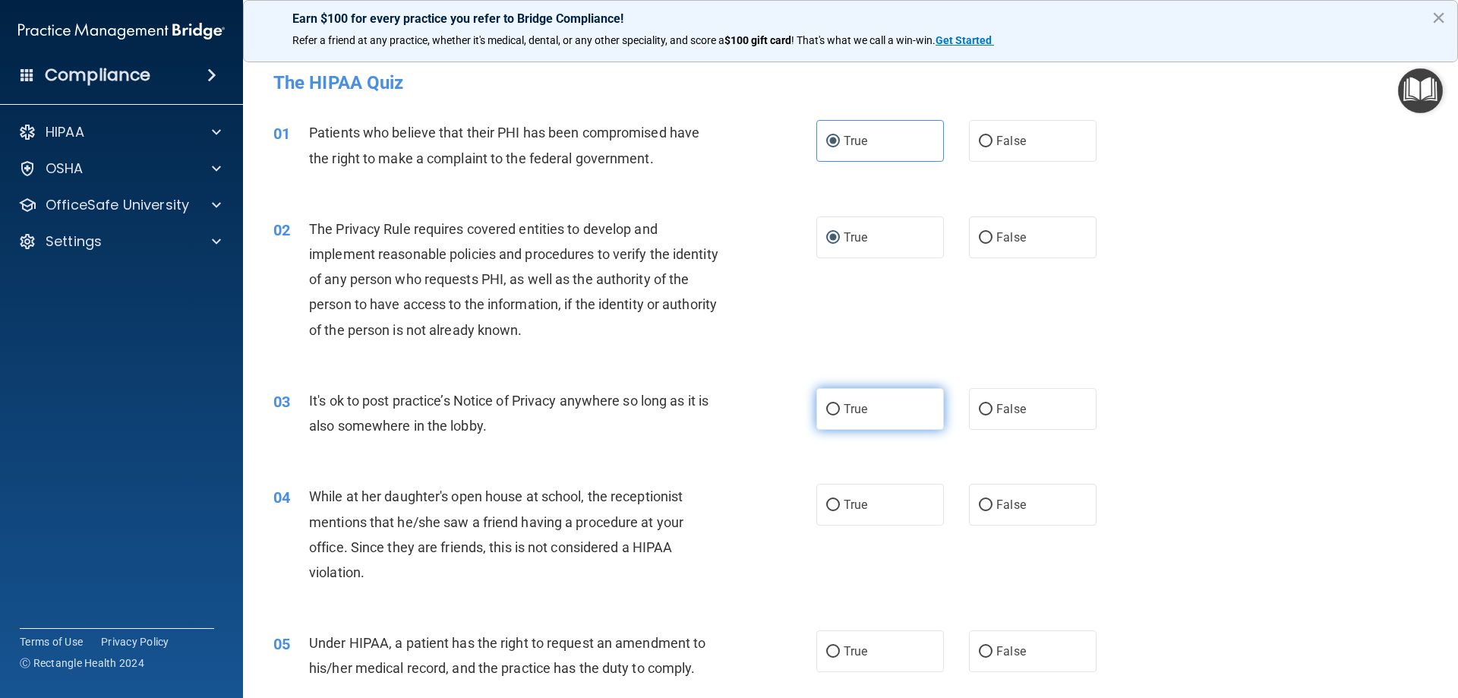
click at [827, 410] on input "True" at bounding box center [833, 409] width 14 height 11
radio input "true"
click at [982, 506] on input "False" at bounding box center [986, 505] width 14 height 11
radio input "true"
click at [828, 652] on input "True" at bounding box center [833, 651] width 14 height 11
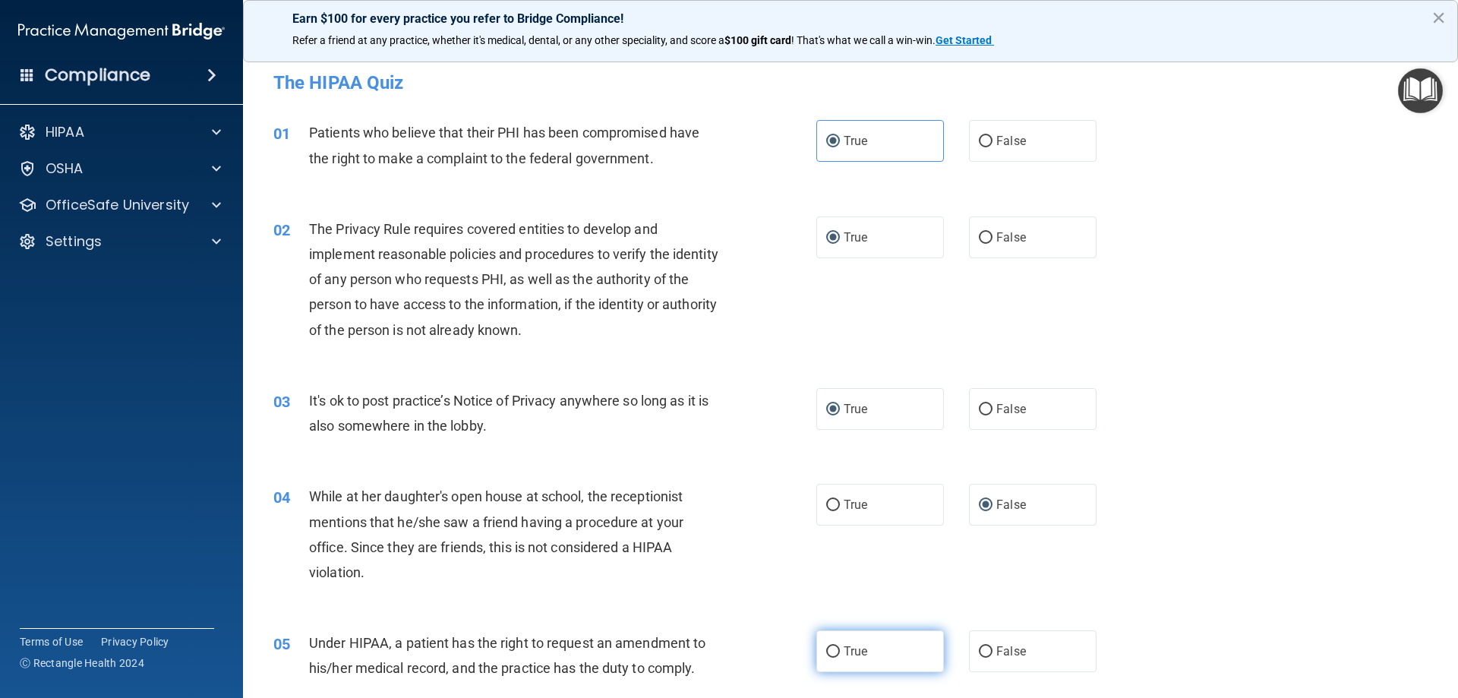
radio input "true"
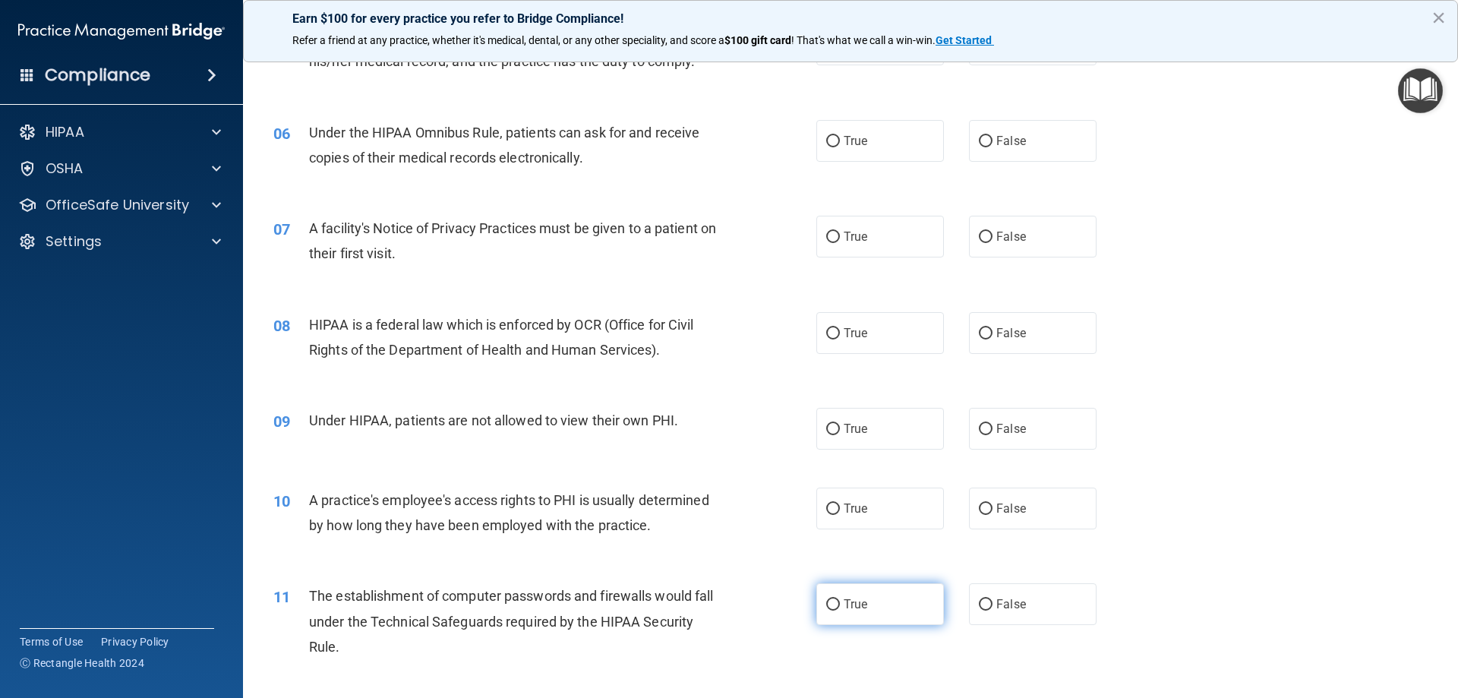
scroll to position [607, 0]
click at [826, 144] on input "True" at bounding box center [833, 140] width 14 height 11
radio input "true"
click at [979, 233] on input "False" at bounding box center [986, 236] width 14 height 11
radio input "true"
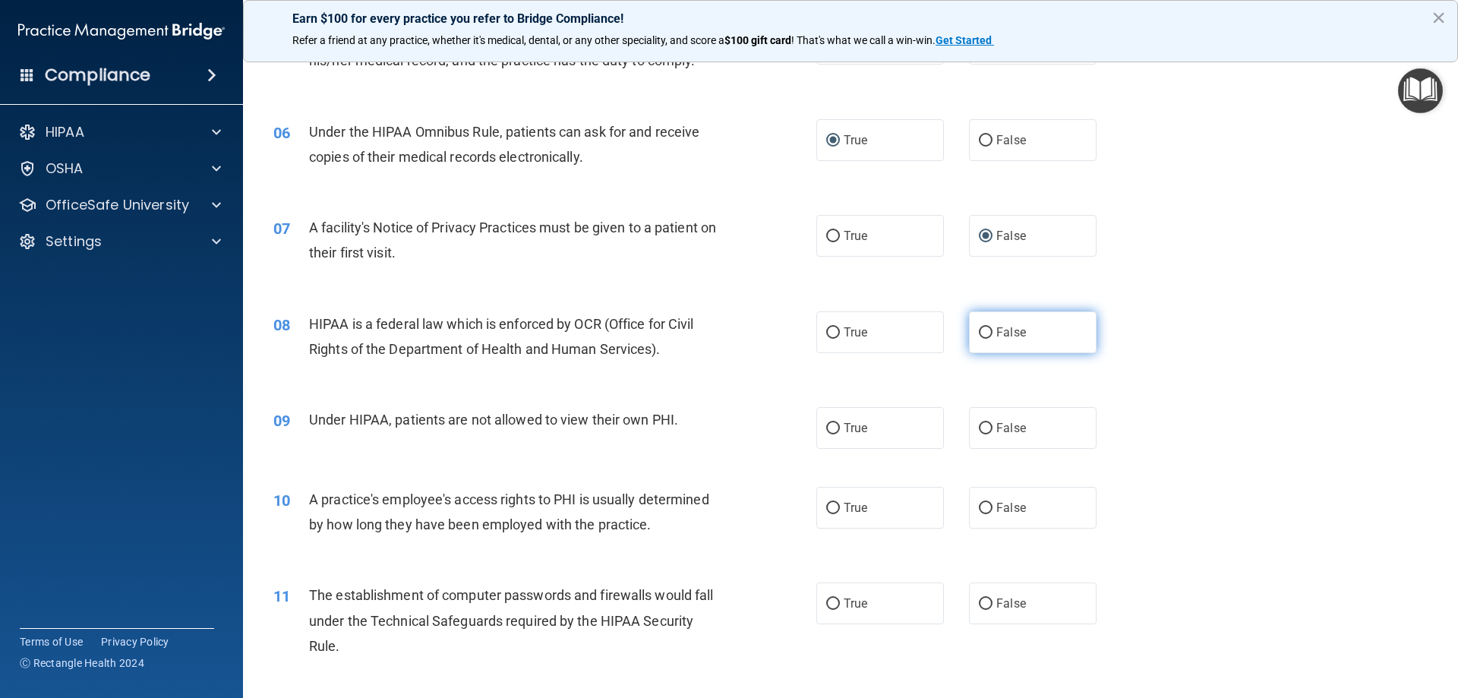
click at [985, 330] on label "False" at bounding box center [1033, 332] width 128 height 42
click at [985, 330] on input "False" at bounding box center [986, 332] width 14 height 11
radio input "true"
click at [985, 430] on input "False" at bounding box center [986, 428] width 14 height 11
radio input "true"
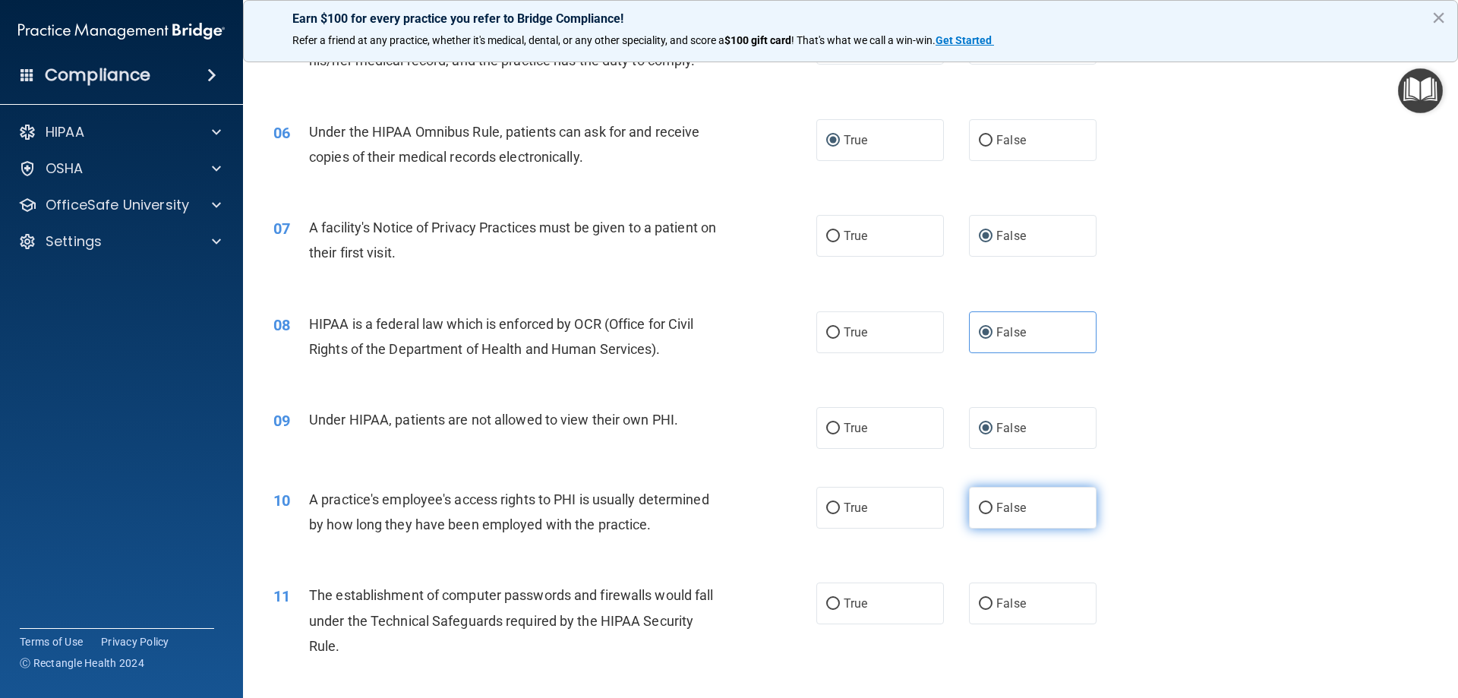
click at [979, 506] on input "False" at bounding box center [986, 508] width 14 height 11
radio input "true"
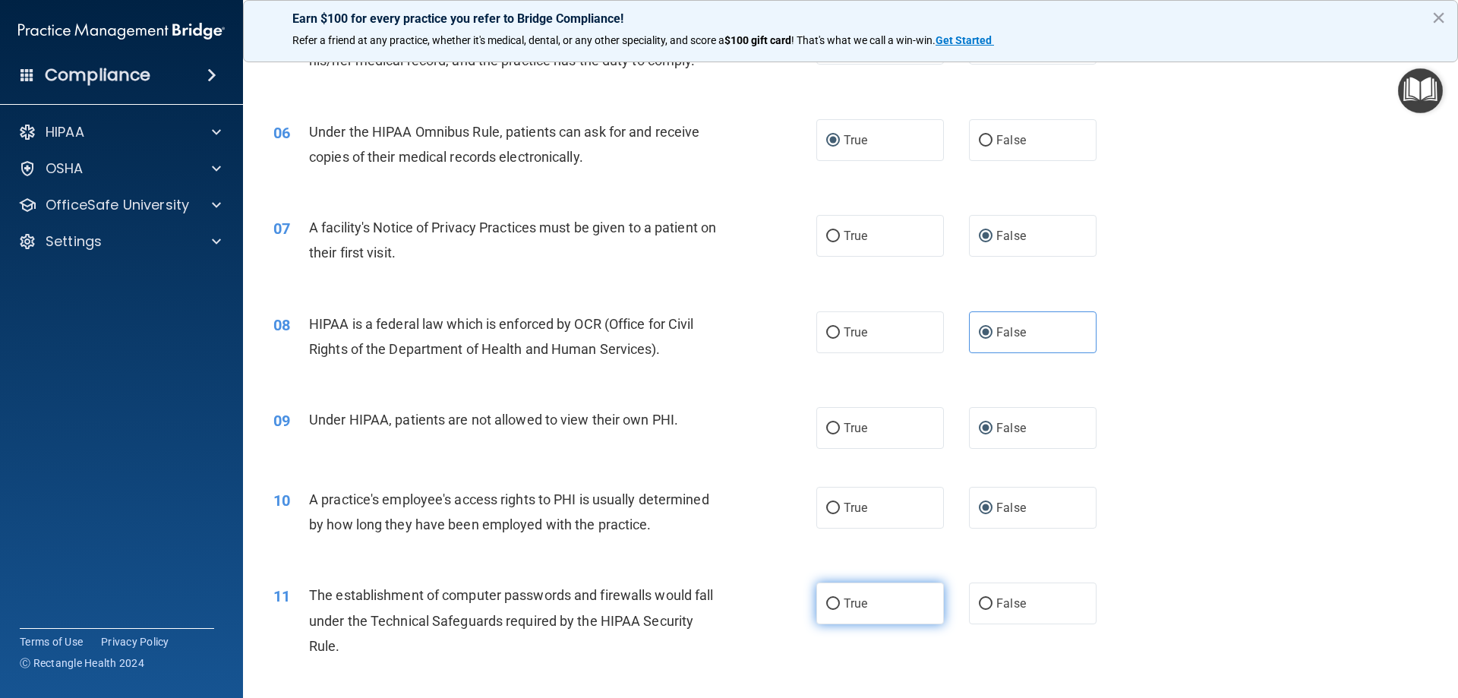
click at [826, 607] on input "True" at bounding box center [833, 603] width 14 height 11
radio input "true"
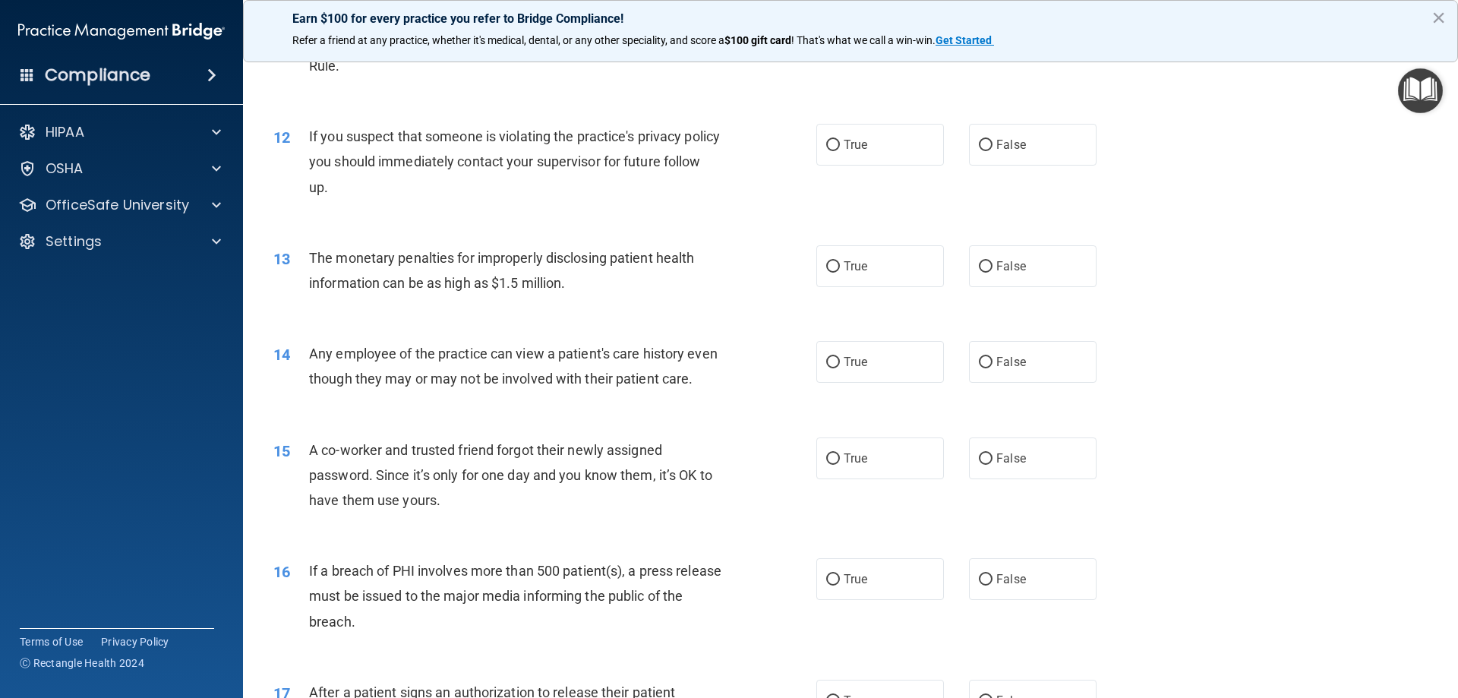
scroll to position [1215, 0]
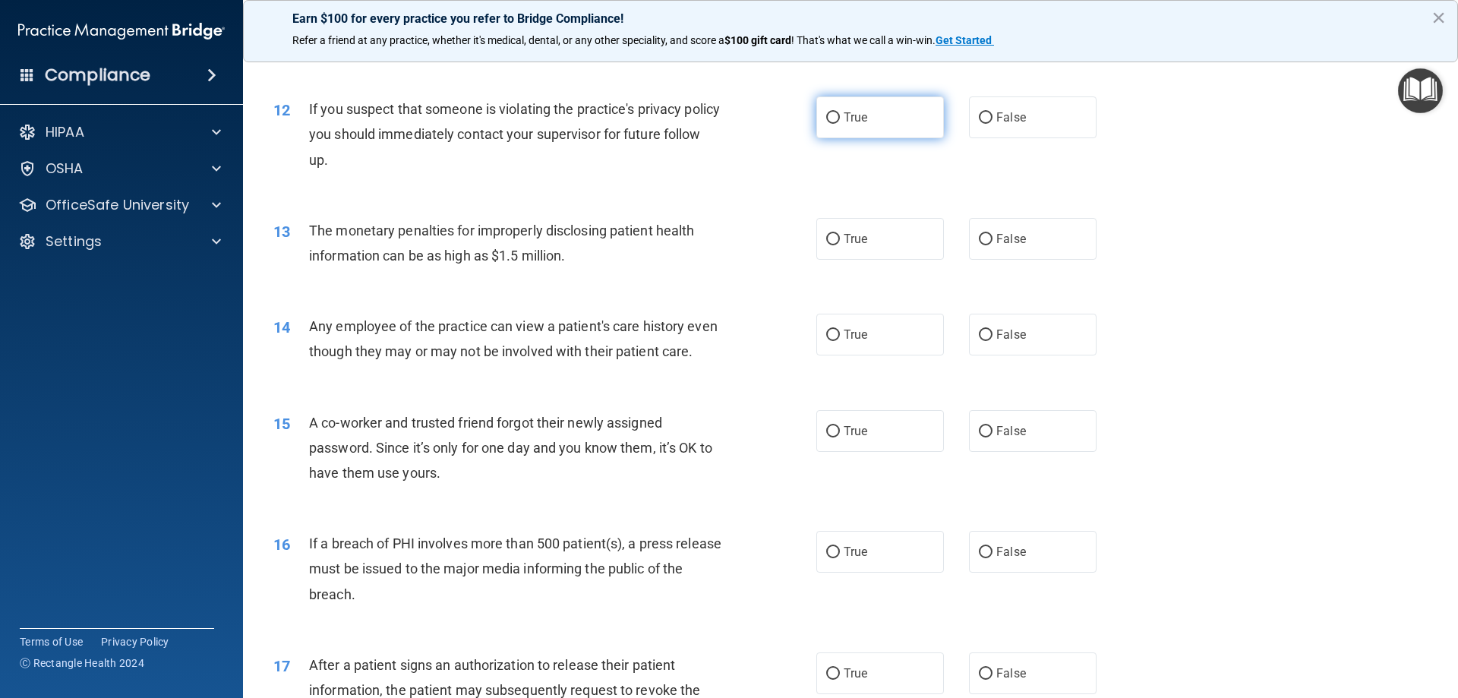
click at [833, 120] on input "True" at bounding box center [833, 117] width 14 height 11
radio input "true"
click at [829, 238] on input "True" at bounding box center [833, 239] width 14 height 11
radio input "true"
click at [981, 339] on input "False" at bounding box center [986, 334] width 14 height 11
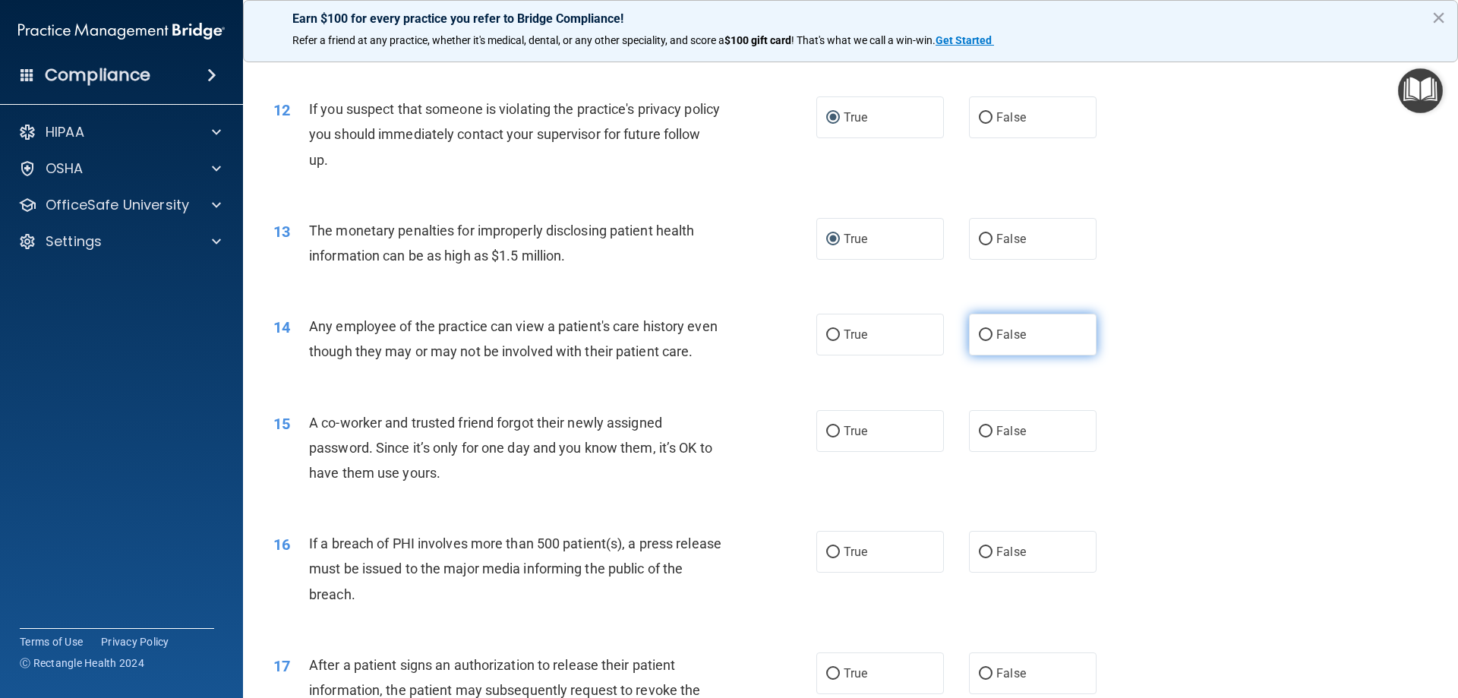
radio input "true"
click at [983, 437] on input "False" at bounding box center [986, 431] width 14 height 11
radio input "true"
click at [830, 558] on input "True" at bounding box center [833, 552] width 14 height 11
radio input "true"
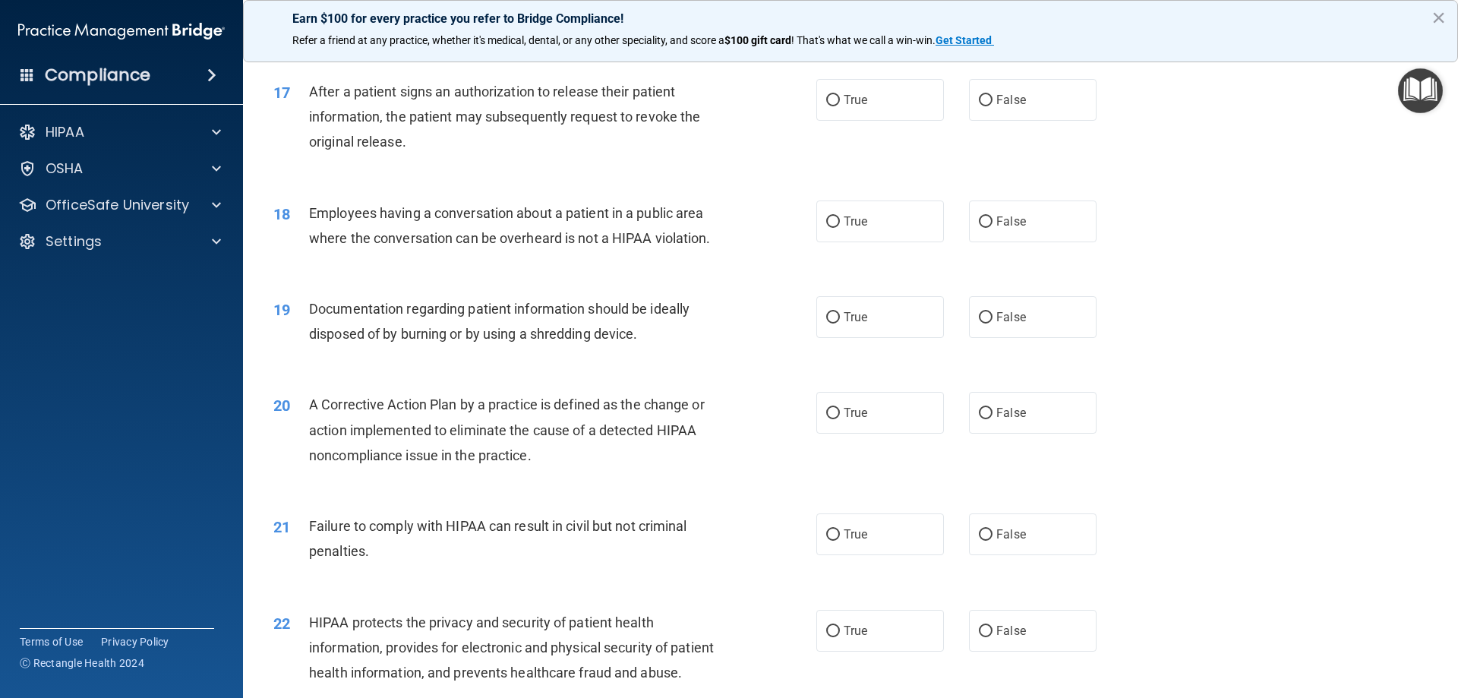
scroll to position [1822, 0]
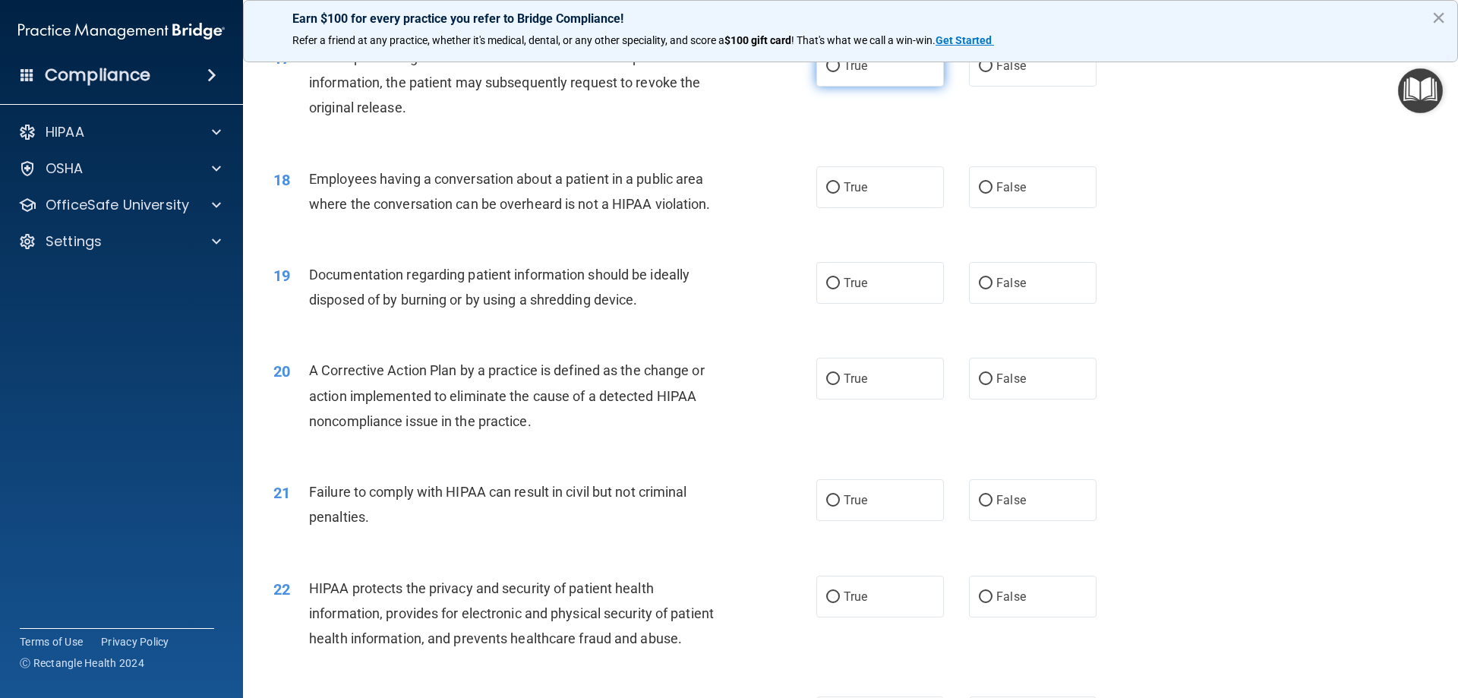
click at [835, 87] on label "True" at bounding box center [880, 66] width 128 height 42
click at [835, 72] on input "True" at bounding box center [833, 66] width 14 height 11
radio input "true"
click at [979, 194] on input "False" at bounding box center [986, 187] width 14 height 11
radio input "true"
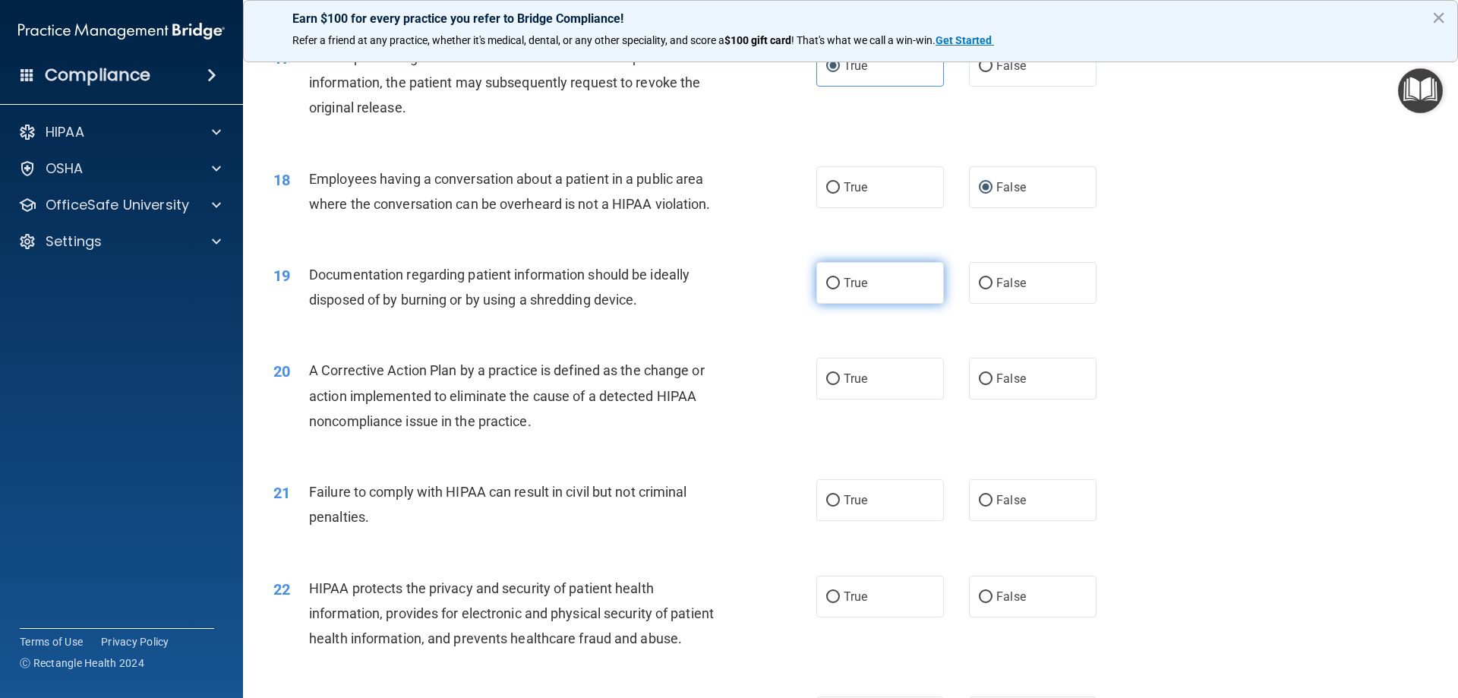
click at [828, 289] on input "True" at bounding box center [833, 283] width 14 height 11
radio input "true"
click at [828, 385] on input "True" at bounding box center [833, 379] width 14 height 11
radio input "true"
click at [830, 506] on input "True" at bounding box center [833, 500] width 14 height 11
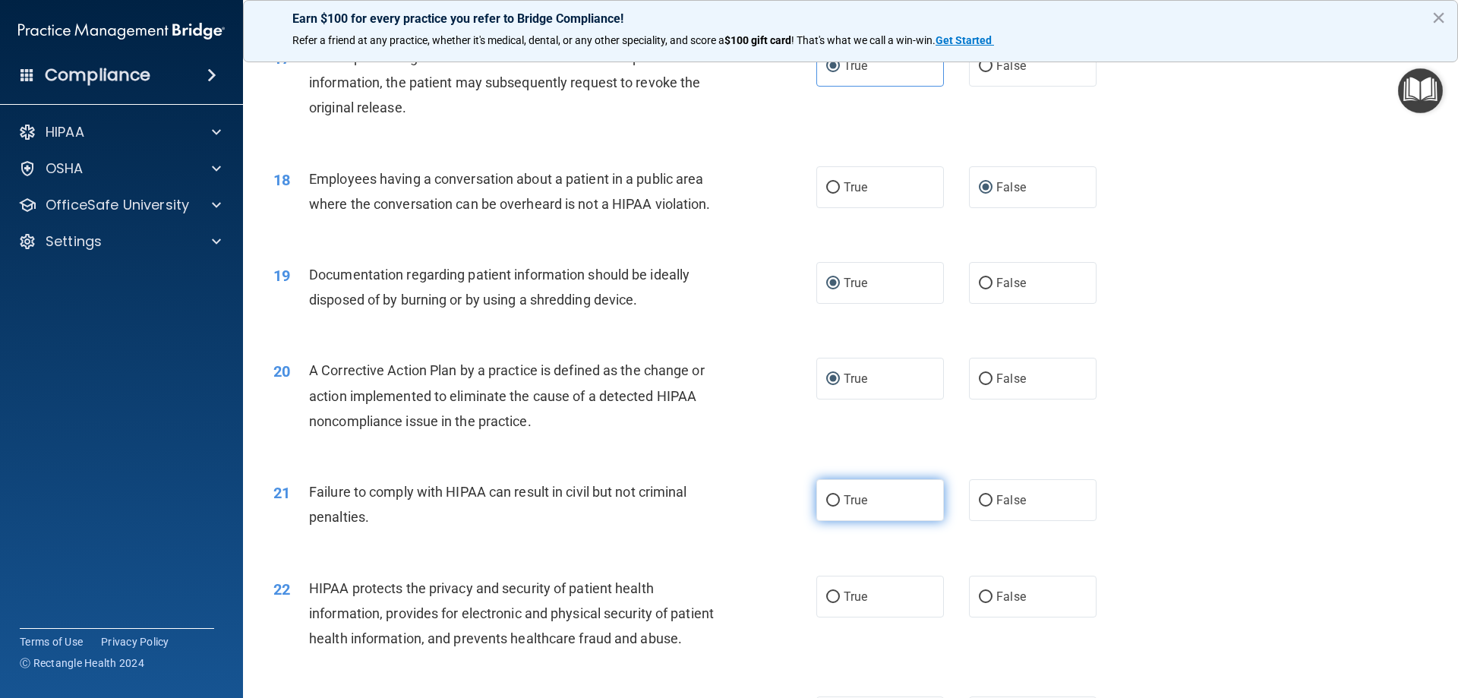
radio input "true"
click at [828, 603] on input "True" at bounding box center [833, 596] width 14 height 11
radio input "true"
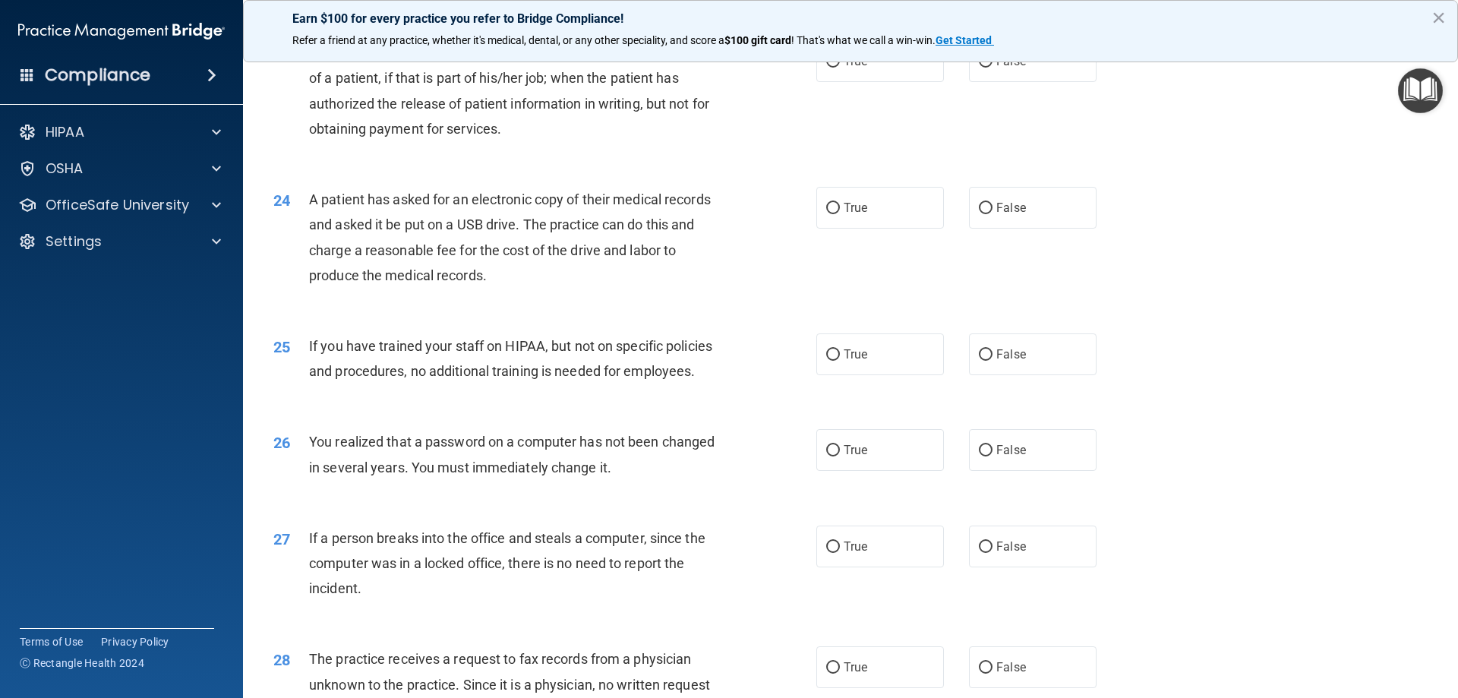
scroll to position [2505, 0]
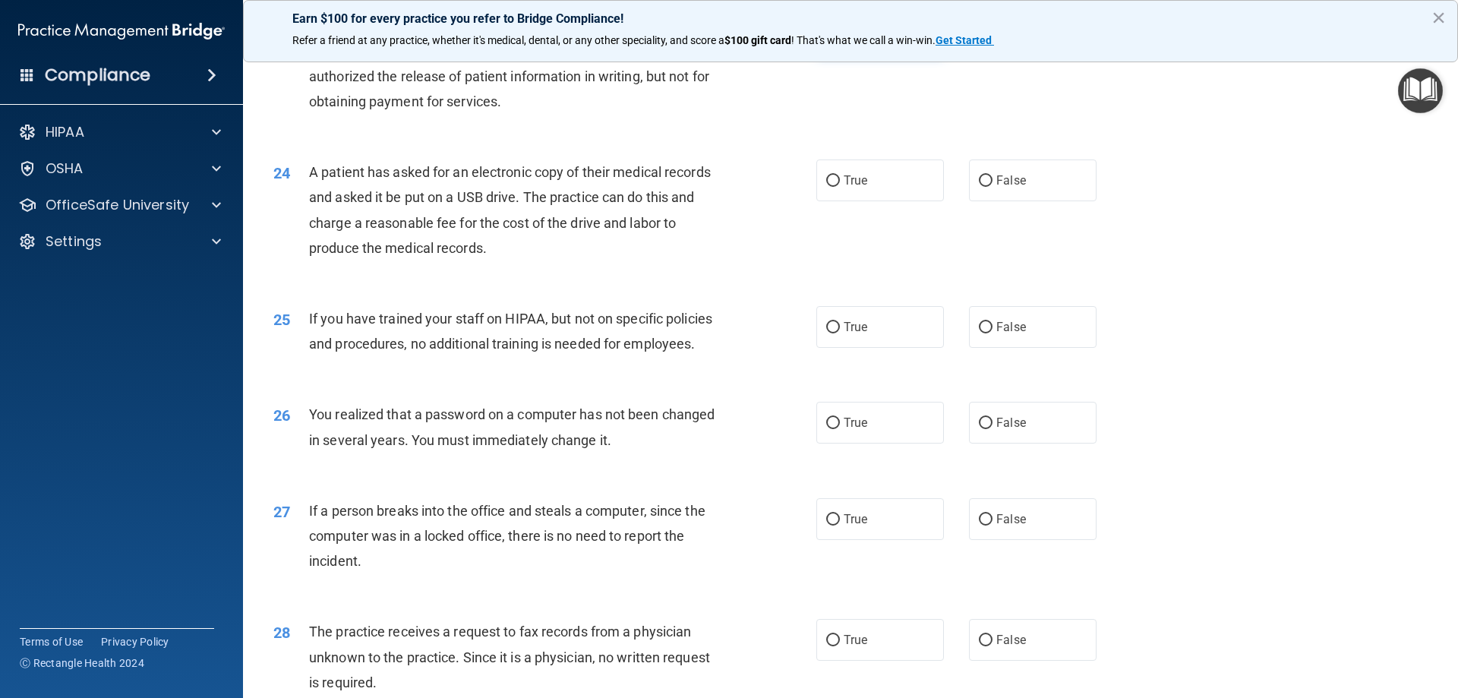
click at [828, 55] on label "True" at bounding box center [880, 34] width 128 height 42
click at [828, 40] on input "True" at bounding box center [833, 34] width 14 height 11
radio input "true"
click at [830, 187] on input "True" at bounding box center [833, 180] width 14 height 11
radio input "true"
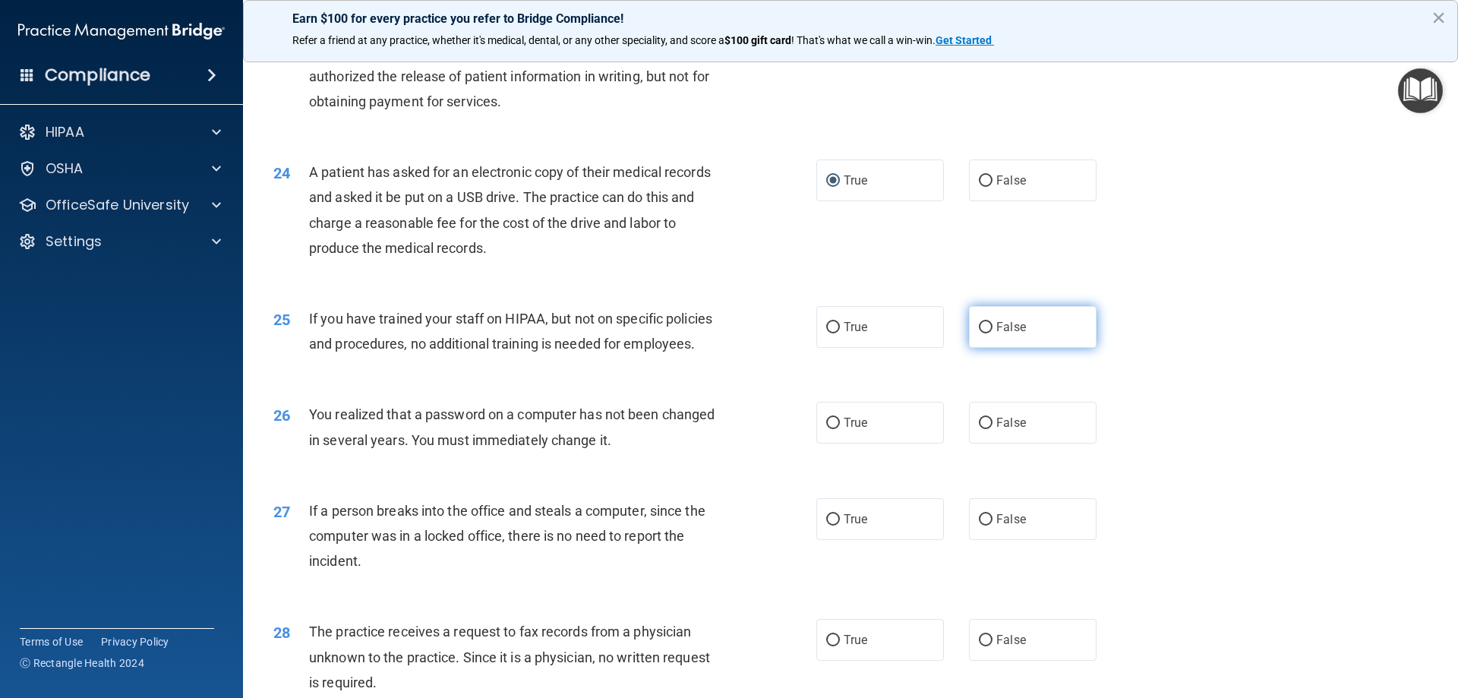
click at [984, 333] on input "False" at bounding box center [986, 327] width 14 height 11
radio input "true"
click at [831, 429] on input "True" at bounding box center [833, 423] width 14 height 11
radio input "true"
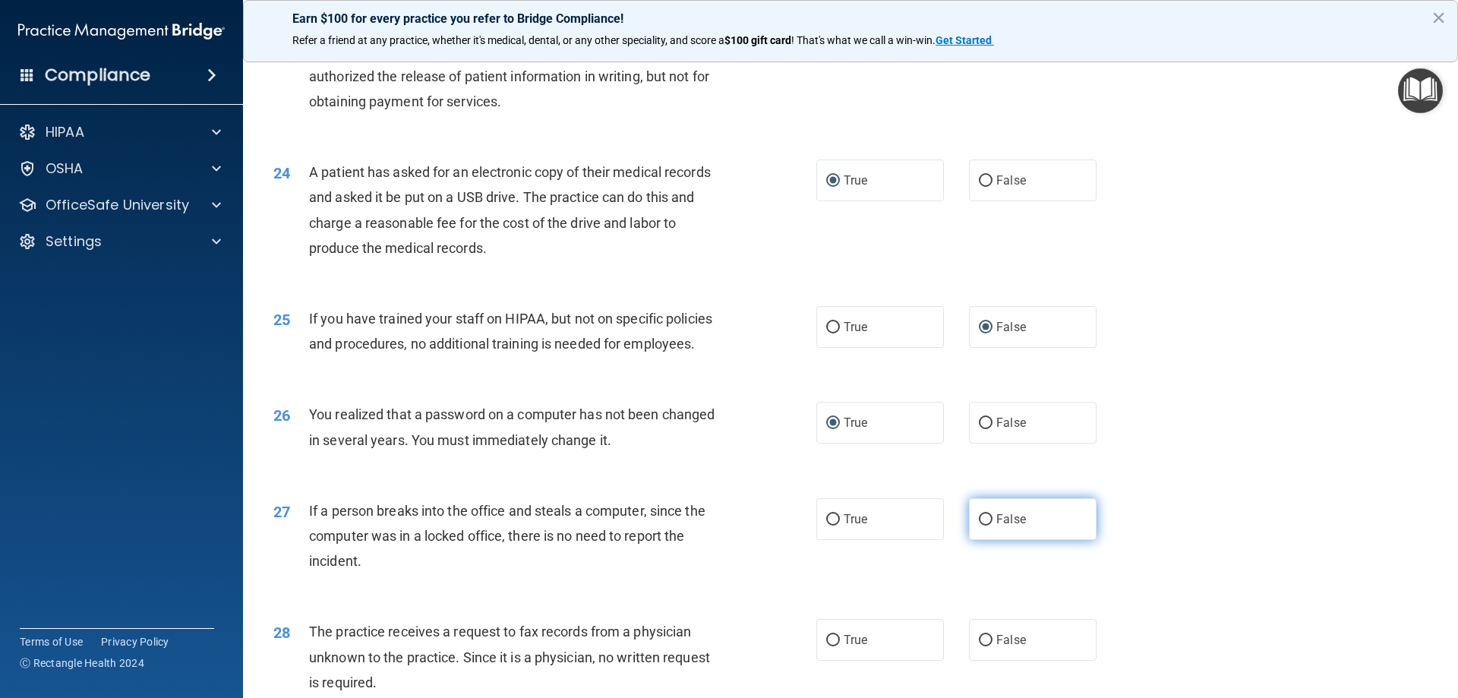
click at [980, 525] on input "False" at bounding box center [986, 519] width 14 height 11
radio input "true"
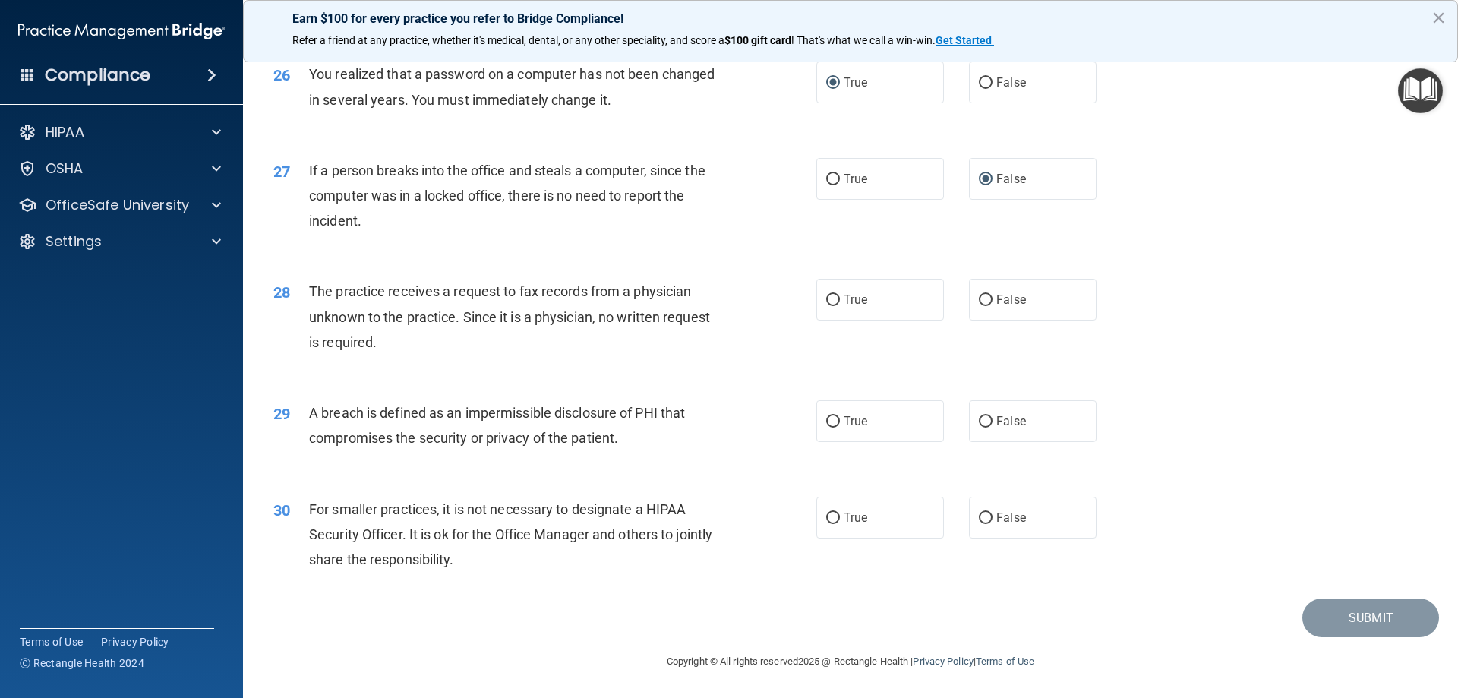
scroll to position [2885, 0]
click at [828, 306] on input "True" at bounding box center [833, 300] width 14 height 11
radio input "true"
click at [831, 427] on input "True" at bounding box center [833, 421] width 14 height 11
radio input "true"
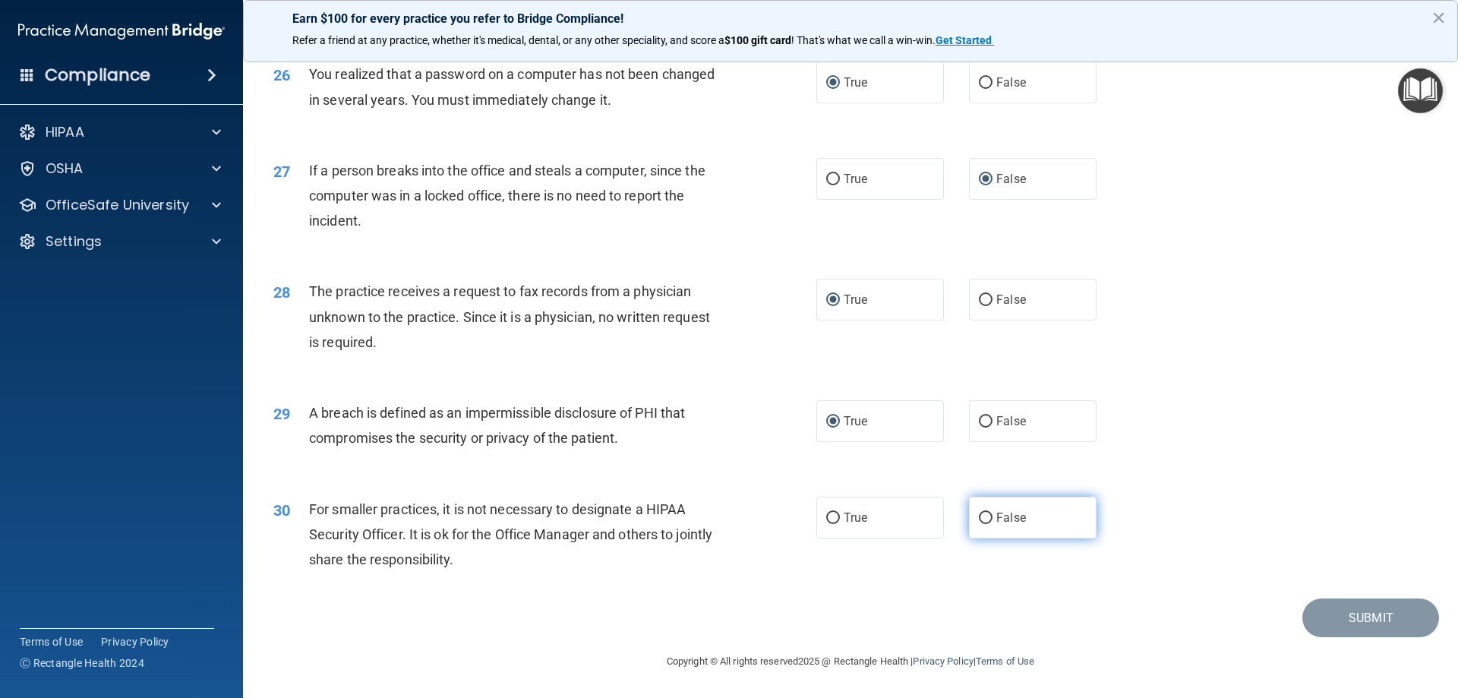
click at [982, 524] on input "False" at bounding box center [986, 517] width 14 height 11
radio input "true"
click at [1361, 617] on button "Submit" at bounding box center [1370, 617] width 137 height 39
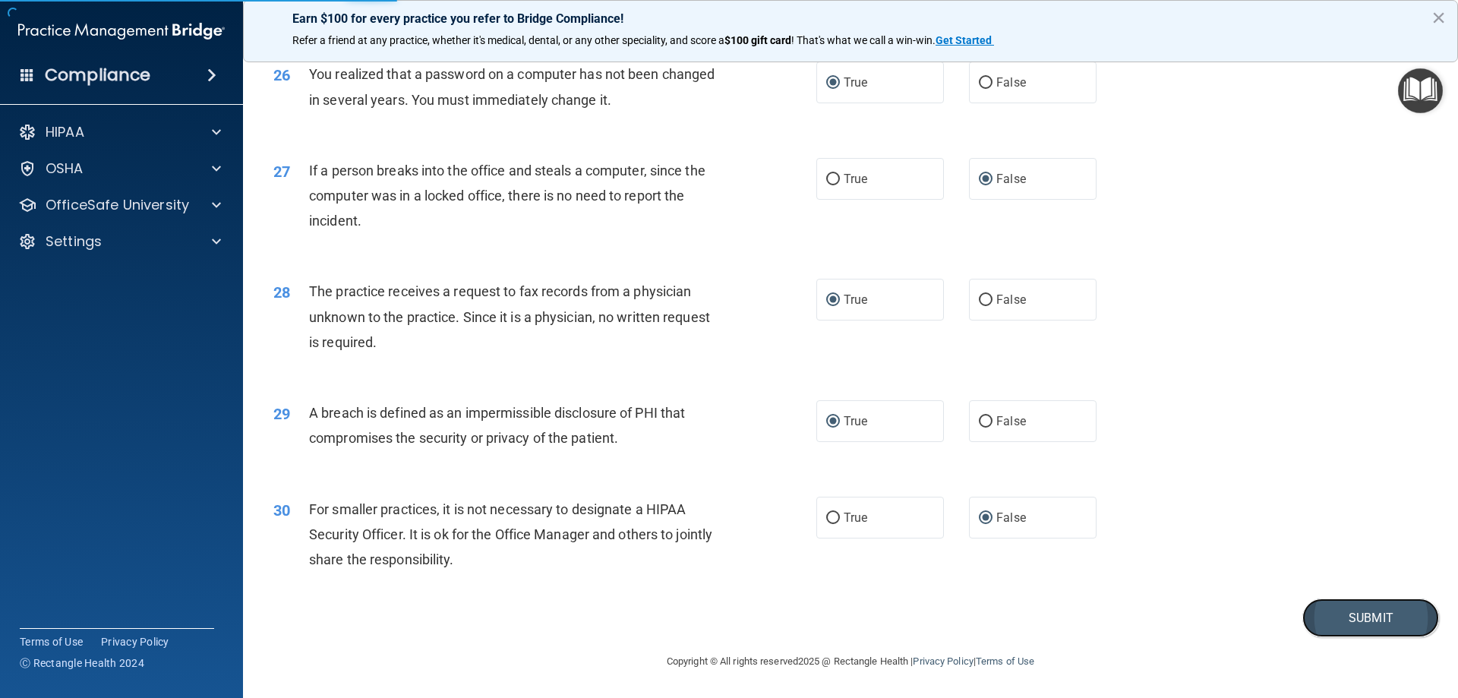
click at [1349, 620] on button "Submit" at bounding box center [1370, 617] width 137 height 39
click at [1361, 613] on button "Submit" at bounding box center [1370, 617] width 137 height 39
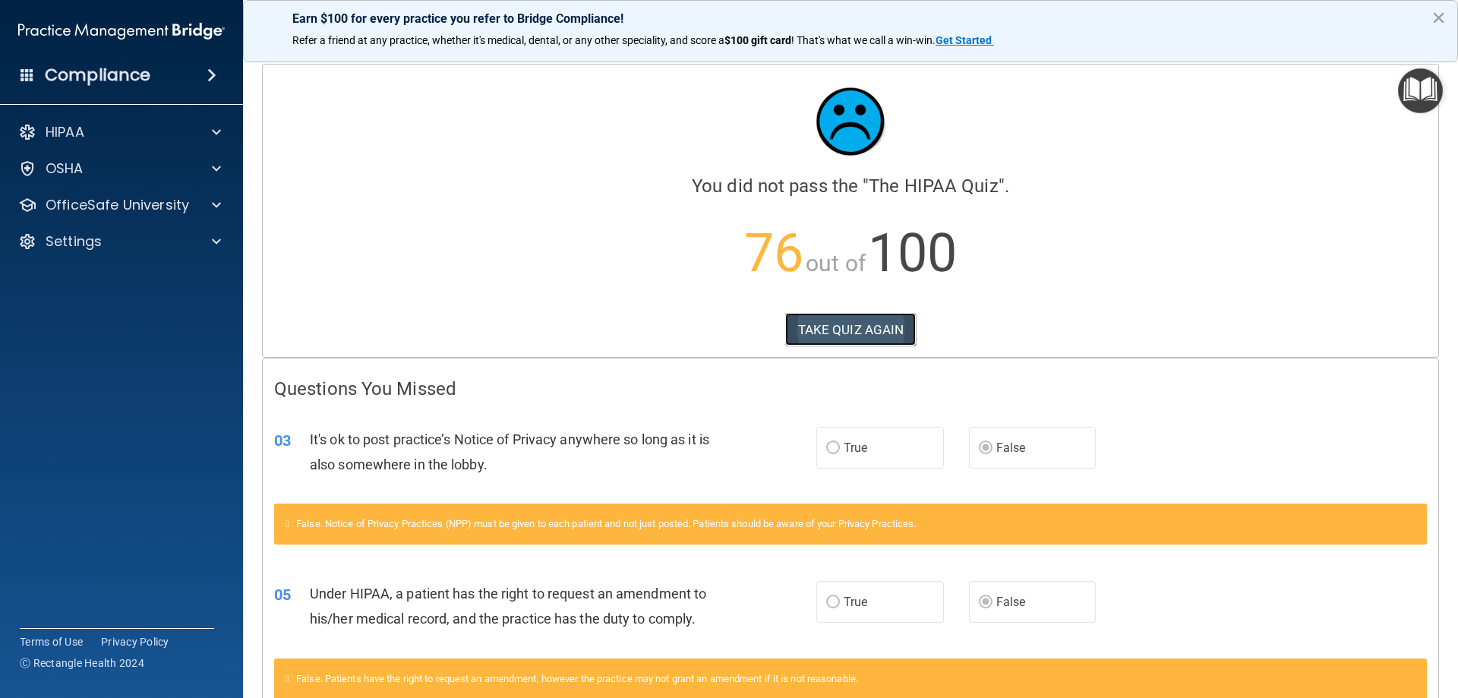
click at [855, 336] on button "TAKE QUIZ AGAIN" at bounding box center [850, 329] width 131 height 33
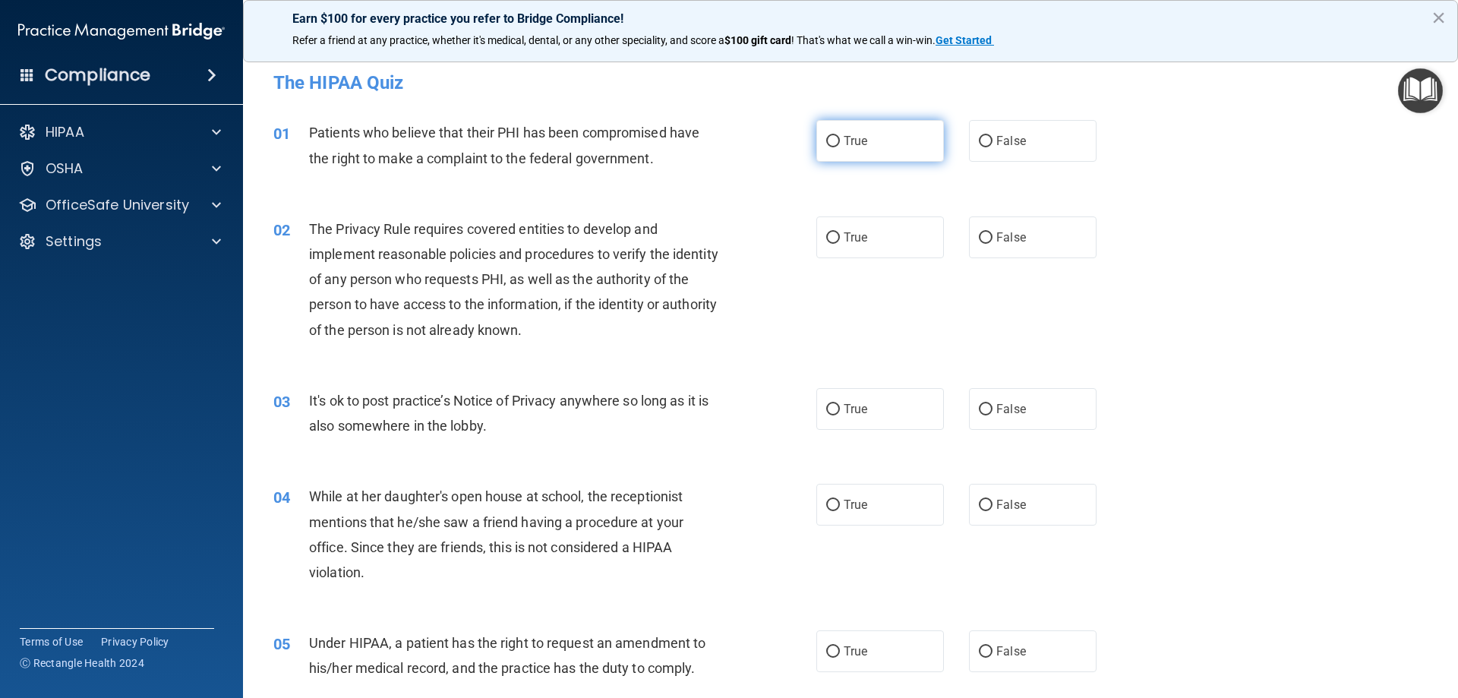
click at [832, 145] on input "True" at bounding box center [833, 141] width 14 height 11
radio input "true"
click at [828, 238] on input "True" at bounding box center [833, 237] width 14 height 11
radio input "true"
click at [979, 410] on input "False" at bounding box center [986, 409] width 14 height 11
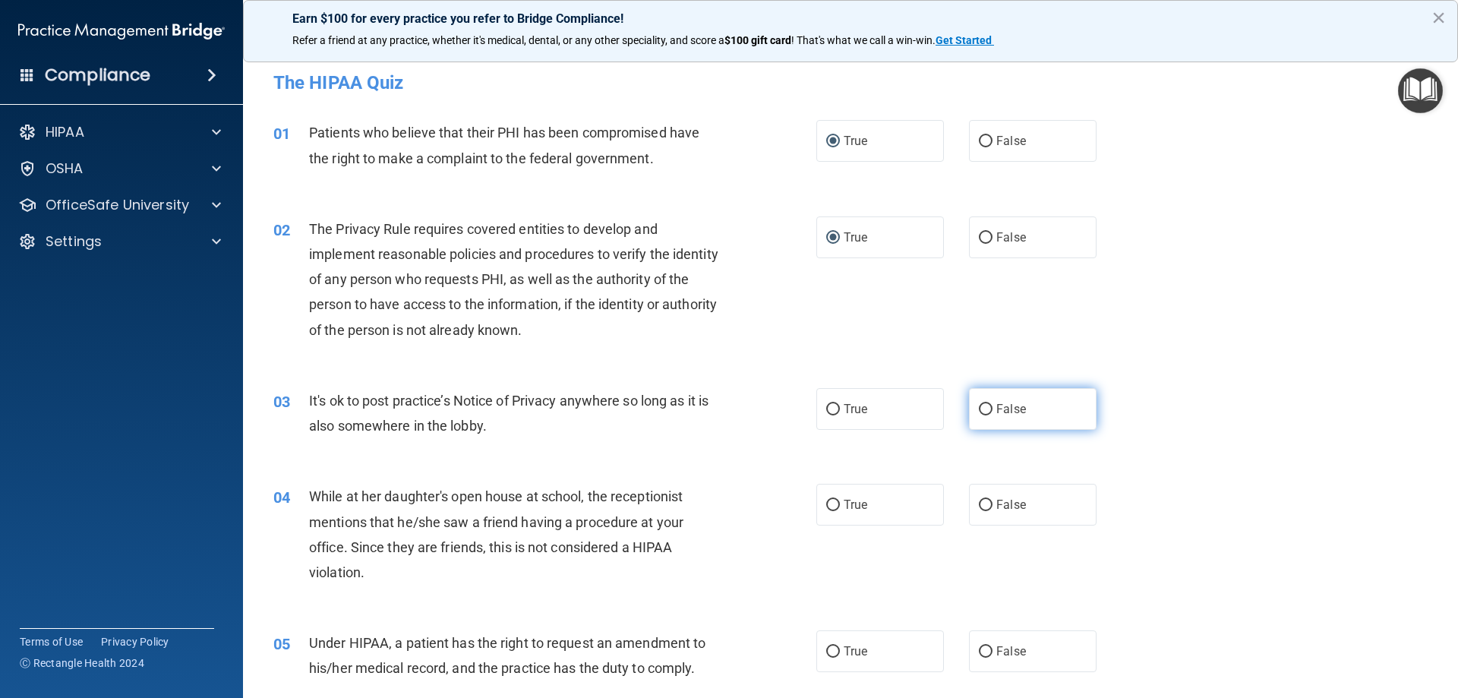
radio input "true"
click at [979, 510] on input "False" at bounding box center [986, 505] width 14 height 11
radio input "true"
click at [979, 647] on input "False" at bounding box center [986, 651] width 14 height 11
radio input "true"
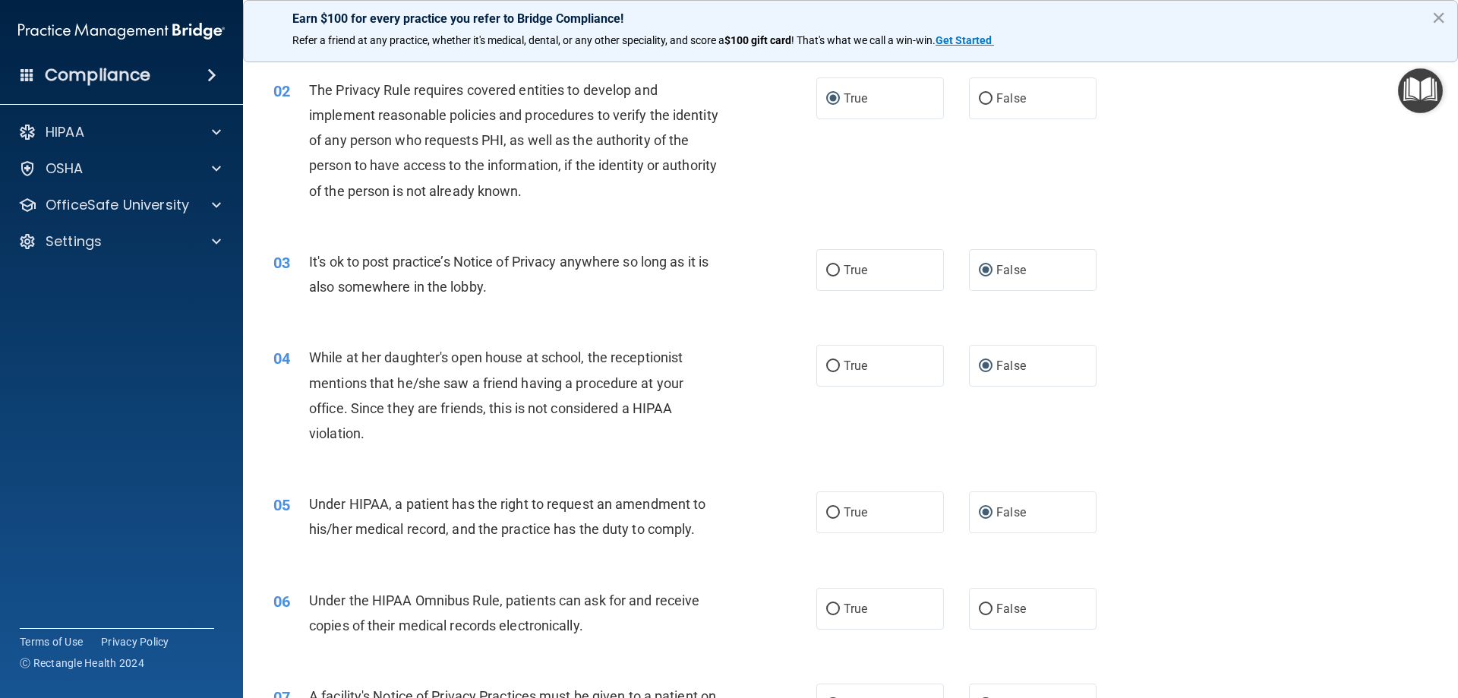
scroll to position [152, 0]
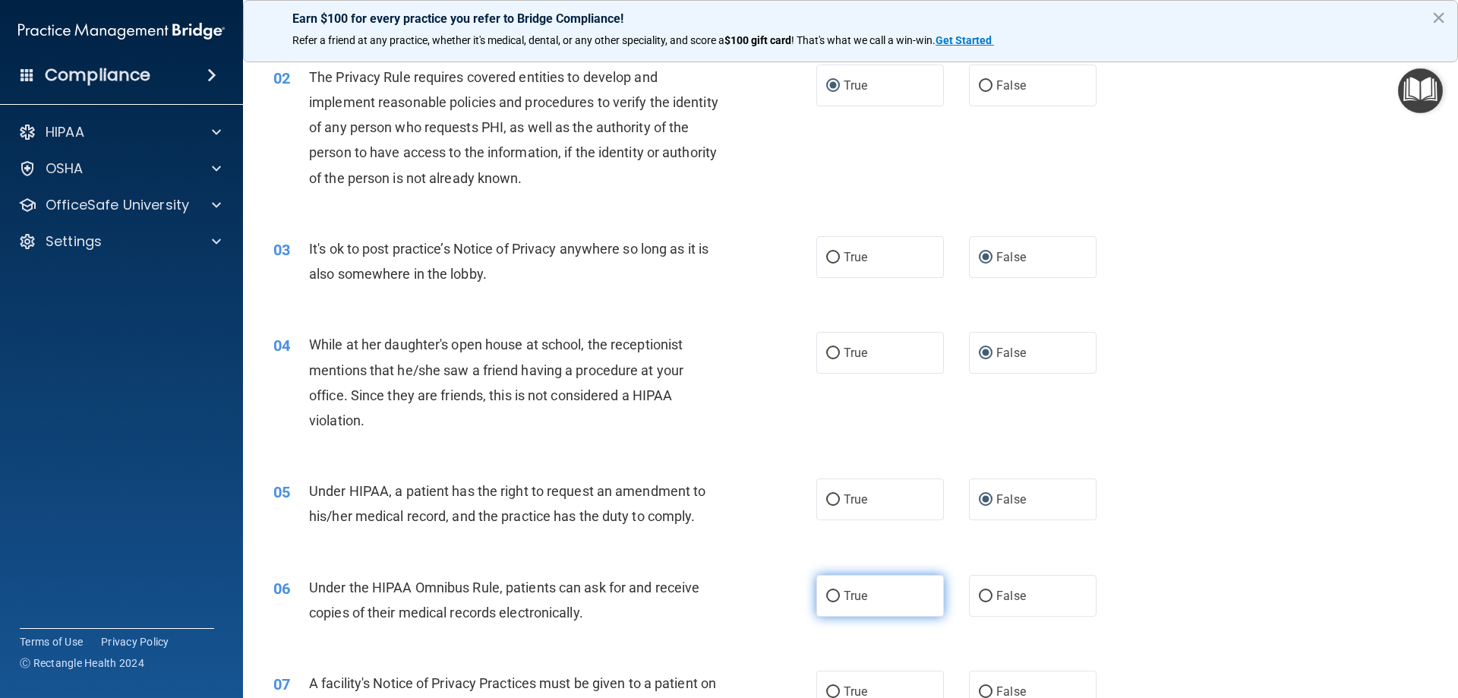
click at [828, 595] on input "True" at bounding box center [833, 596] width 14 height 11
radio input "true"
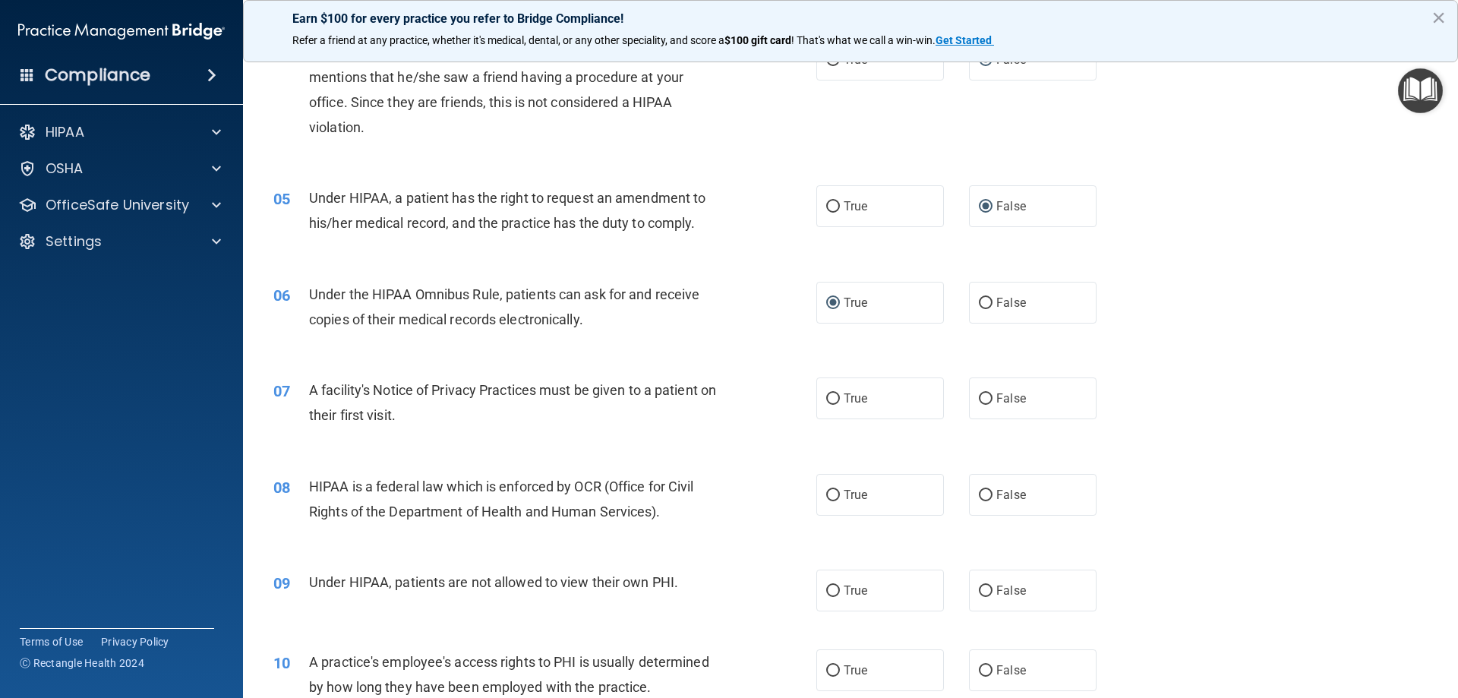
scroll to position [456, 0]
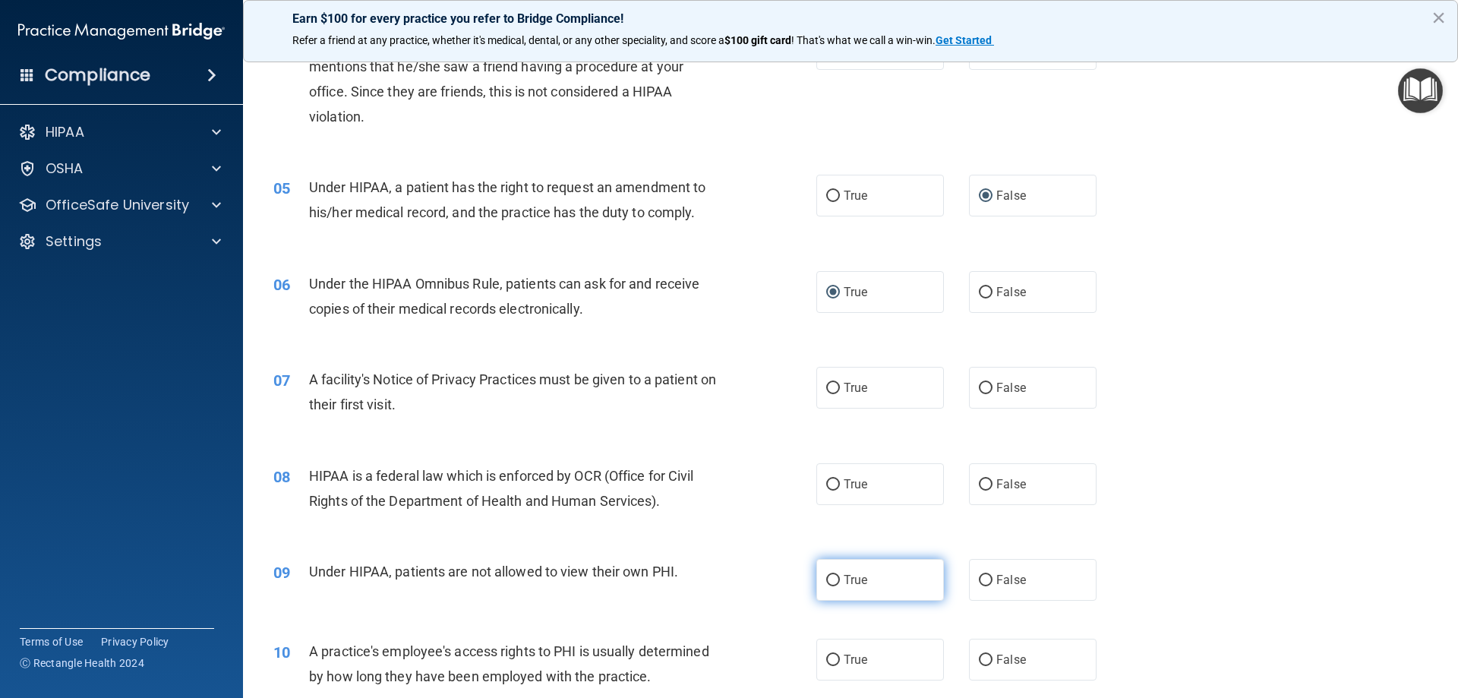
click at [828, 577] on input "True" at bounding box center [833, 580] width 14 height 11
radio input "true"
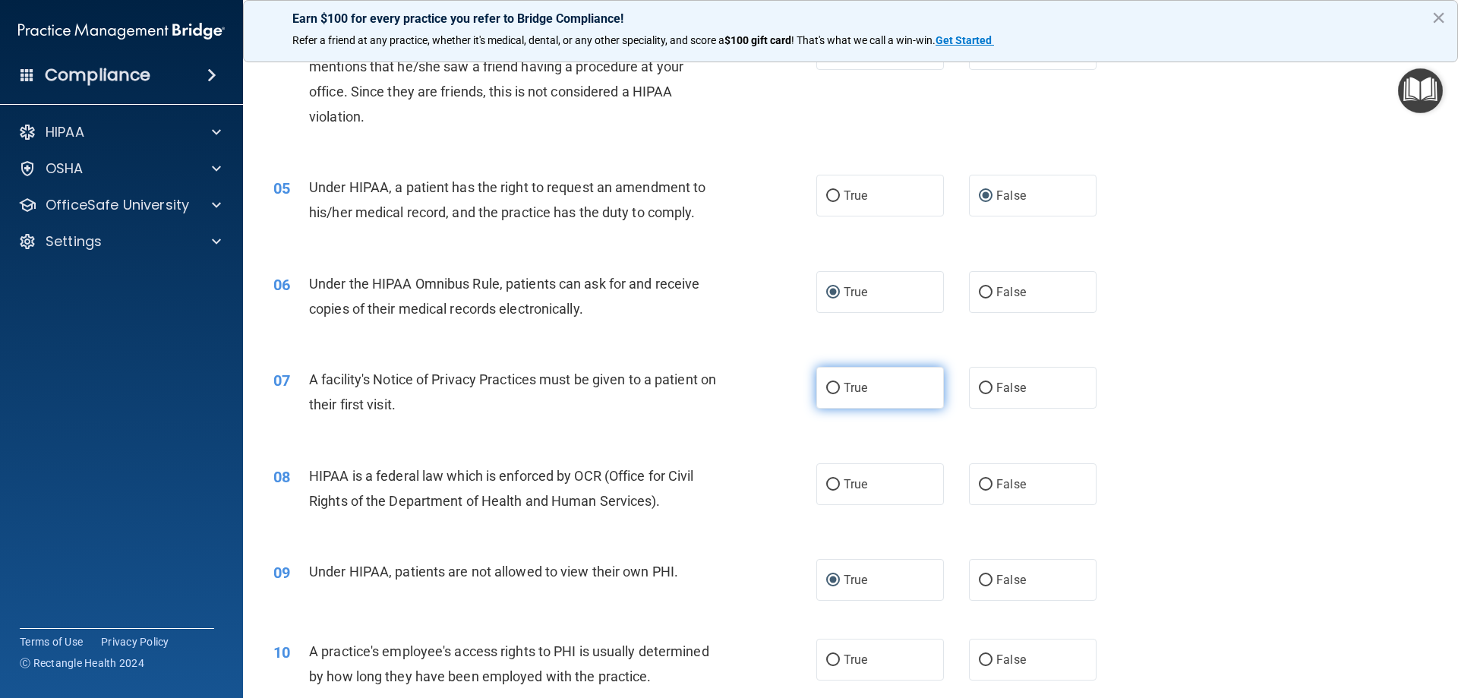
click at [826, 384] on input "True" at bounding box center [833, 388] width 14 height 11
radio input "true"
click at [826, 487] on input "True" at bounding box center [833, 484] width 14 height 11
radio input "true"
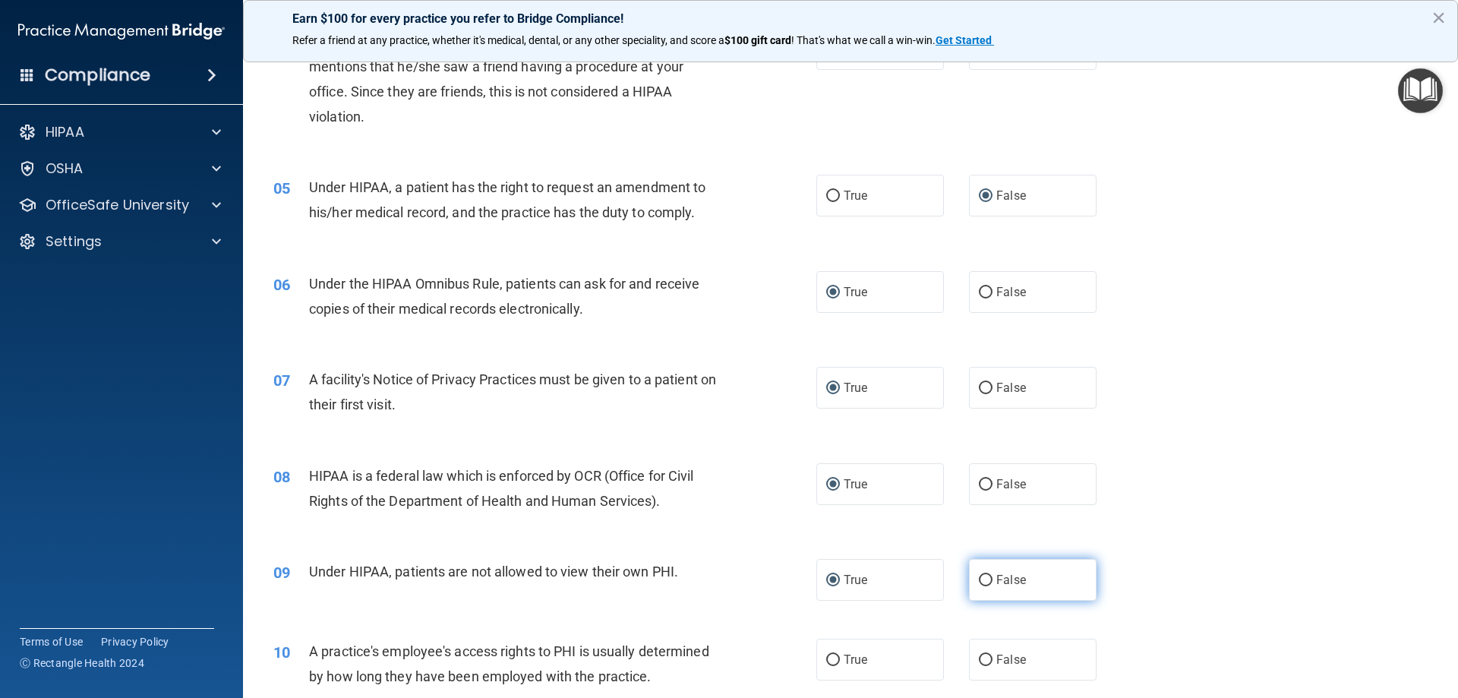
click at [979, 582] on input "False" at bounding box center [986, 580] width 14 height 11
radio input "true"
radio input "false"
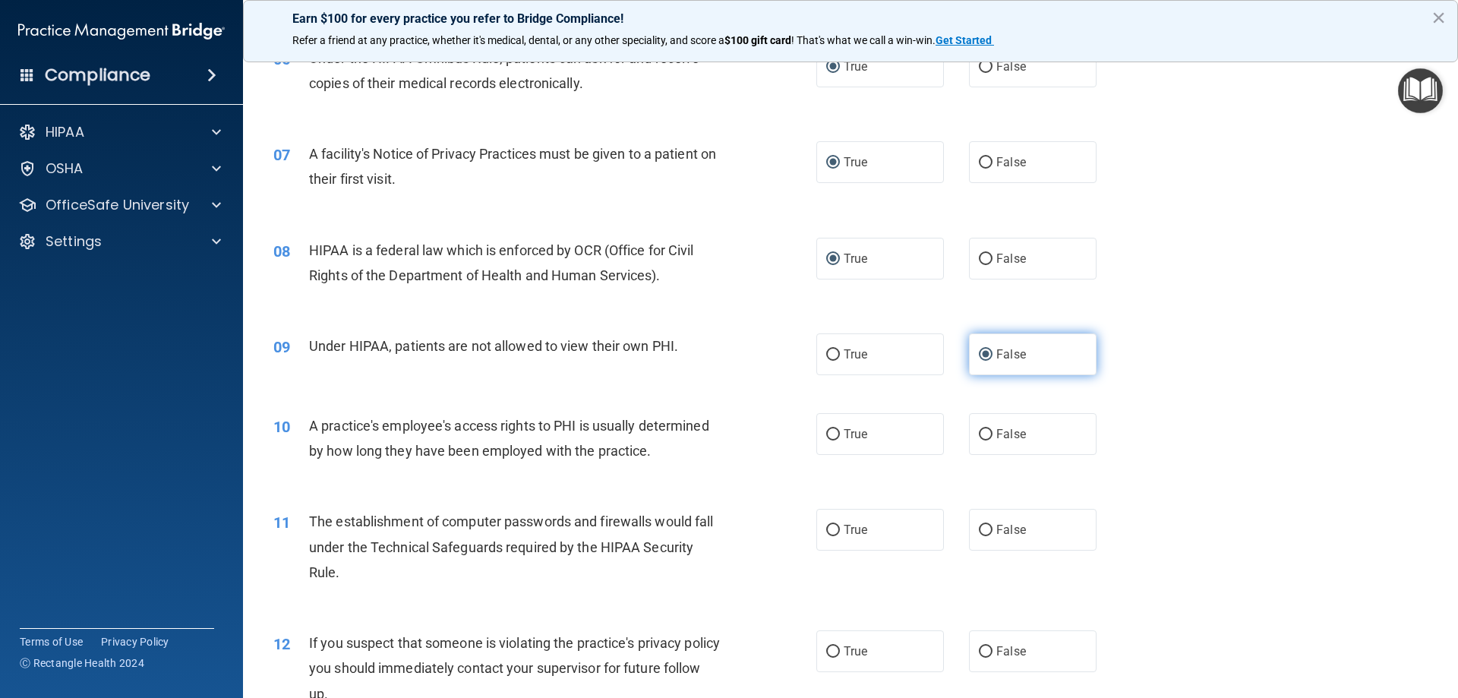
scroll to position [683, 0]
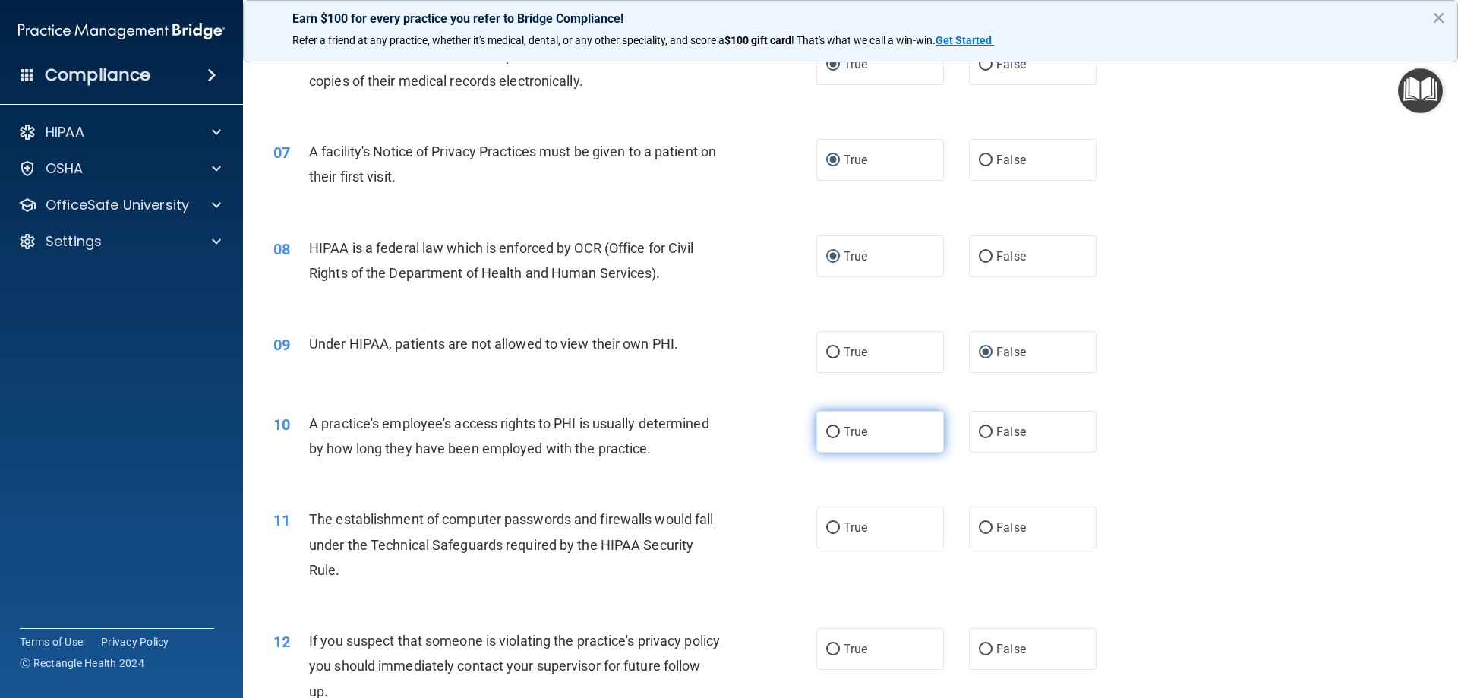
click at [826, 433] on input "True" at bounding box center [833, 432] width 14 height 11
radio input "true"
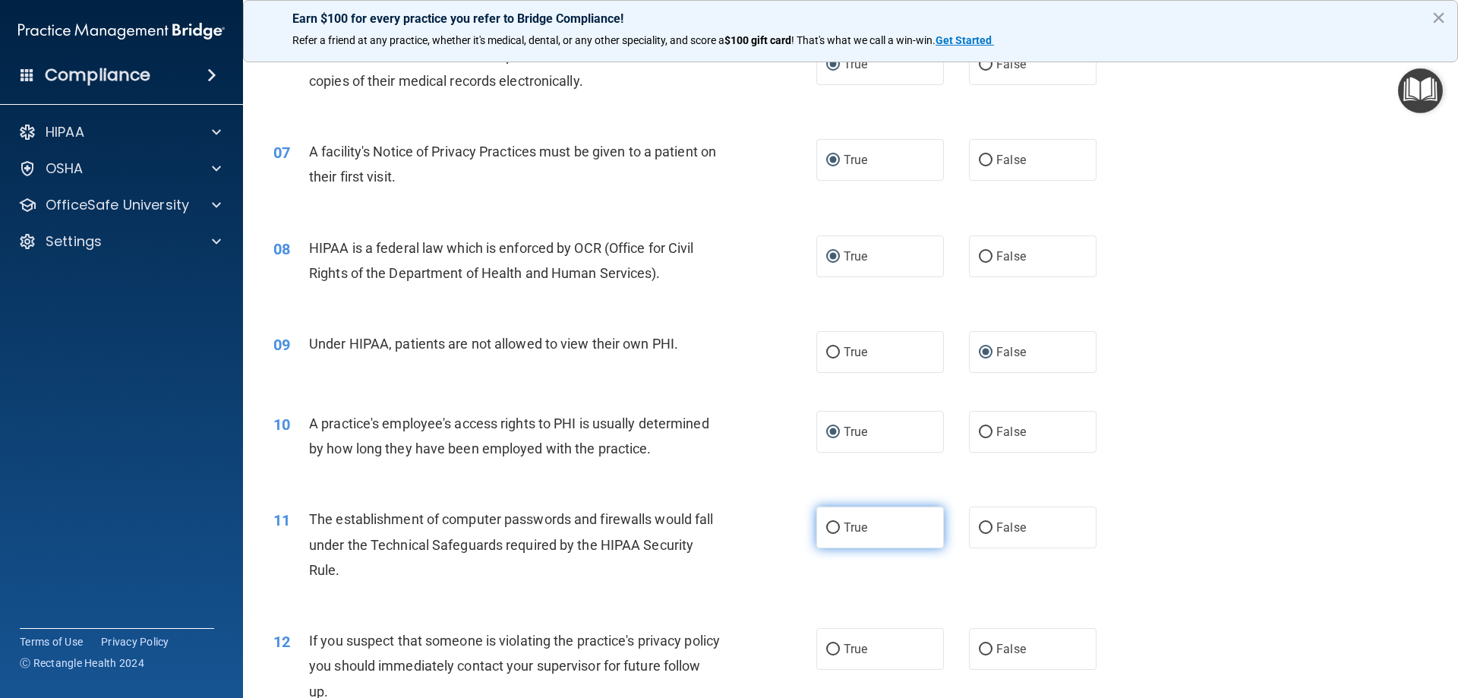
click at [826, 527] on input "True" at bounding box center [833, 527] width 14 height 11
radio input "true"
click at [825, 641] on label "True" at bounding box center [880, 649] width 128 height 42
click at [826, 644] on input "True" at bounding box center [833, 649] width 14 height 11
radio input "true"
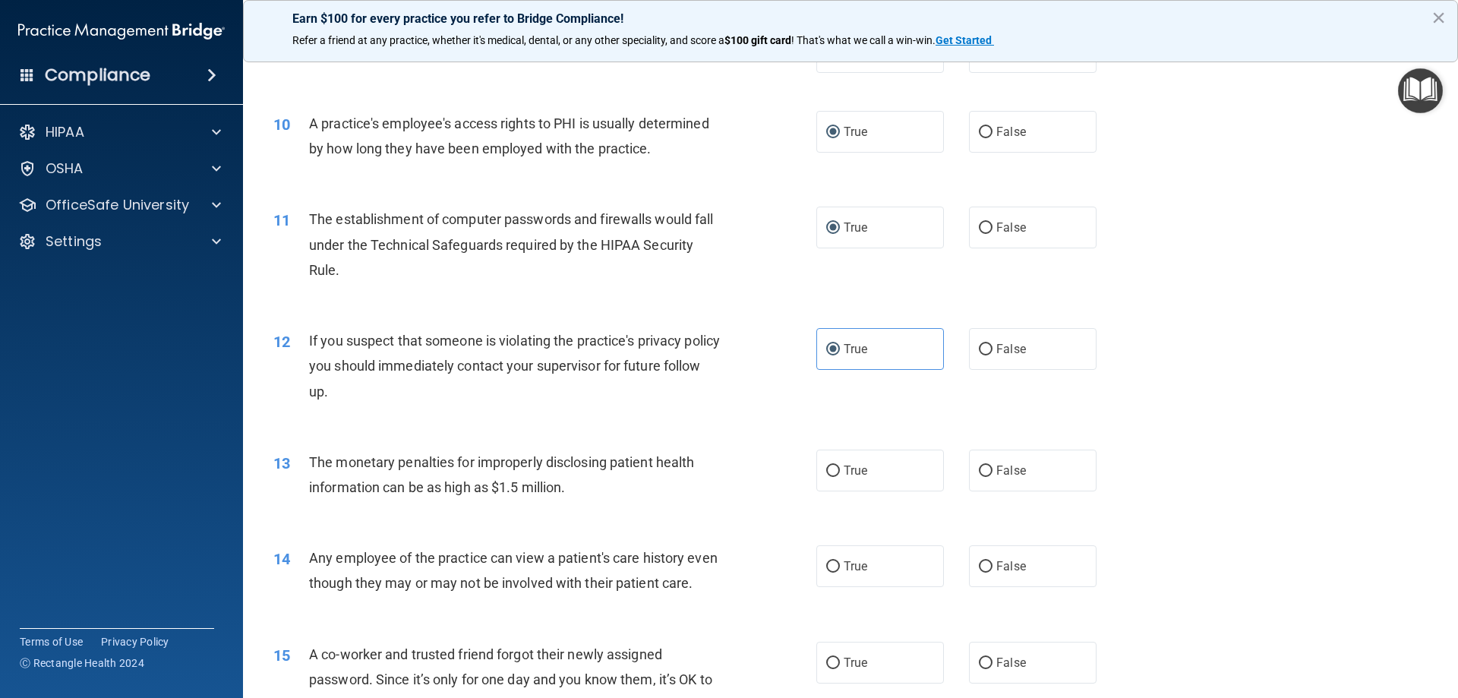
scroll to position [987, 0]
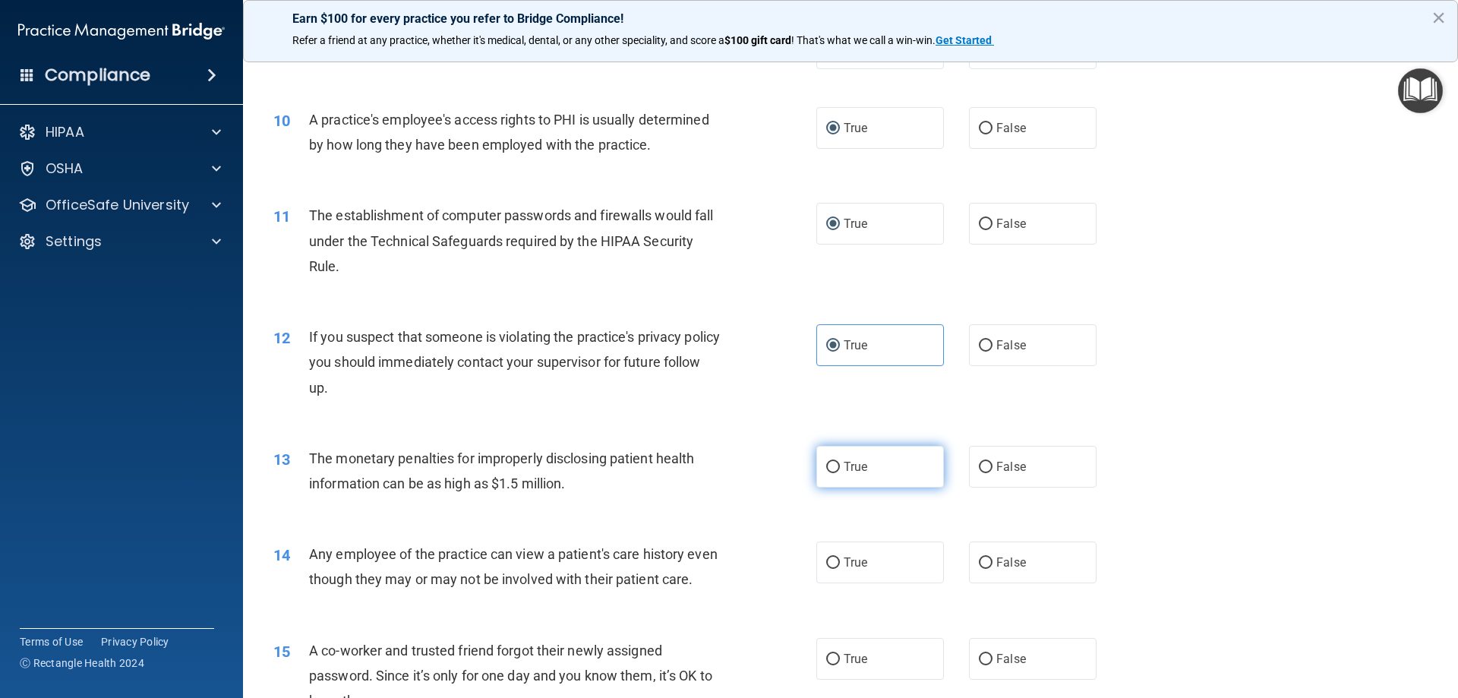
click at [826, 468] on input "True" at bounding box center [833, 467] width 14 height 11
radio input "true"
click at [982, 560] on input "False" at bounding box center [986, 562] width 14 height 11
radio input "true"
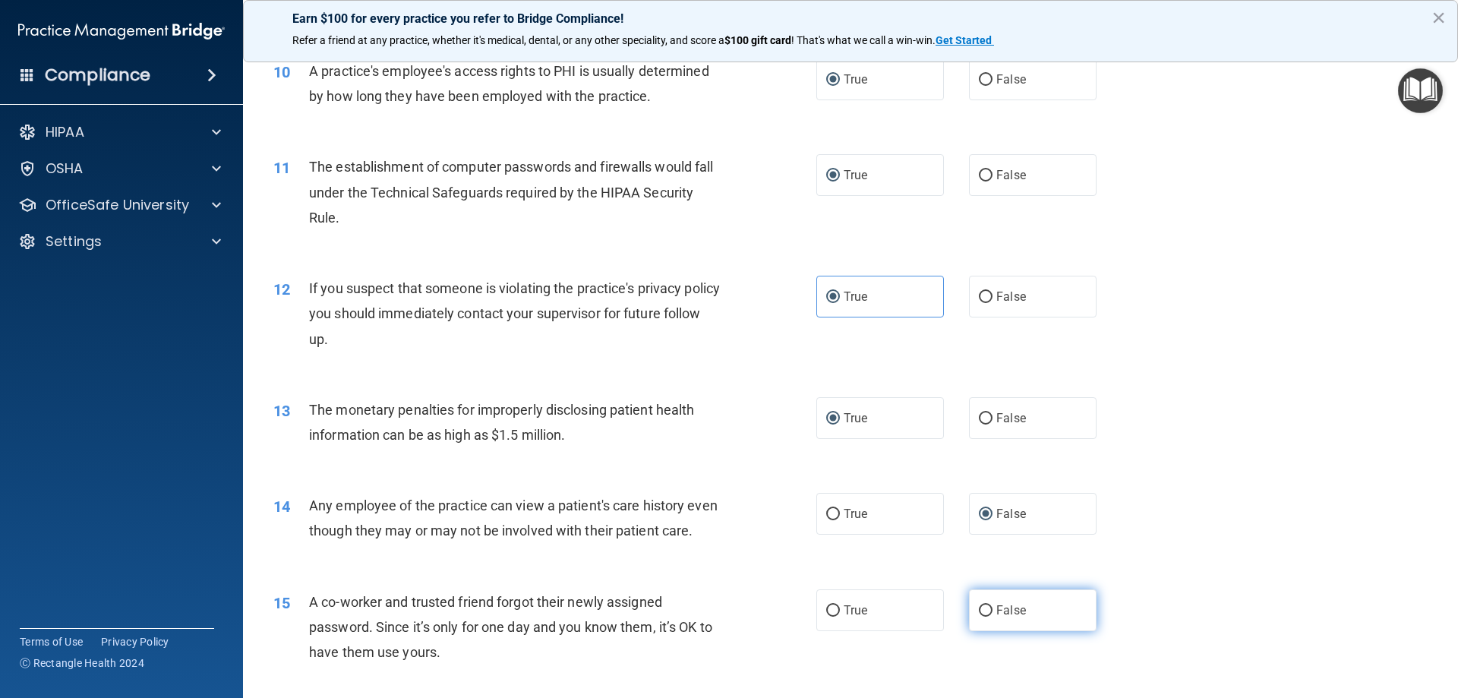
scroll to position [1063, 0]
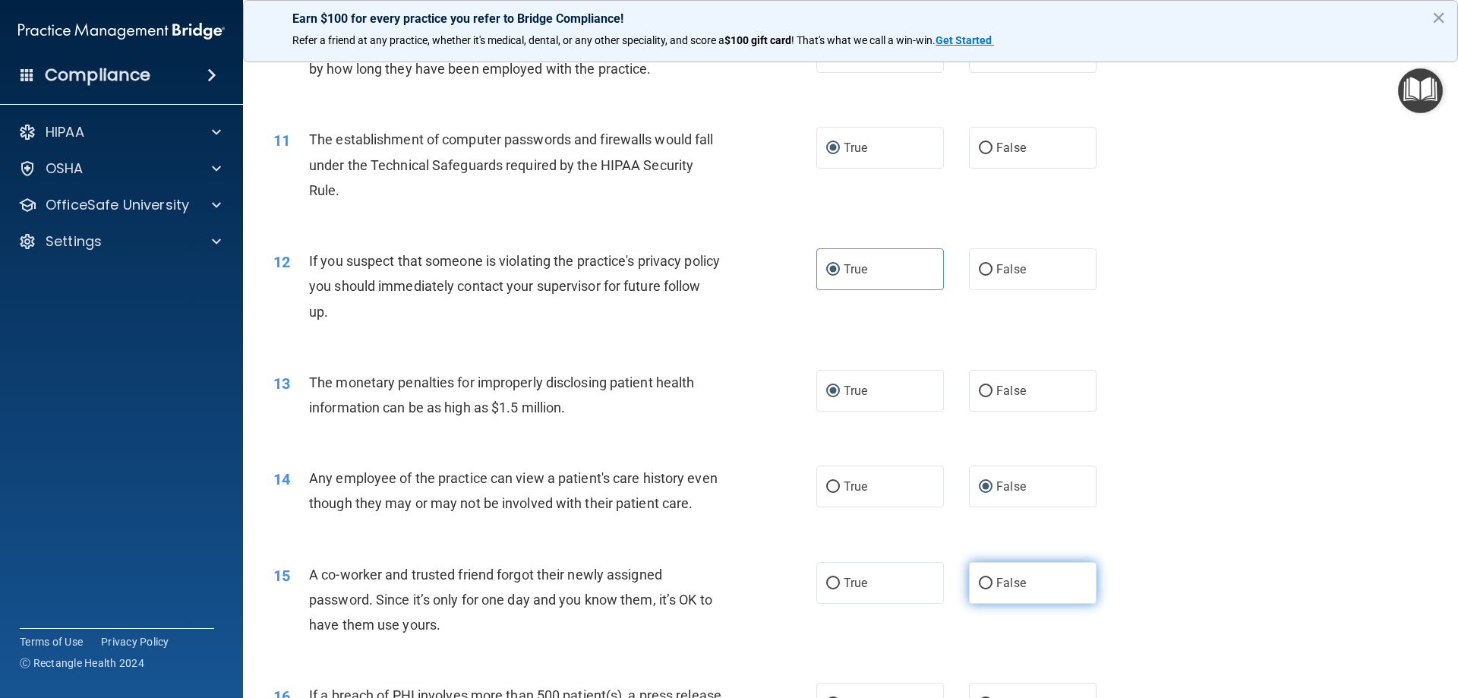
click at [979, 589] on input "False" at bounding box center [986, 583] width 14 height 11
radio input "true"
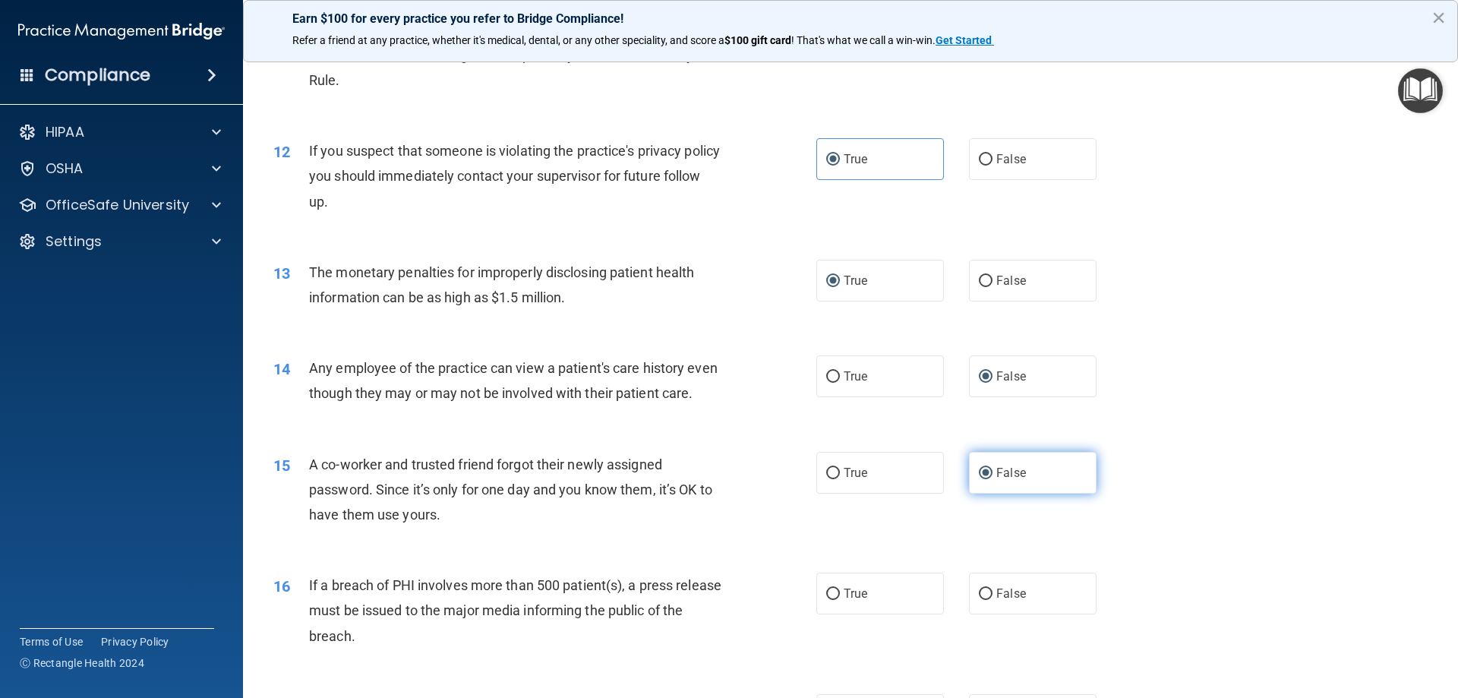
scroll to position [1215, 0]
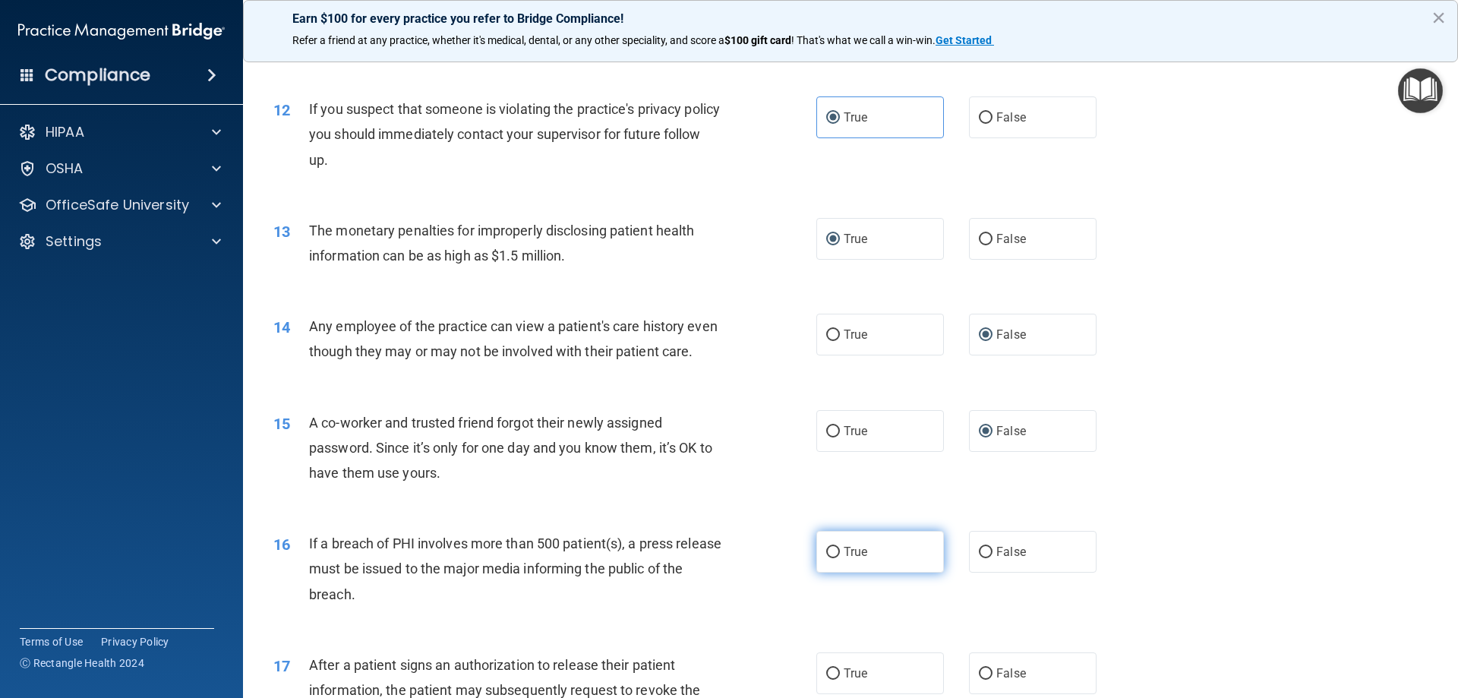
click at [832, 558] on input "True" at bounding box center [833, 552] width 14 height 11
radio input "true"
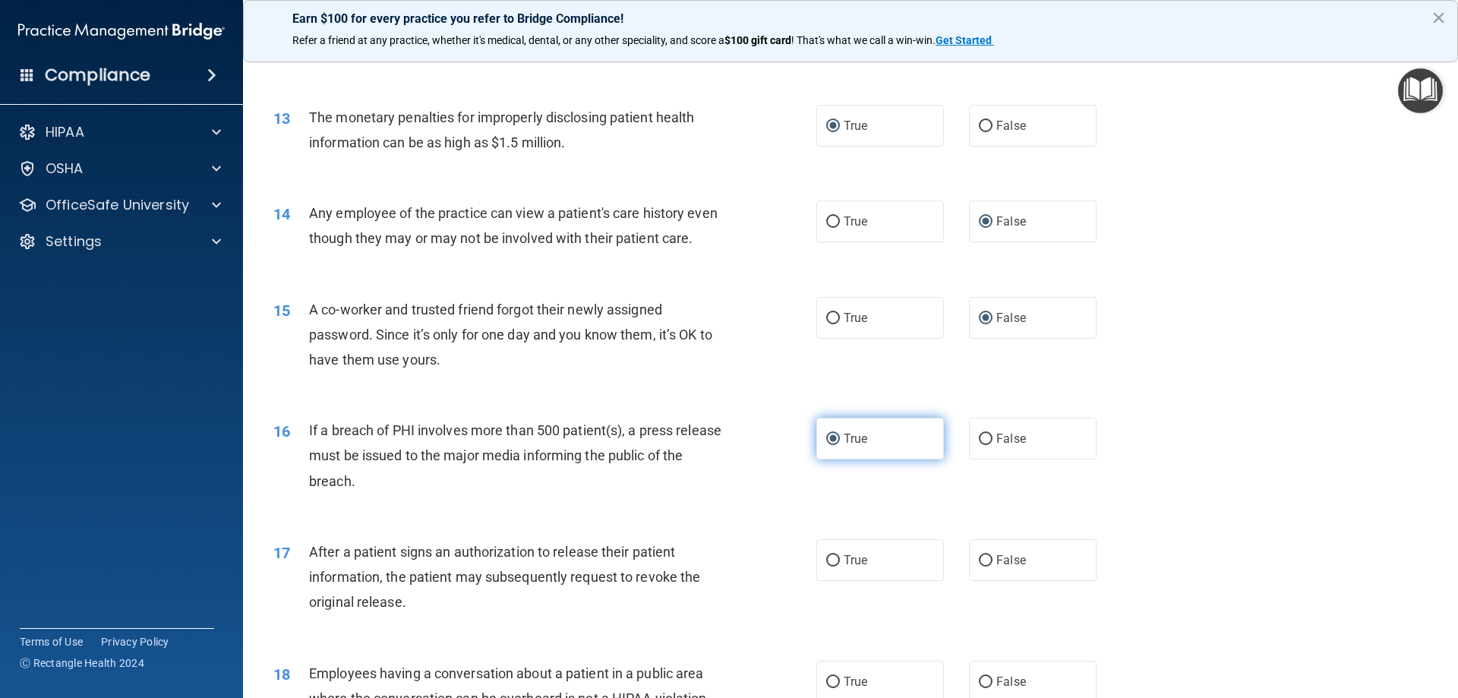
scroll to position [1367, 0]
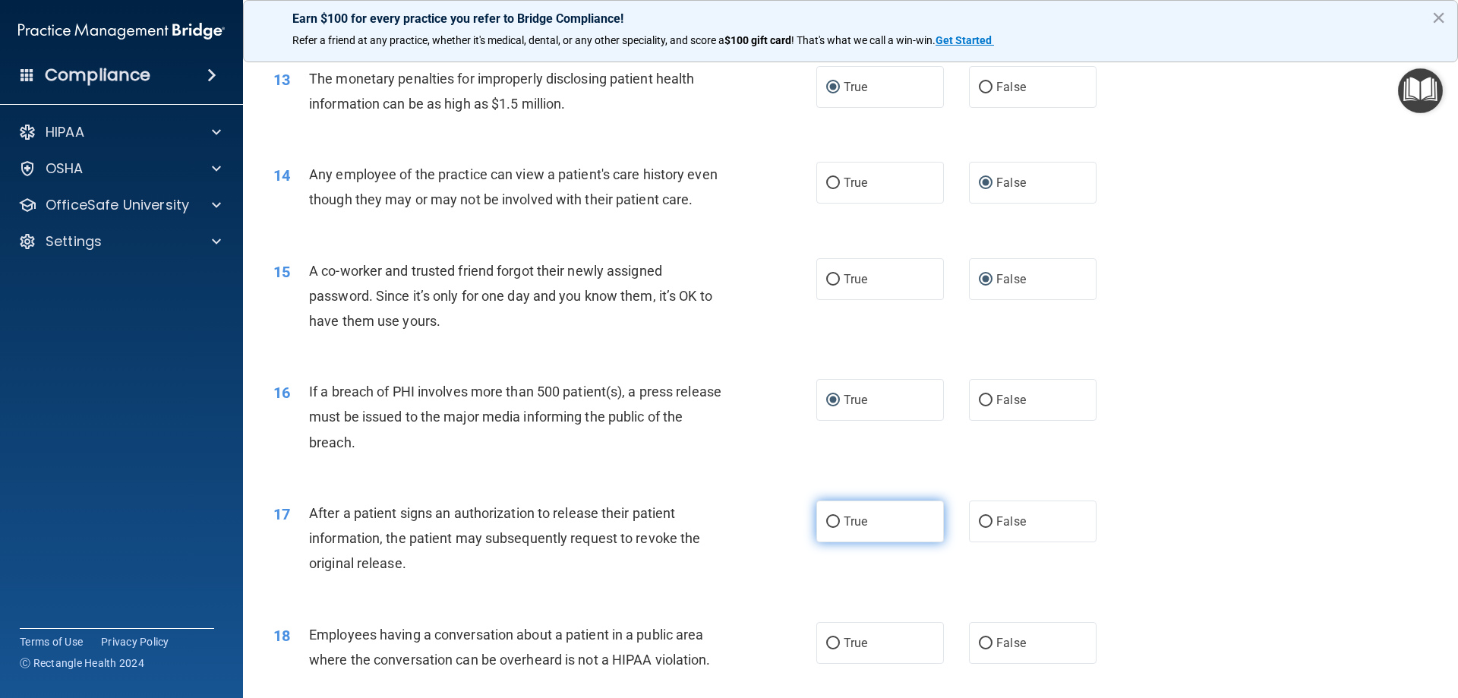
click at [826, 528] on input "True" at bounding box center [833, 521] width 14 height 11
radio input "true"
click at [979, 649] on input "False" at bounding box center [986, 643] width 14 height 11
radio input "true"
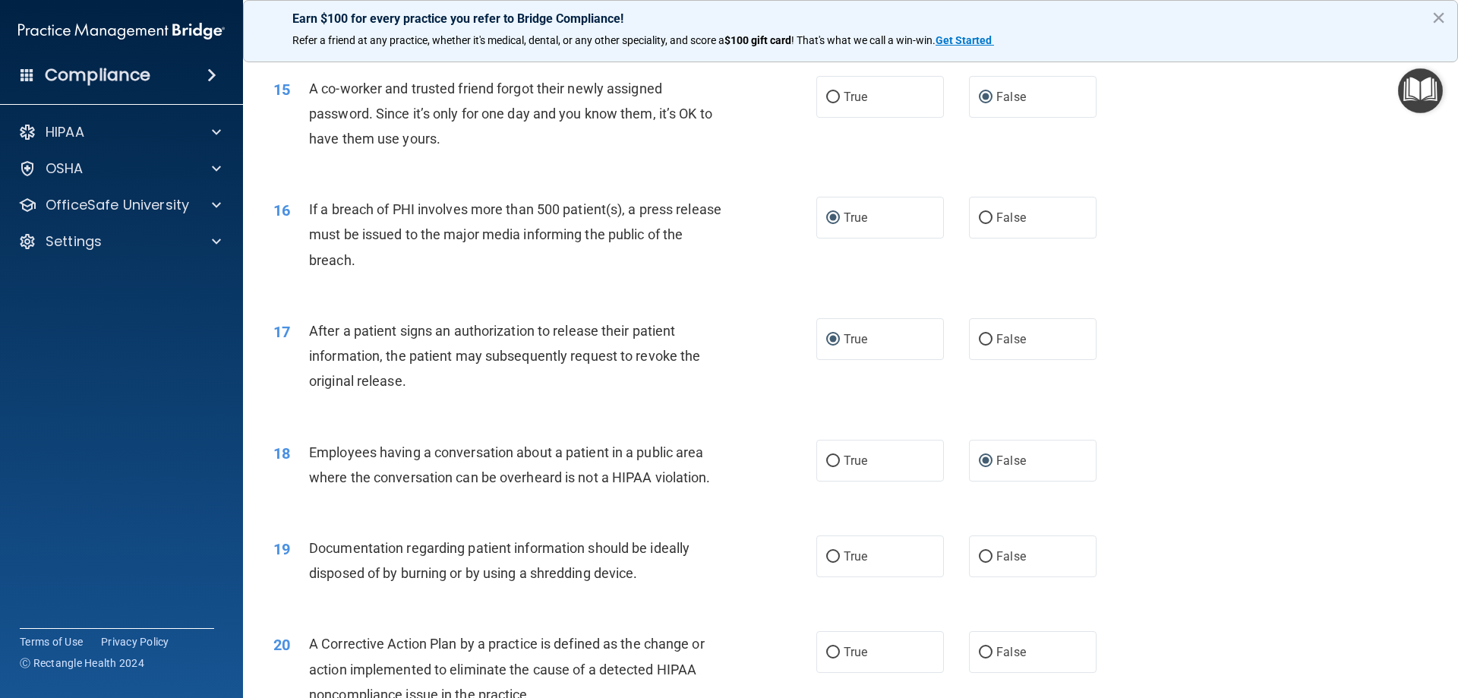
scroll to position [1594, 0]
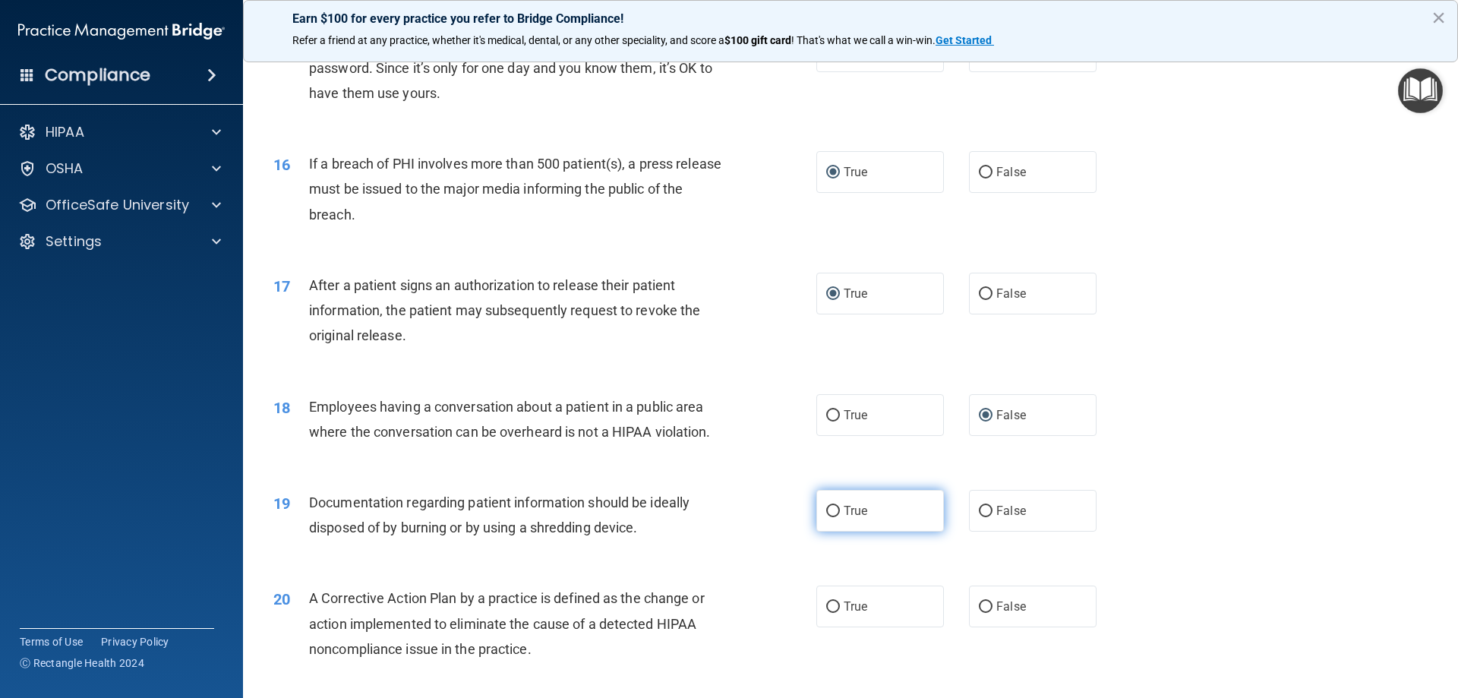
click at [828, 517] on input "True" at bounding box center [833, 511] width 14 height 11
radio input "true"
click at [828, 613] on input "True" at bounding box center [833, 606] width 14 height 11
radio input "true"
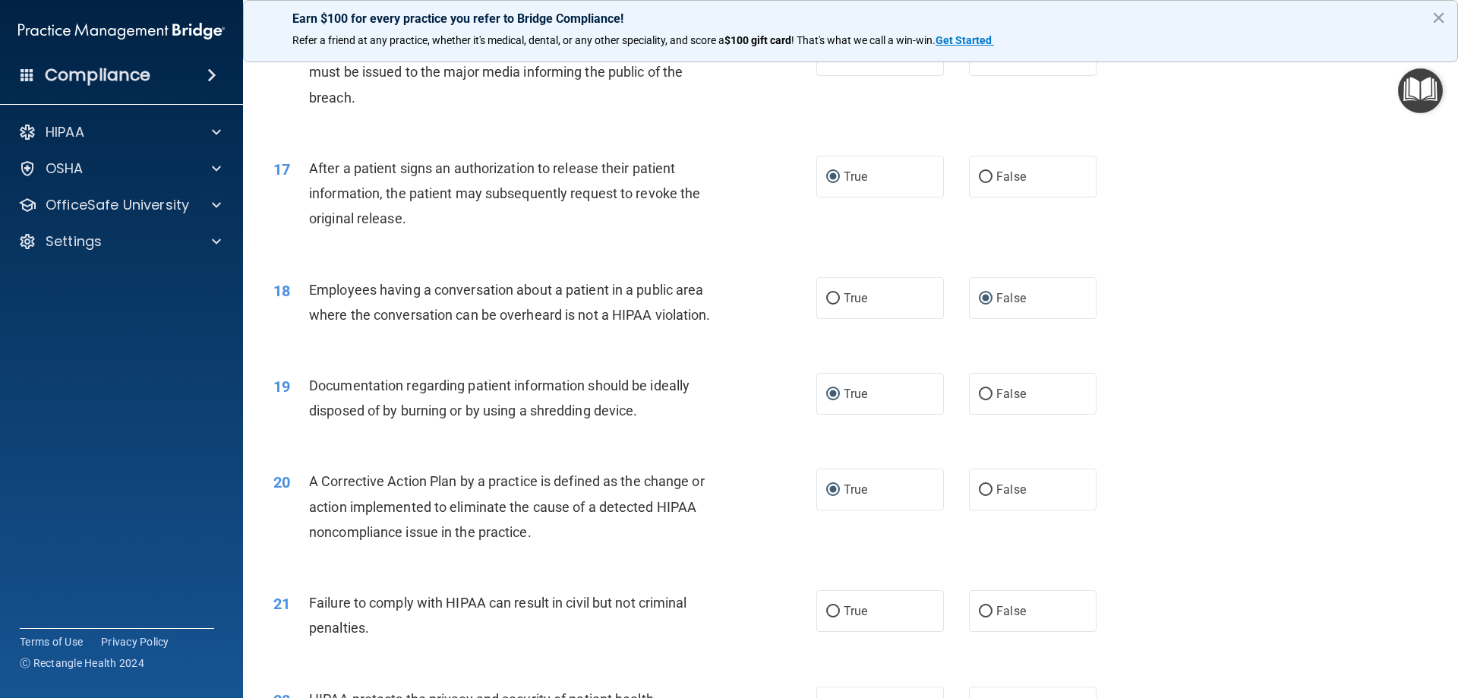
scroll to position [1822, 0]
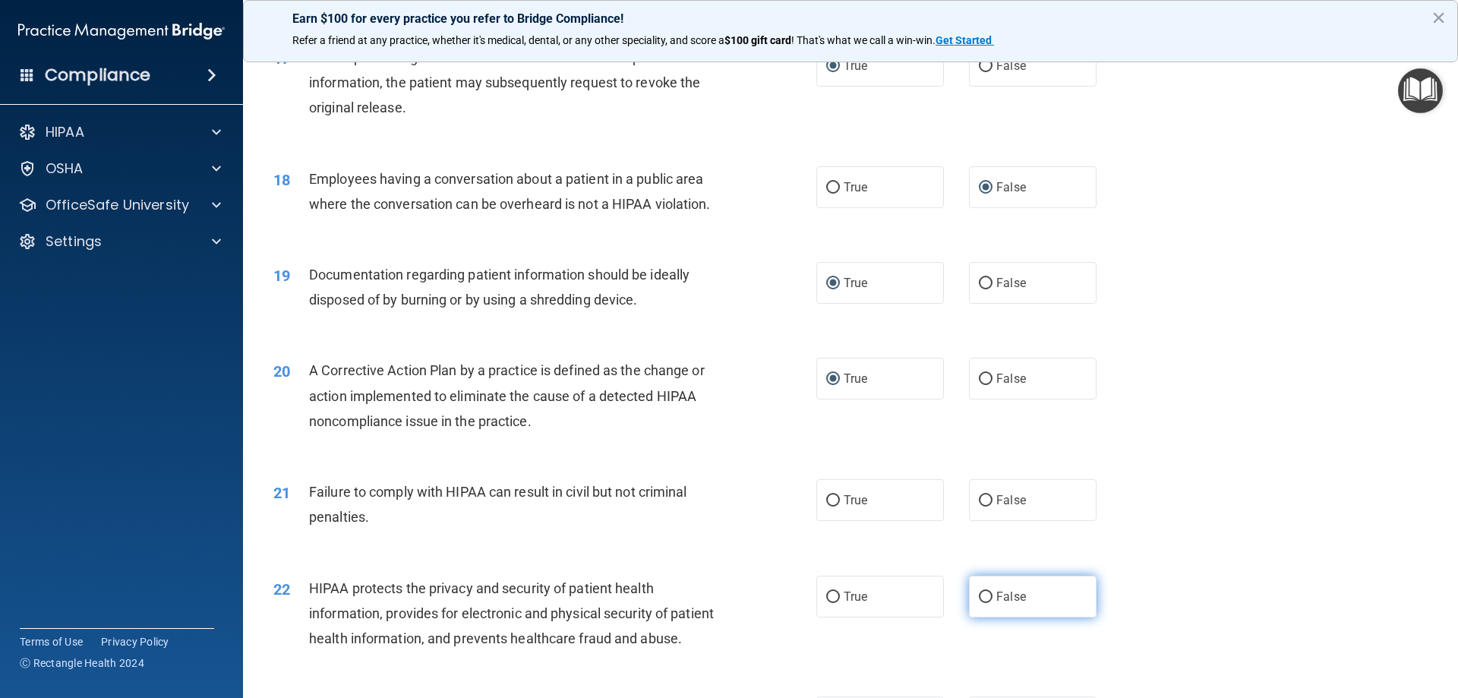
click at [979, 603] on input "False" at bounding box center [986, 596] width 14 height 11
radio input "true"
click at [979, 506] on input "False" at bounding box center [986, 500] width 14 height 11
radio input "true"
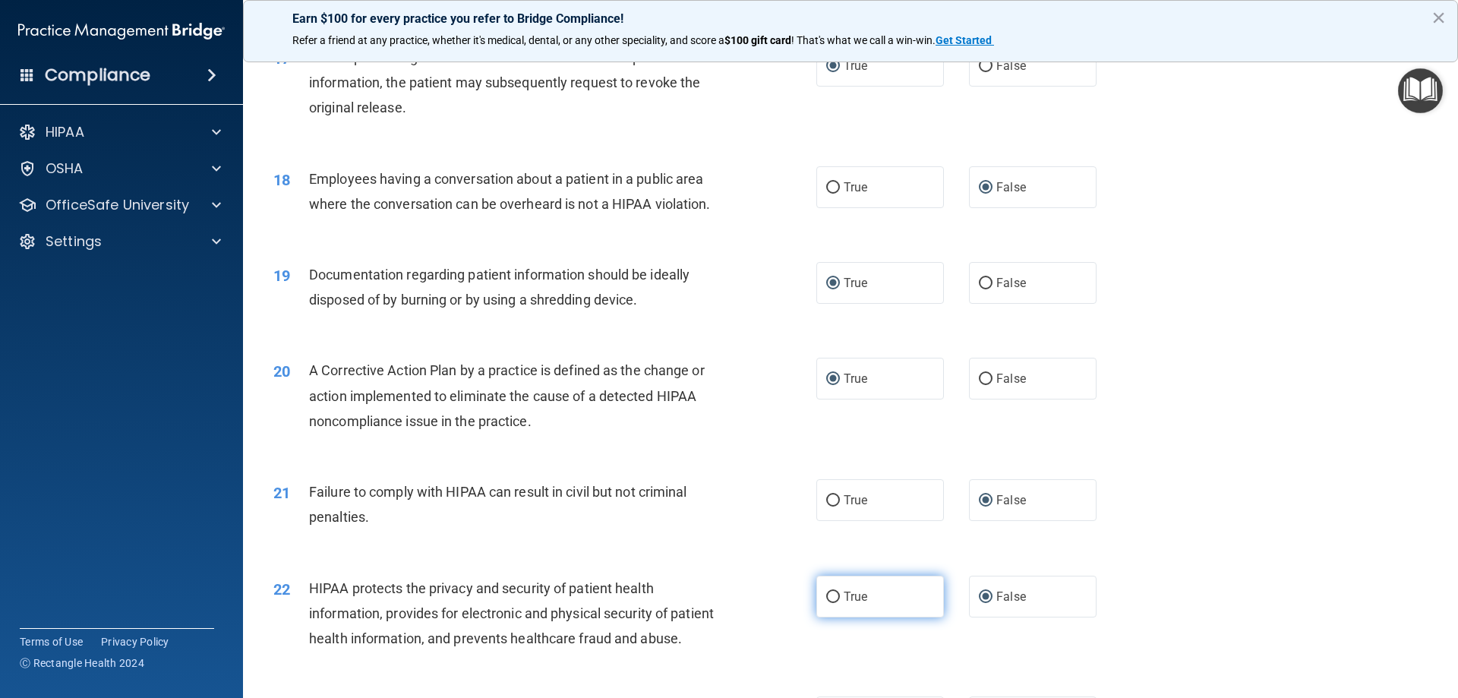
click at [831, 603] on input "True" at bounding box center [833, 596] width 14 height 11
radio input "true"
radio input "false"
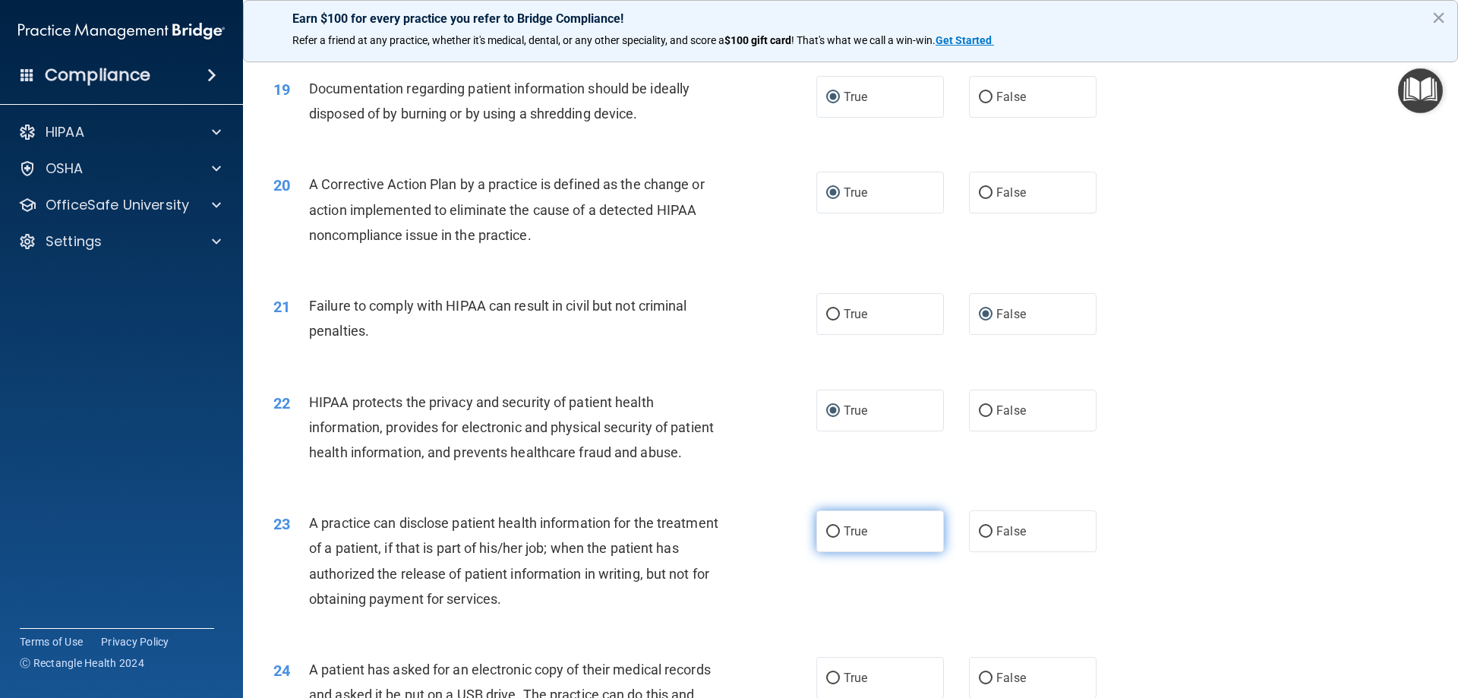
scroll to position [2050, 0]
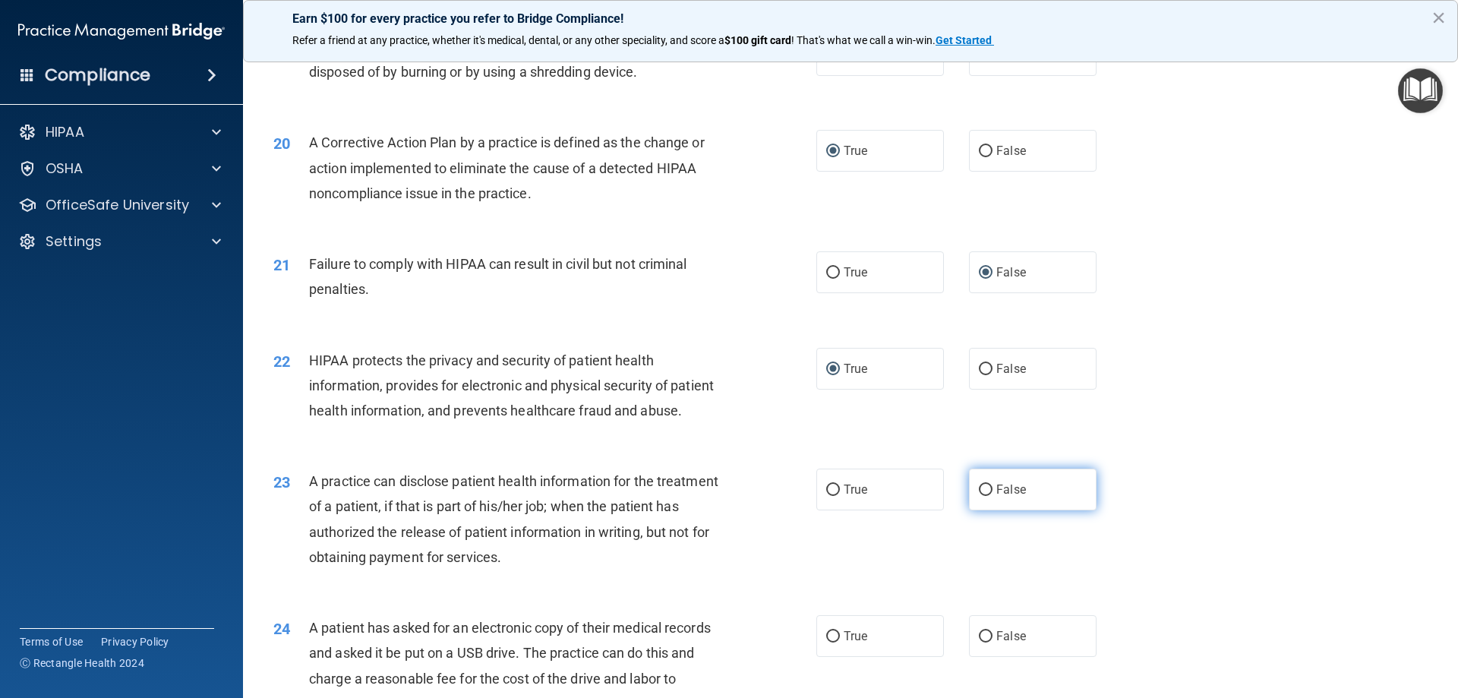
click at [979, 496] on input "False" at bounding box center [986, 489] width 14 height 11
radio input "true"
click at [830, 642] on input "True" at bounding box center [833, 636] width 14 height 11
radio input "true"
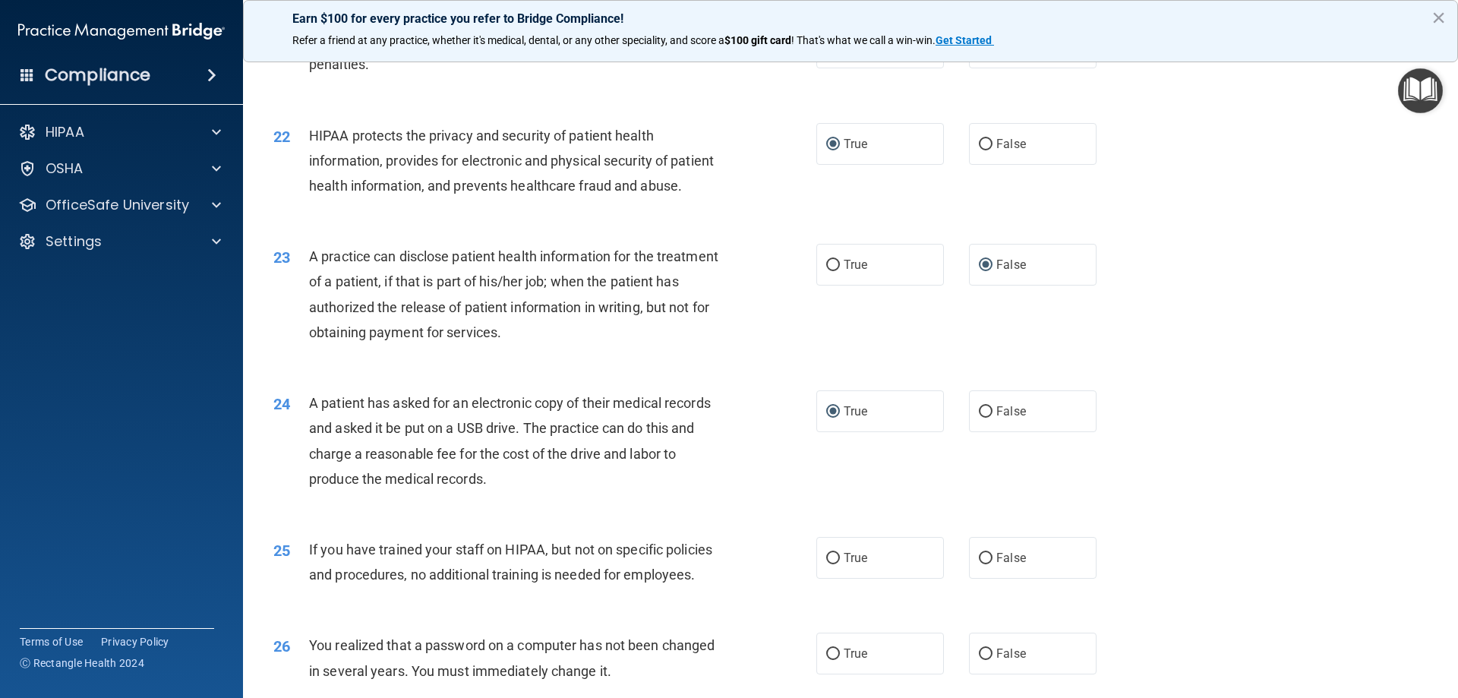
scroll to position [2278, 0]
click at [833, 561] on input "True" at bounding box center [833, 555] width 14 height 11
radio input "true"
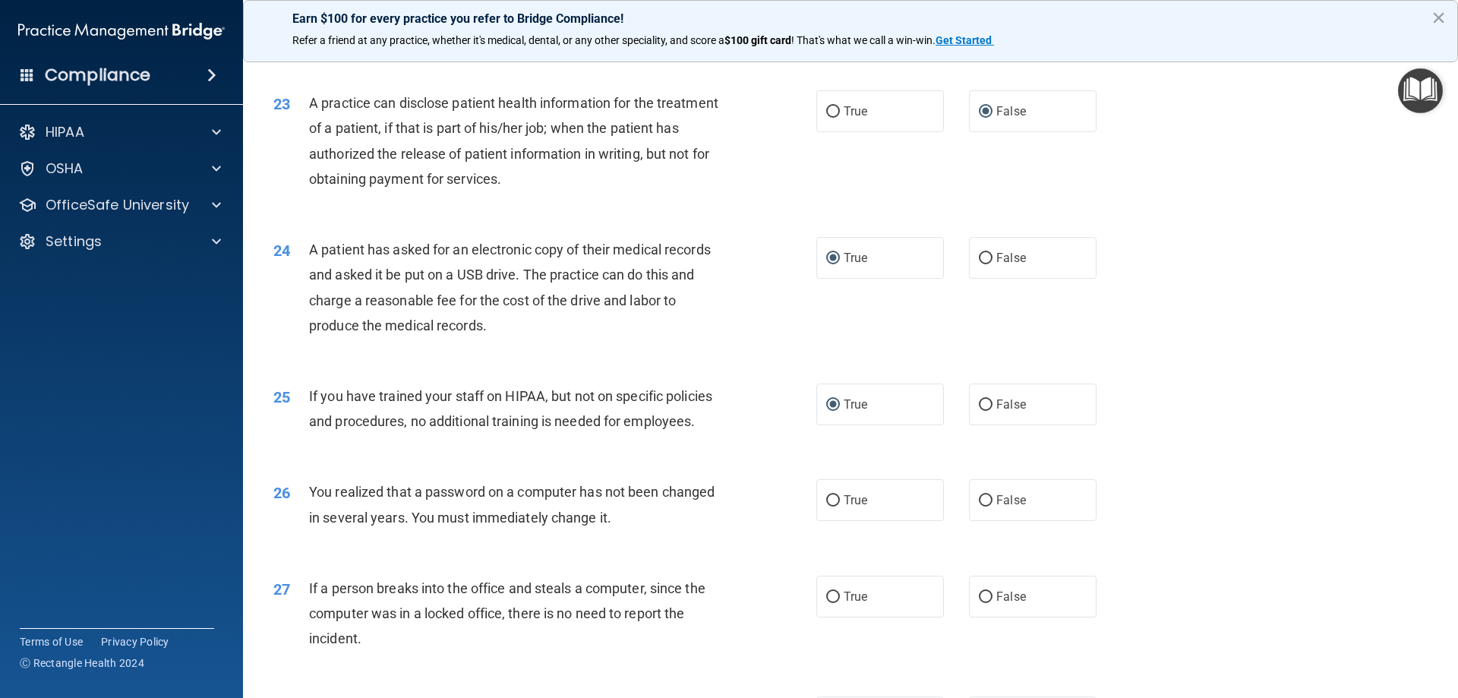
scroll to position [2429, 0]
click at [829, 505] on input "True" at bounding box center [833, 498] width 14 height 11
radio input "true"
click at [831, 601] on input "True" at bounding box center [833, 595] width 14 height 11
radio input "true"
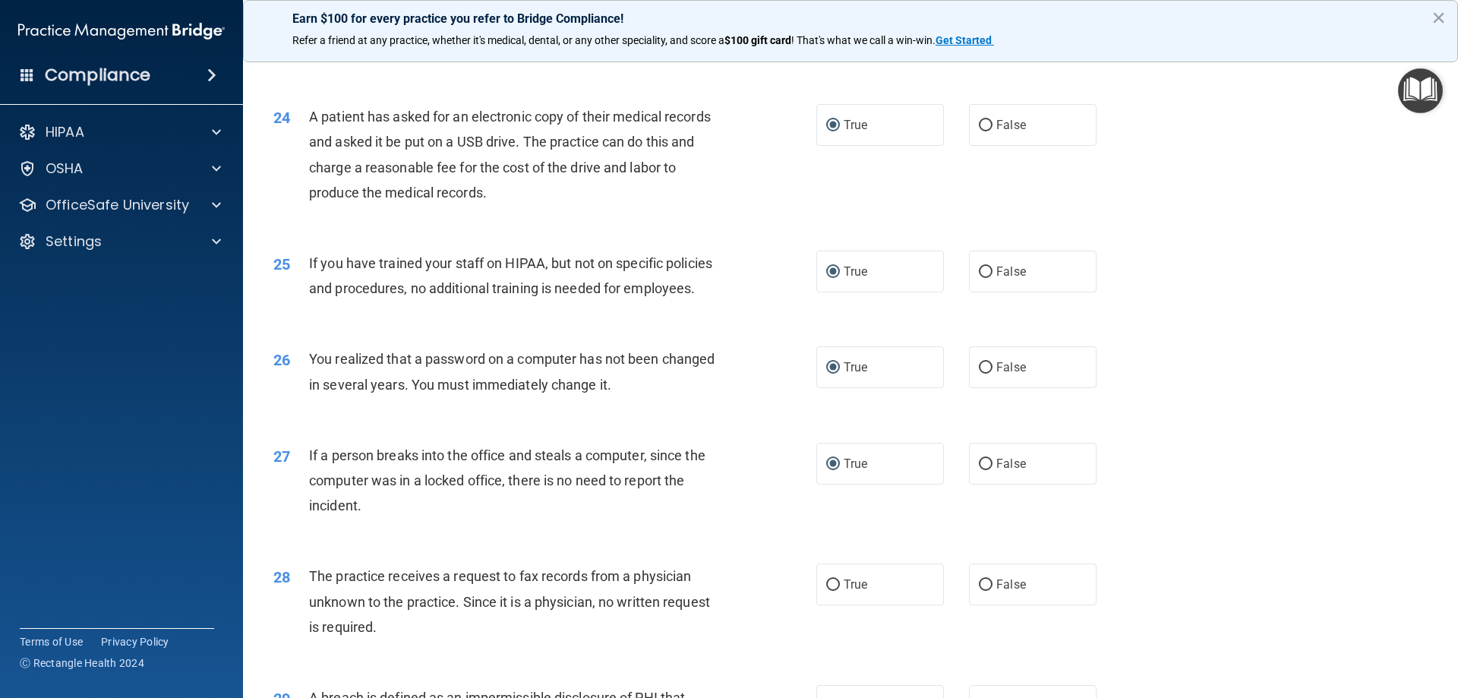
scroll to position [2581, 0]
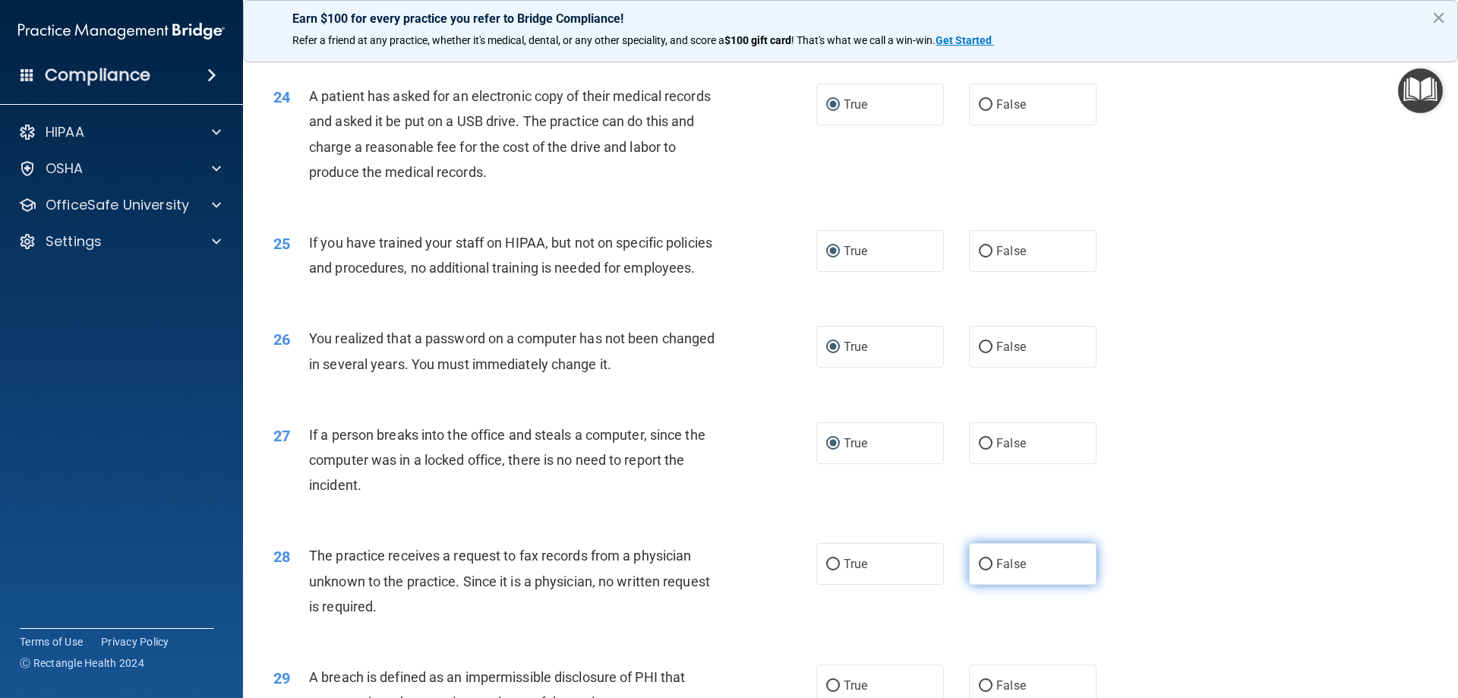
click at [979, 570] on input "False" at bounding box center [986, 564] width 14 height 11
radio input "true"
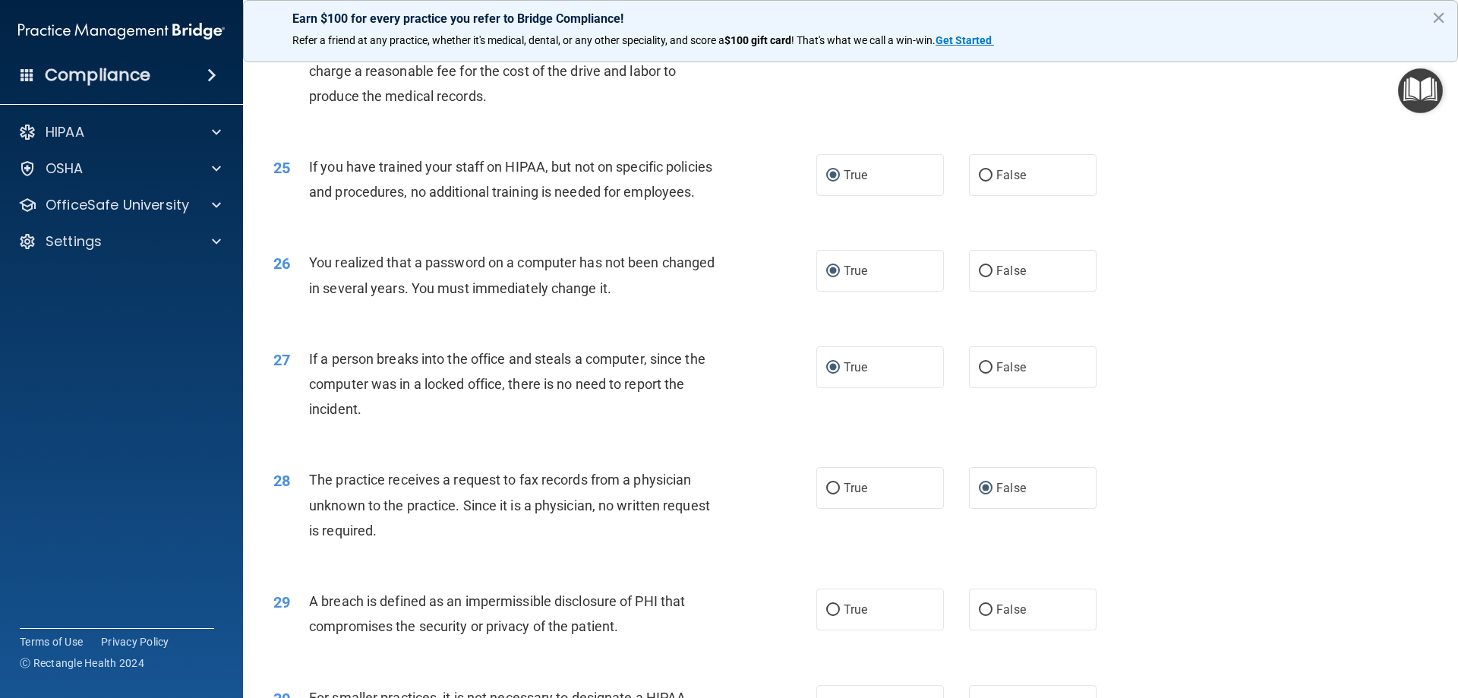
scroll to position [2733, 0]
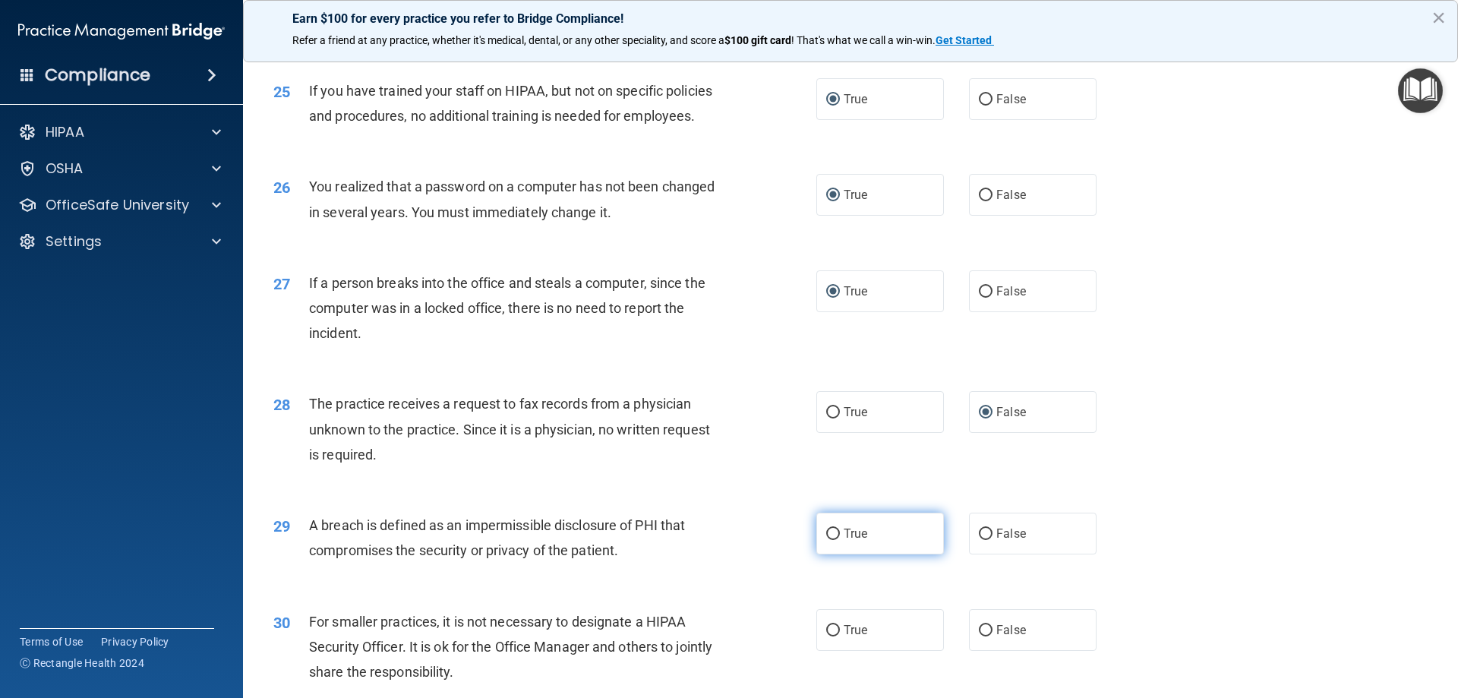
click at [830, 540] on input "True" at bounding box center [833, 533] width 14 height 11
radio input "true"
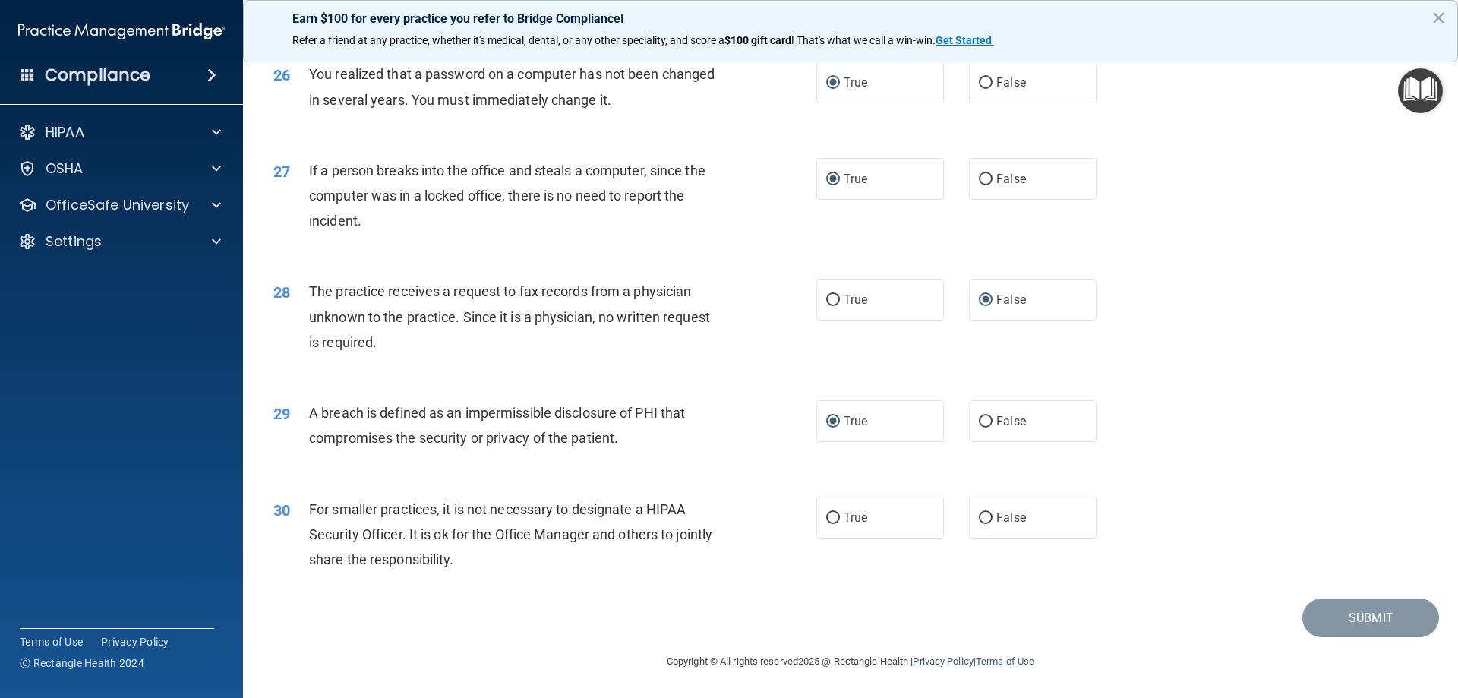
scroll to position [2885, 0]
click at [979, 524] on input "False" at bounding box center [986, 517] width 14 height 11
radio input "true"
click at [1328, 620] on button "Submit" at bounding box center [1370, 617] width 137 height 39
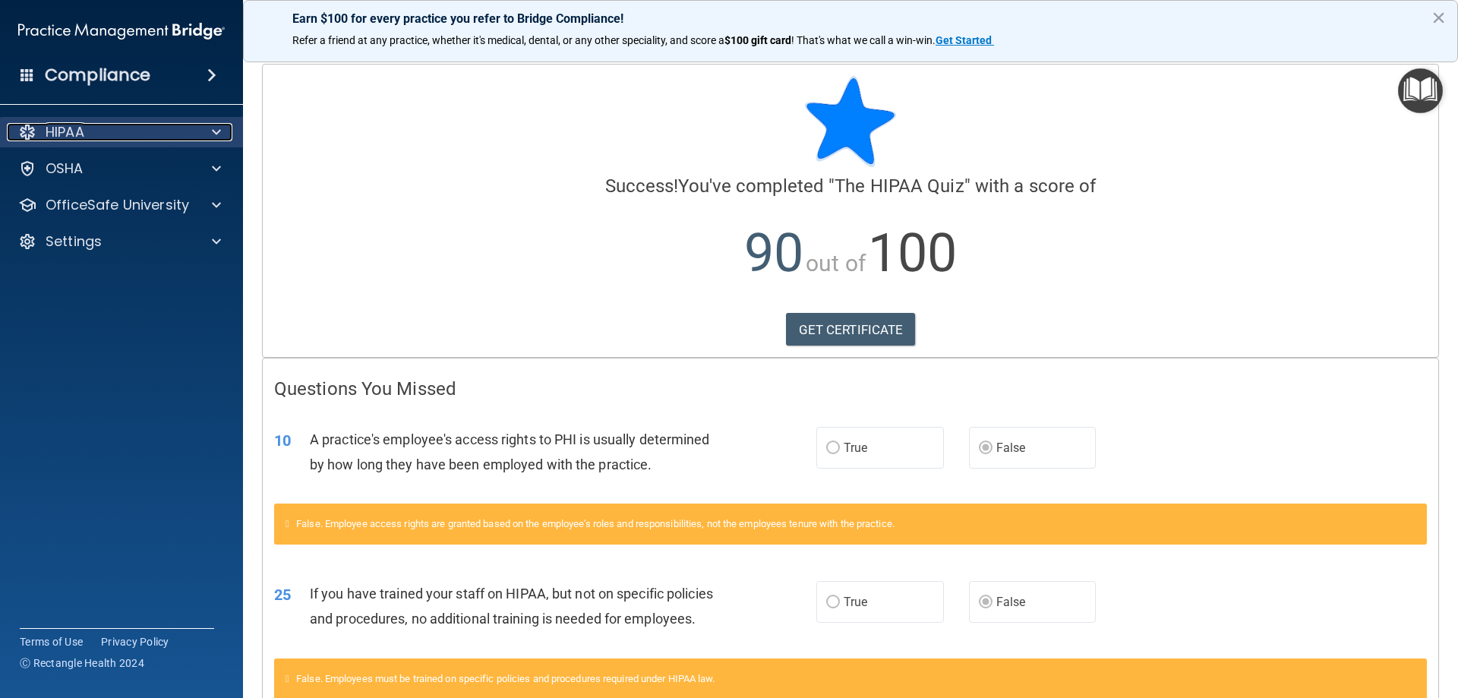
click at [62, 133] on p "HIPAA" at bounding box center [65, 132] width 39 height 18
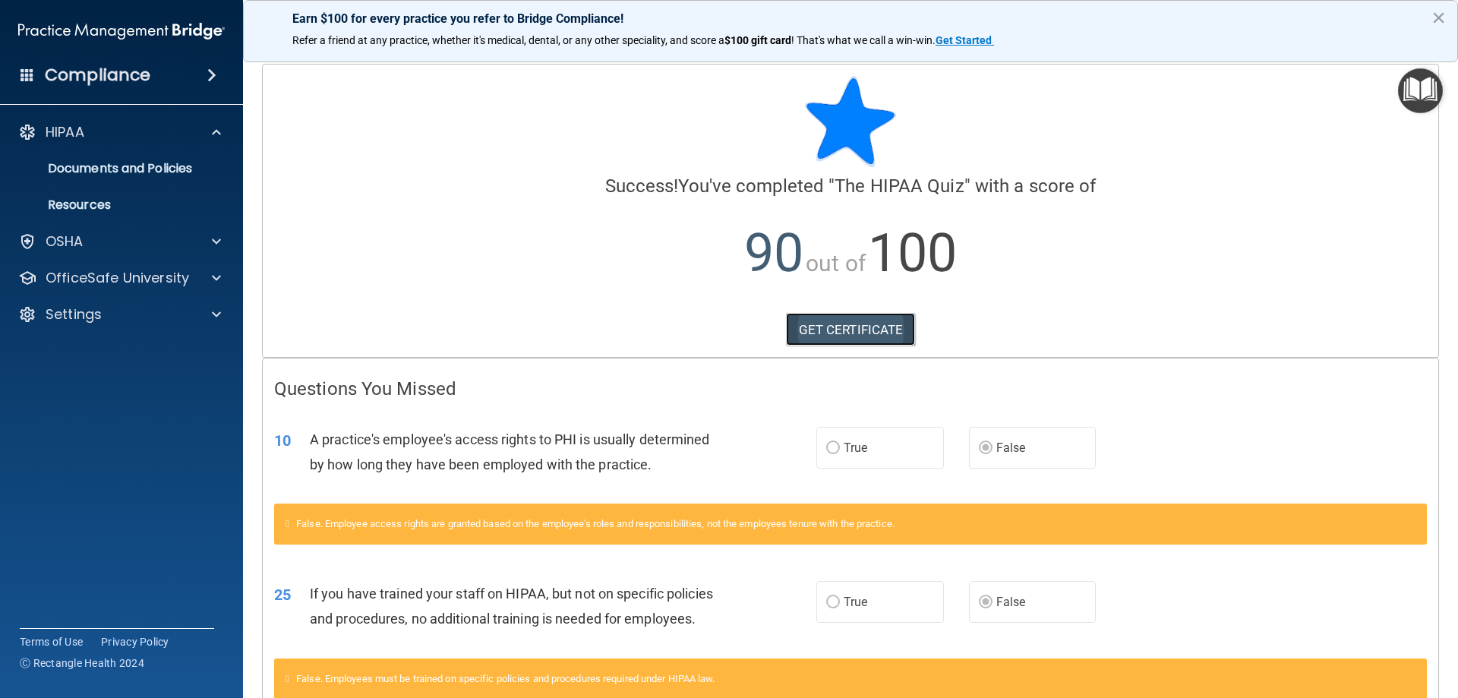
click at [845, 336] on link "GET CERTIFICATE" at bounding box center [851, 329] width 130 height 33
click at [67, 127] on p "HIPAA" at bounding box center [65, 132] width 39 height 18
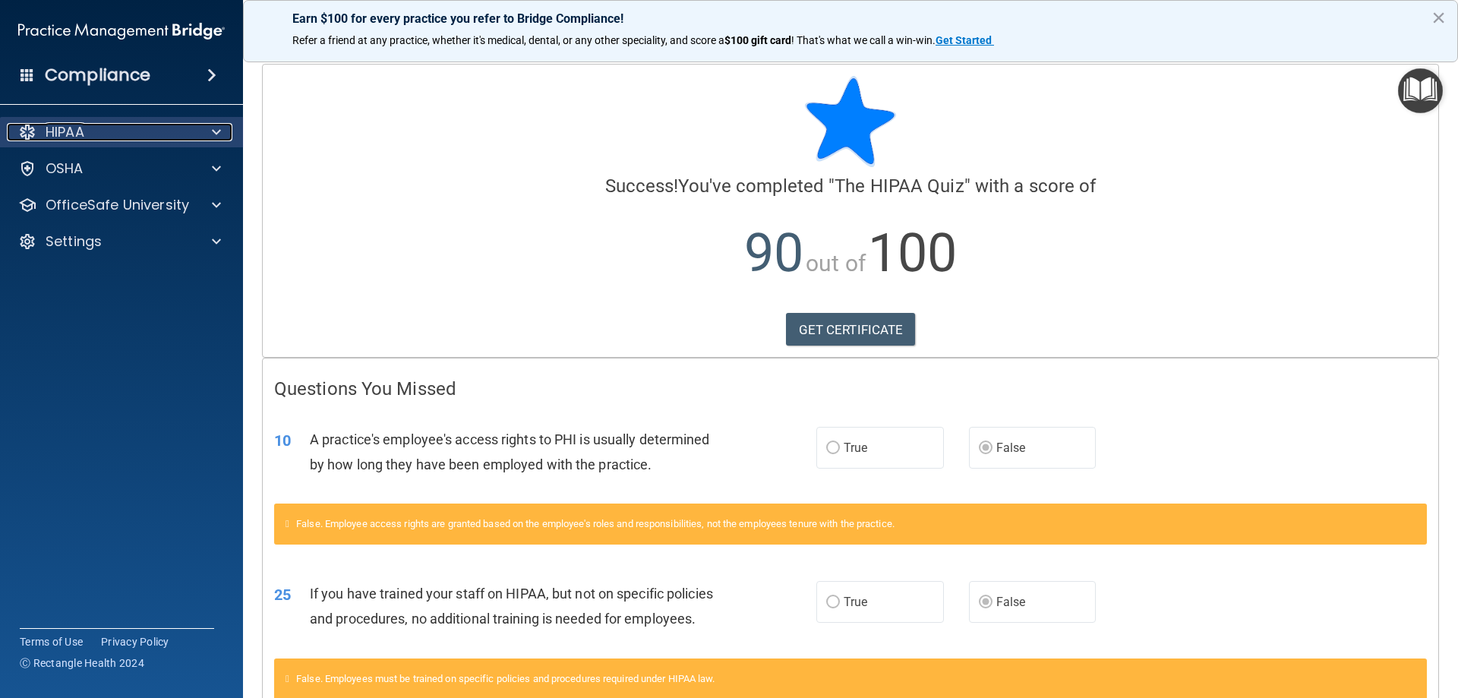
click at [83, 134] on p "HIPAA" at bounding box center [65, 132] width 39 height 18
click at [210, 135] on div at bounding box center [214, 132] width 38 height 18
click at [210, 128] on div at bounding box center [214, 132] width 38 height 18
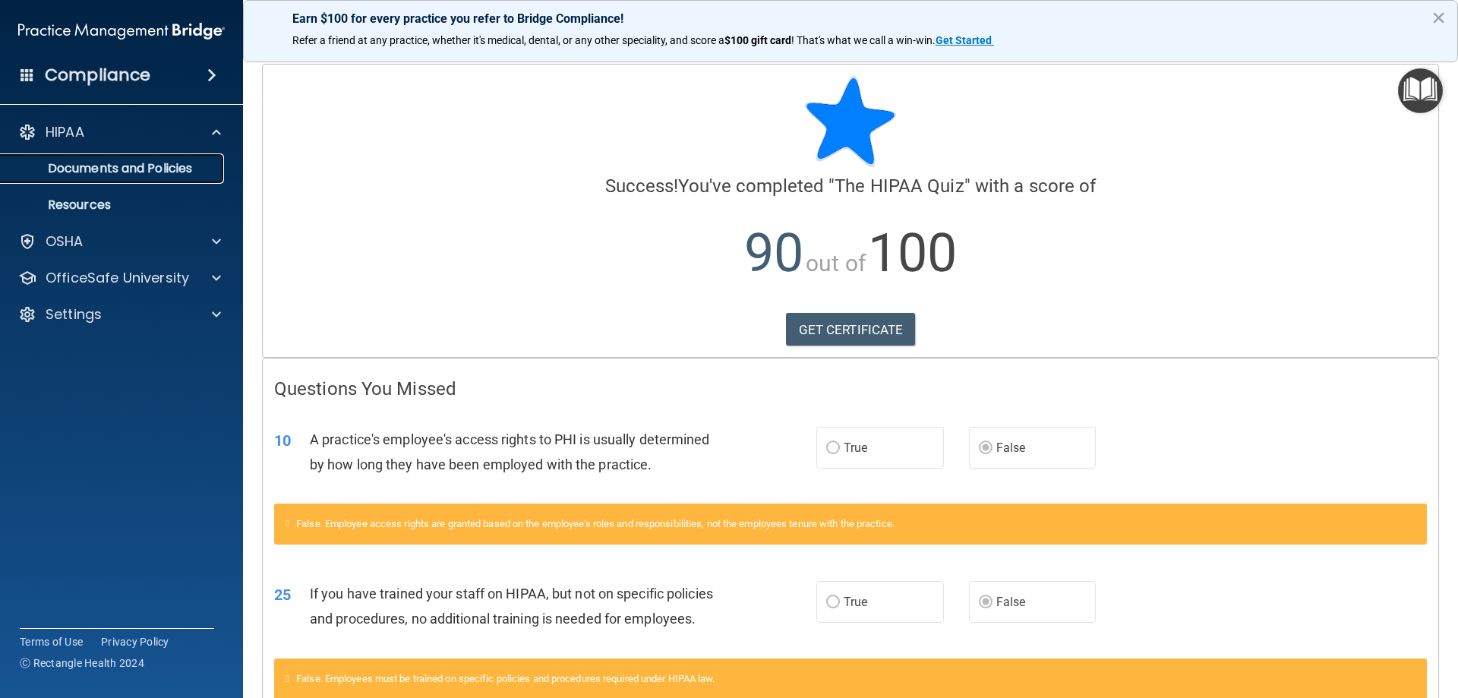
click at [182, 163] on p "Documents and Policies" at bounding box center [113, 168] width 207 height 15
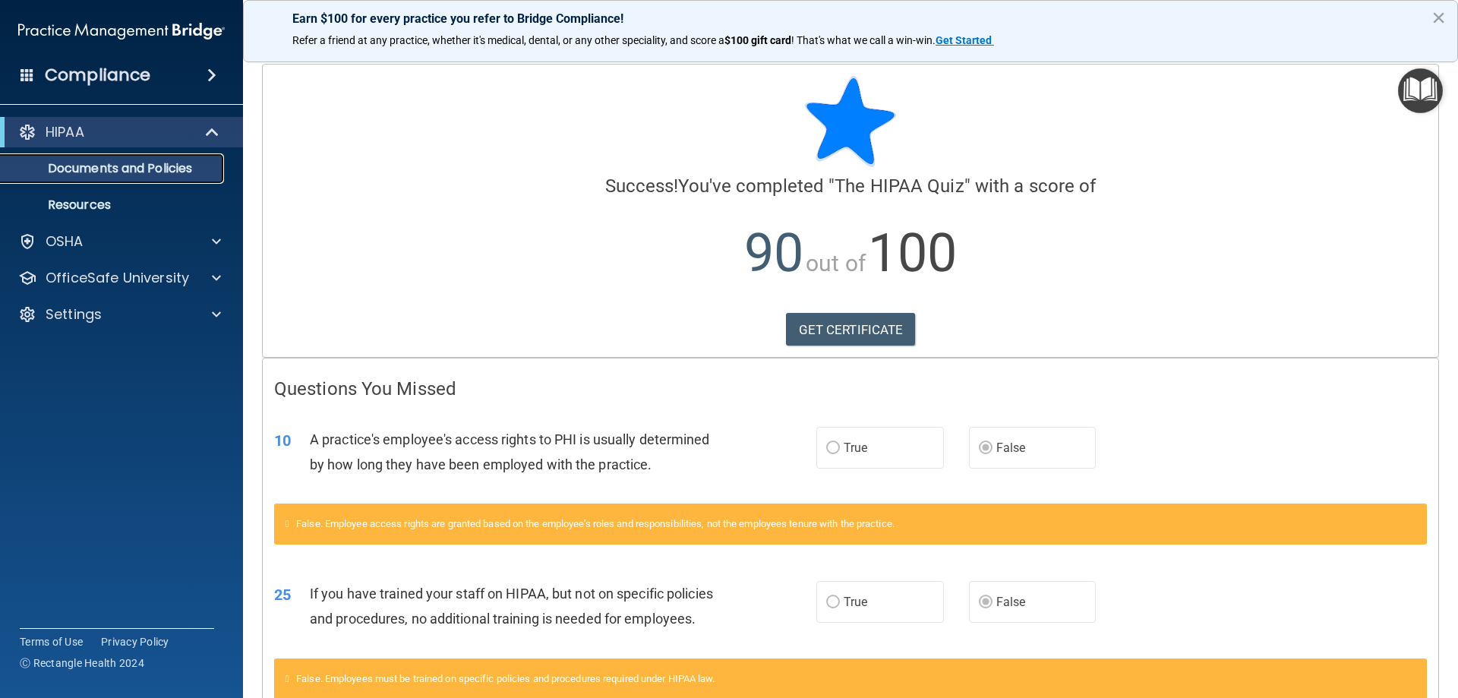
click at [181, 163] on p "Documents and Policies" at bounding box center [113, 168] width 207 height 15
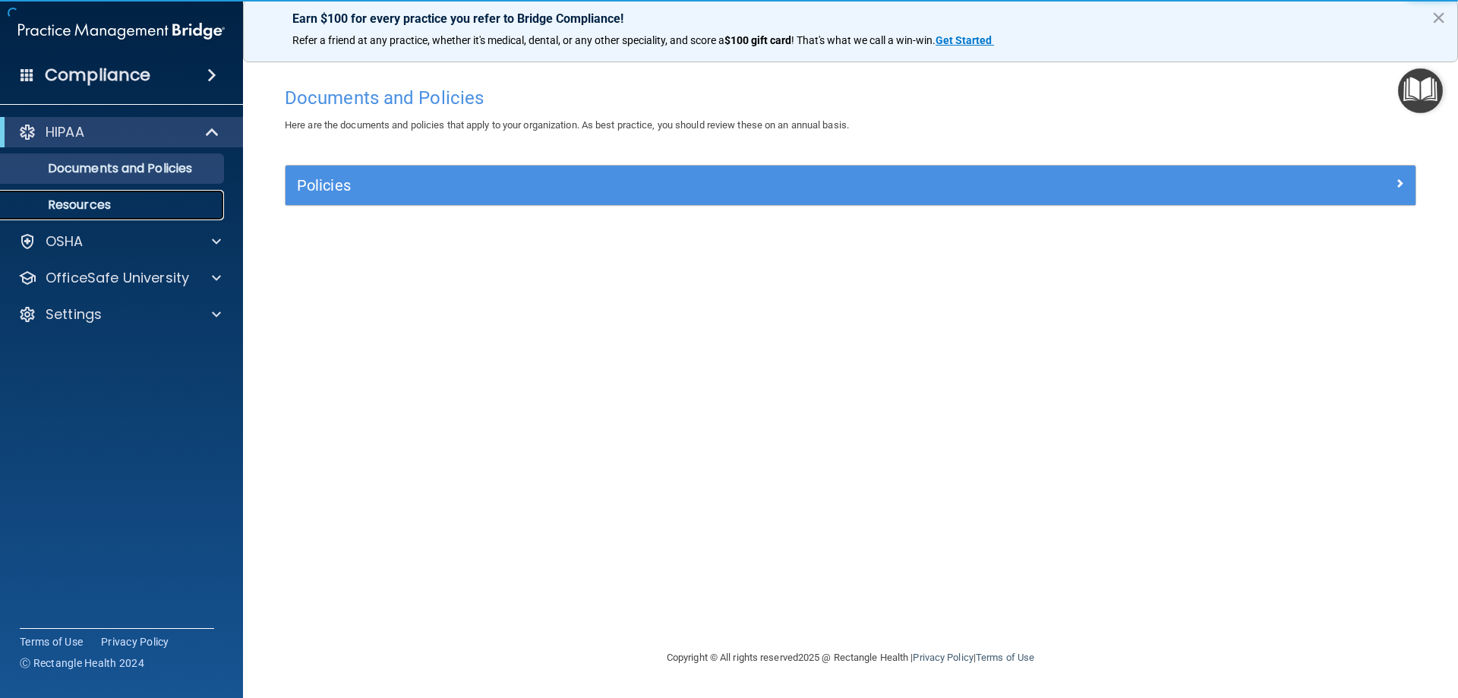
click at [92, 200] on p "Resources" at bounding box center [113, 204] width 207 height 15
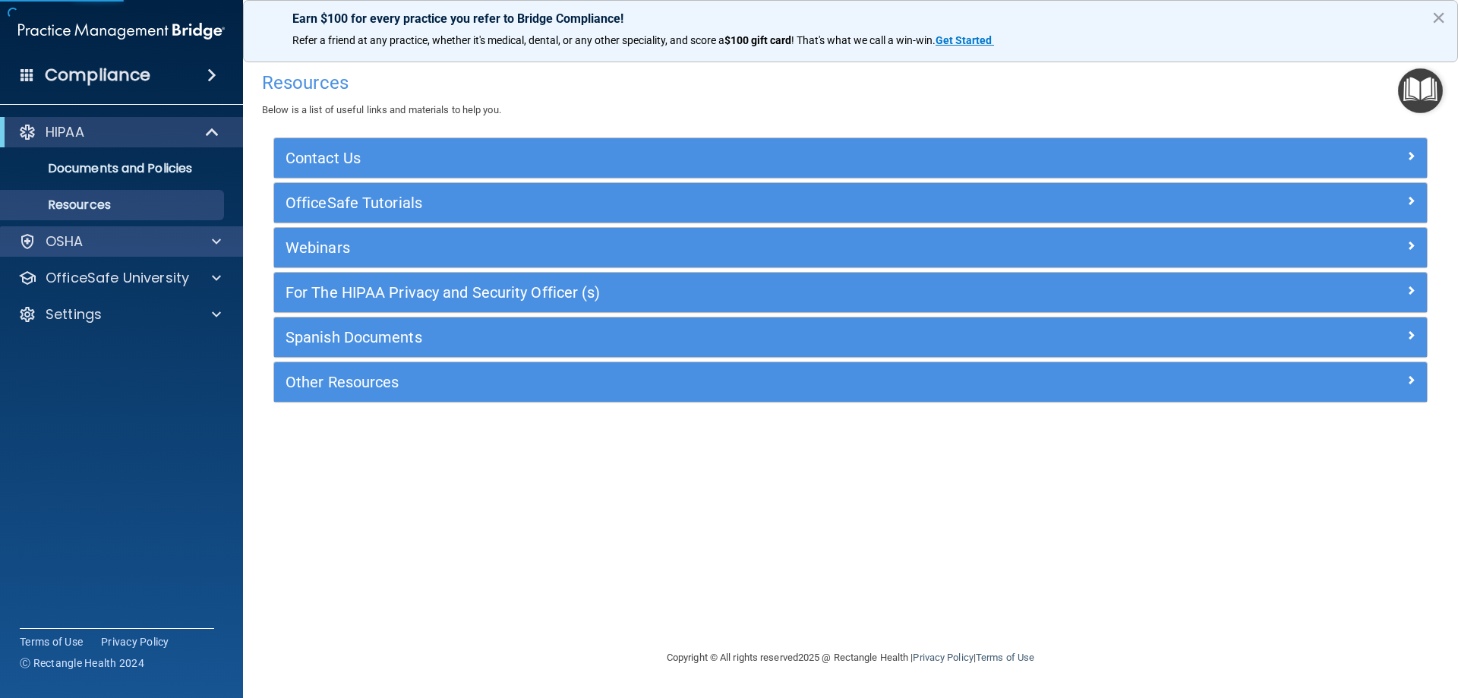
click at [74, 229] on div "HIPAA Documents and Policies Report an Incident Business Associates Emergency P…" at bounding box center [122, 226] width 244 height 231
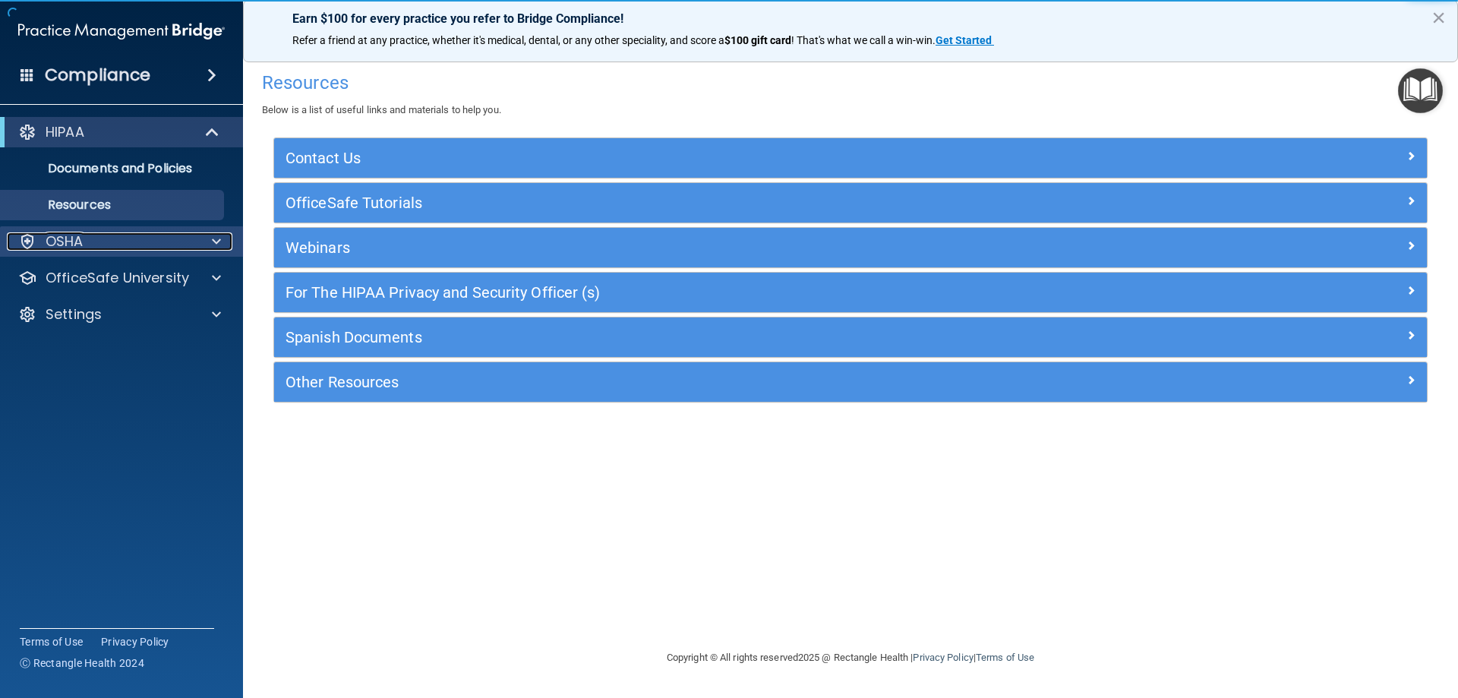
click at [70, 243] on p "OSHA" at bounding box center [65, 241] width 38 height 18
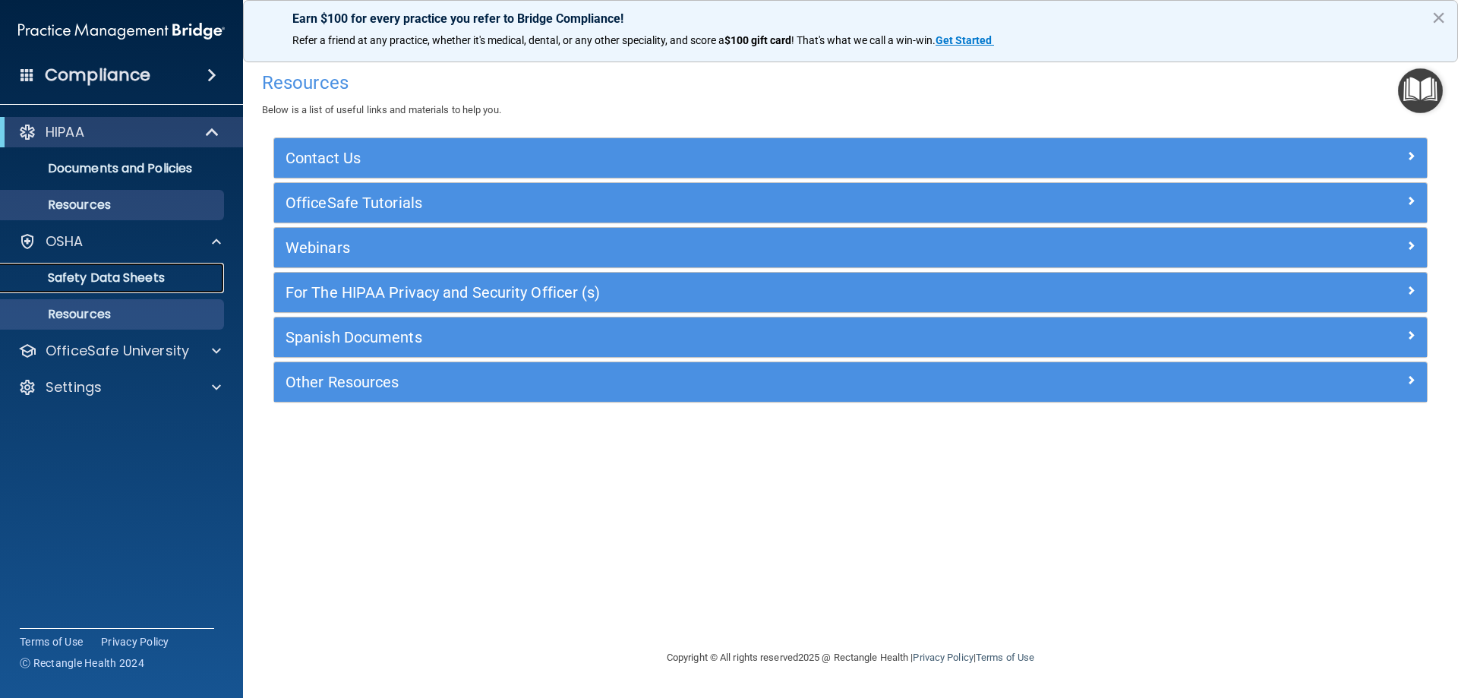
click at [101, 285] on p "Safety Data Sheets" at bounding box center [113, 277] width 207 height 15
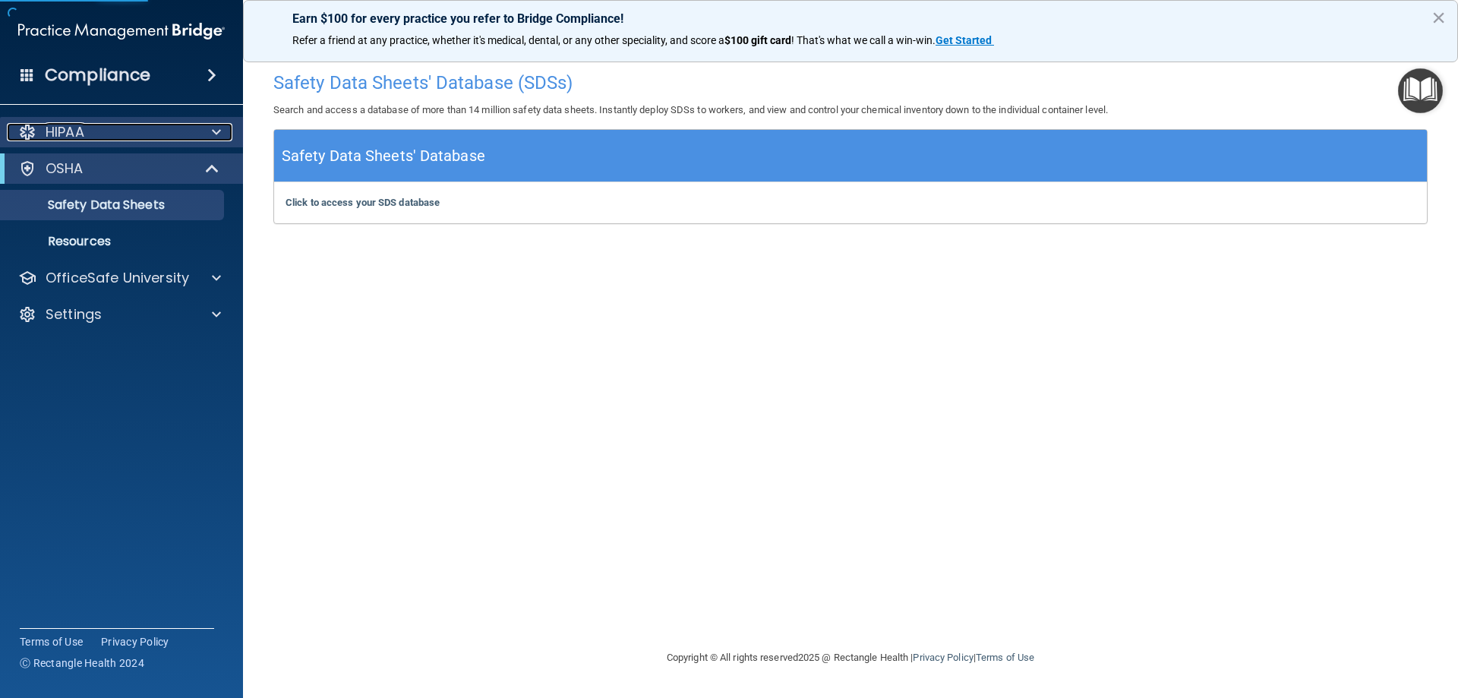
click at [136, 137] on div "HIPAA" at bounding box center [101, 132] width 188 height 18
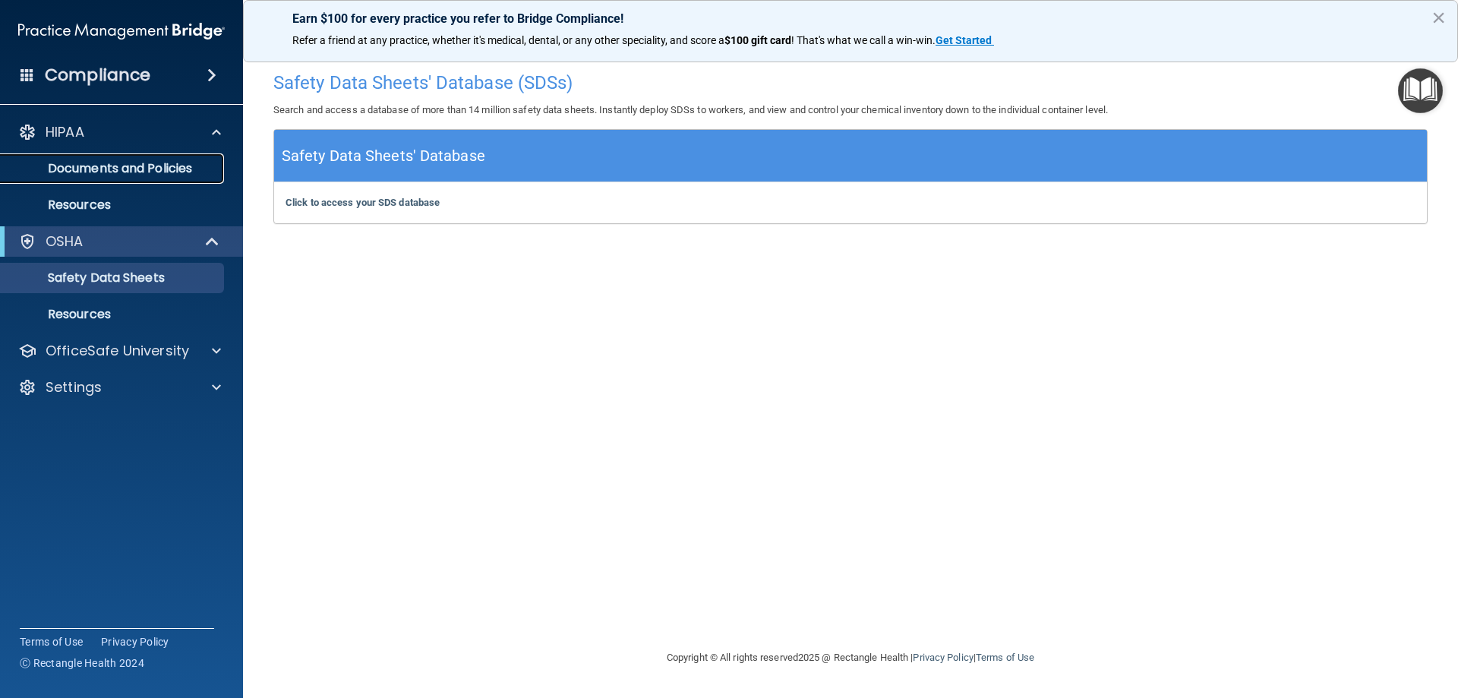
click at [194, 166] on p "Documents and Policies" at bounding box center [113, 168] width 207 height 15
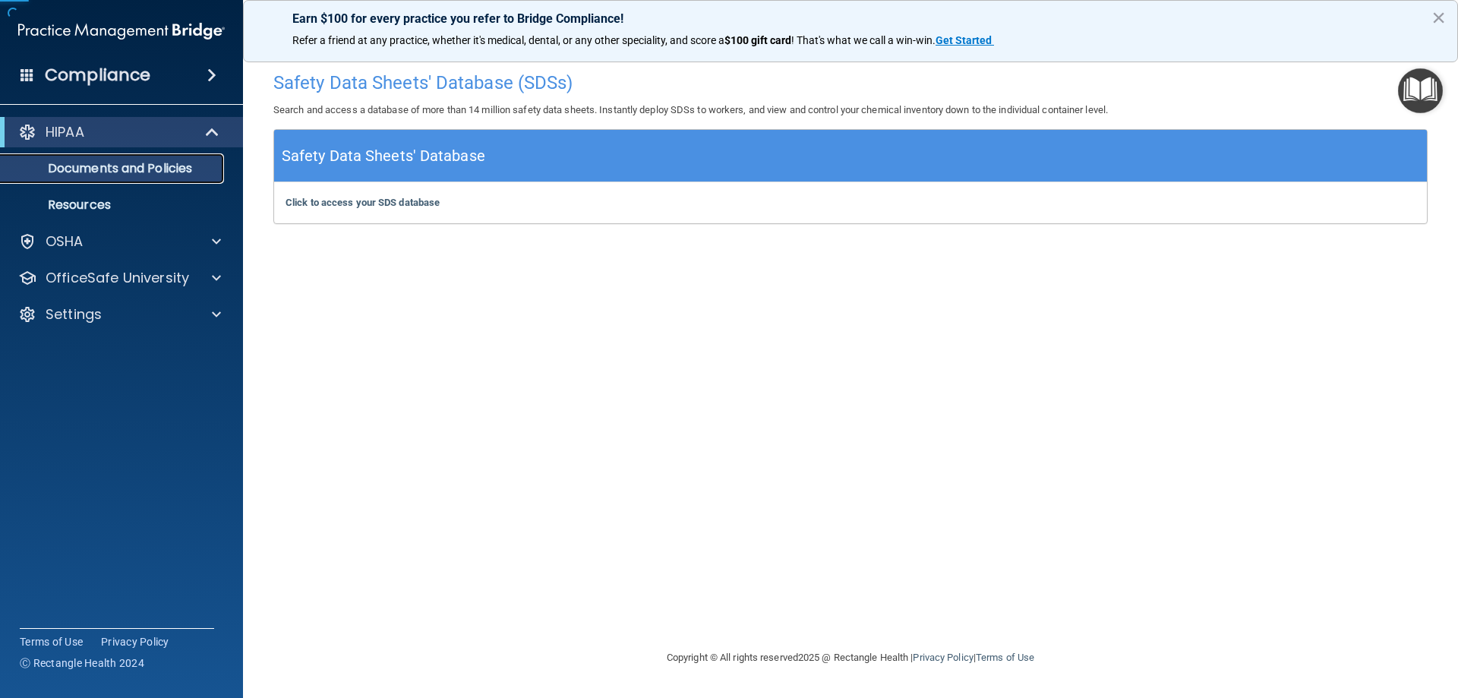
click at [194, 166] on p "Documents and Policies" at bounding box center [113, 168] width 207 height 15
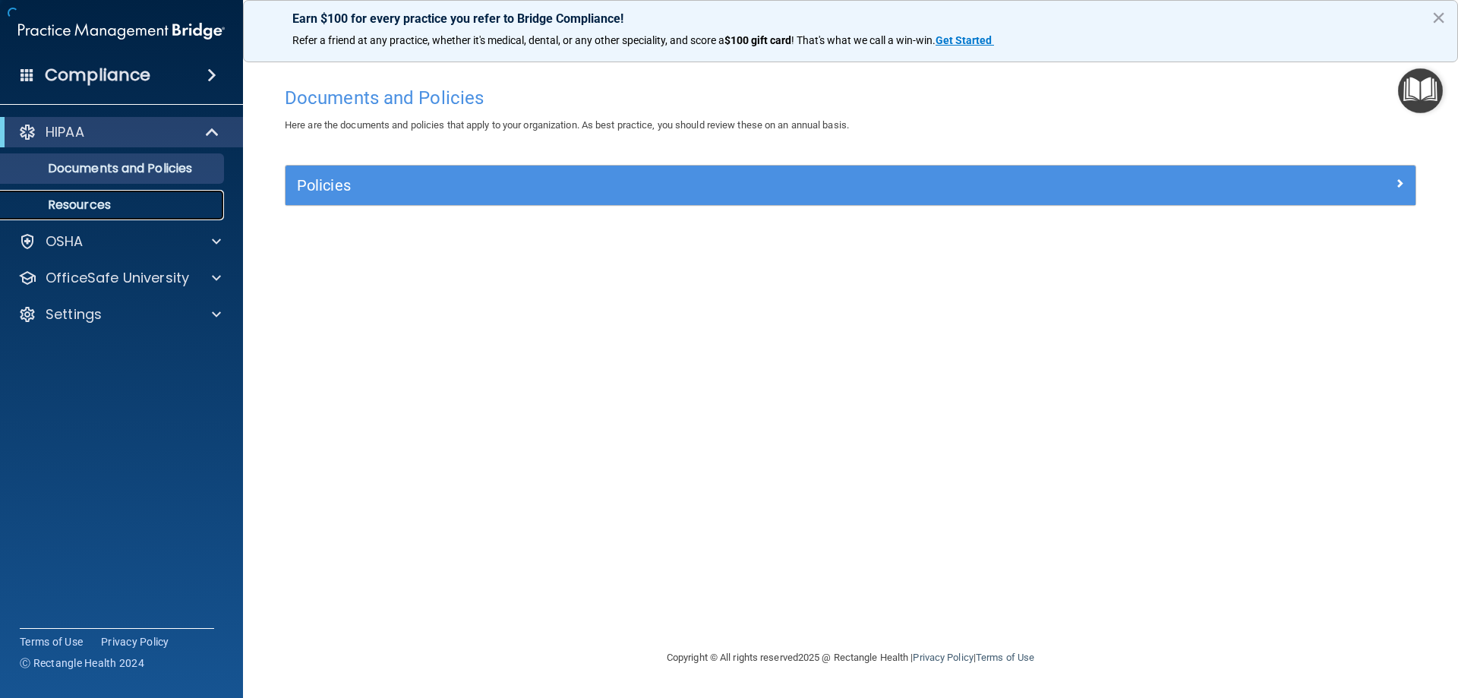
click at [136, 201] on p "Resources" at bounding box center [113, 204] width 207 height 15
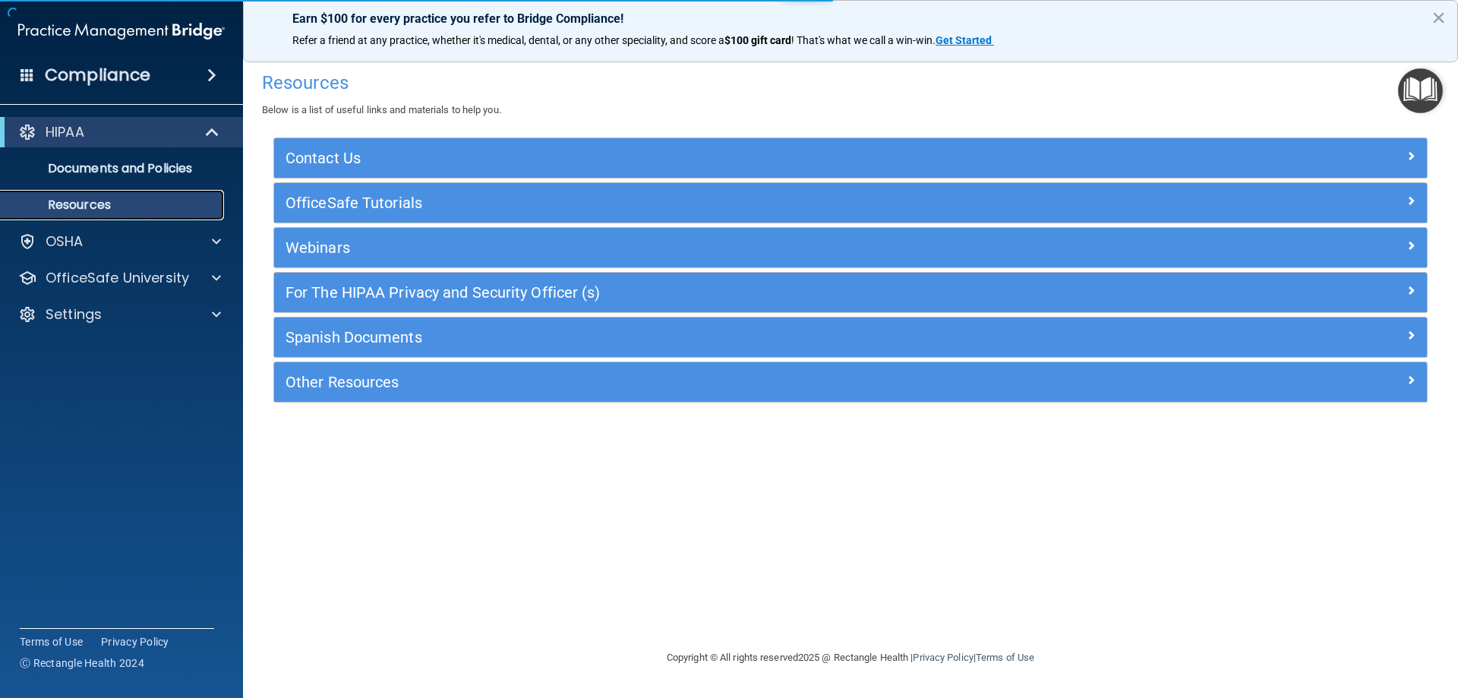
click at [136, 201] on p "Resources" at bounding box center [113, 204] width 207 height 15
click at [126, 81] on h4 "Compliance" at bounding box center [98, 75] width 106 height 21
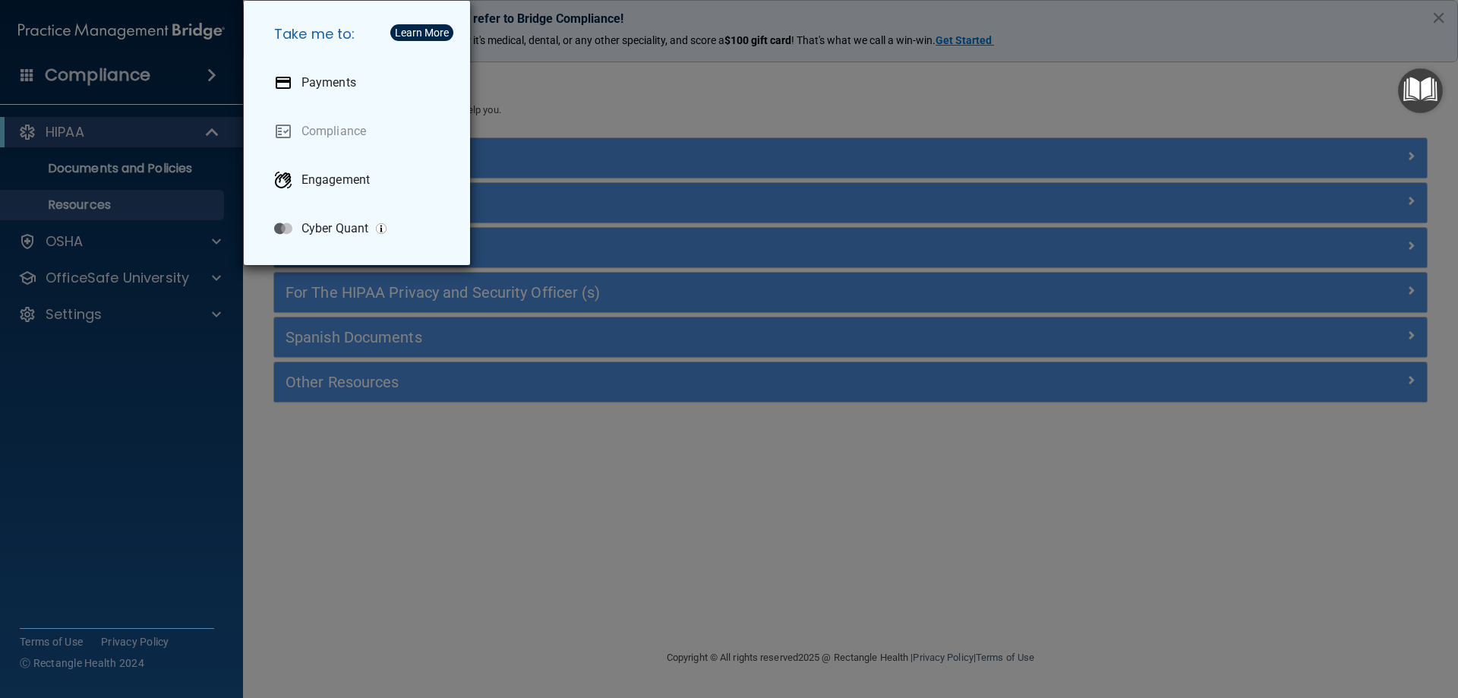
click at [104, 128] on div "Take me to: Payments Compliance Engagement Cyber Quant" at bounding box center [729, 349] width 1458 height 698
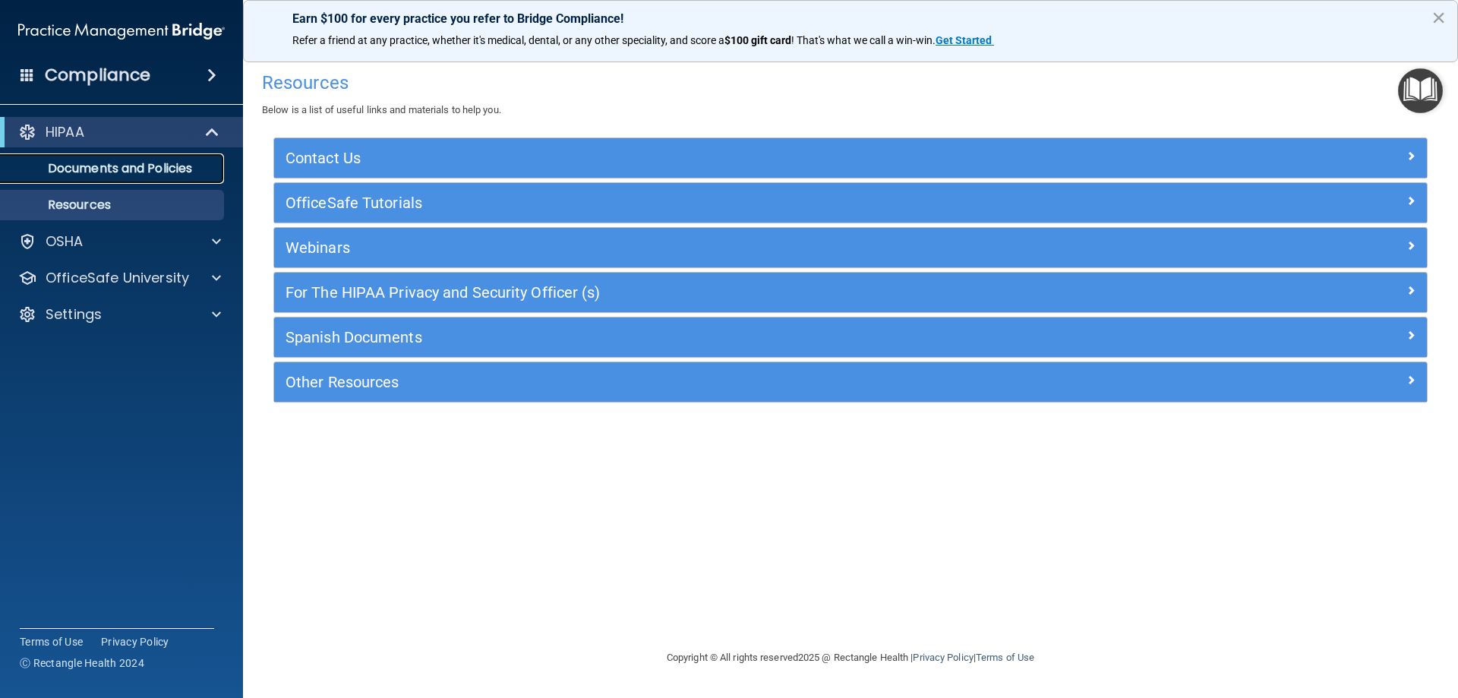
click at [110, 166] on p "Documents and Policies" at bounding box center [113, 168] width 207 height 15
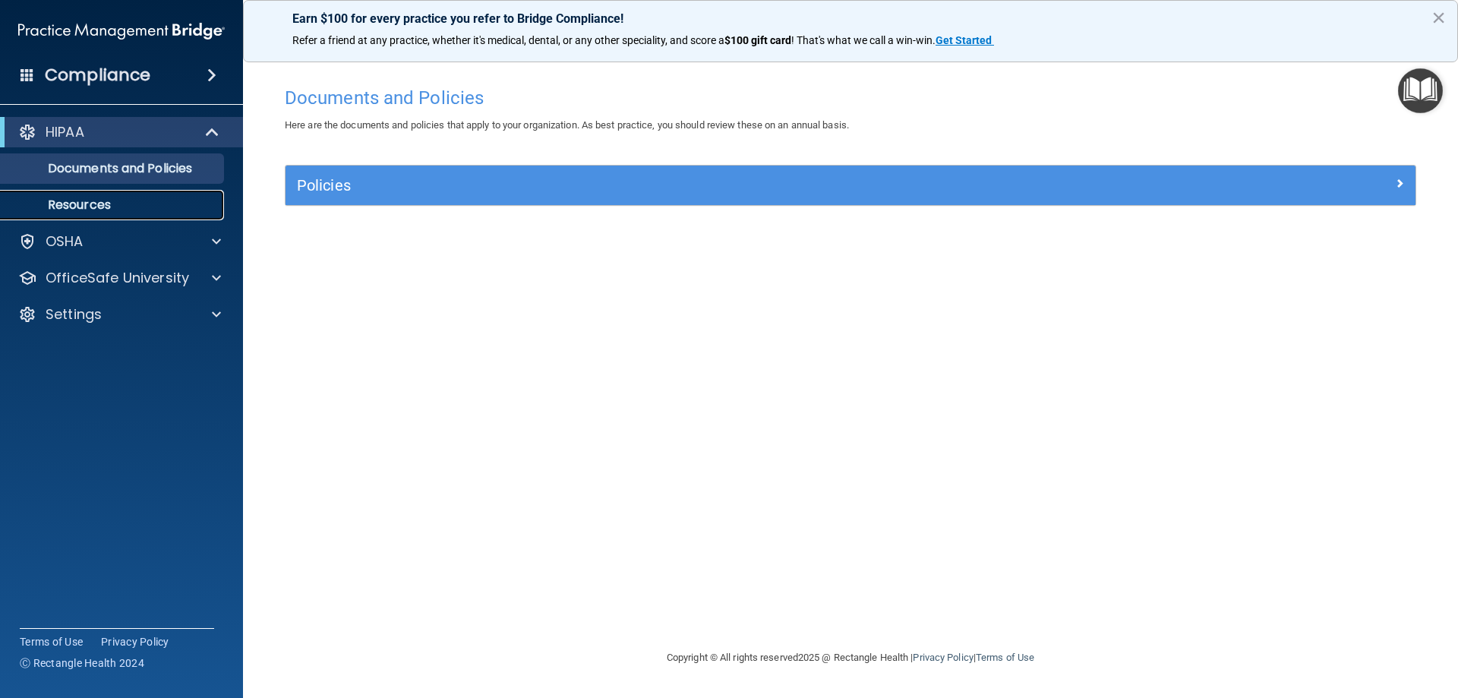
click at [96, 207] on p "Resources" at bounding box center [113, 204] width 207 height 15
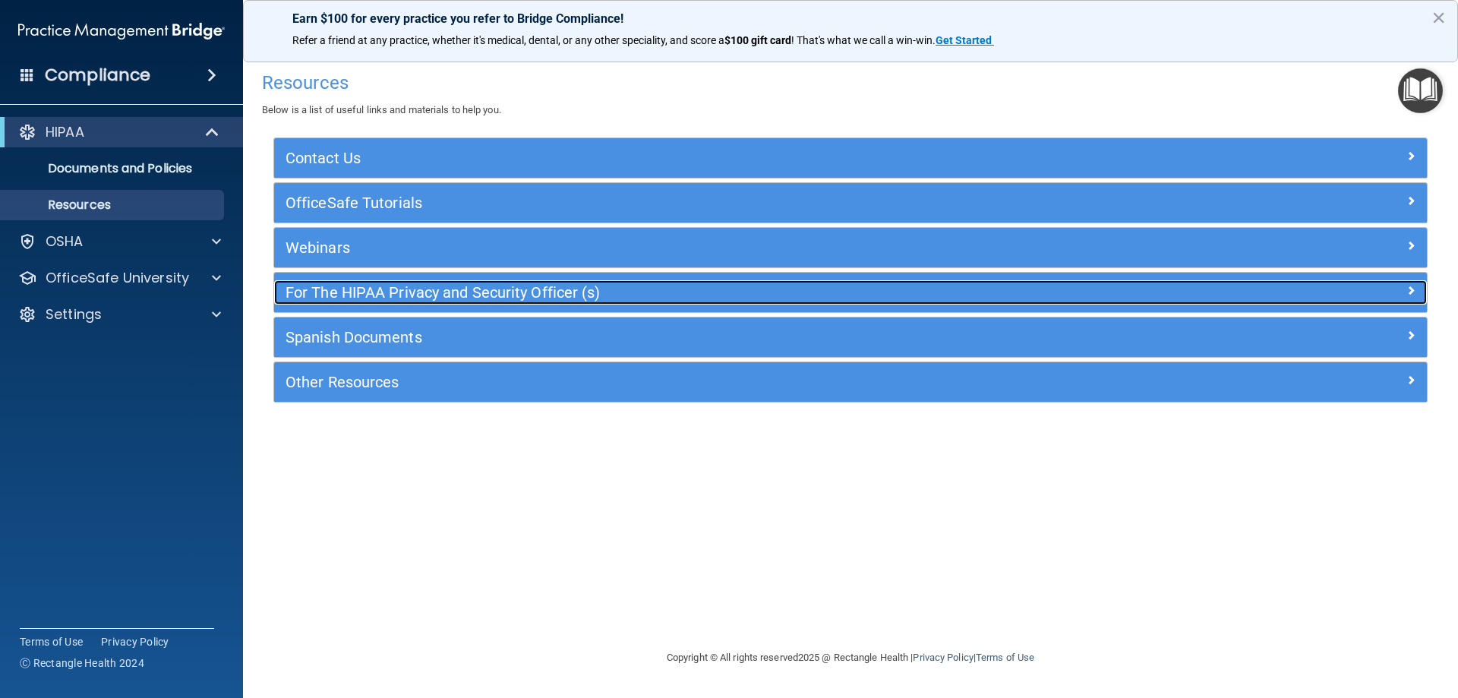
click at [343, 289] on h5 "For The HIPAA Privacy and Security Officer (s)" at bounding box center [706, 292] width 842 height 17
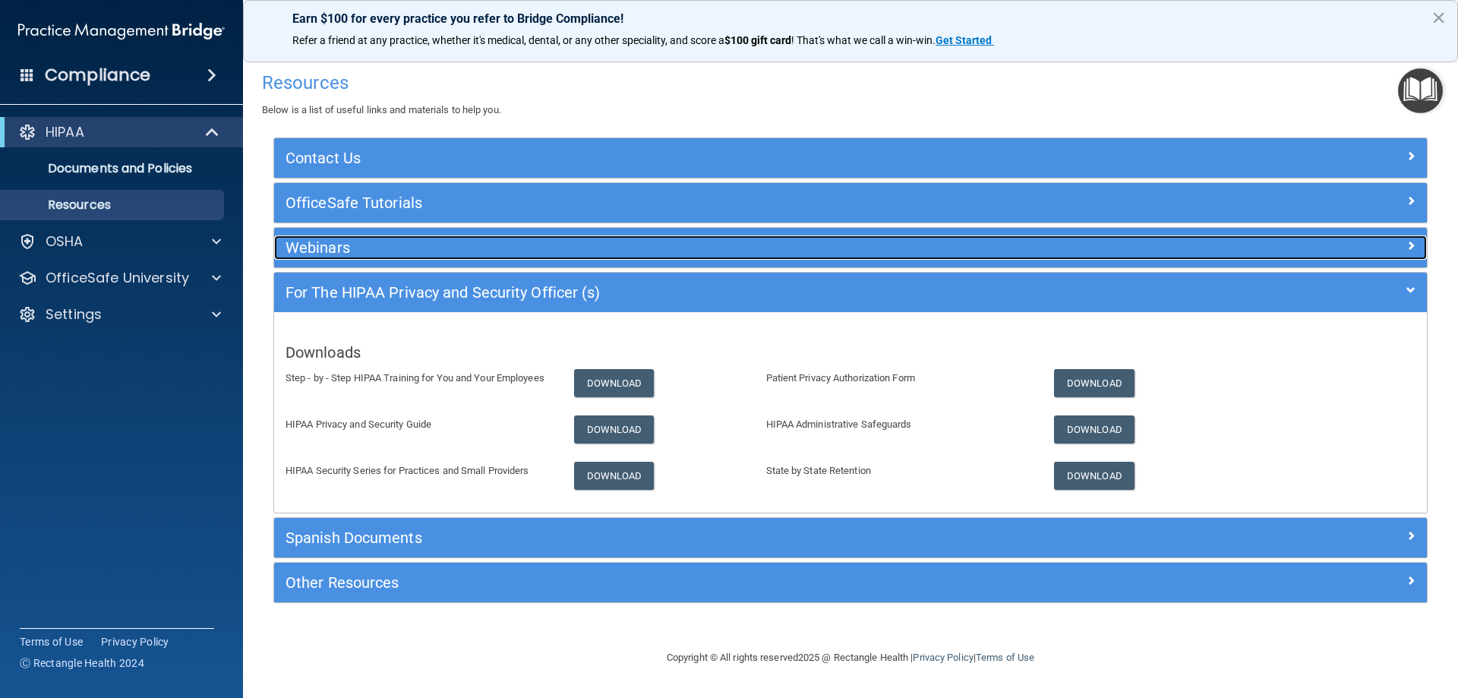
click at [339, 245] on h5 "Webinars" at bounding box center [706, 247] width 842 height 17
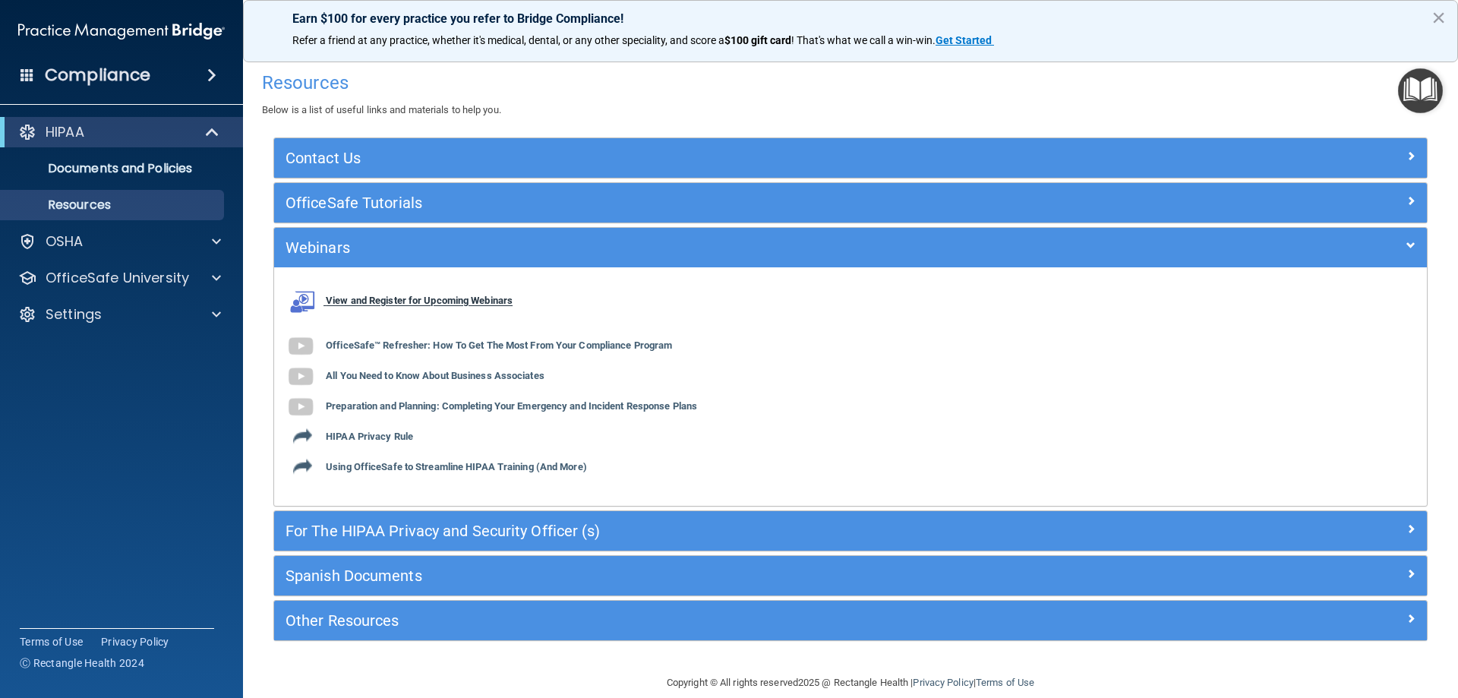
click at [386, 303] on b "View and Register for Upcoming Webinars" at bounding box center [419, 300] width 187 height 11
click at [34, 128] on div at bounding box center [27, 132] width 18 height 18
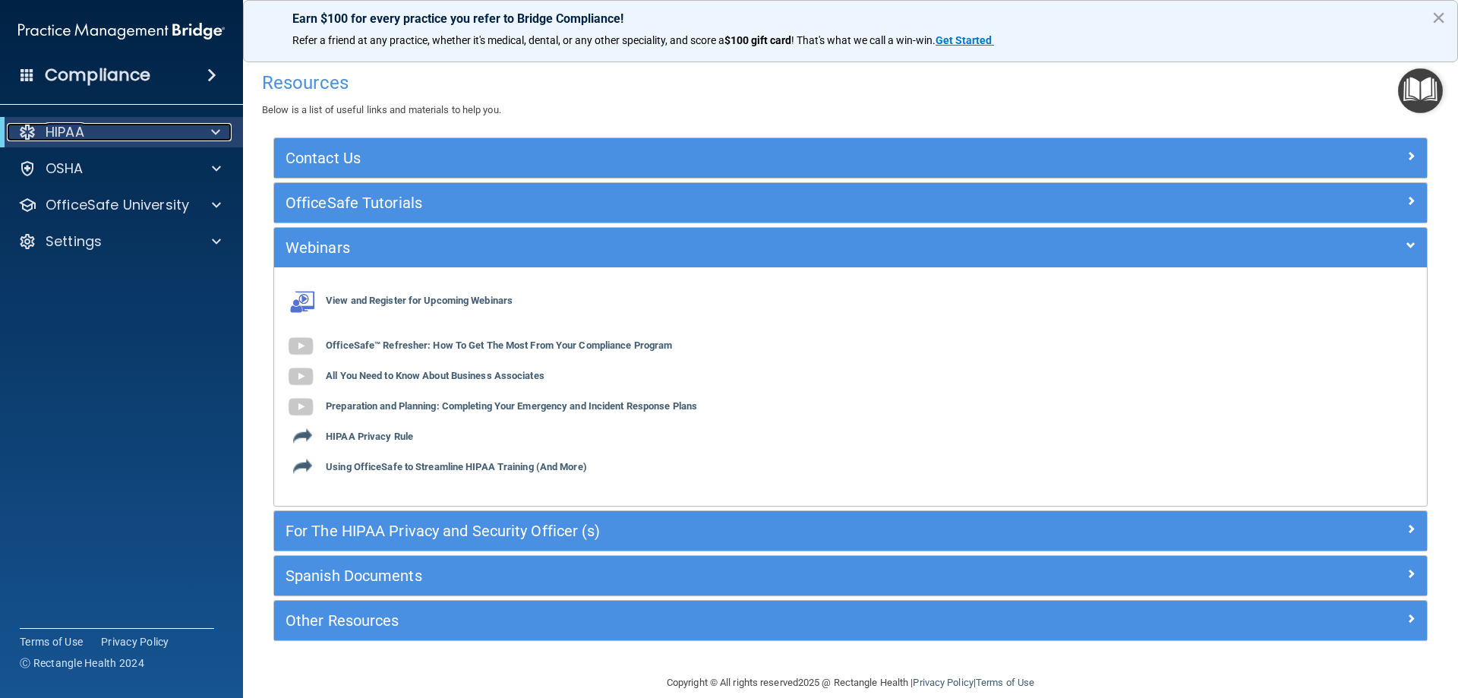
click at [34, 128] on div at bounding box center [27, 132] width 18 height 18
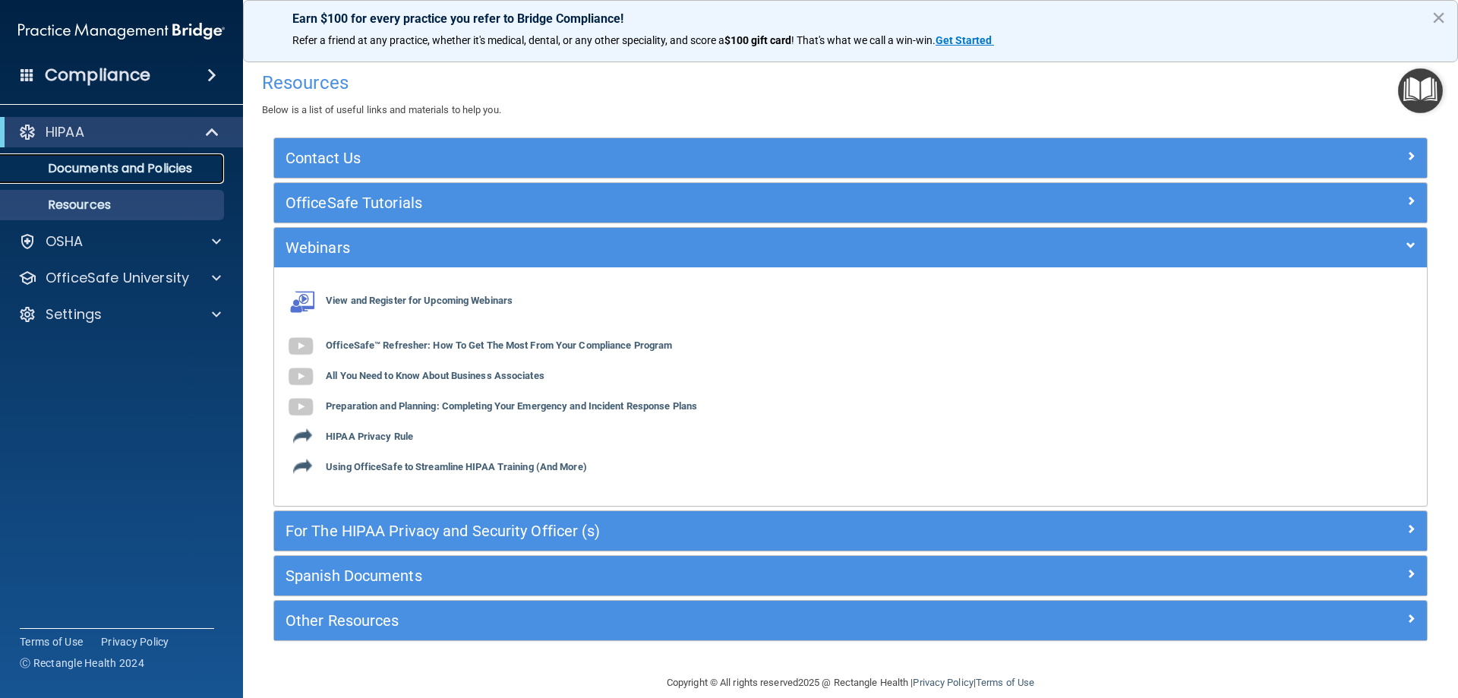
click at [121, 169] on p "Documents and Policies" at bounding box center [113, 168] width 207 height 15
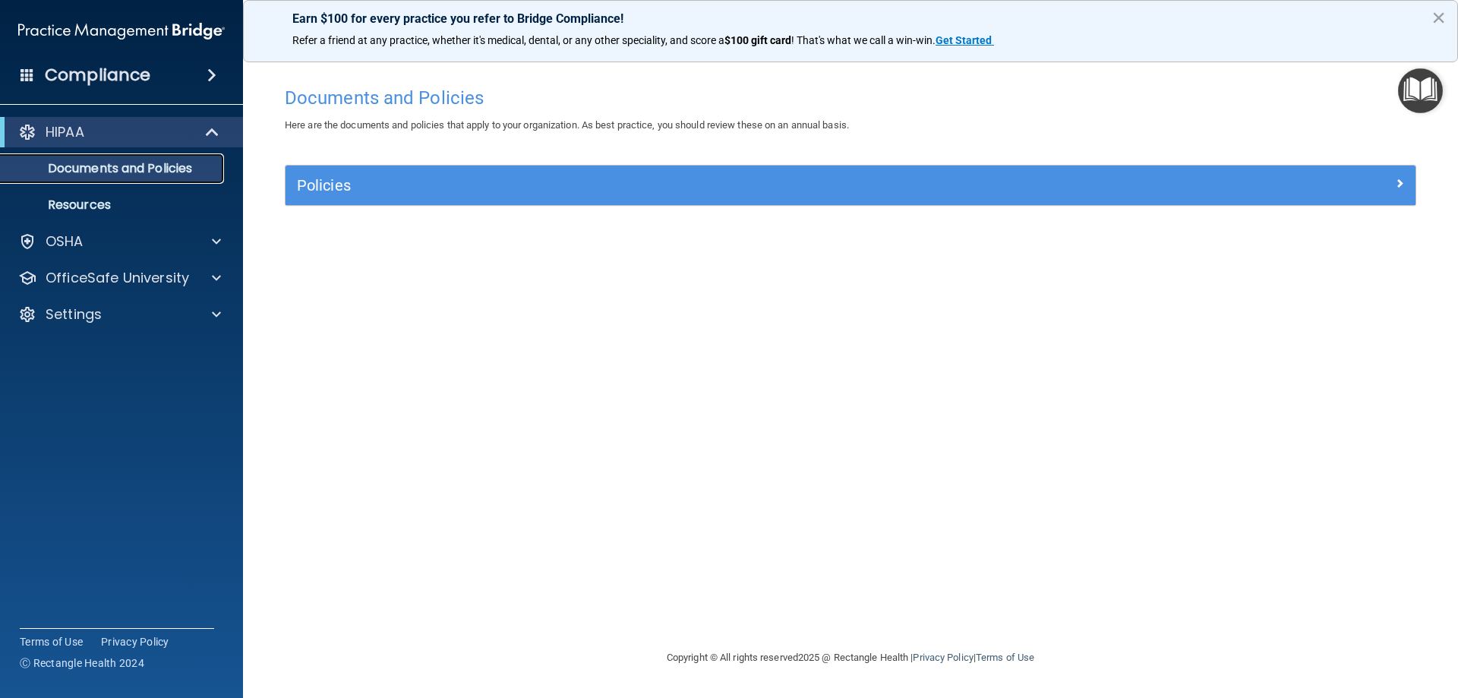
click at [100, 174] on p "Documents and Policies" at bounding box center [113, 168] width 207 height 15
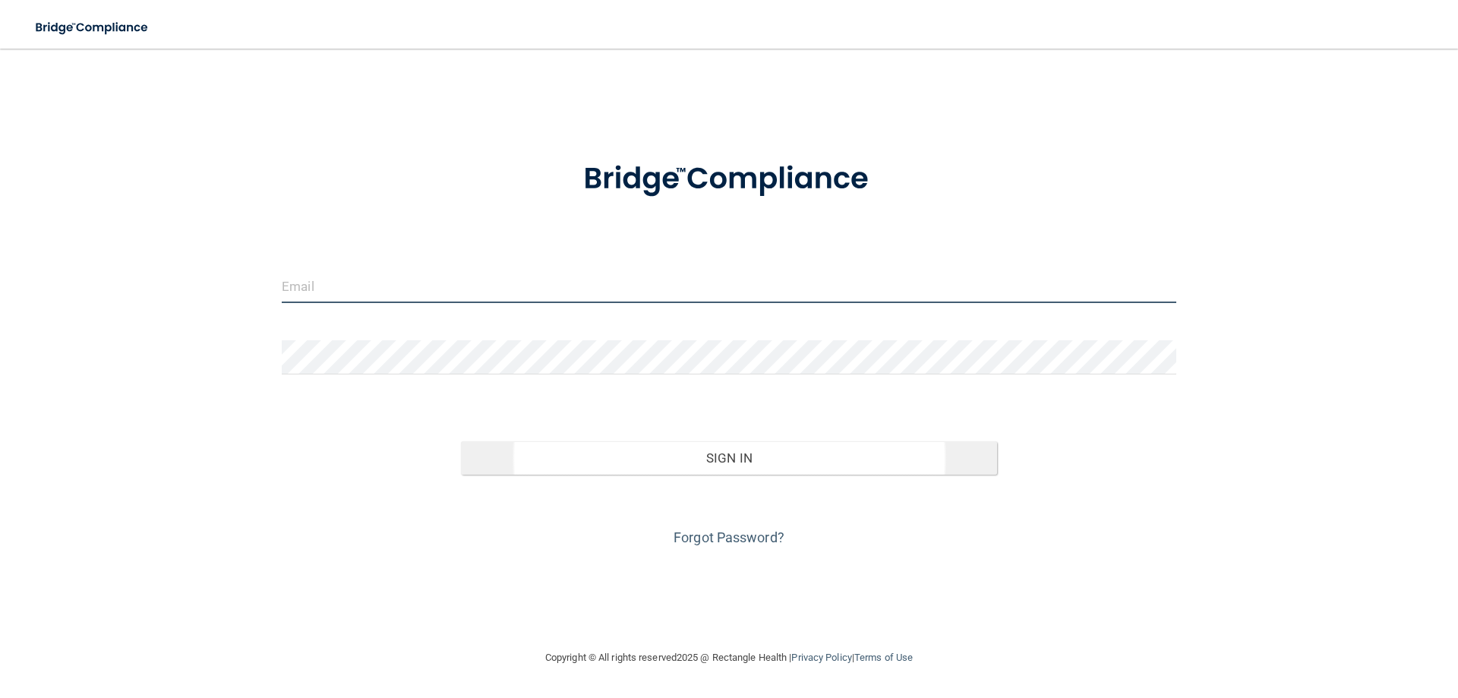
type input "[EMAIL_ADDRESS][DOMAIN_NAME]"
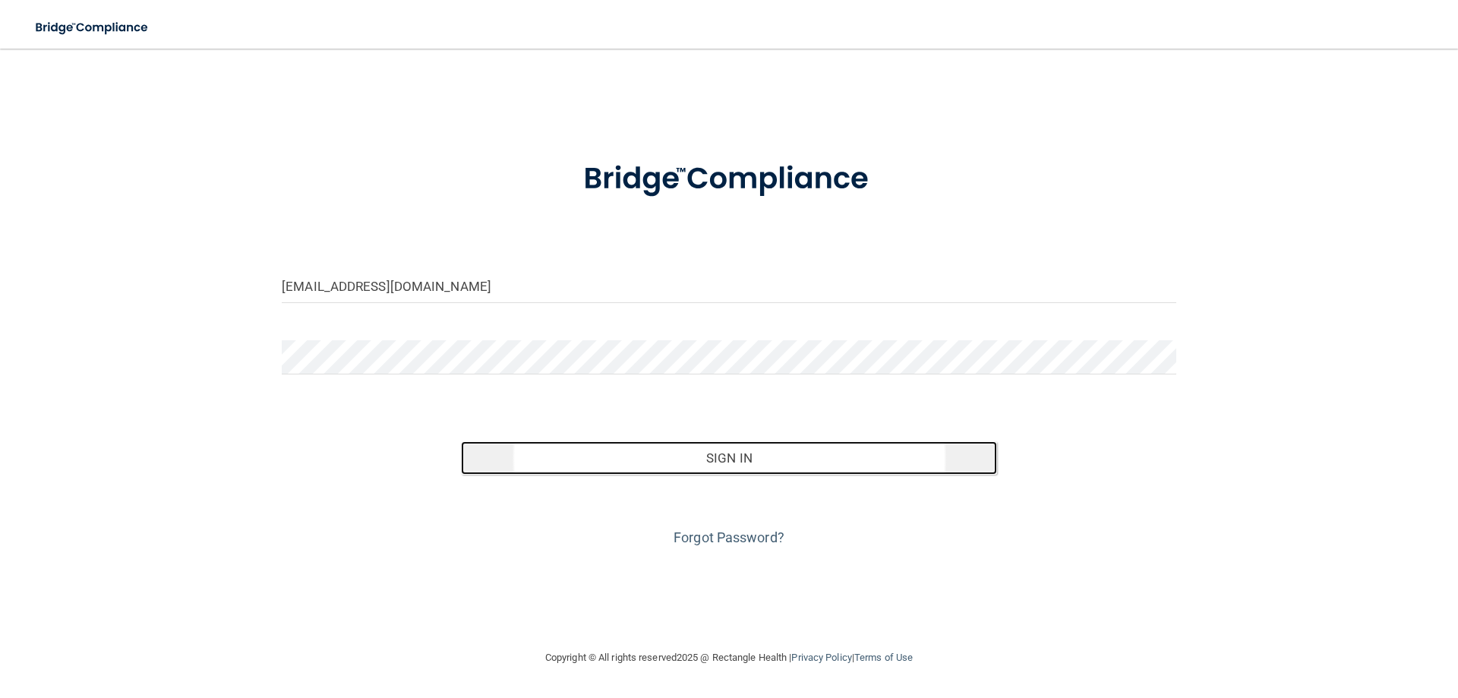
click at [727, 456] on button "Sign In" at bounding box center [729, 457] width 537 height 33
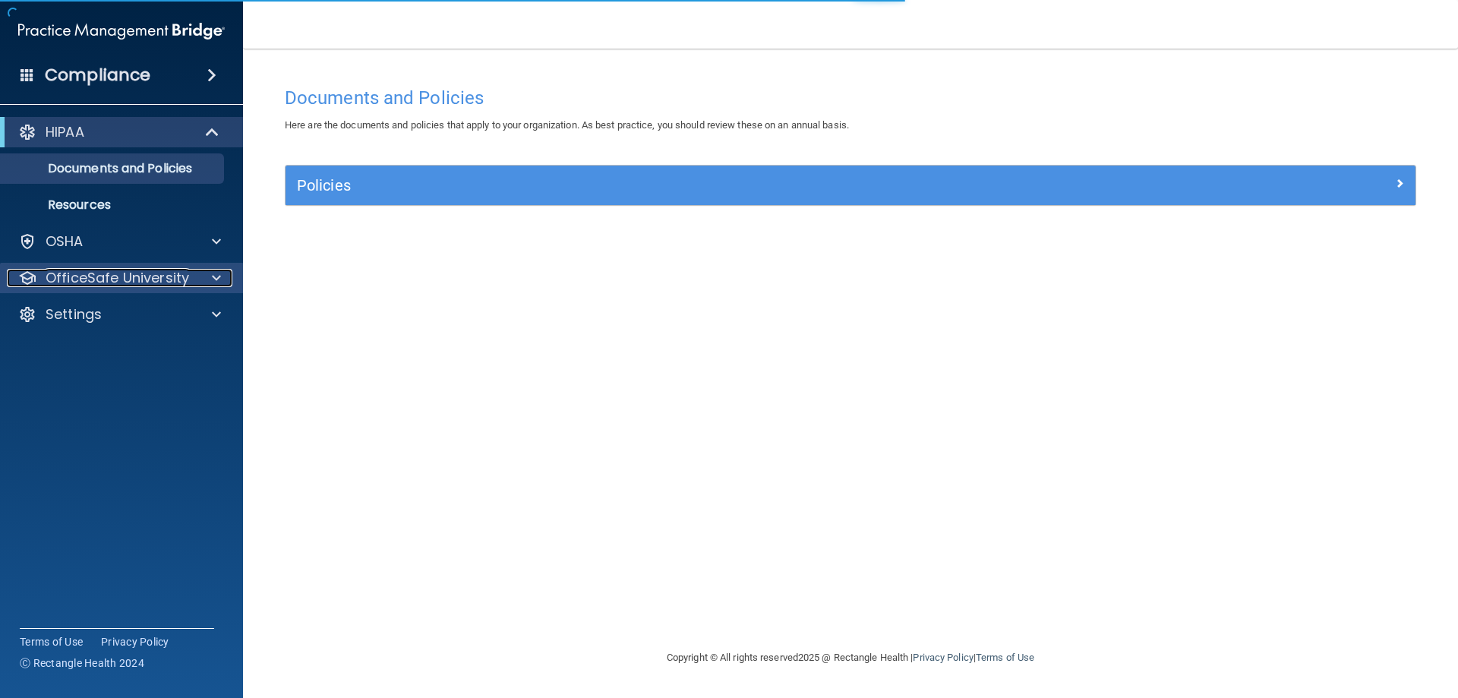
click at [78, 285] on p "OfficeSafe University" at bounding box center [117, 278] width 143 height 18
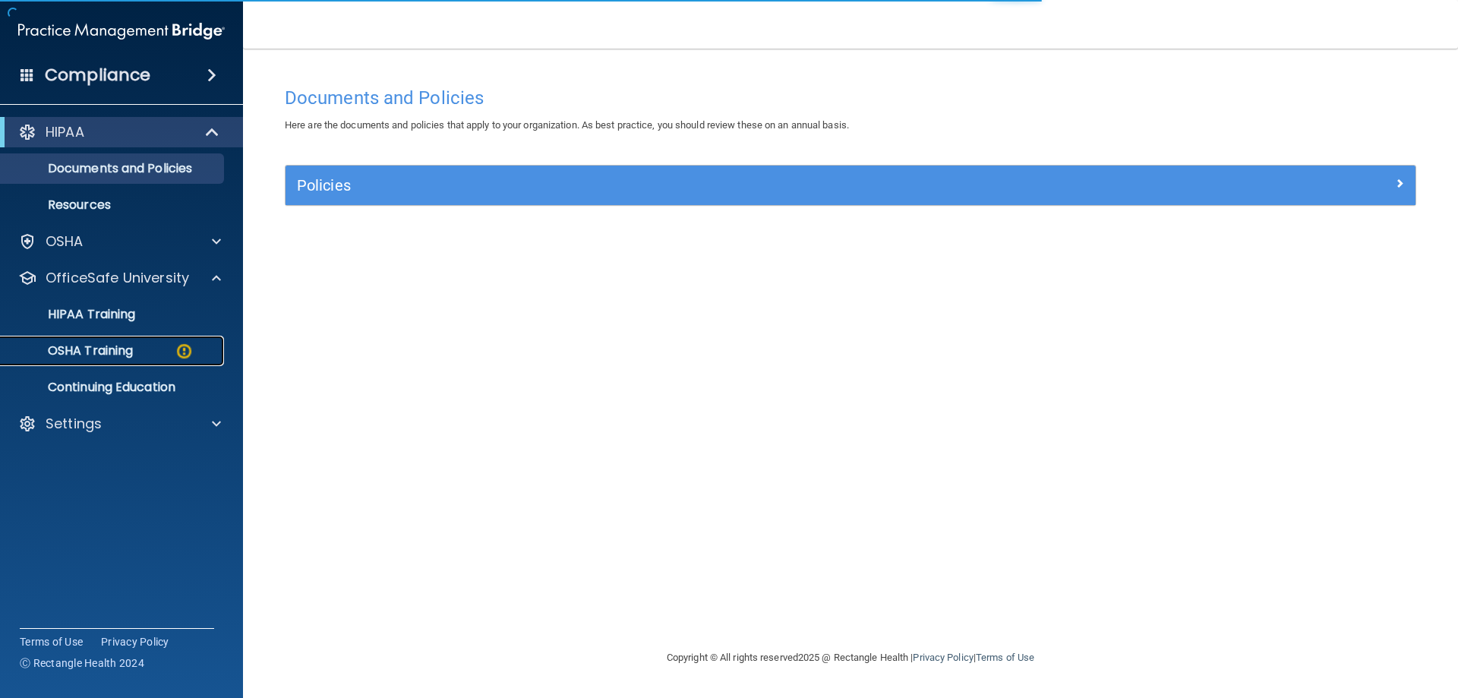
click at [129, 357] on p "OSHA Training" at bounding box center [71, 350] width 123 height 15
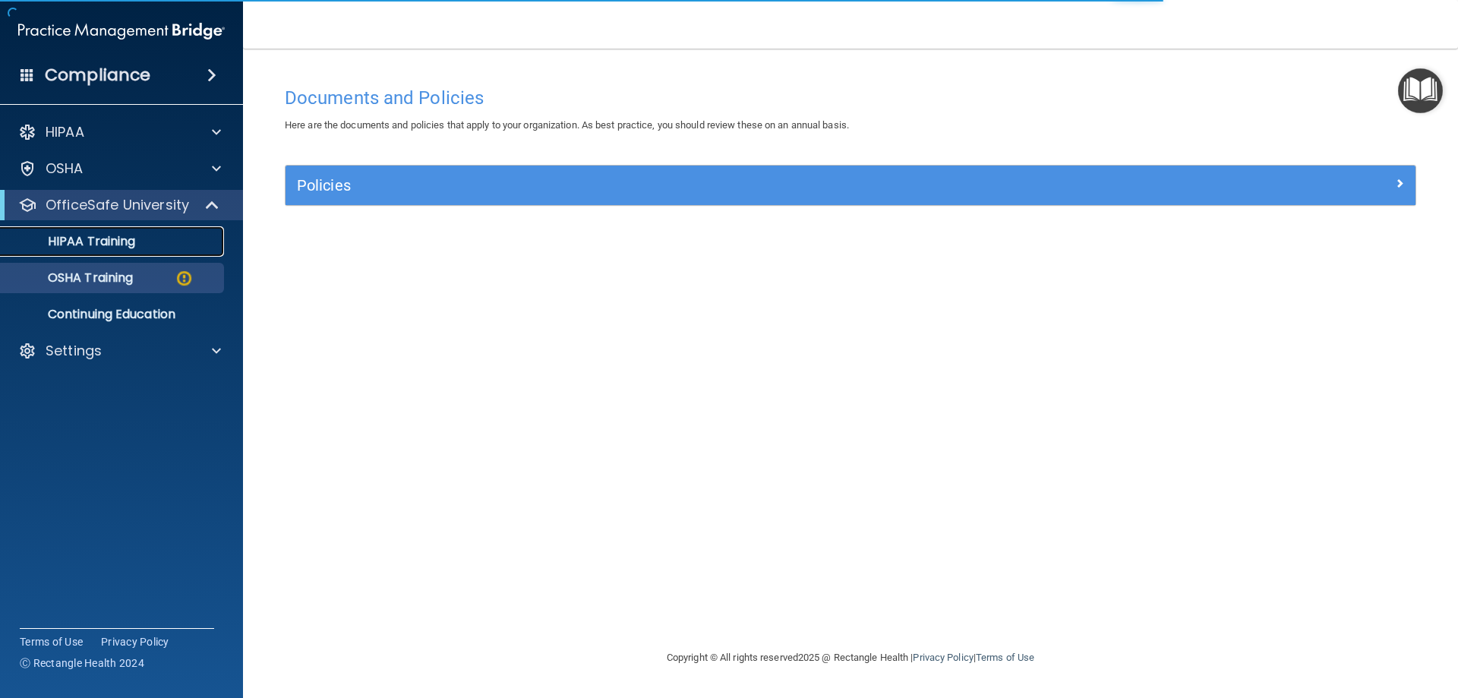
click at [134, 244] on p "HIPAA Training" at bounding box center [72, 241] width 125 height 15
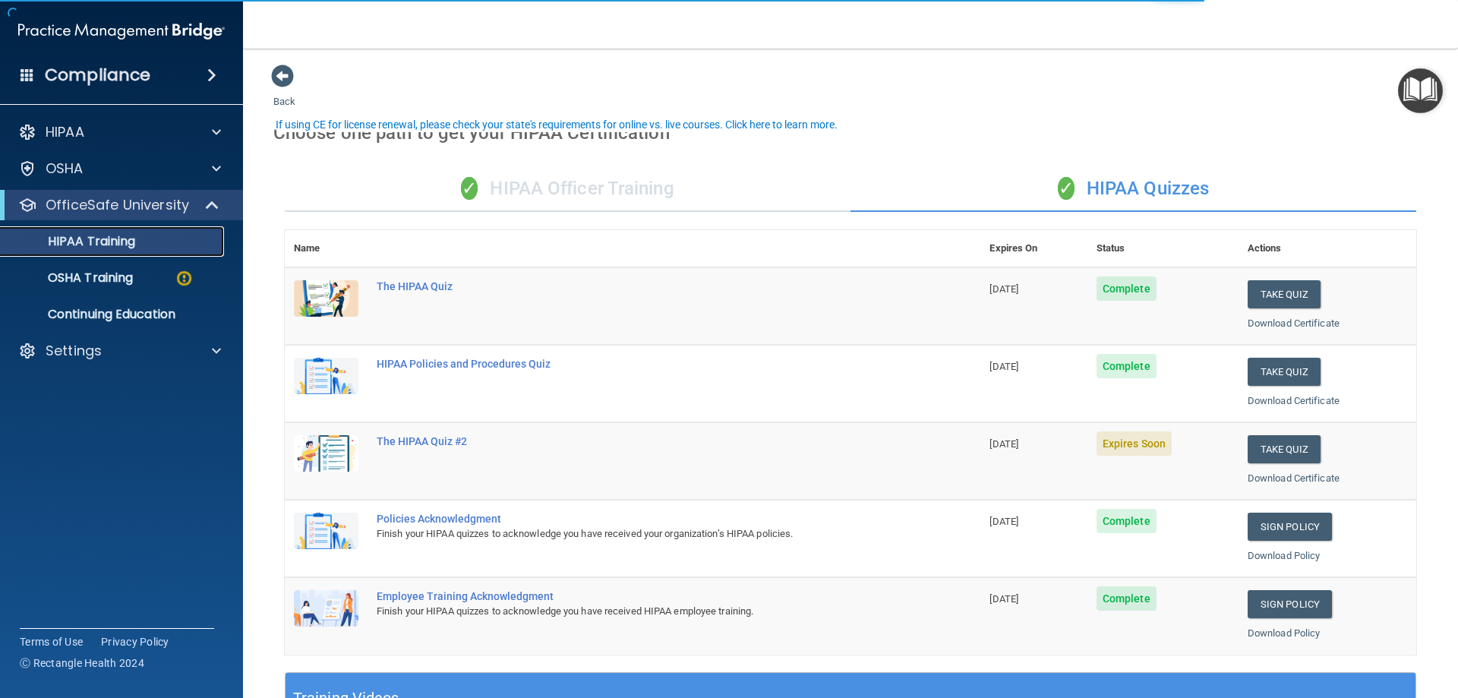
scroll to position [152, 0]
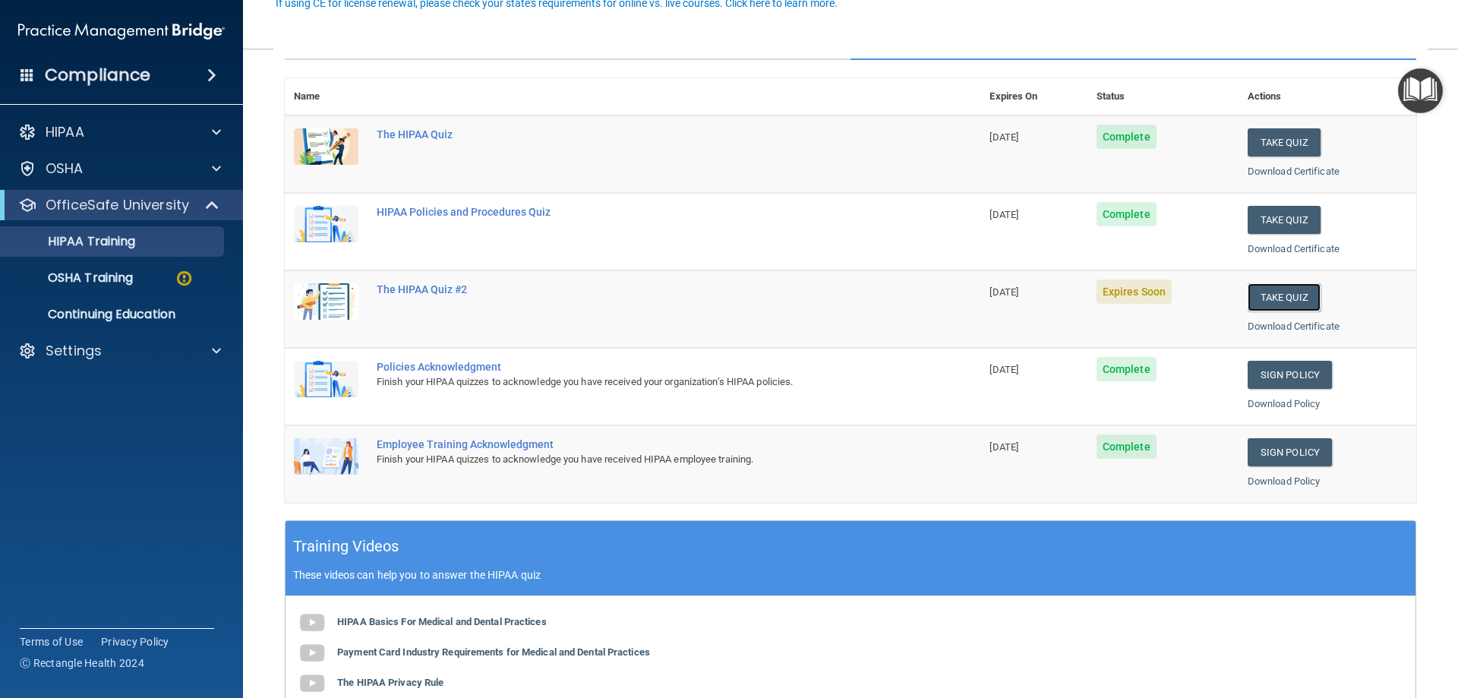
click at [1268, 312] on td "Take Quiz Download Certificate" at bounding box center [1327, 308] width 178 height 77
click at [1285, 300] on button "Take Quiz" at bounding box center [1283, 297] width 73 height 28
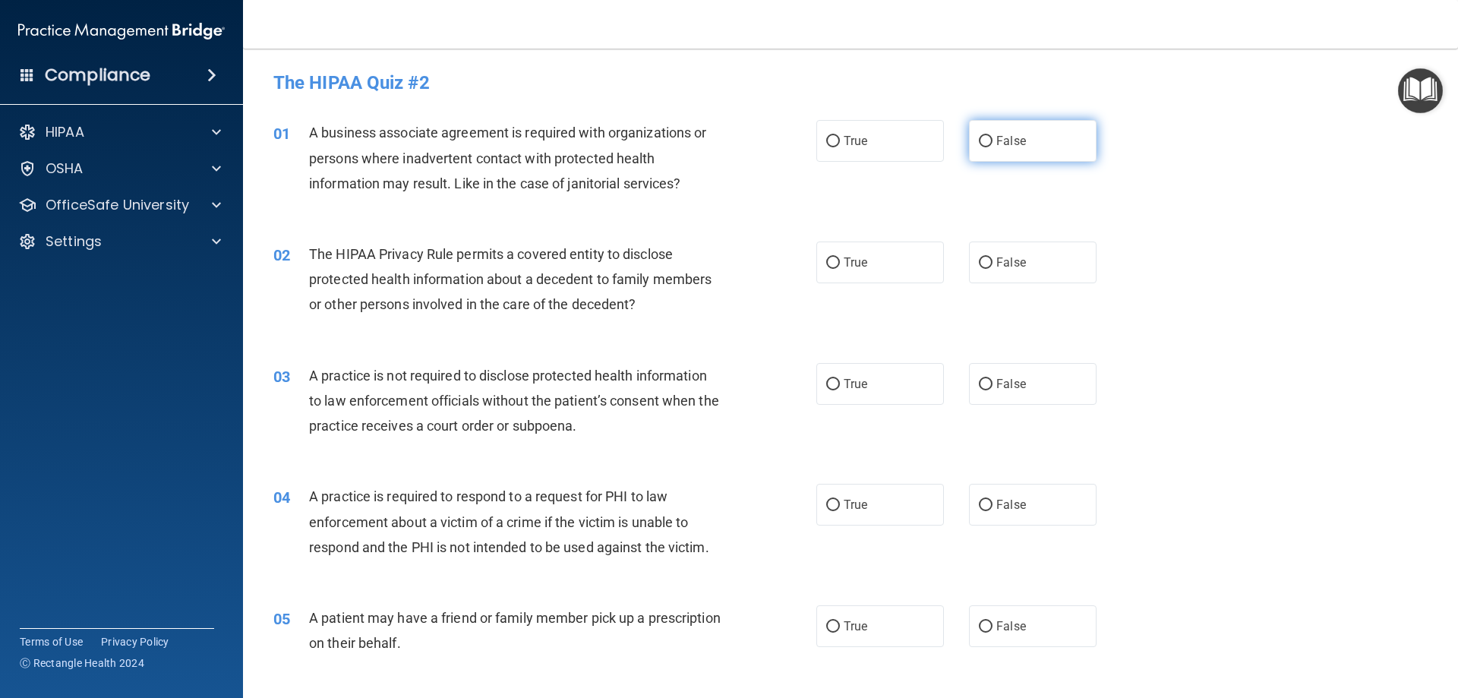
click at [979, 143] on input "False" at bounding box center [986, 141] width 14 height 11
radio input "true"
click at [826, 260] on input "True" at bounding box center [833, 262] width 14 height 11
radio input "true"
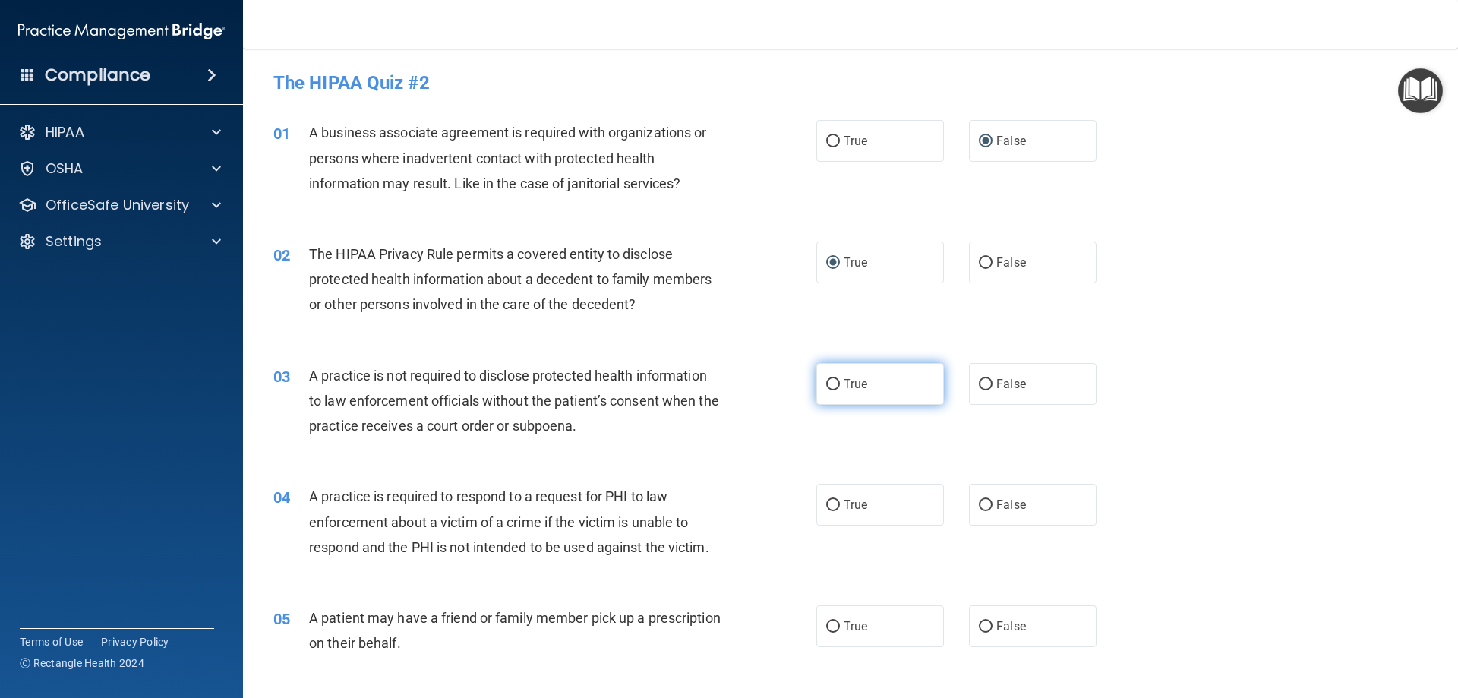
click at [826, 386] on input "True" at bounding box center [833, 384] width 14 height 11
radio input "true"
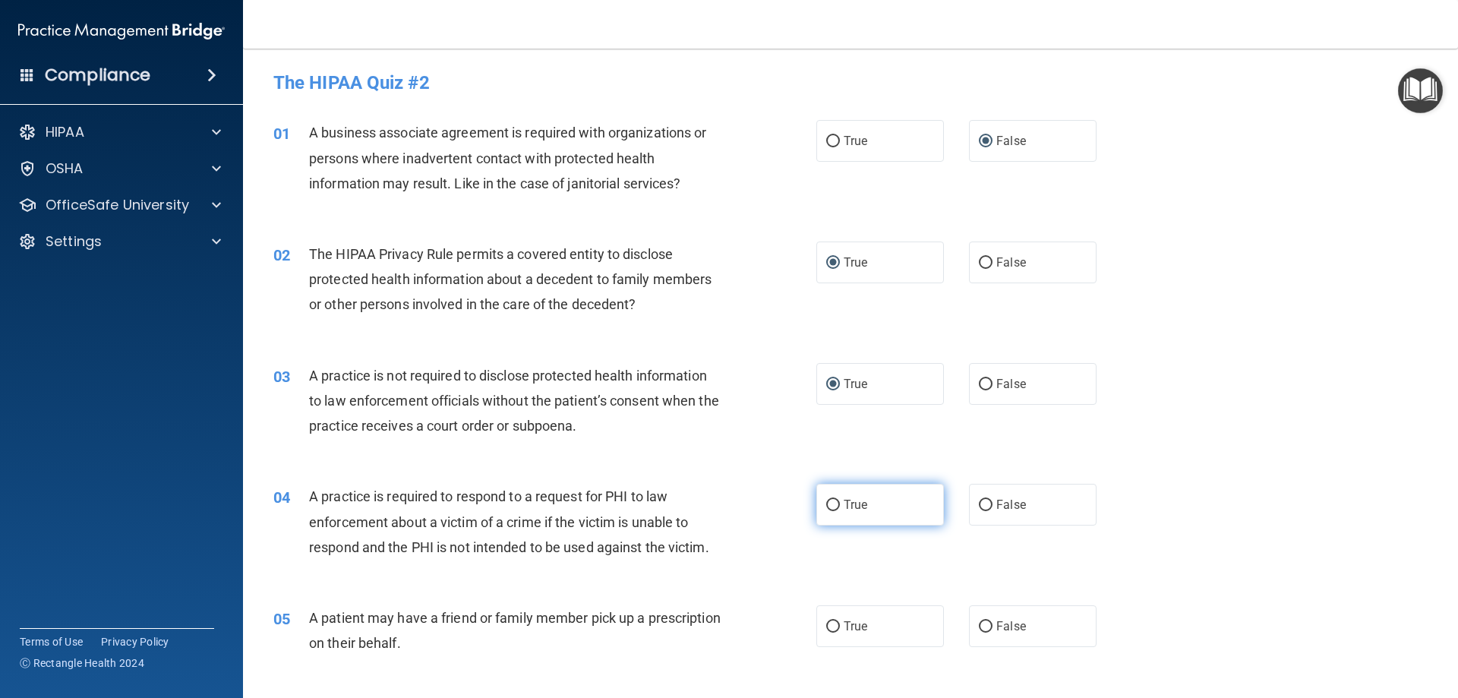
click at [830, 506] on input "True" at bounding box center [833, 505] width 14 height 11
radio input "true"
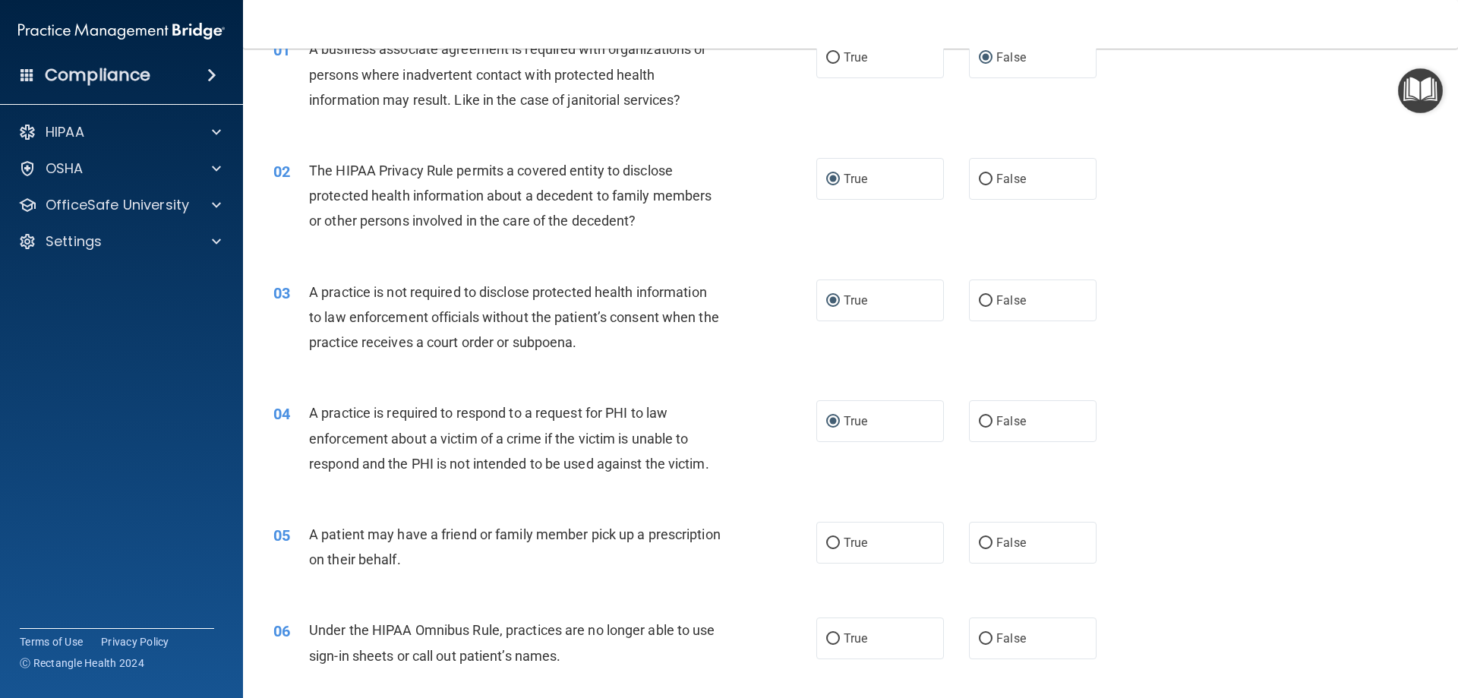
scroll to position [152, 0]
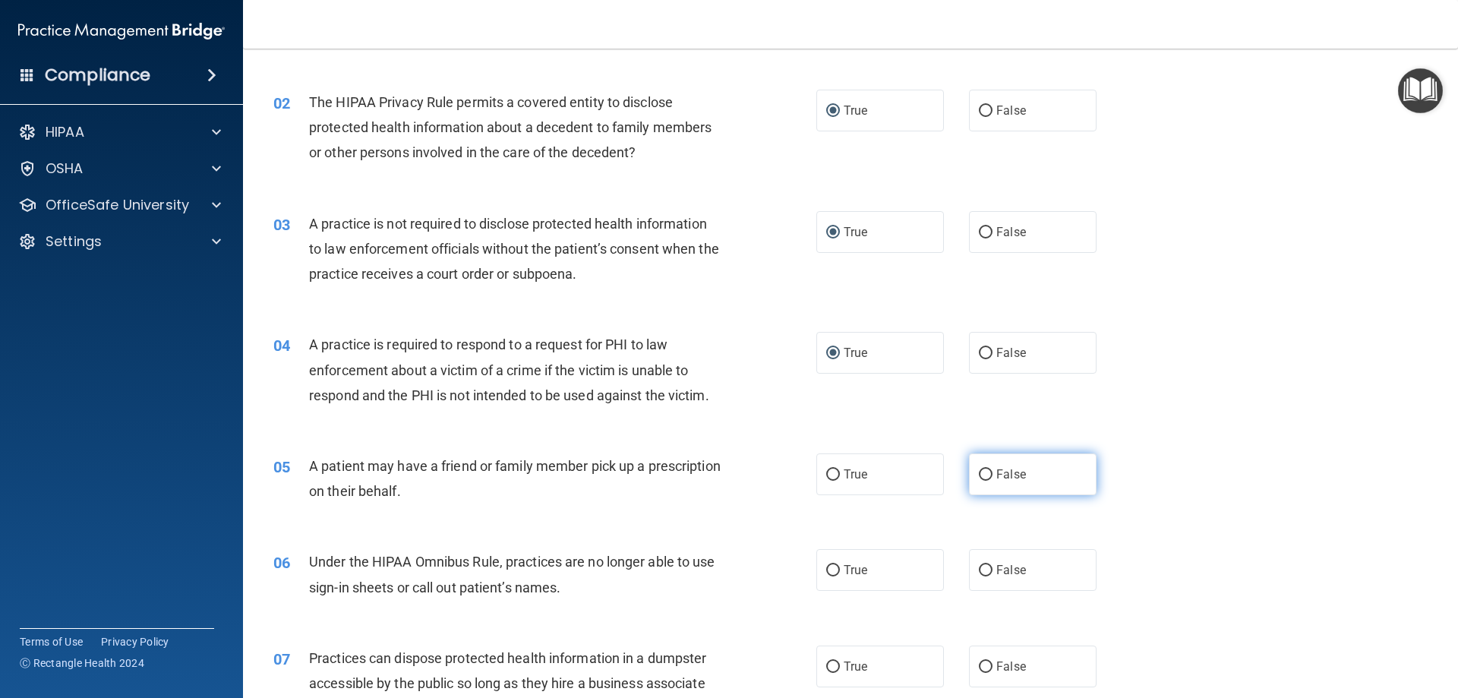
click at [979, 473] on input "False" at bounding box center [986, 474] width 14 height 11
radio input "true"
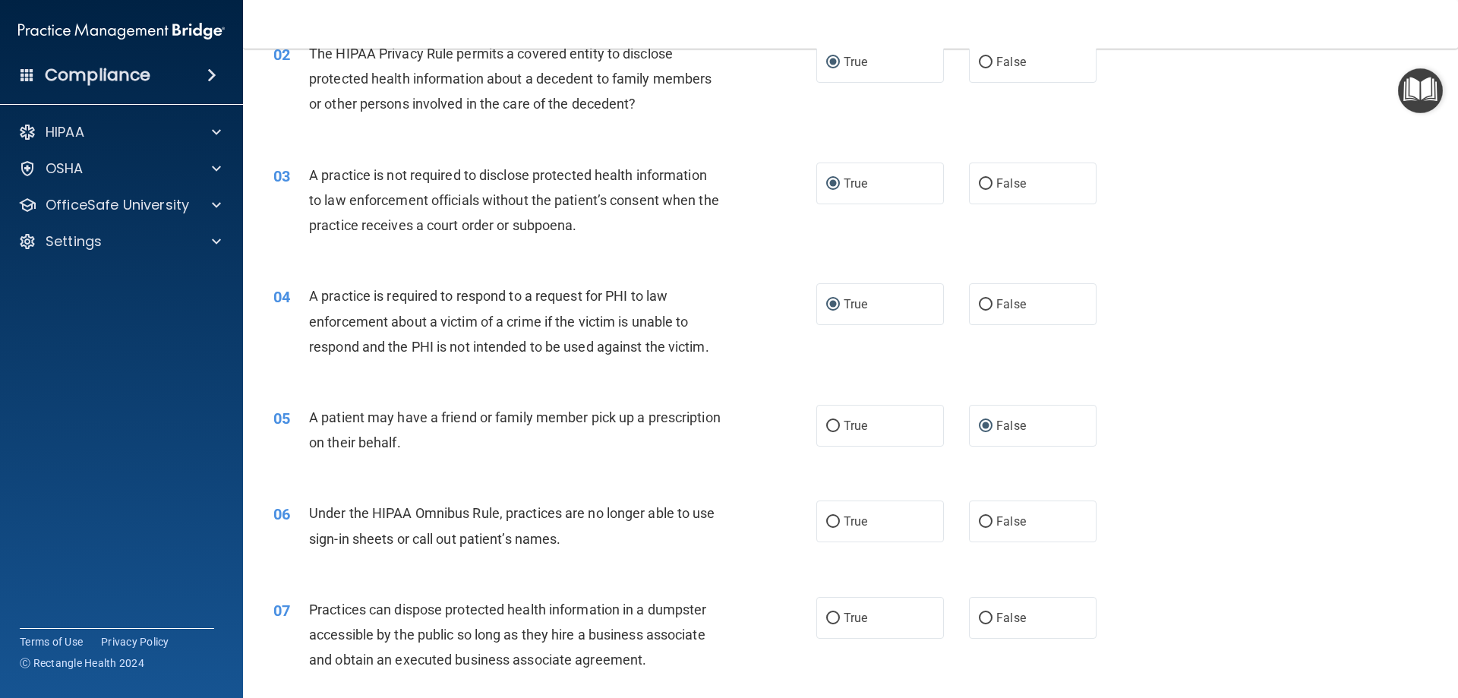
scroll to position [228, 0]
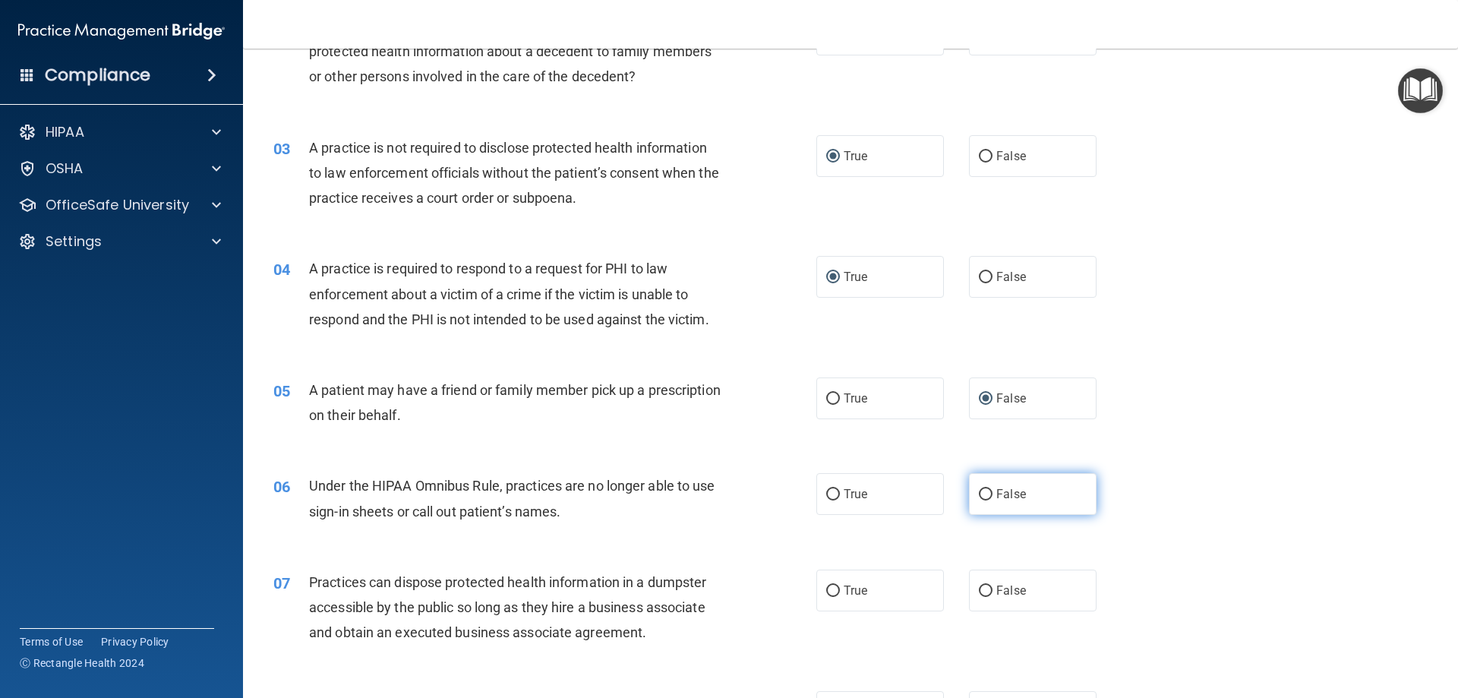
click at [979, 494] on input "False" at bounding box center [986, 494] width 14 height 11
radio input "true"
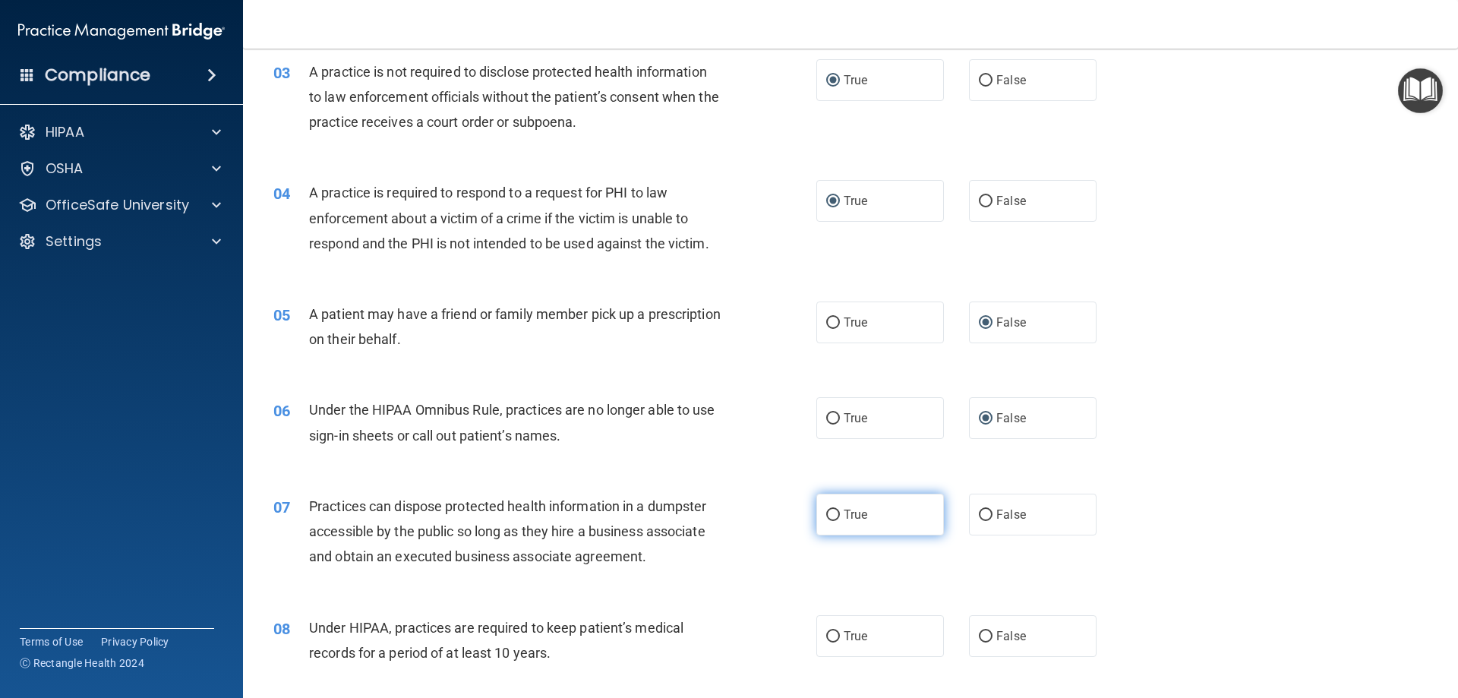
click at [829, 516] on input "True" at bounding box center [833, 514] width 14 height 11
radio input "true"
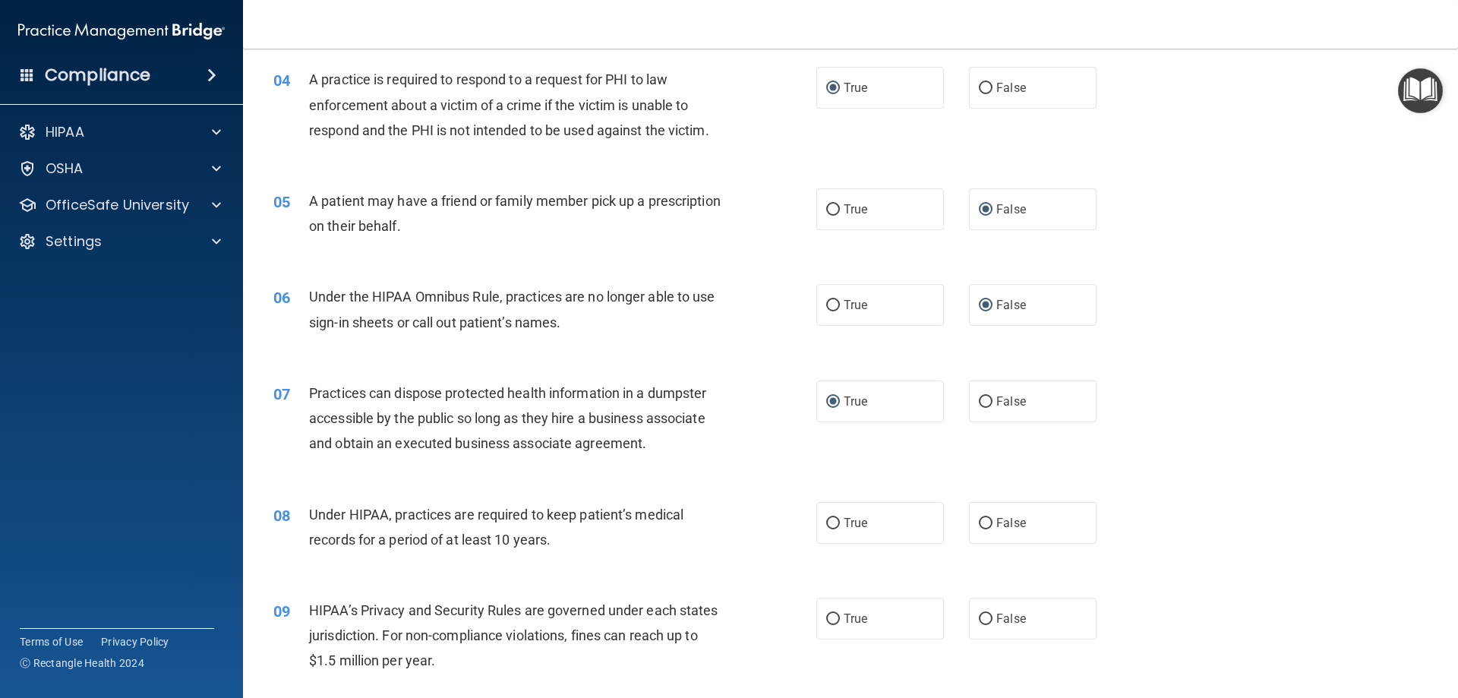
scroll to position [456, 0]
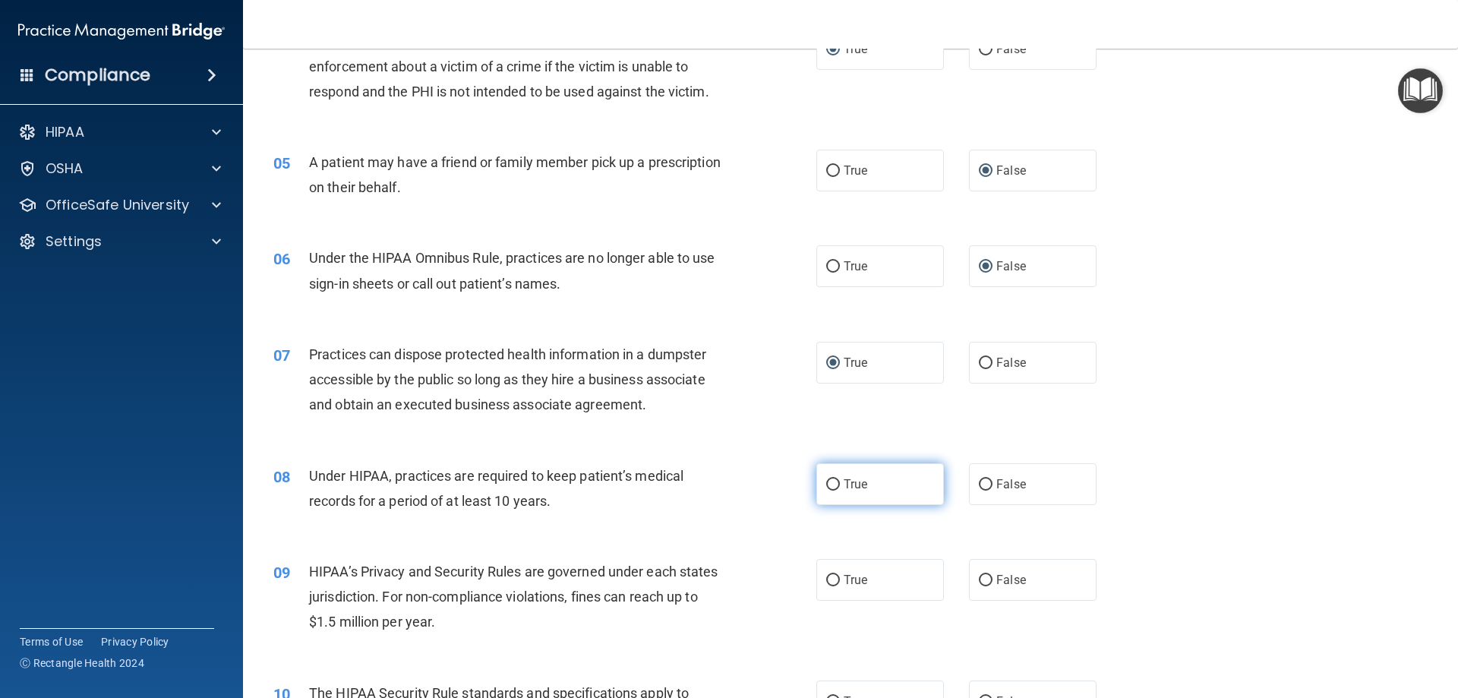
click at [828, 487] on input "True" at bounding box center [833, 484] width 14 height 11
radio input "true"
click at [831, 580] on input "True" at bounding box center [833, 580] width 14 height 11
radio input "true"
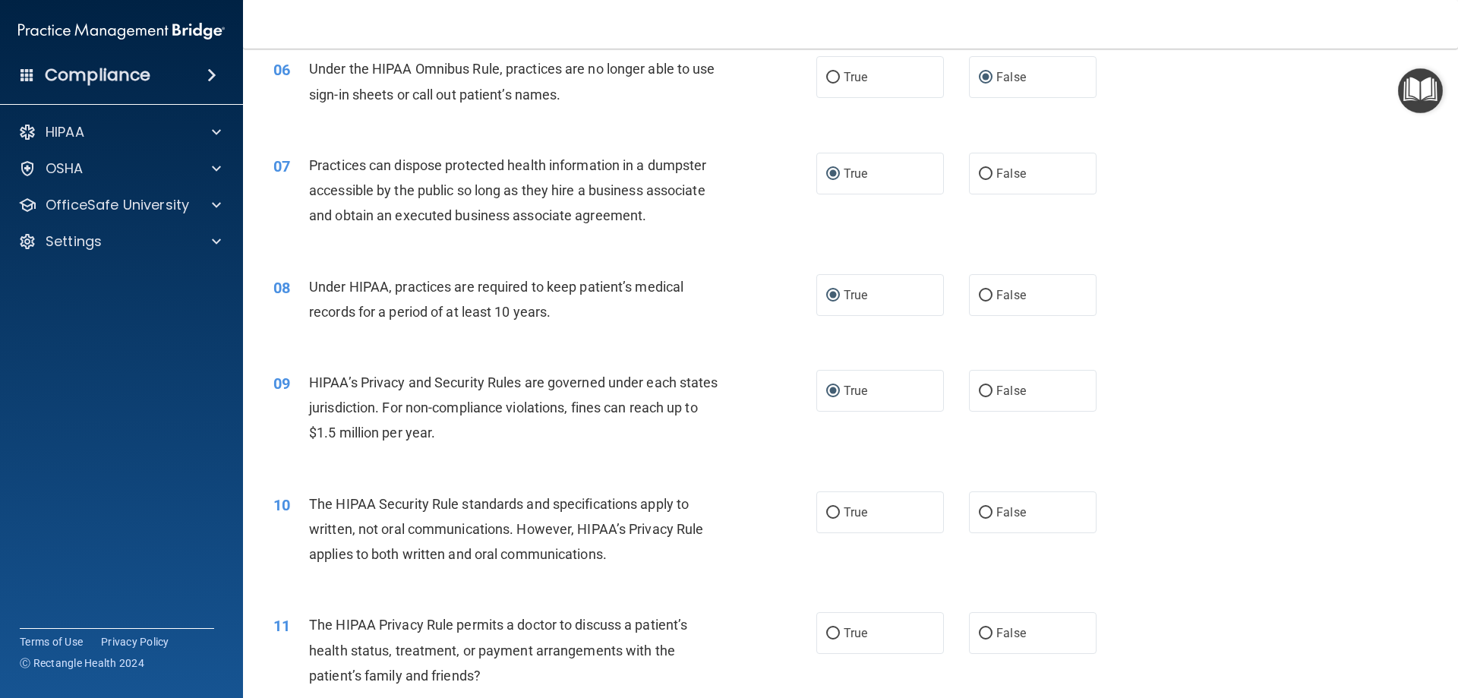
scroll to position [607, 0]
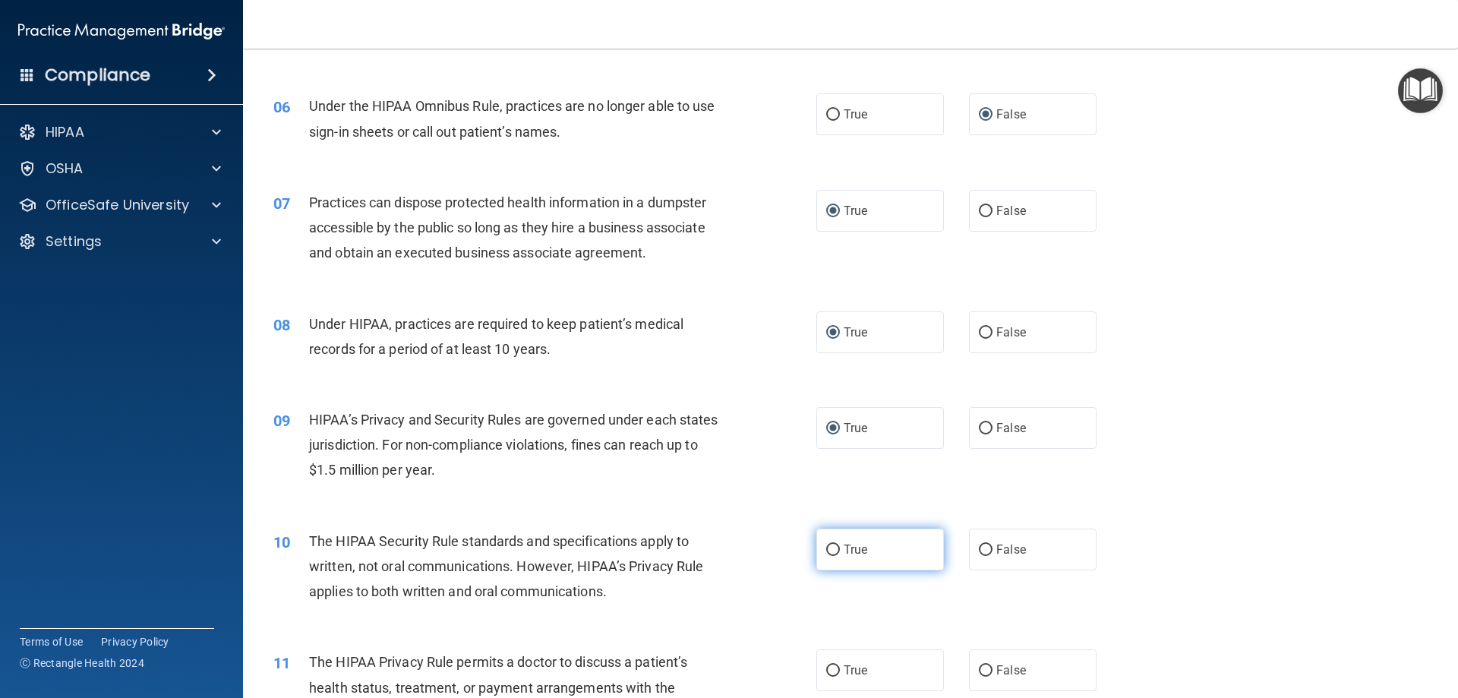
click at [829, 553] on input "True" at bounding box center [833, 549] width 14 height 11
radio input "true"
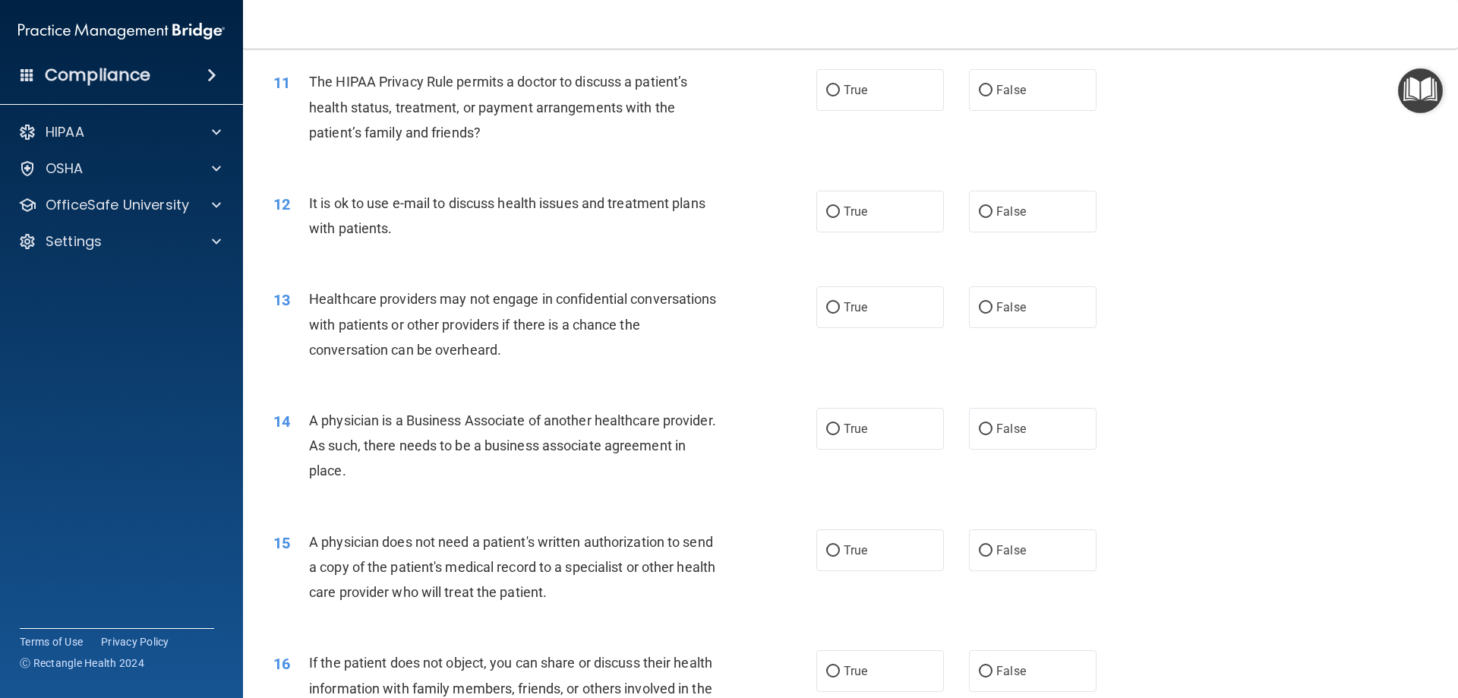
scroll to position [1215, 0]
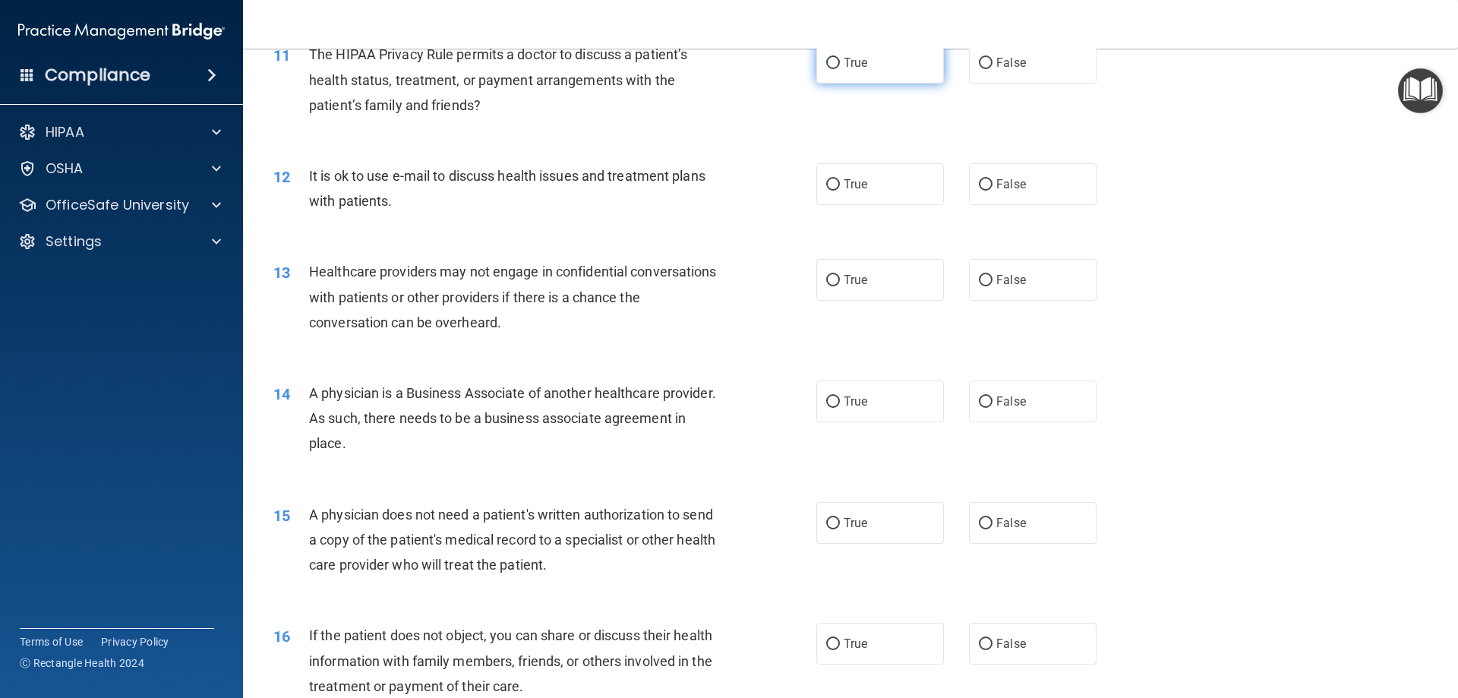
click at [826, 64] on input "True" at bounding box center [833, 63] width 14 height 11
radio input "true"
click at [979, 185] on input "False" at bounding box center [986, 184] width 14 height 11
radio input "true"
click at [832, 279] on input "True" at bounding box center [833, 280] width 14 height 11
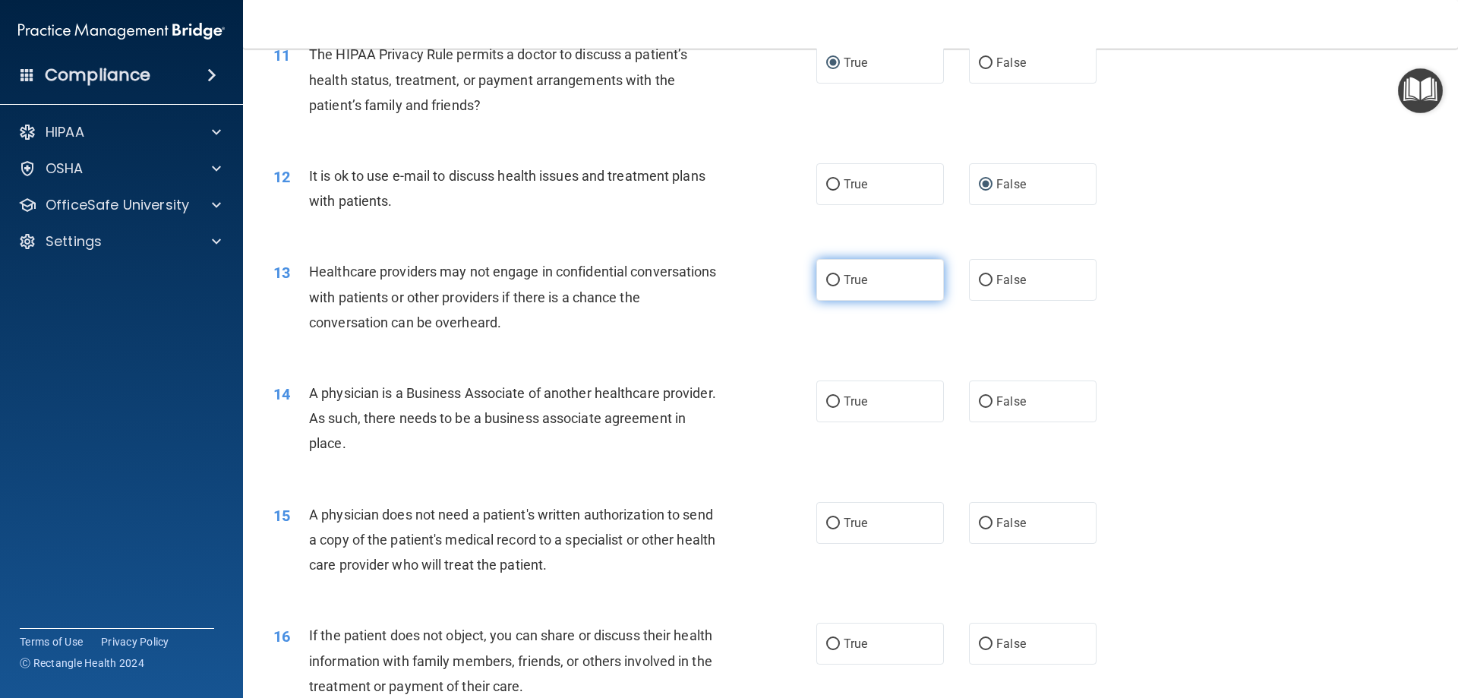
radio input "true"
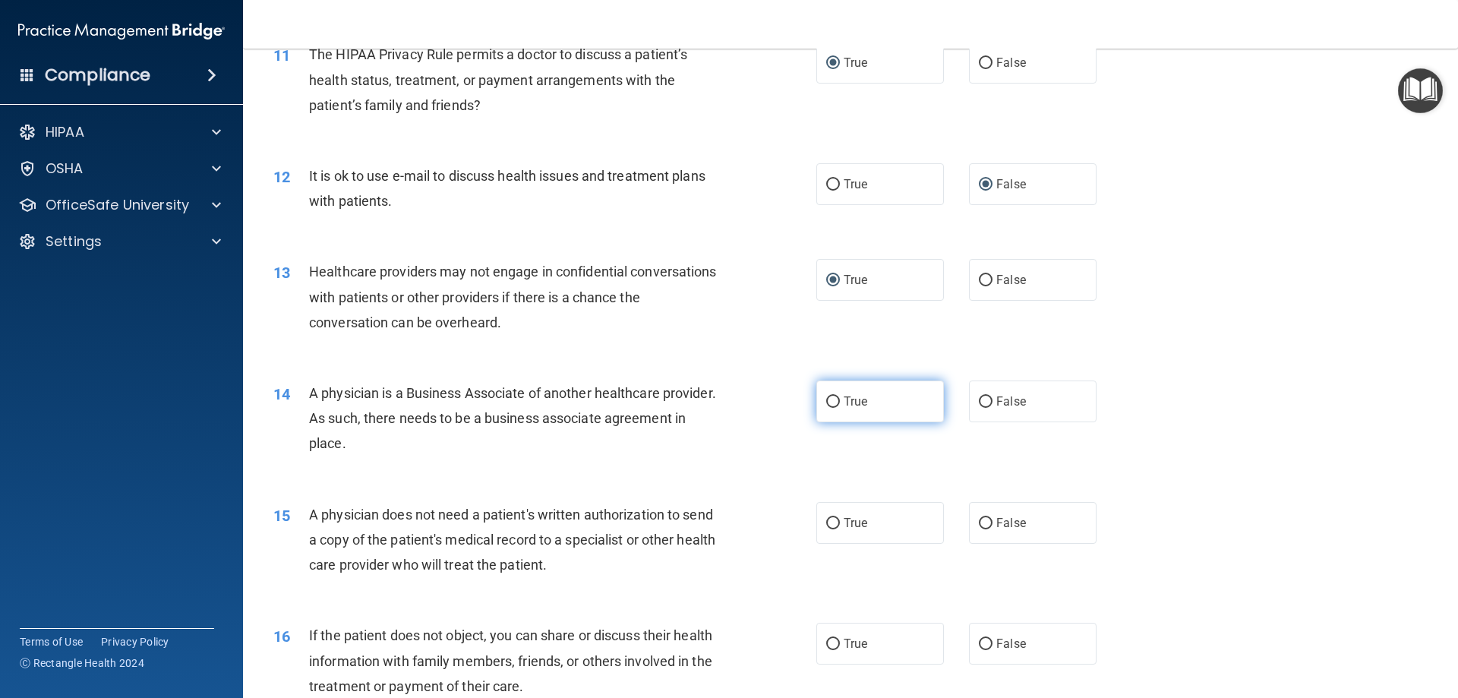
click at [834, 402] on label "True" at bounding box center [880, 401] width 128 height 42
click at [834, 402] on input "True" at bounding box center [833, 401] width 14 height 11
radio input "true"
click at [826, 523] on input "True" at bounding box center [833, 523] width 14 height 11
radio input "true"
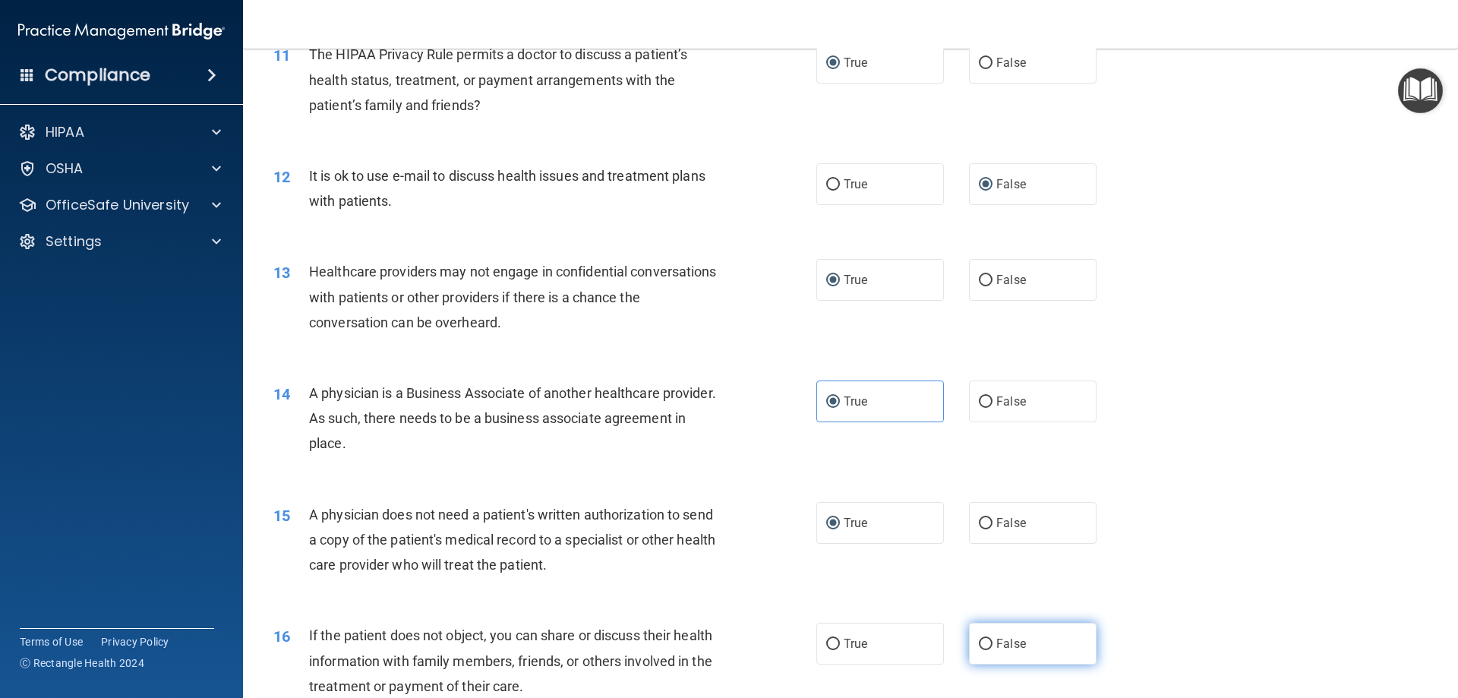
click at [979, 645] on input "False" at bounding box center [986, 643] width 14 height 11
radio input "true"
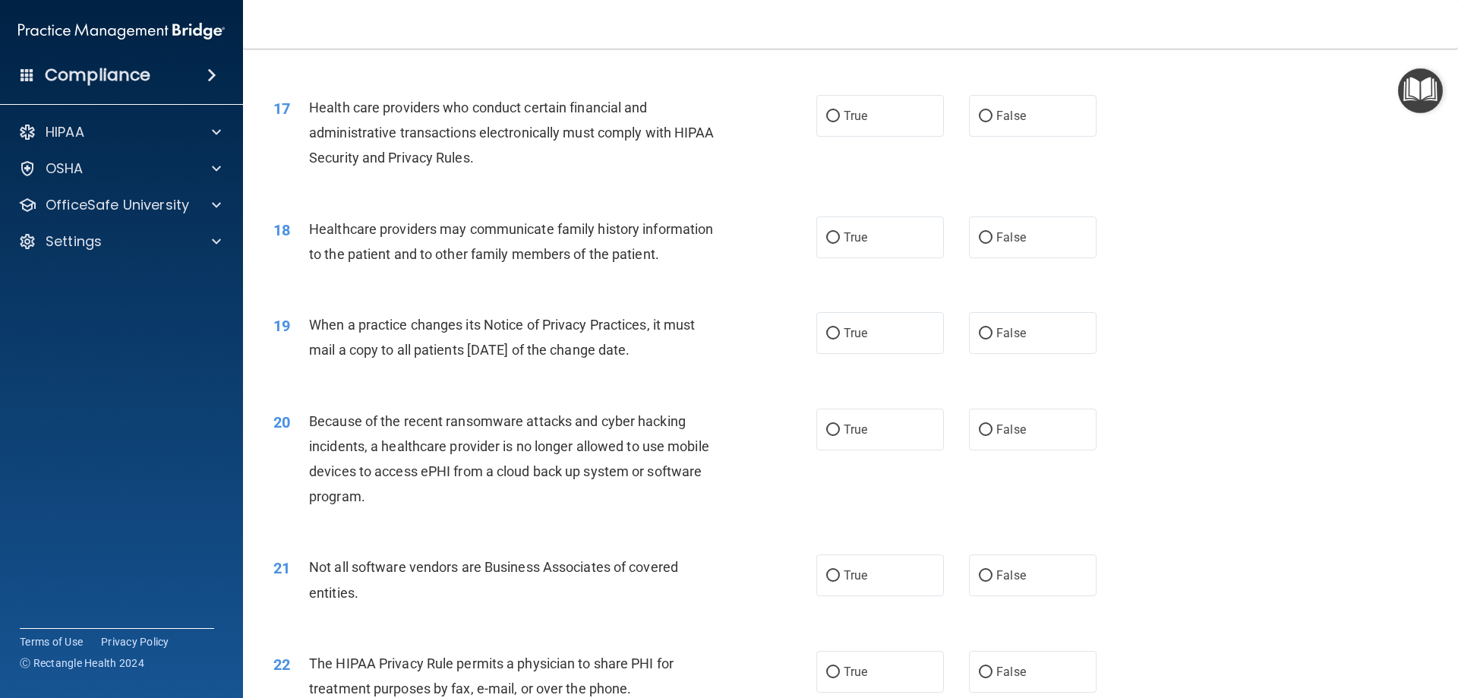
scroll to position [1898, 0]
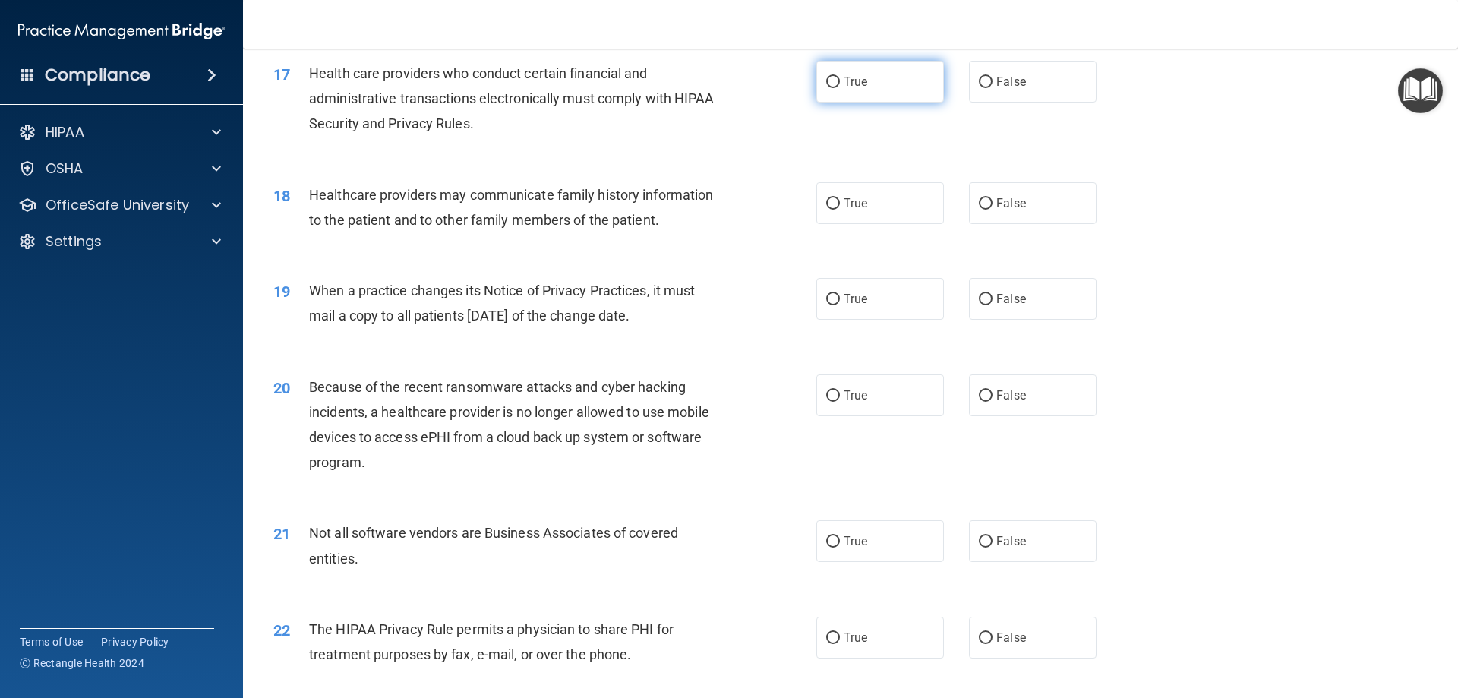
click at [834, 80] on label "True" at bounding box center [880, 82] width 128 height 42
click at [834, 80] on input "True" at bounding box center [833, 82] width 14 height 11
radio input "true"
click at [981, 201] on input "False" at bounding box center [986, 203] width 14 height 11
radio input "true"
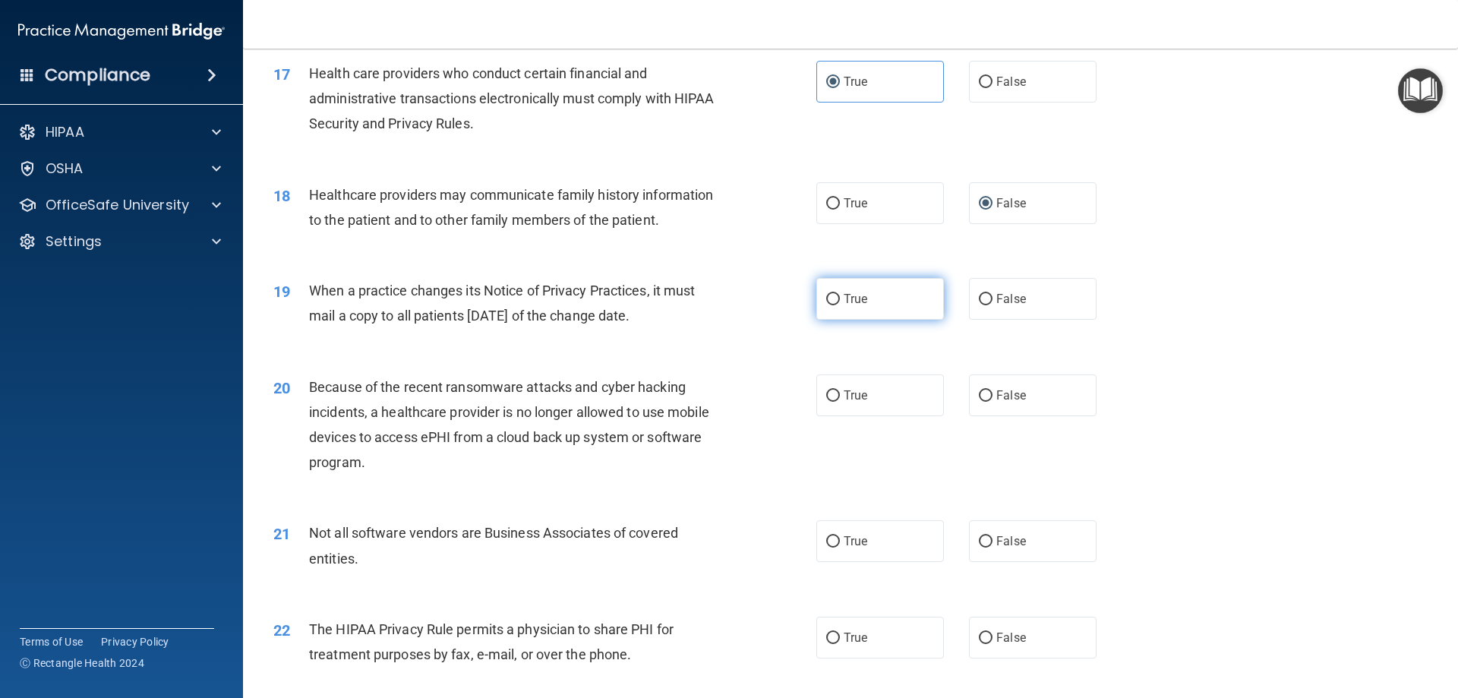
click at [826, 304] on input "True" at bounding box center [833, 299] width 14 height 11
radio input "true"
click at [827, 390] on input "True" at bounding box center [833, 395] width 14 height 11
radio input "true"
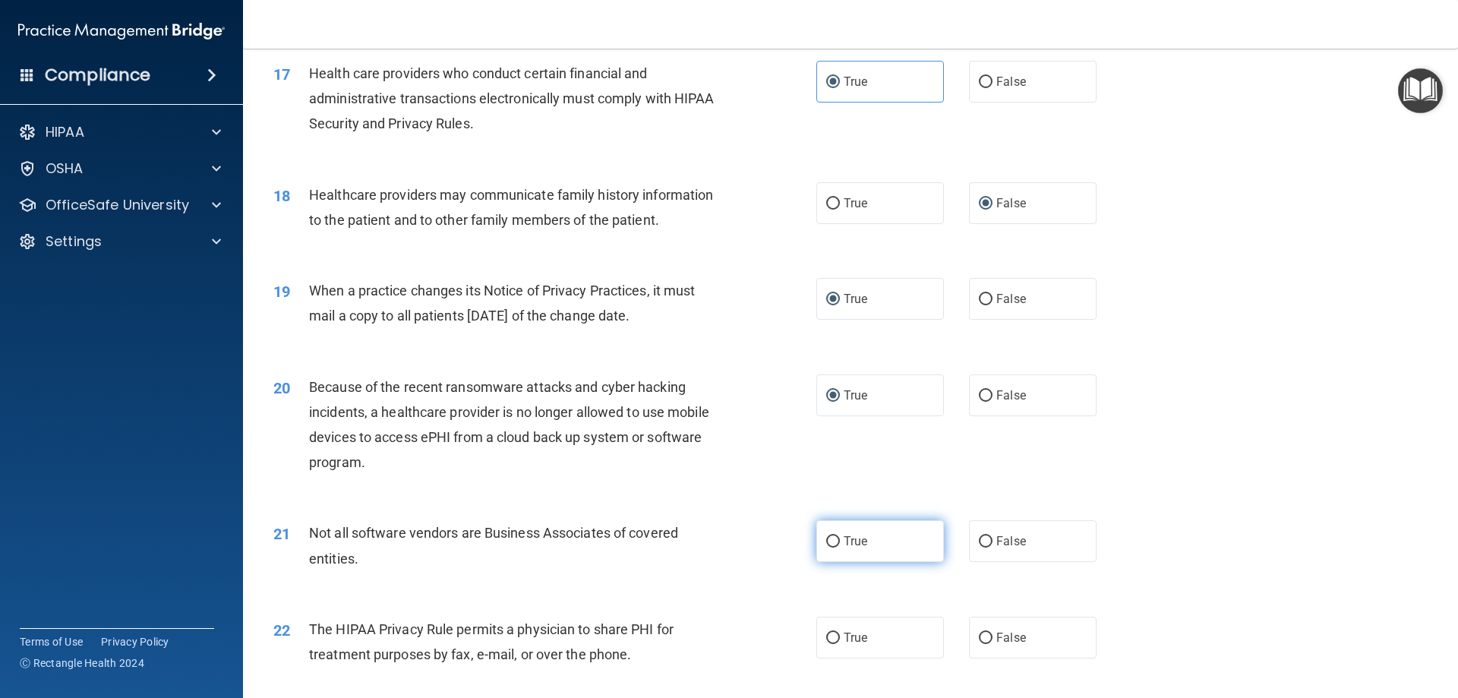
click at [833, 541] on input "True" at bounding box center [833, 541] width 14 height 11
radio input "true"
click at [979, 638] on input "False" at bounding box center [986, 637] width 14 height 11
radio input "true"
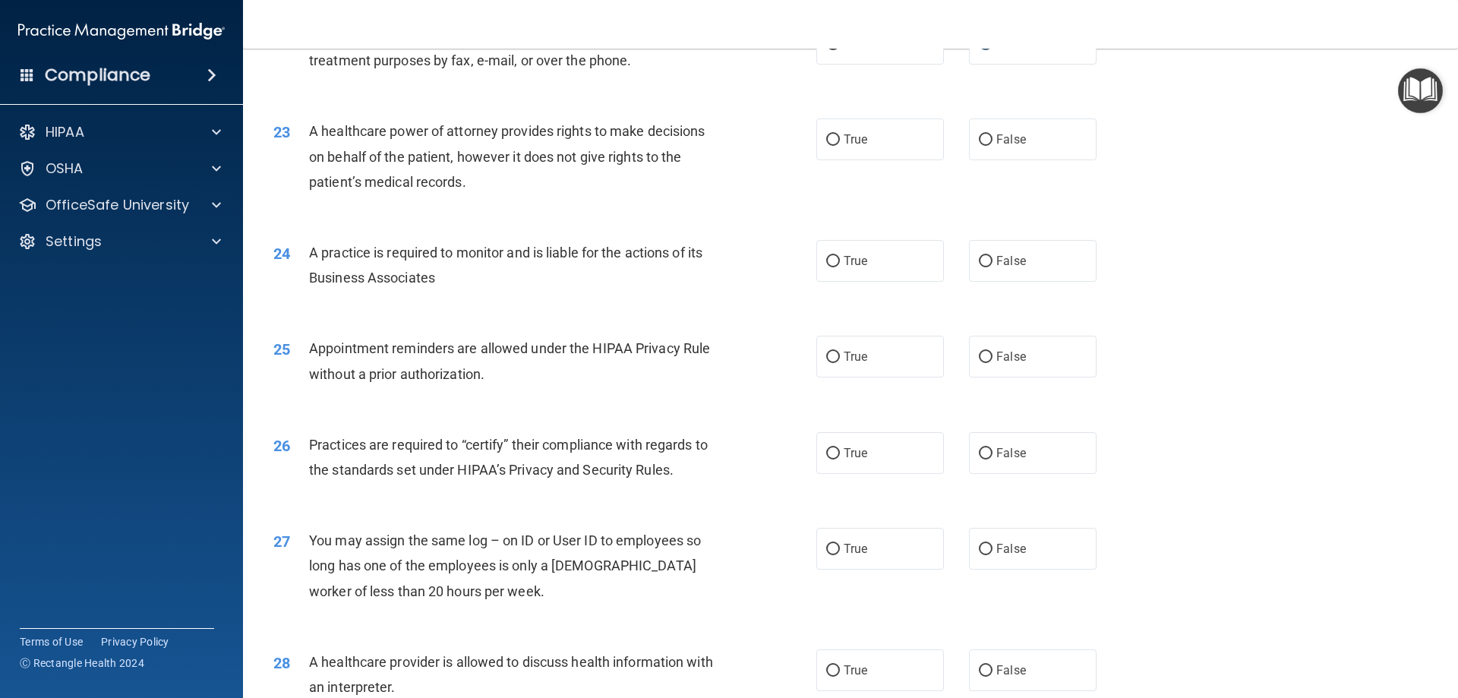
scroll to position [2505, 0]
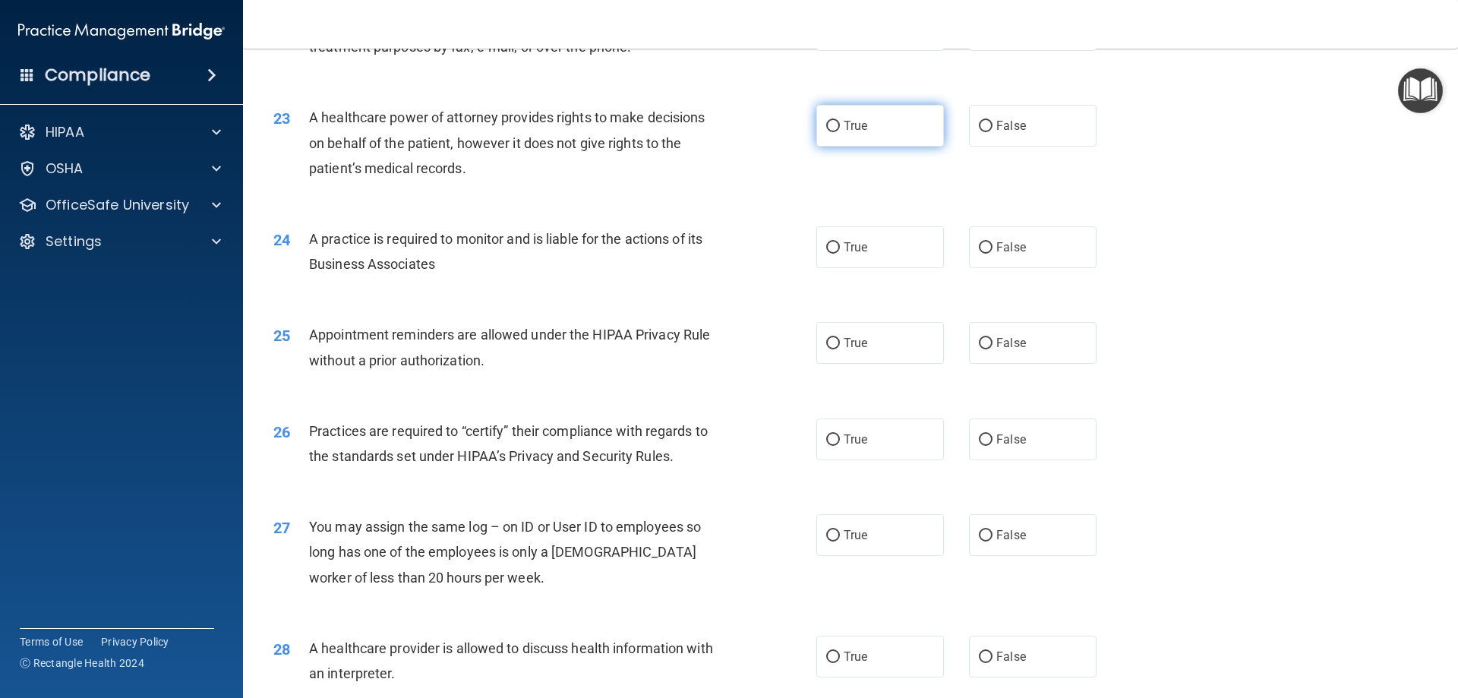
click at [828, 126] on input "True" at bounding box center [833, 126] width 14 height 11
radio input "true"
click at [985, 243] on input "False" at bounding box center [986, 247] width 14 height 11
radio input "true"
click at [833, 345] on input "True" at bounding box center [833, 343] width 14 height 11
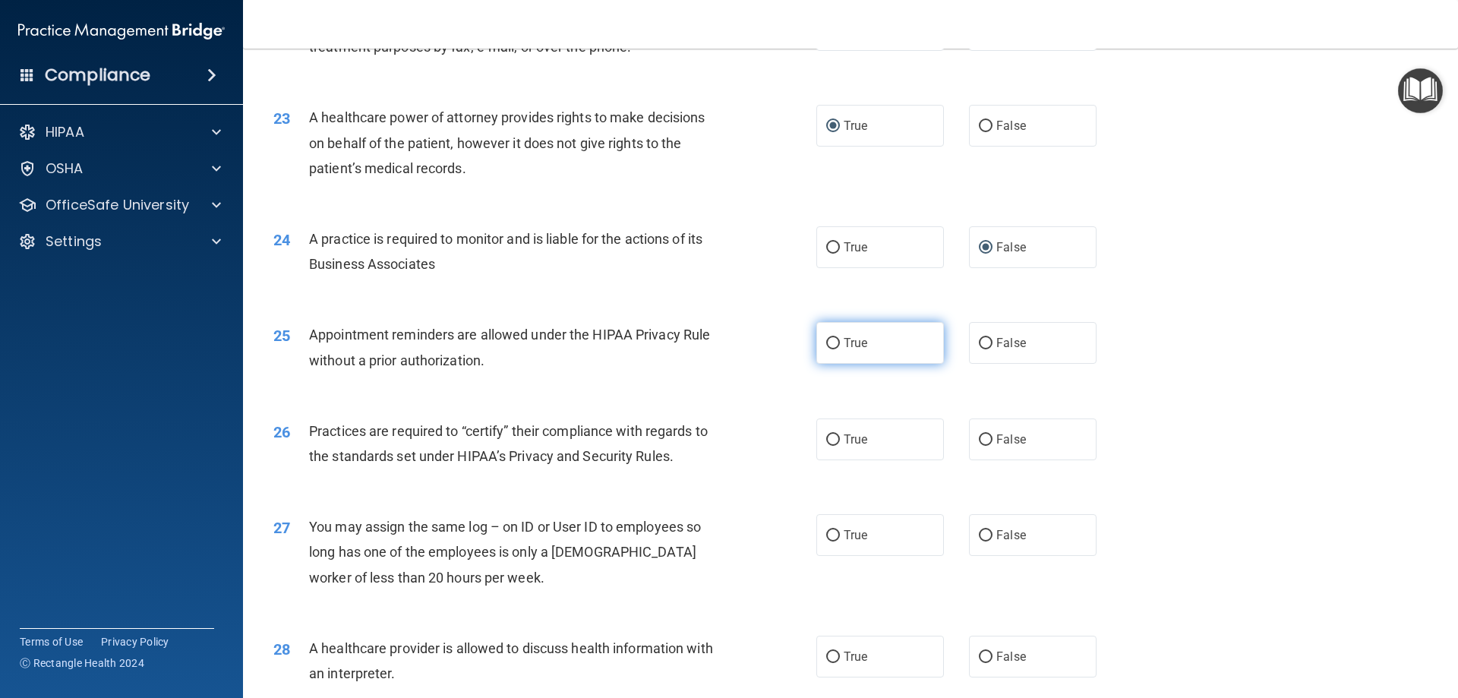
radio input "true"
click at [827, 440] on input "True" at bounding box center [833, 439] width 14 height 11
radio input "true"
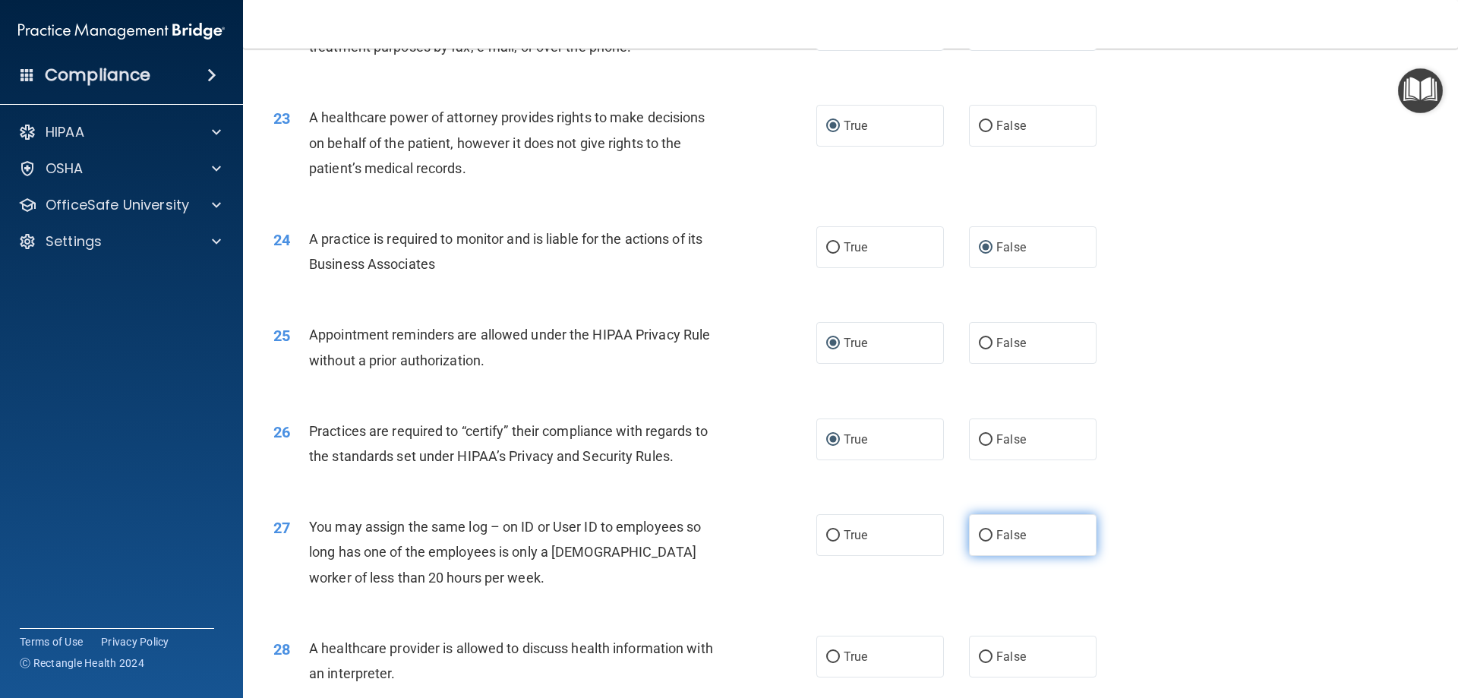
click at [985, 535] on input "False" at bounding box center [986, 535] width 14 height 11
radio input "true"
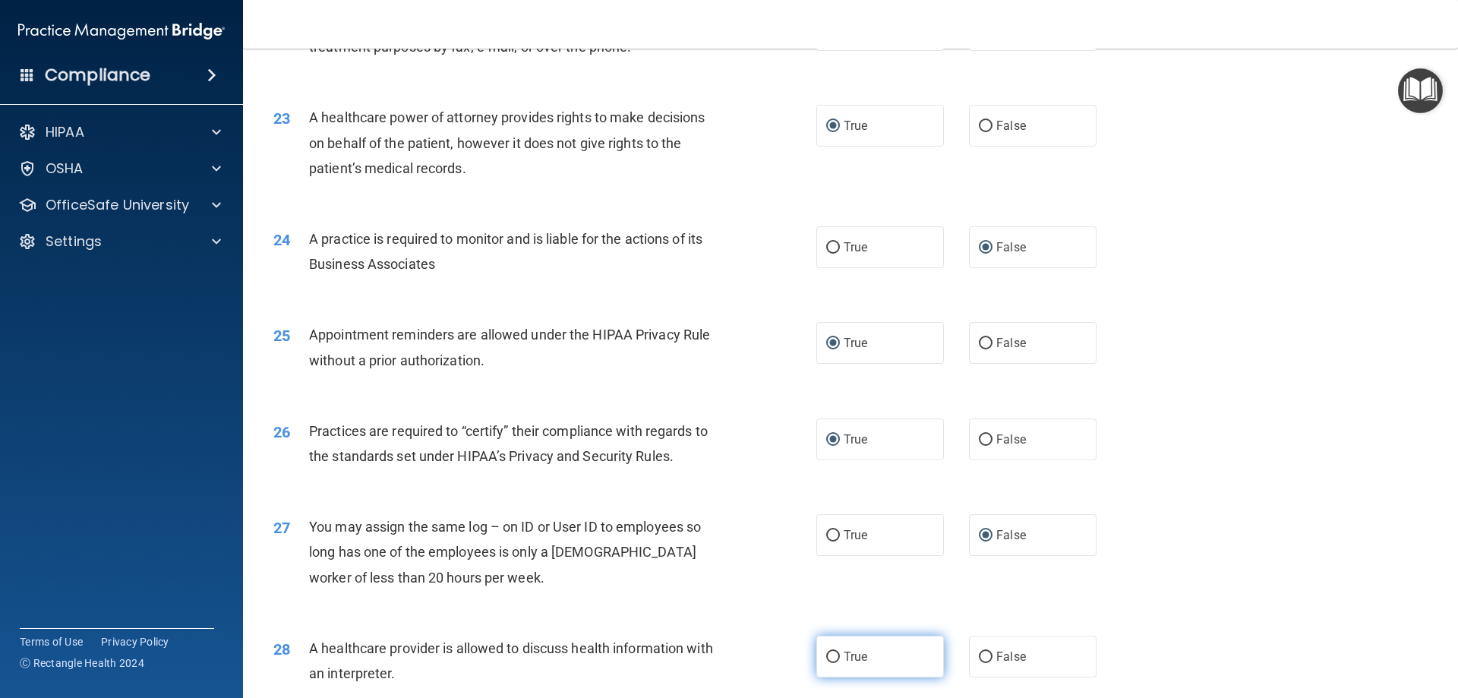
click at [830, 657] on input "True" at bounding box center [833, 656] width 14 height 11
radio input "true"
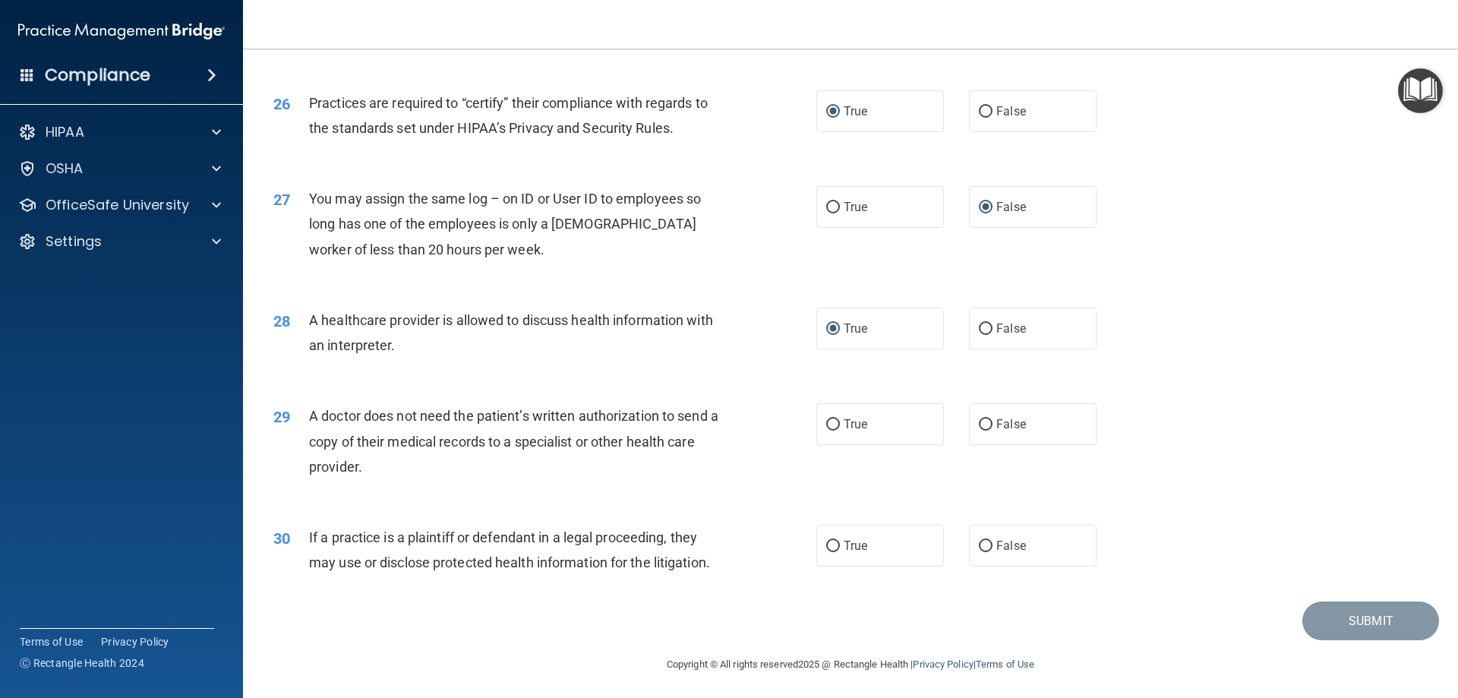
scroll to position [2836, 0]
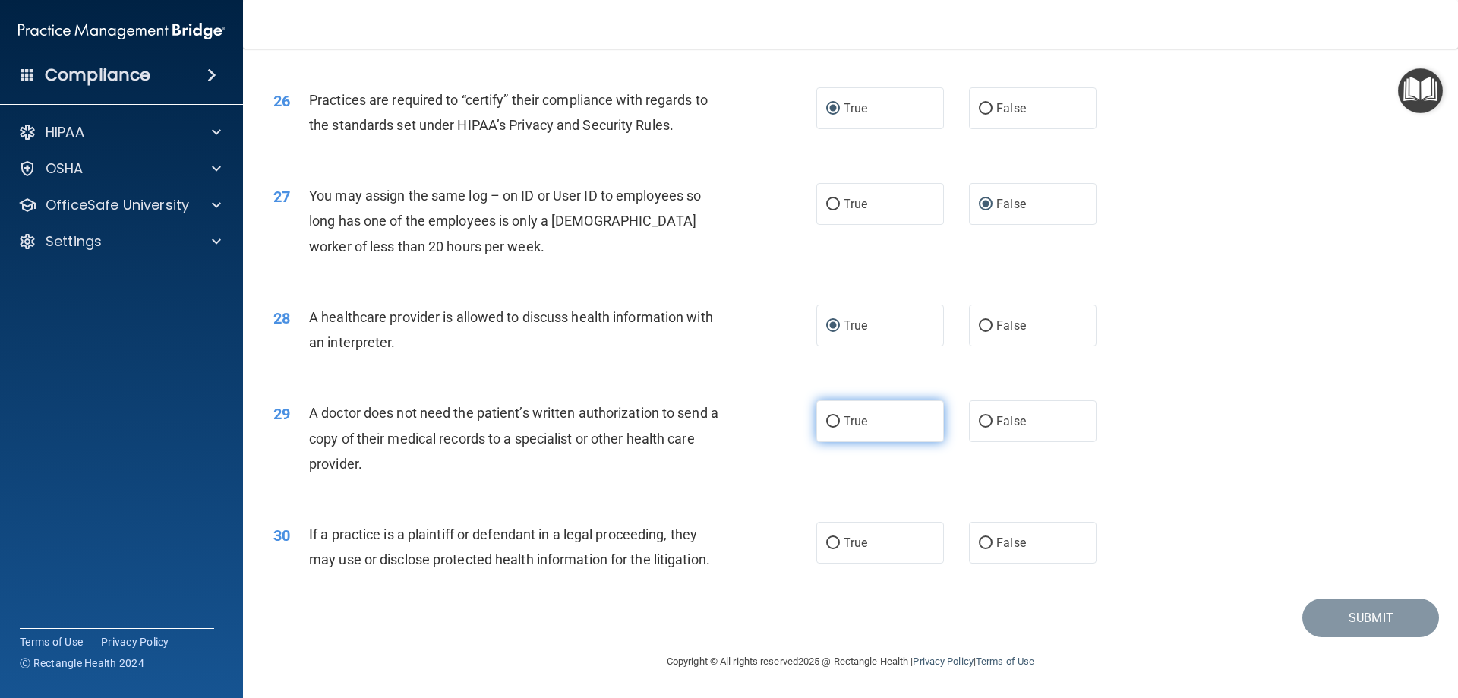
click at [827, 421] on input "True" at bounding box center [833, 421] width 14 height 11
radio input "true"
click at [829, 542] on input "True" at bounding box center [833, 543] width 14 height 11
radio input "true"
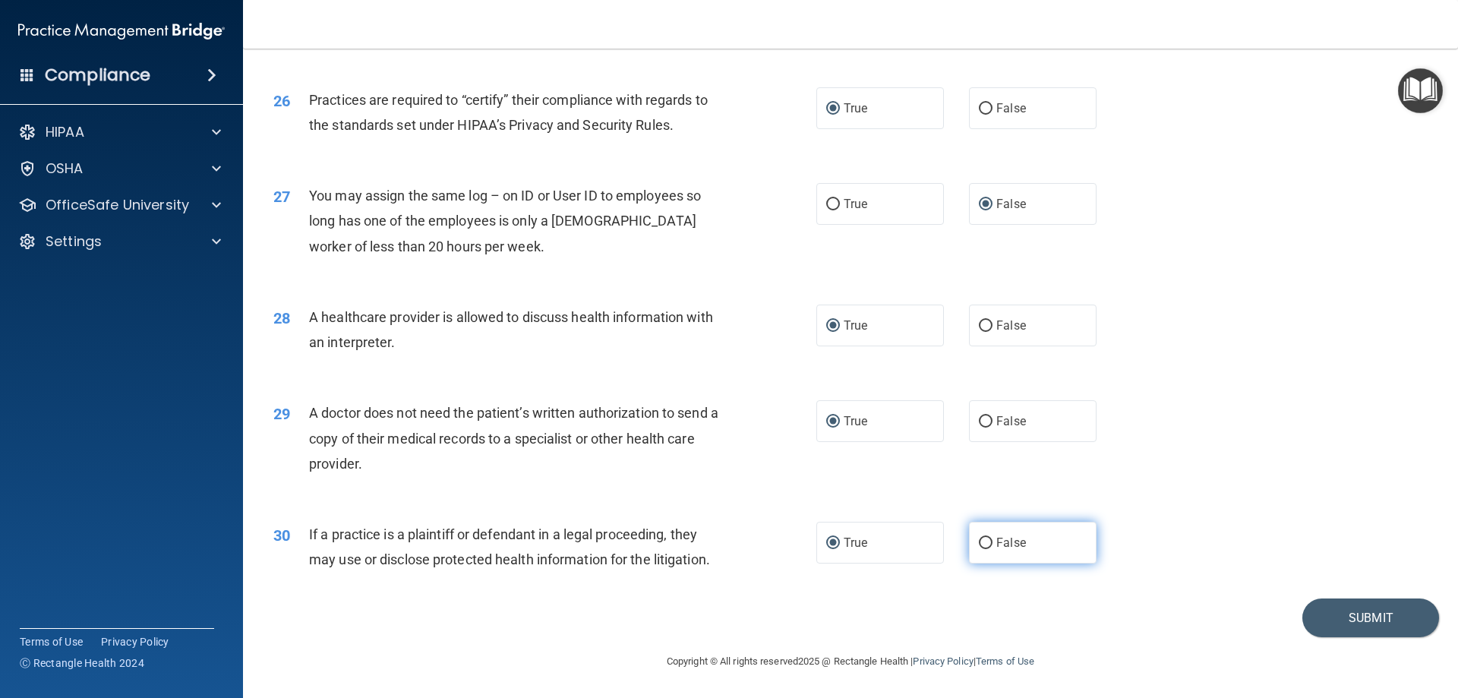
click at [981, 541] on input "False" at bounding box center [986, 543] width 14 height 11
radio input "true"
radio input "false"
click at [1351, 626] on button "Submit" at bounding box center [1370, 617] width 137 height 39
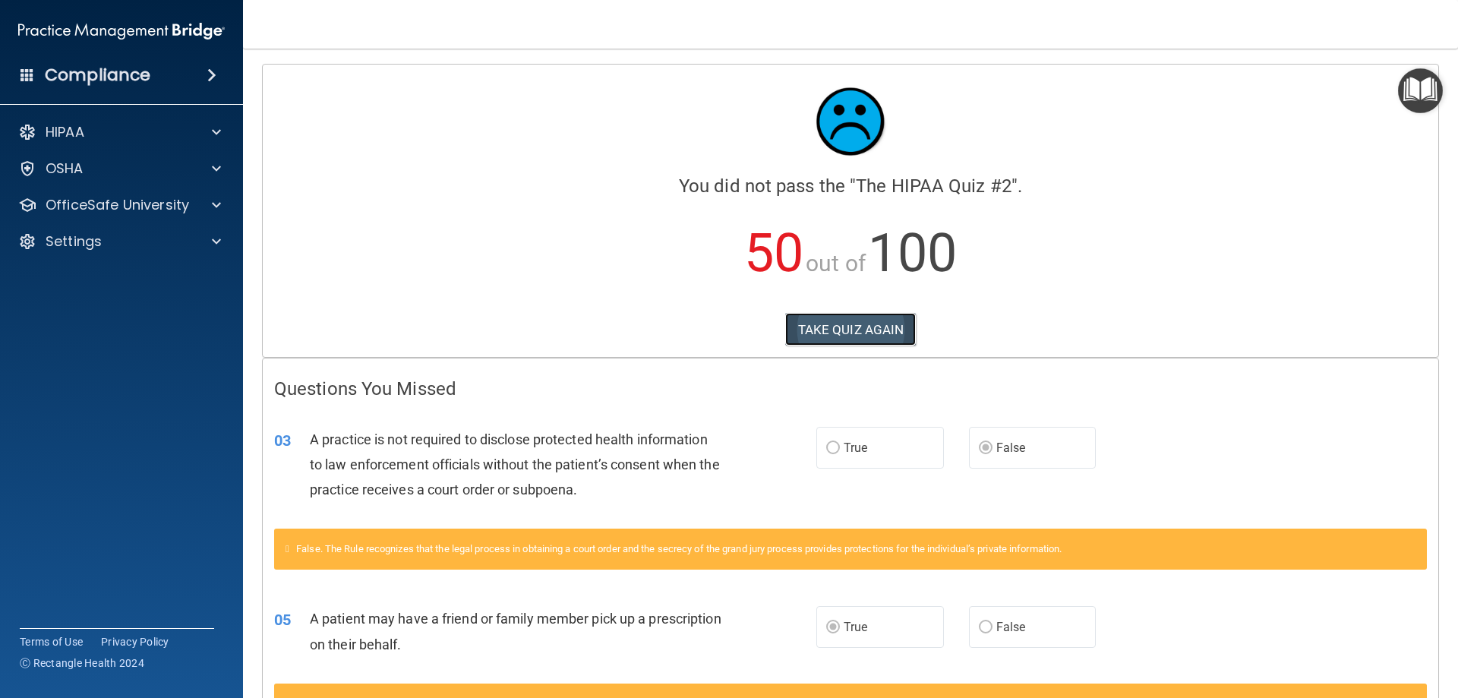
click at [838, 336] on button "TAKE QUIZ AGAIN" at bounding box center [850, 329] width 131 height 33
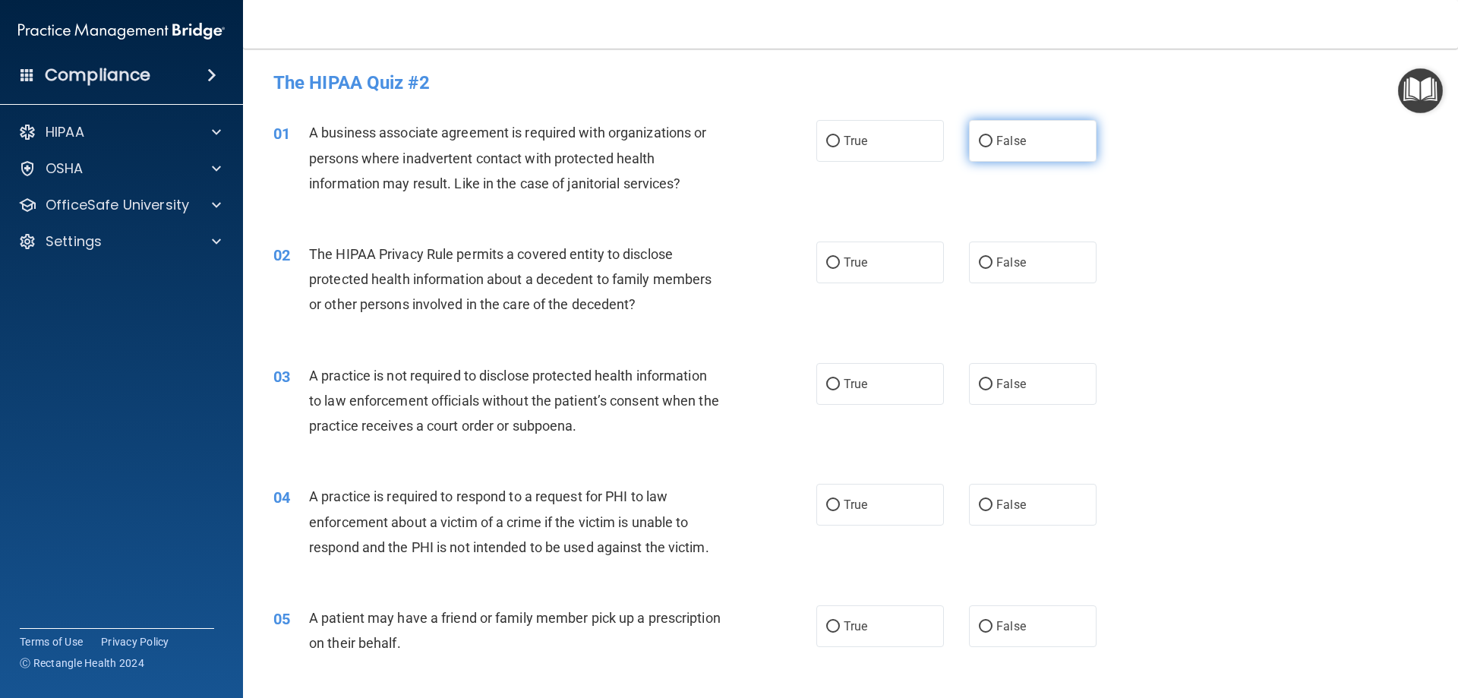
click at [979, 139] on input "False" at bounding box center [986, 141] width 14 height 11
radio input "true"
click at [834, 264] on input "True" at bounding box center [833, 262] width 14 height 11
radio input "true"
click at [983, 385] on input "False" at bounding box center [986, 384] width 14 height 11
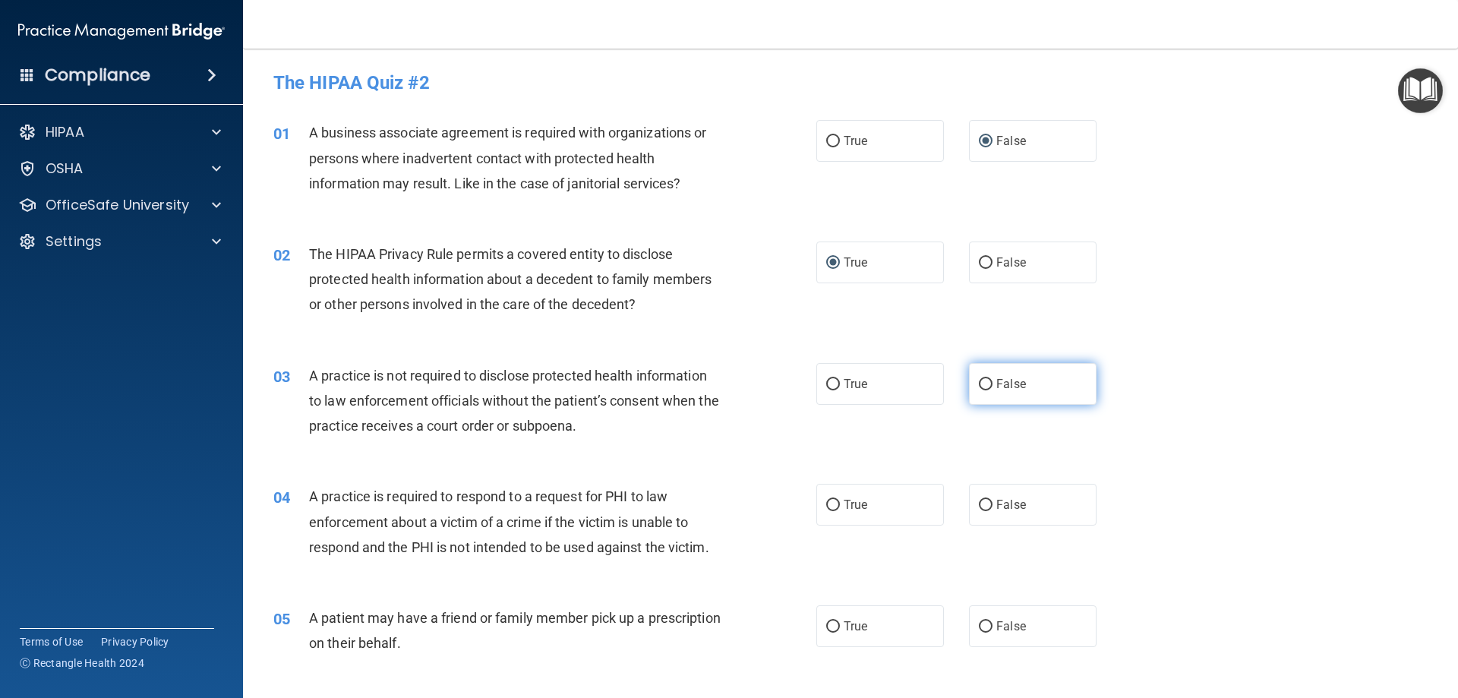
radio input "true"
click at [827, 387] on input "True" at bounding box center [833, 384] width 14 height 11
radio input "true"
click at [981, 382] on input "False" at bounding box center [986, 384] width 14 height 11
radio input "true"
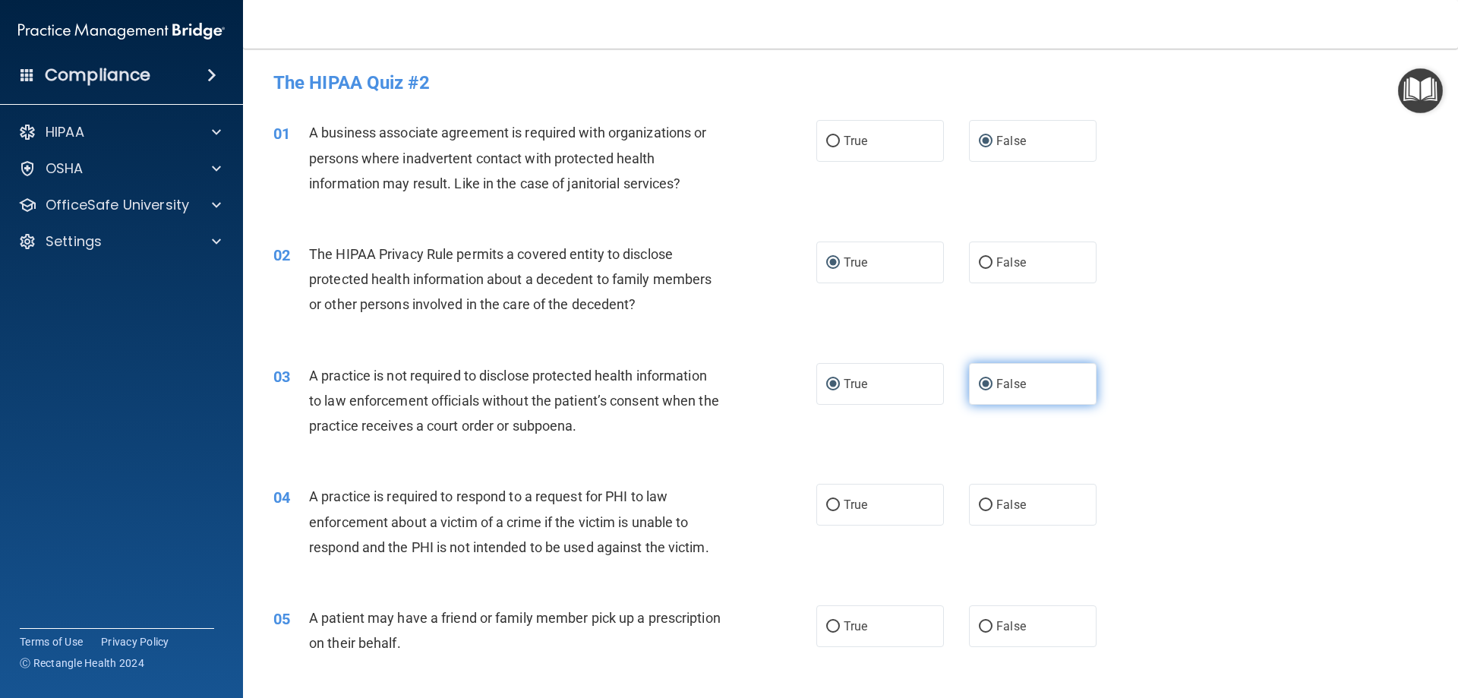
radio input "false"
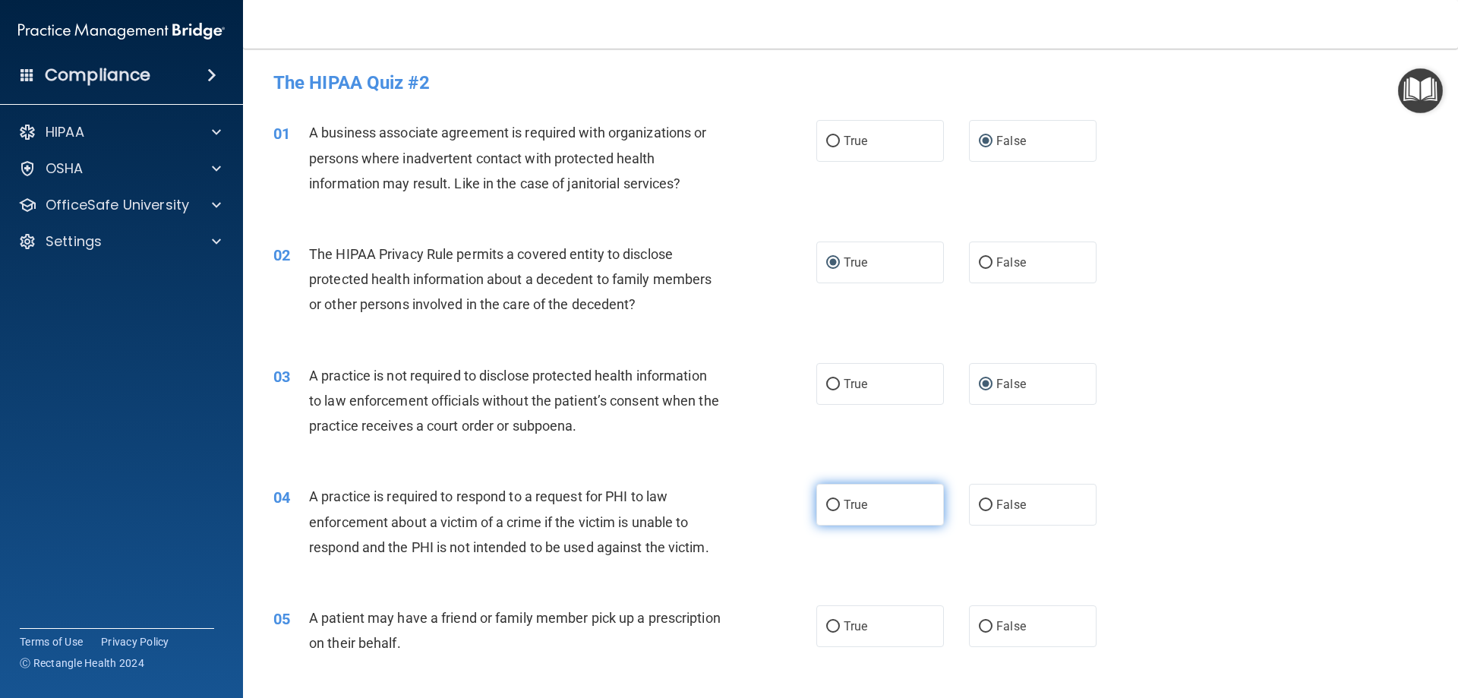
click at [826, 509] on input "True" at bounding box center [833, 505] width 14 height 11
radio input "true"
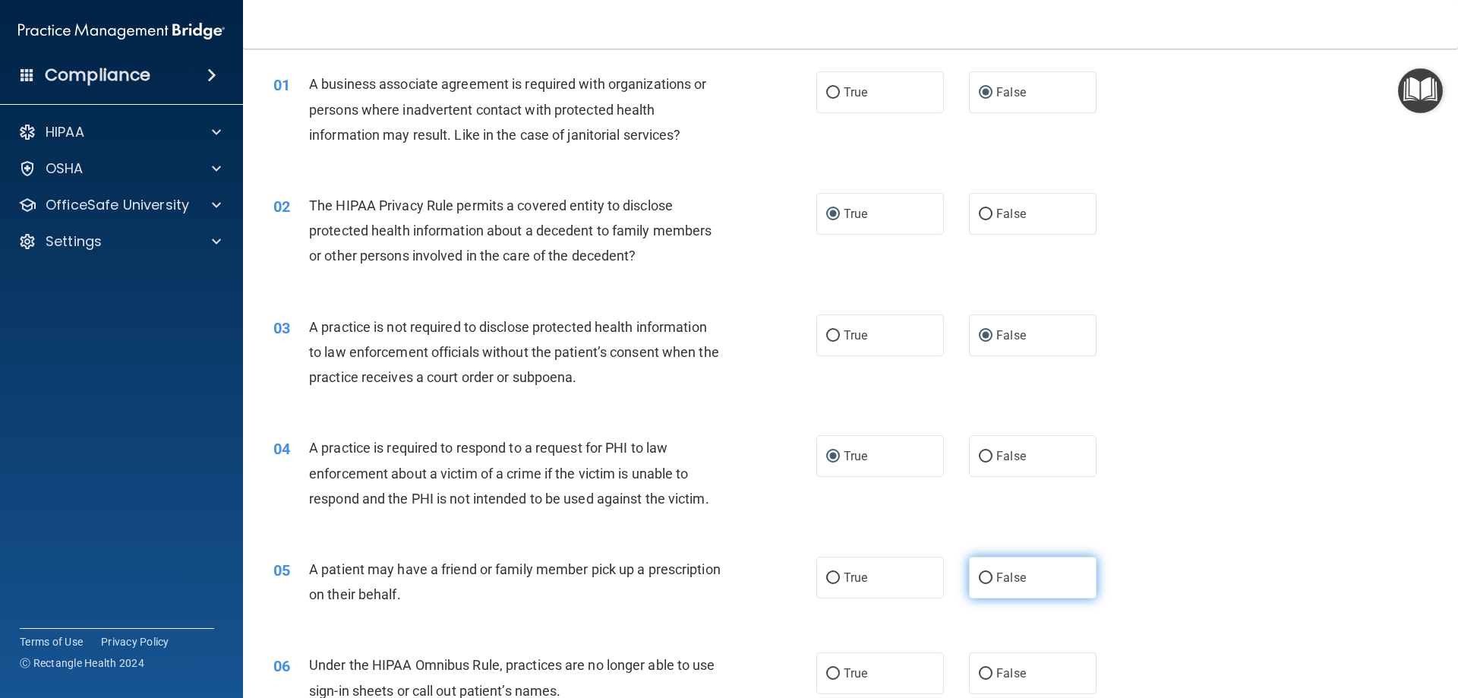
scroll to position [76, 0]
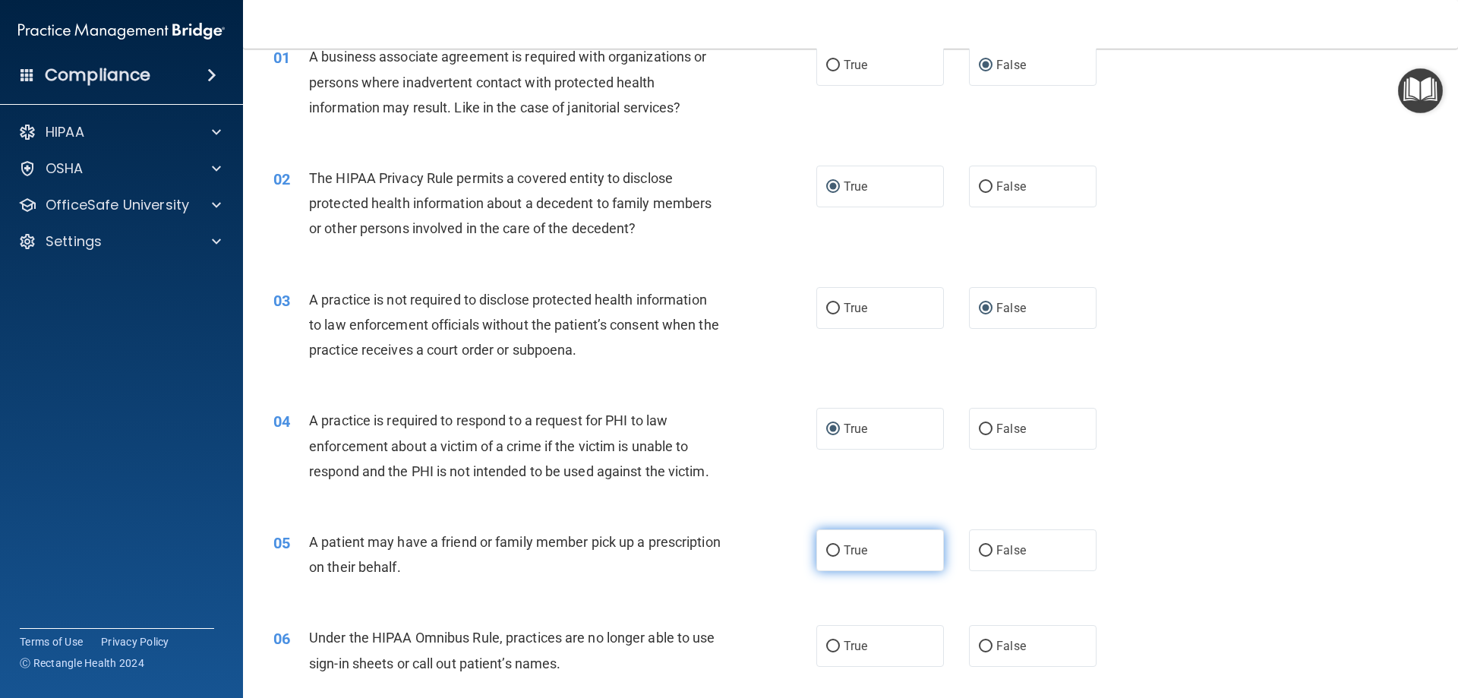
click at [826, 551] on input "True" at bounding box center [833, 550] width 14 height 11
radio input "true"
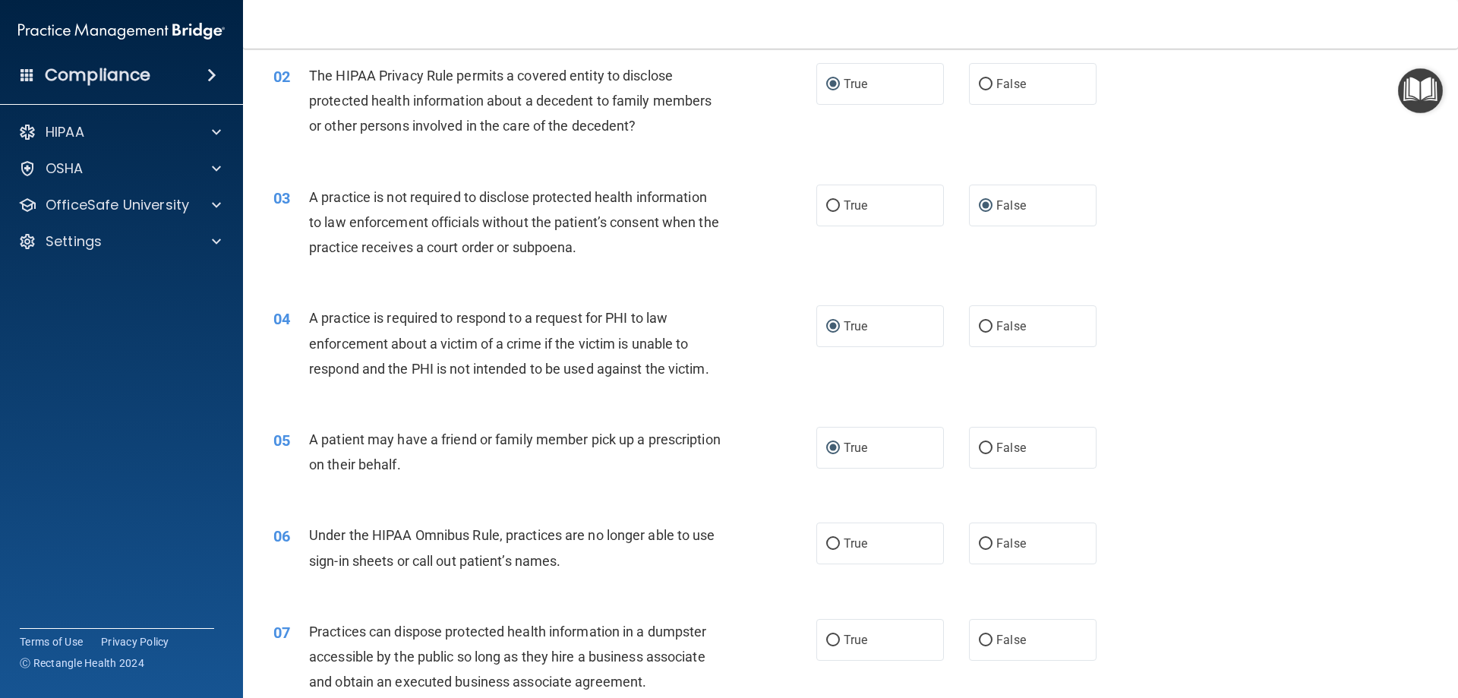
scroll to position [228, 0]
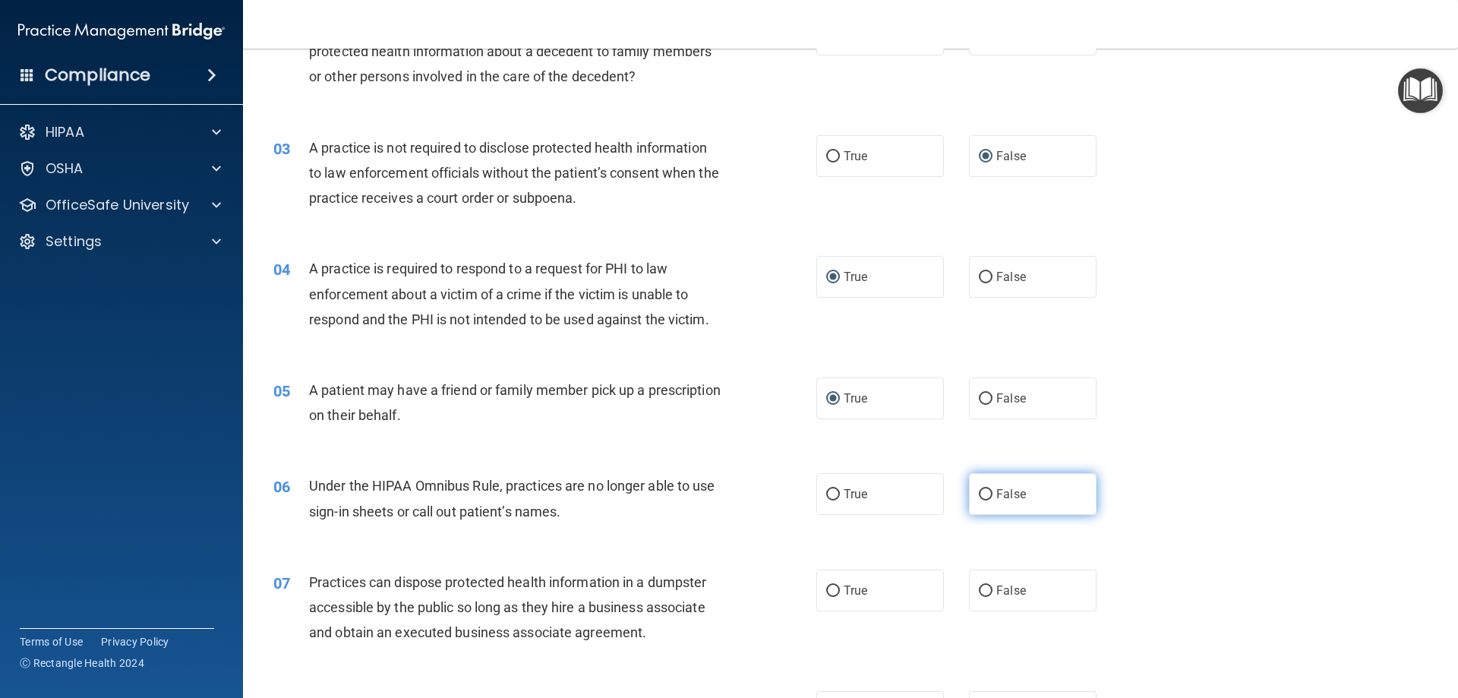
click at [979, 496] on input "False" at bounding box center [986, 494] width 14 height 11
radio input "true"
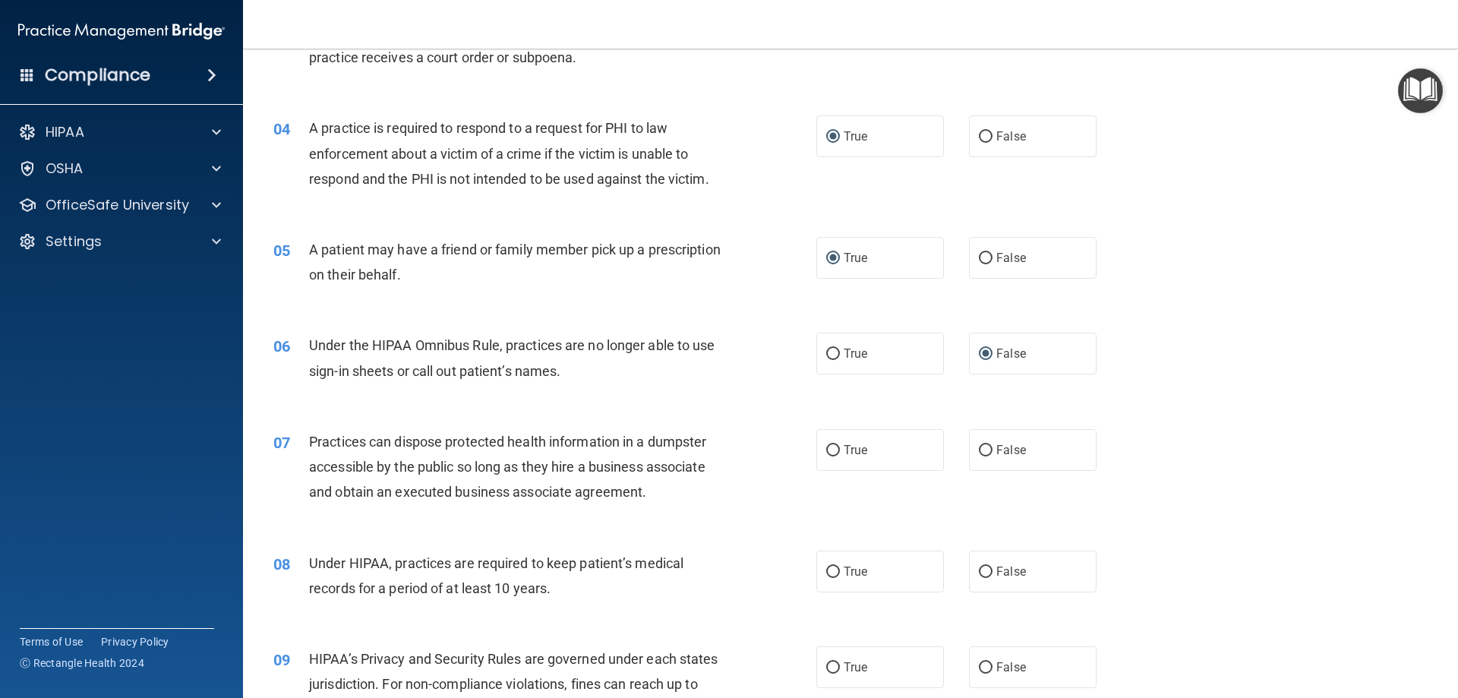
scroll to position [380, 0]
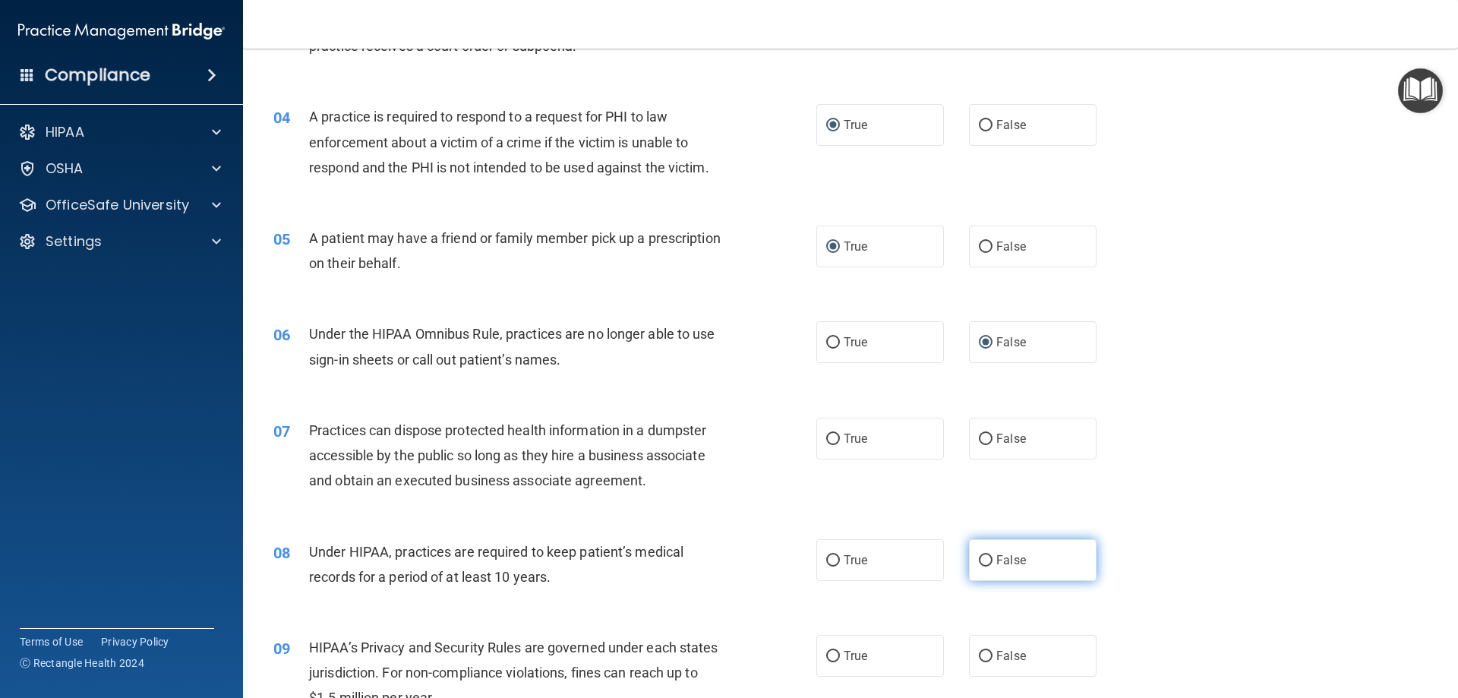
click at [979, 560] on input "False" at bounding box center [986, 560] width 14 height 11
radio input "true"
click at [982, 437] on input "False" at bounding box center [986, 439] width 14 height 11
radio input "true"
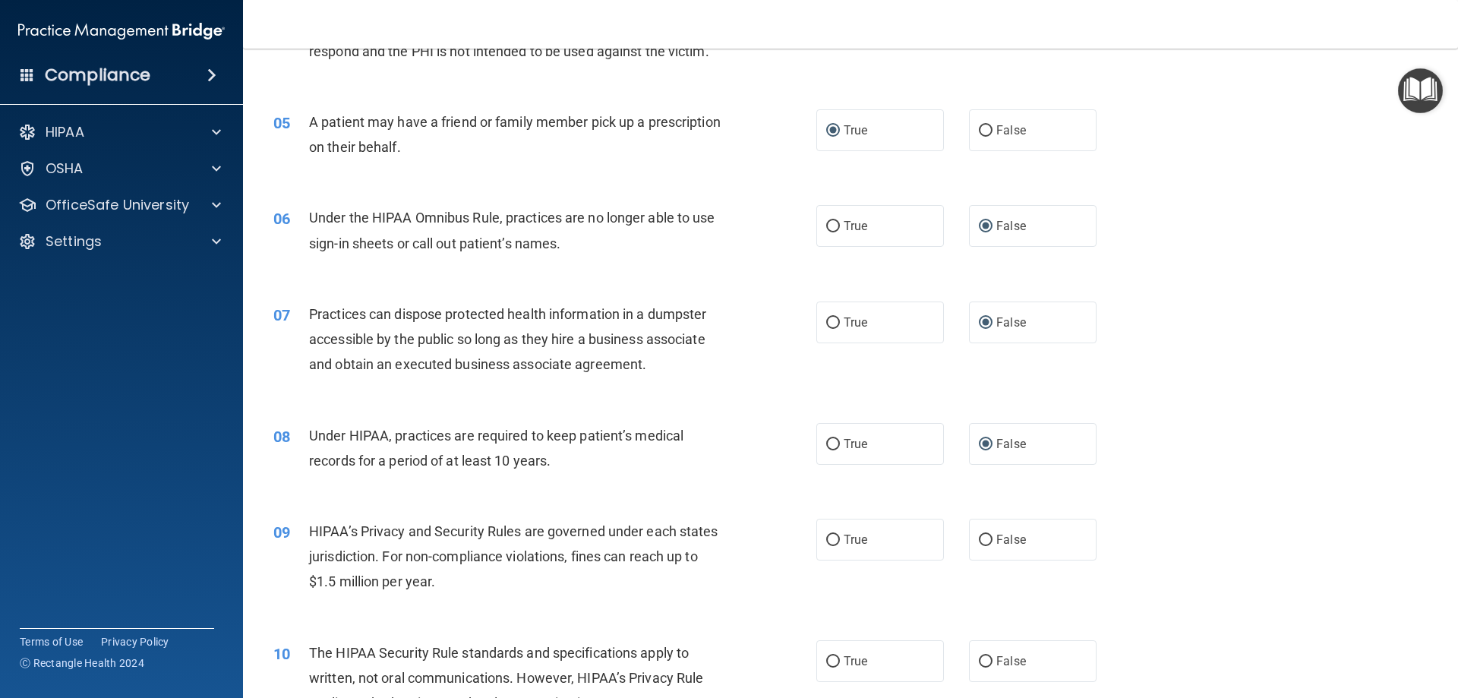
scroll to position [531, 0]
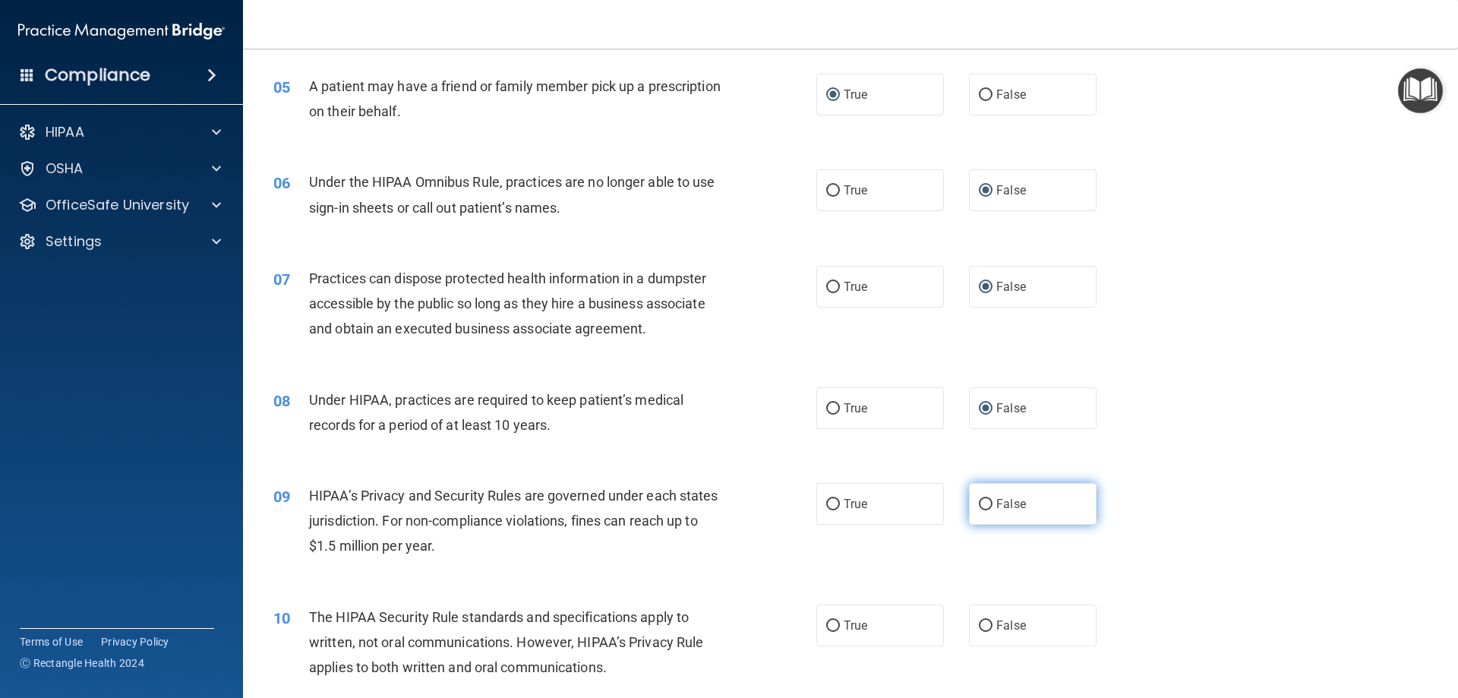
click at [984, 506] on input "False" at bounding box center [986, 504] width 14 height 11
radio input "true"
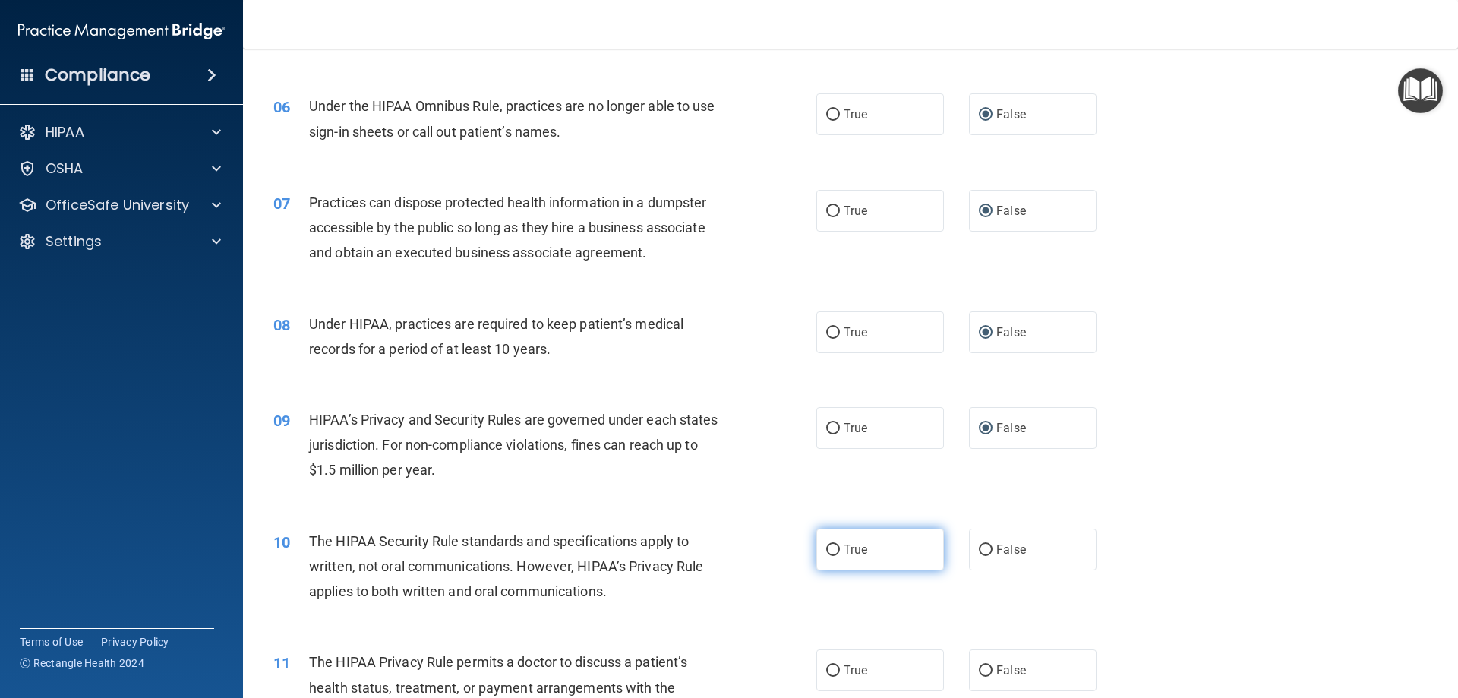
click at [829, 550] on input "True" at bounding box center [833, 549] width 14 height 11
radio input "true"
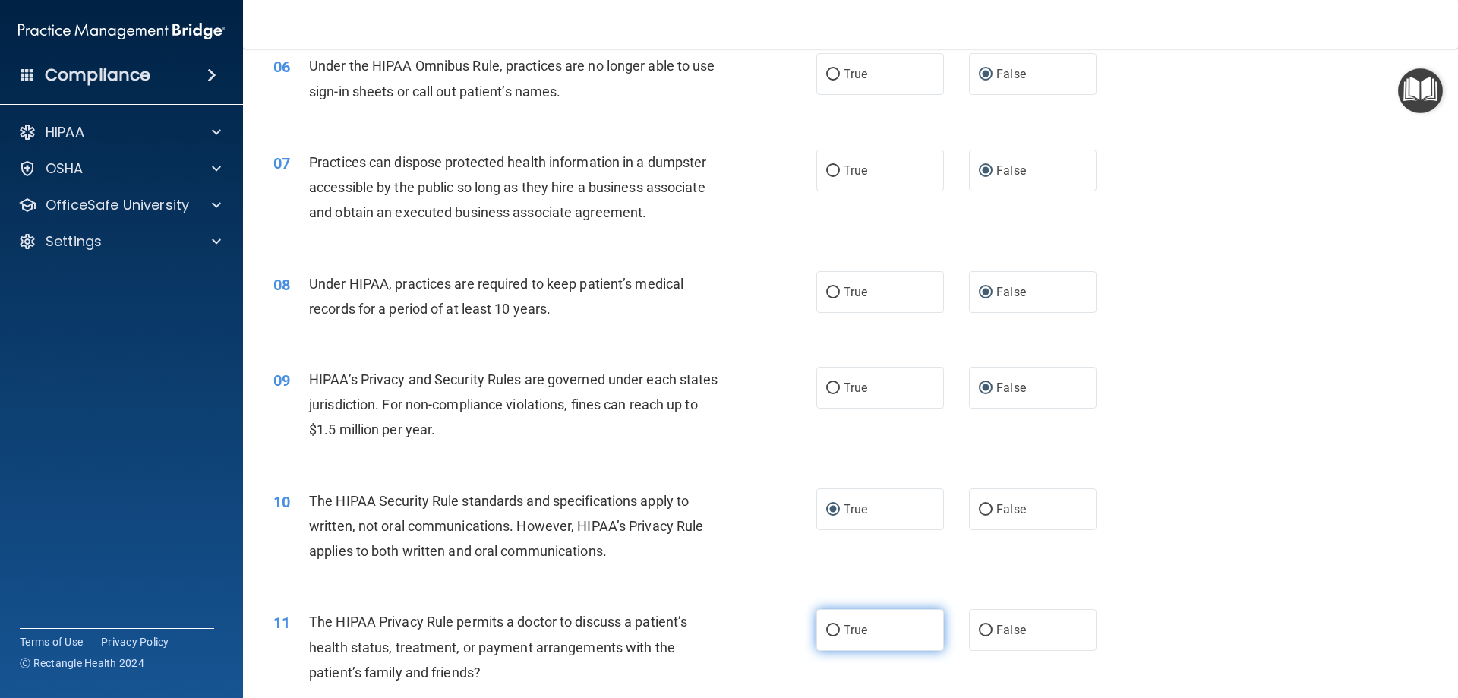
scroll to position [683, 0]
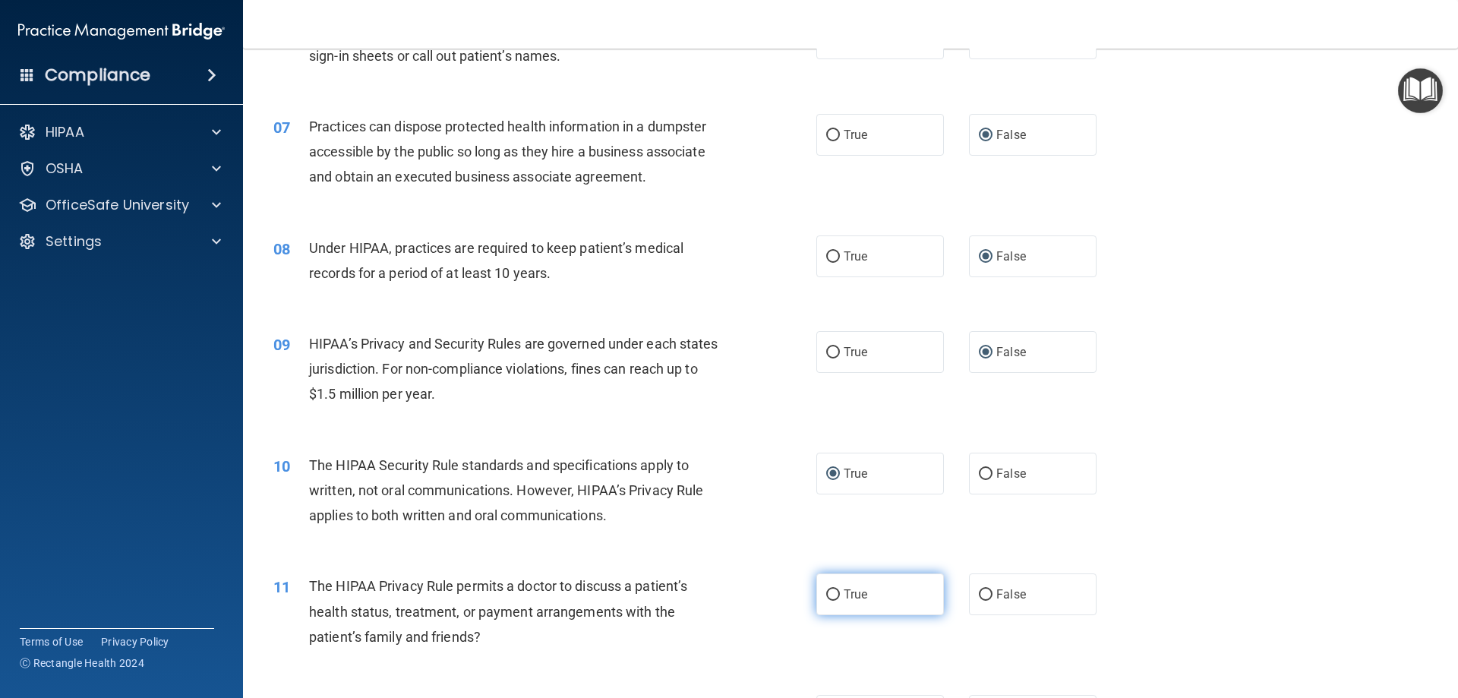
click at [828, 598] on input "True" at bounding box center [833, 594] width 14 height 11
radio input "true"
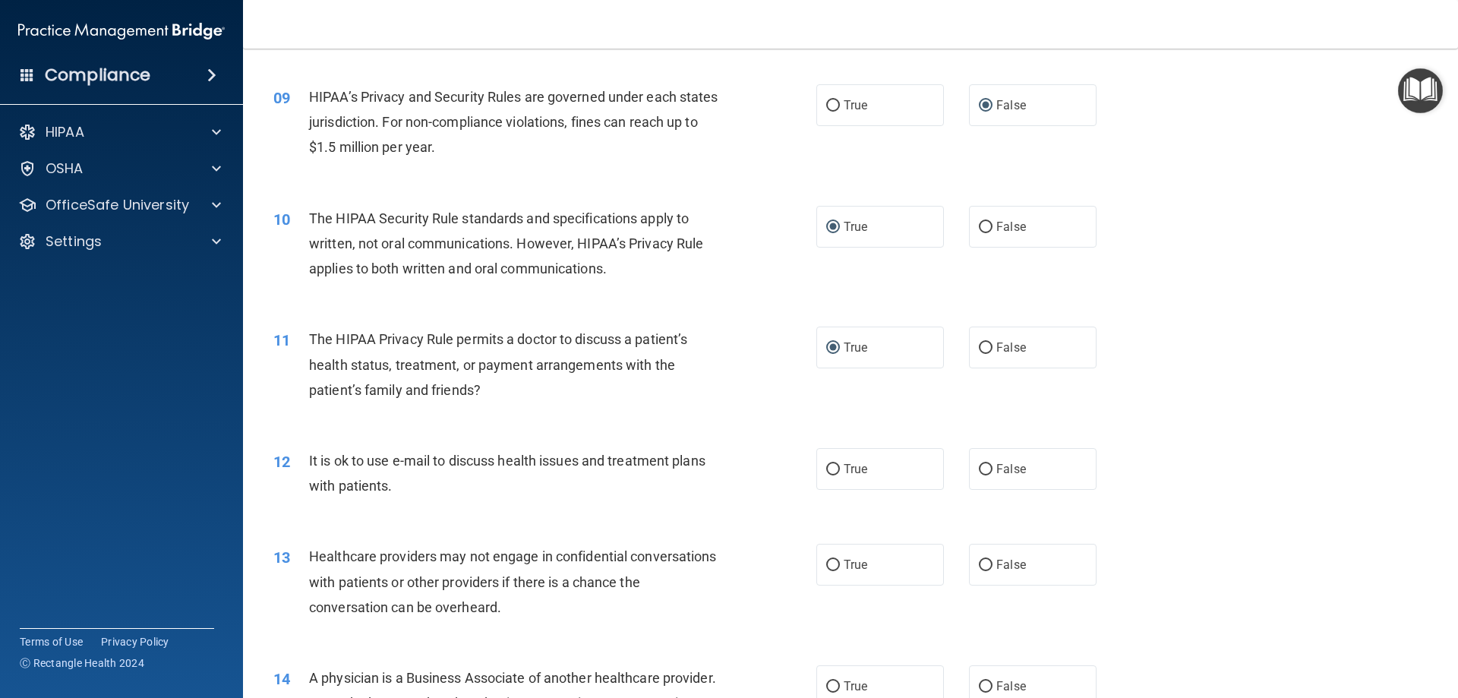
scroll to position [987, 0]
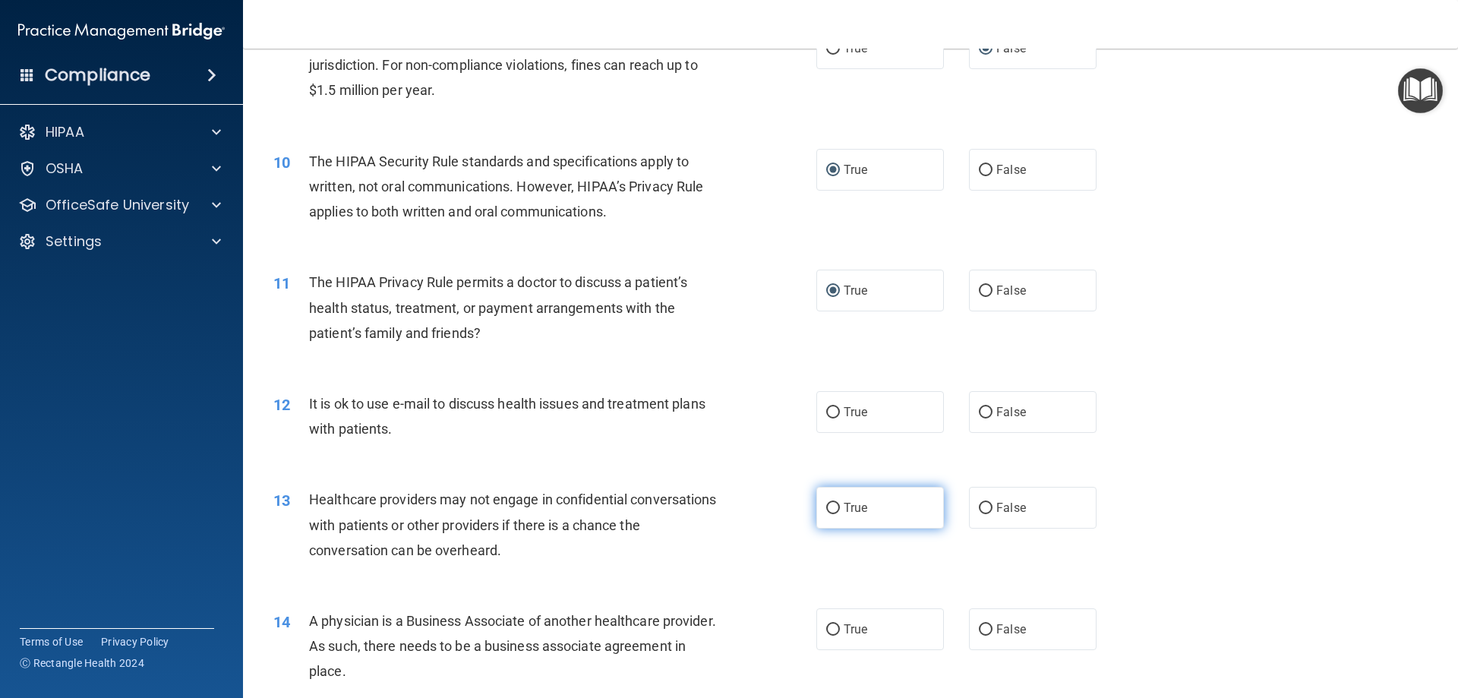
click at [827, 503] on input "True" at bounding box center [833, 508] width 14 height 11
radio input "true"
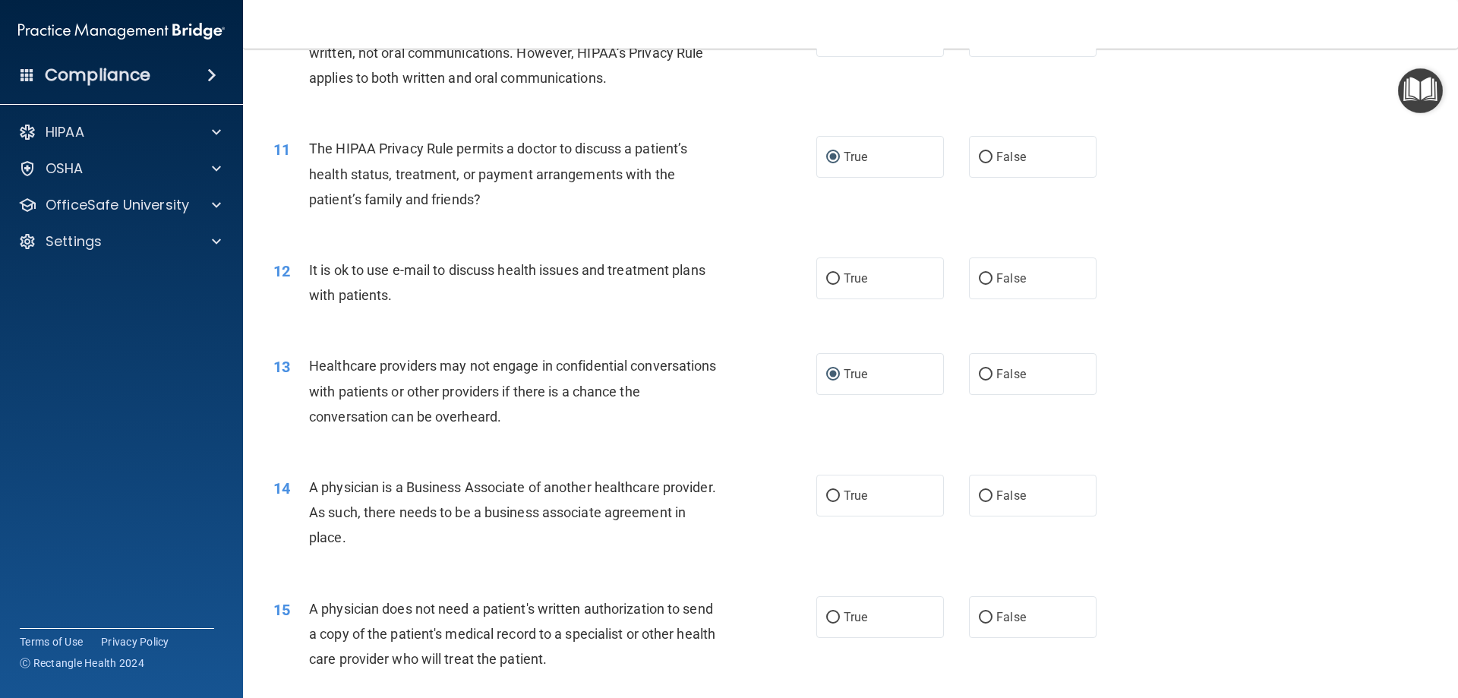
scroll to position [1139, 0]
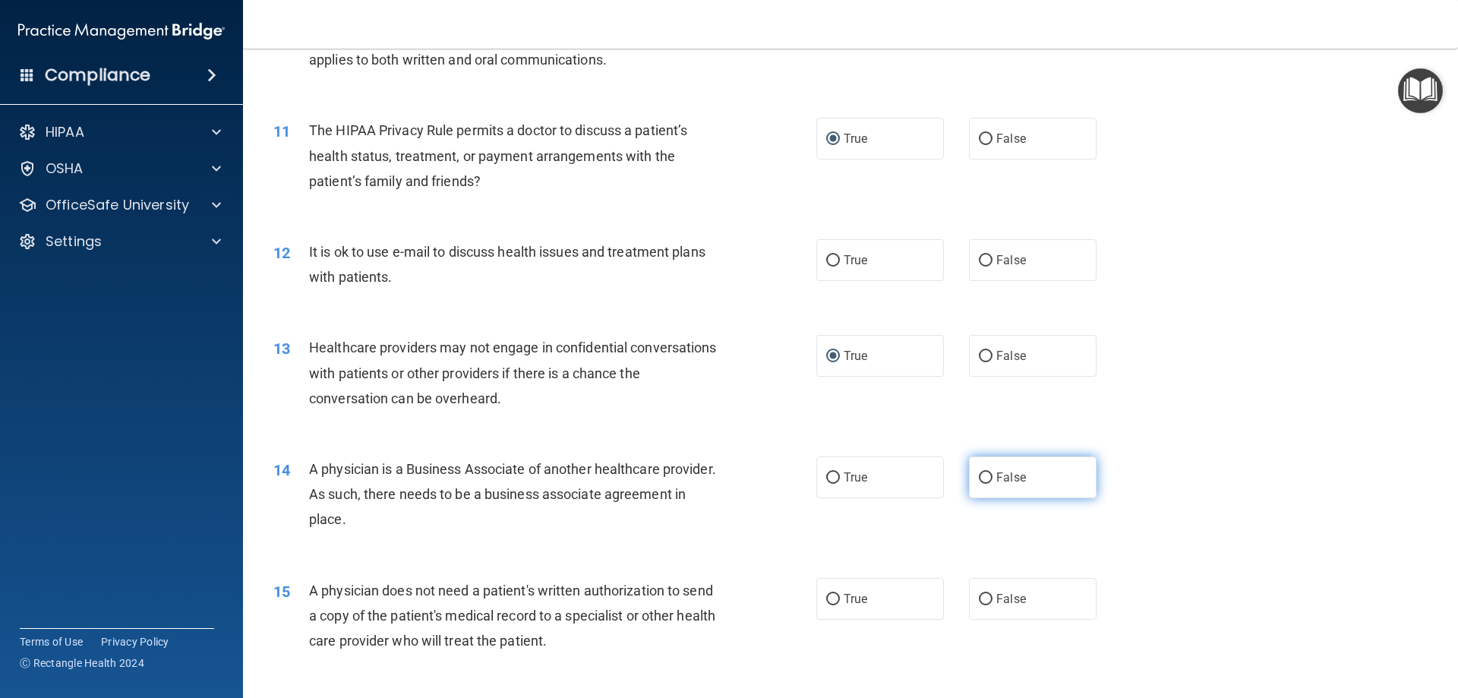
click at [979, 476] on input "False" at bounding box center [986, 477] width 14 height 11
radio input "true"
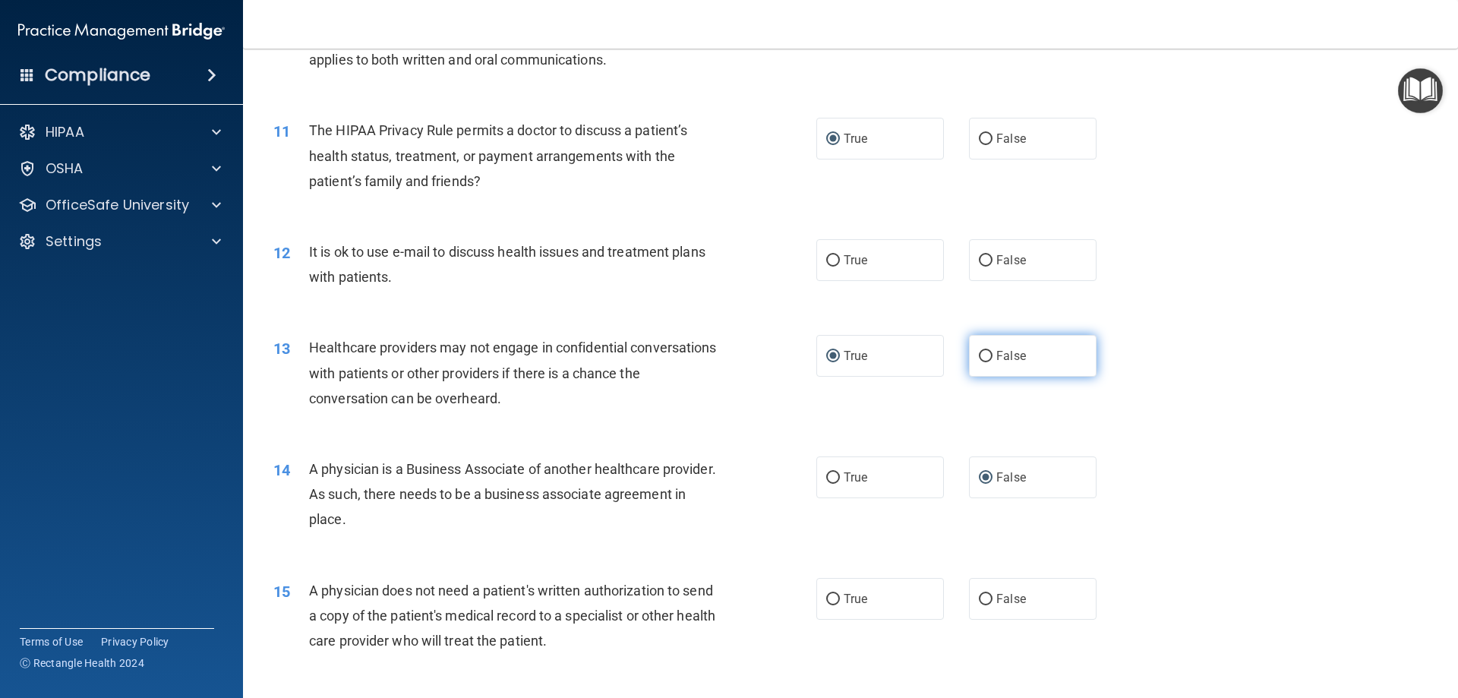
click at [982, 355] on input "False" at bounding box center [986, 356] width 14 height 11
radio input "true"
radio input "false"
click at [826, 258] on input "True" at bounding box center [833, 260] width 14 height 11
radio input "true"
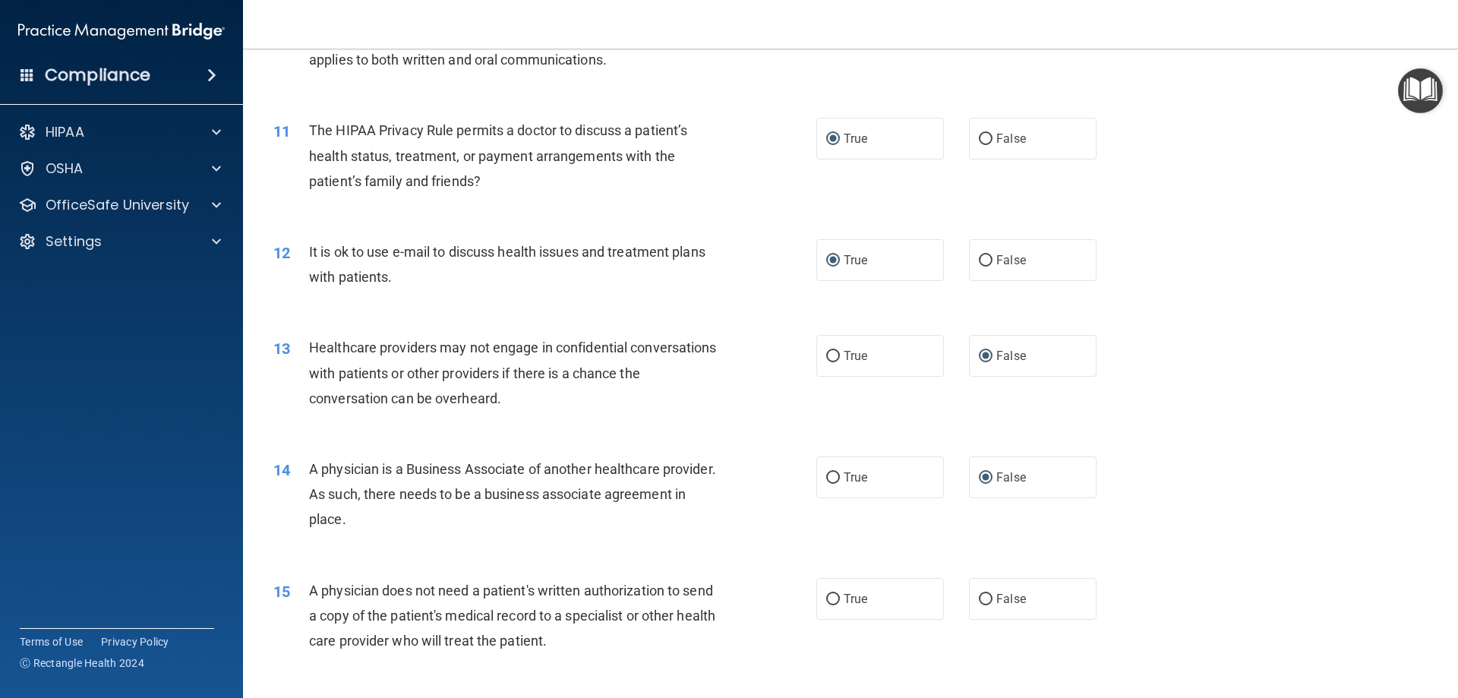
scroll to position [1215, 0]
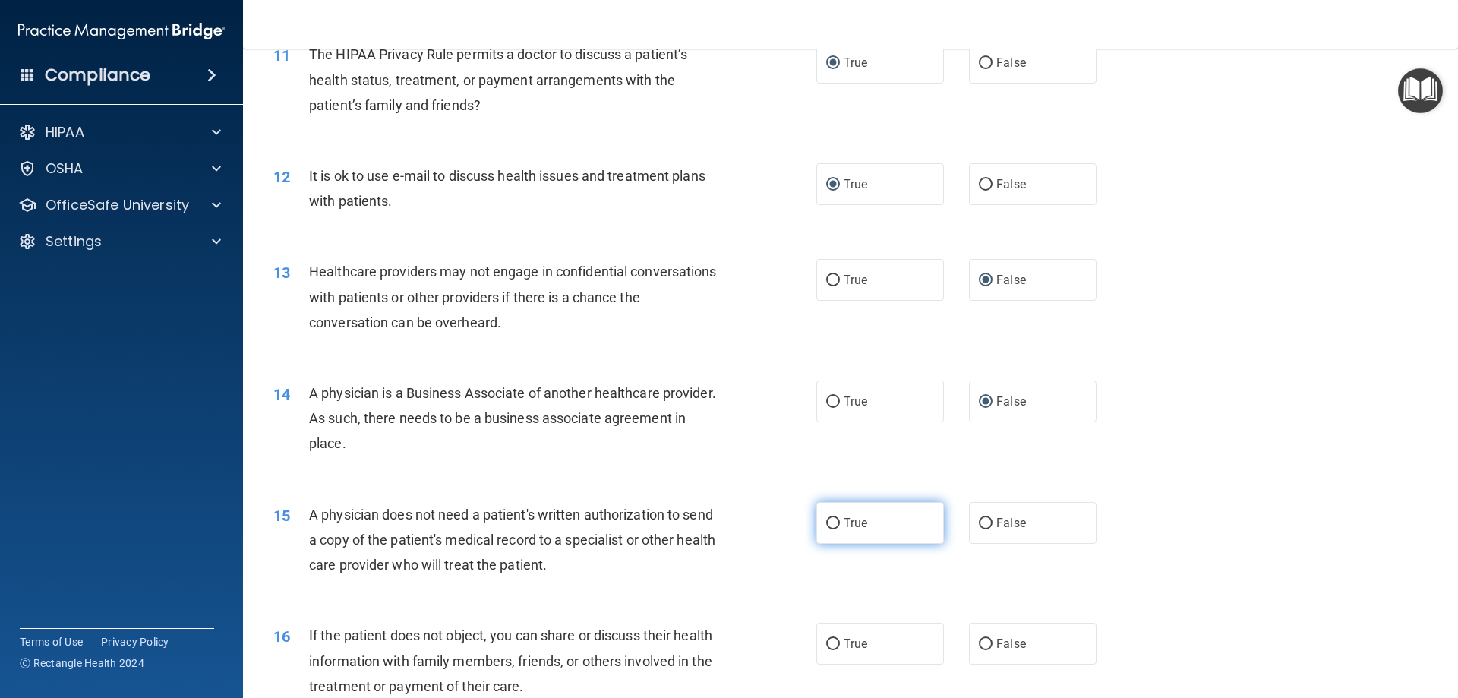
click at [831, 520] on input "True" at bounding box center [833, 523] width 14 height 11
radio input "true"
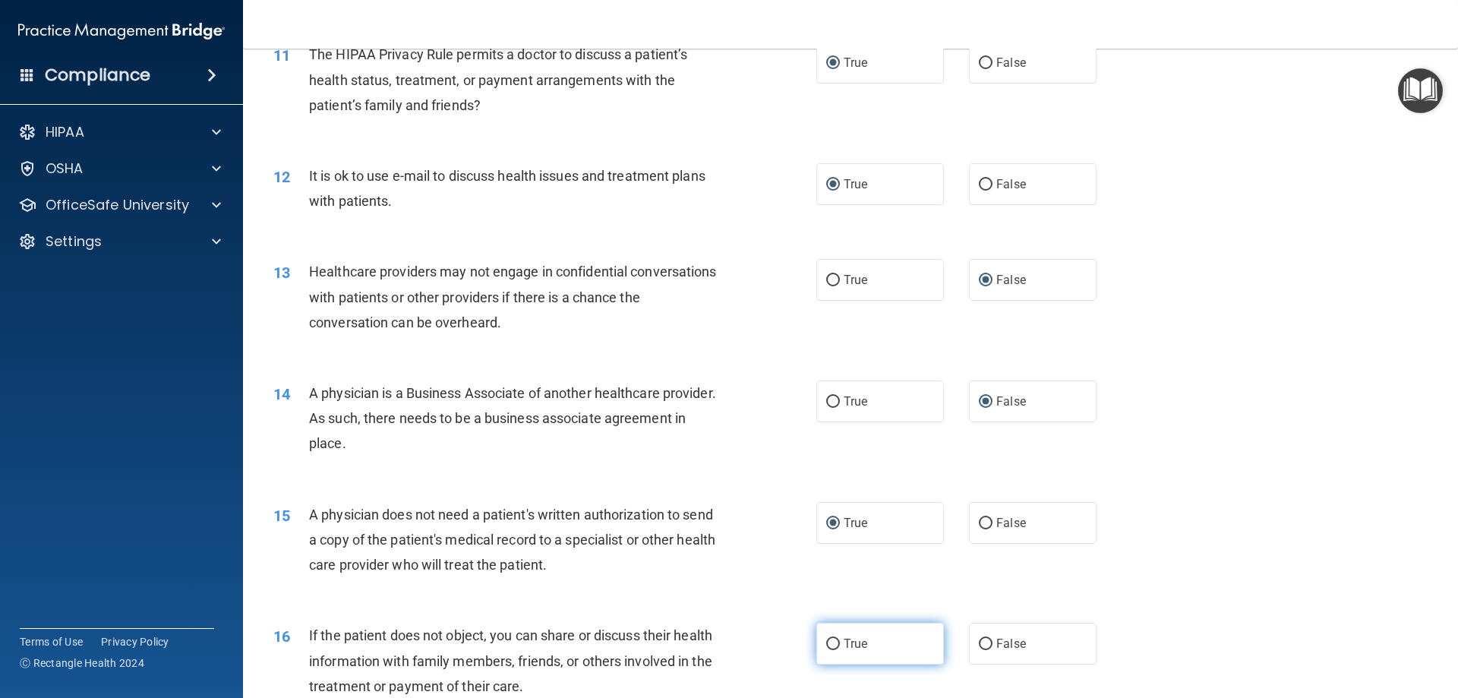
click at [831, 645] on input "True" at bounding box center [833, 643] width 14 height 11
radio input "true"
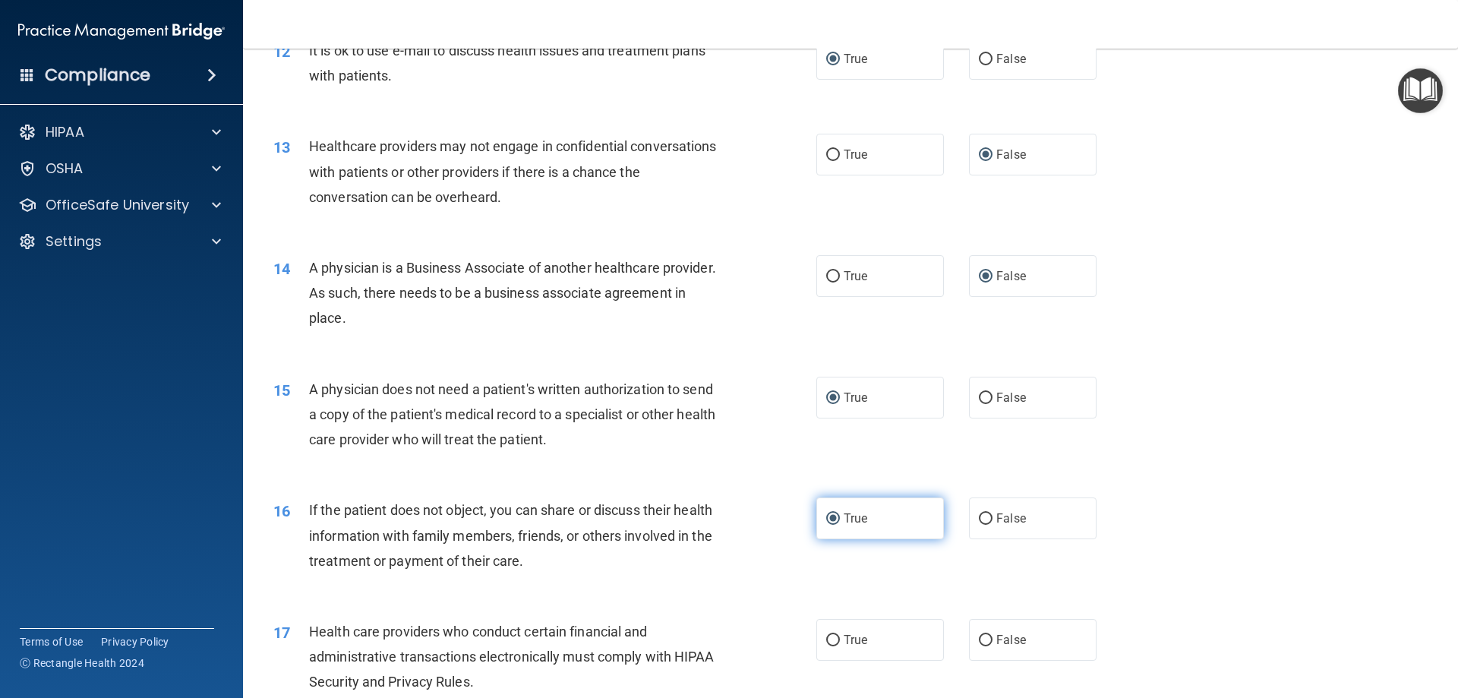
scroll to position [1367, 0]
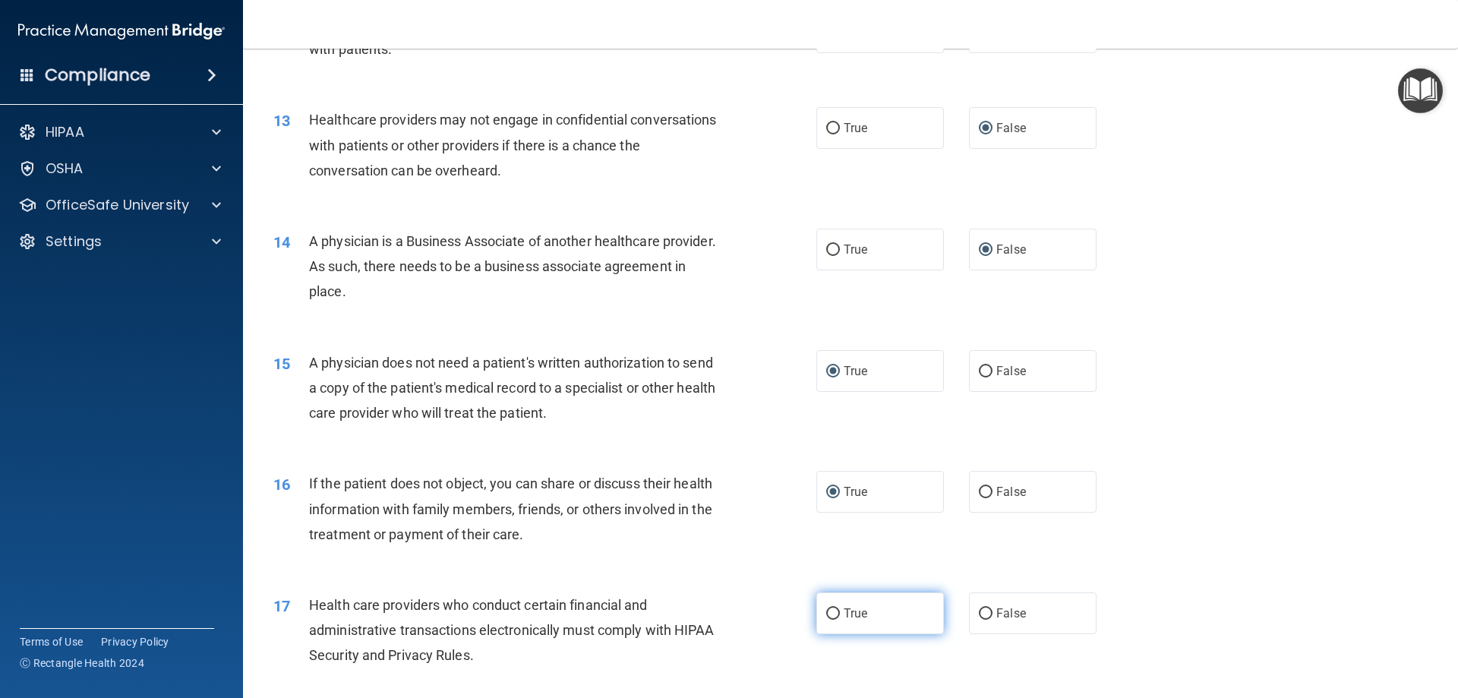
click at [831, 616] on input "True" at bounding box center [833, 613] width 14 height 11
radio input "true"
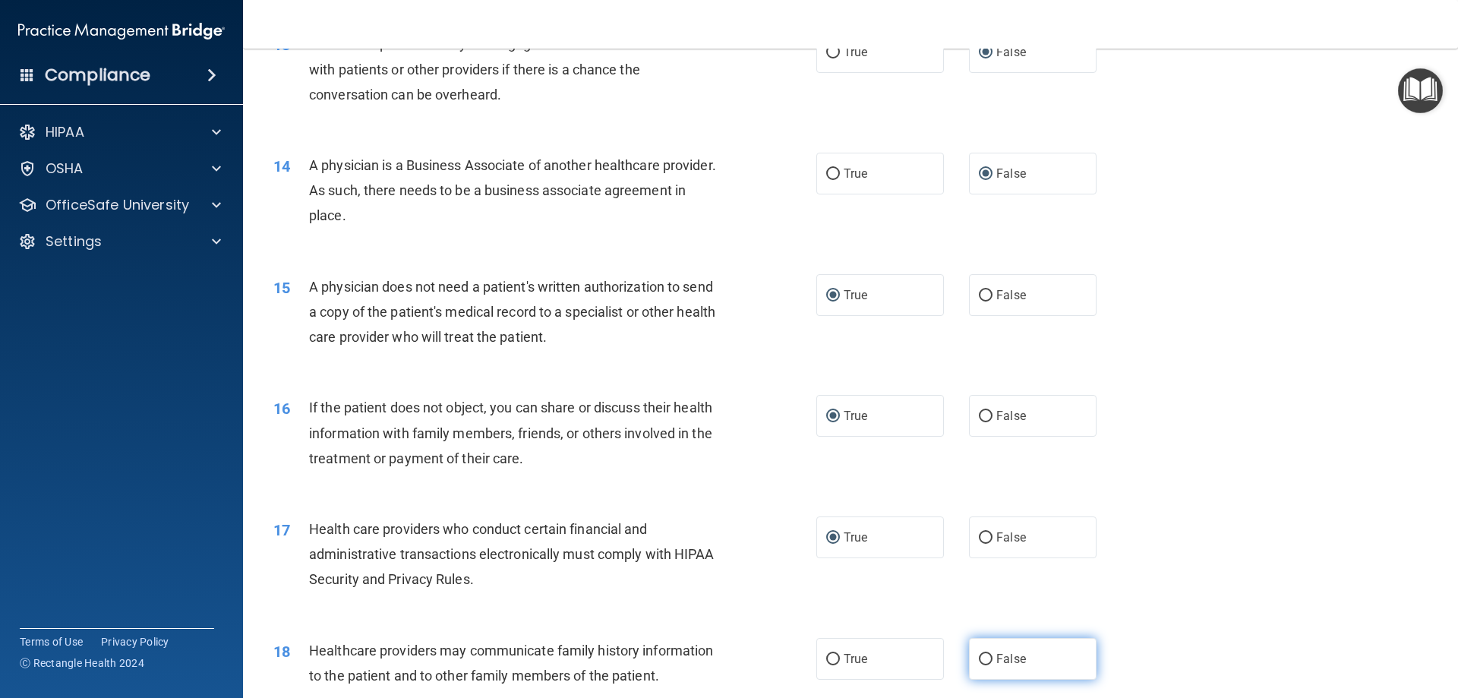
click at [979, 659] on input "False" at bounding box center [986, 659] width 14 height 11
radio input "true"
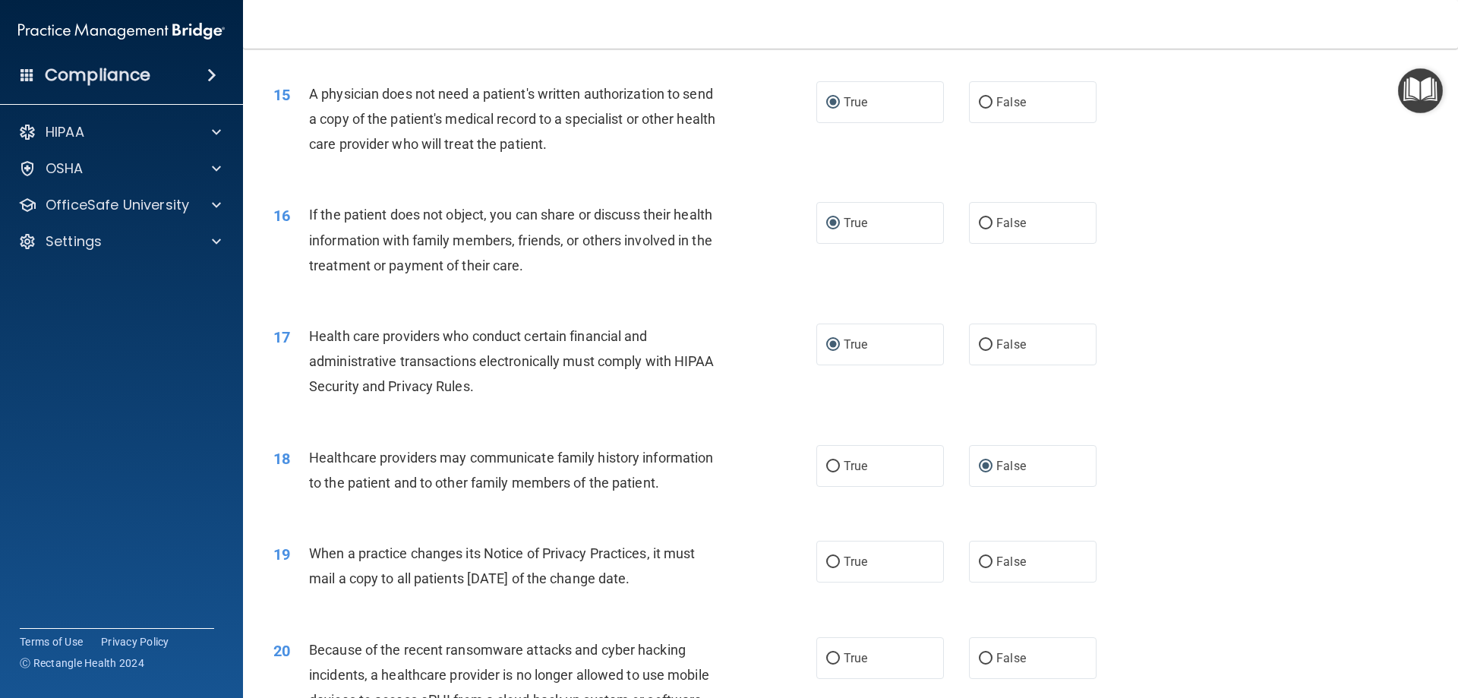
scroll to position [1670, 0]
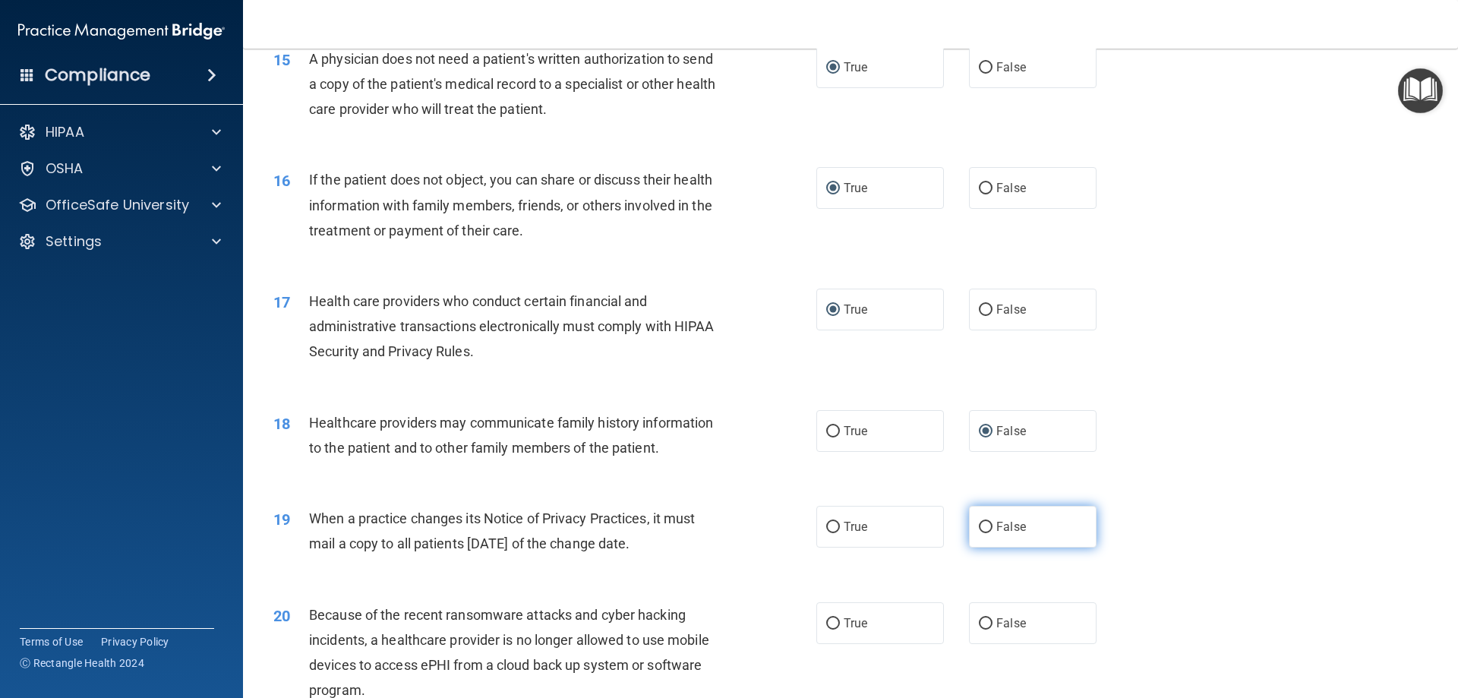
click at [979, 526] on input "False" at bounding box center [986, 527] width 14 height 11
radio input "true"
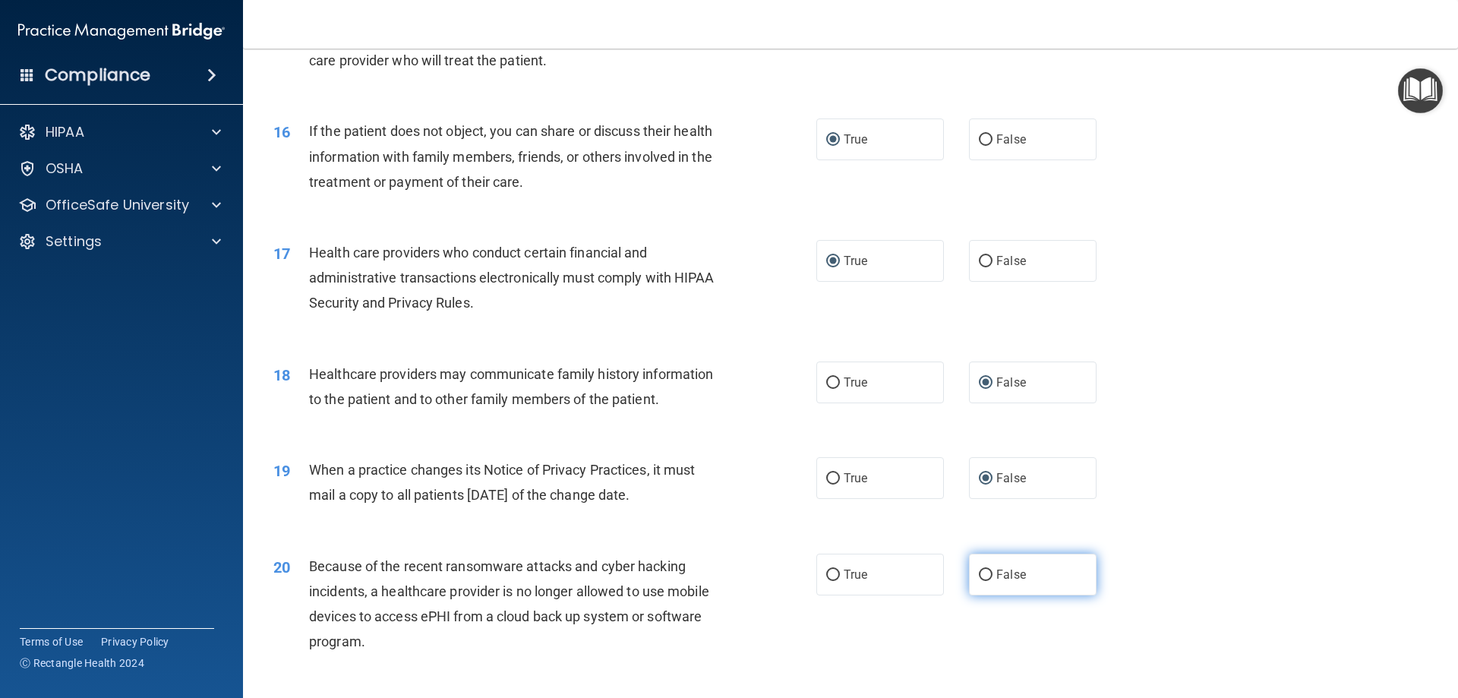
scroll to position [1746, 0]
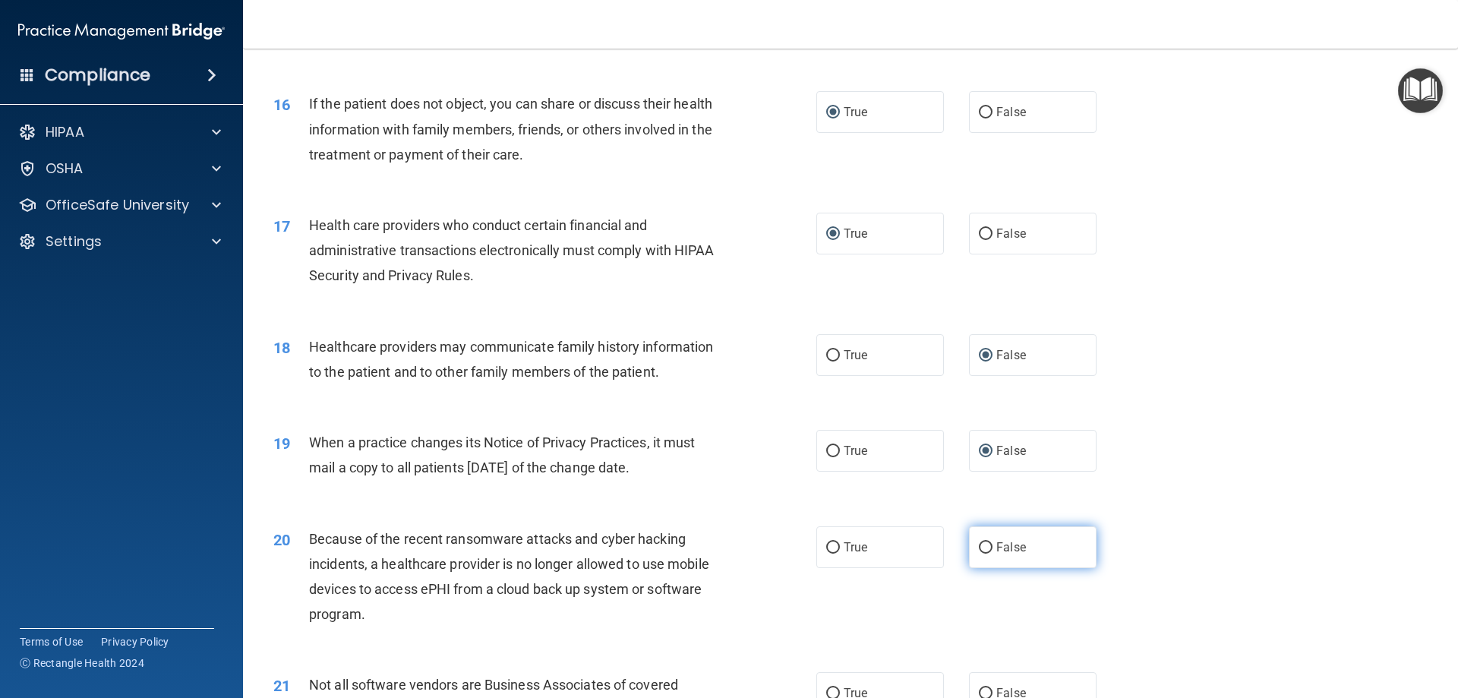
click at [979, 548] on input "False" at bounding box center [986, 547] width 14 height 11
radio input "true"
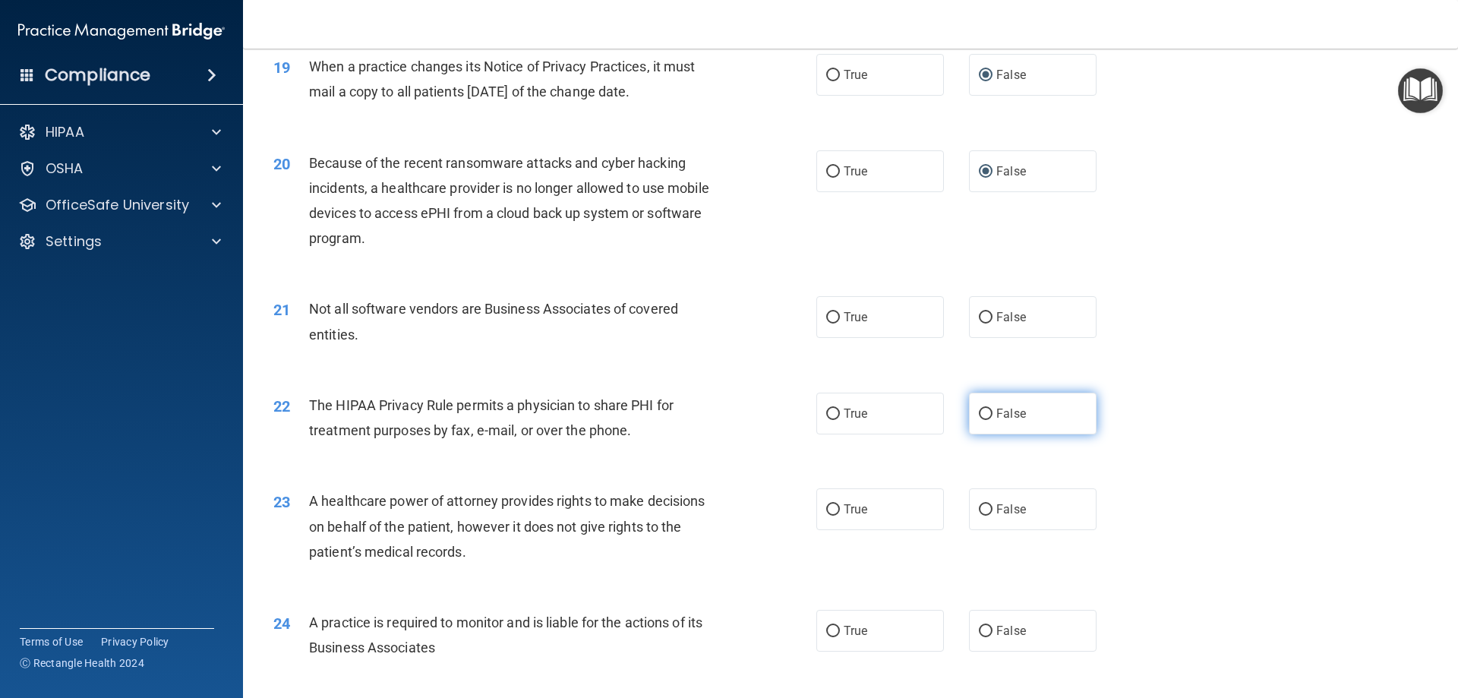
scroll to position [2126, 0]
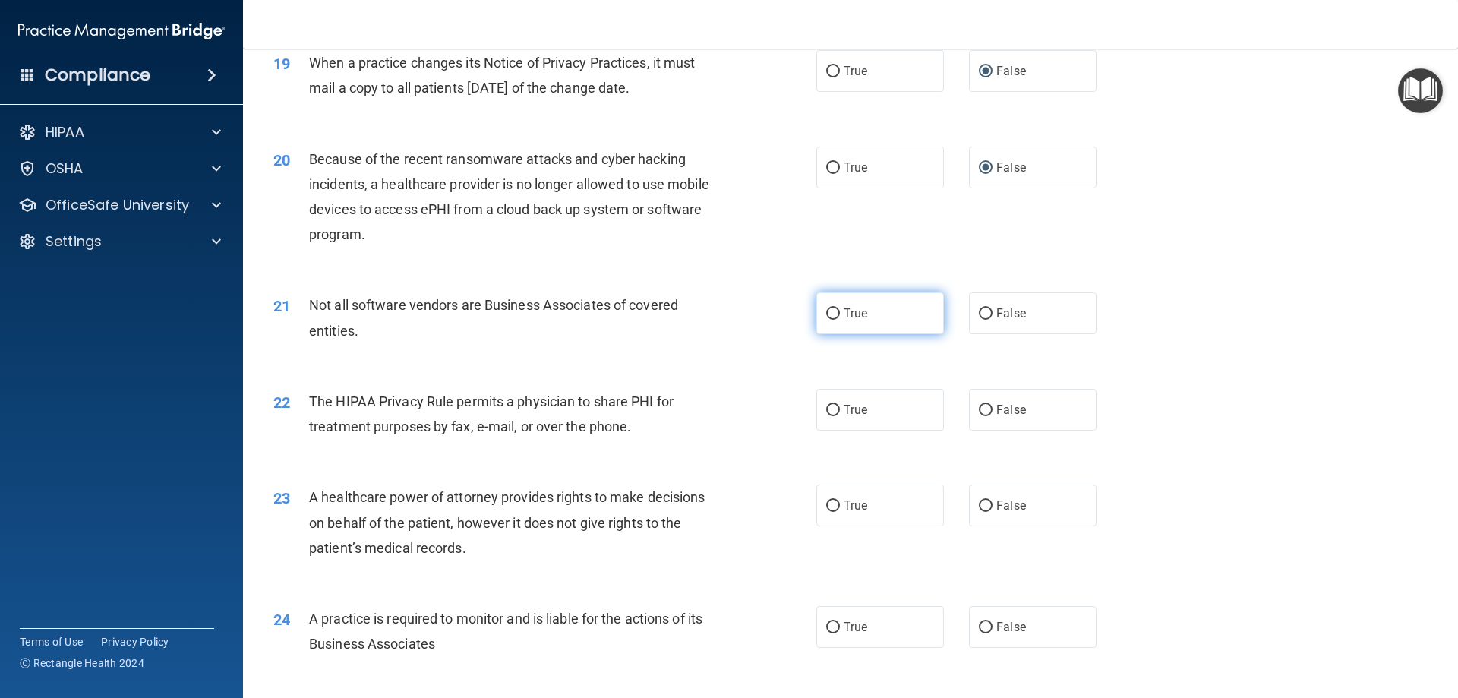
click at [826, 317] on input "True" at bounding box center [833, 313] width 14 height 11
radio input "true"
click at [990, 420] on label "False" at bounding box center [1033, 410] width 128 height 42
click at [990, 416] on input "False" at bounding box center [986, 410] width 14 height 11
radio input "true"
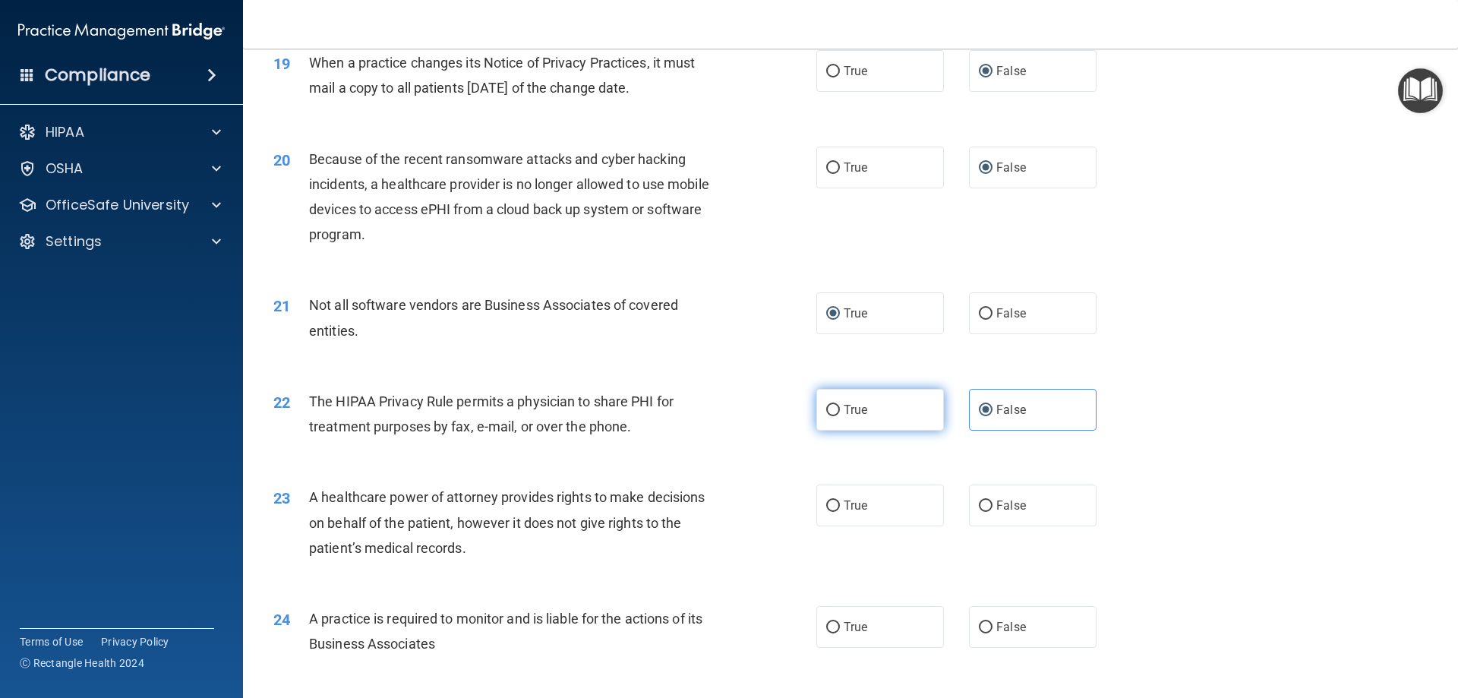
click at [826, 405] on input "True" at bounding box center [833, 410] width 14 height 11
radio input "true"
radio input "false"
click at [979, 507] on input "False" at bounding box center [986, 505] width 14 height 11
radio input "true"
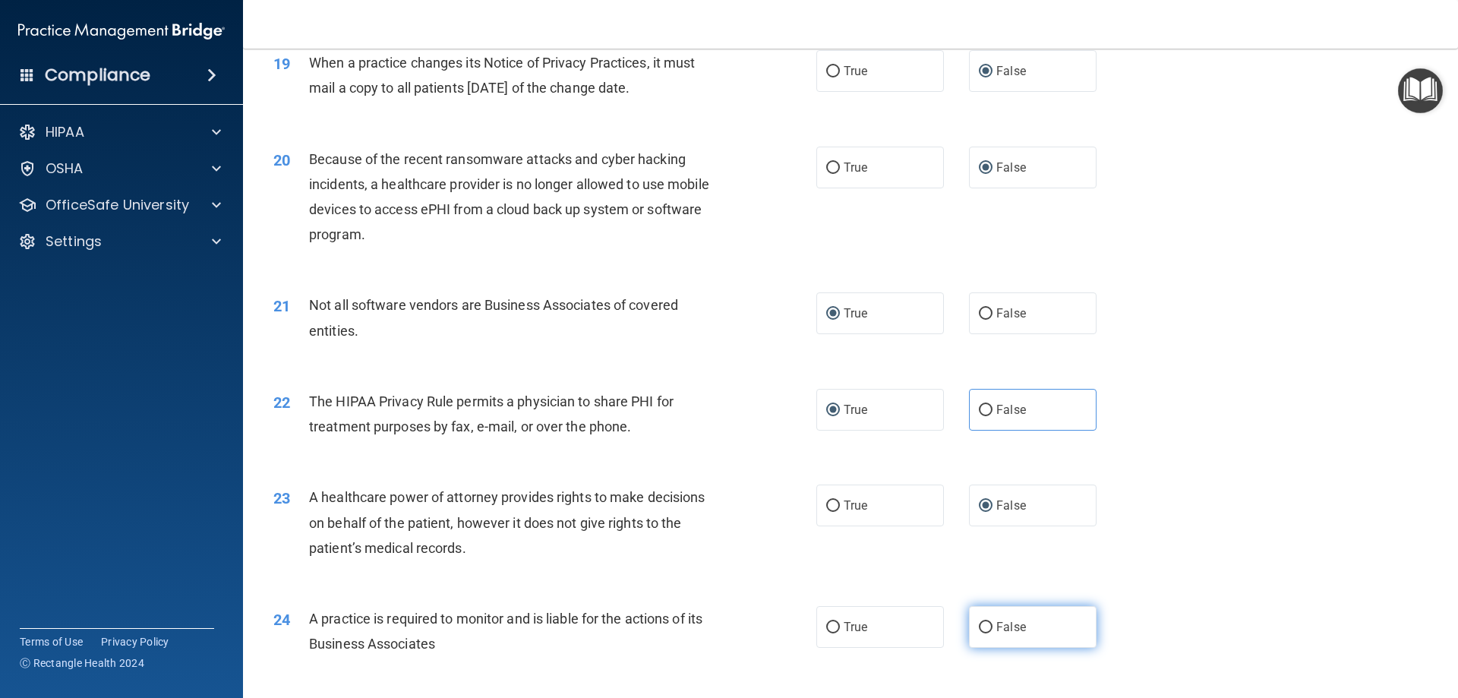
click at [979, 624] on input "False" at bounding box center [986, 627] width 14 height 11
radio input "true"
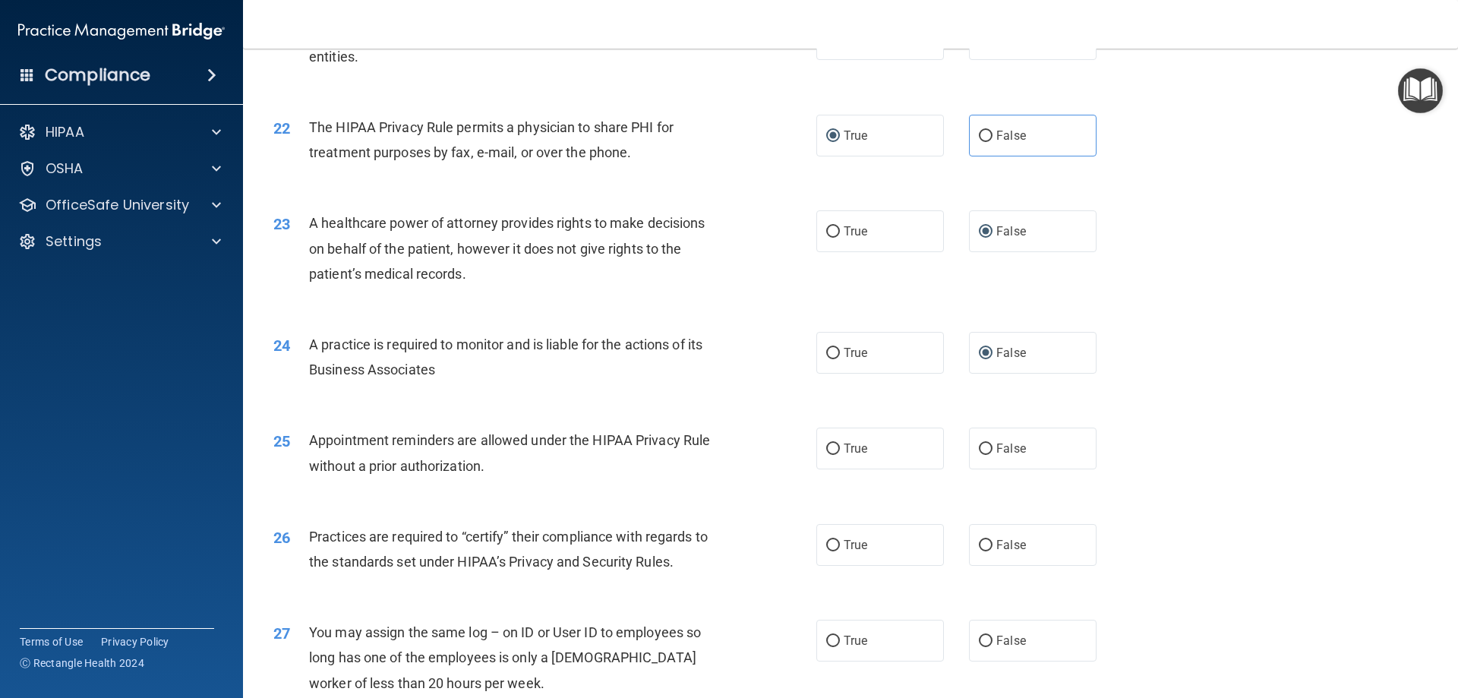
scroll to position [2429, 0]
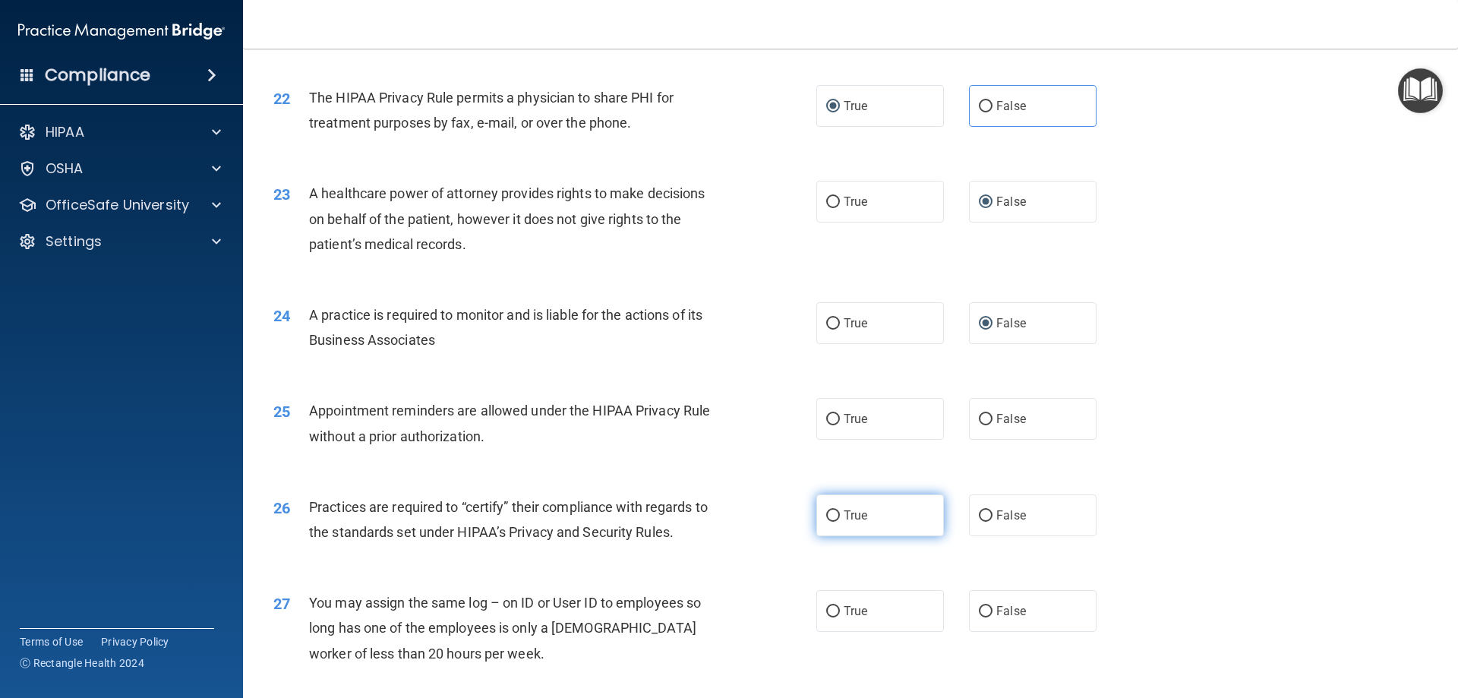
click at [830, 514] on input "True" at bounding box center [833, 515] width 14 height 11
radio input "true"
click at [827, 416] on input "True" at bounding box center [833, 419] width 14 height 11
radio input "true"
click at [979, 517] on input "False" at bounding box center [986, 515] width 14 height 11
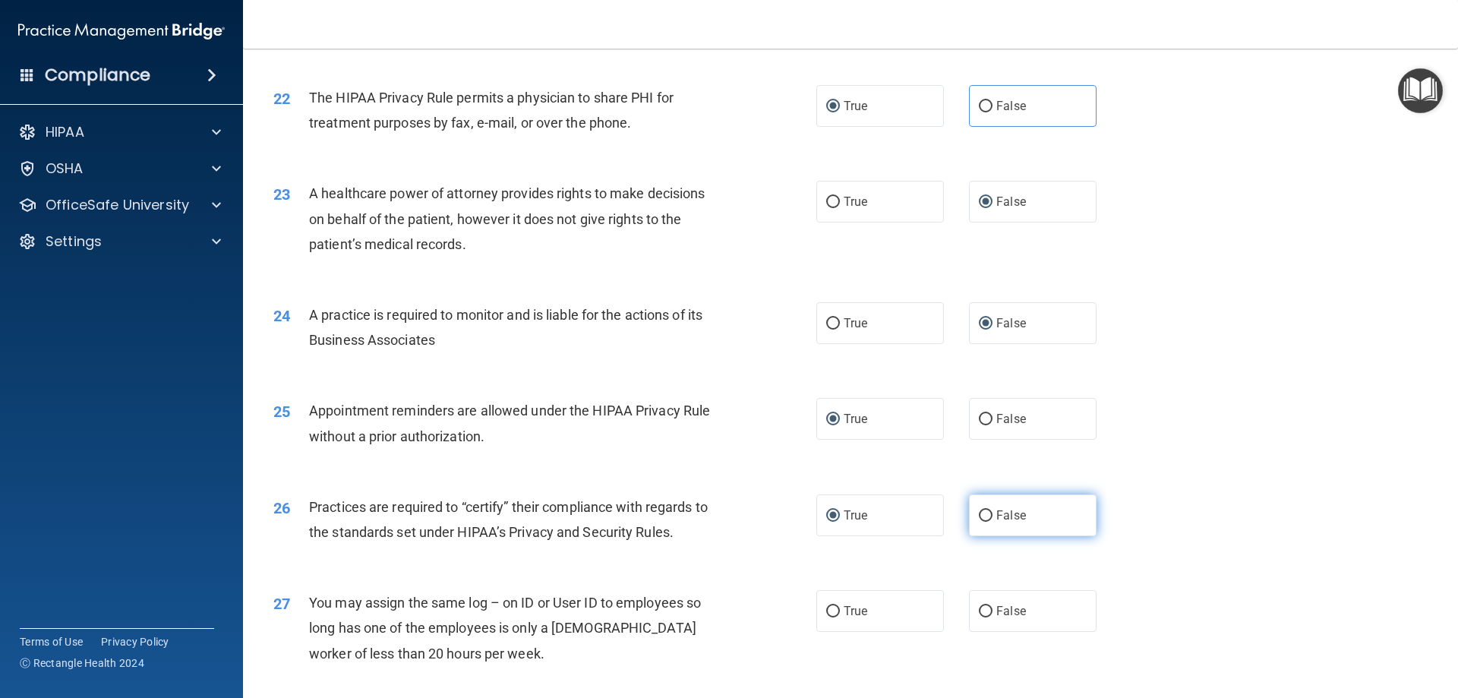
radio input "true"
radio input "false"
click at [980, 607] on input "False" at bounding box center [986, 611] width 14 height 11
radio input "true"
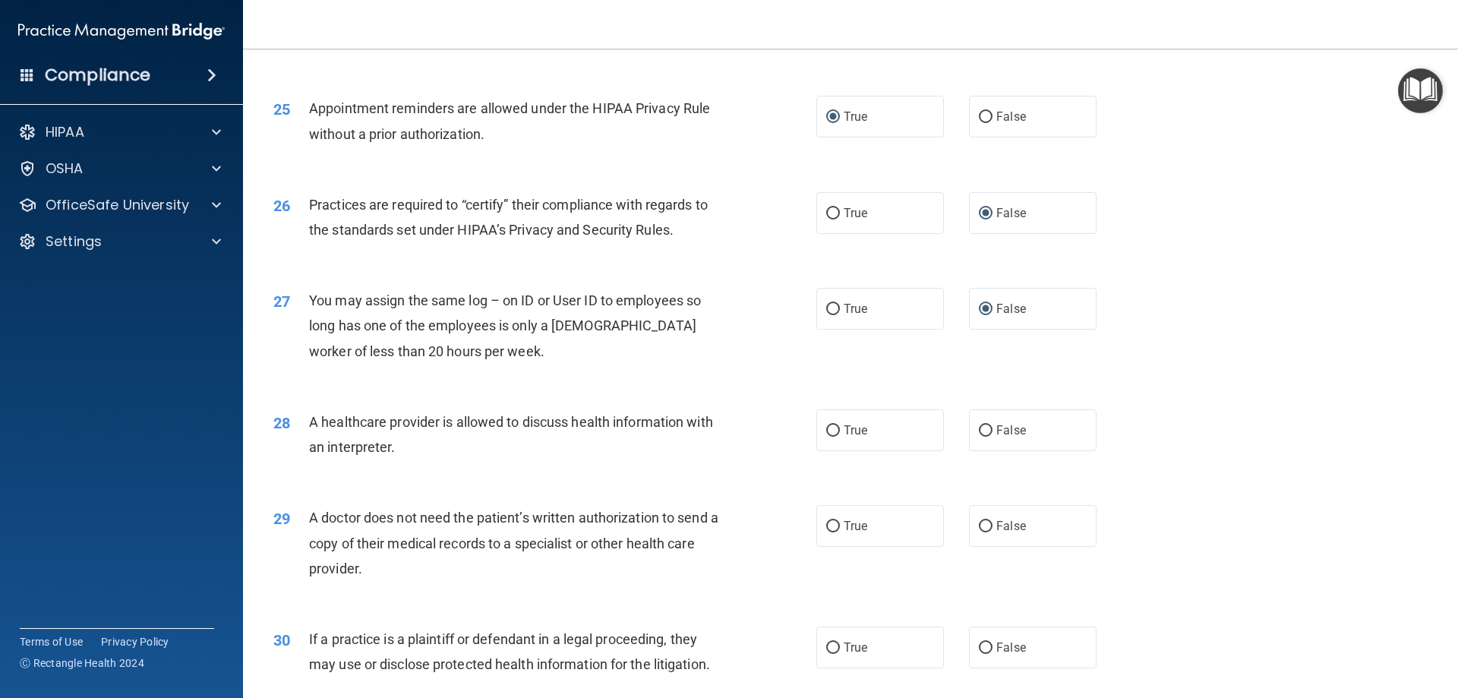
scroll to position [2733, 0]
click at [832, 431] on input "True" at bounding box center [833, 429] width 14 height 11
radio input "true"
click at [826, 522] on input "True" at bounding box center [833, 524] width 14 height 11
radio input "true"
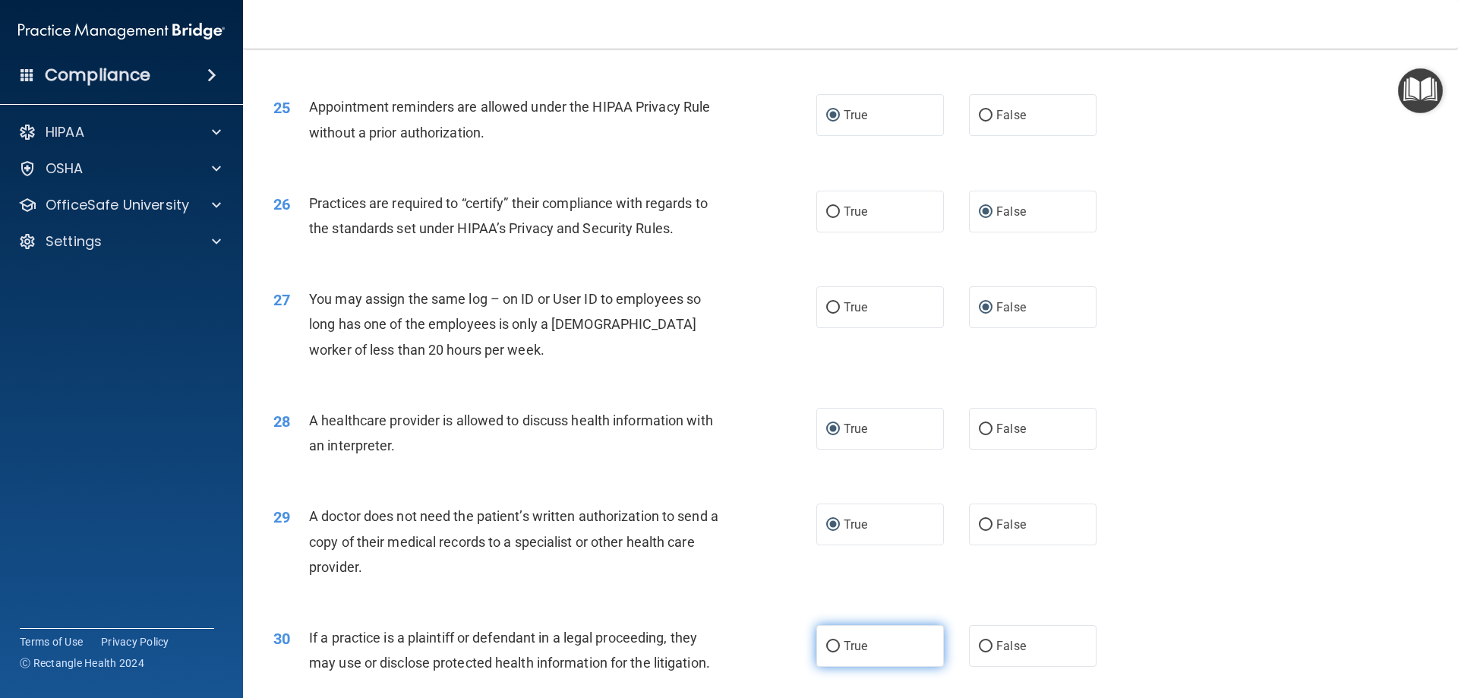
click at [824, 653] on label "True" at bounding box center [880, 646] width 128 height 42
click at [826, 652] on input "True" at bounding box center [833, 646] width 14 height 11
radio input "true"
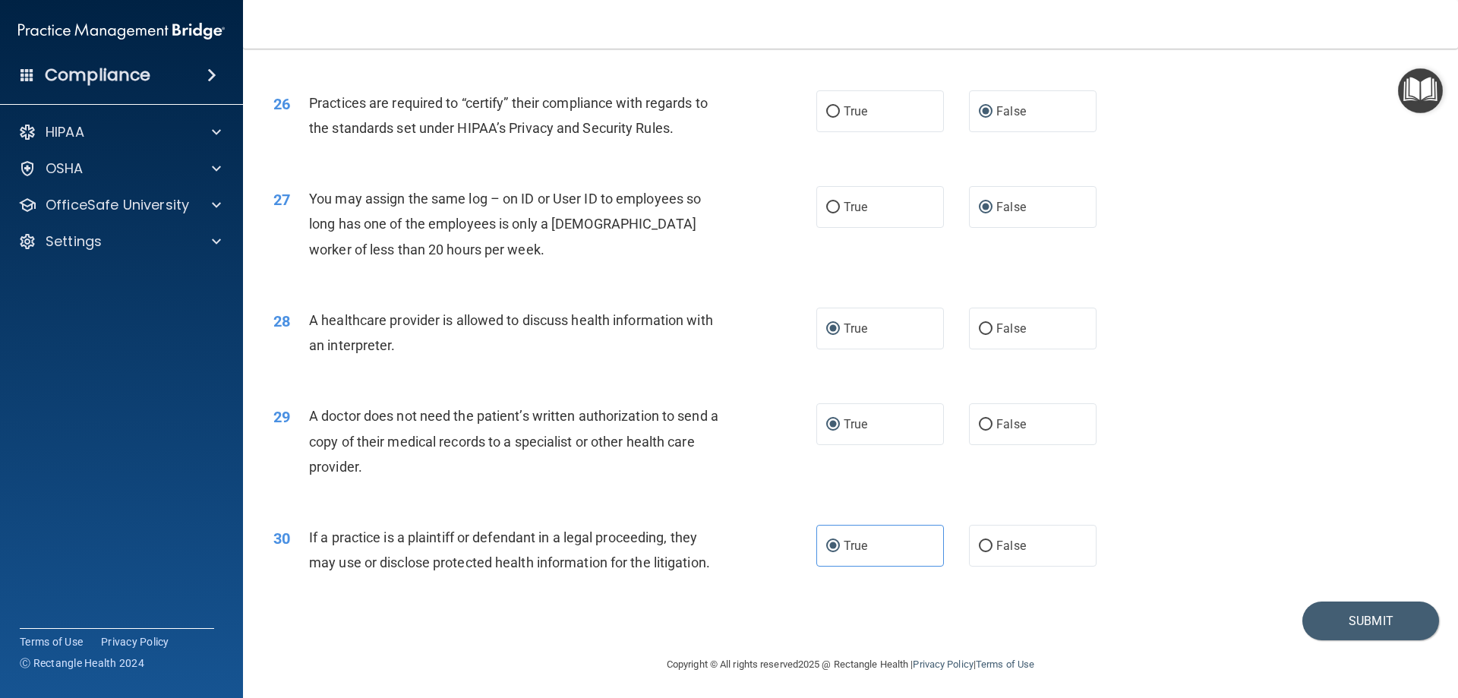
scroll to position [2836, 0]
click at [1352, 621] on button "Submit" at bounding box center [1370, 617] width 137 height 39
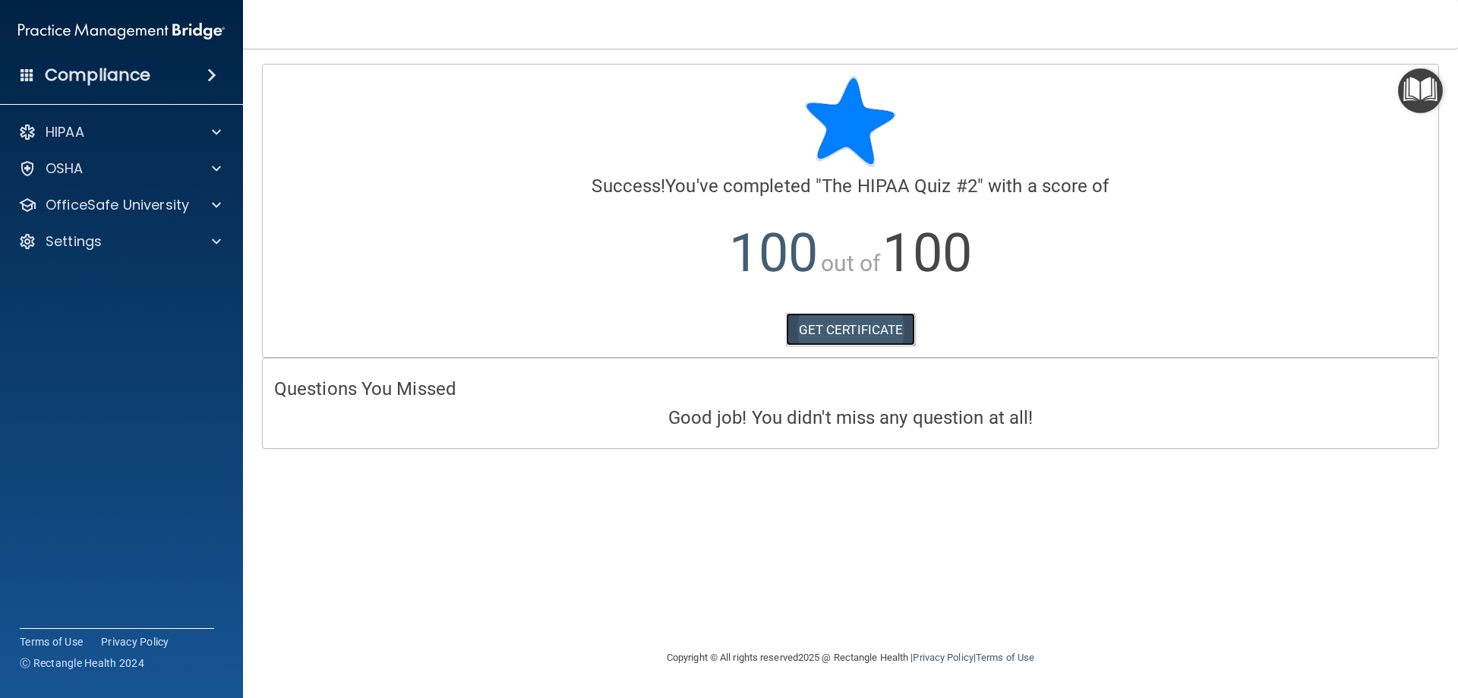
click at [833, 325] on link "GET CERTIFICATE" at bounding box center [851, 329] width 130 height 33
click at [52, 161] on p "OSHA" at bounding box center [65, 168] width 38 height 18
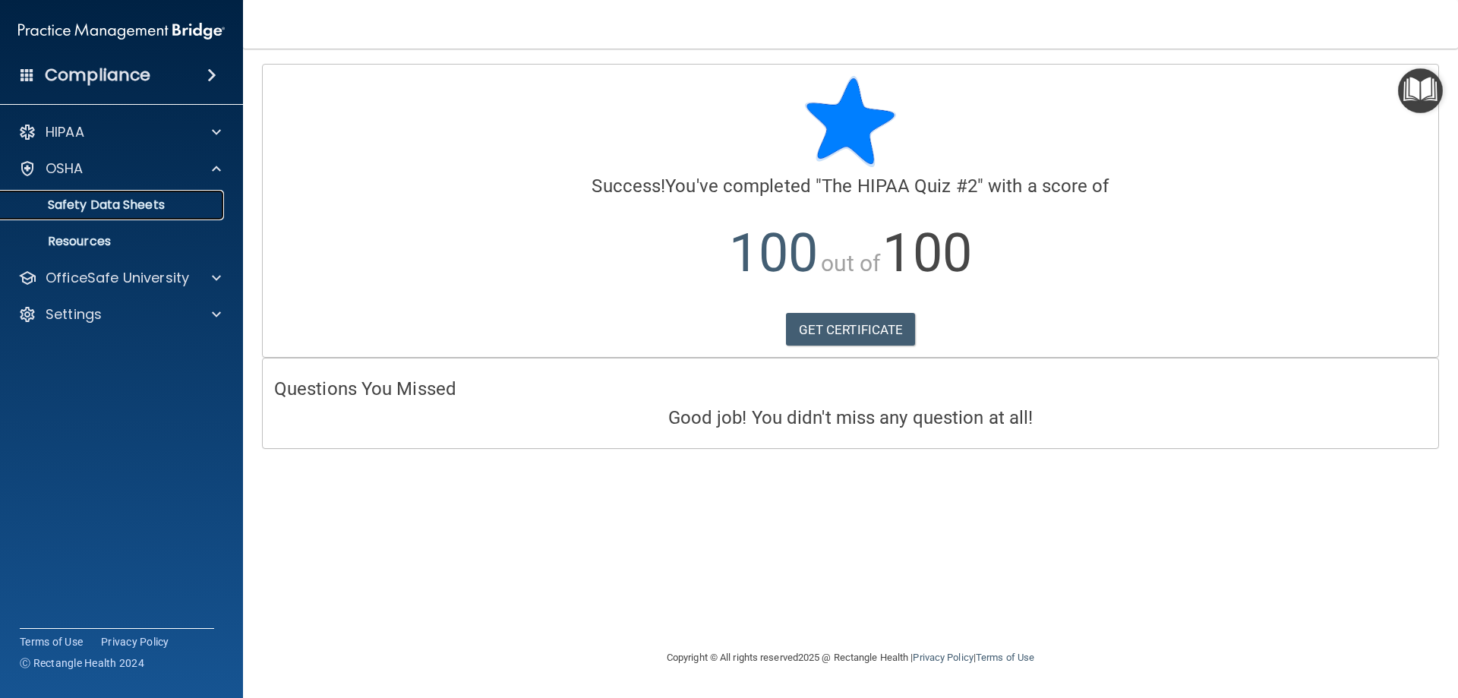
click at [121, 202] on p "Safety Data Sheets" at bounding box center [113, 204] width 207 height 15
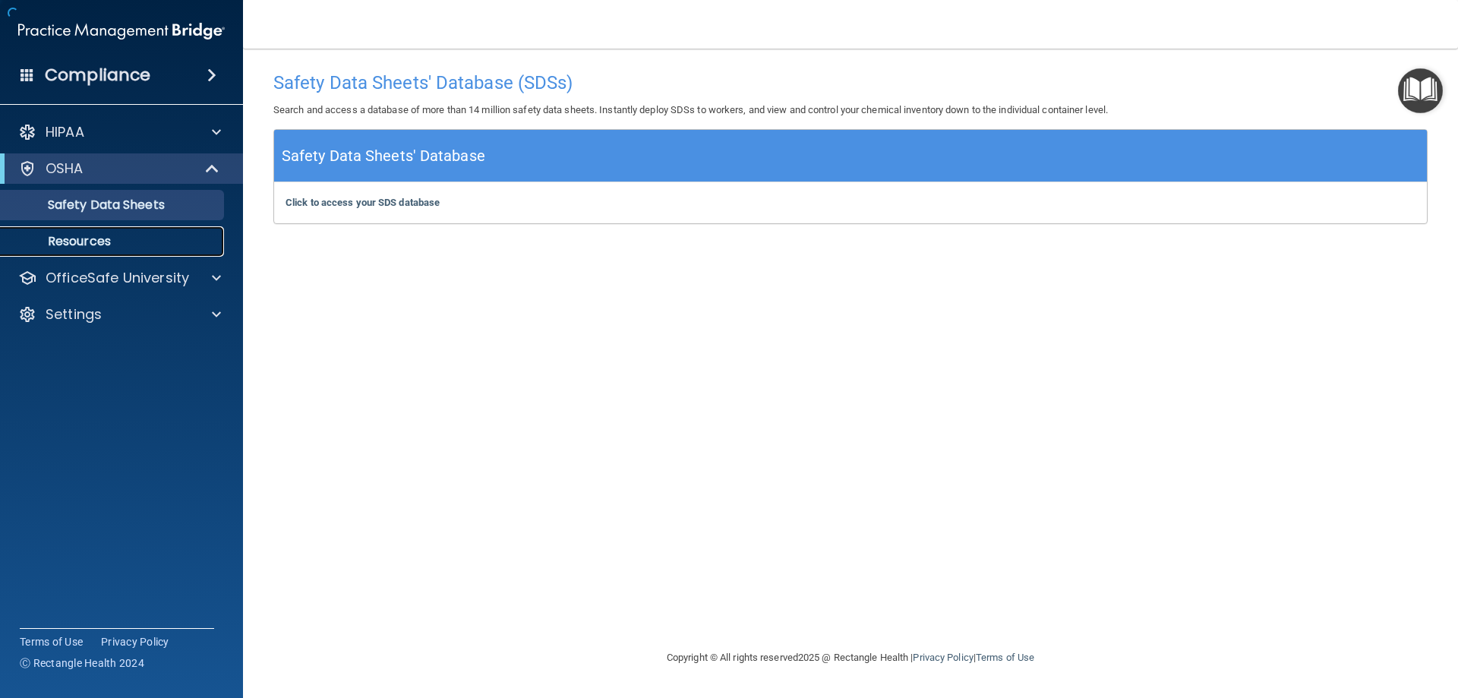
click at [93, 241] on p "Resources" at bounding box center [113, 241] width 207 height 15
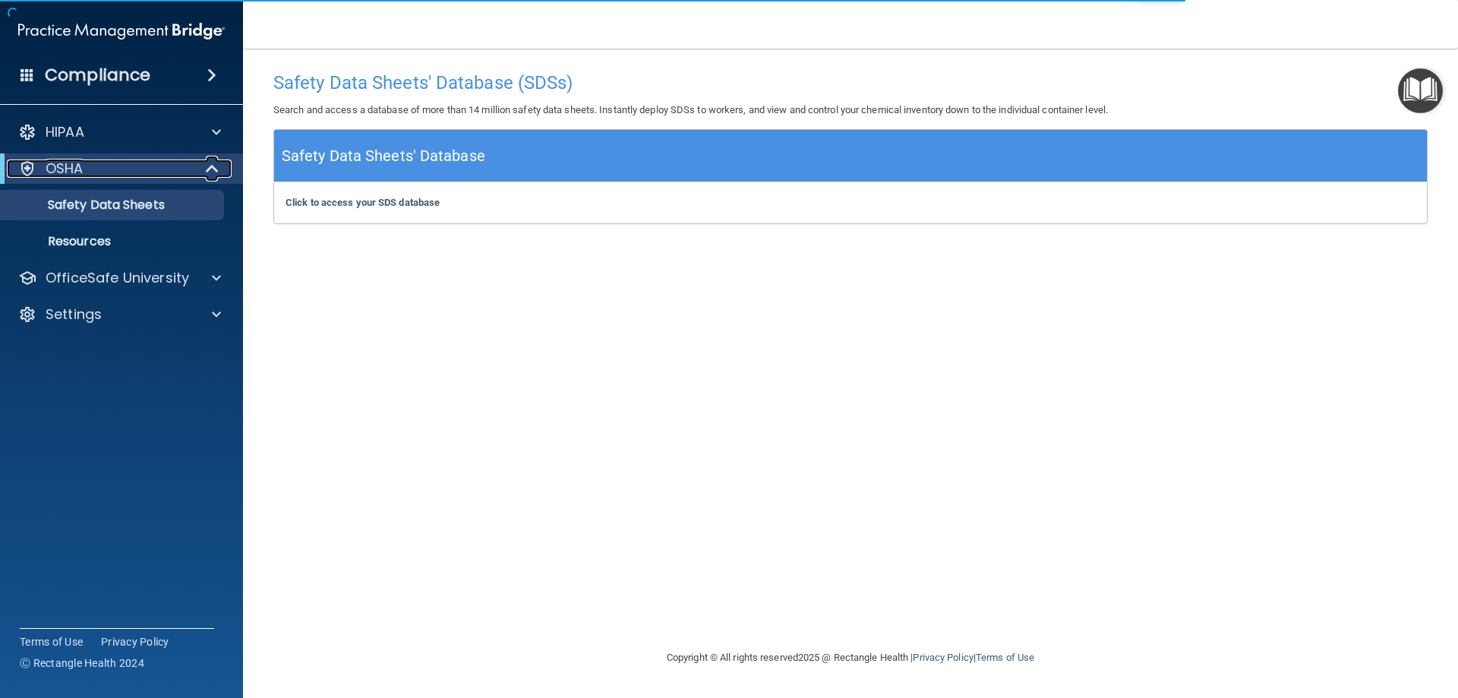
click at [107, 172] on div "OSHA" at bounding box center [101, 168] width 188 height 18
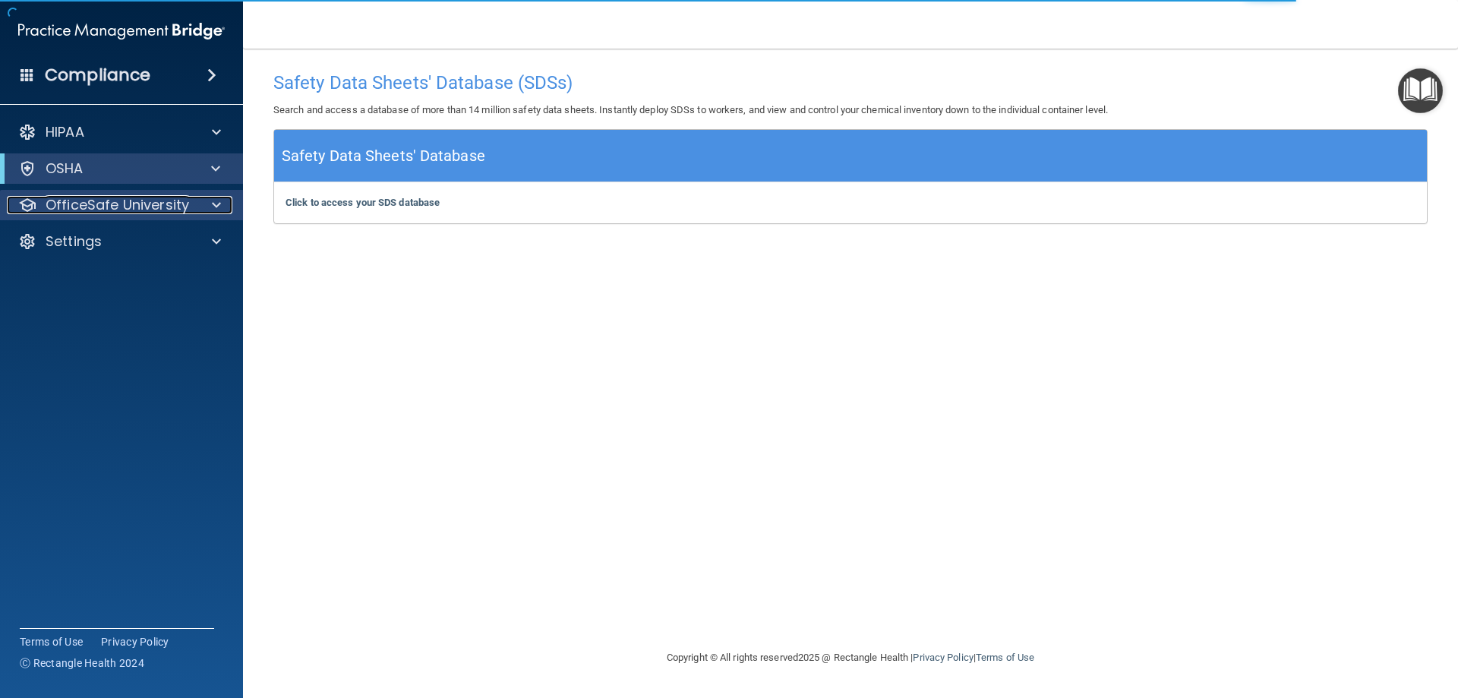
click at [106, 199] on p "OfficeSafe University" at bounding box center [117, 205] width 143 height 18
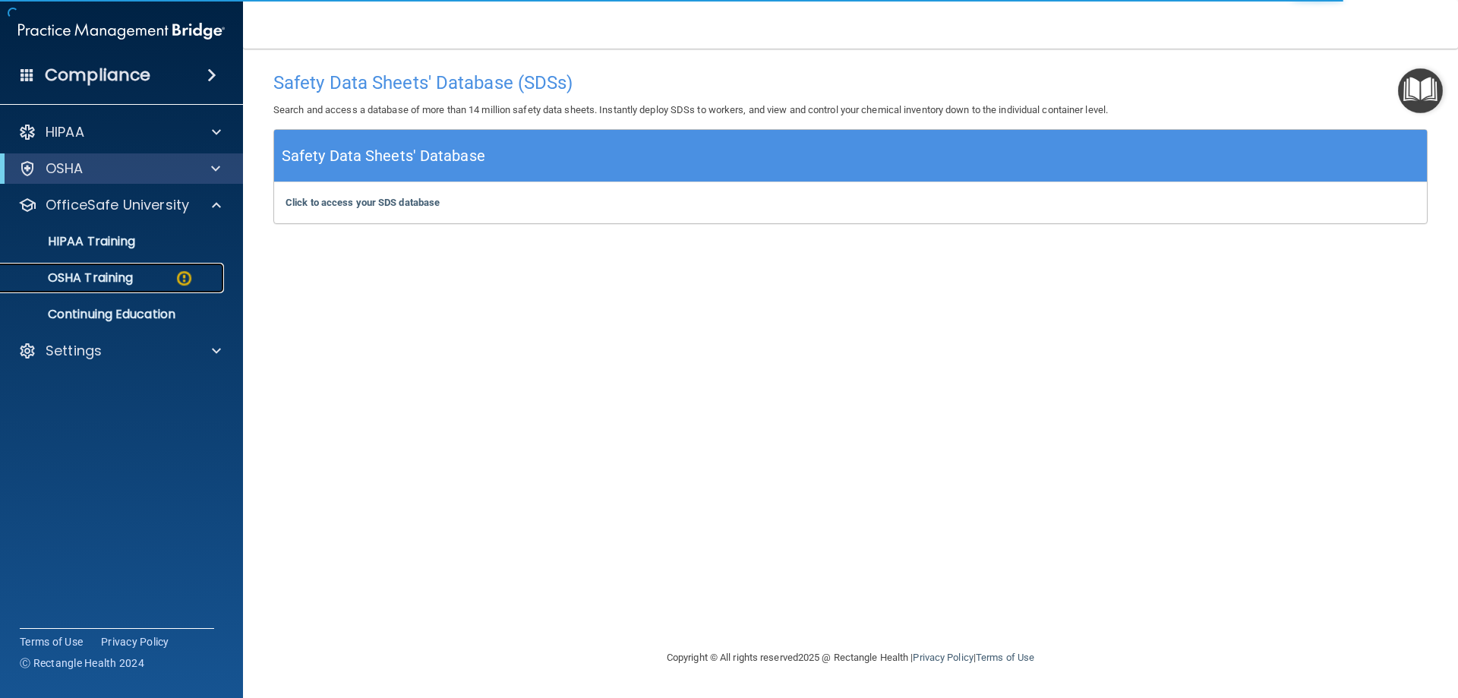
click at [114, 272] on p "OSHA Training" at bounding box center [71, 277] width 123 height 15
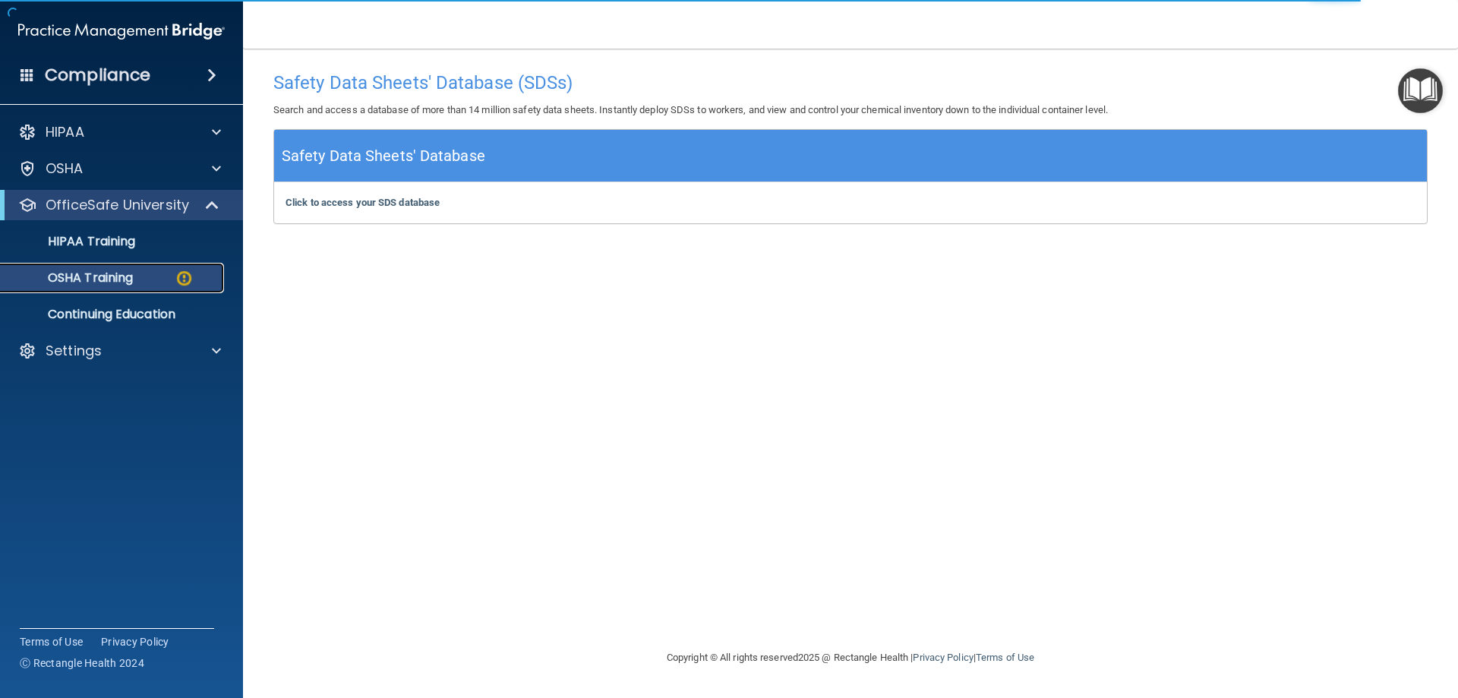
click at [181, 281] on img at bounding box center [184, 278] width 19 height 19
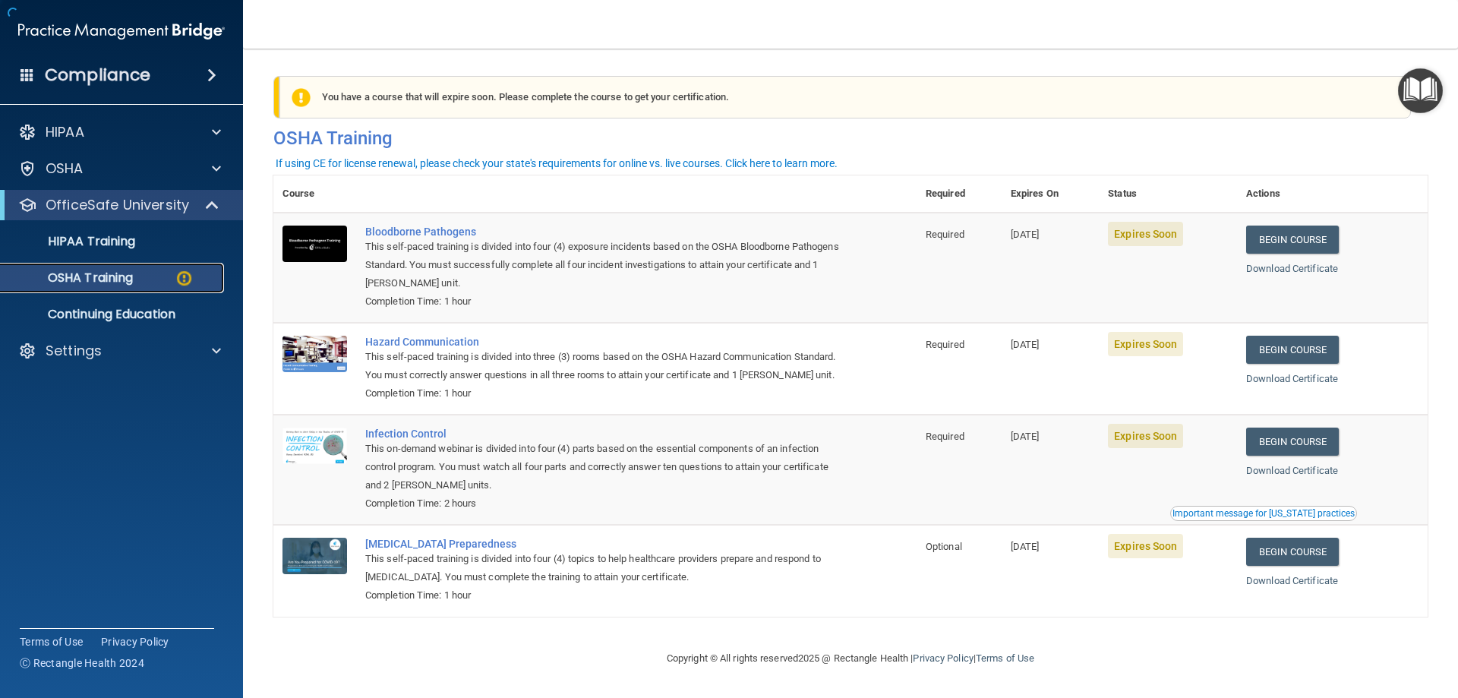
click at [125, 283] on p "OSHA Training" at bounding box center [71, 277] width 123 height 15
click at [1272, 244] on link "Begin Course" at bounding box center [1292, 239] width 93 height 28
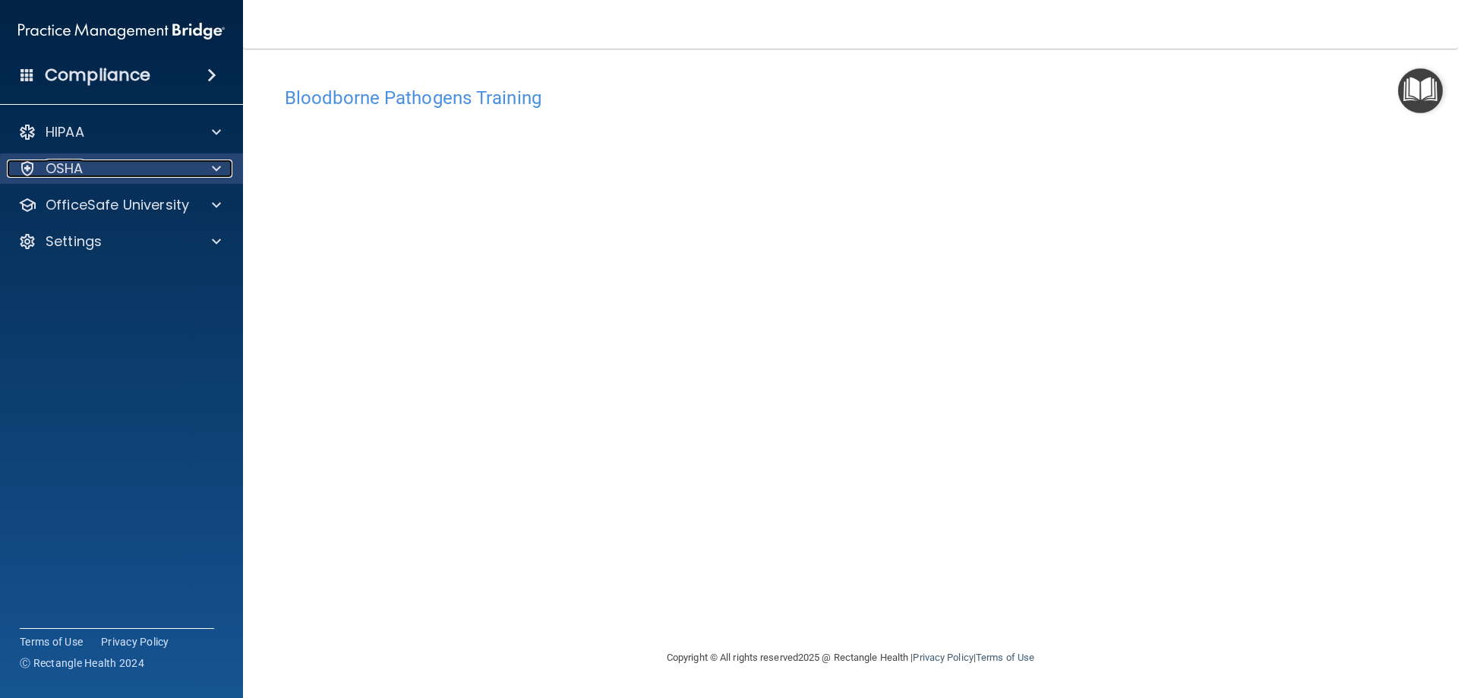
click at [217, 165] on span at bounding box center [216, 168] width 9 height 18
click at [222, 167] on div at bounding box center [214, 168] width 38 height 18
click at [220, 167] on span at bounding box center [216, 168] width 9 height 18
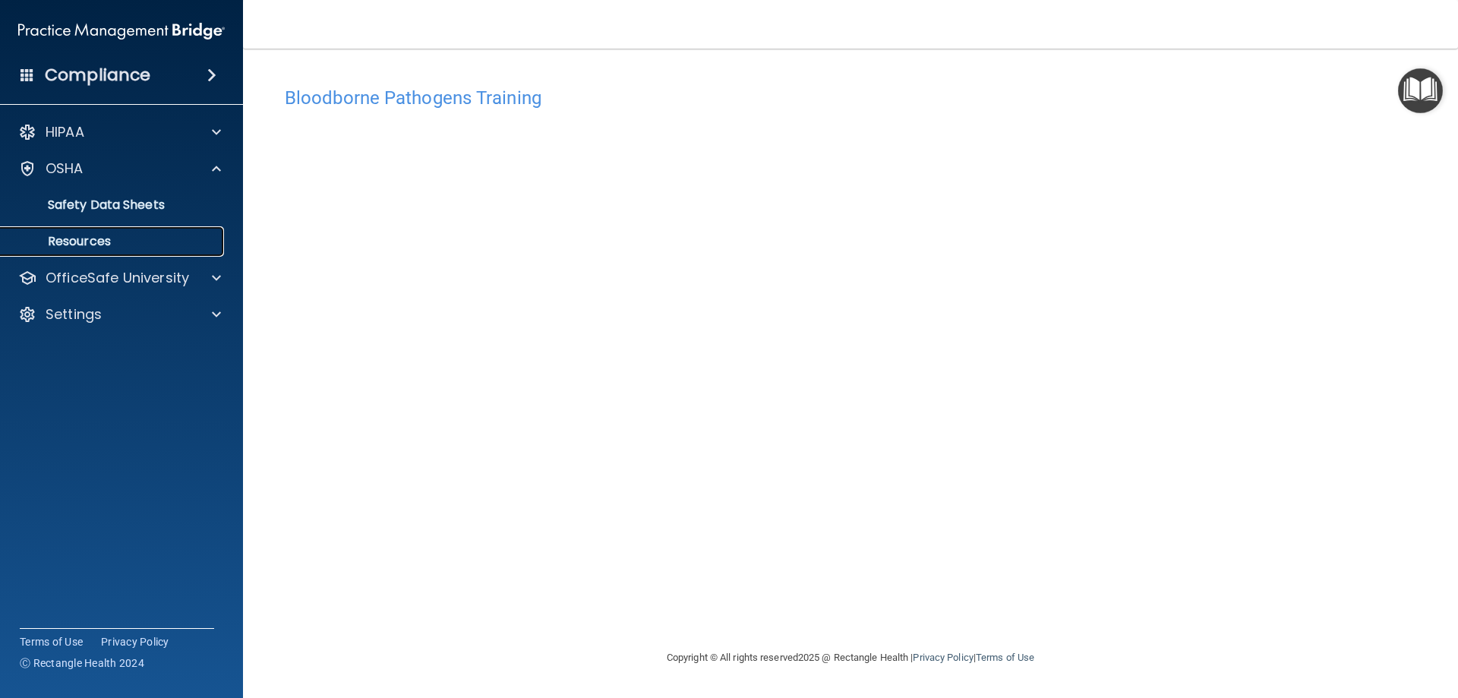
click at [77, 238] on p "Resources" at bounding box center [113, 241] width 207 height 15
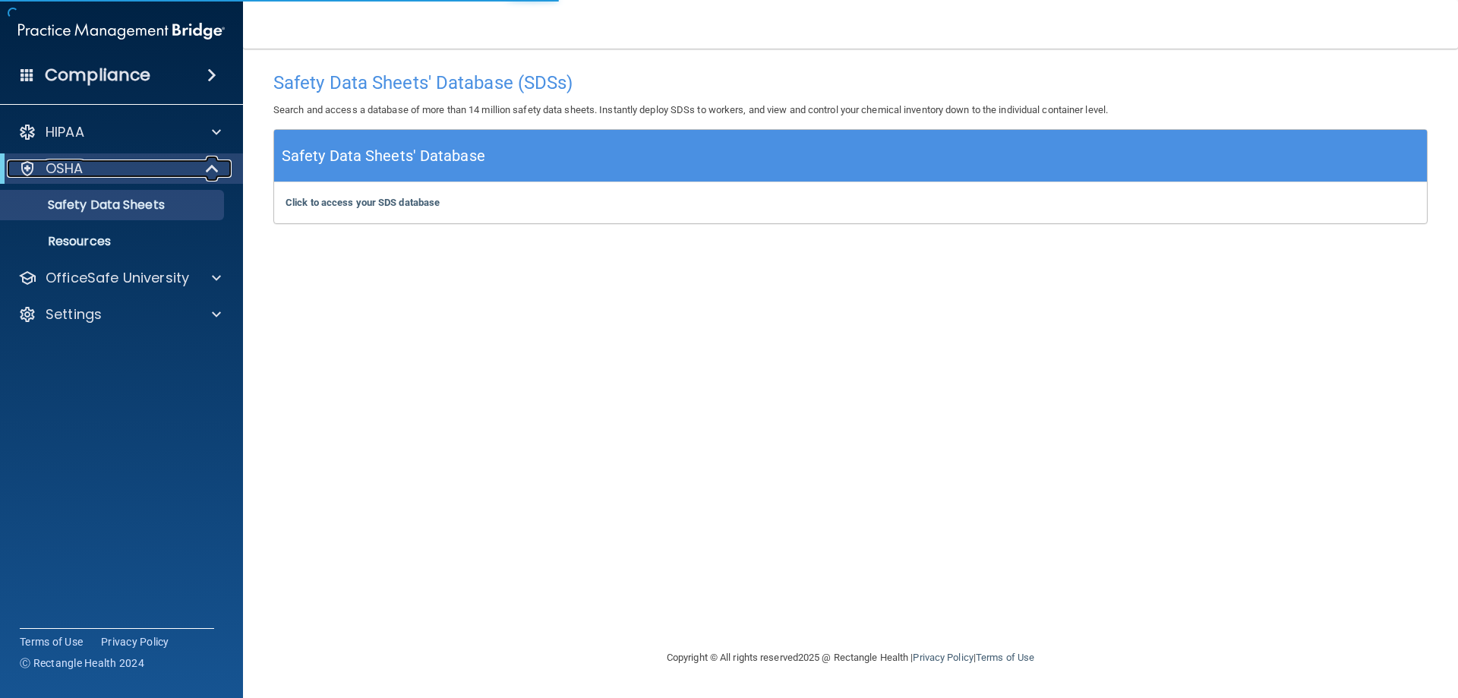
click at [207, 166] on span at bounding box center [213, 168] width 13 height 18
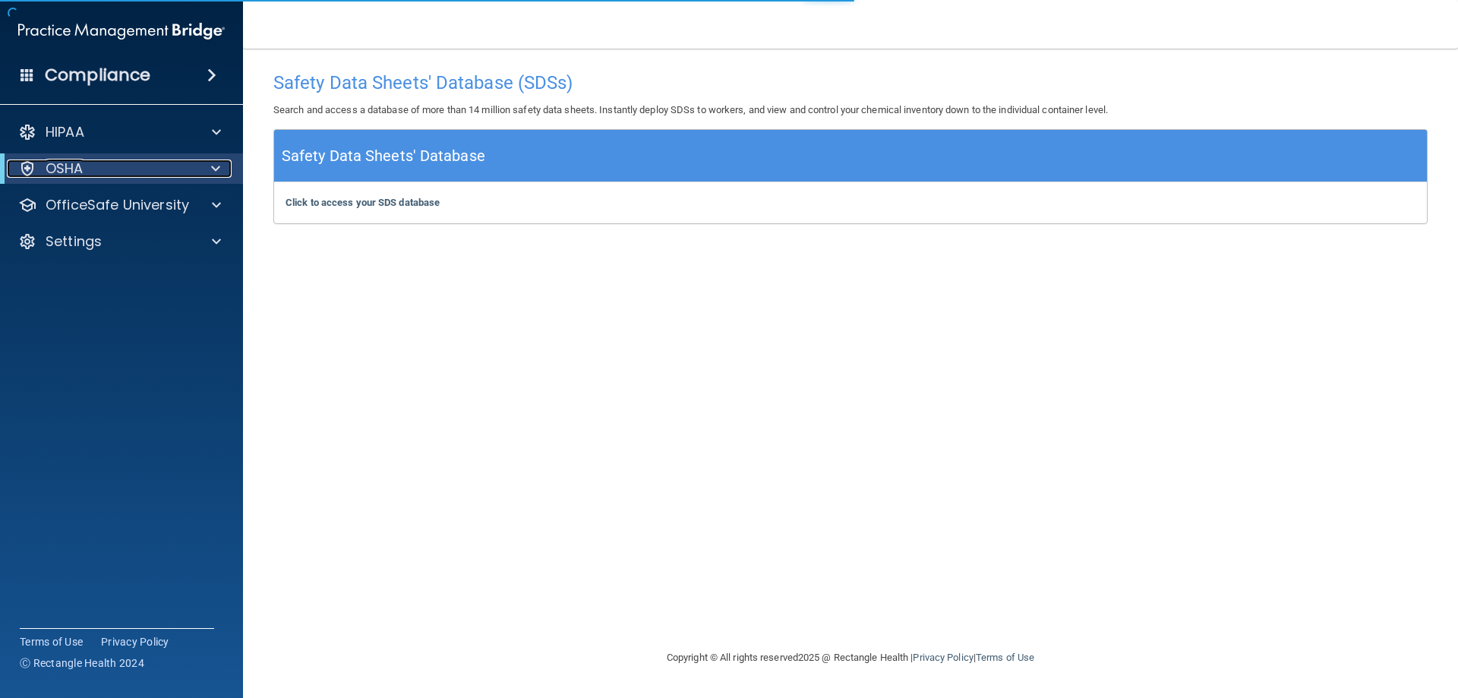
click at [207, 166] on div at bounding box center [212, 168] width 37 height 18
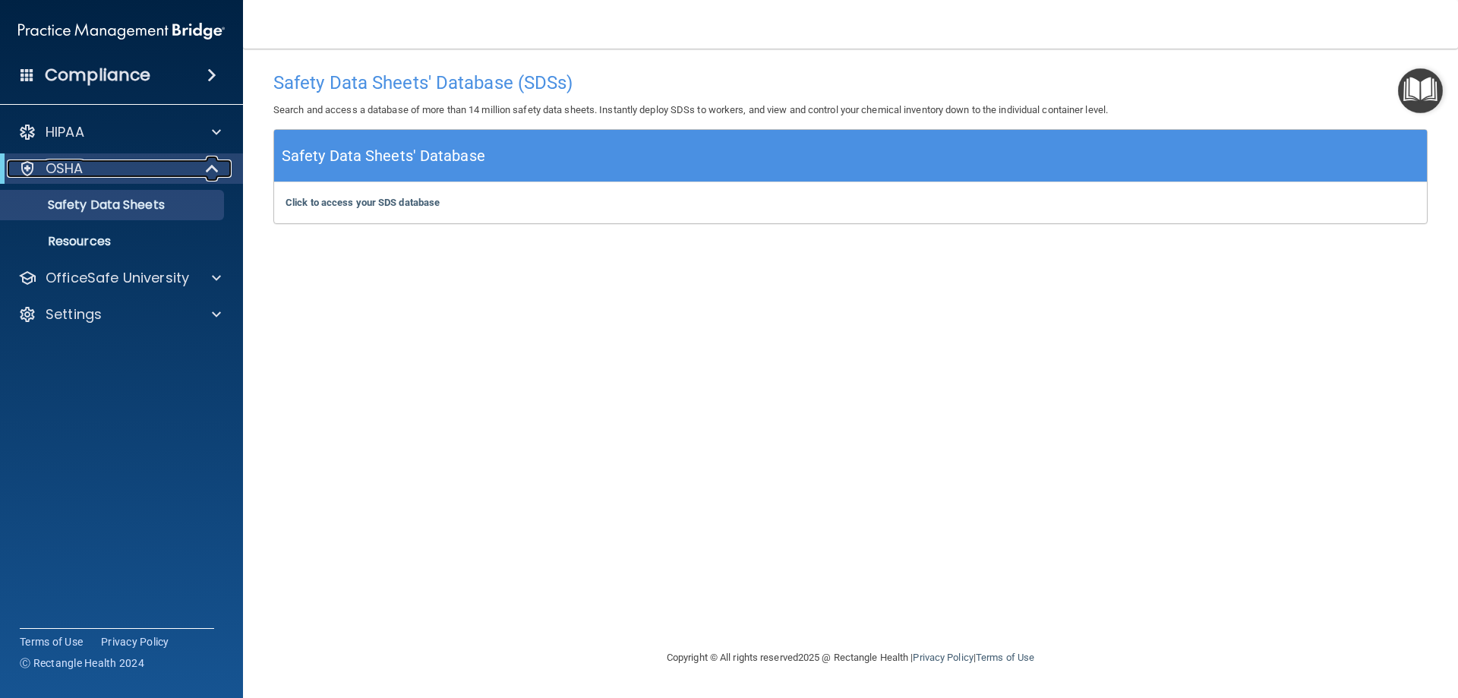
click at [215, 166] on span at bounding box center [213, 168] width 13 height 18
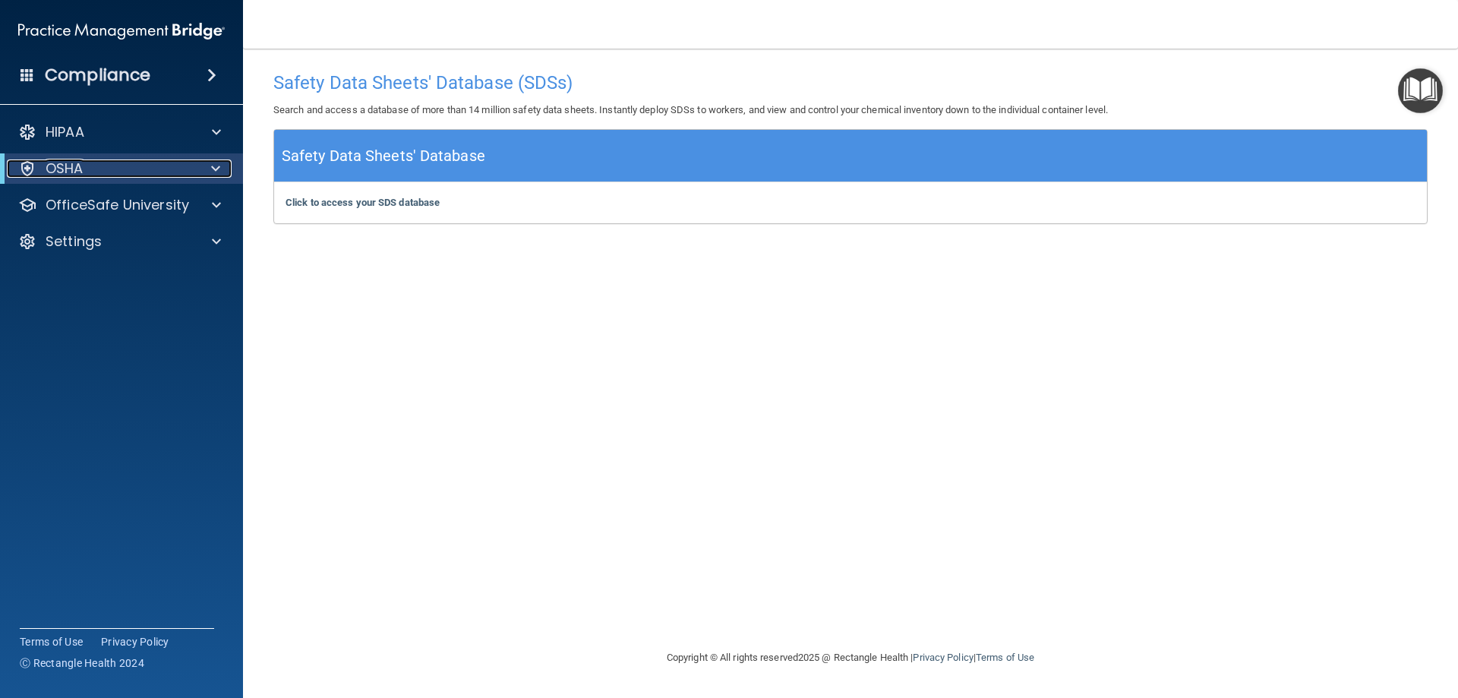
click at [215, 166] on span at bounding box center [215, 168] width 9 height 18
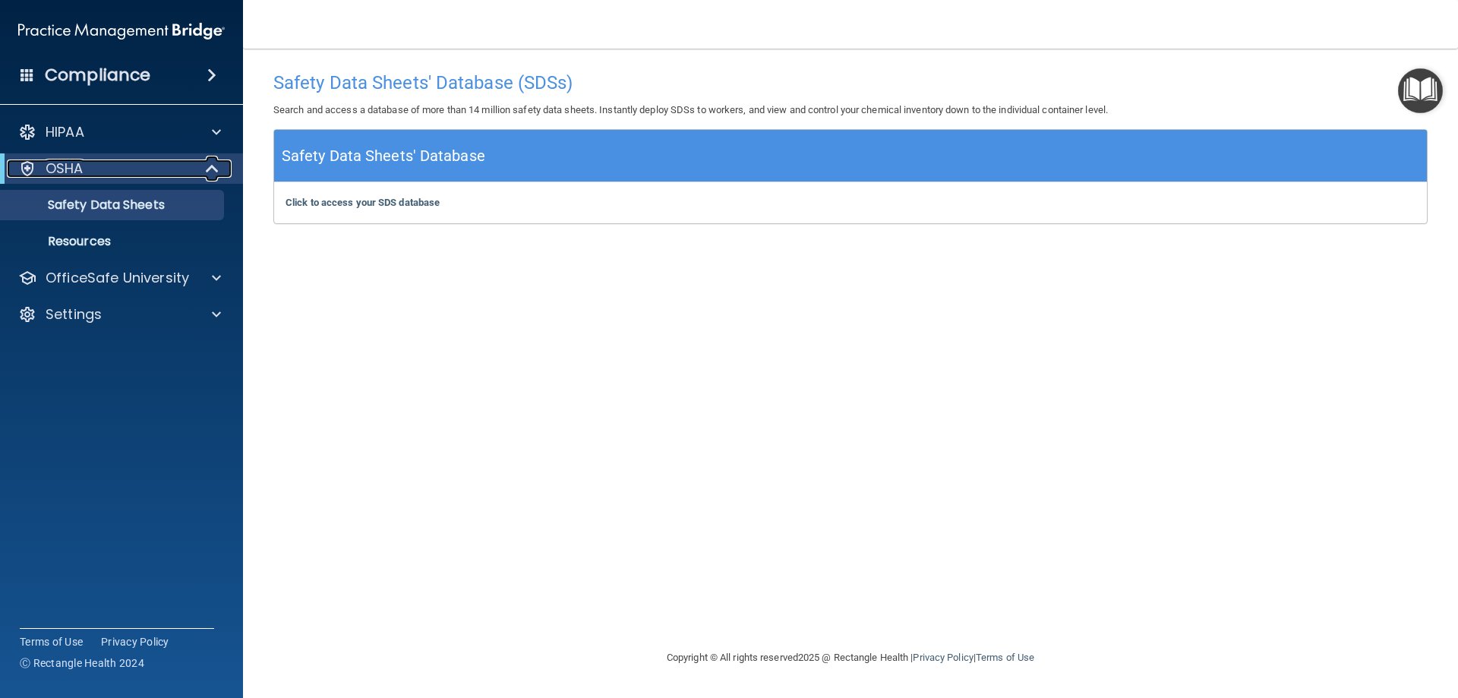
click at [30, 165] on div at bounding box center [27, 168] width 18 height 18
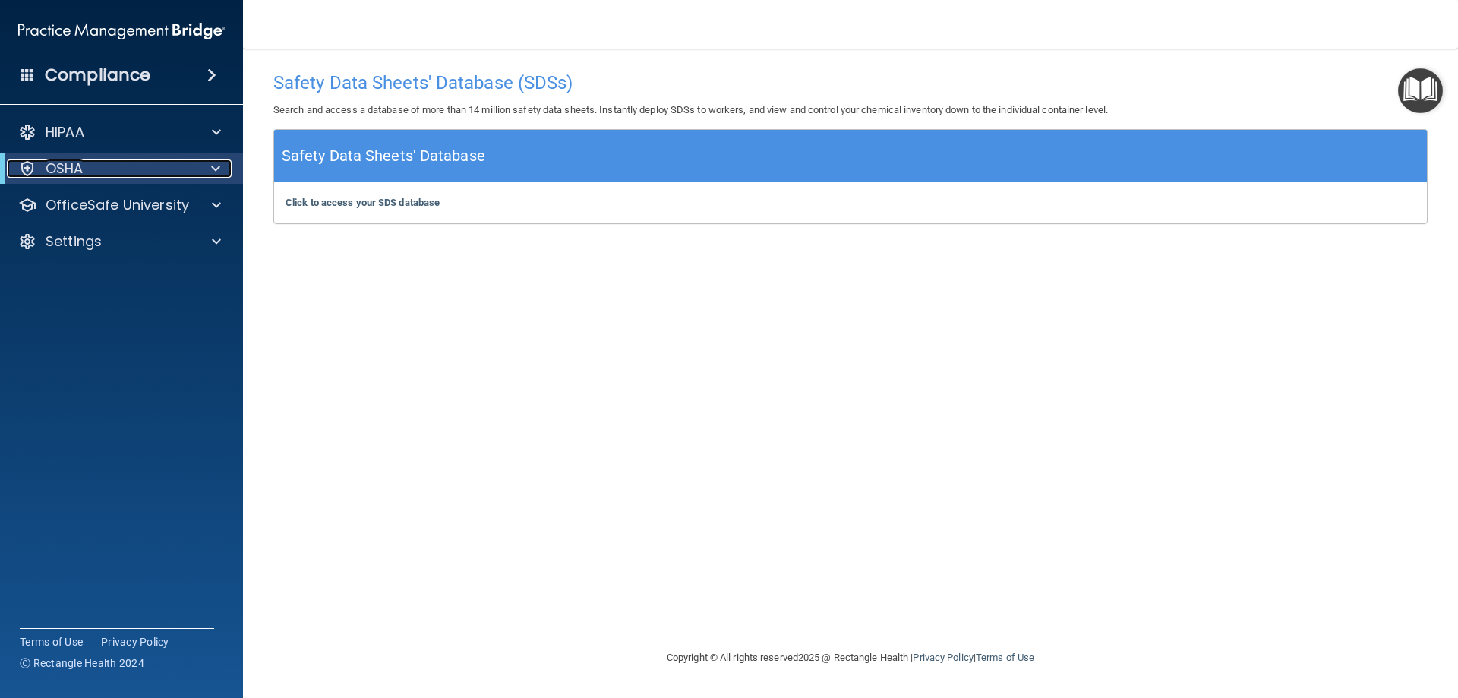
click at [96, 174] on div "OSHA" at bounding box center [101, 168] width 188 height 18
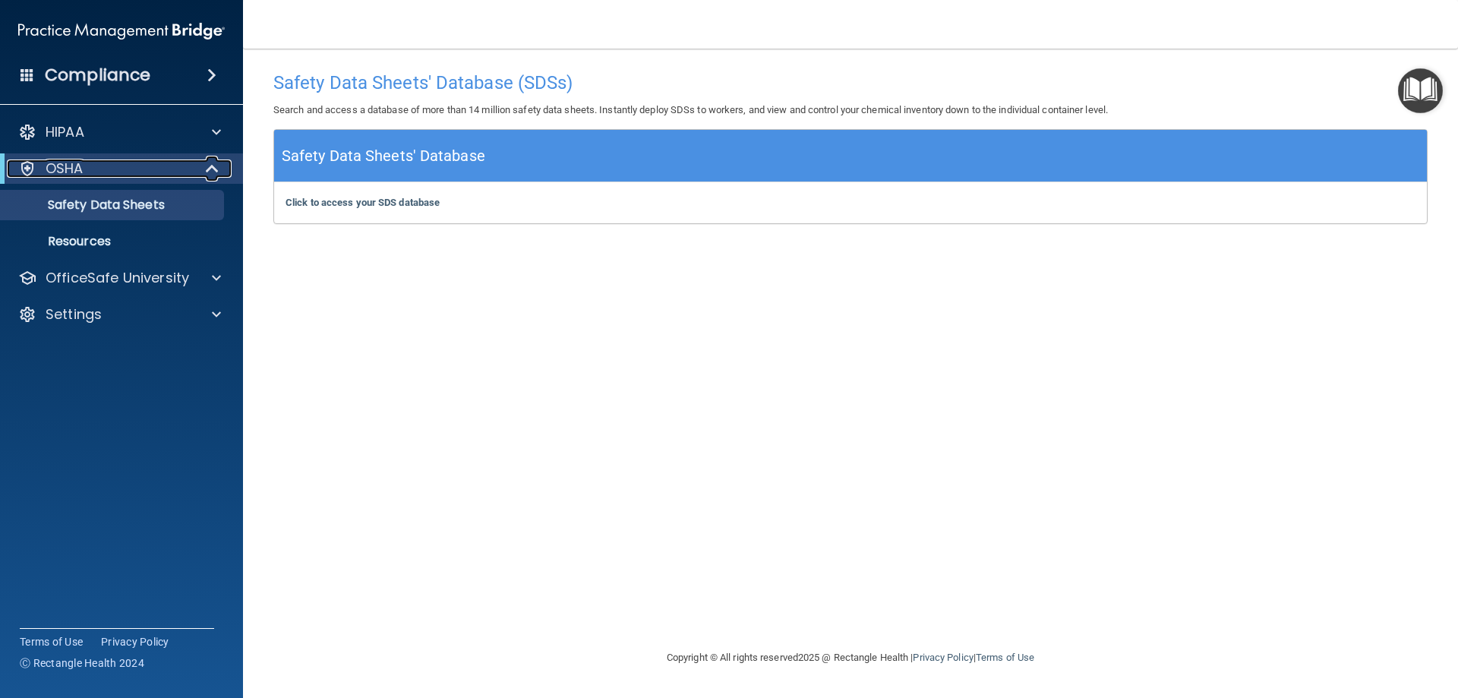
click at [217, 172] on span at bounding box center [213, 168] width 13 height 18
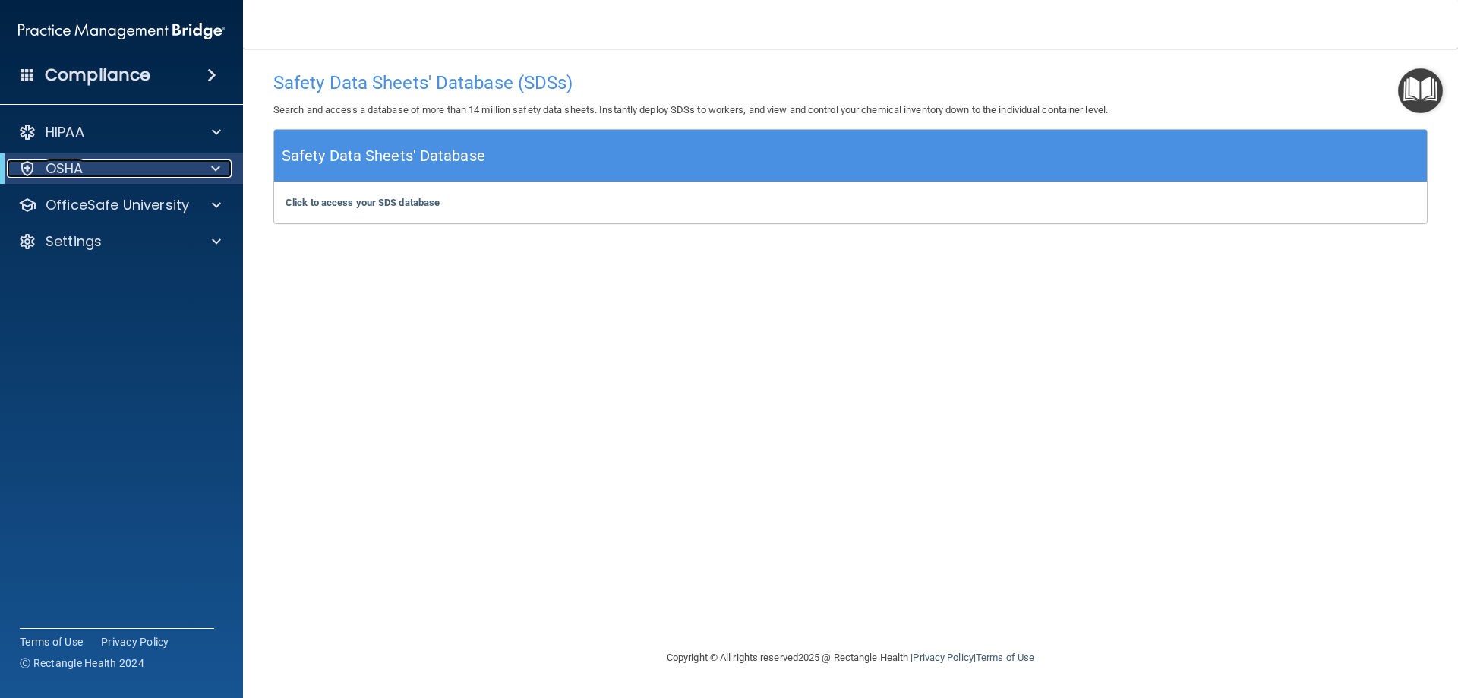
click at [217, 172] on span at bounding box center [215, 168] width 9 height 18
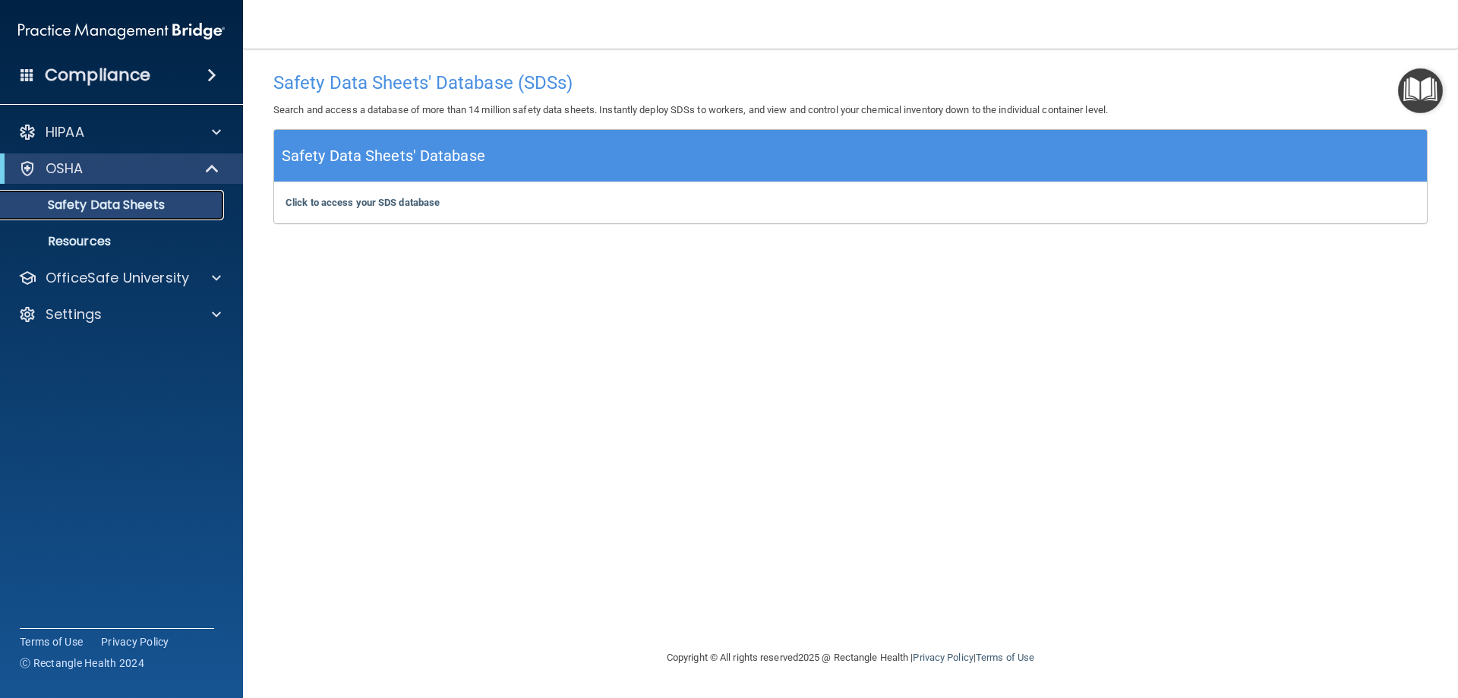
click at [183, 210] on p "Safety Data Sheets" at bounding box center [113, 204] width 207 height 15
click at [50, 167] on p "OSHA" at bounding box center [65, 168] width 38 height 18
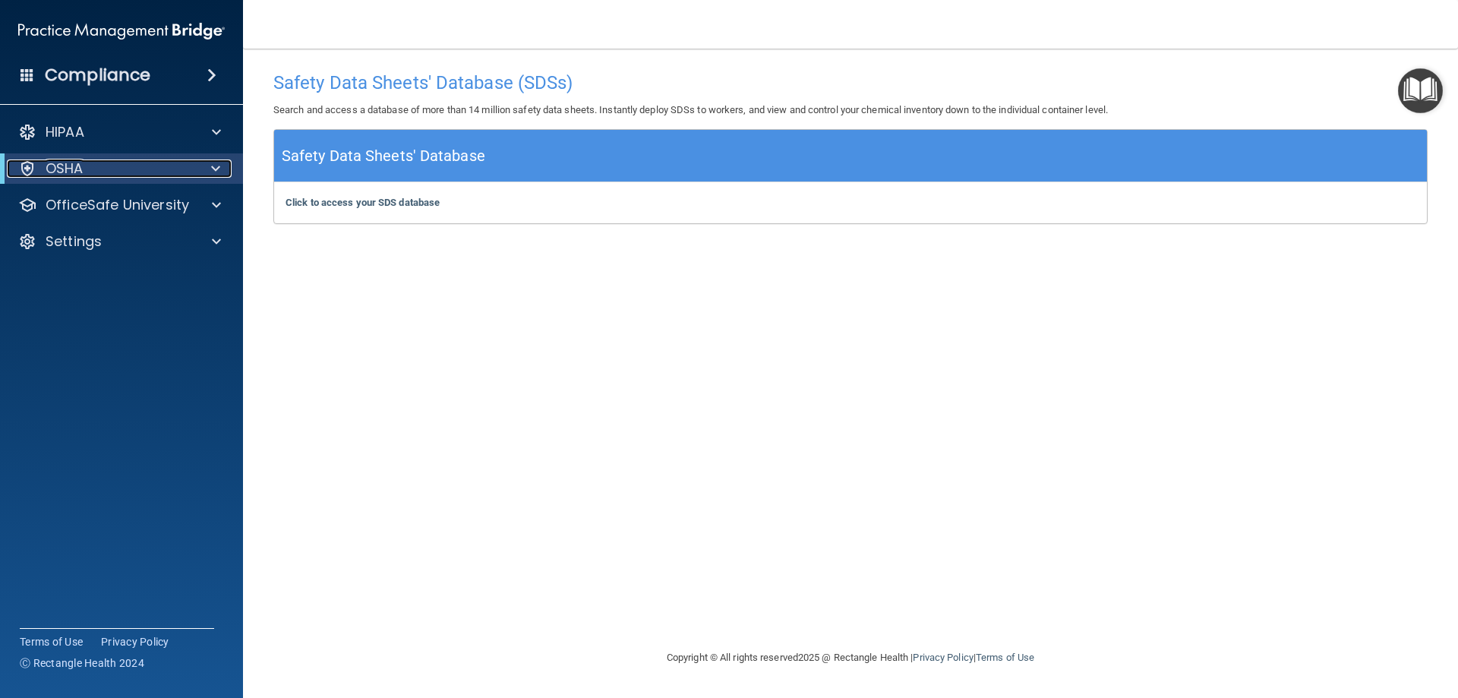
click at [26, 163] on div at bounding box center [27, 168] width 18 height 18
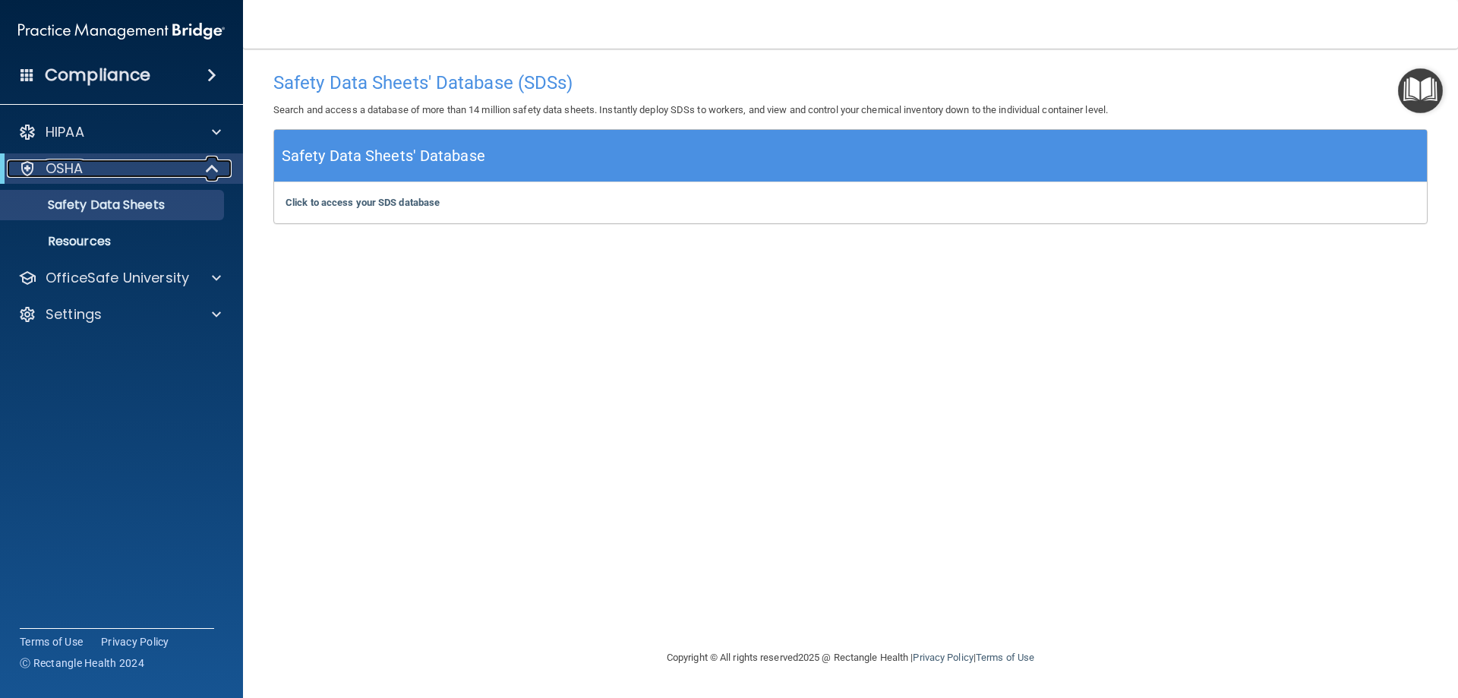
click at [204, 167] on div at bounding box center [212, 168] width 37 height 18
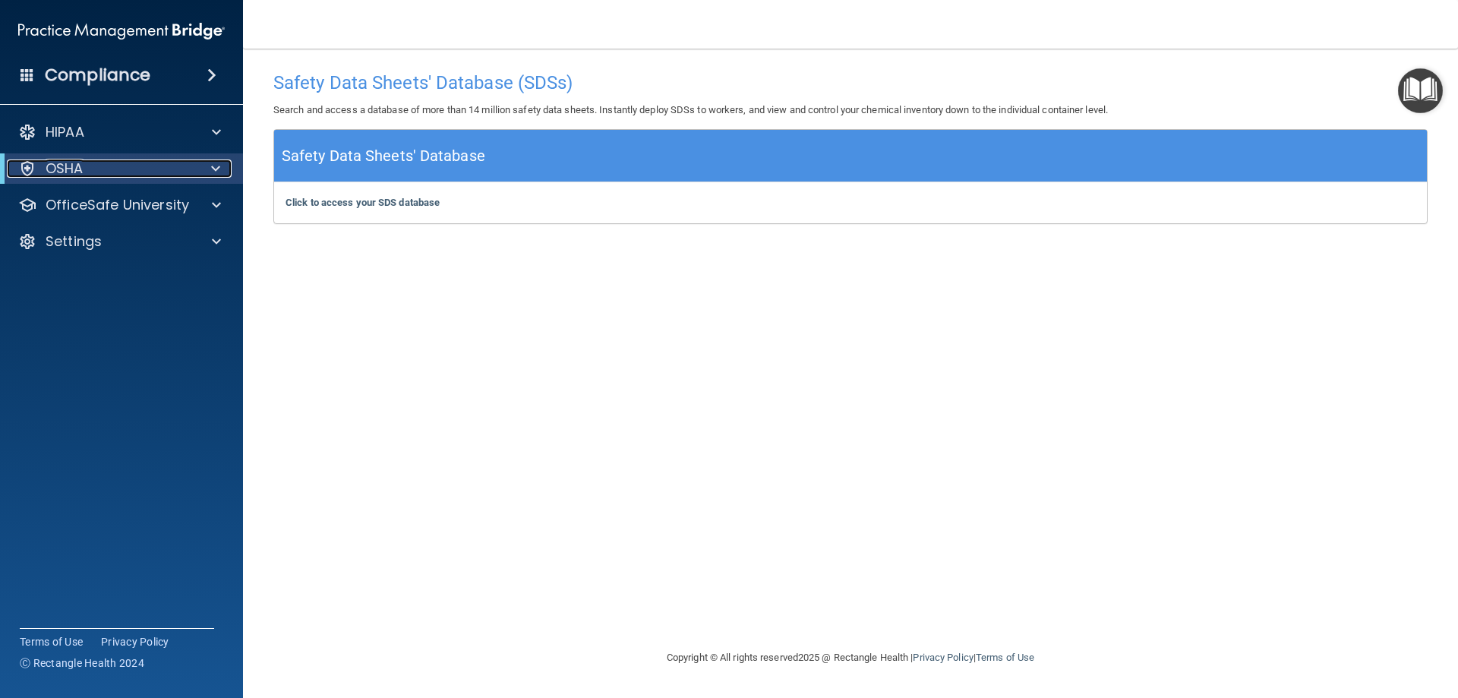
click at [215, 168] on span at bounding box center [215, 168] width 9 height 18
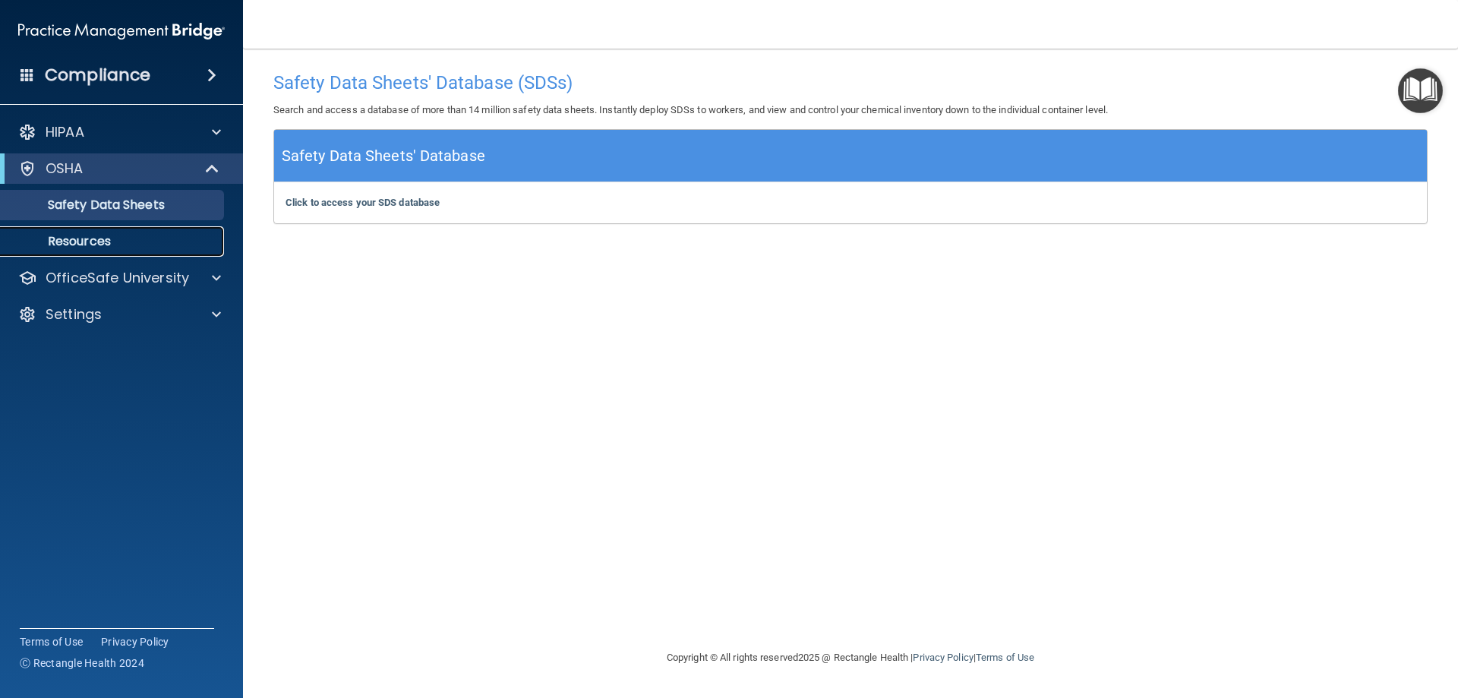
click at [99, 246] on p "Resources" at bounding box center [113, 241] width 207 height 15
click at [318, 205] on b "Click to access your SDS database" at bounding box center [362, 202] width 154 height 11
click at [25, 166] on div at bounding box center [27, 168] width 18 height 18
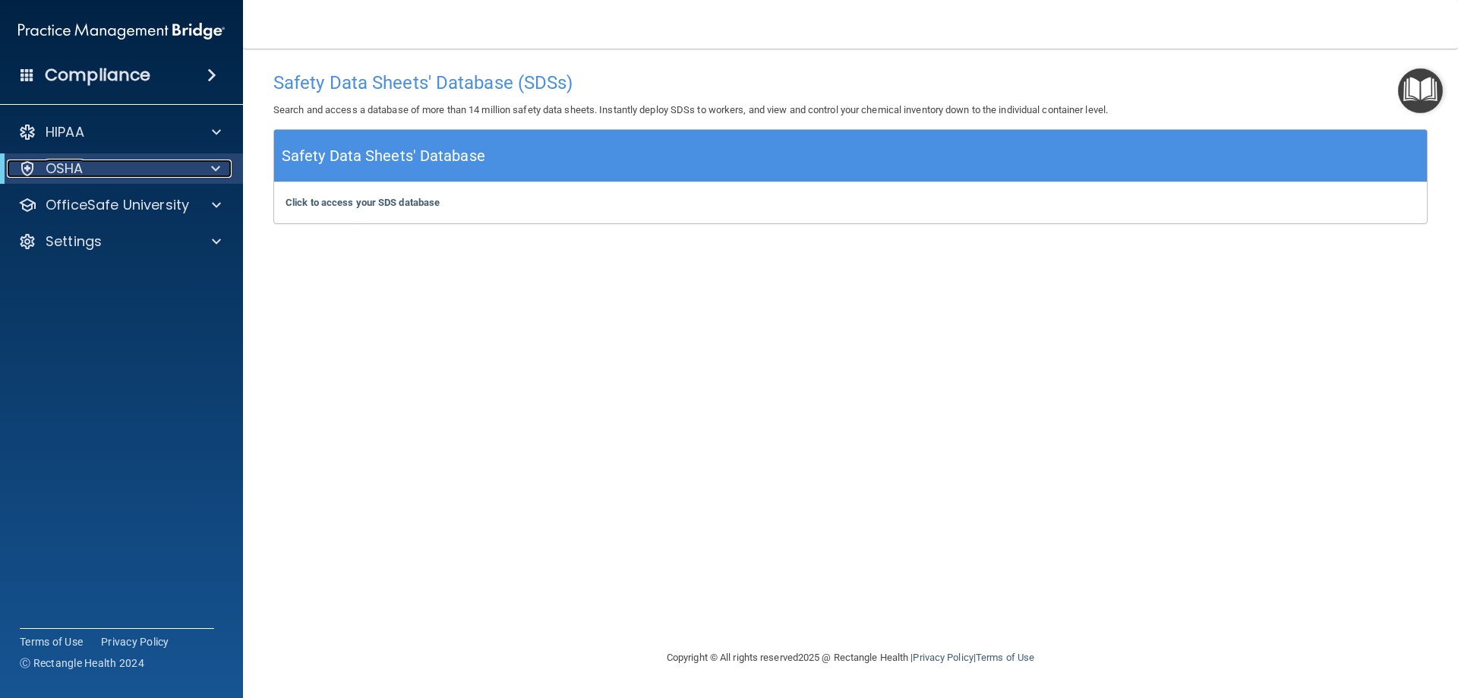
click at [25, 166] on div at bounding box center [27, 168] width 18 height 18
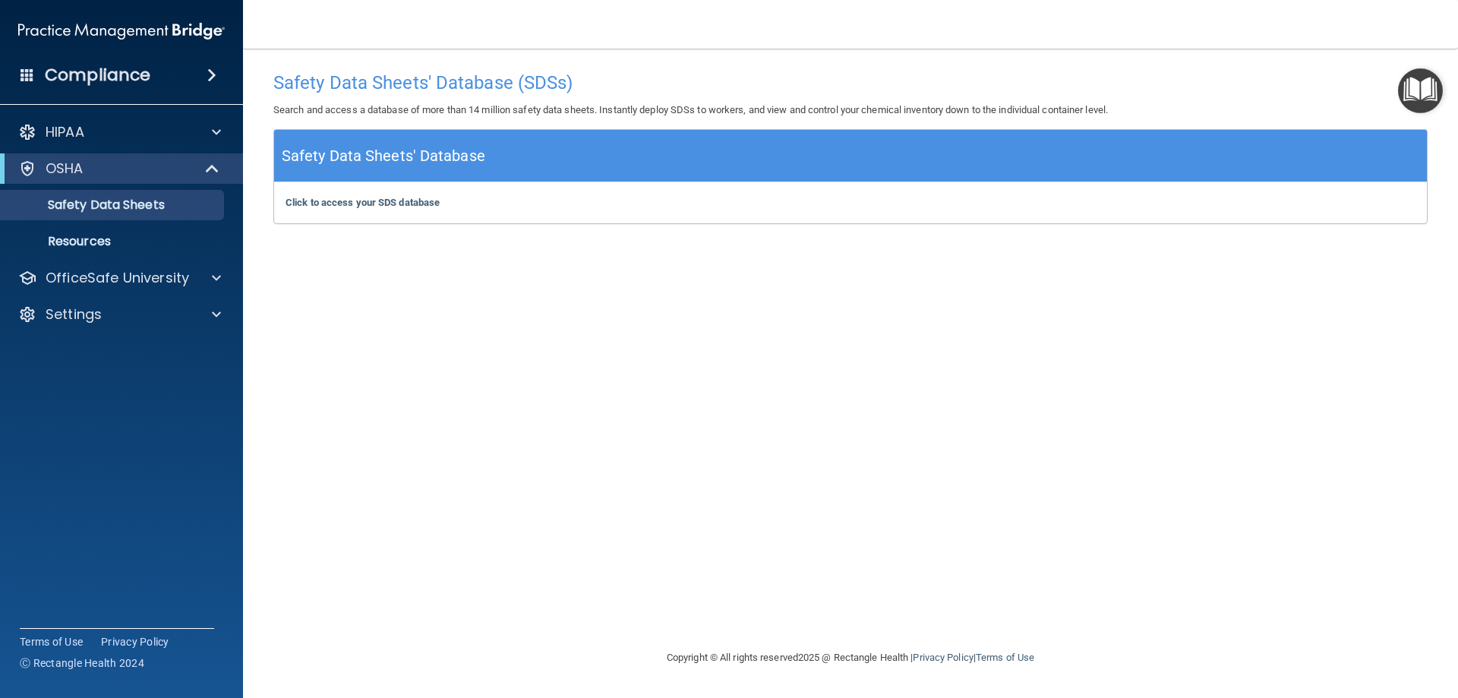
click at [2, 169] on div "OSHA" at bounding box center [121, 168] width 243 height 30
click at [213, 172] on span at bounding box center [213, 168] width 13 height 18
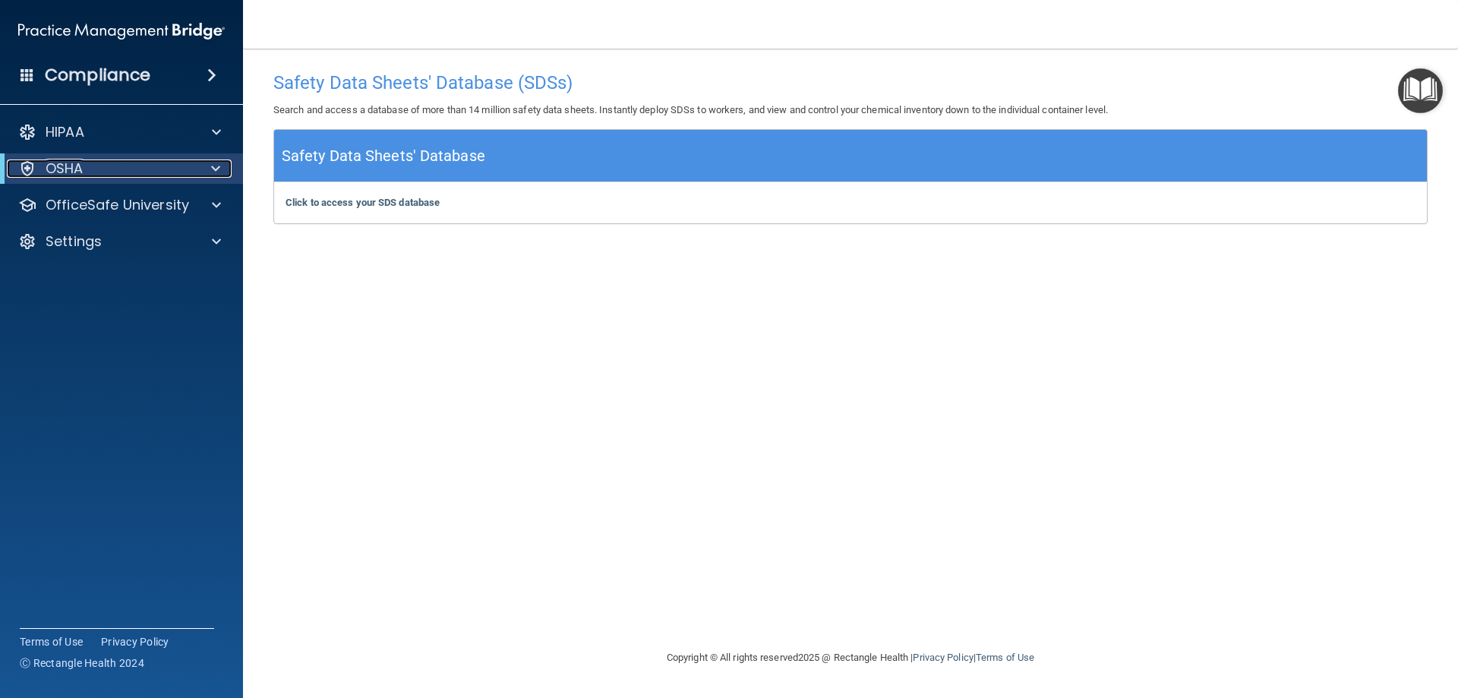
click at [213, 172] on span at bounding box center [215, 168] width 9 height 18
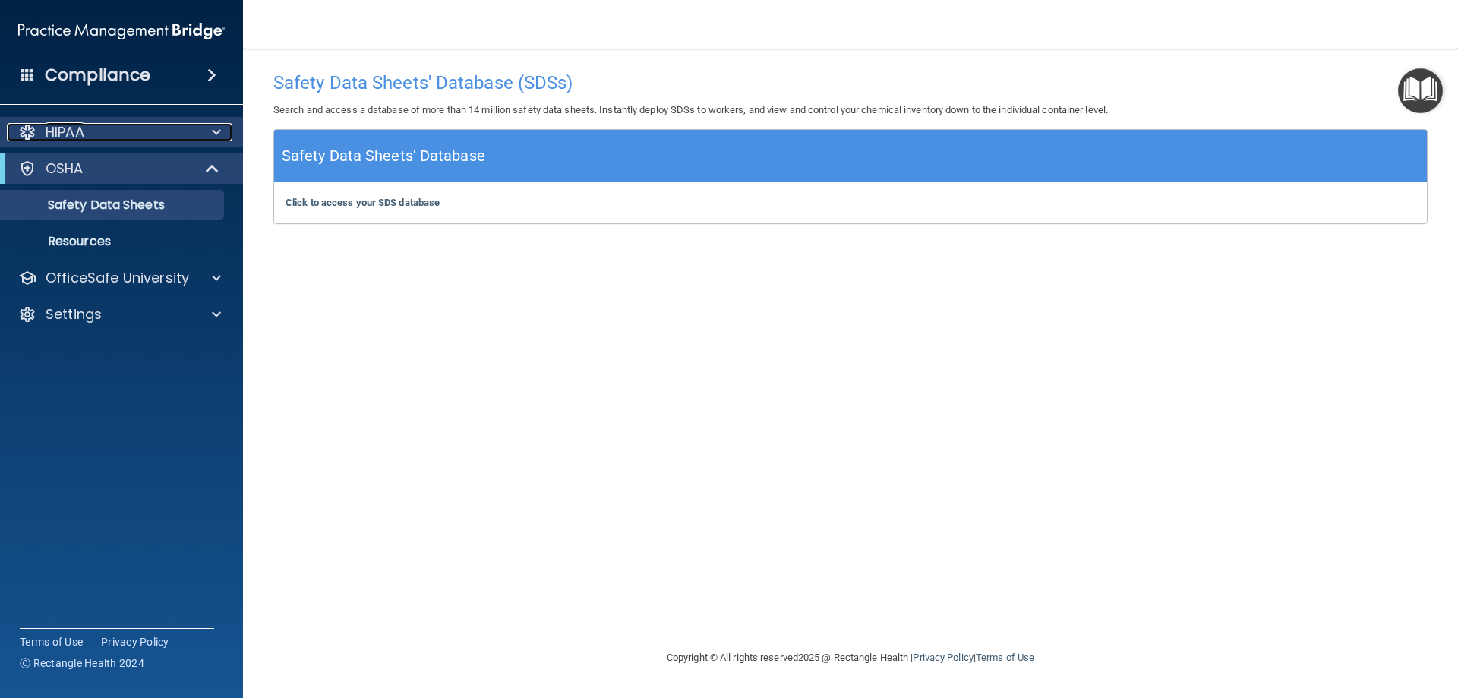
click at [213, 131] on span at bounding box center [216, 132] width 9 height 18
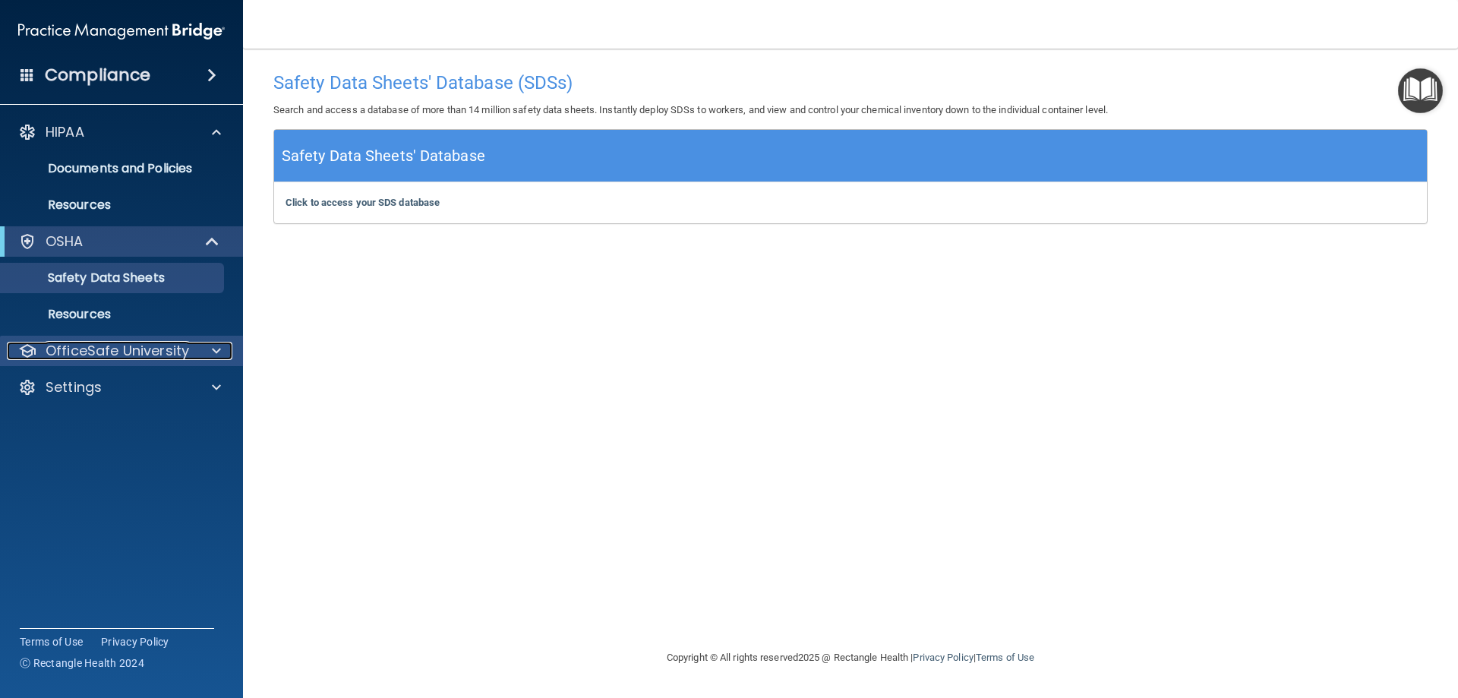
click at [172, 354] on p "OfficeSafe University" at bounding box center [117, 351] width 143 height 18
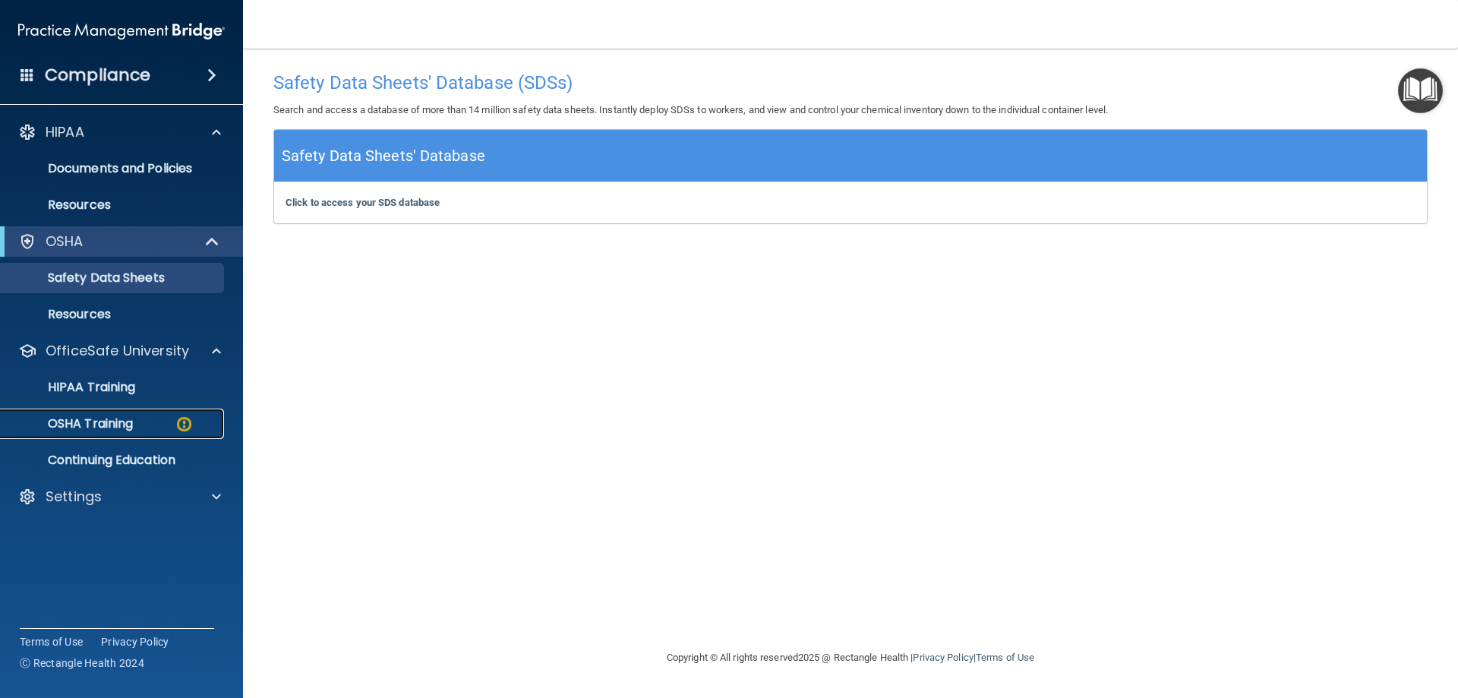
click at [188, 424] on img at bounding box center [184, 424] width 19 height 19
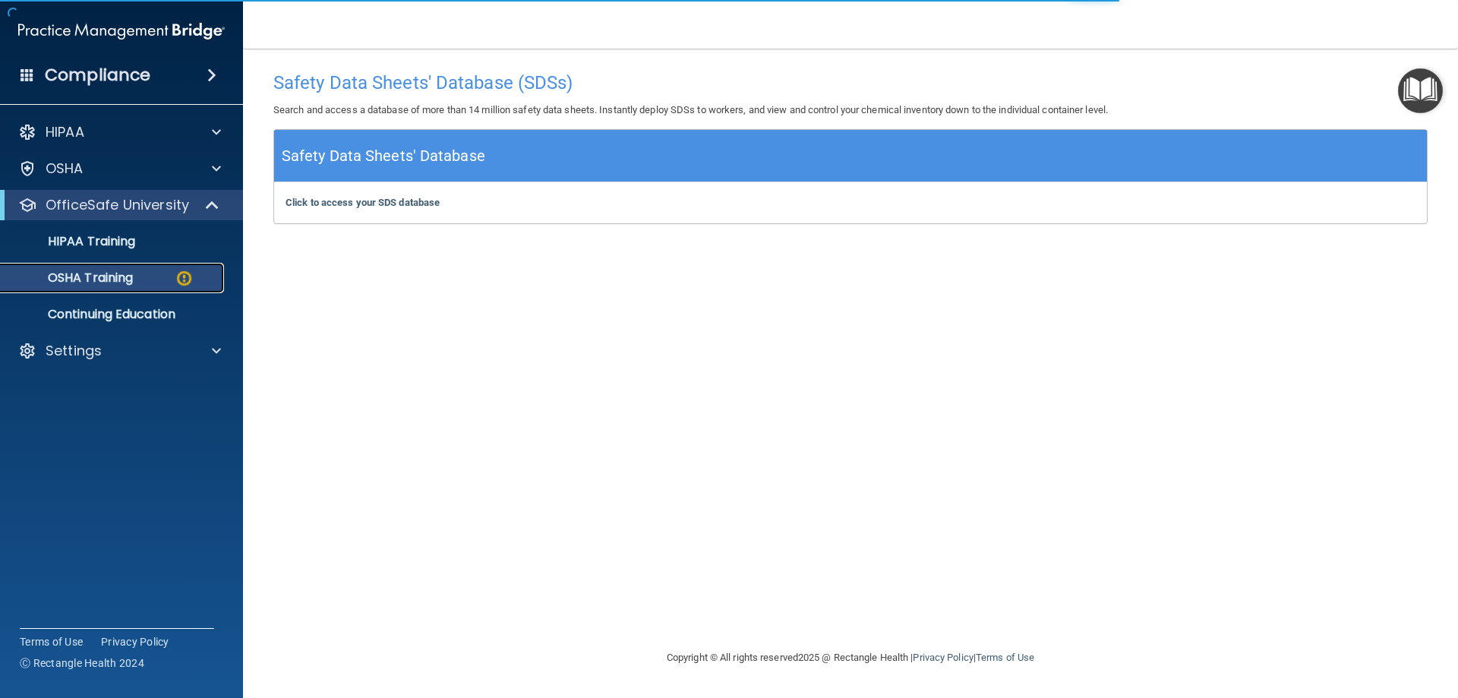
click at [194, 273] on div "OSHA Training" at bounding box center [113, 277] width 207 height 15
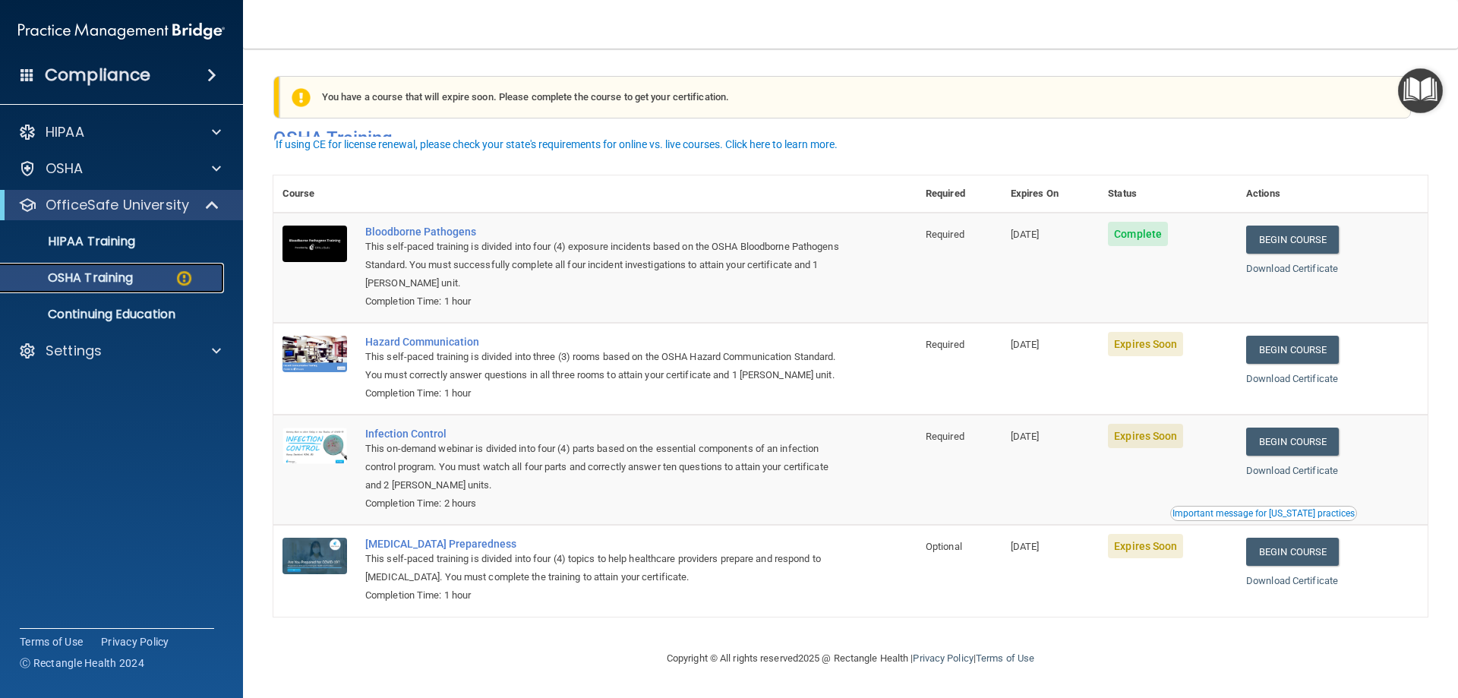
scroll to position [19, 0]
click at [1304, 445] on link "Begin Course" at bounding box center [1292, 441] width 93 height 28
click at [1272, 439] on link "Begin Course" at bounding box center [1292, 441] width 93 height 28
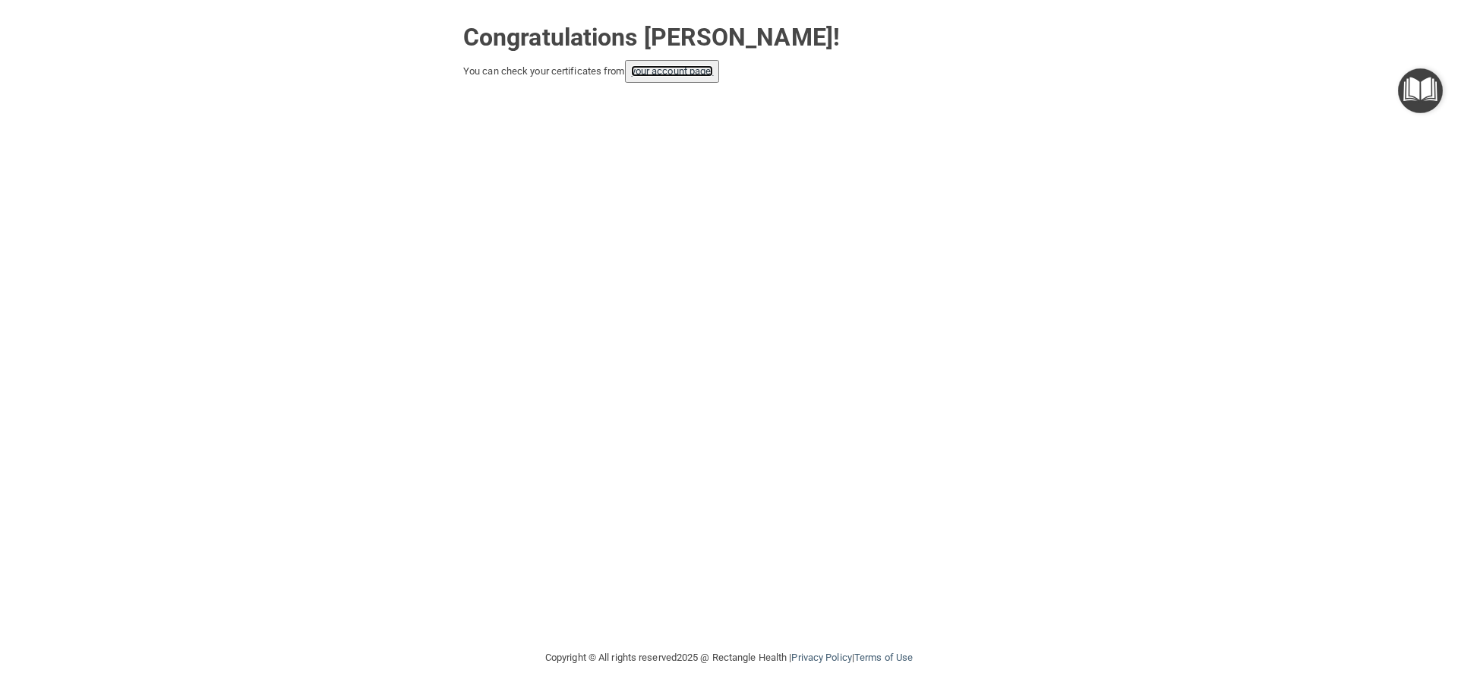
click at [686, 76] on link "your account page!" at bounding box center [672, 70] width 83 height 11
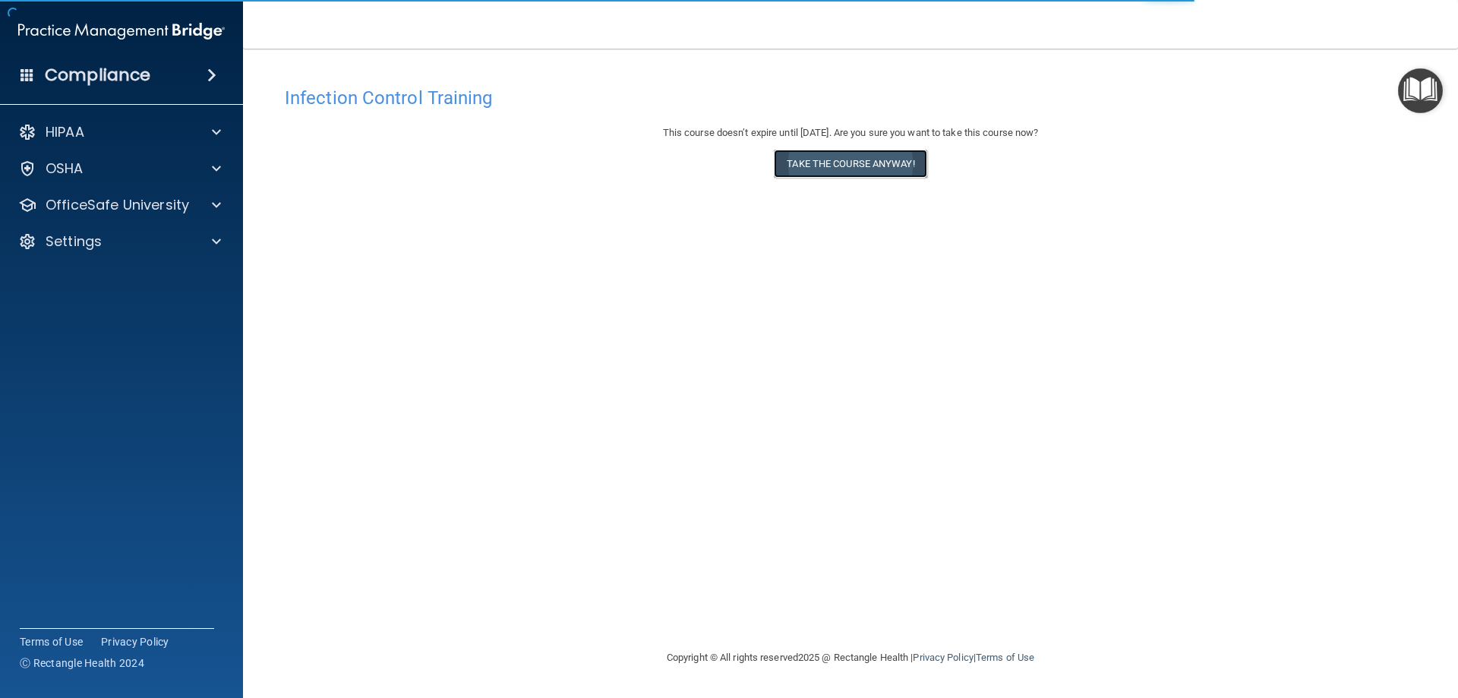
click at [828, 166] on button "Take the course anyway!" at bounding box center [850, 164] width 153 height 28
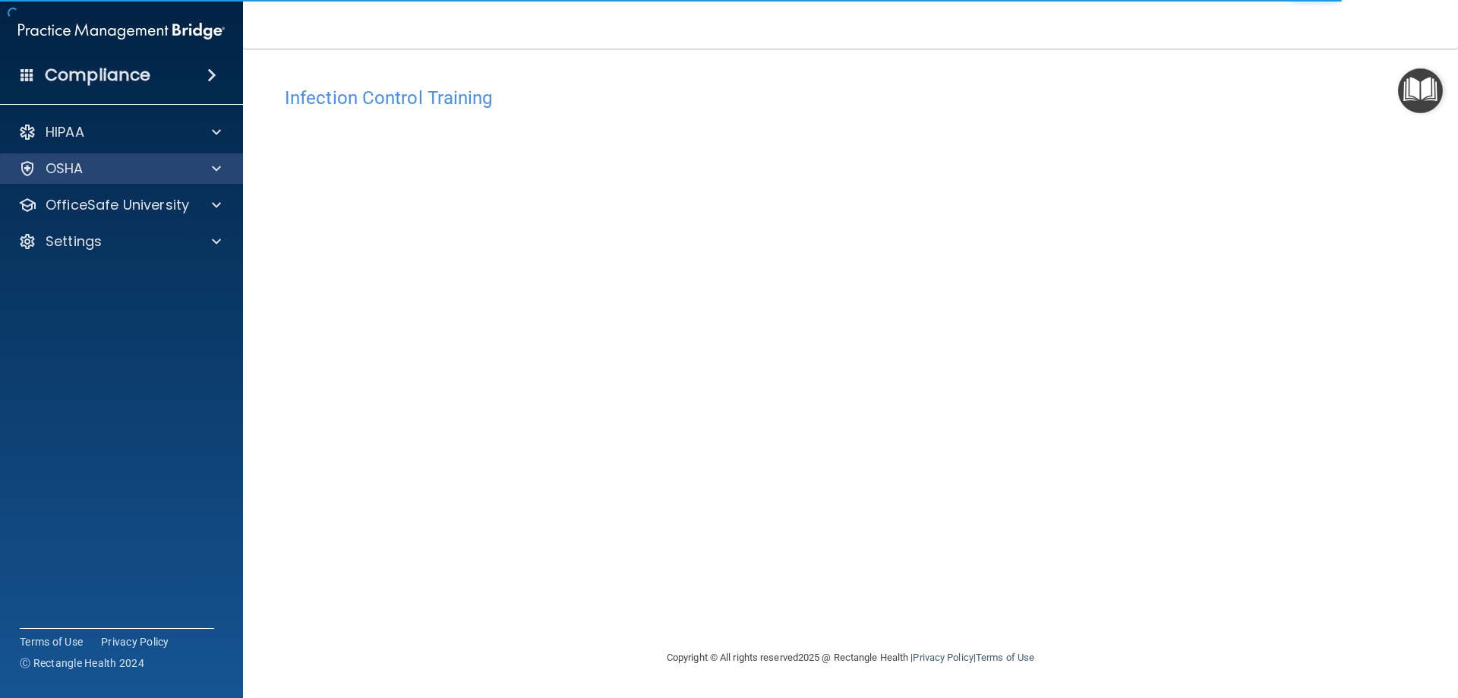
click at [125, 178] on div "OSHA" at bounding box center [122, 168] width 244 height 30
click at [213, 166] on span at bounding box center [216, 168] width 9 height 18
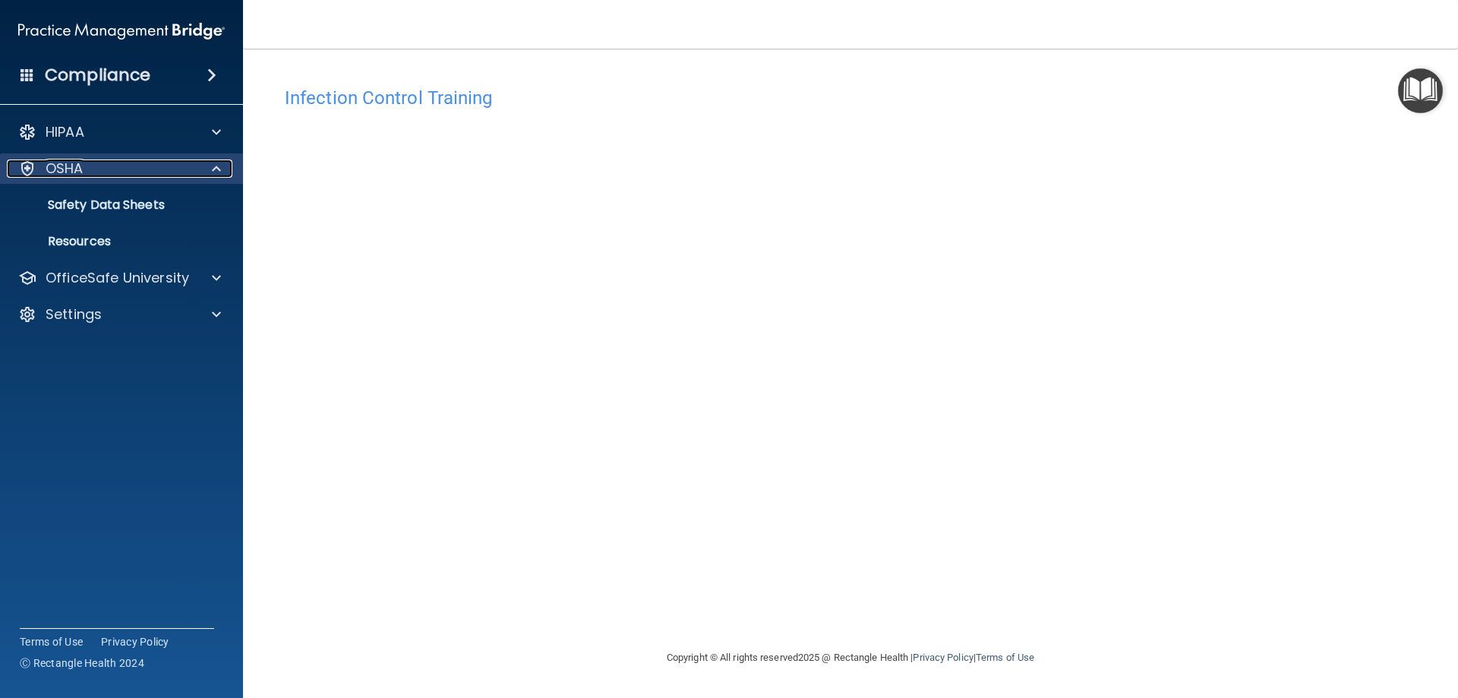
click at [216, 171] on span at bounding box center [216, 168] width 9 height 18
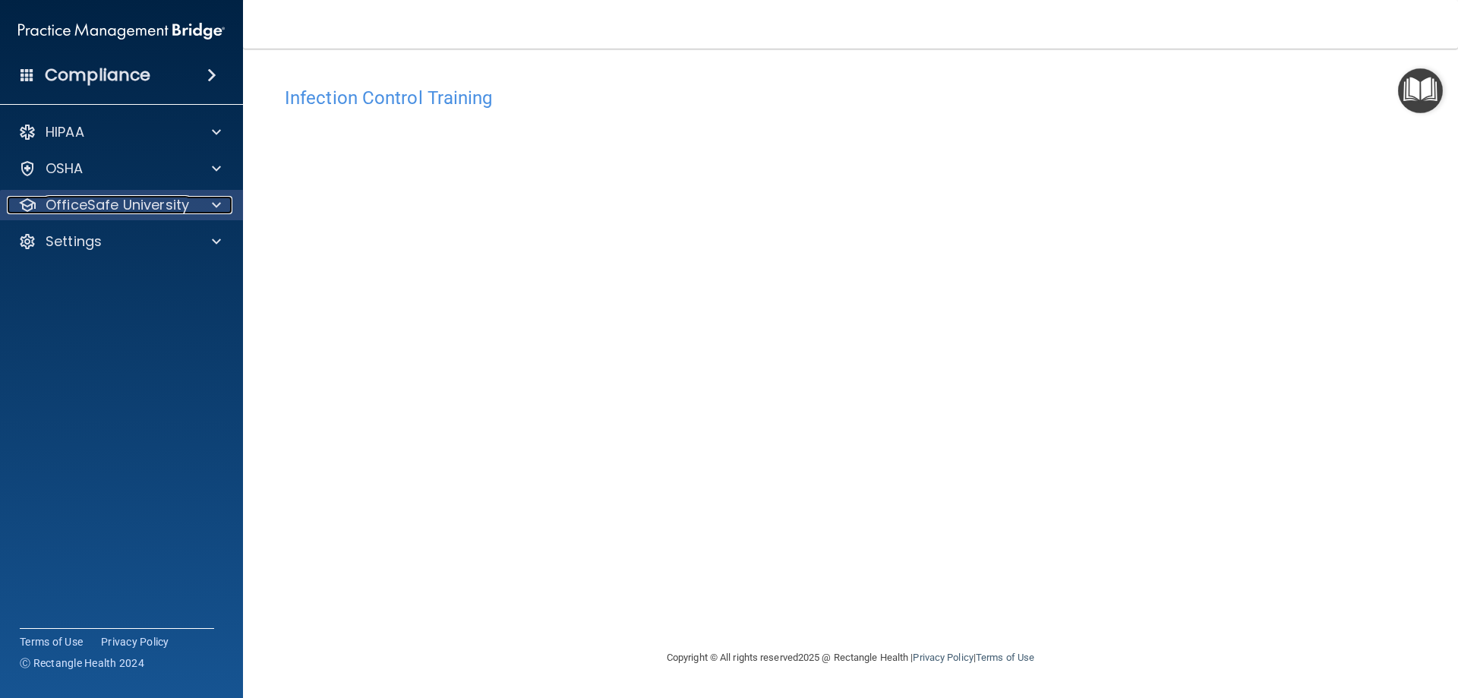
click at [191, 199] on div "OfficeSafe University" at bounding box center [101, 205] width 188 height 18
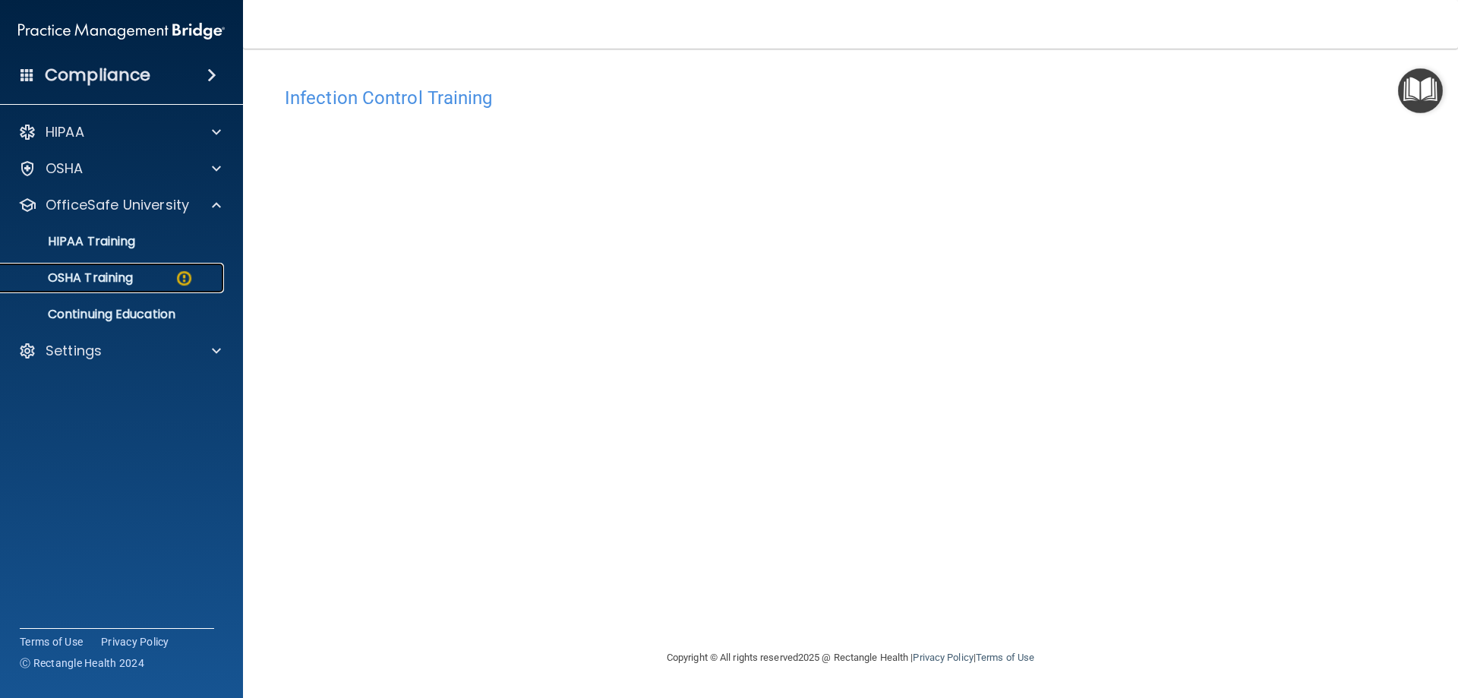
click at [185, 276] on img at bounding box center [184, 278] width 19 height 19
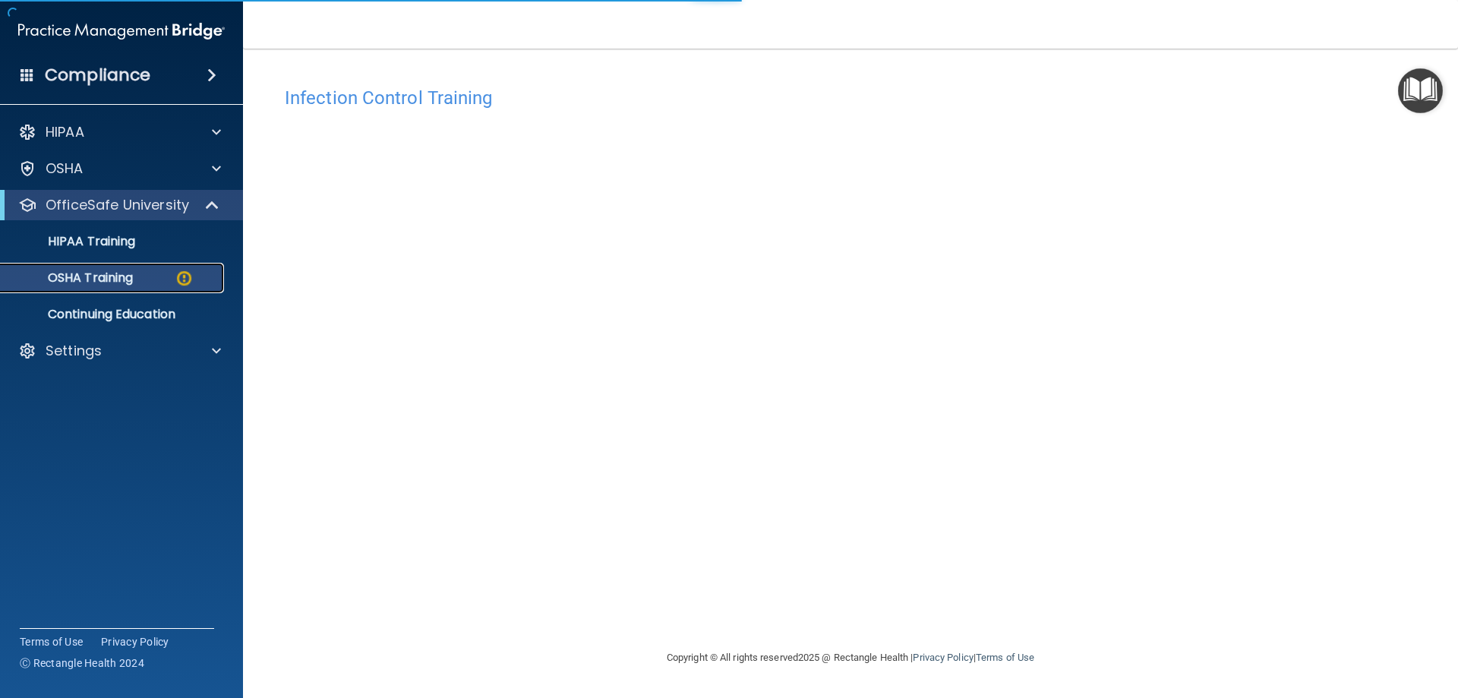
click at [131, 279] on p "OSHA Training" at bounding box center [71, 277] width 123 height 15
click at [181, 276] on img at bounding box center [184, 278] width 19 height 19
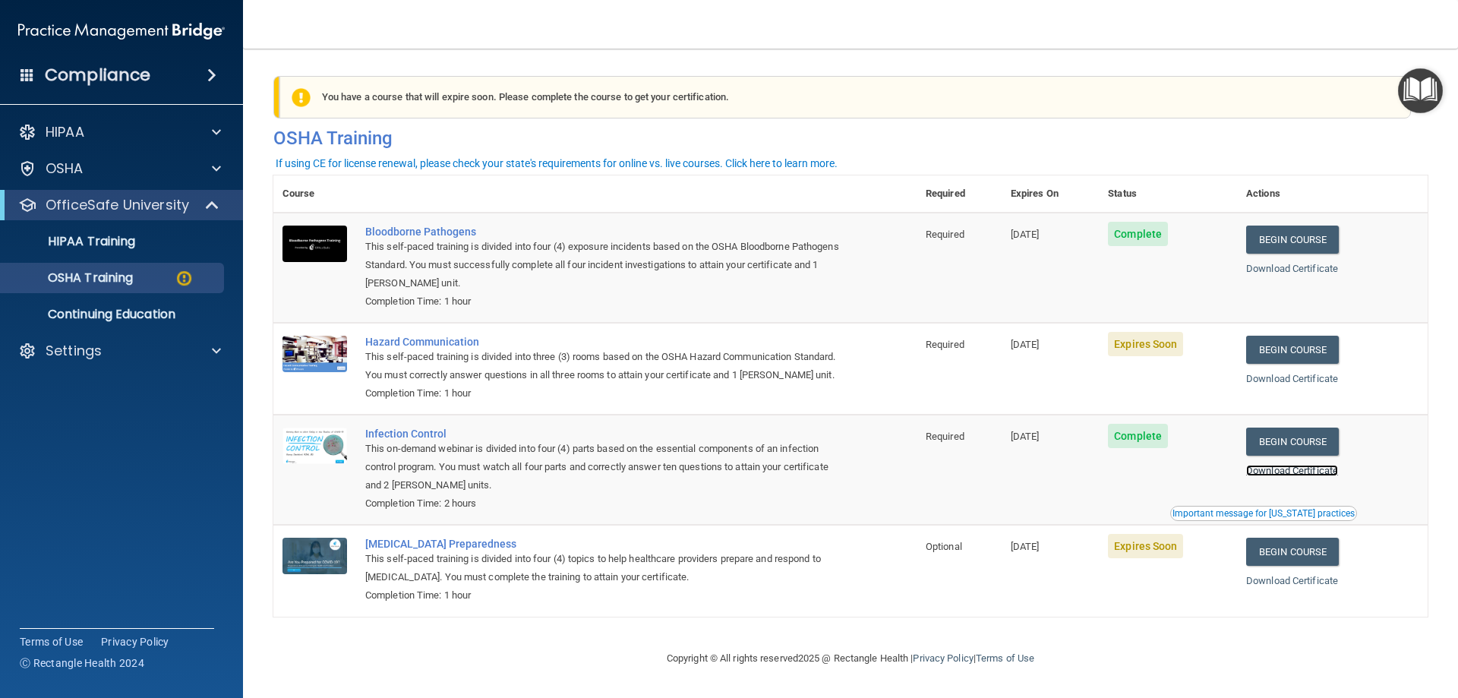
click at [1278, 476] on link "Download Certificate" at bounding box center [1292, 470] width 92 height 11
click at [1152, 448] on span "Expires Soon" at bounding box center [1145, 436] width 75 height 24
click at [147, 246] on div "HIPAA Training" at bounding box center [113, 241] width 207 height 15
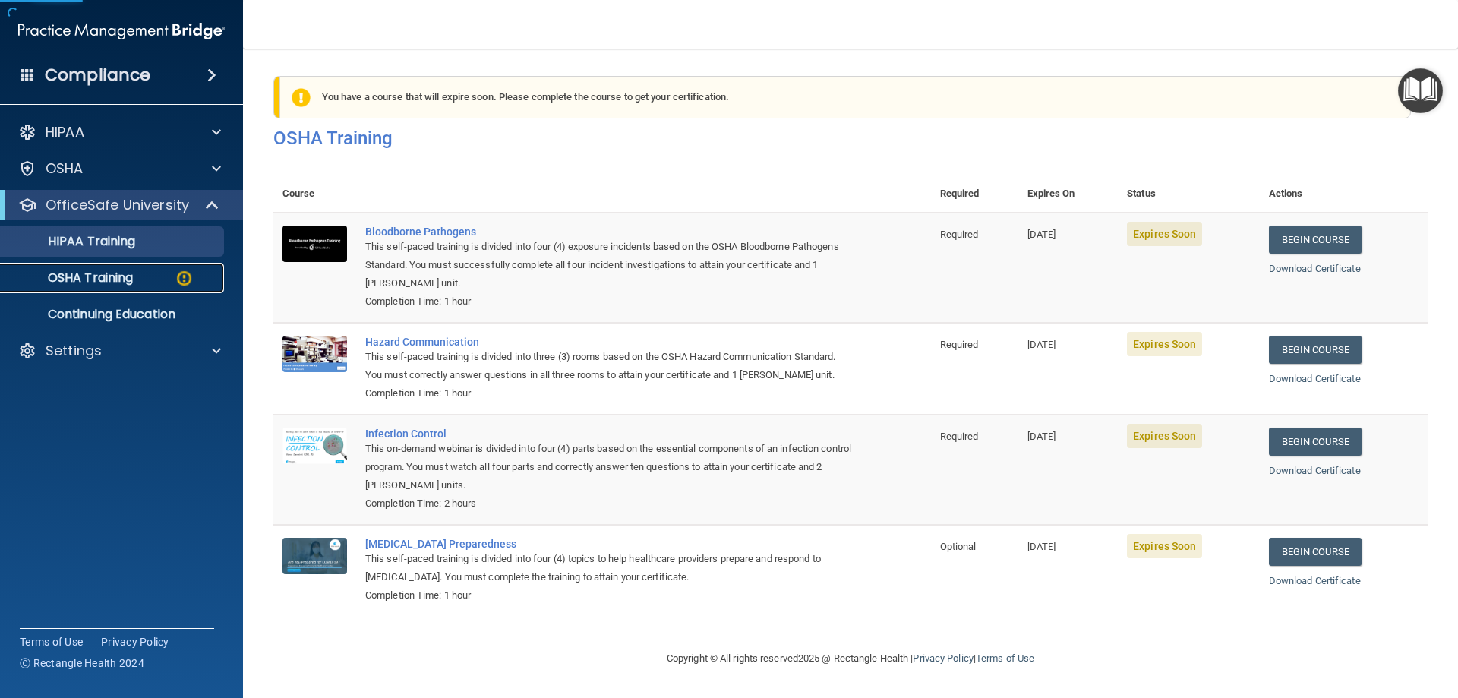
click at [156, 274] on div "OSHA Training" at bounding box center [113, 277] width 207 height 15
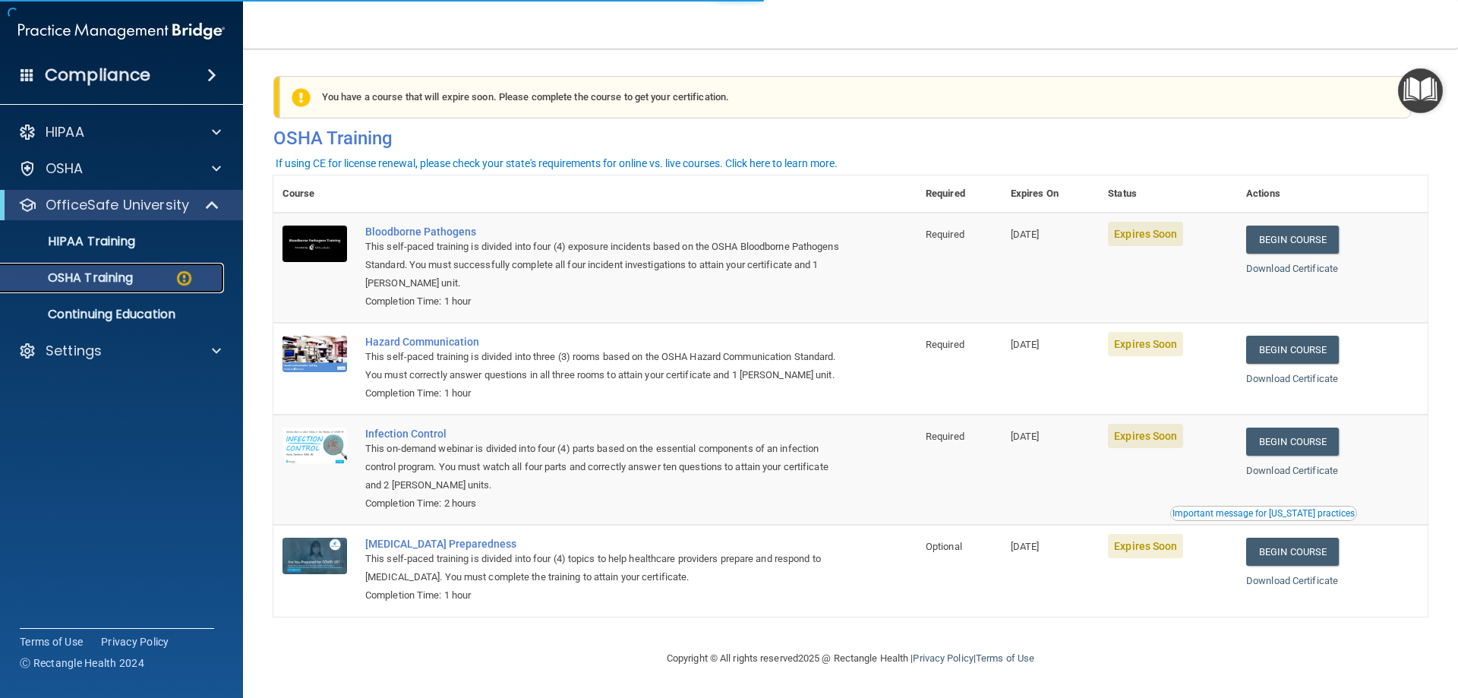
click at [199, 281] on div "OSHA Training" at bounding box center [113, 277] width 207 height 15
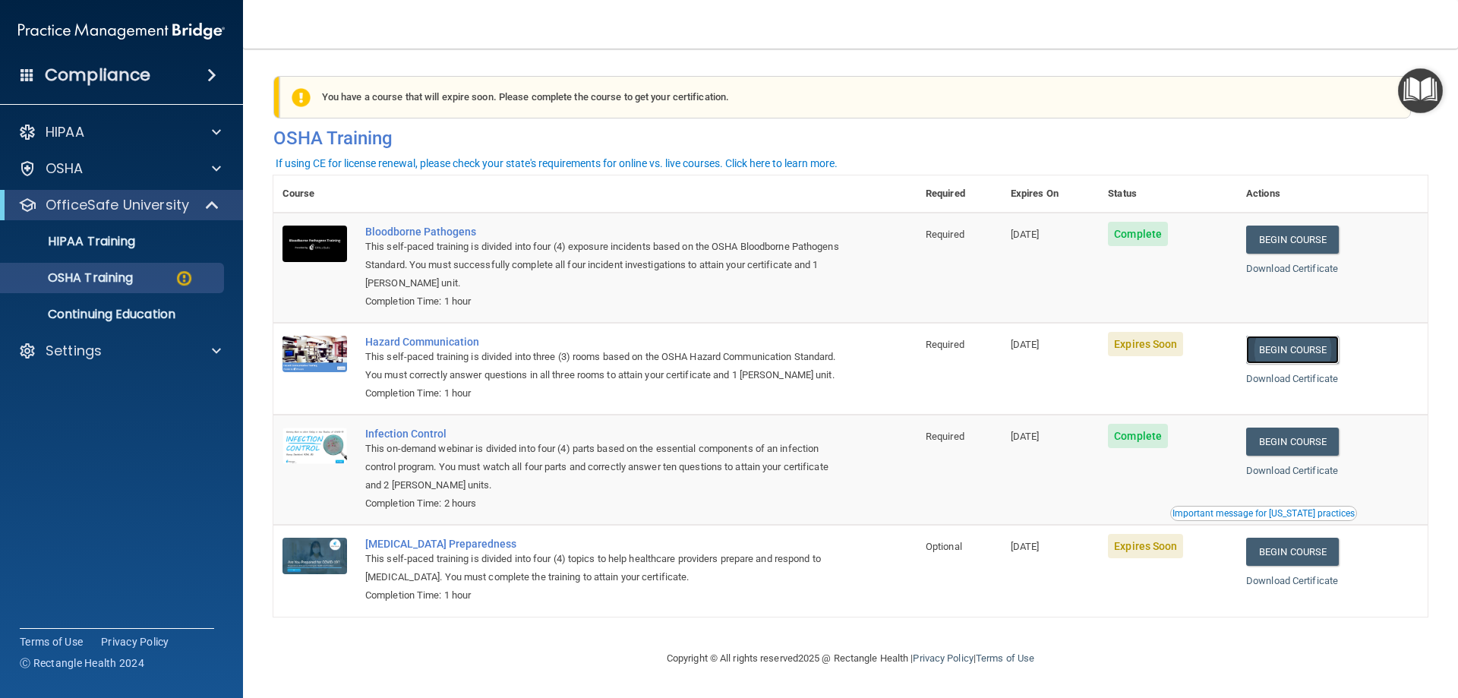
click at [1279, 357] on link "Begin Course" at bounding box center [1292, 350] width 93 height 28
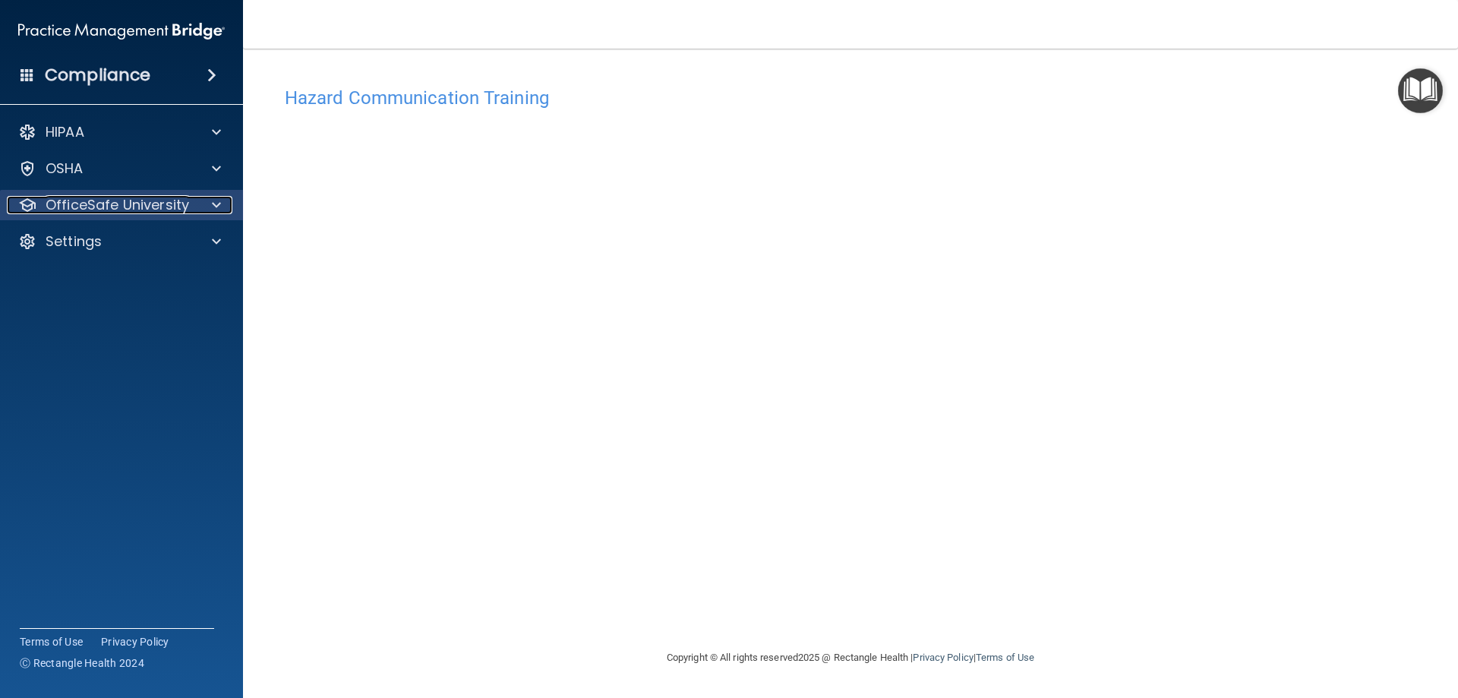
click at [223, 207] on div at bounding box center [214, 205] width 38 height 18
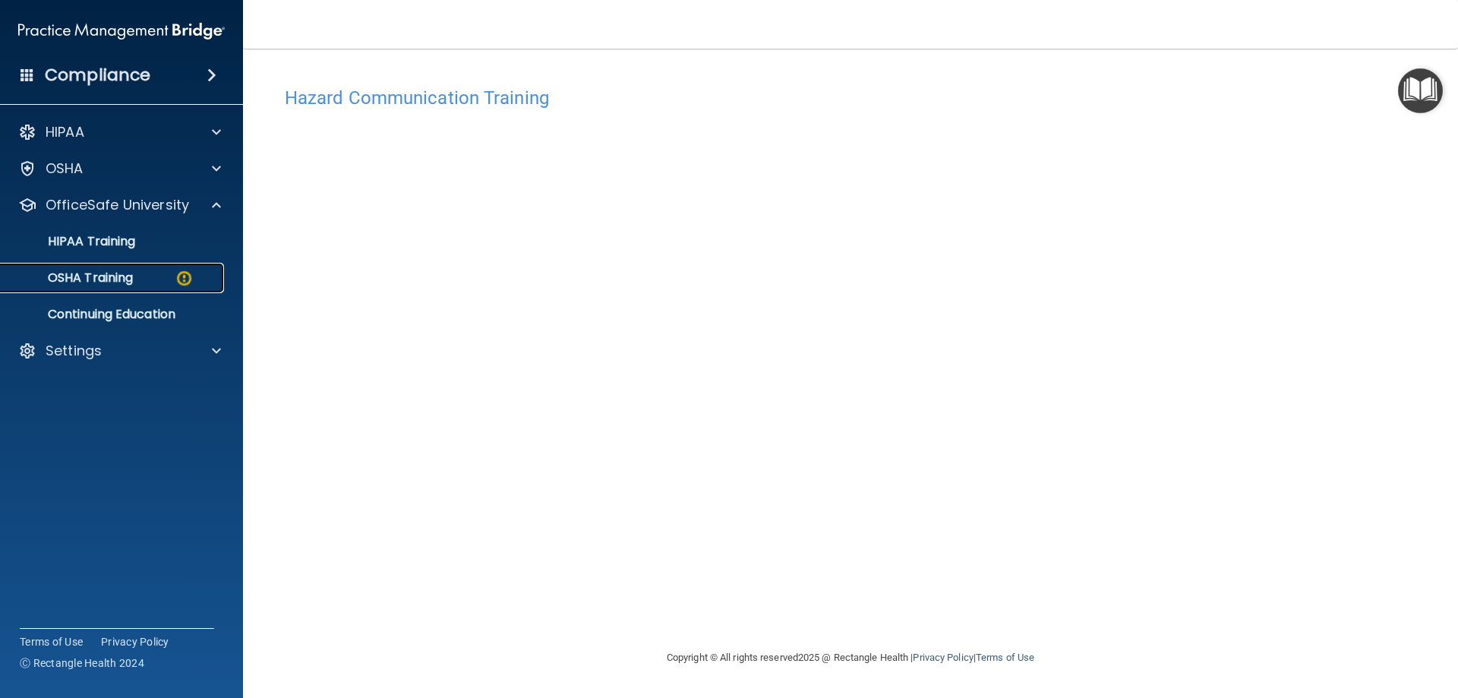
click at [132, 277] on p "OSHA Training" at bounding box center [71, 277] width 123 height 15
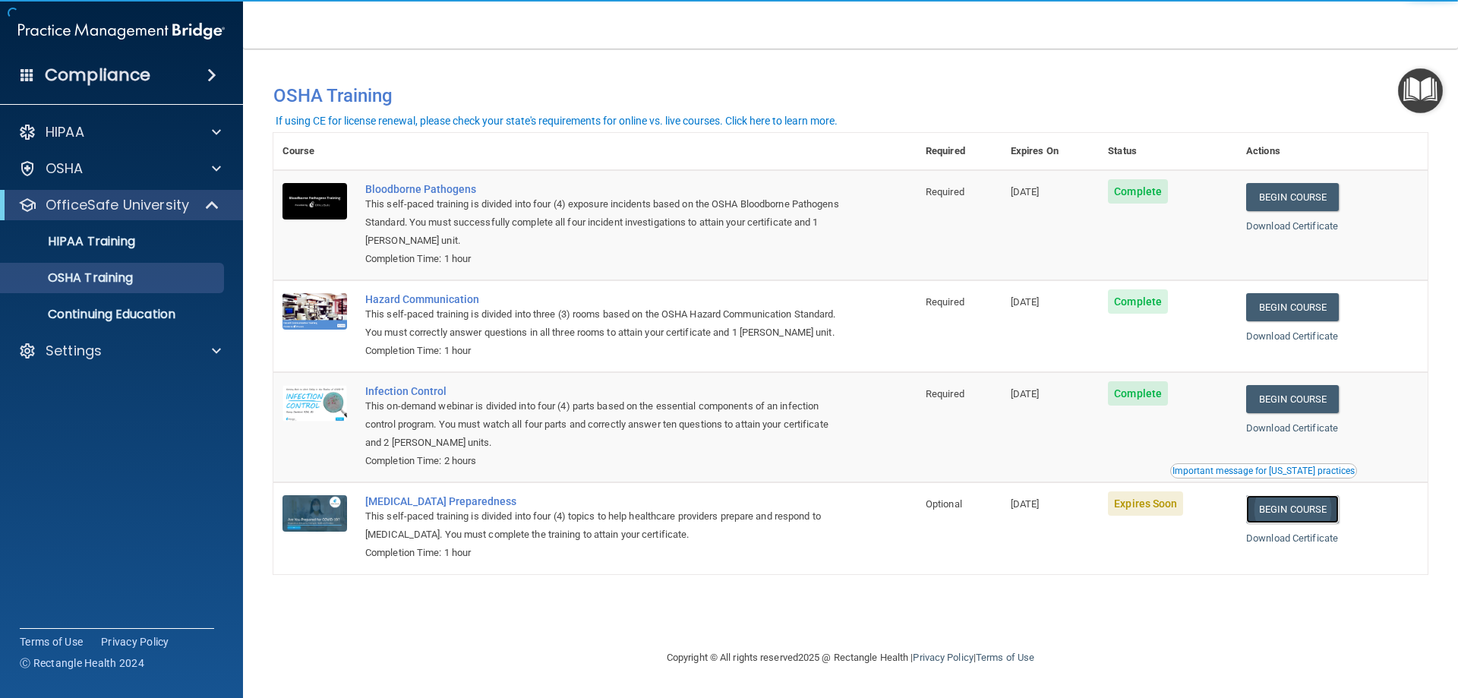
click at [1295, 523] on link "Begin Course" at bounding box center [1292, 509] width 93 height 28
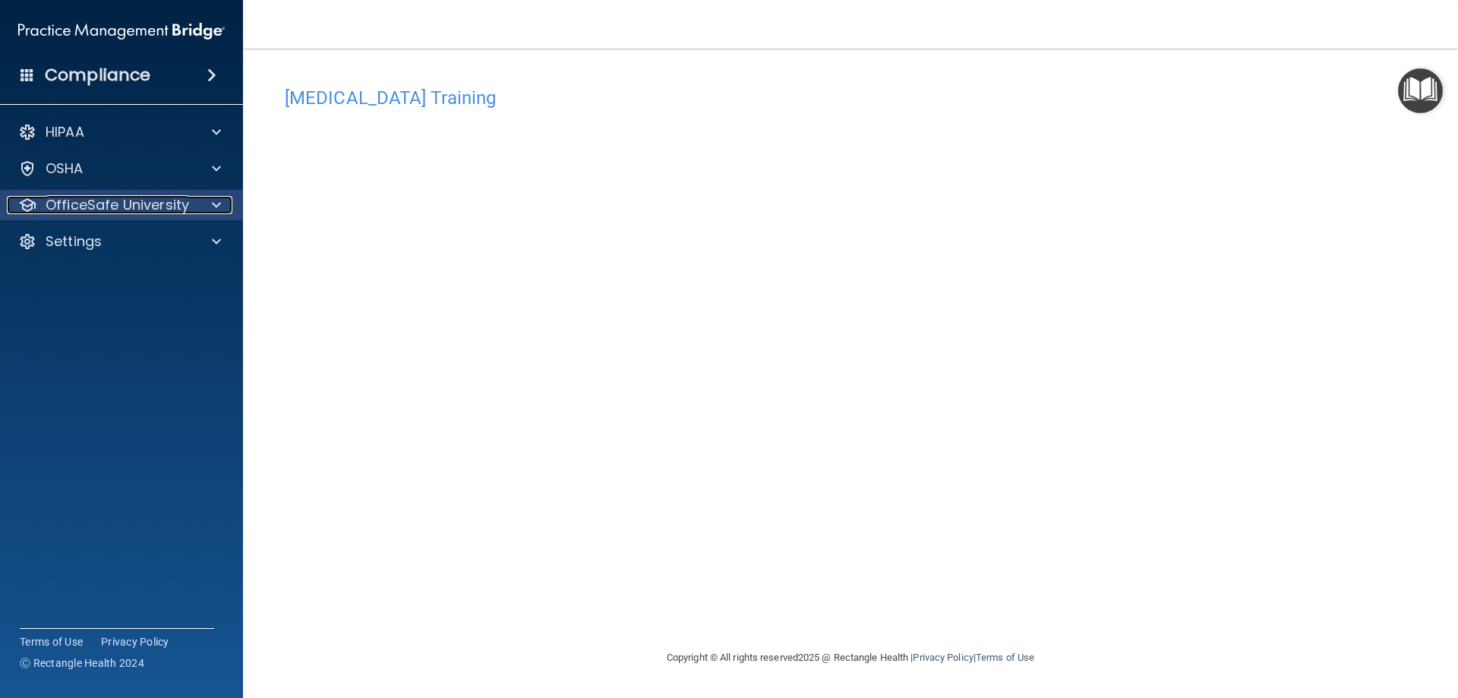
click at [216, 197] on span at bounding box center [216, 205] width 9 height 18
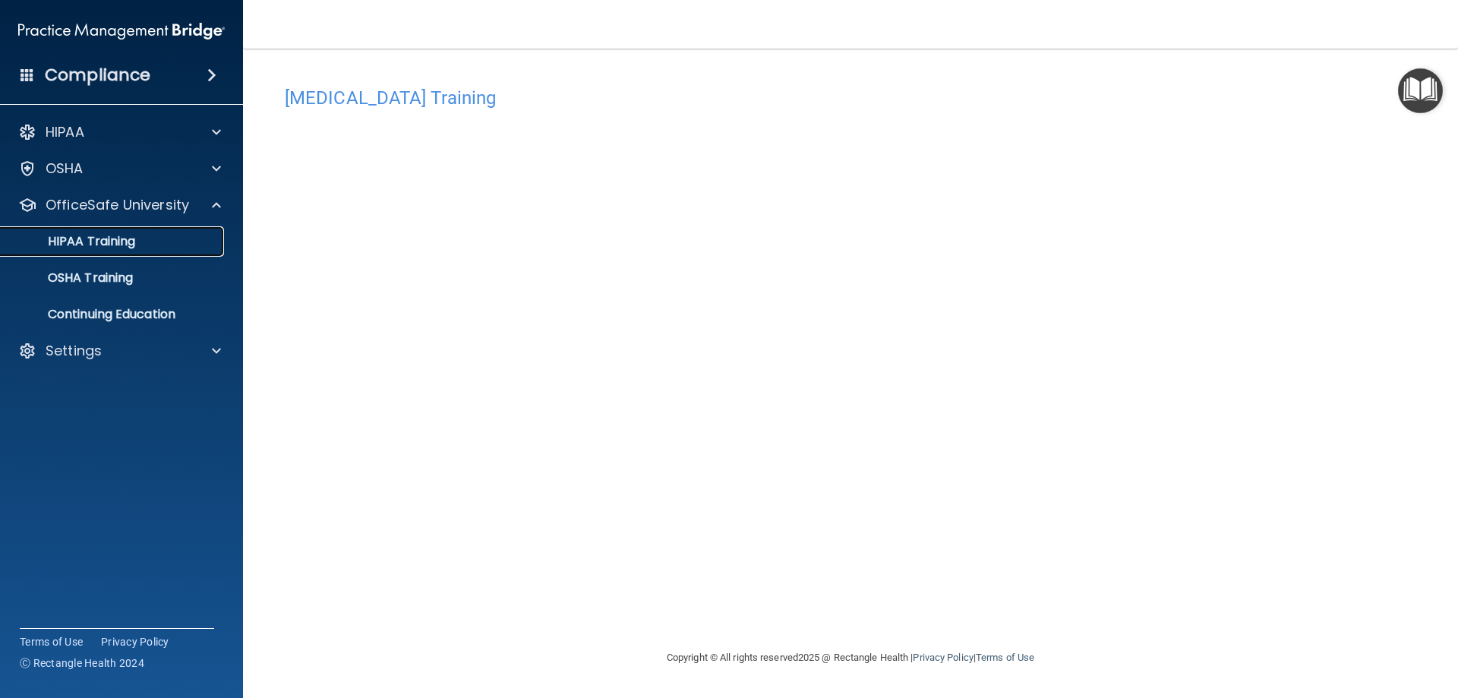
click at [119, 243] on p "HIPAA Training" at bounding box center [72, 241] width 125 height 15
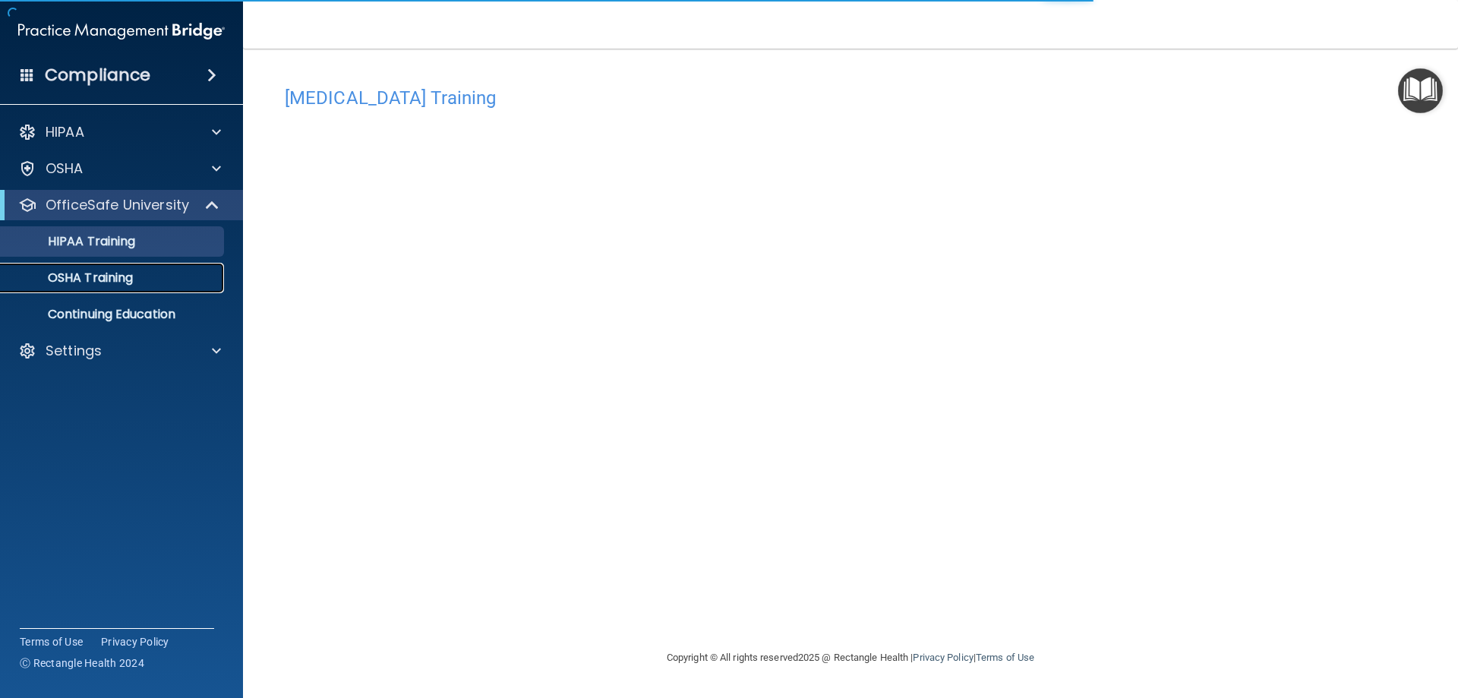
click at [123, 273] on p "OSHA Training" at bounding box center [71, 277] width 123 height 15
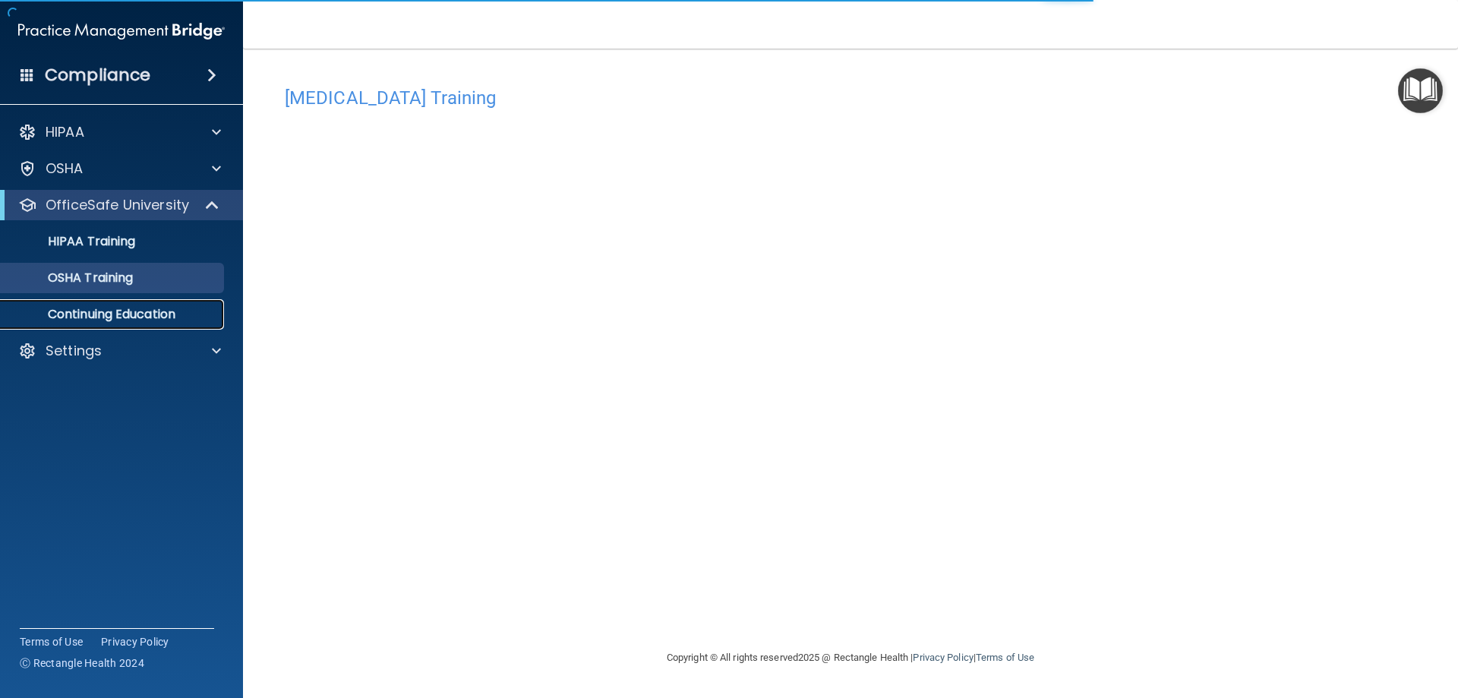
click at [130, 314] on p "Continuing Education" at bounding box center [113, 314] width 207 height 15
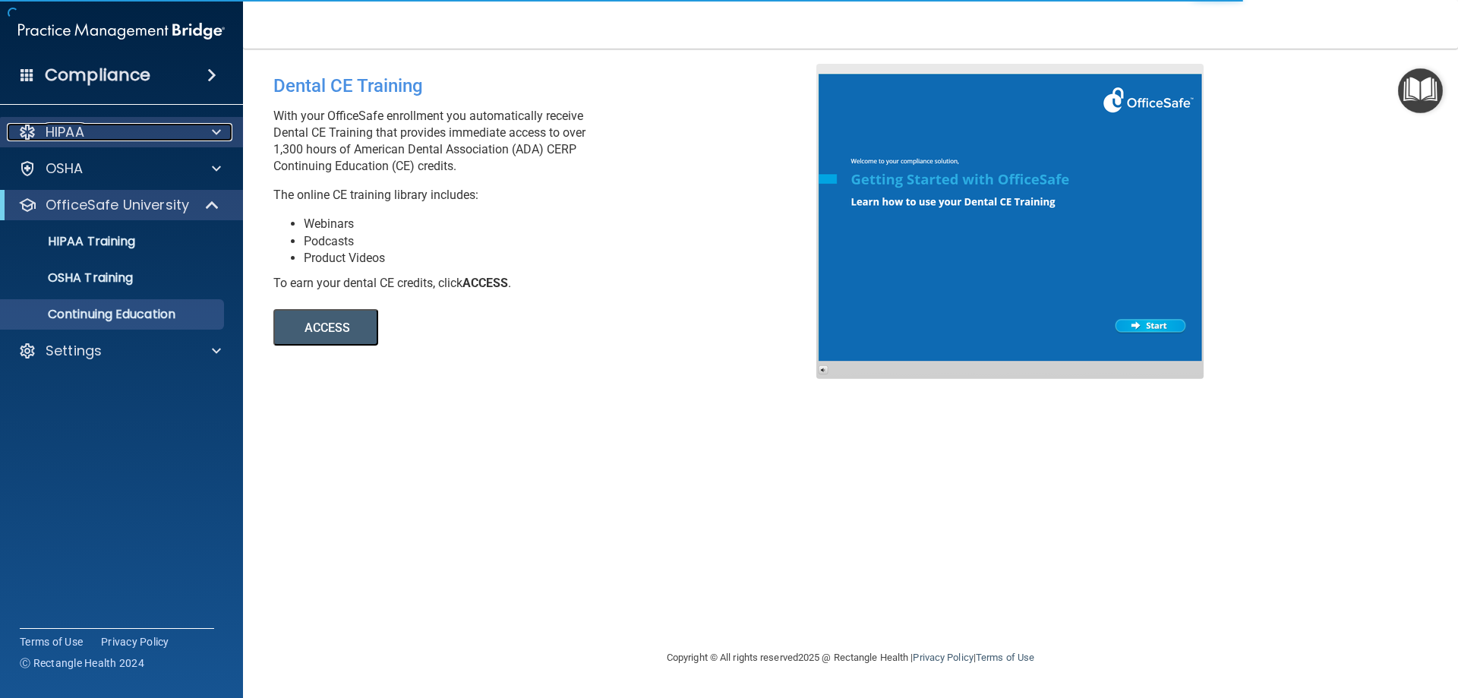
click at [221, 132] on div at bounding box center [214, 132] width 38 height 18
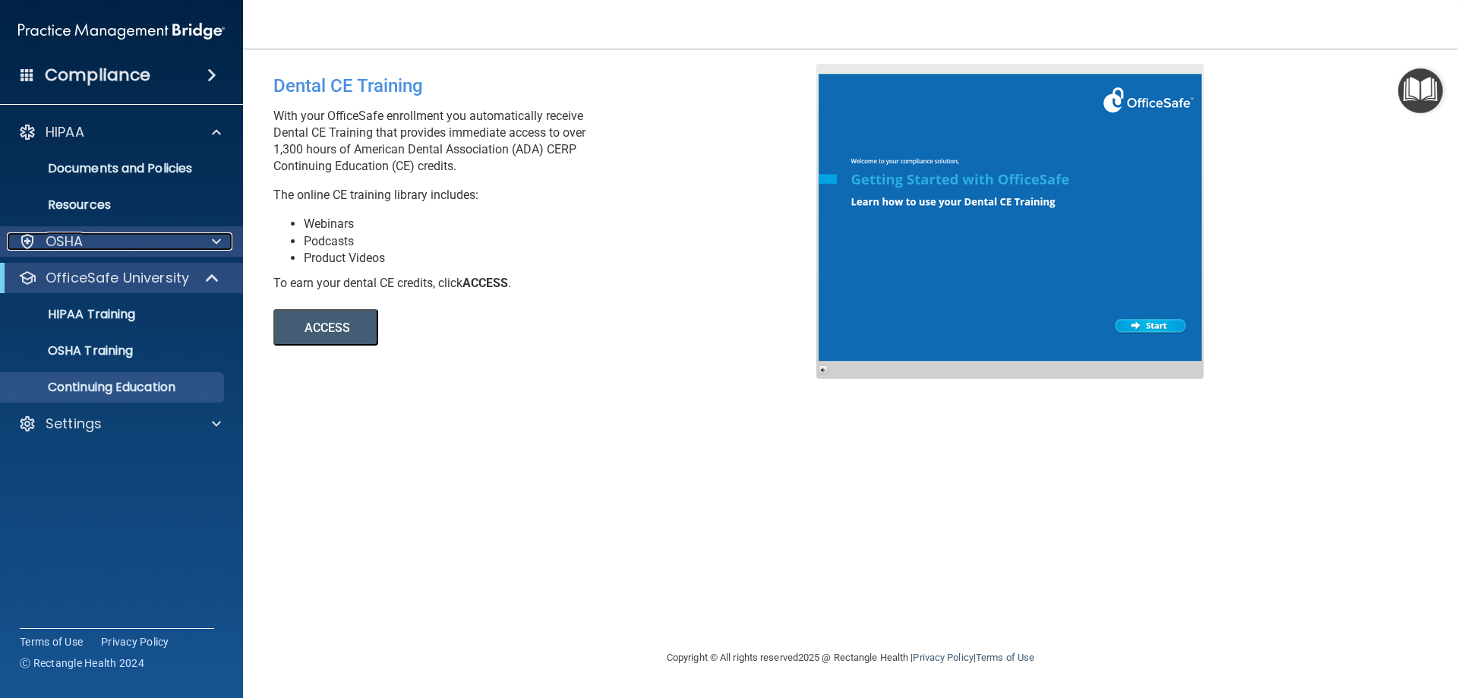
click at [219, 237] on span at bounding box center [216, 241] width 9 height 18
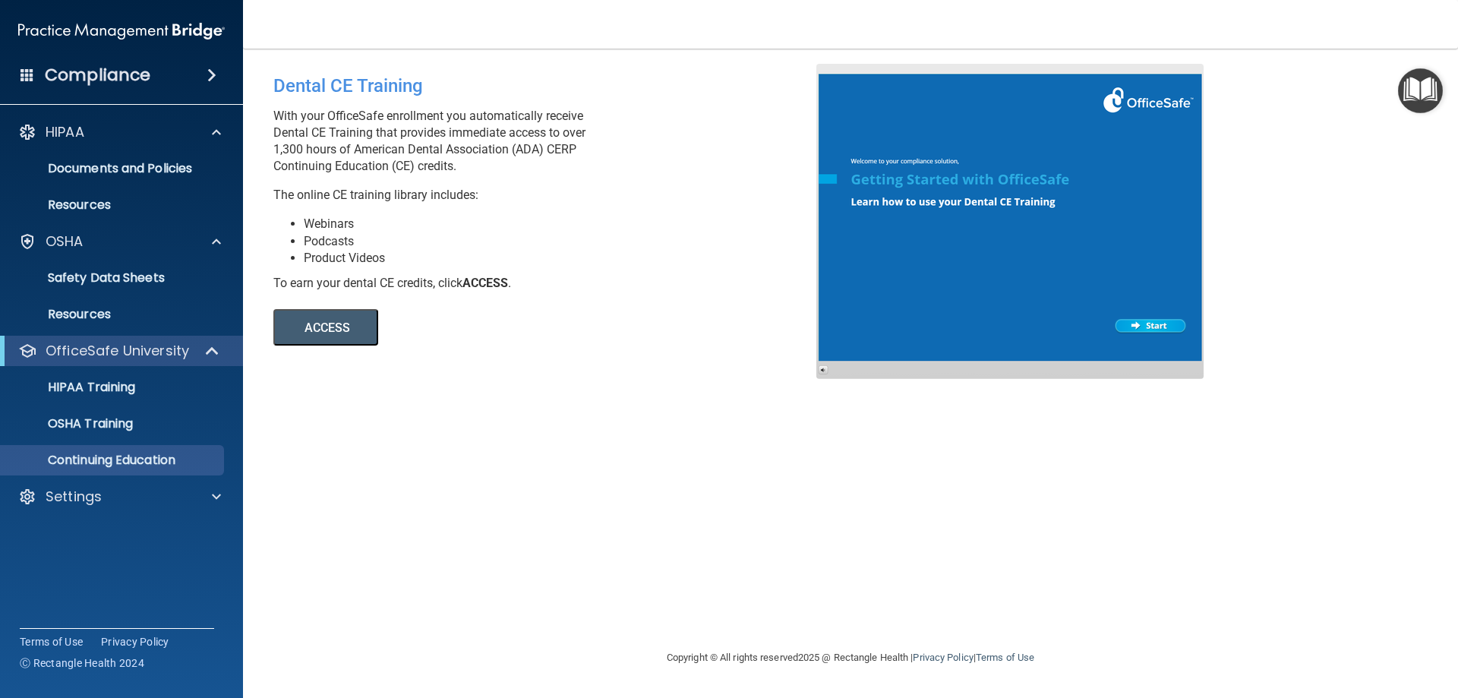
click at [304, 330] on button "ACCESS" at bounding box center [325, 327] width 105 height 36
